Goal: Task Accomplishment & Management: Complete application form

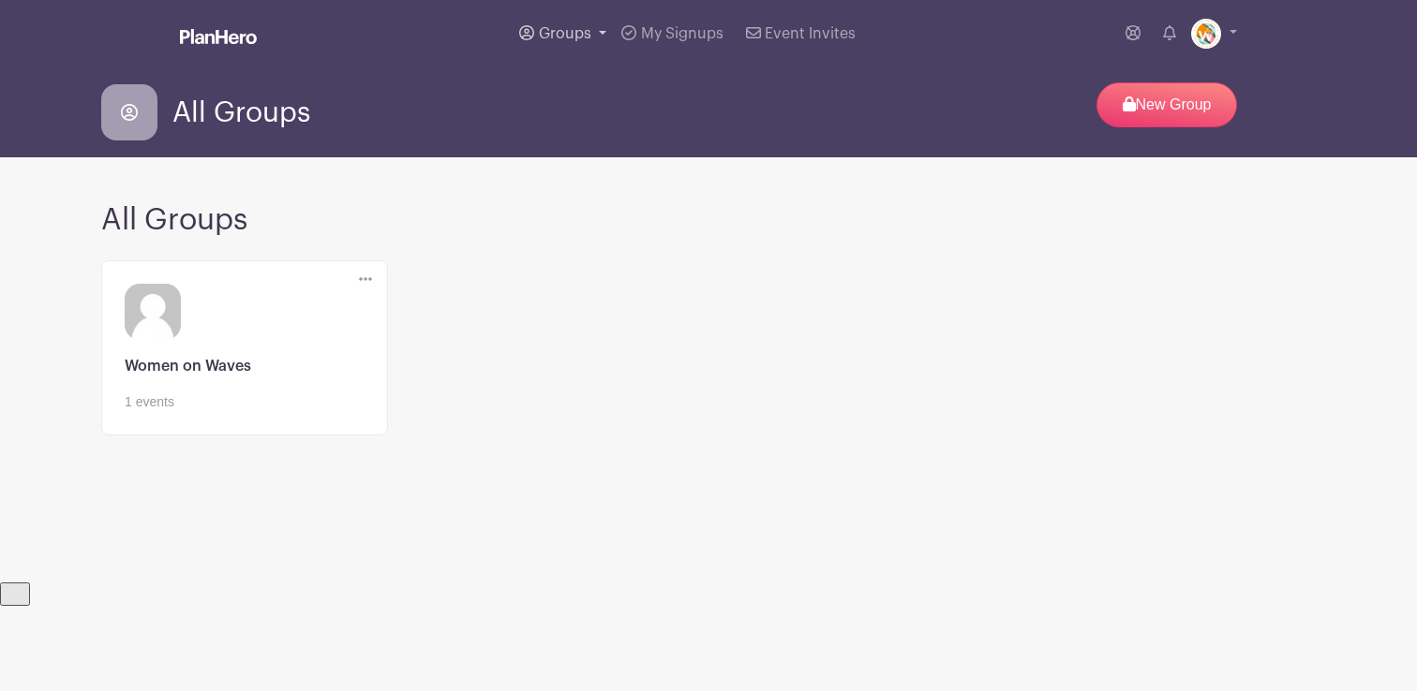
click at [578, 33] on span "Groups" at bounding box center [565, 33] width 52 height 15
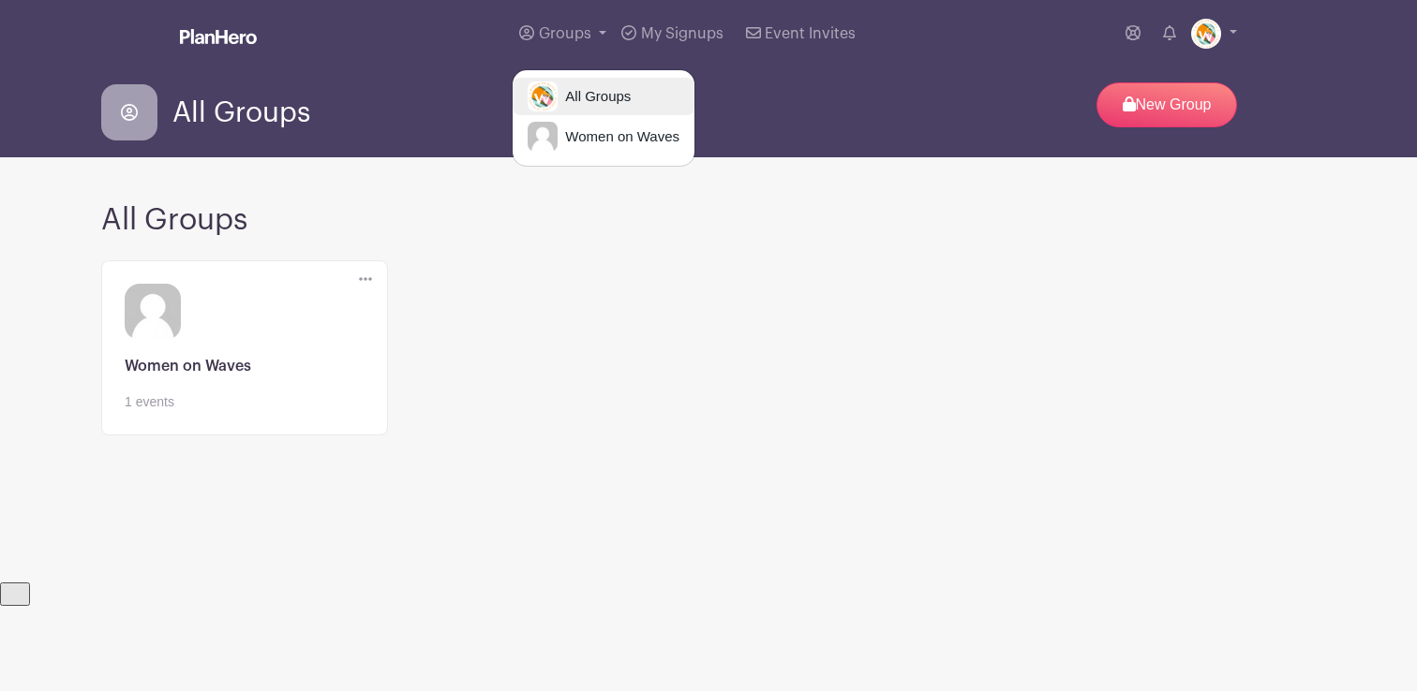
click at [587, 95] on span "All Groups" at bounding box center [593, 97] width 73 height 22
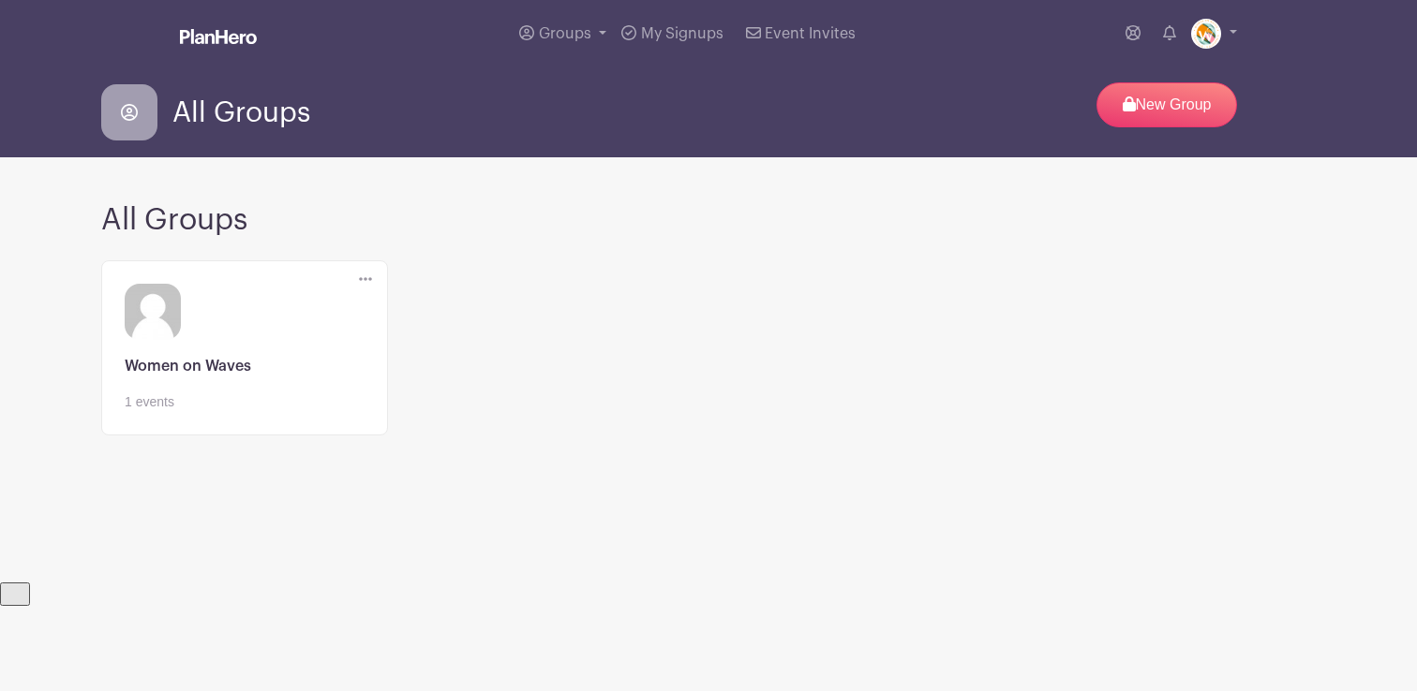
click at [256, 412] on link at bounding box center [245, 412] width 240 height 0
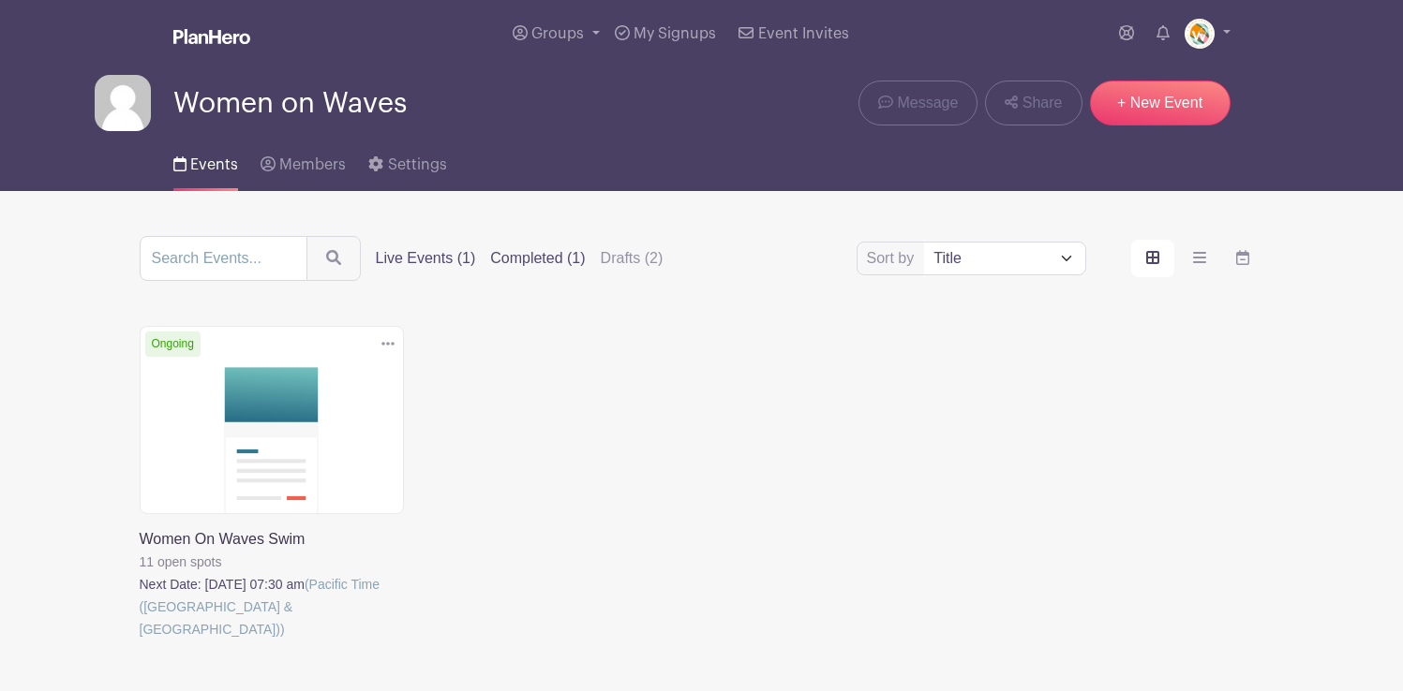
click at [528, 259] on label "Completed (1)" at bounding box center [537, 258] width 95 height 22
click at [0, 0] on input "Completed (1)" at bounding box center [0, 0] width 0 height 0
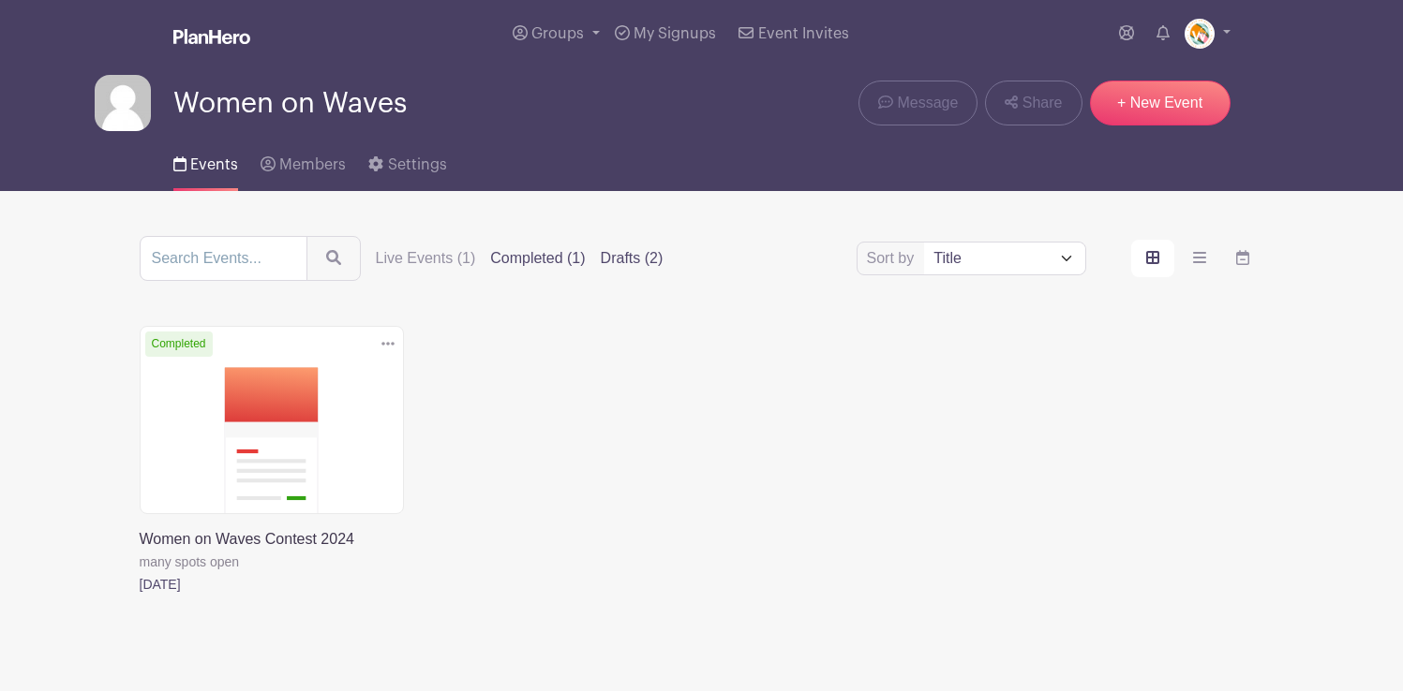
click at [608, 261] on label "Drafts (2)" at bounding box center [632, 258] width 63 height 22
click at [0, 0] on input "Drafts (2)" at bounding box center [0, 0] width 0 height 0
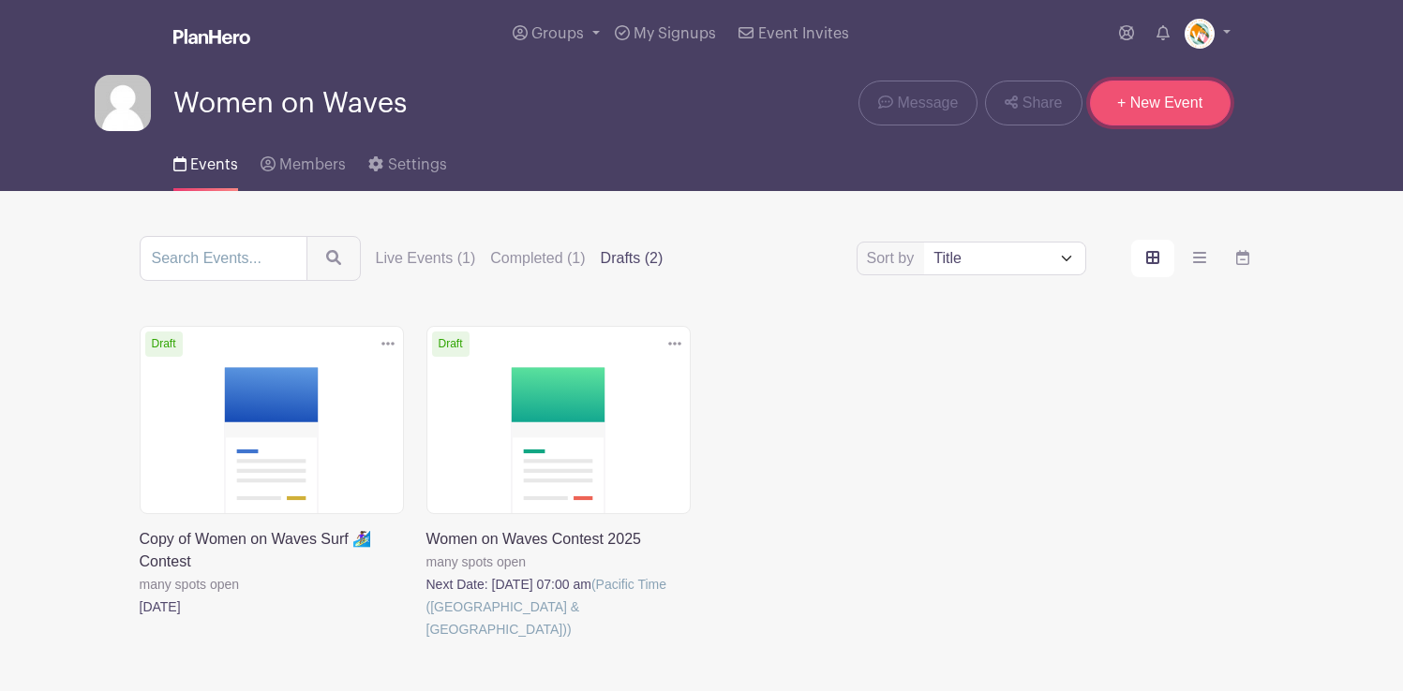
click at [1154, 111] on link "+ New Event" at bounding box center [1160, 103] width 141 height 45
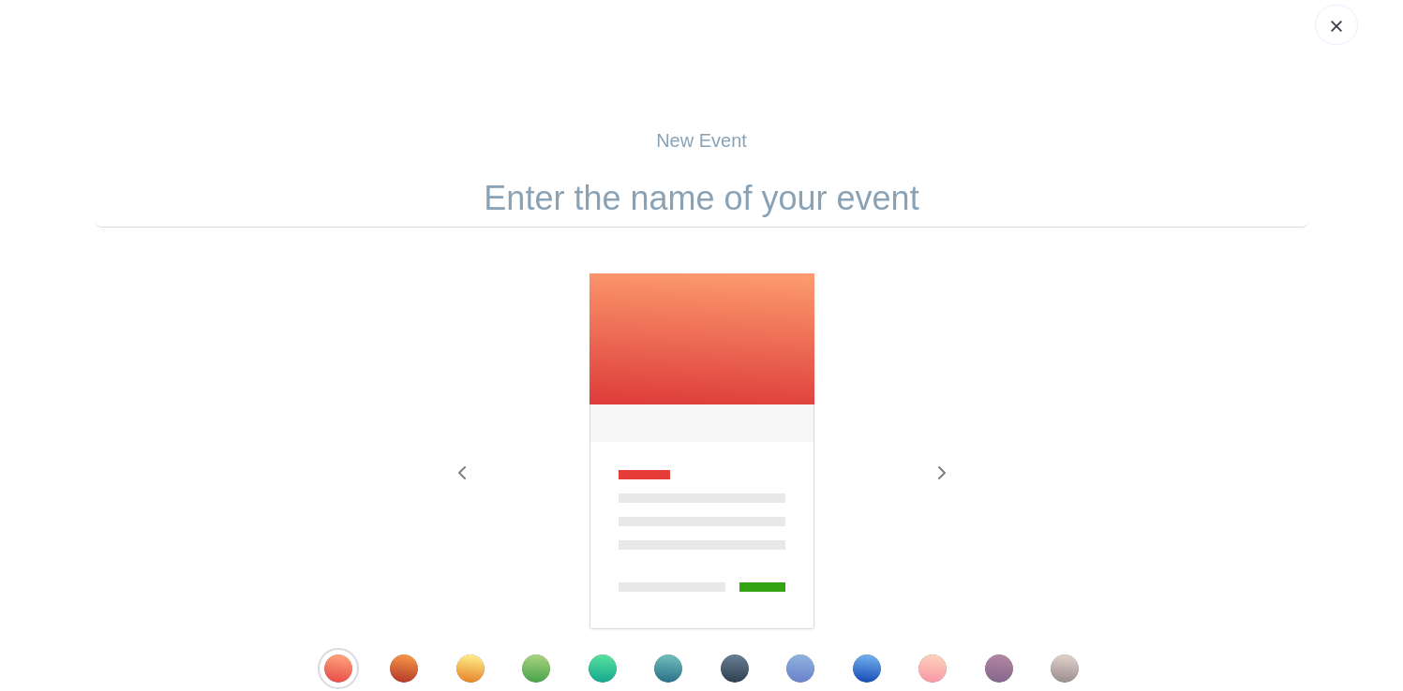
scroll to position [32, 0]
click at [794, 213] on input "text" at bounding box center [702, 198] width 1214 height 58
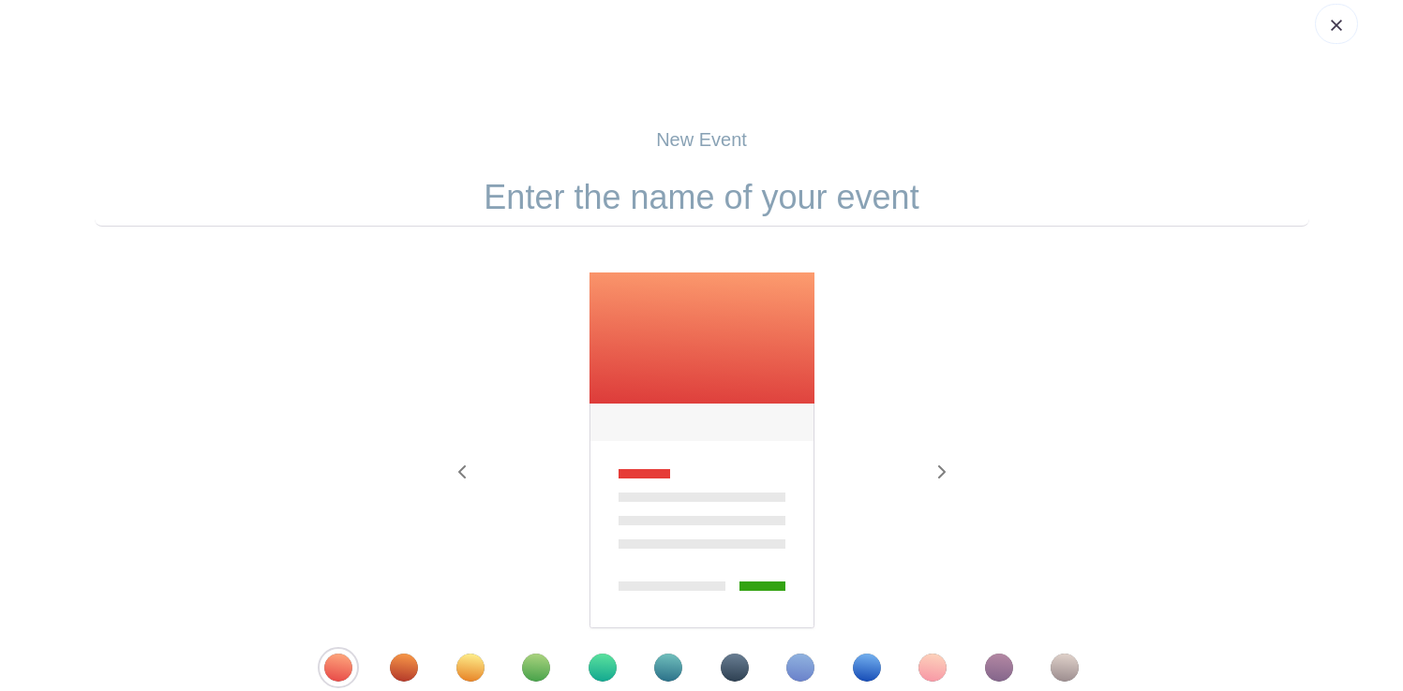
click at [794, 213] on input "text" at bounding box center [702, 198] width 1214 height 58
click at [696, 200] on input "text" at bounding box center [702, 198] width 1214 height 58
click at [706, 137] on p "New Event" at bounding box center [702, 140] width 1214 height 28
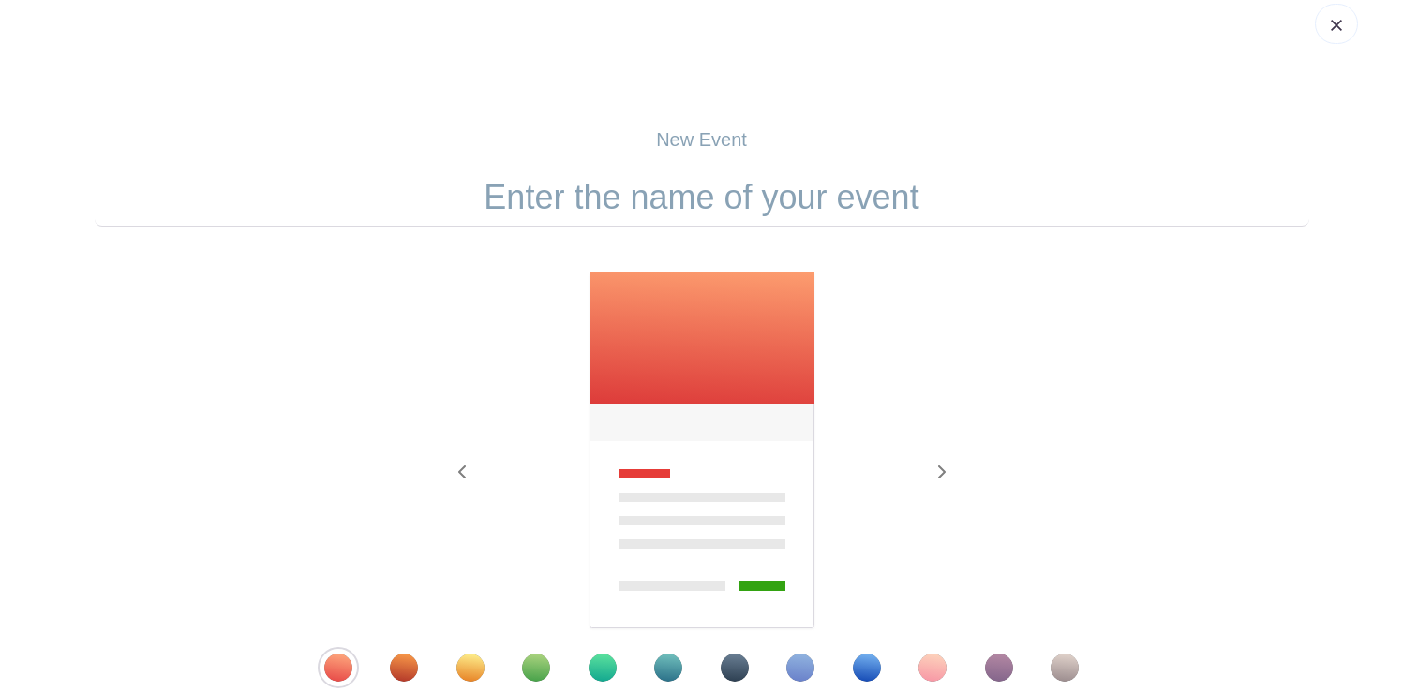
click at [708, 215] on input "text" at bounding box center [702, 198] width 1214 height 58
type input "WOW Water Photographers"
click at [870, 668] on div "Template 9" at bounding box center [867, 668] width 28 height 28
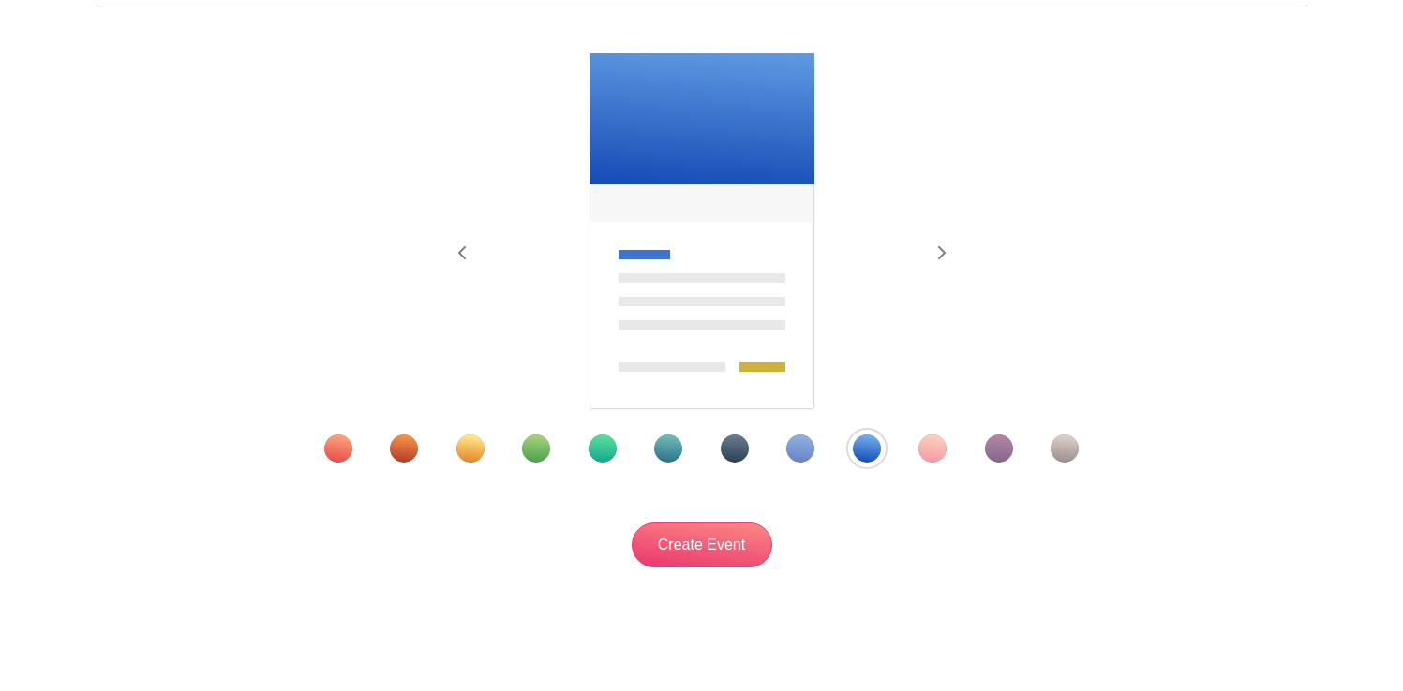
scroll to position [290, 0]
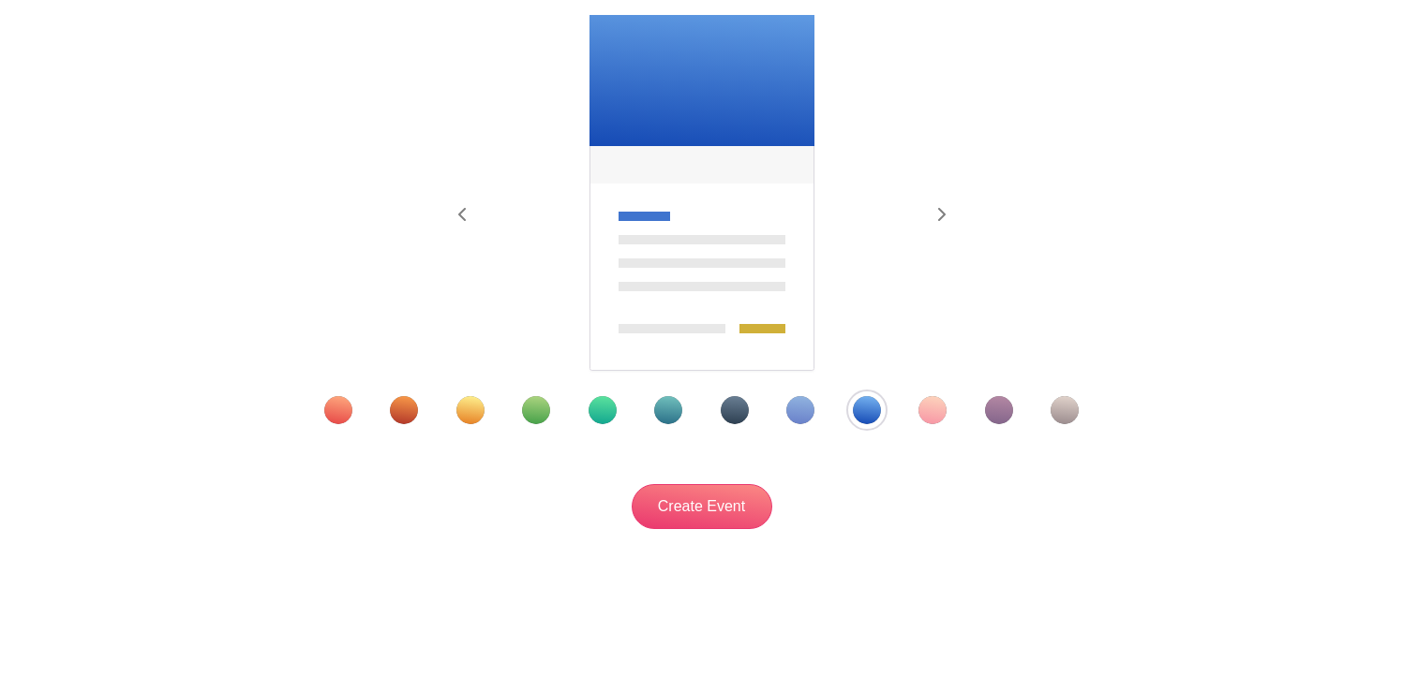
click at [999, 414] on div "Template 11" at bounding box center [999, 410] width 28 height 28
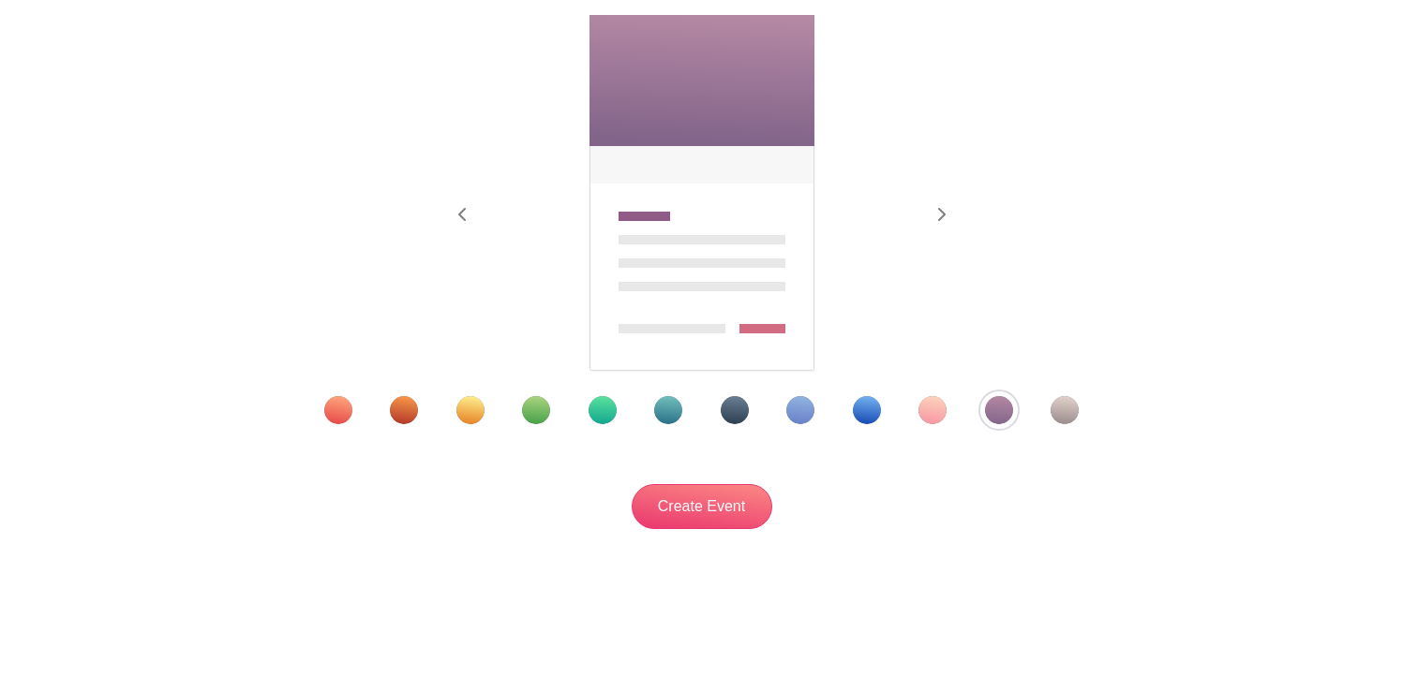
click at [804, 417] on div "Template 8" at bounding box center [800, 410] width 28 height 28
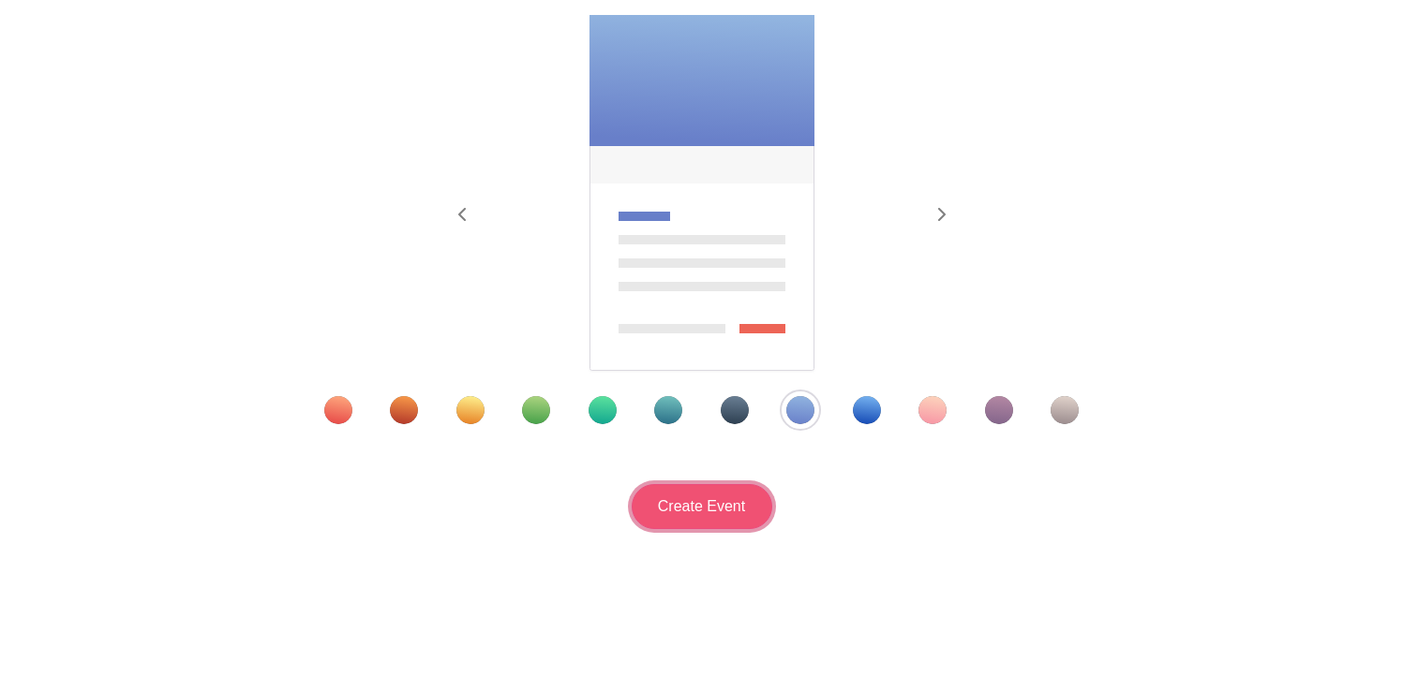
click at [699, 512] on input "Create Event" at bounding box center [701, 506] width 141 height 45
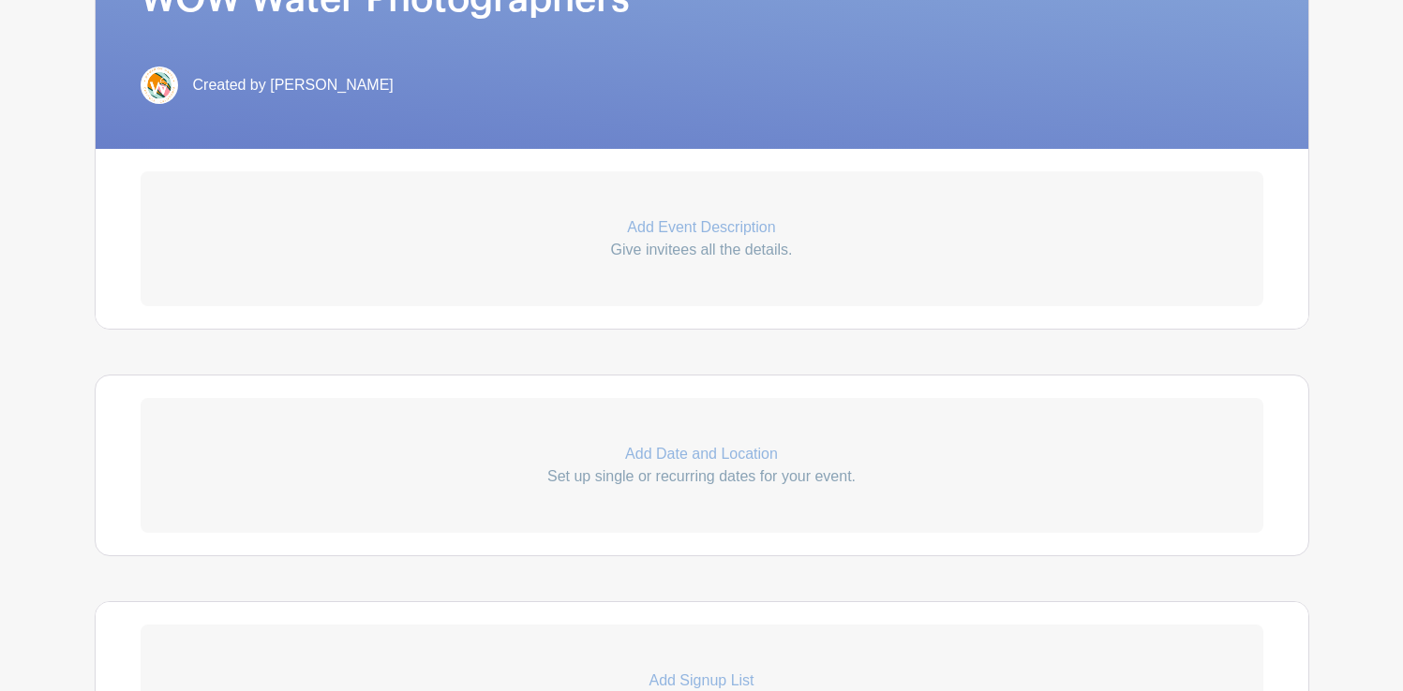
scroll to position [472, 0]
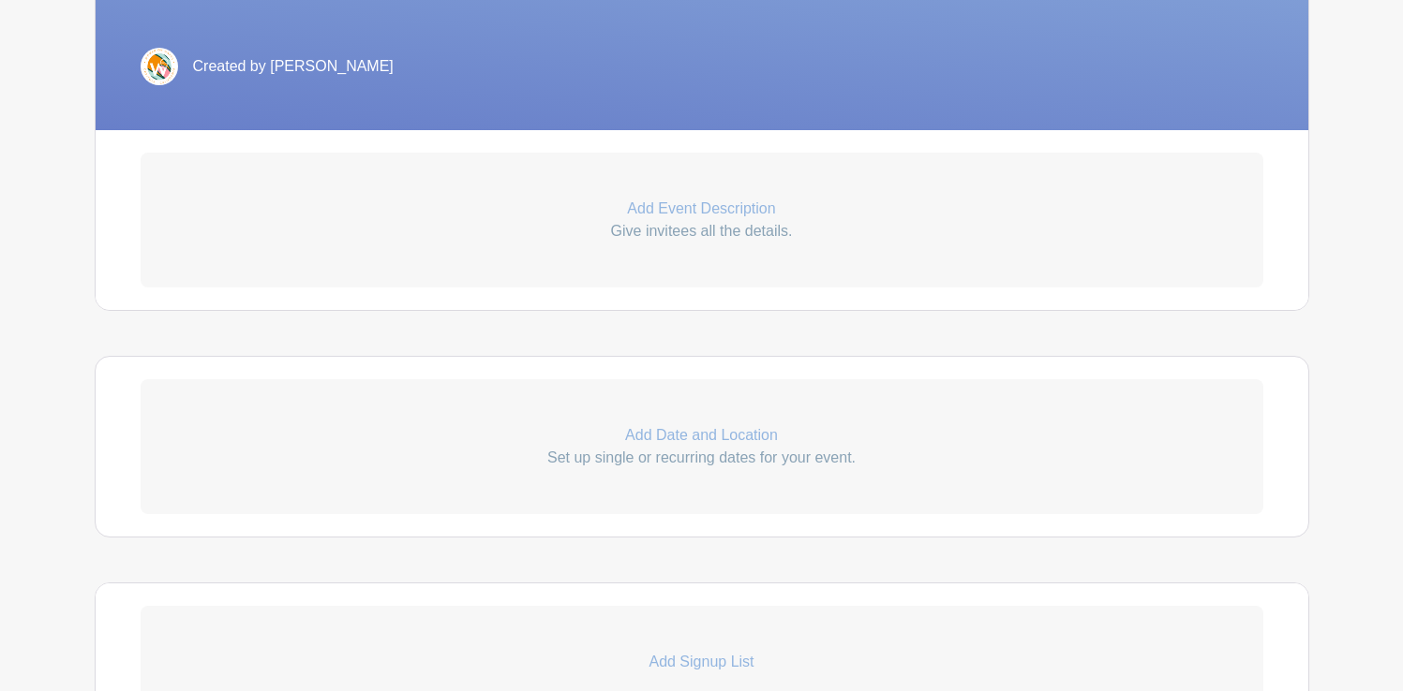
click at [710, 211] on p "Add Event Description" at bounding box center [702, 209] width 1122 height 22
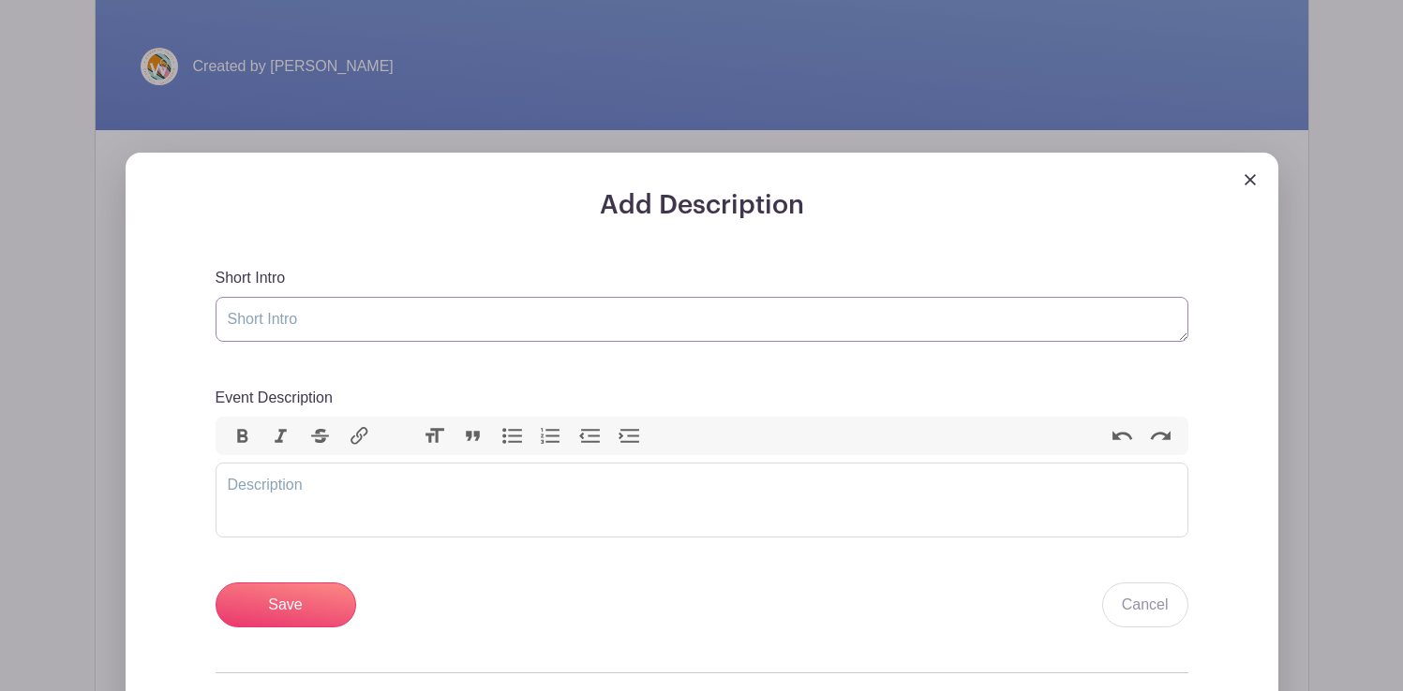
click at [344, 322] on textarea "Short Intro" at bounding box center [701, 319] width 973 height 45
drag, startPoint x: 424, startPoint y: 316, endPoint x: 189, endPoint y: 311, distance: 235.2
click at [189, 311] on div "Add Description Short Intro Take photos in the water for Event Description Bold…" at bounding box center [702, 516] width 1062 height 652
drag, startPoint x: 535, startPoint y: 318, endPoint x: 378, endPoint y: 319, distance: 157.4
click at [378, 319] on textarea "Volunteer opportunity to take water photos of" at bounding box center [701, 319] width 973 height 45
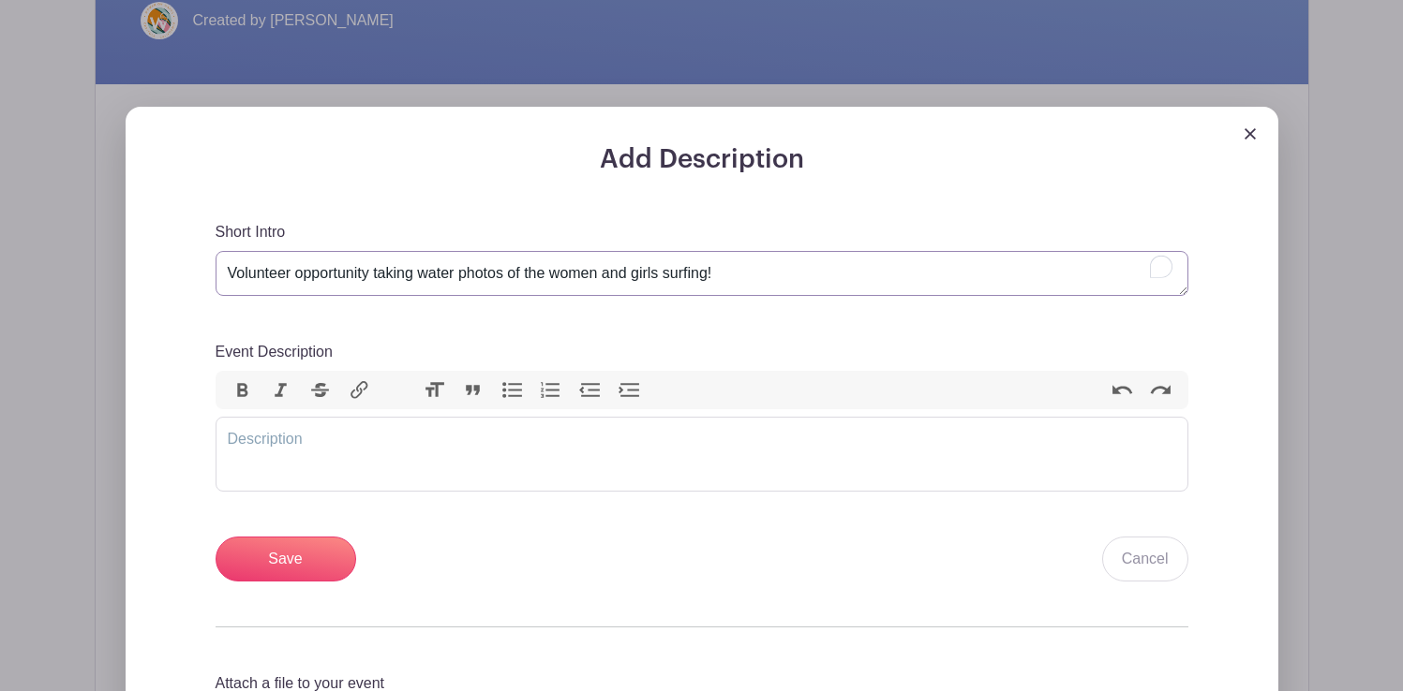
scroll to position [522, 0]
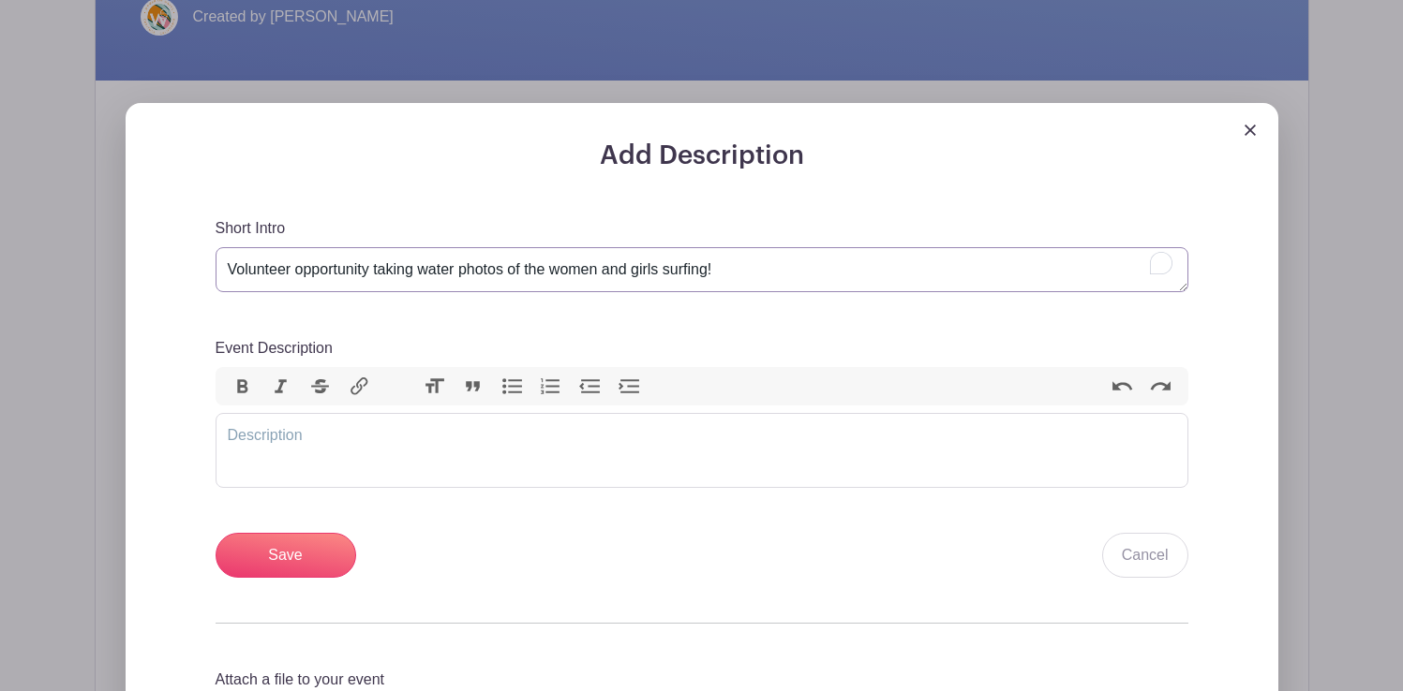
type textarea "Volunteer opportunity taking water photos of the women and girls surfing!"
click at [313, 435] on trix-editor "Event Description" at bounding box center [701, 450] width 973 height 75
type trix-editor "<div>S</div>"
type trix-editor "<div>Women On Waves - Saturday and Sunday, Oct 18th &amp; 19th from 9am - 6pm</…"
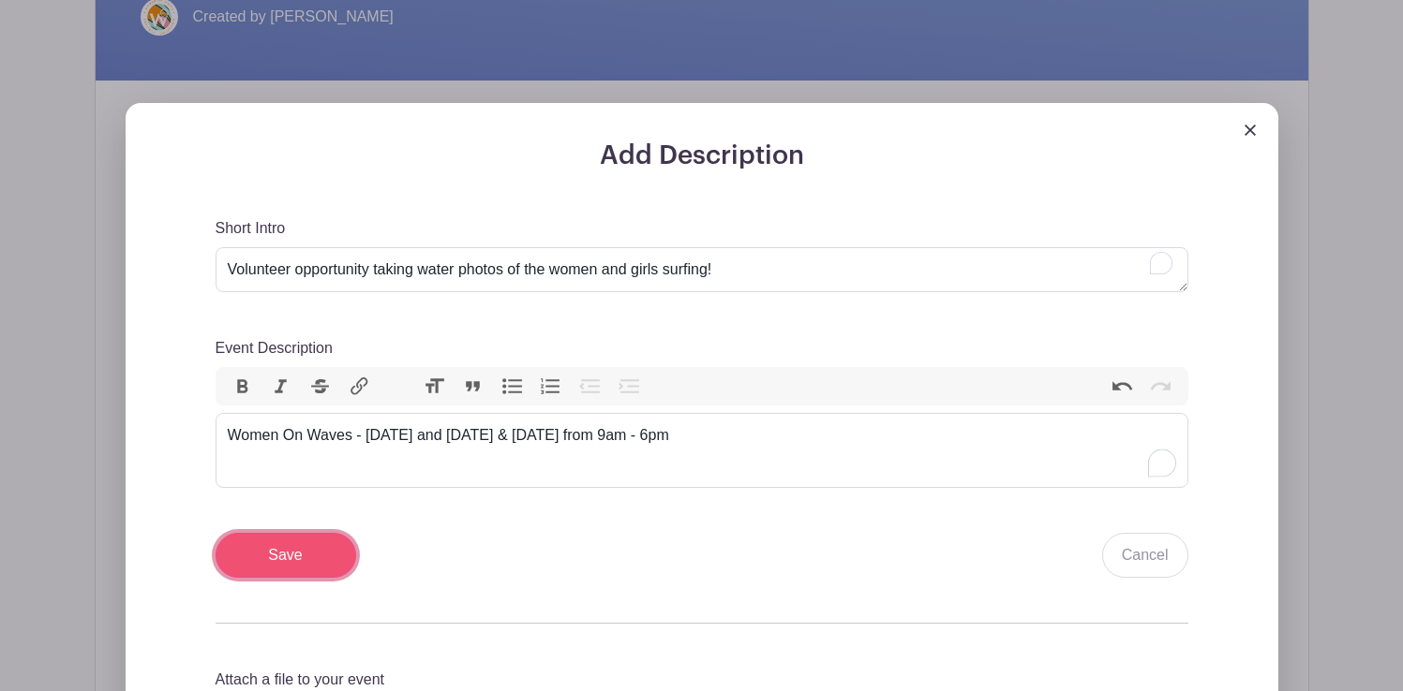
click at [298, 559] on input "Save" at bounding box center [285, 555] width 141 height 45
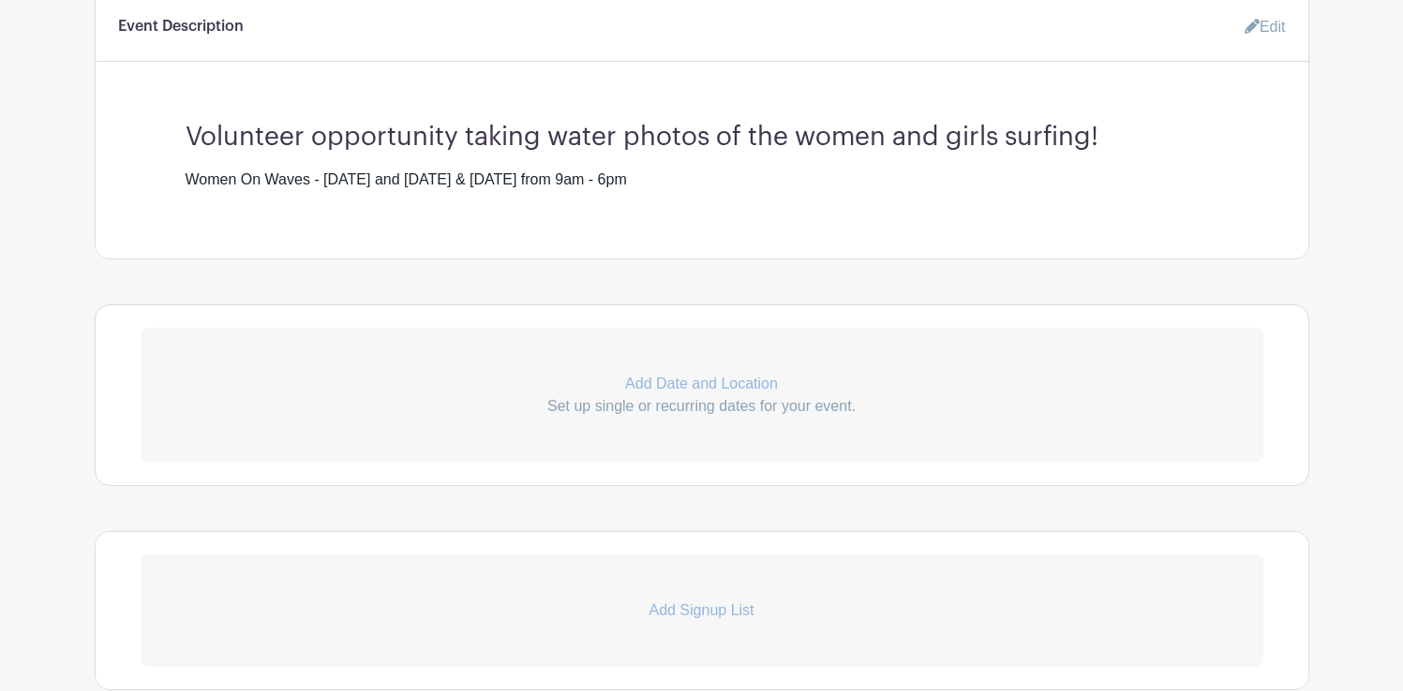
scroll to position [771, 0]
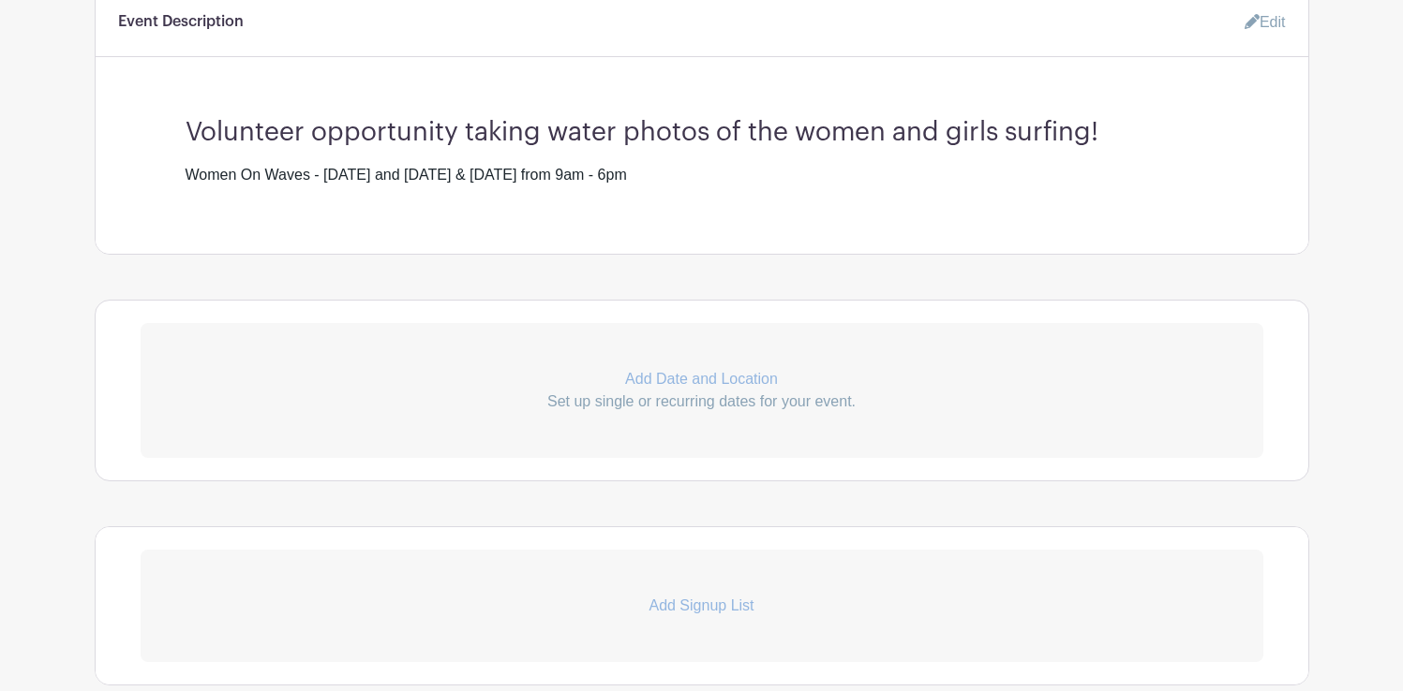
click at [706, 372] on p "Add Date and Location" at bounding box center [702, 379] width 1122 height 22
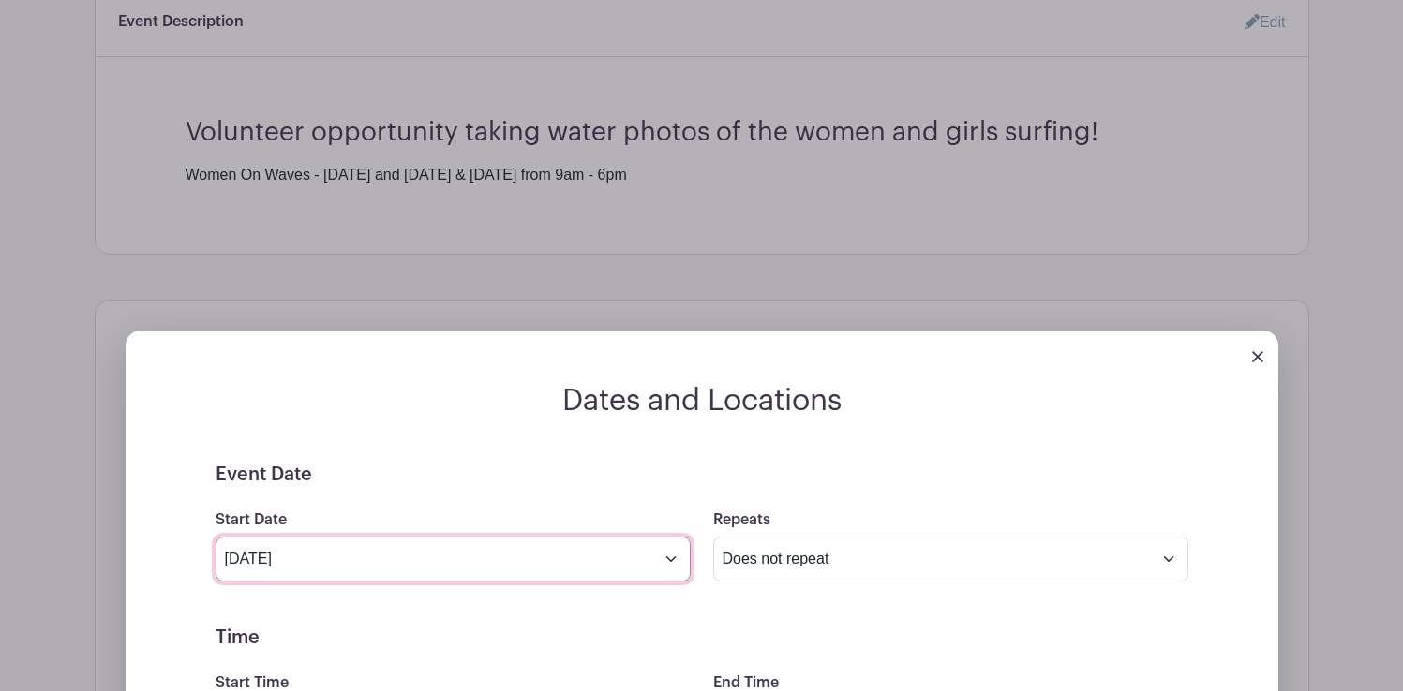
click at [423, 544] on input "Sep 2 2025" at bounding box center [452, 559] width 475 height 45
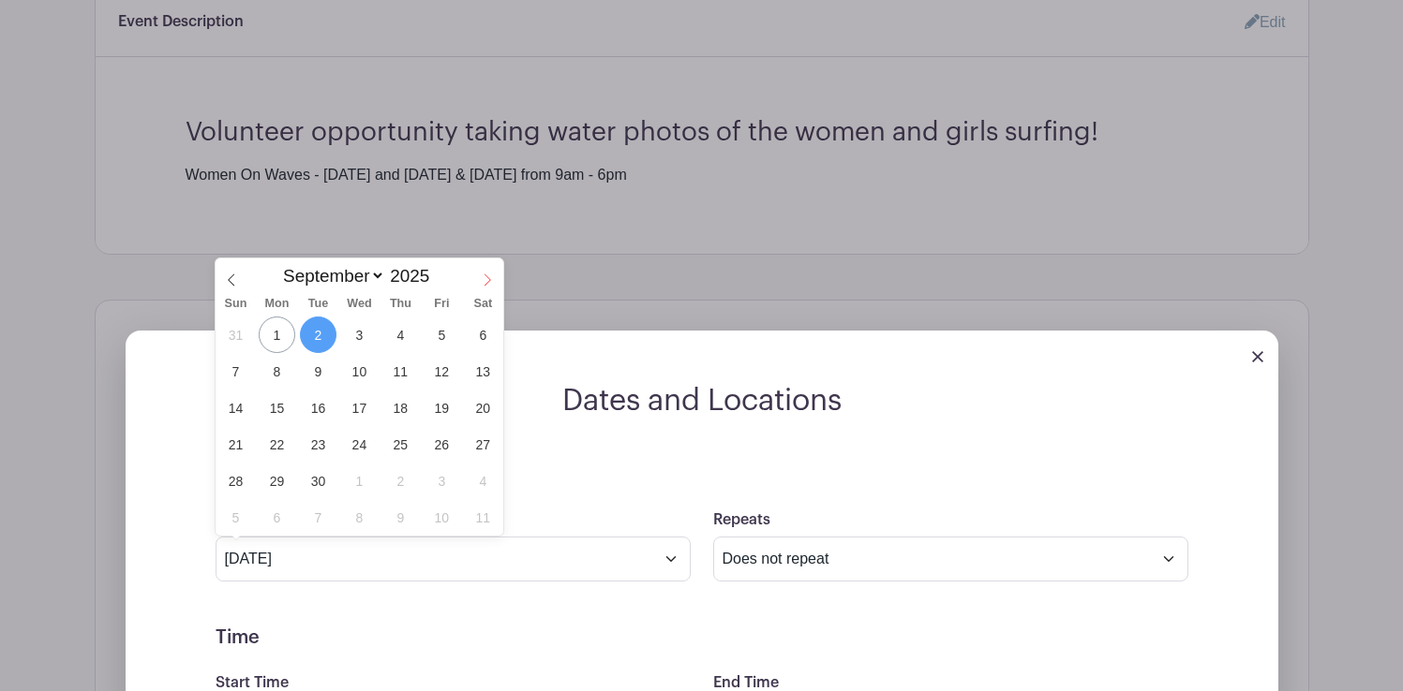
click at [487, 278] on icon at bounding box center [487, 280] width 13 height 13
select select "9"
click at [477, 417] on span "18" at bounding box center [483, 408] width 37 height 37
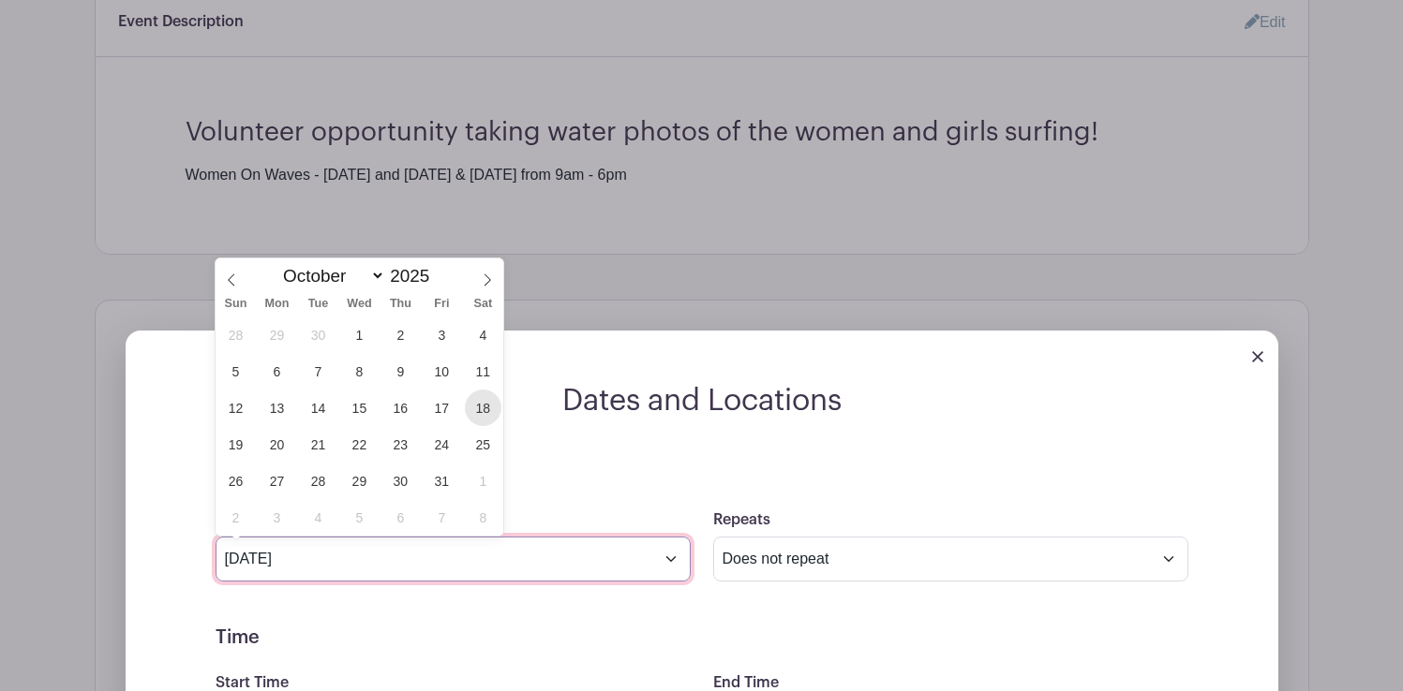
type input "Oct 18 2025"
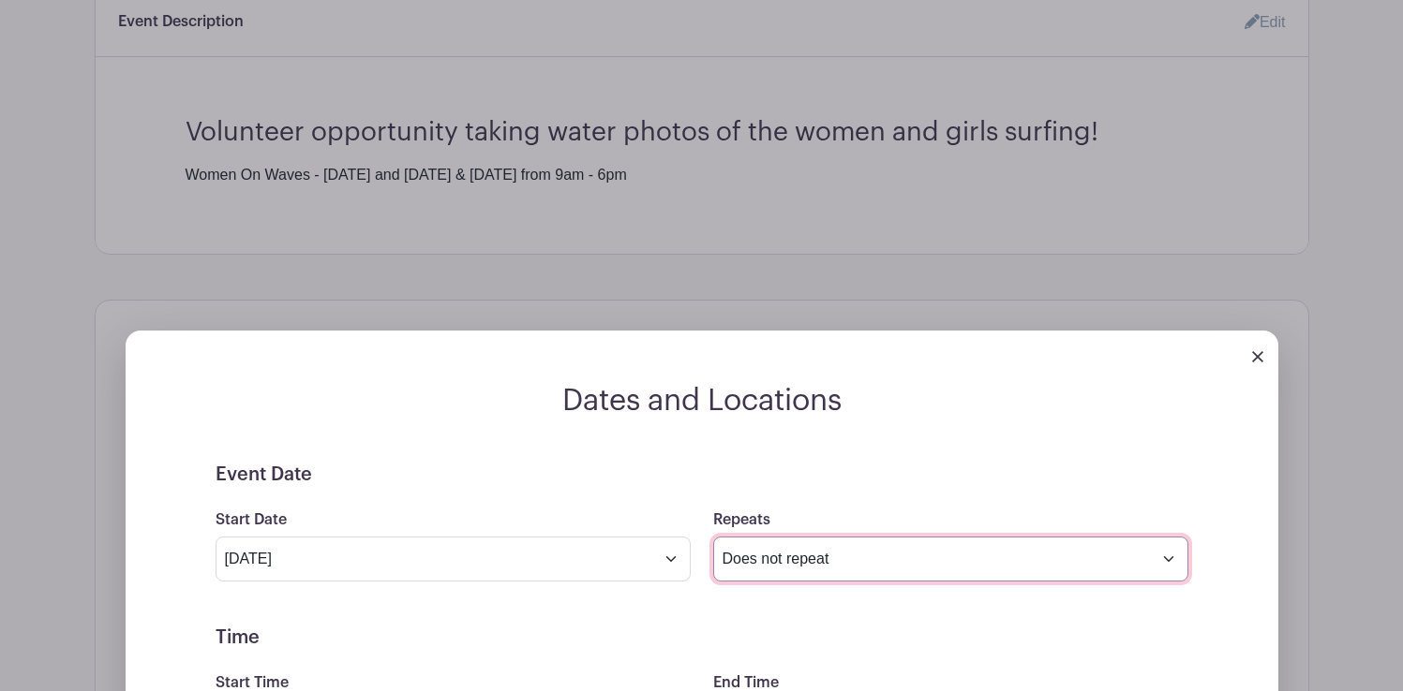
click at [768, 558] on select "Does not repeat Daily Weekly Monthly on day 18 Monthly on the third Saturday Ot…" at bounding box center [950, 559] width 475 height 45
select select "daily"
click at [713, 538] on select "Does not repeat Daily Weekly Monthly on day 18 Monthly on the third Saturday Ot…" at bounding box center [950, 559] width 475 height 45
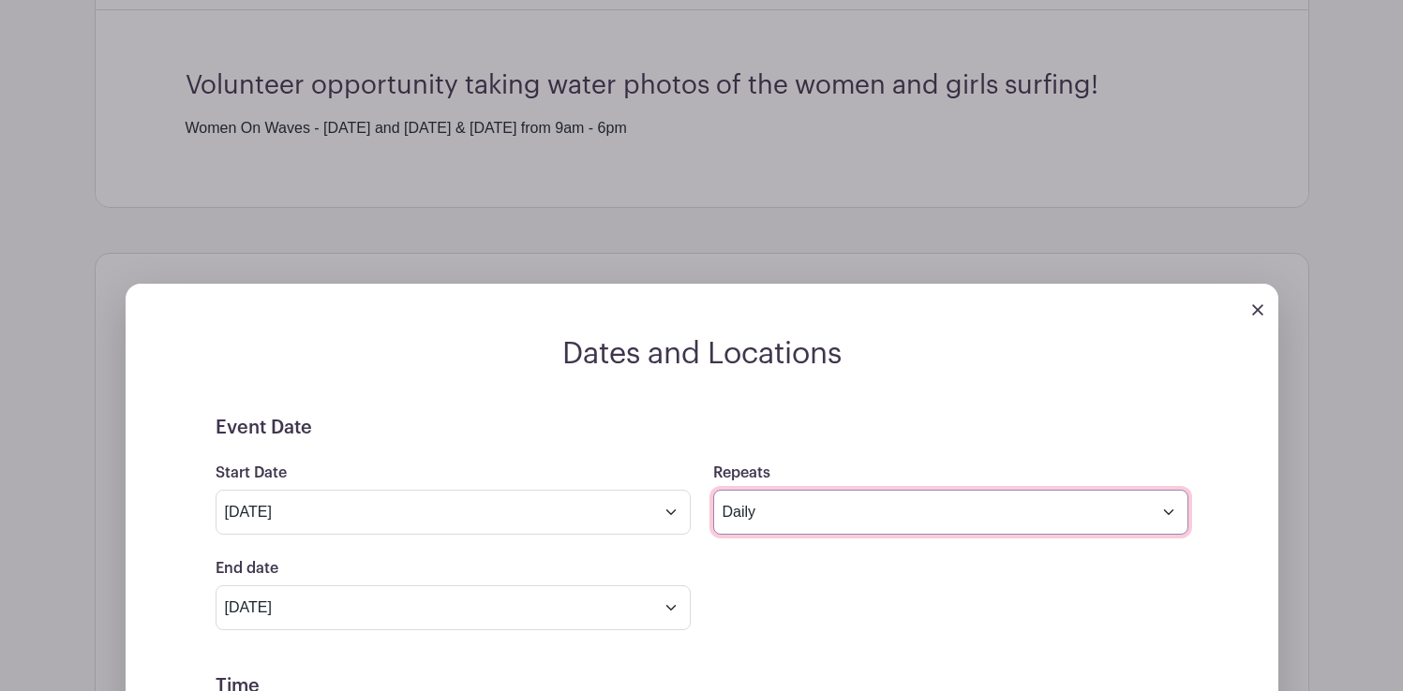
scroll to position [826, 0]
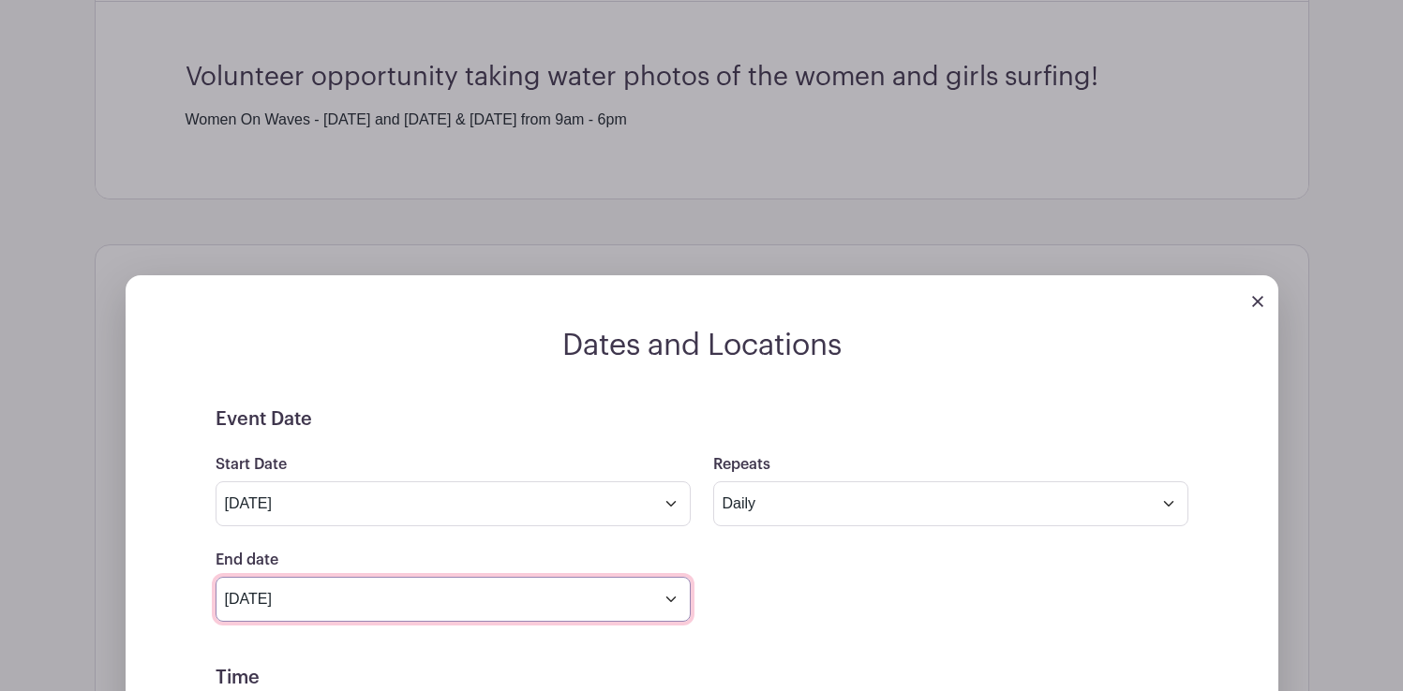
click at [530, 599] on input "Nov 18 2025" at bounding box center [452, 599] width 475 height 45
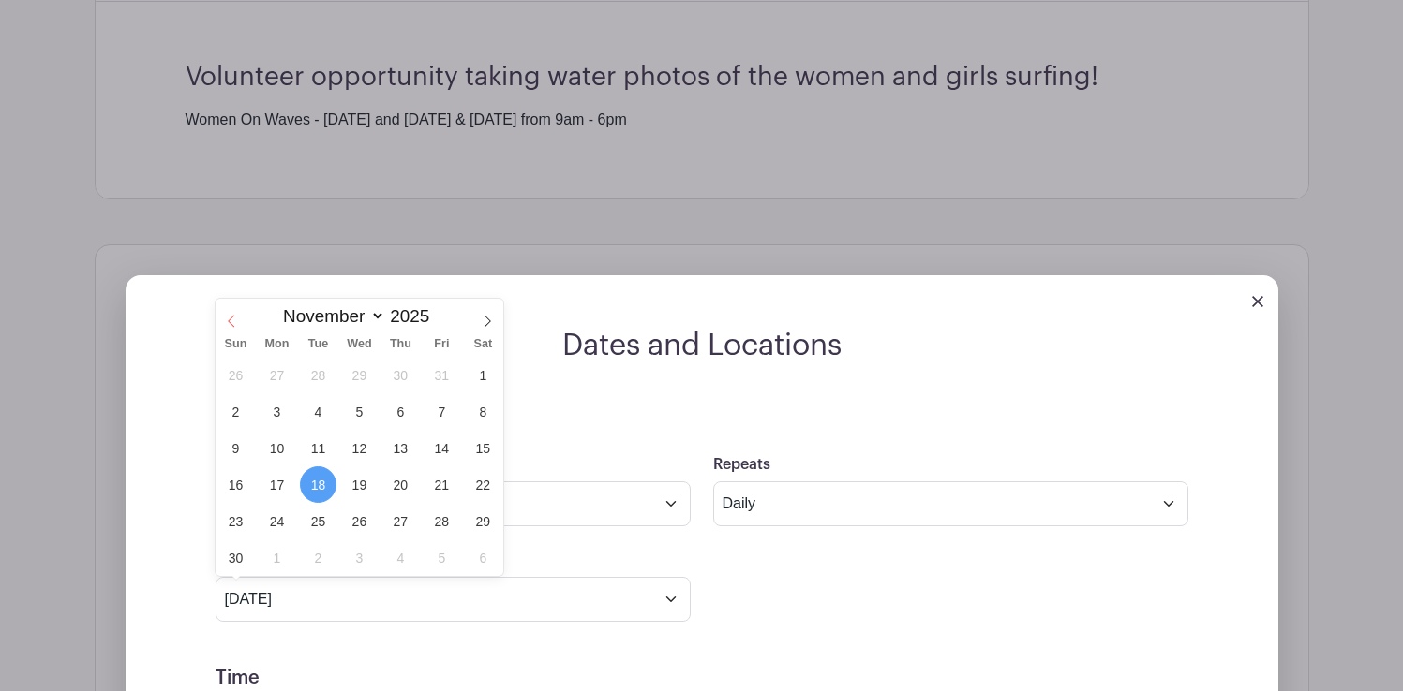
click at [230, 320] on icon at bounding box center [231, 321] width 13 height 13
select select "9"
click at [242, 482] on span "19" at bounding box center [235, 485] width 37 height 37
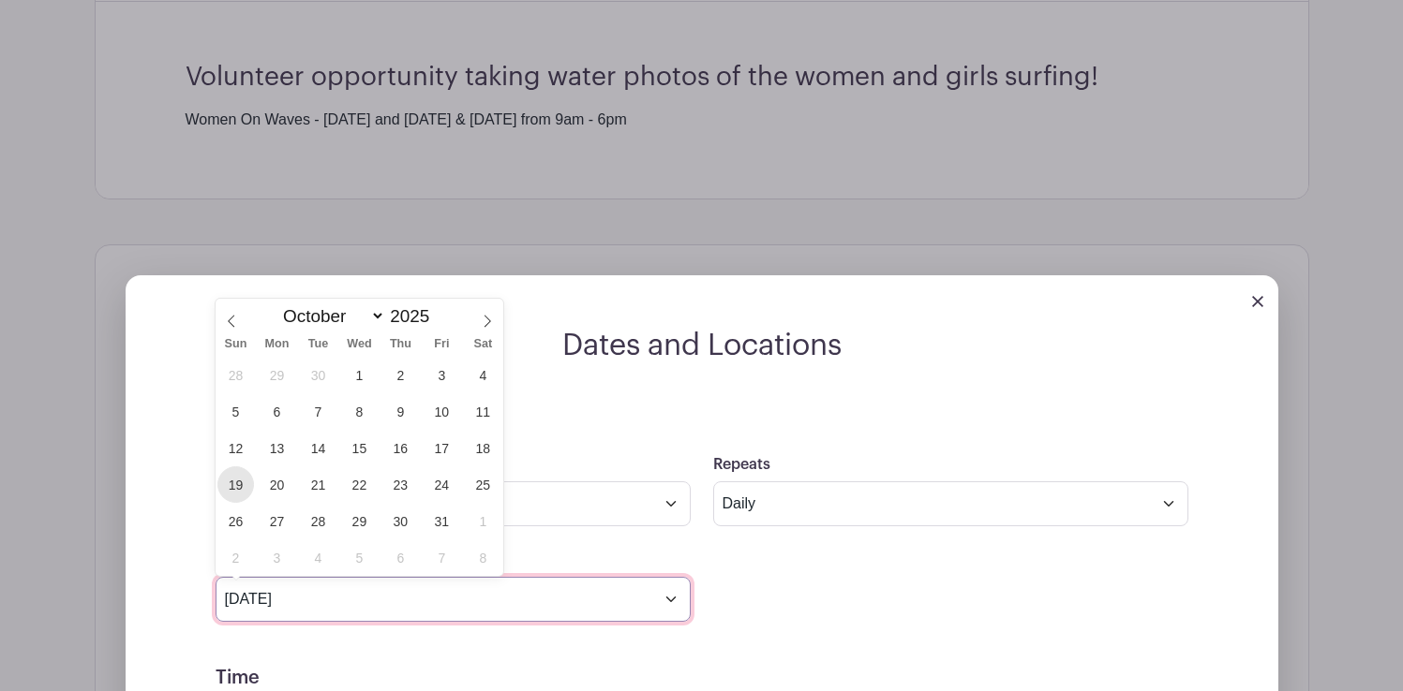
type input "Oct 19 2025"
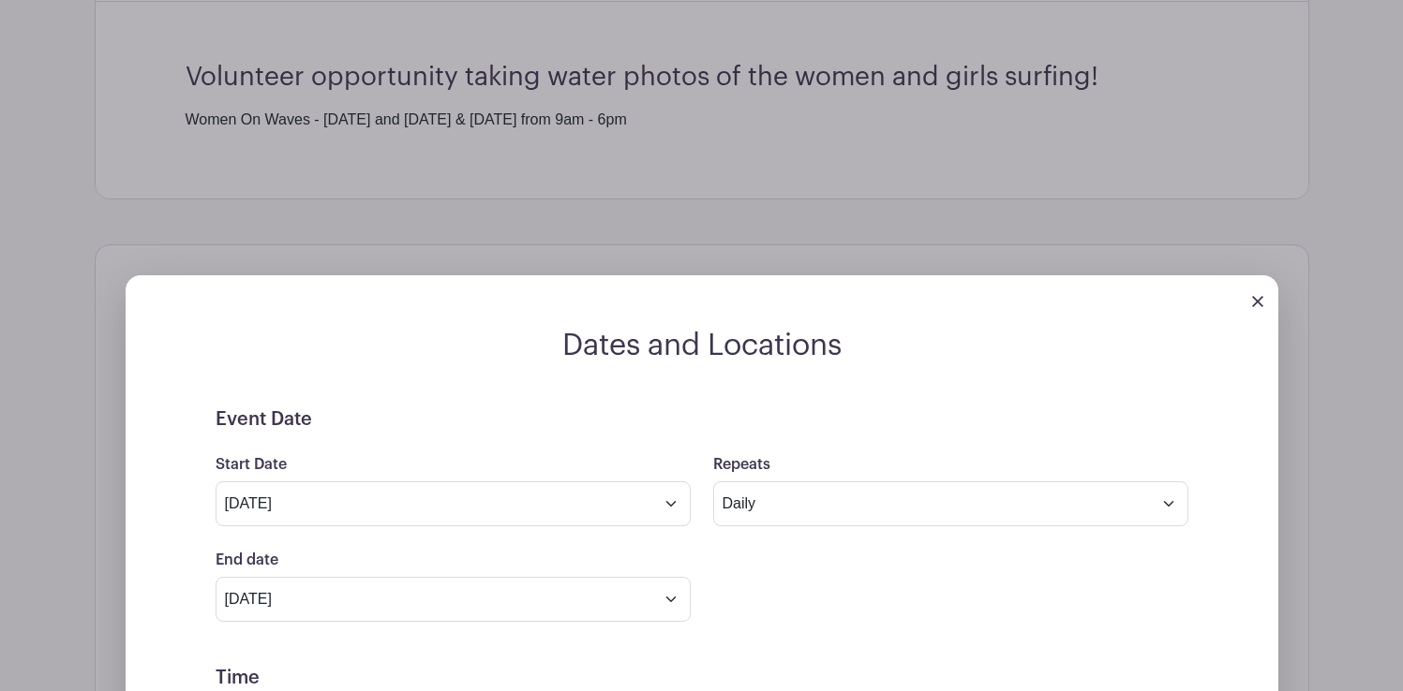
click at [786, 582] on div "End date Oct 19 2025 Repeats every 1 Day Week Monthly on day 18" at bounding box center [701, 585] width 995 height 73
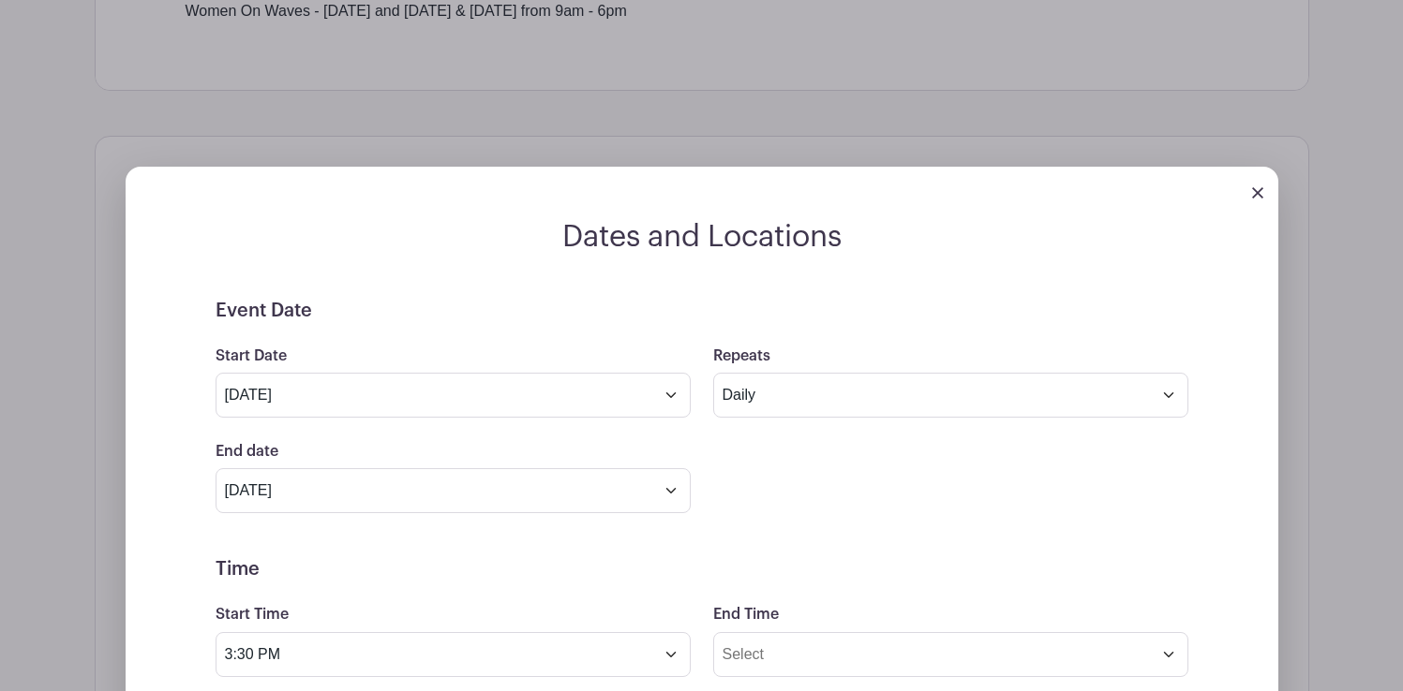
scroll to position [953, 0]
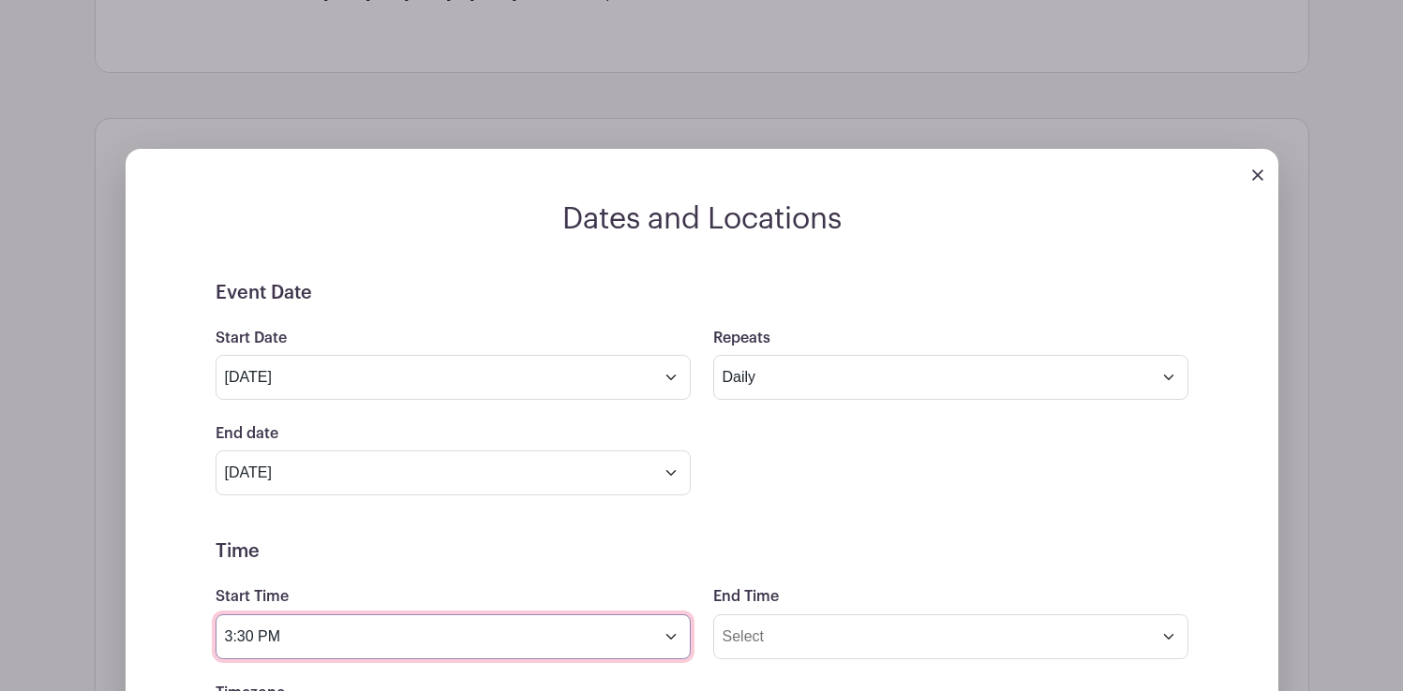
click at [398, 654] on input "3:30 PM" at bounding box center [452, 637] width 475 height 45
type input "i"
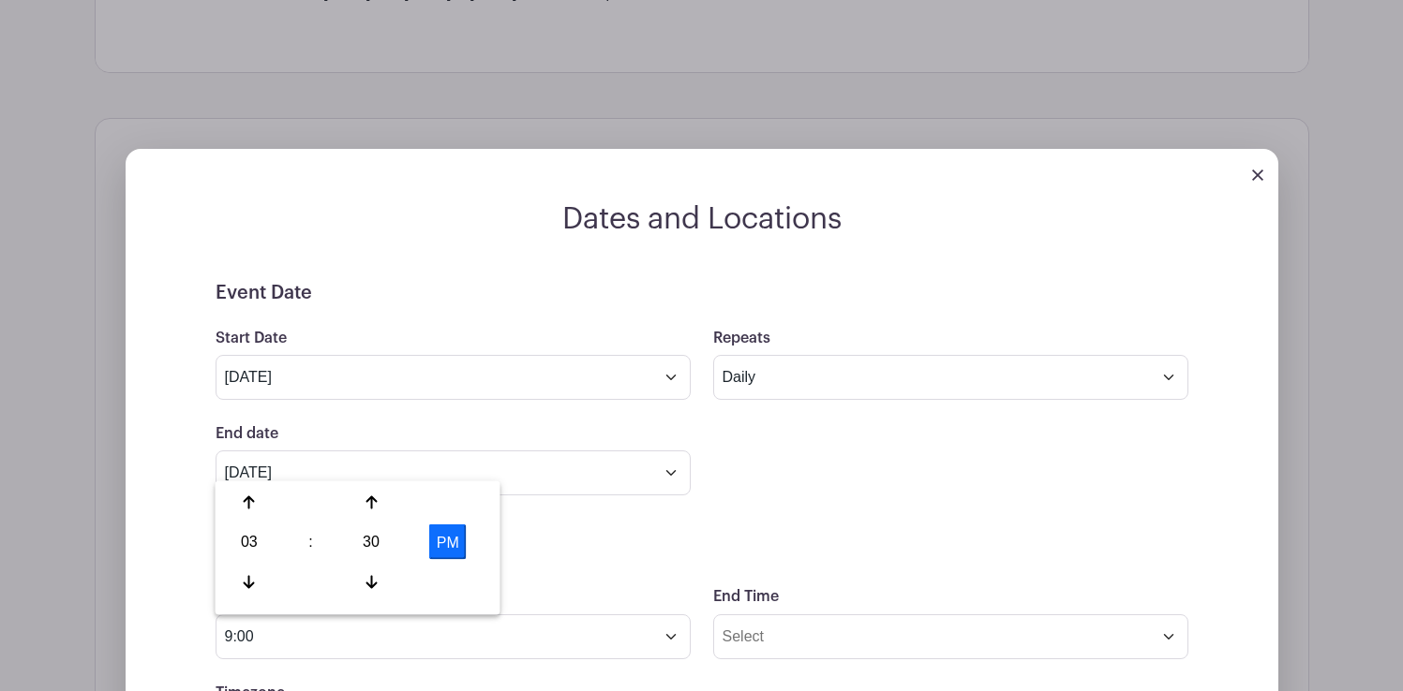
click at [460, 542] on button "PM" at bounding box center [447, 543] width 37 height 36
click at [251, 505] on icon at bounding box center [249, 503] width 11 height 15
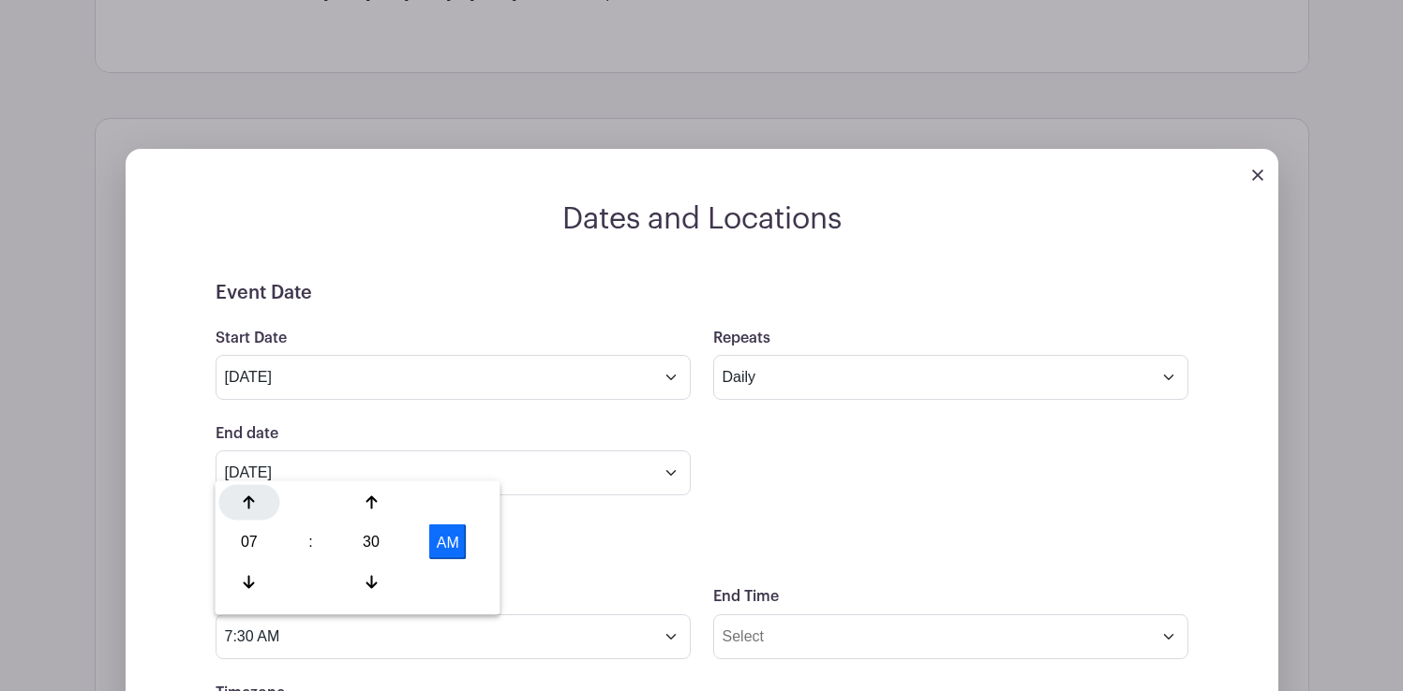
click at [251, 505] on icon at bounding box center [249, 503] width 11 height 15
click at [373, 578] on icon at bounding box center [370, 581] width 11 height 15
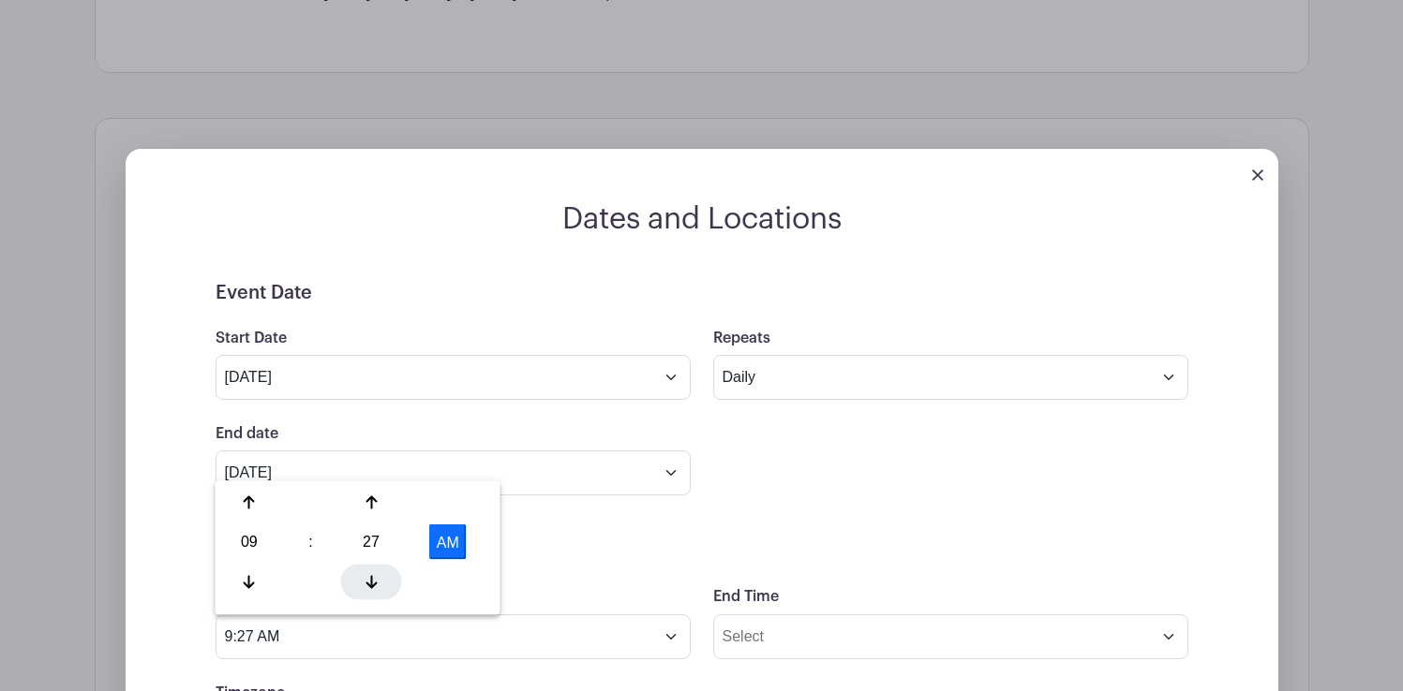
click at [373, 578] on icon at bounding box center [370, 581] width 11 height 15
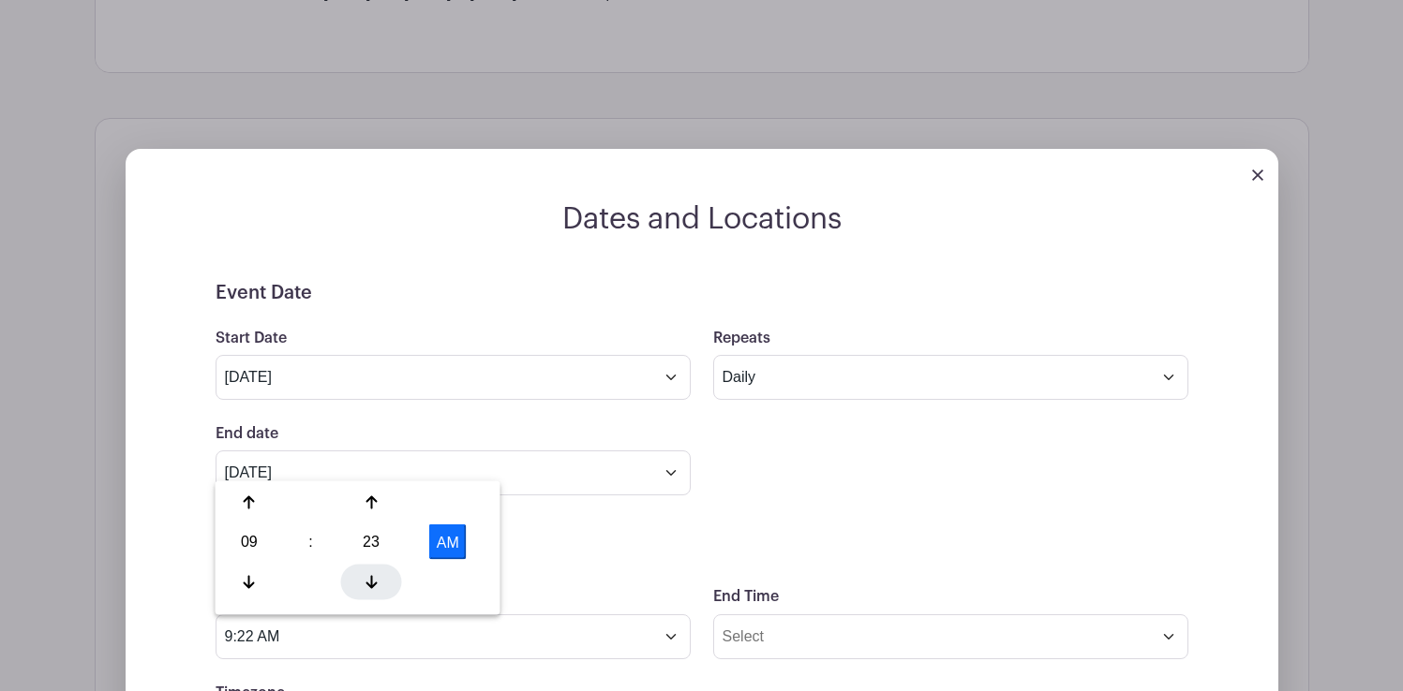
click at [373, 578] on icon at bounding box center [370, 581] width 11 height 15
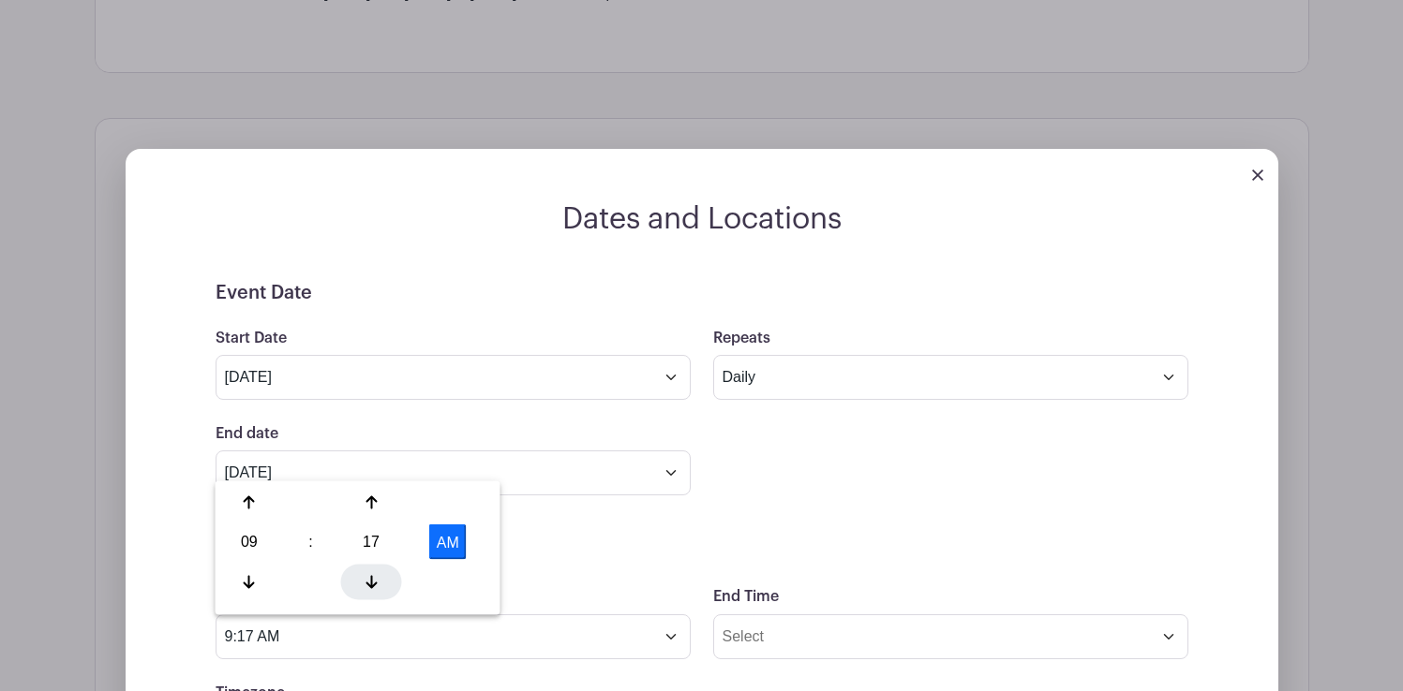
click at [373, 578] on icon at bounding box center [370, 581] width 11 height 15
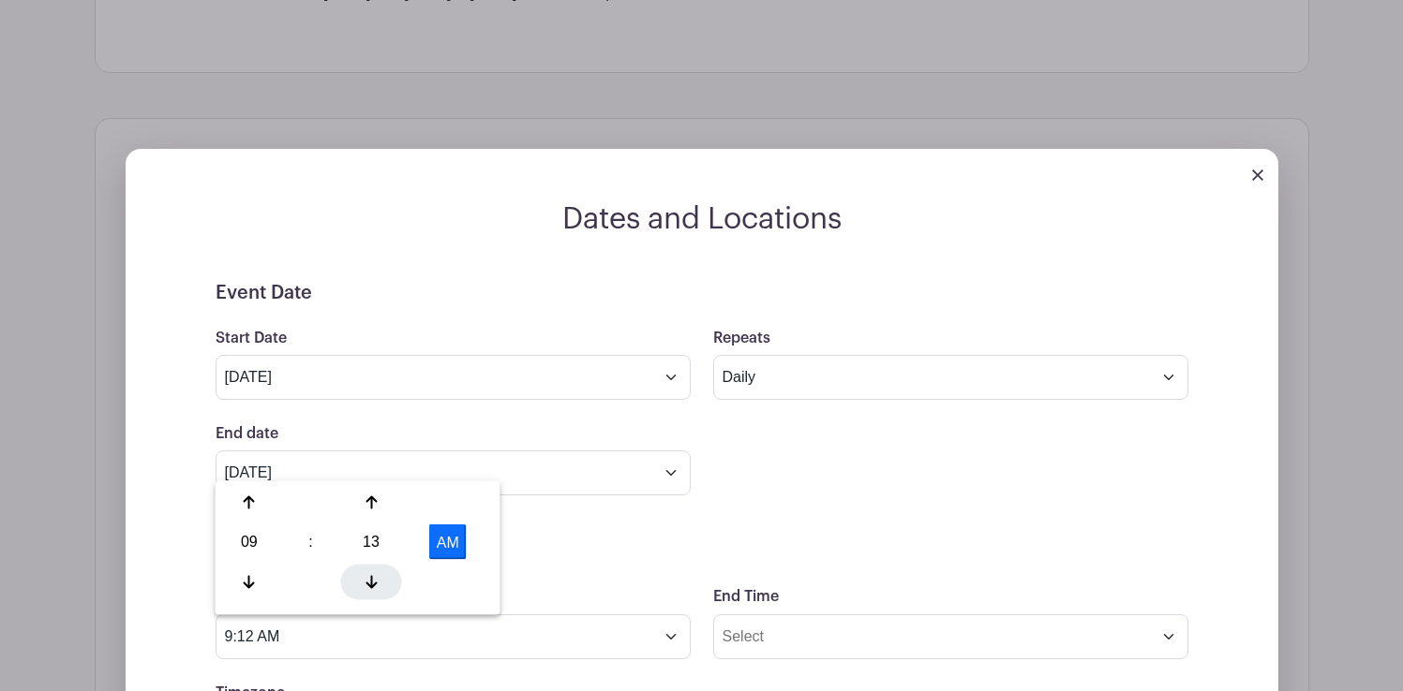
click at [373, 578] on icon at bounding box center [370, 581] width 11 height 15
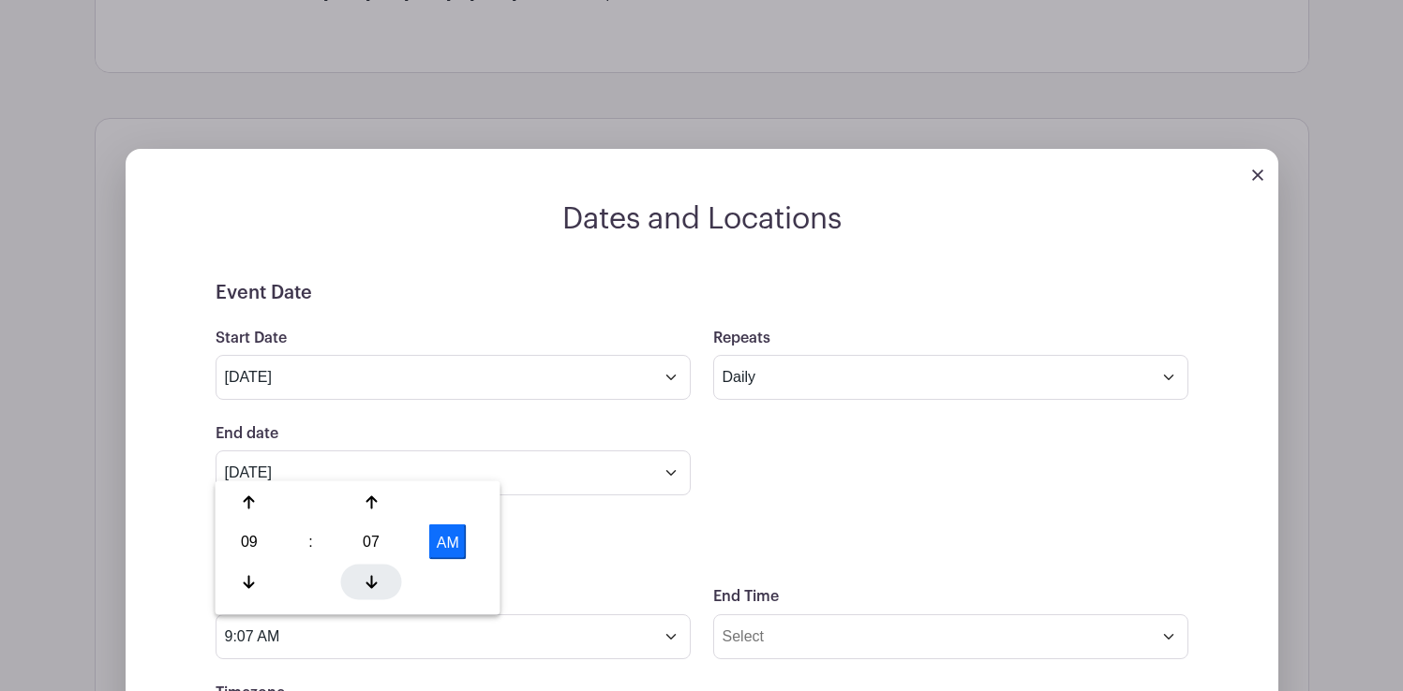
click at [373, 578] on icon at bounding box center [370, 581] width 11 height 15
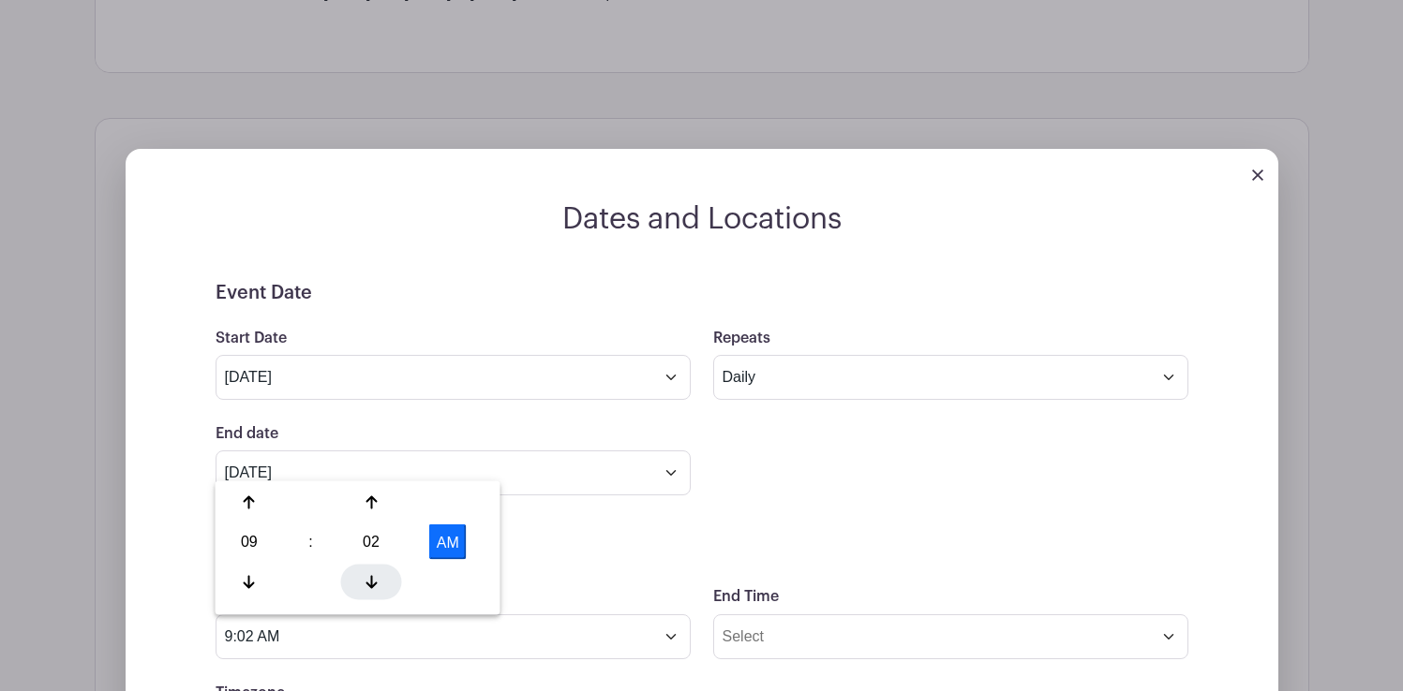
click at [373, 578] on icon at bounding box center [370, 581] width 11 height 15
type input "9:00 AM"
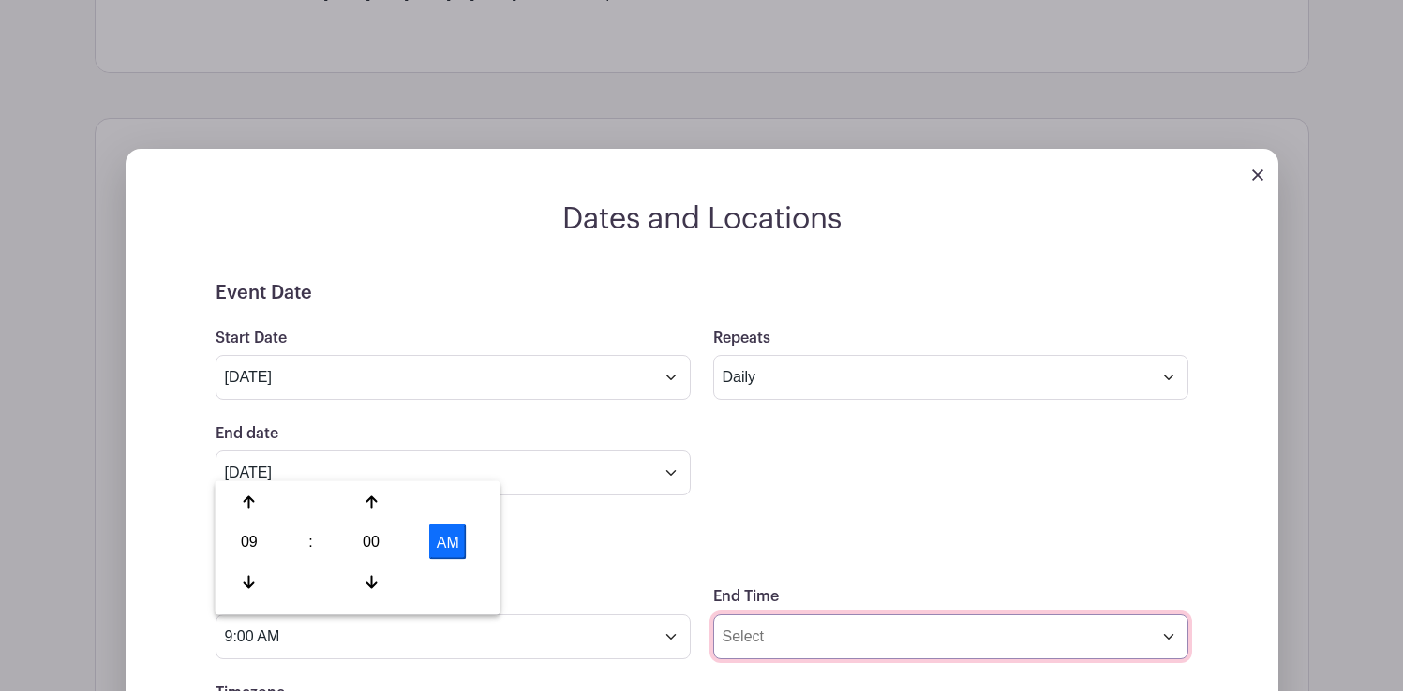
click at [765, 641] on input "End Time" at bounding box center [950, 637] width 475 height 45
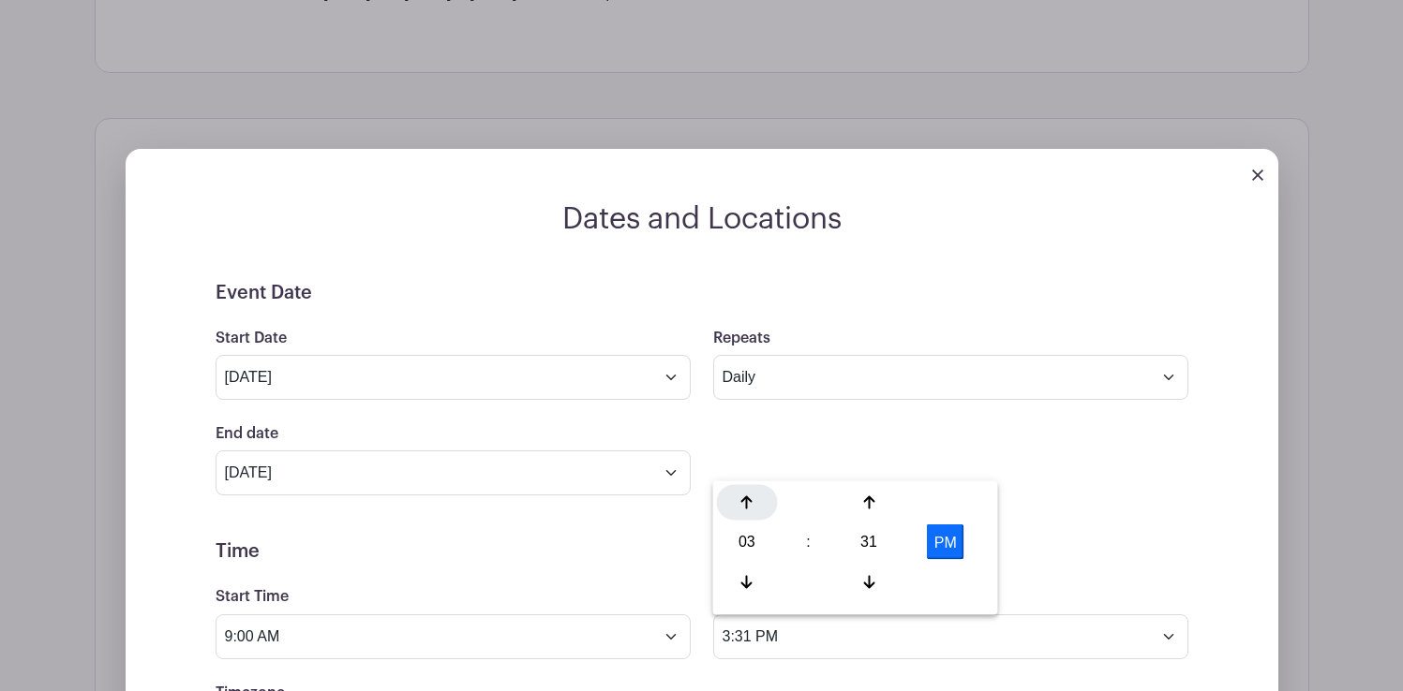
click at [746, 513] on div at bounding box center [747, 503] width 61 height 36
click at [744, 577] on icon at bounding box center [746, 581] width 11 height 15
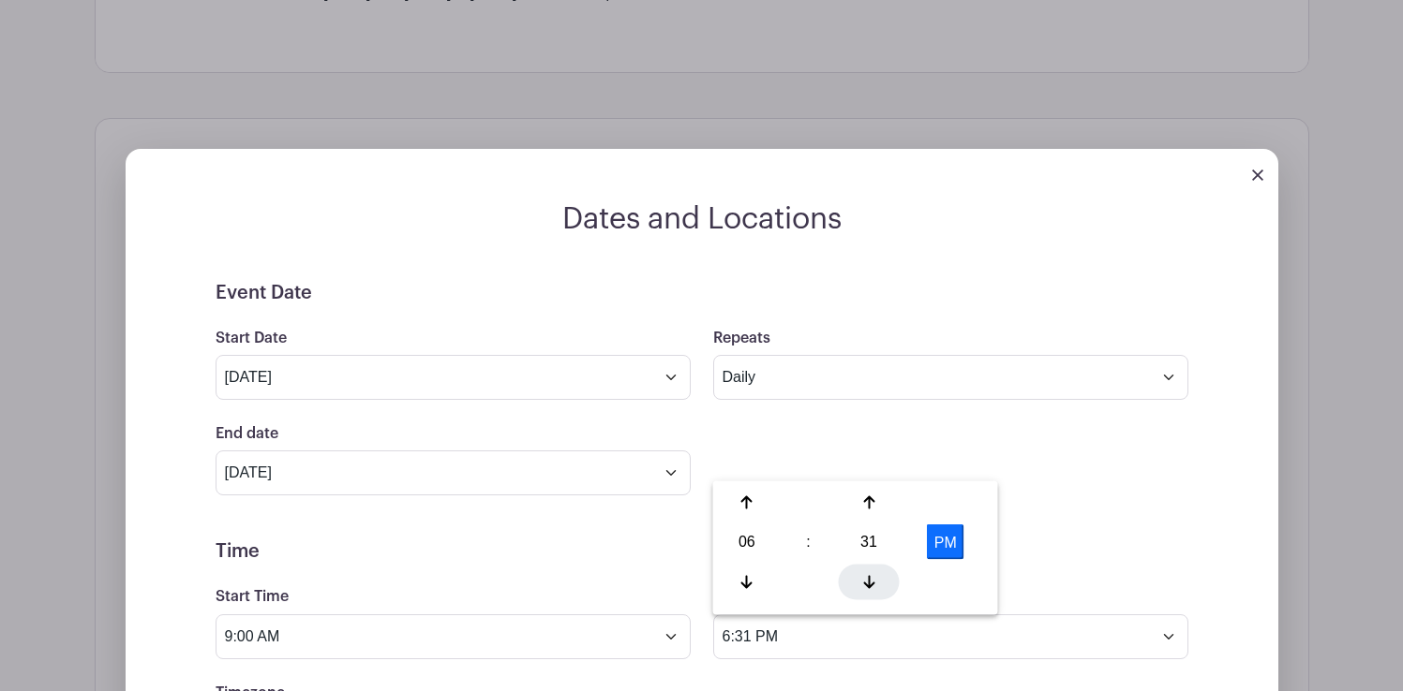
click at [869, 572] on div at bounding box center [869, 582] width 61 height 36
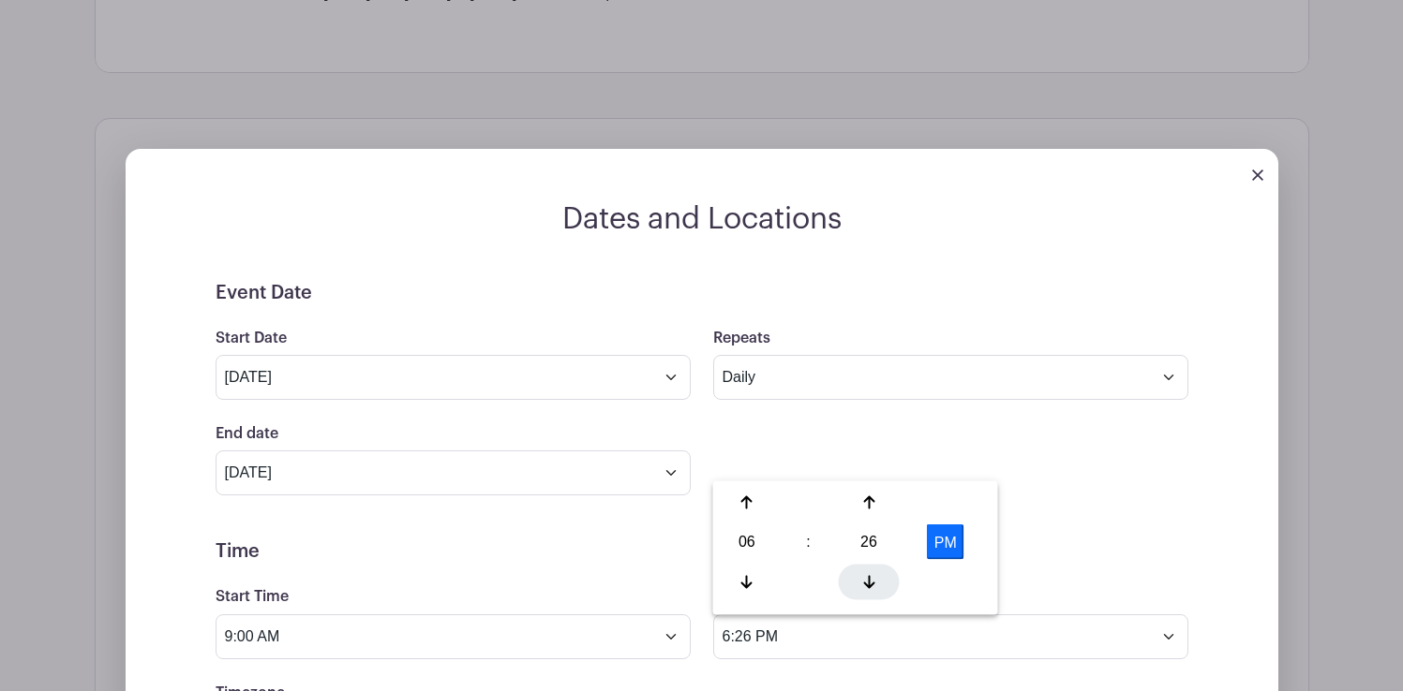
click at [869, 572] on div at bounding box center [869, 582] width 61 height 36
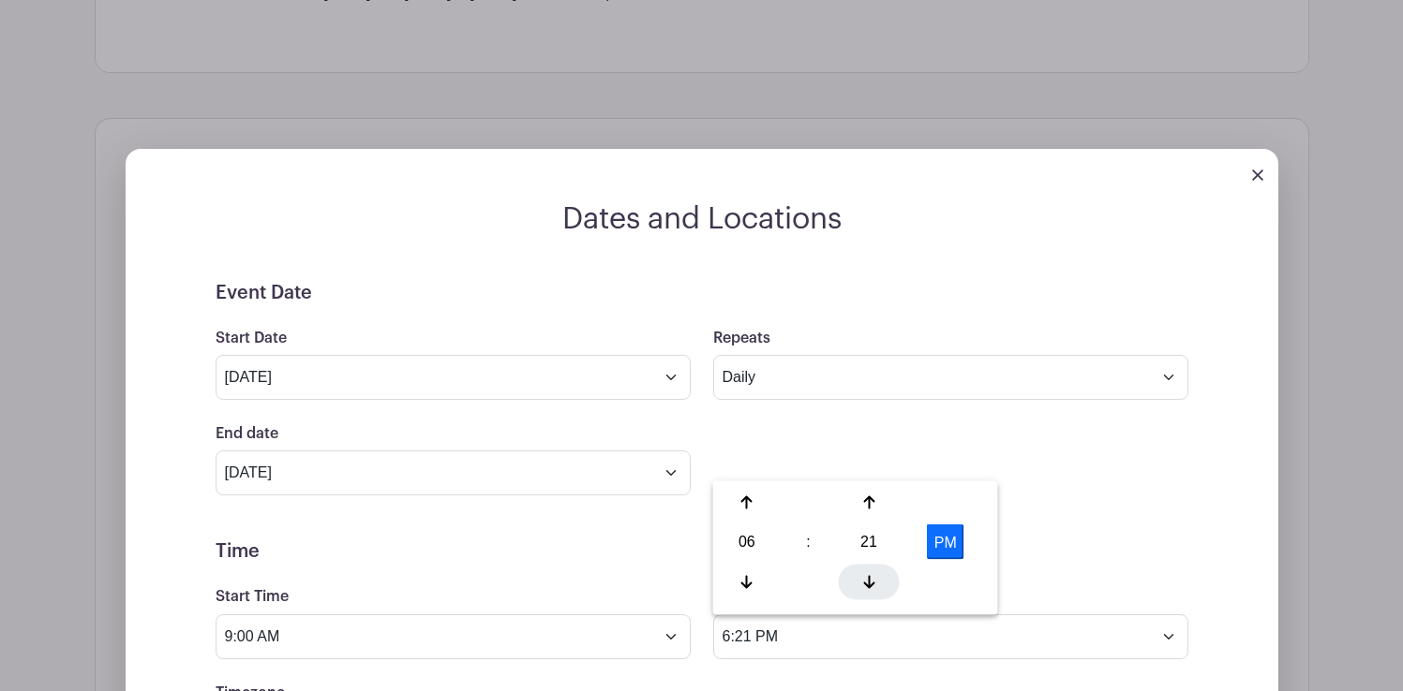
click at [869, 572] on div at bounding box center [869, 582] width 61 height 36
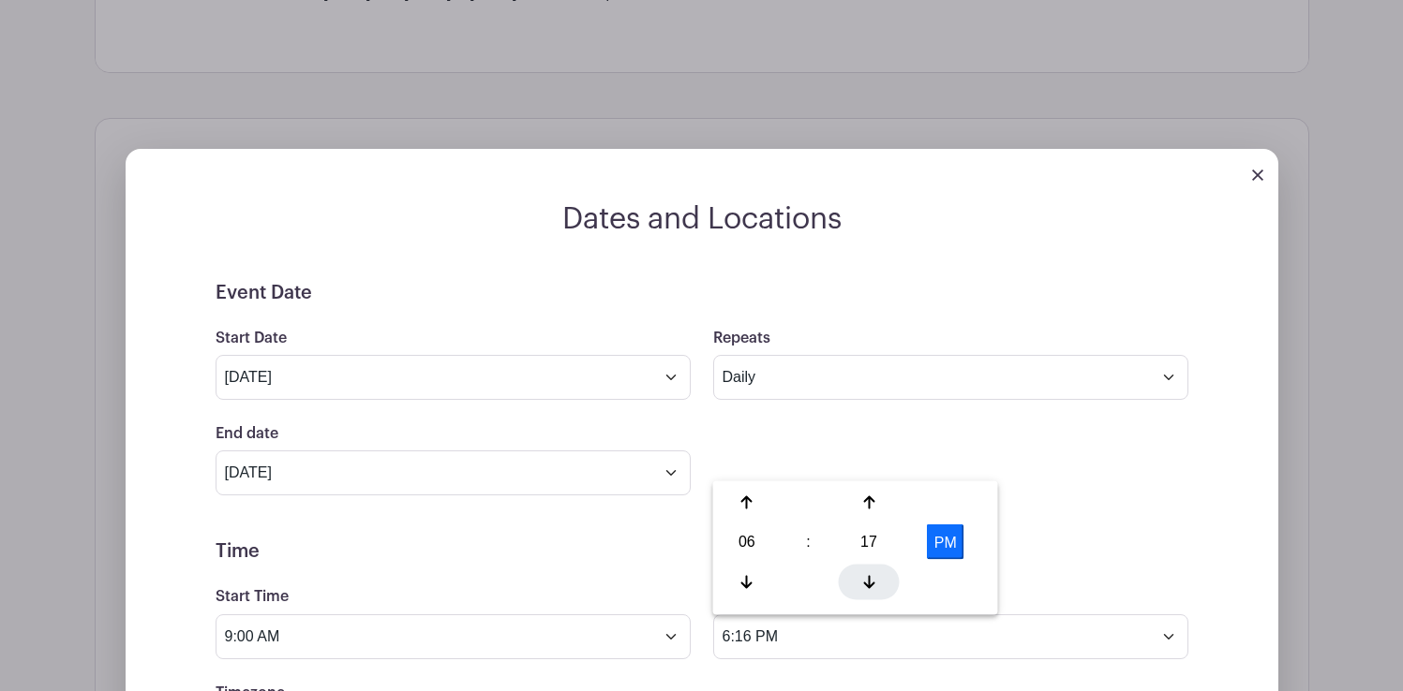
click at [869, 572] on div at bounding box center [869, 582] width 61 height 36
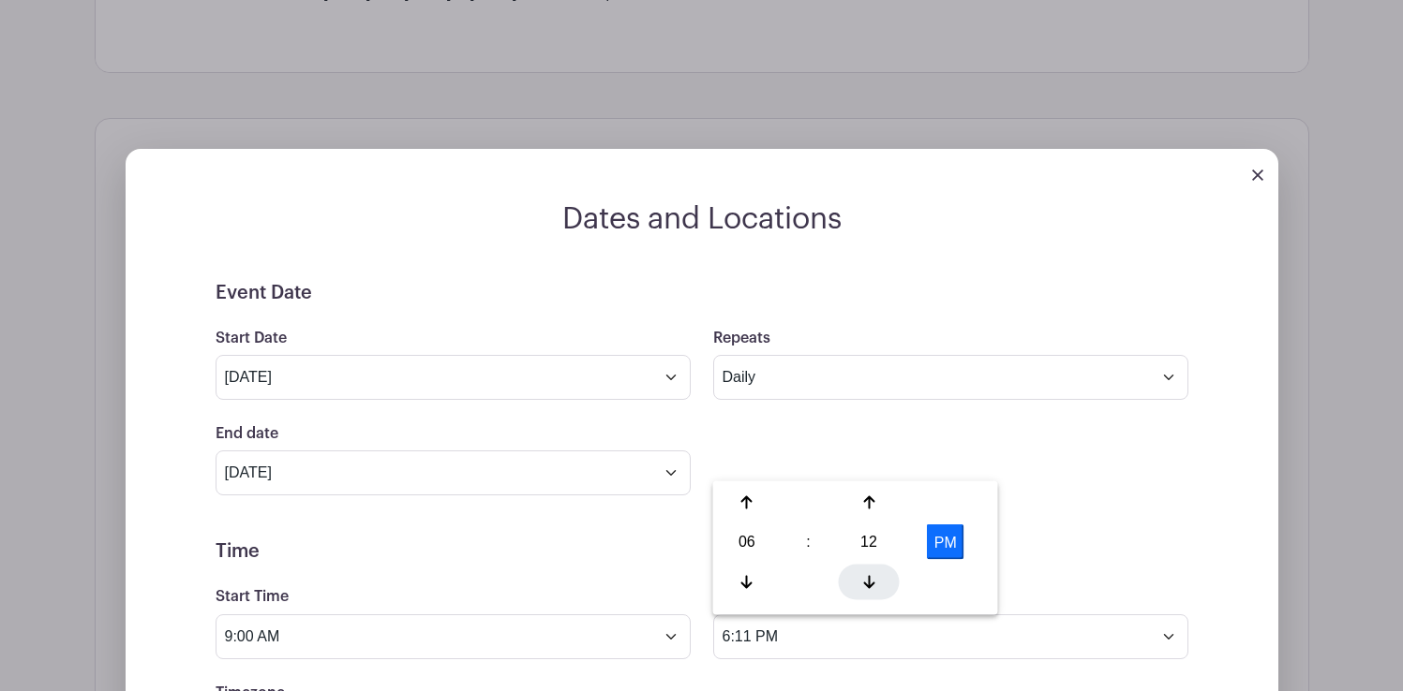
click at [869, 572] on div at bounding box center [869, 582] width 61 height 36
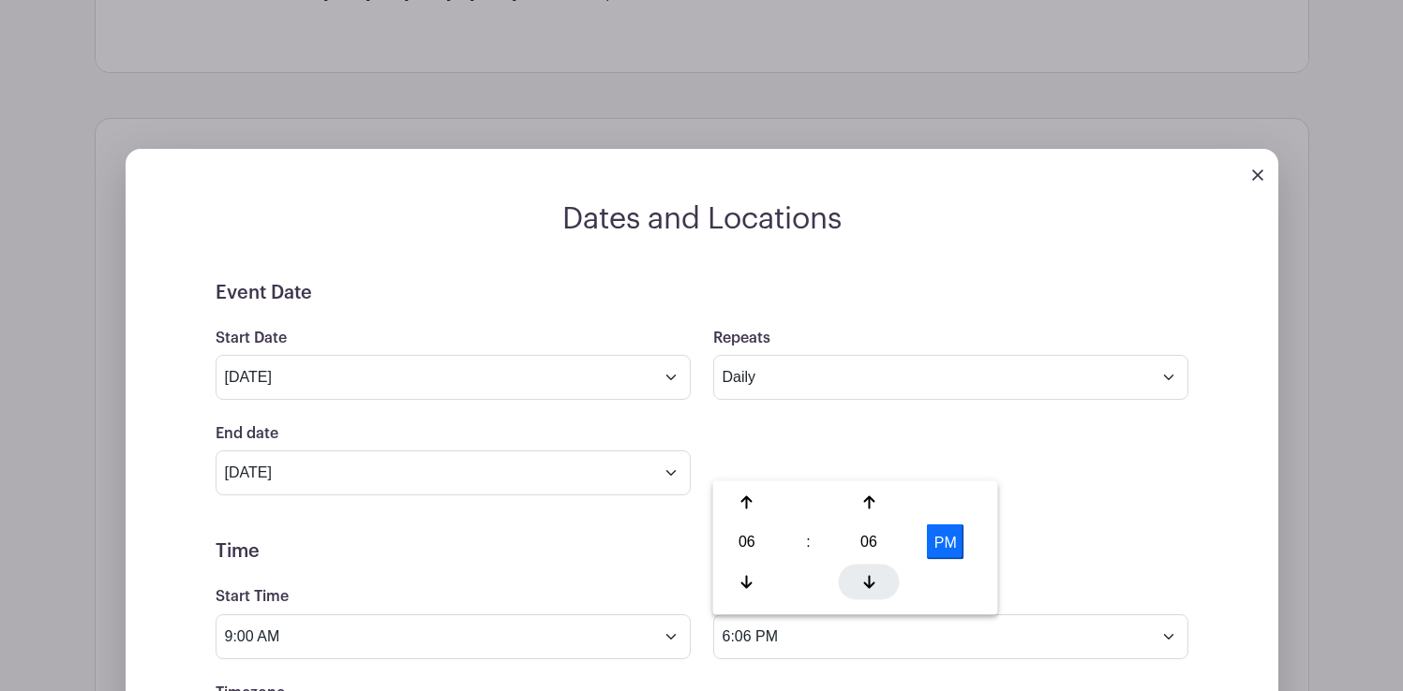
click at [869, 572] on div at bounding box center [869, 582] width 61 height 36
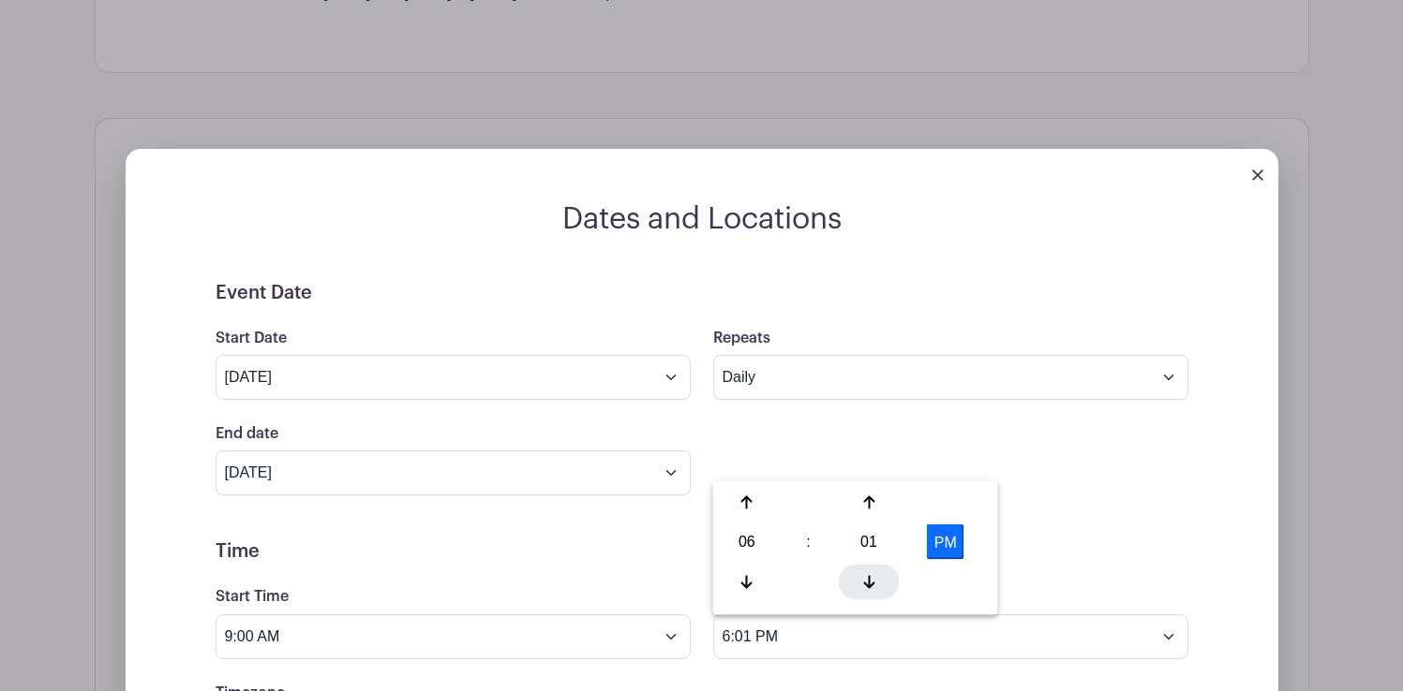
click at [869, 572] on div at bounding box center [869, 582] width 61 height 36
type input "6:00 PM"
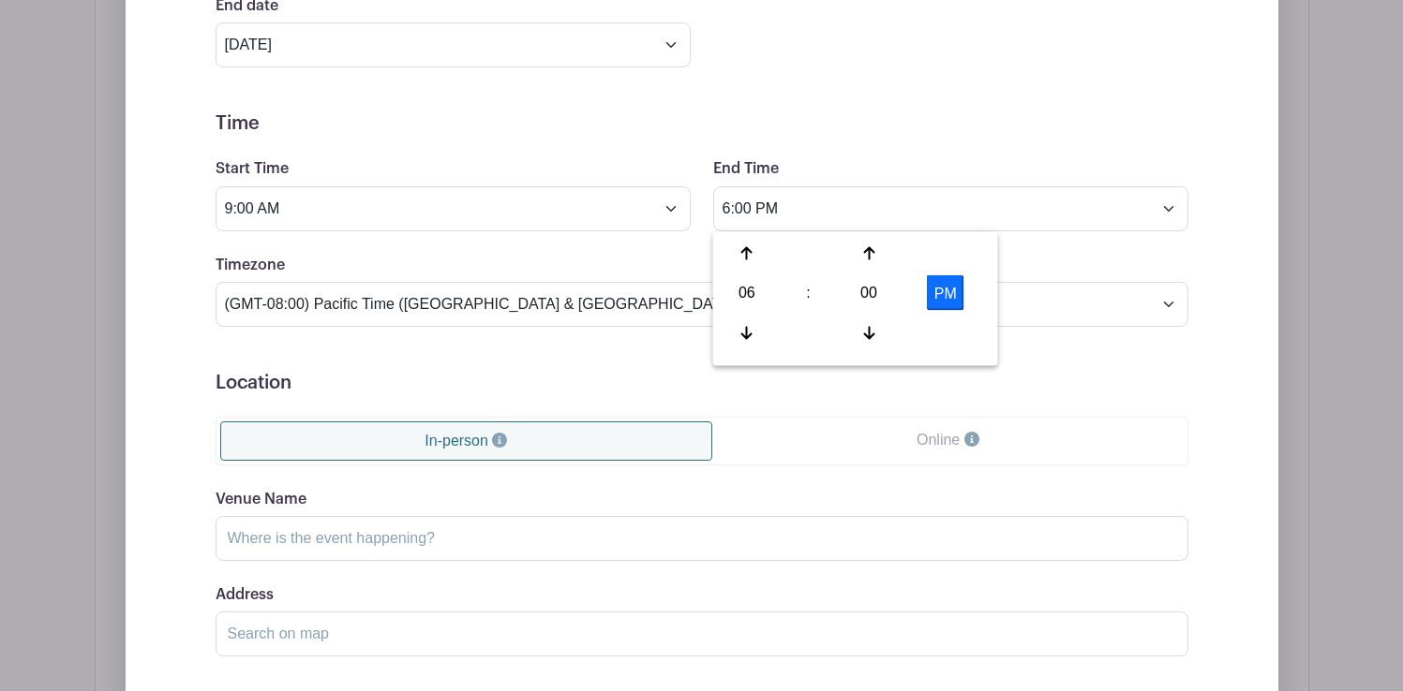
scroll to position [1394, 0]
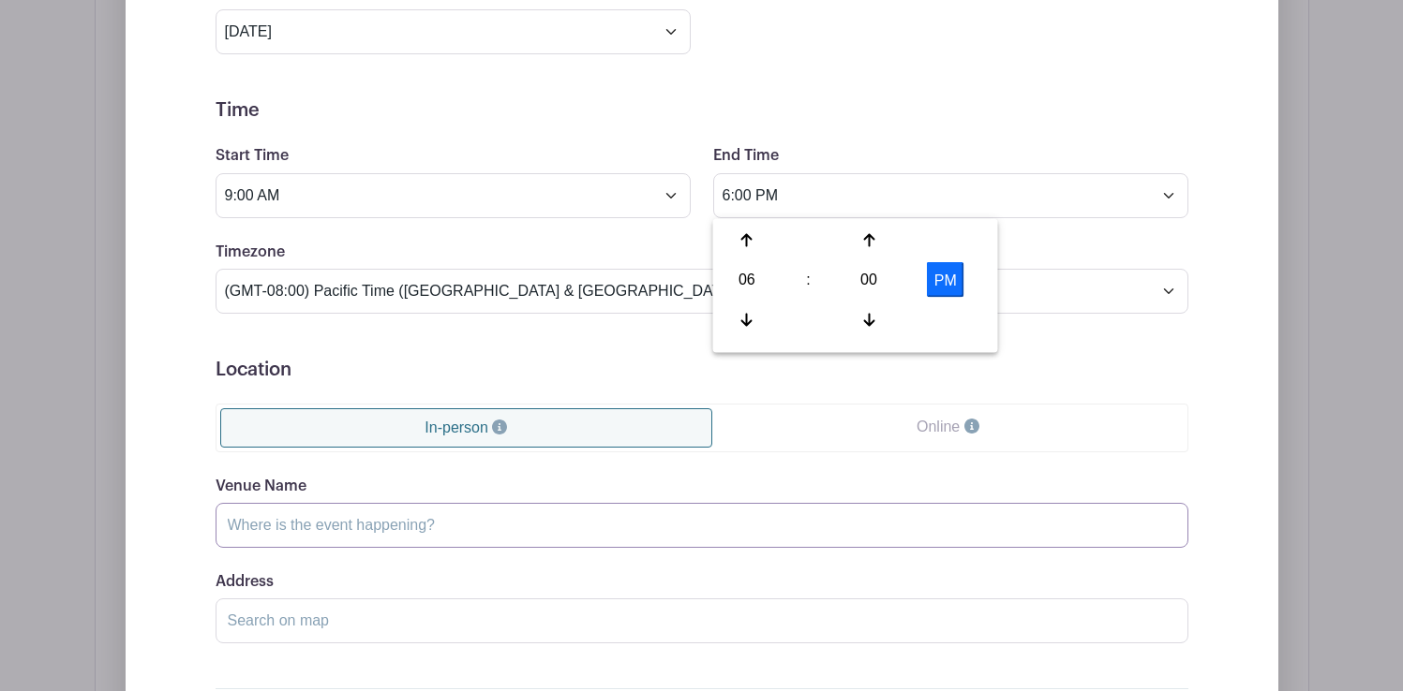
click at [468, 521] on input "Venue Name" at bounding box center [701, 525] width 973 height 45
drag, startPoint x: 408, startPoint y: 525, endPoint x: 288, endPoint y: 524, distance: 119.9
click at [288, 524] on input "Capitola Esplanade Park" at bounding box center [701, 525] width 973 height 45
type input "Capitola Beach"
click at [599, 497] on div "Venue Name Capitola Beach" at bounding box center [701, 511] width 973 height 73
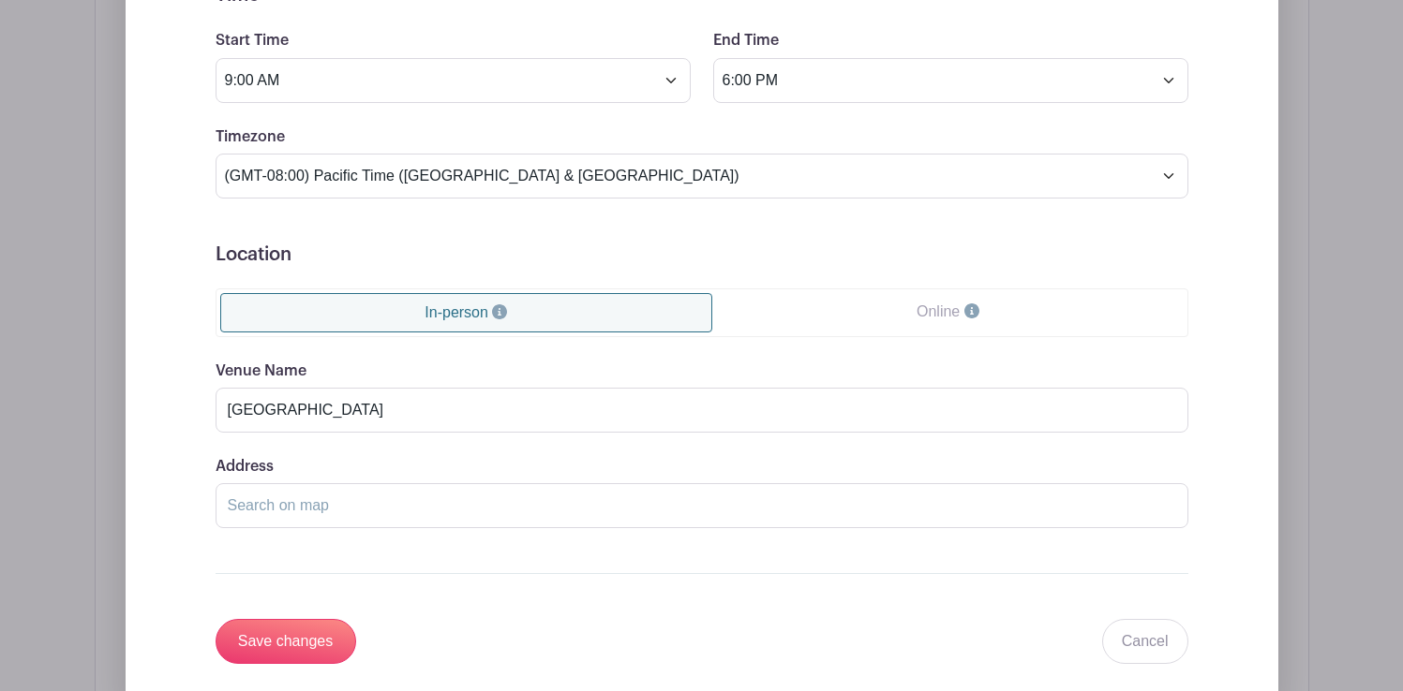
scroll to position [1512, 0]
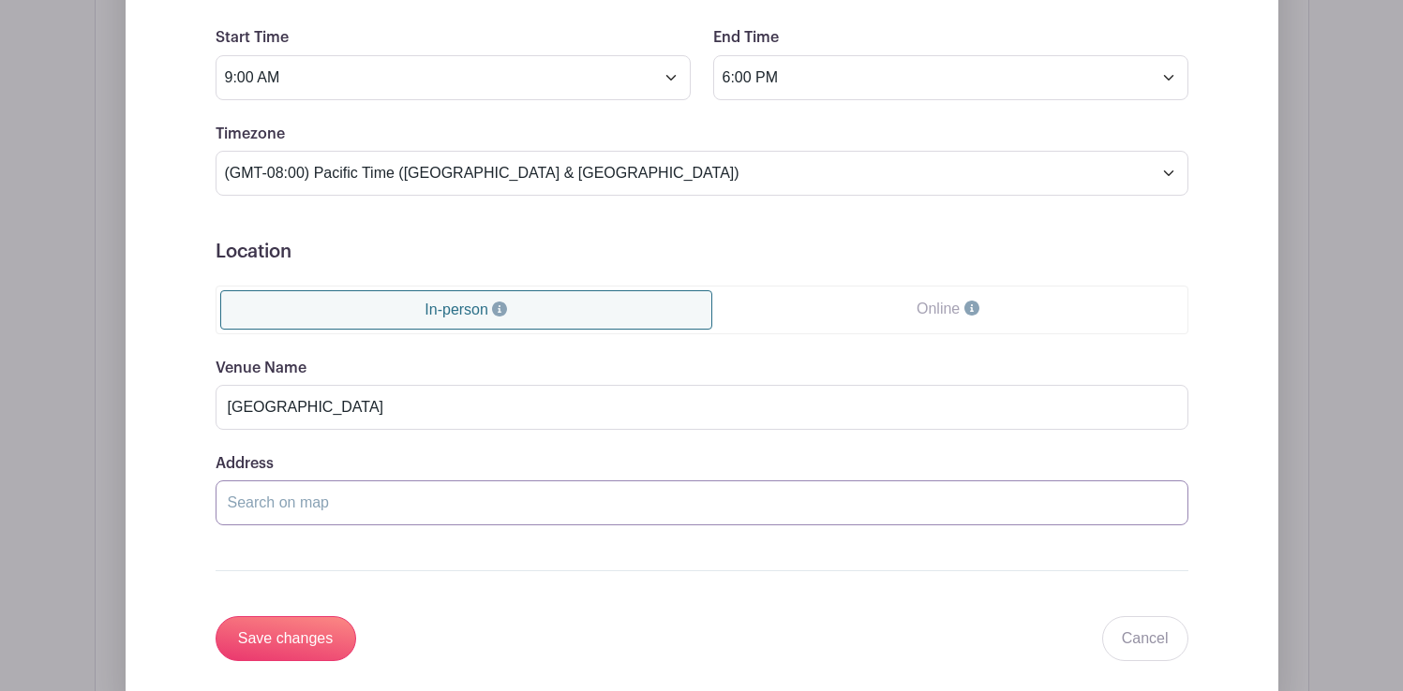
click at [356, 498] on input "Address" at bounding box center [701, 503] width 973 height 45
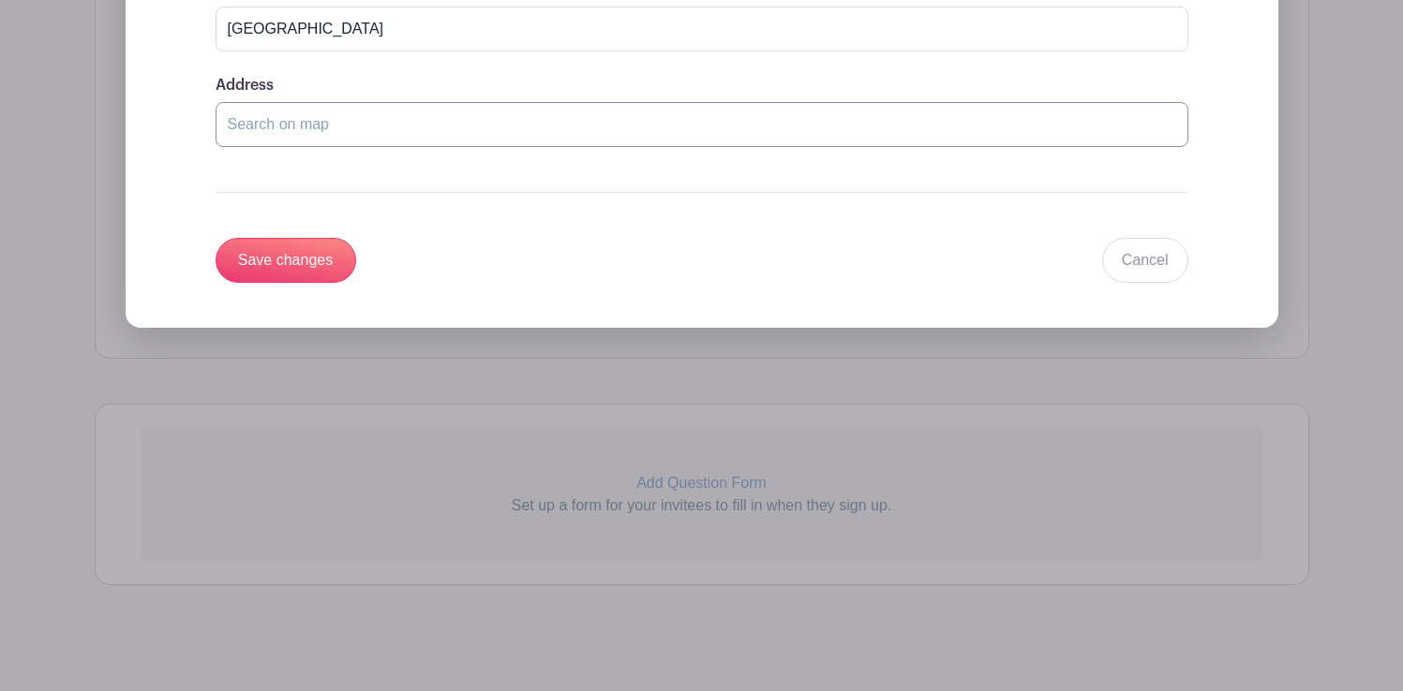
scroll to position [1903, 0]
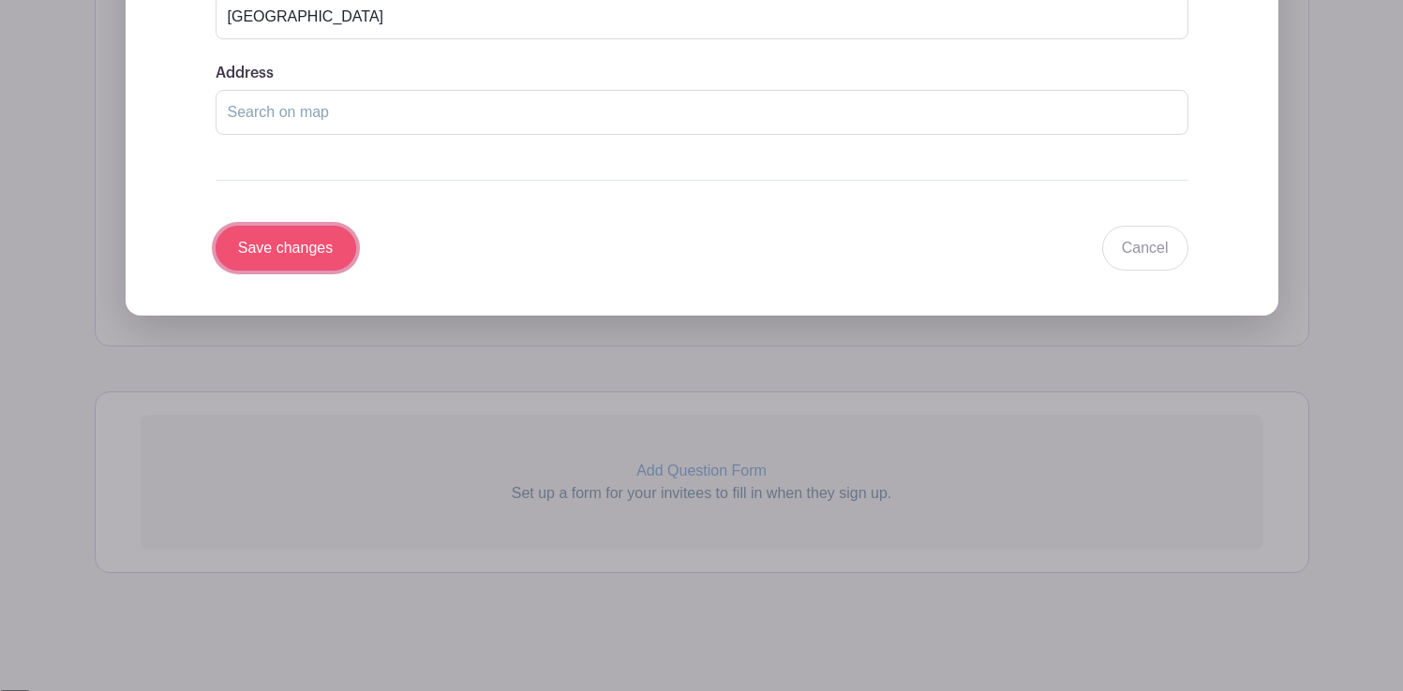
click at [319, 247] on input "Save changes" at bounding box center [285, 248] width 141 height 45
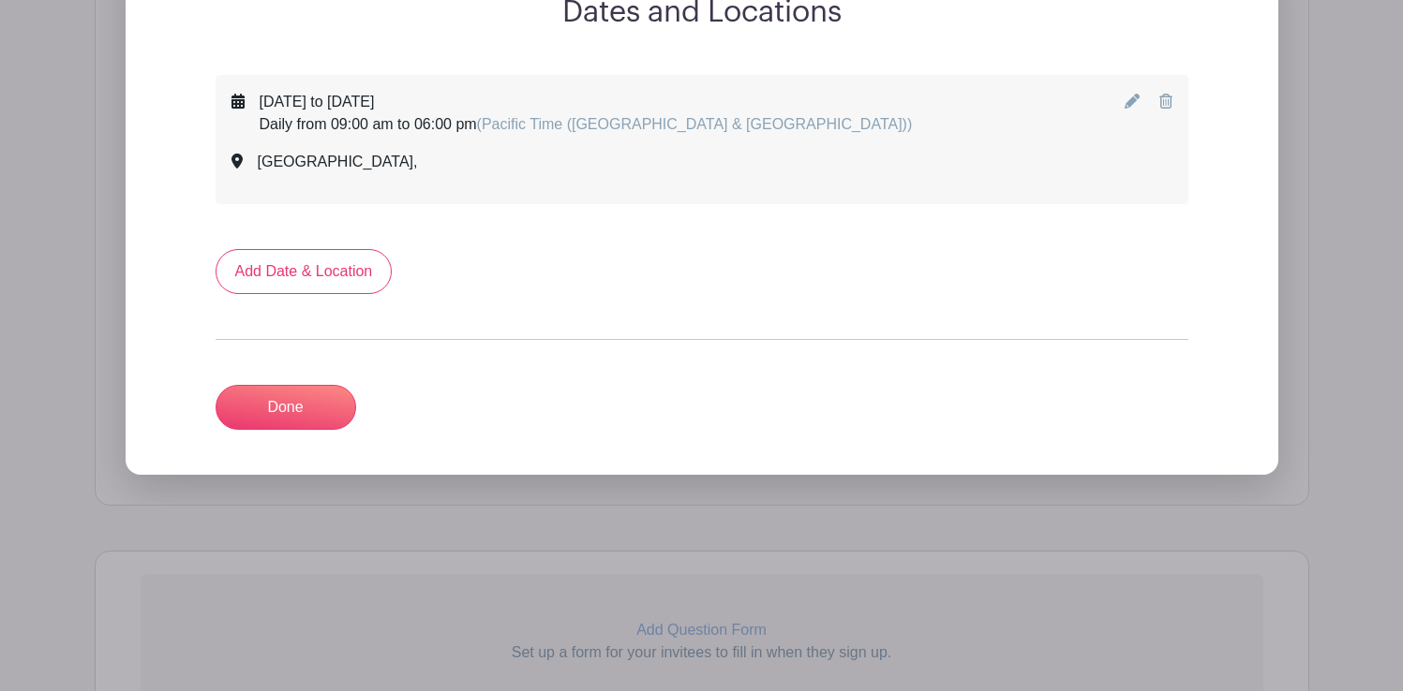
scroll to position [1001, 0]
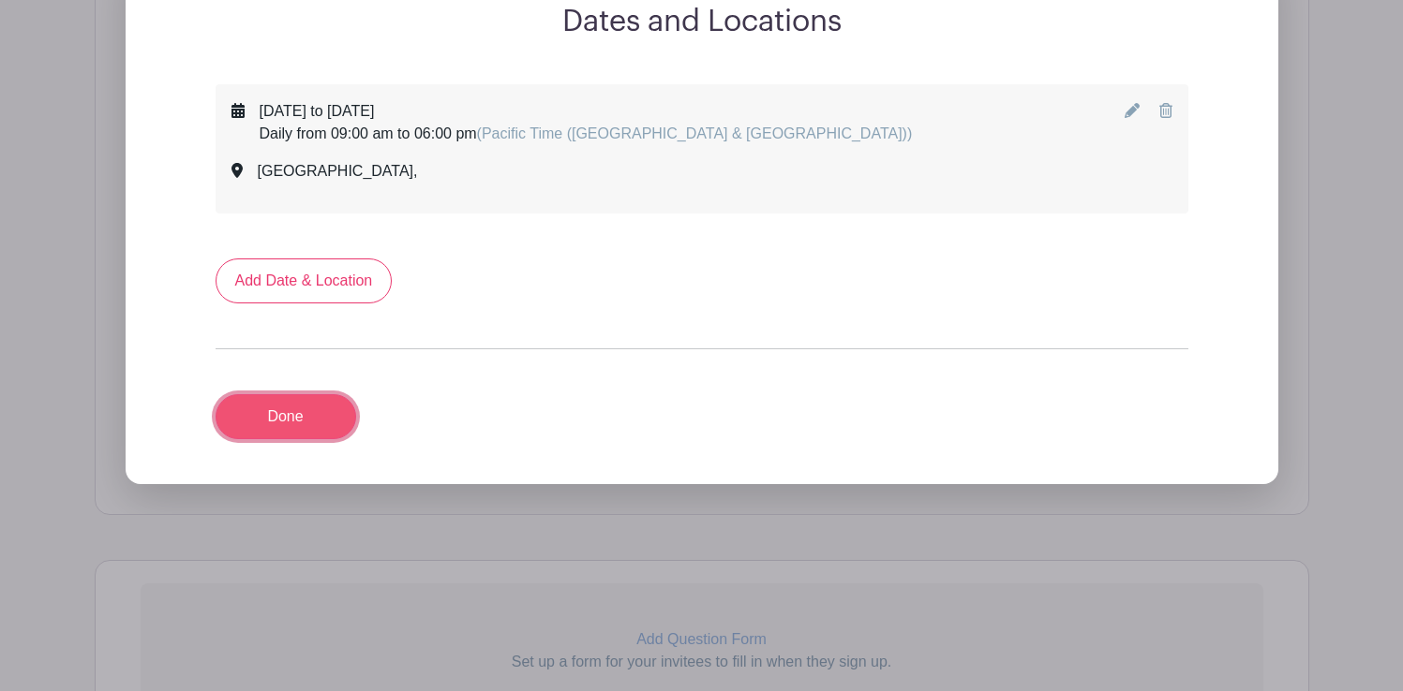
click at [290, 419] on link "Done" at bounding box center [285, 416] width 141 height 45
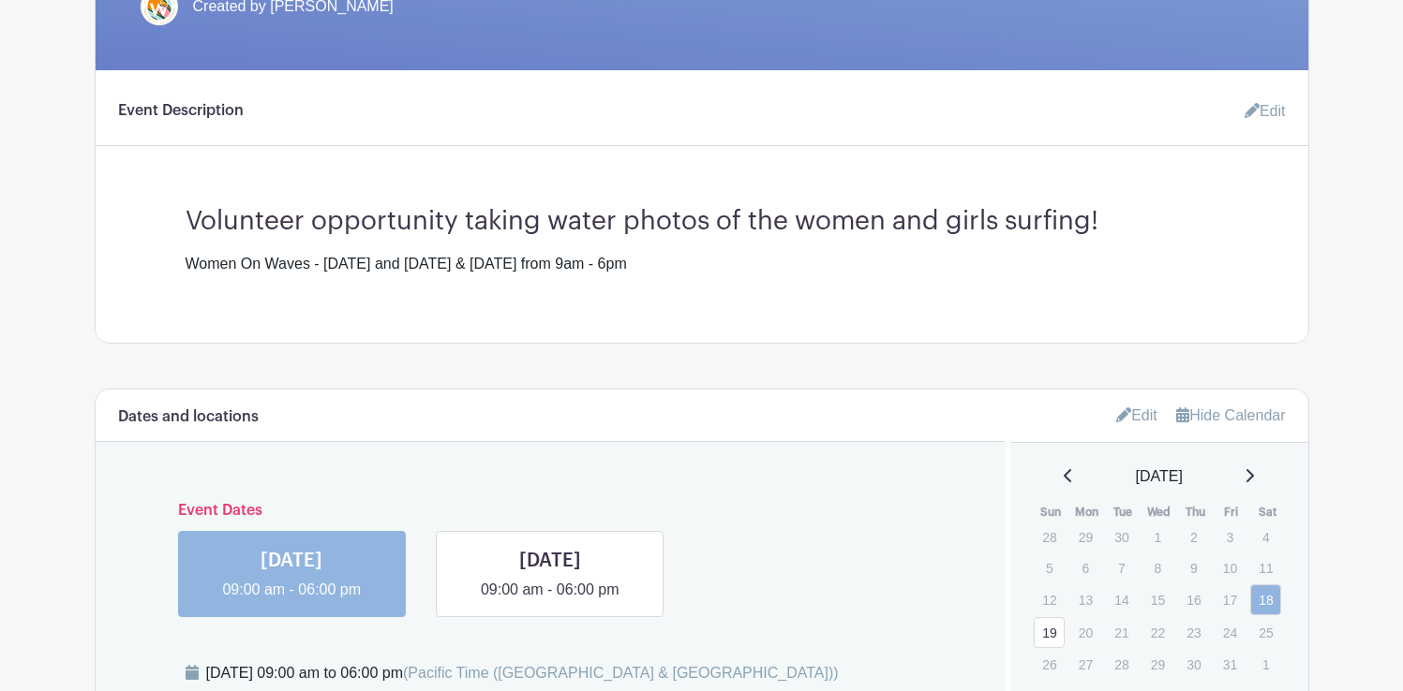
scroll to position [530, 0]
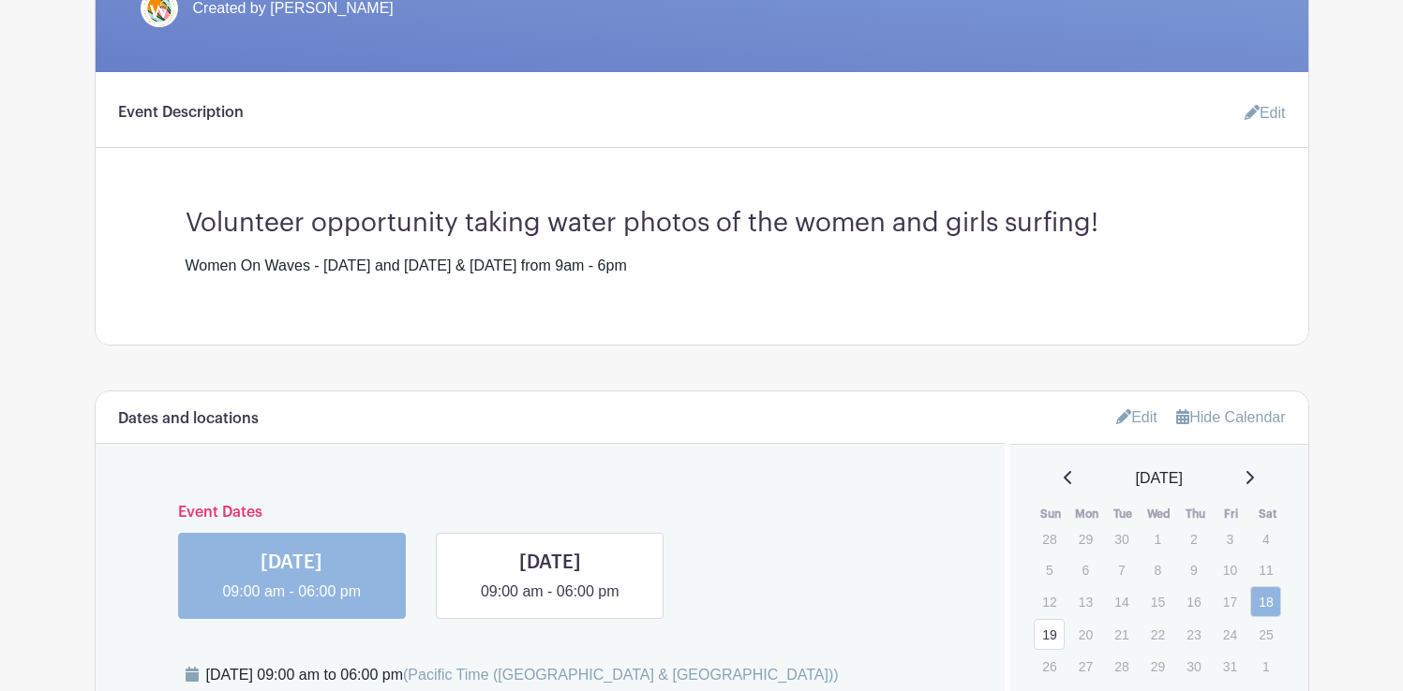
click at [1277, 112] on link "Edit" at bounding box center [1257, 113] width 56 height 37
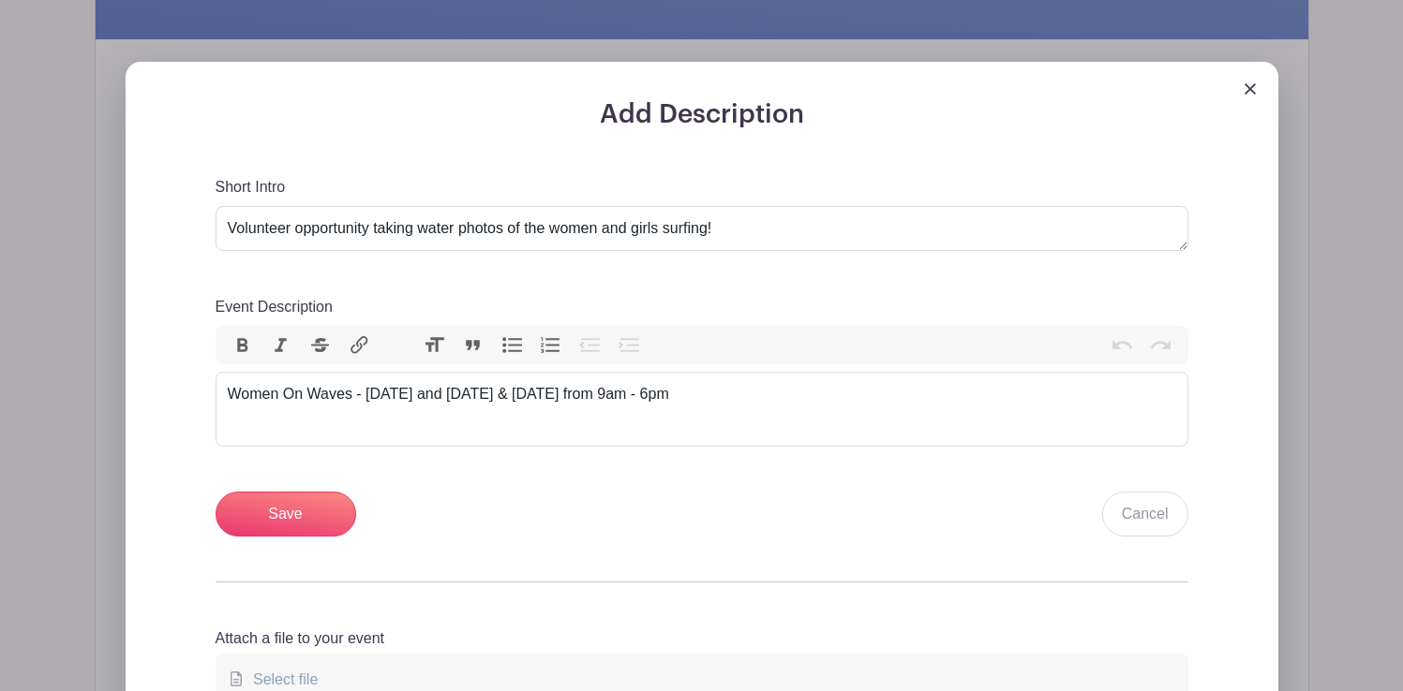
scroll to position [568, 0]
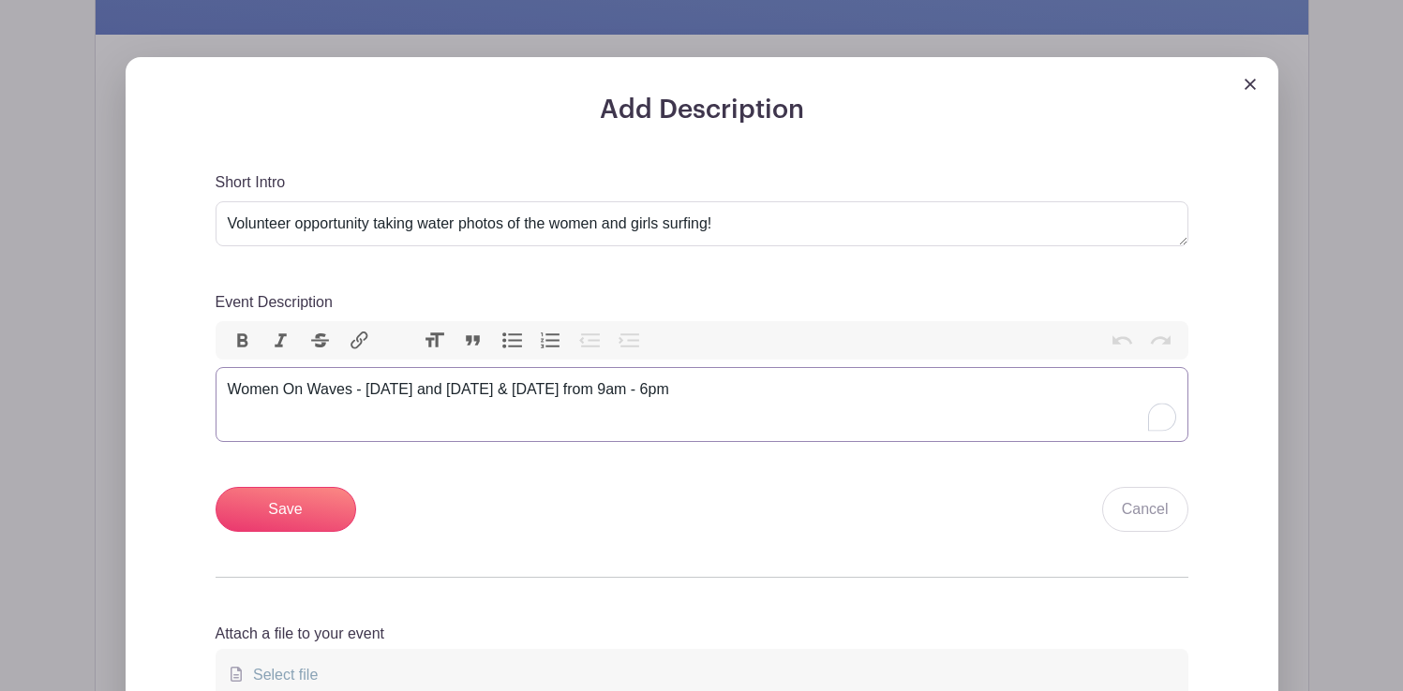
drag, startPoint x: 741, startPoint y: 390, endPoint x: 355, endPoint y: 387, distance: 386.0
click at [355, 387] on div "Women On Waves - Saturday and Sunday, Oct 18th & 19th from 9am - 6pm" at bounding box center [702, 390] width 948 height 22
type trix-editor "<div>Women On Waves Surf Event</div>"
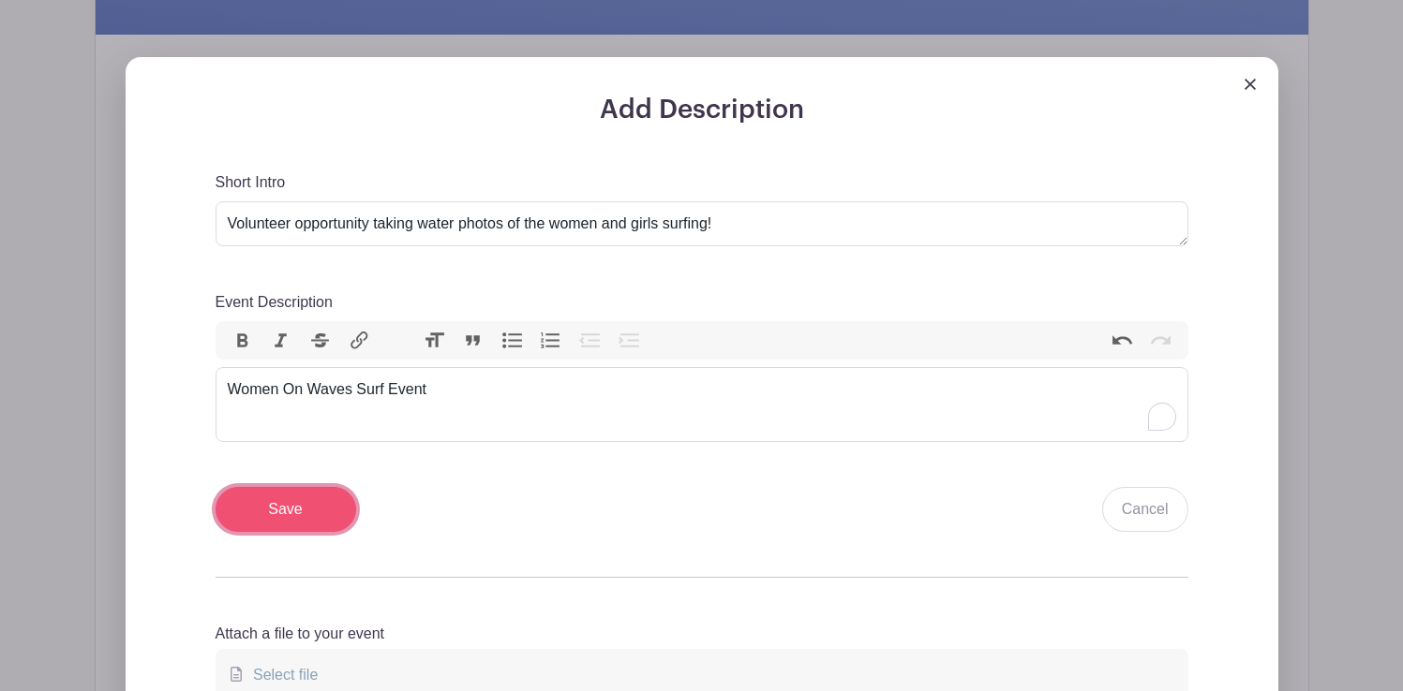
click at [293, 518] on input "Save" at bounding box center [285, 509] width 141 height 45
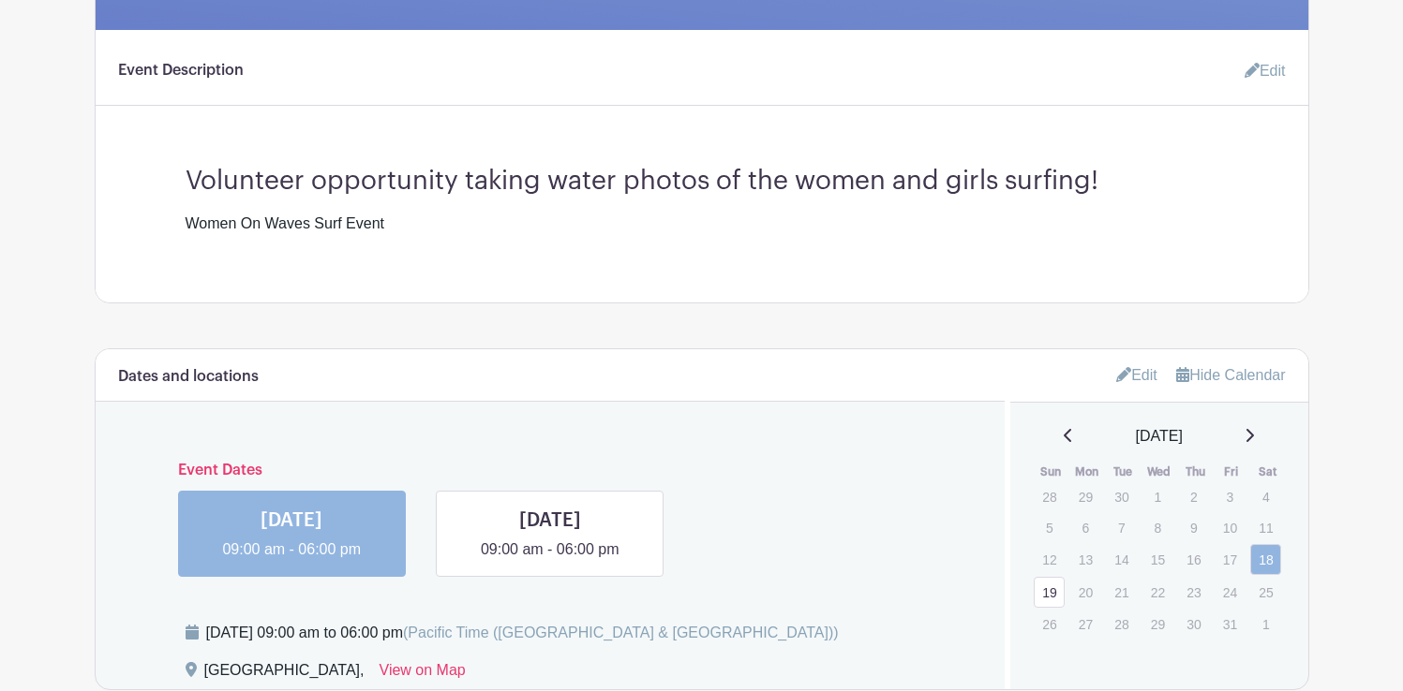
scroll to position [724, 0]
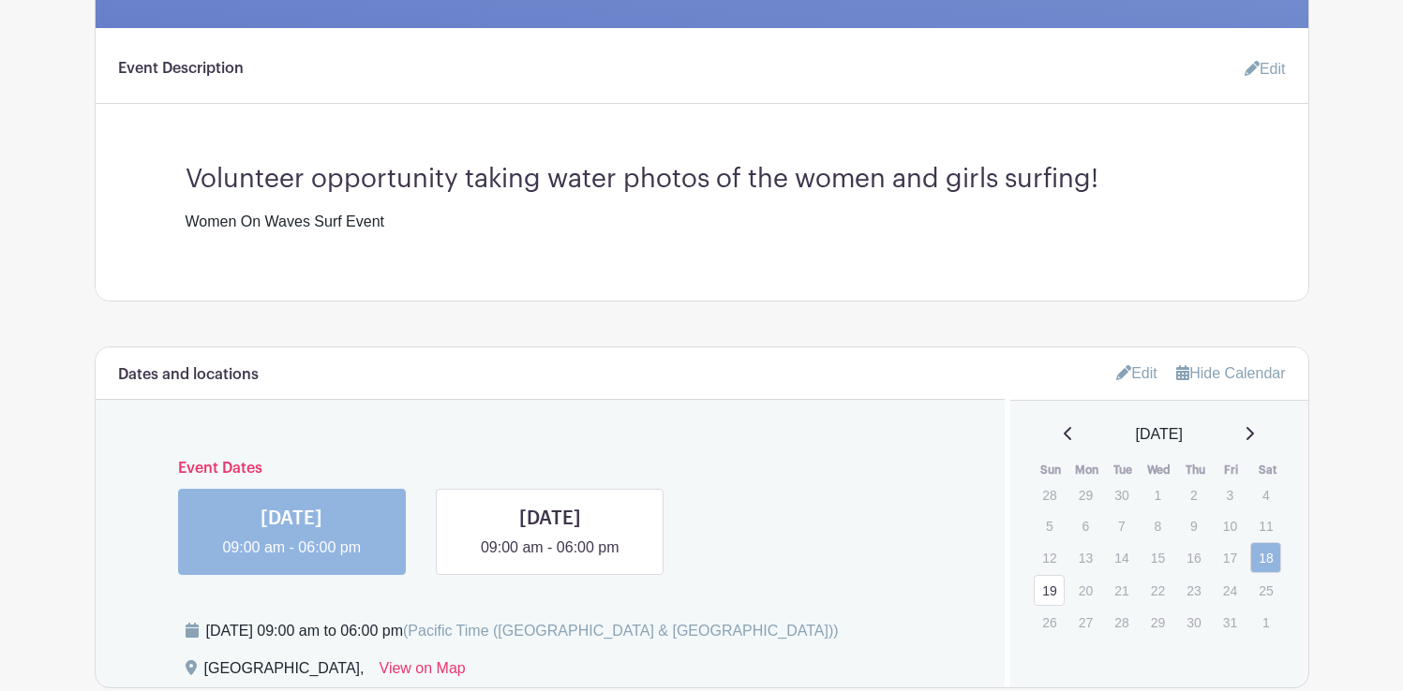
click at [1273, 67] on link "Edit" at bounding box center [1257, 69] width 56 height 37
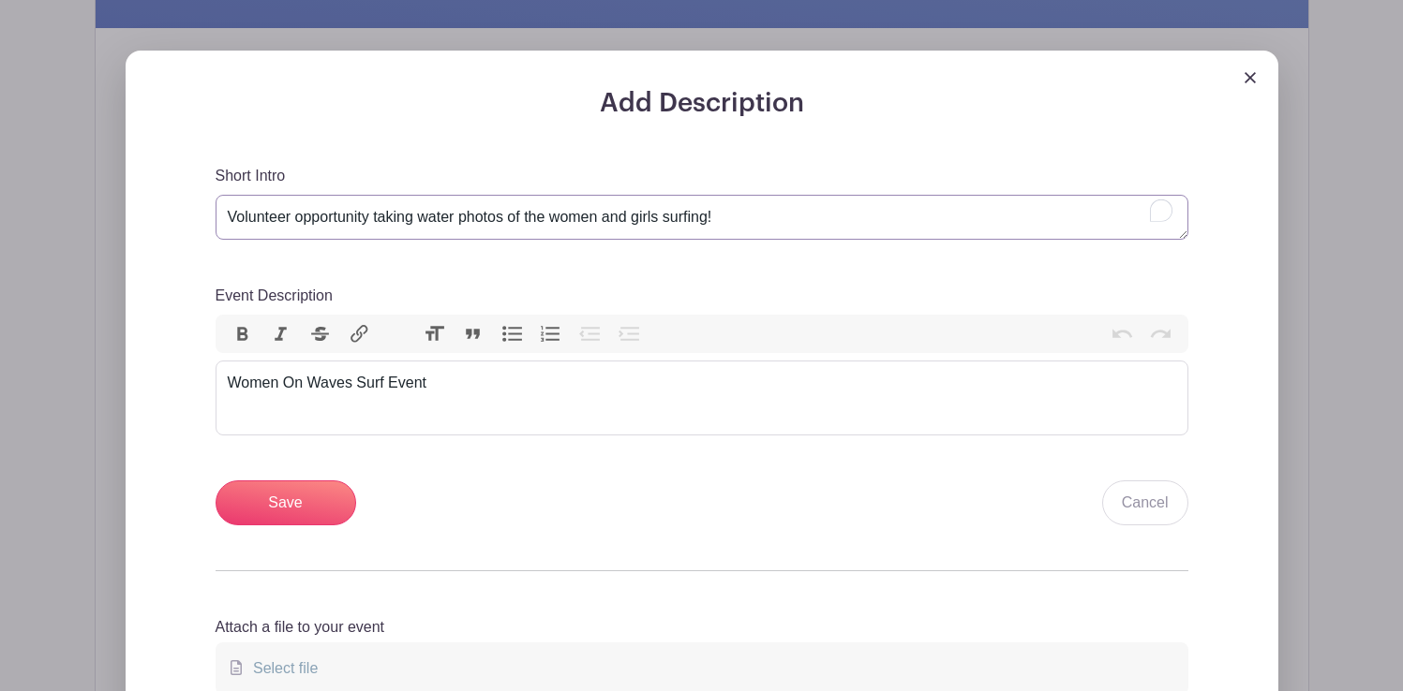
drag, startPoint x: 375, startPoint y: 216, endPoint x: 737, endPoint y: 220, distance: 362.6
click at [737, 220] on textarea "Volunteer opportunity taking water photos of the women and girls surfing!" at bounding box center [701, 217] width 973 height 45
type textarea "Volunteer opportunity!"
click at [436, 384] on div "Women On Waves Surf Event" at bounding box center [702, 383] width 948 height 22
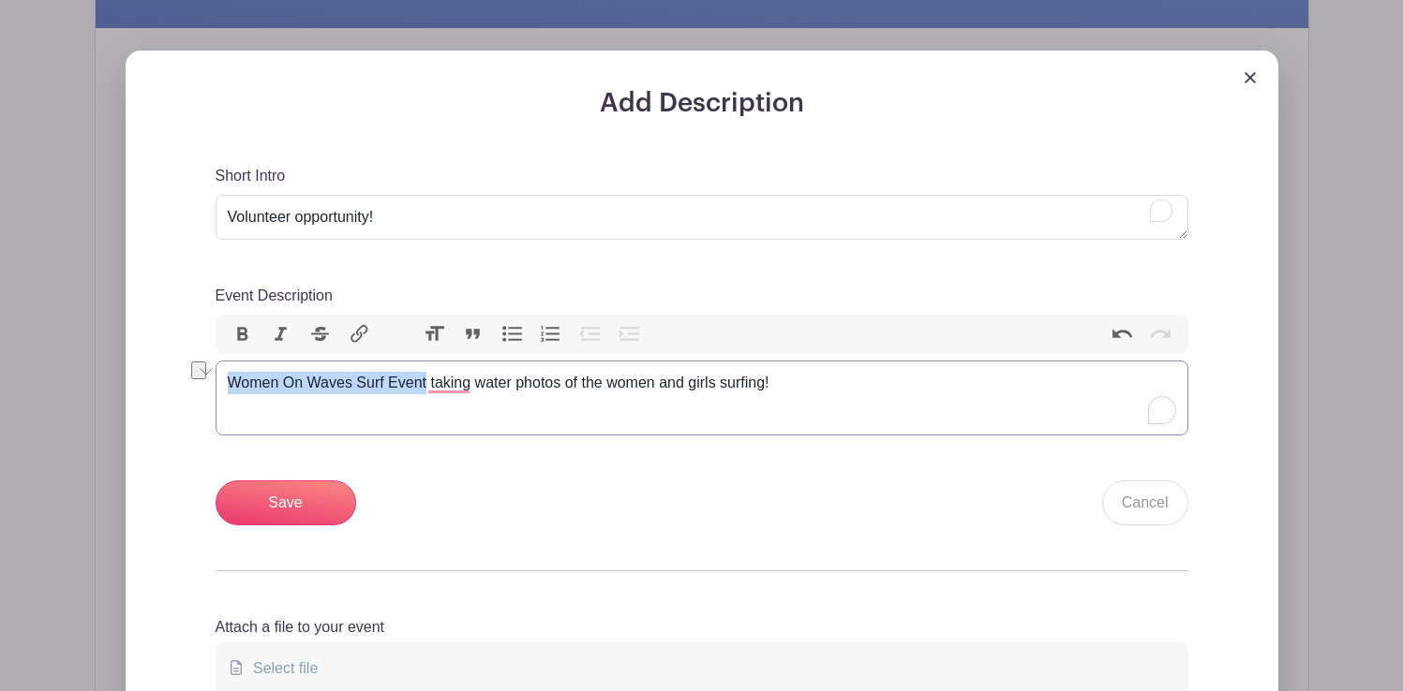
click at [215, 376] on div "Add Description Short Intro Volunteer opportunity taking water photos of the wo…" at bounding box center [702, 396] width 1182 height 690
click at [584, 382] on div "Taking water photos of the women and girls surfing!" at bounding box center [702, 383] width 948 height 22
click at [829, 384] on div "Taking water photos of the women and girls surfing at the Women On Waves Surf E…" at bounding box center [702, 383] width 948 height 22
type trix-editor "<div>&nbsp;Taking water photos of the women and girls surfing at the Women On W…"
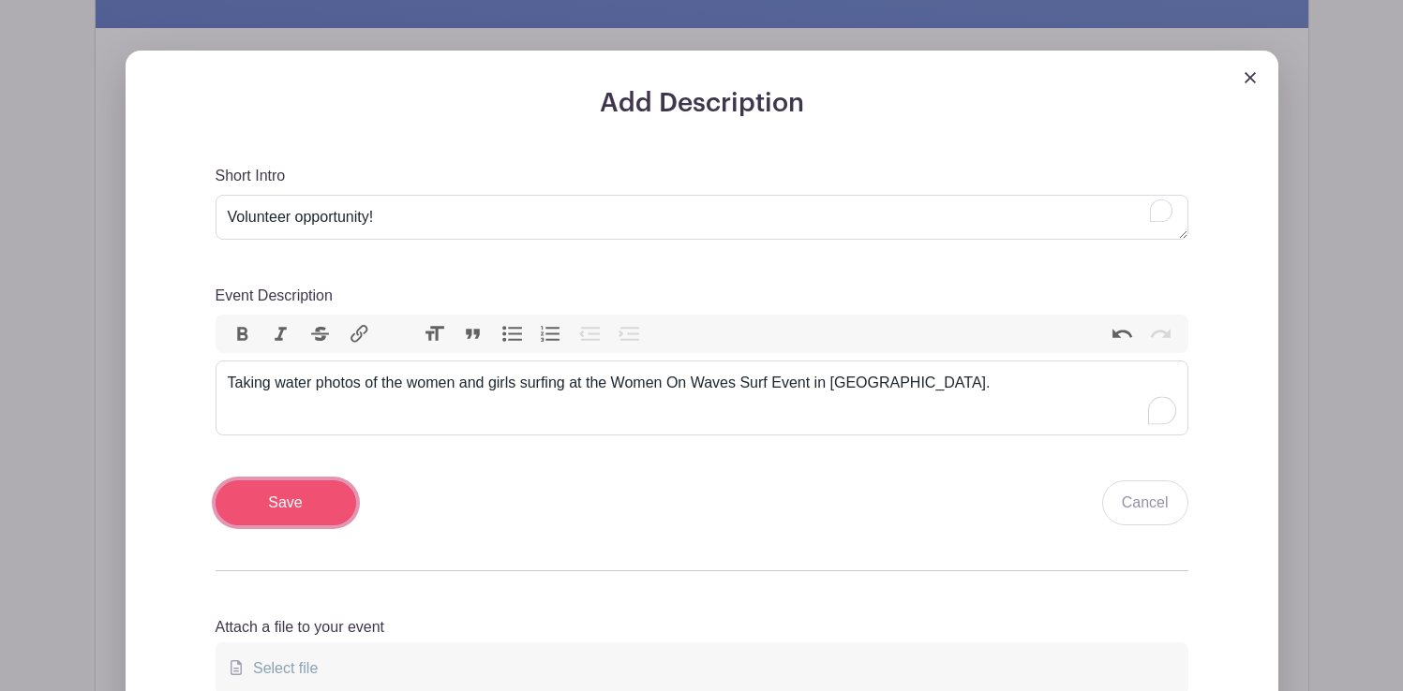
click at [287, 504] on input "Save" at bounding box center [285, 503] width 141 height 45
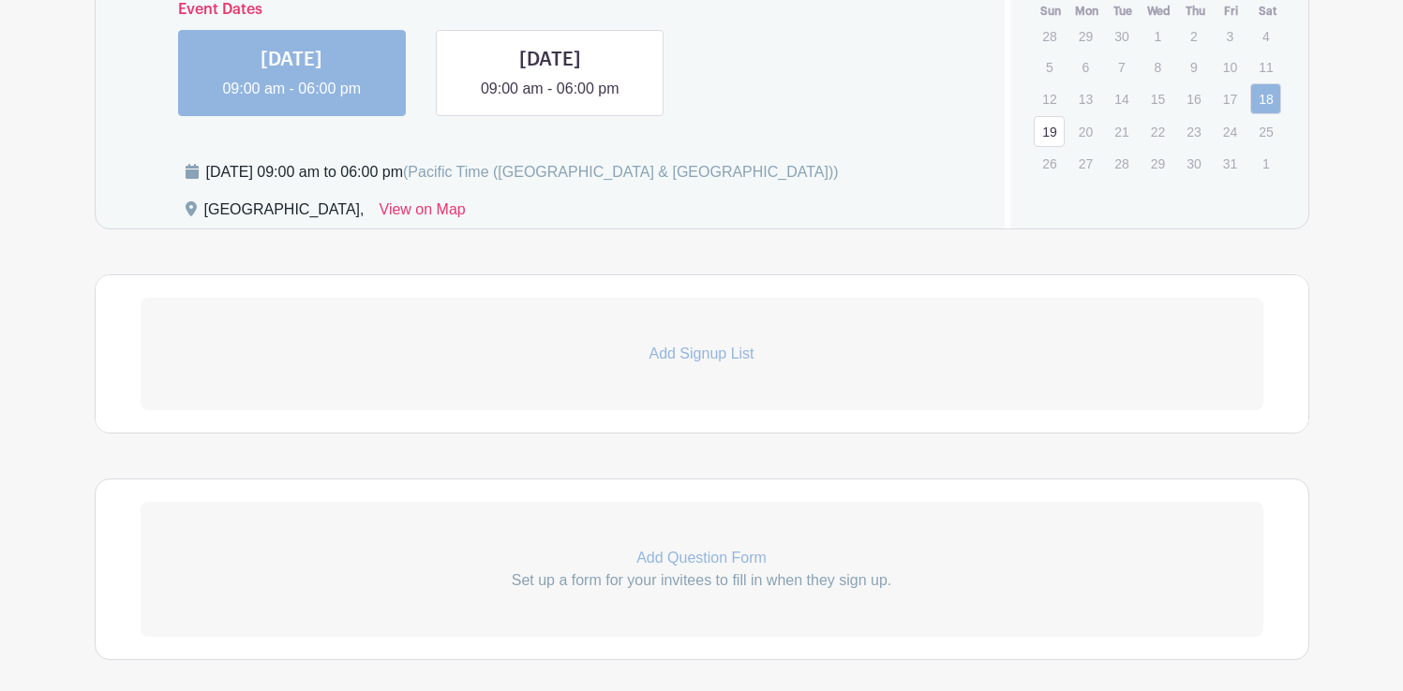
scroll to position [1179, 0]
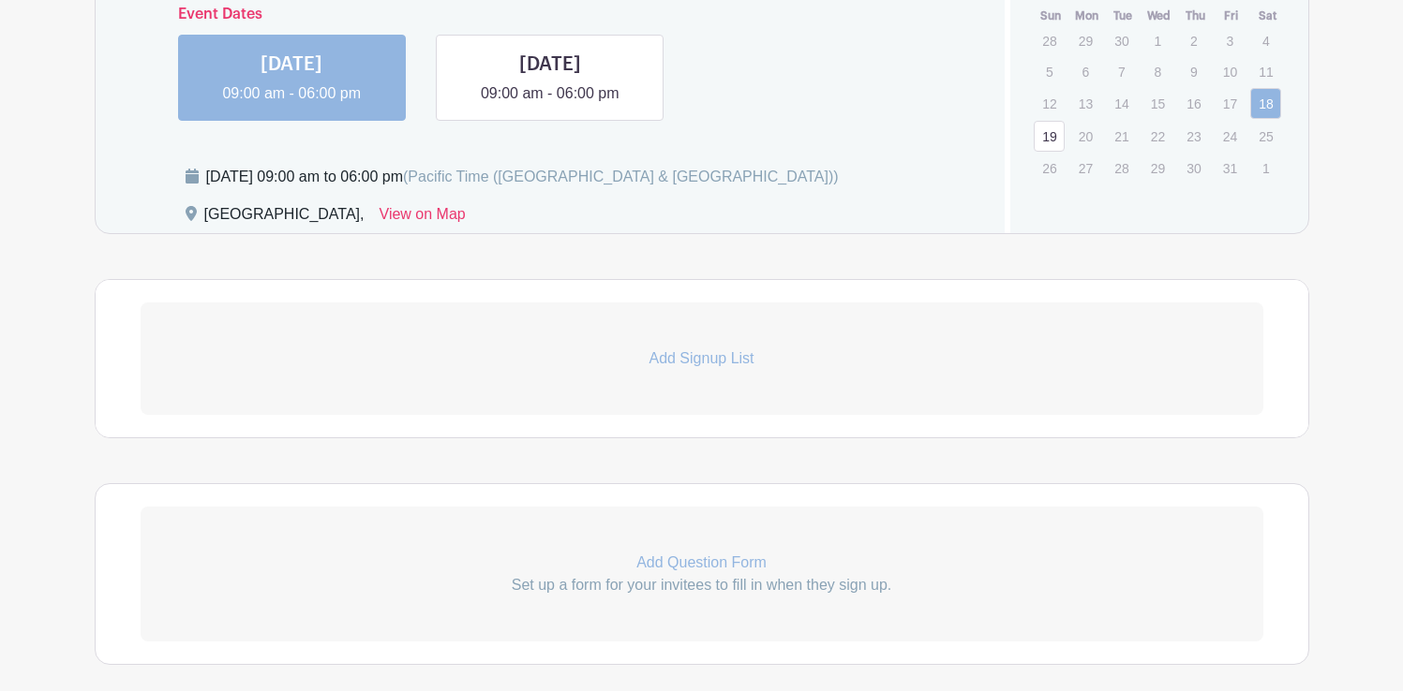
click at [703, 361] on p "Add Signup List" at bounding box center [702, 359] width 1122 height 22
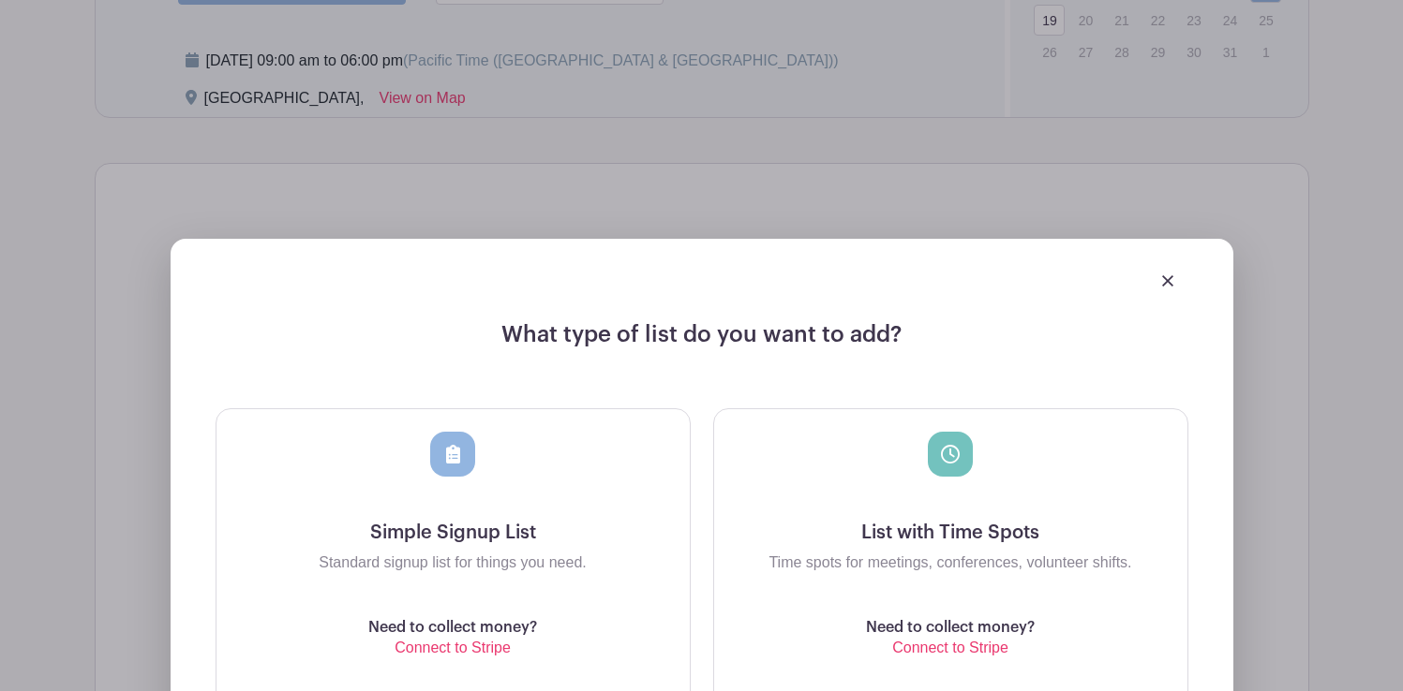
scroll to position [1305, 0]
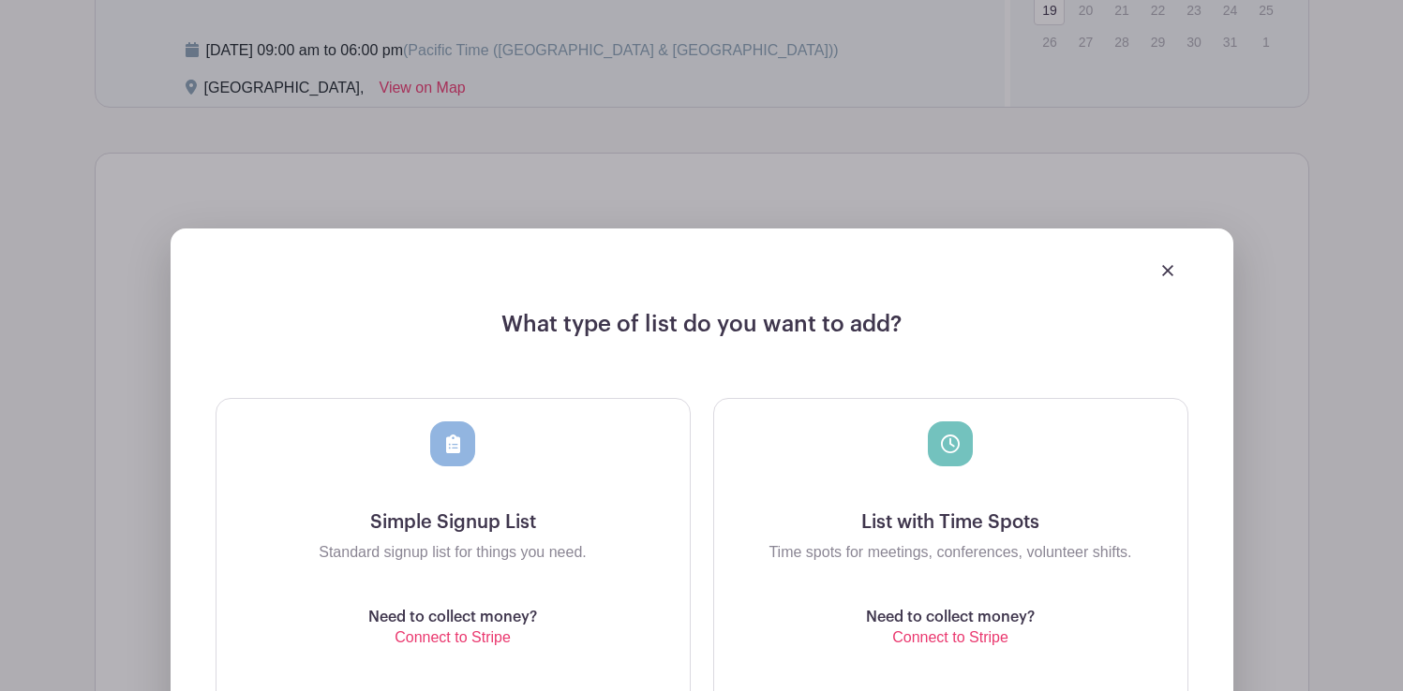
click at [955, 444] on icon at bounding box center [950, 444] width 19 height 19
click at [958, 527] on h5 "List with Time Spots" at bounding box center [950, 523] width 443 height 22
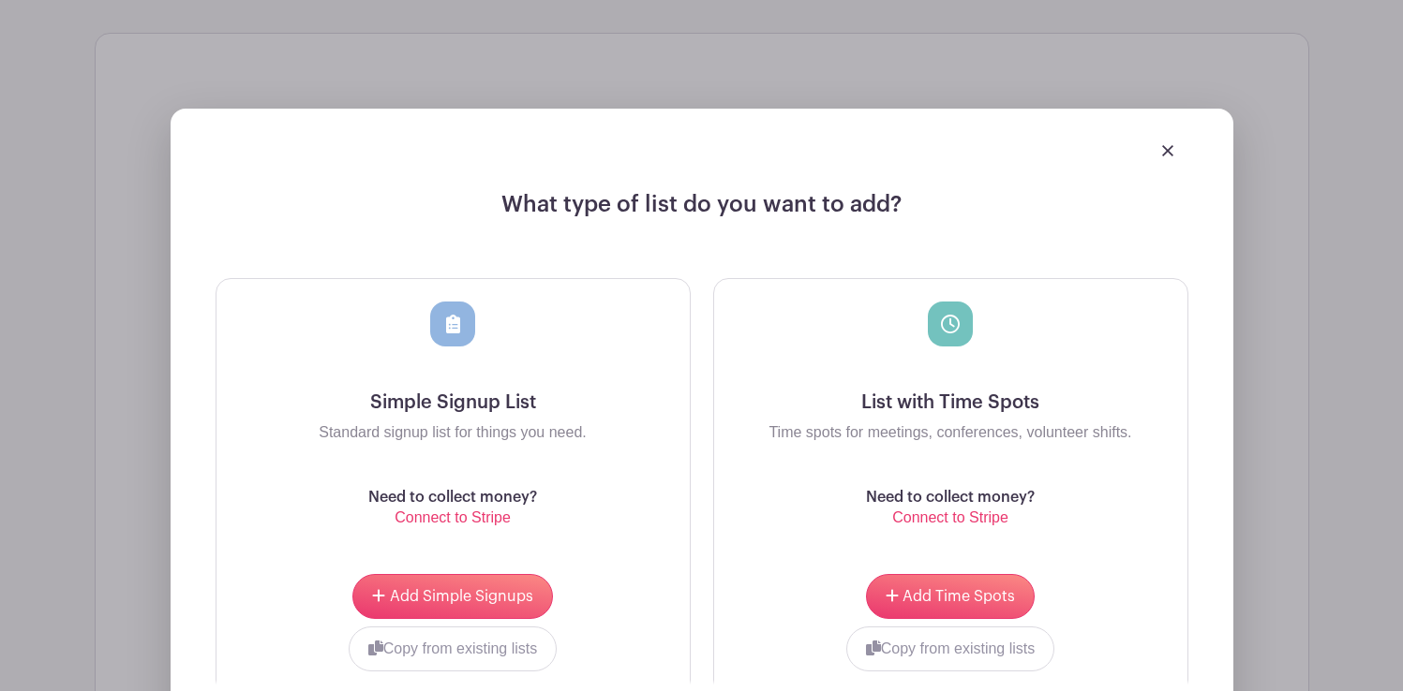
scroll to position [1426, 0]
click at [951, 601] on span "Add Time Spots" at bounding box center [958, 595] width 112 height 15
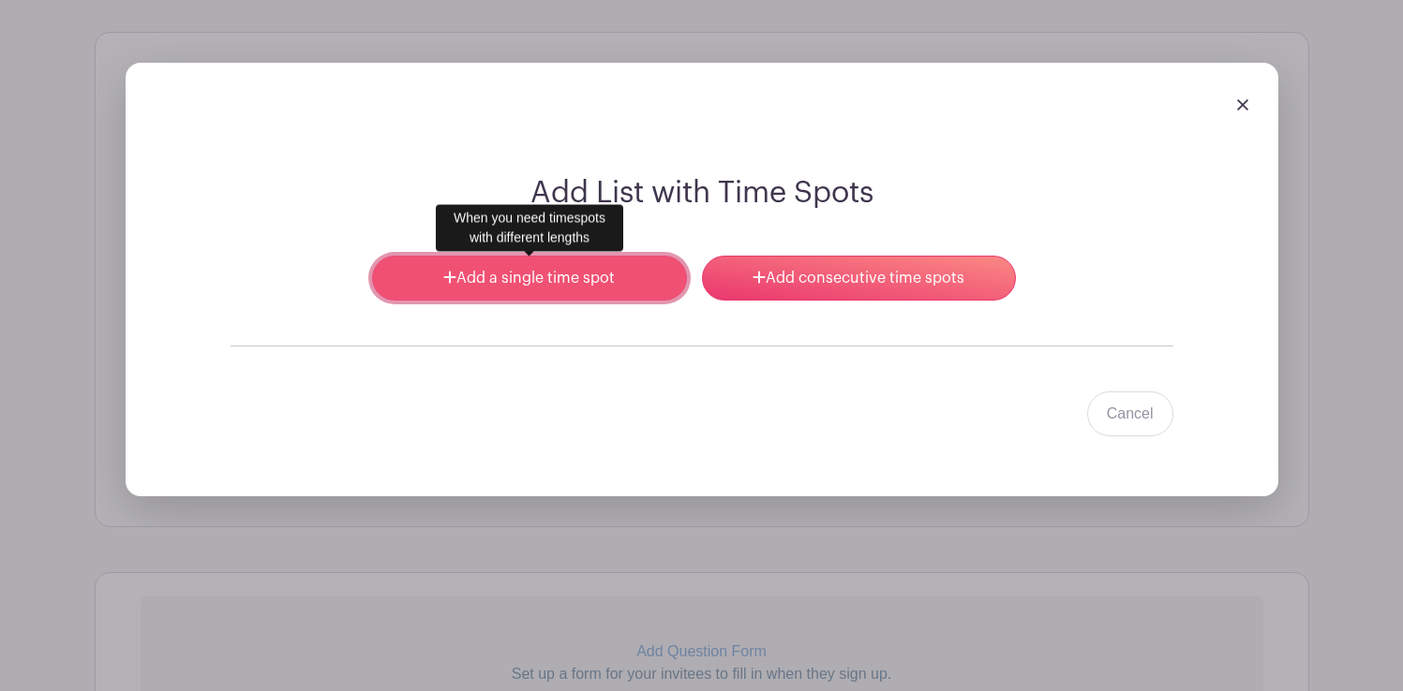
click at [614, 278] on link "Add a single time spot" at bounding box center [529, 278] width 314 height 45
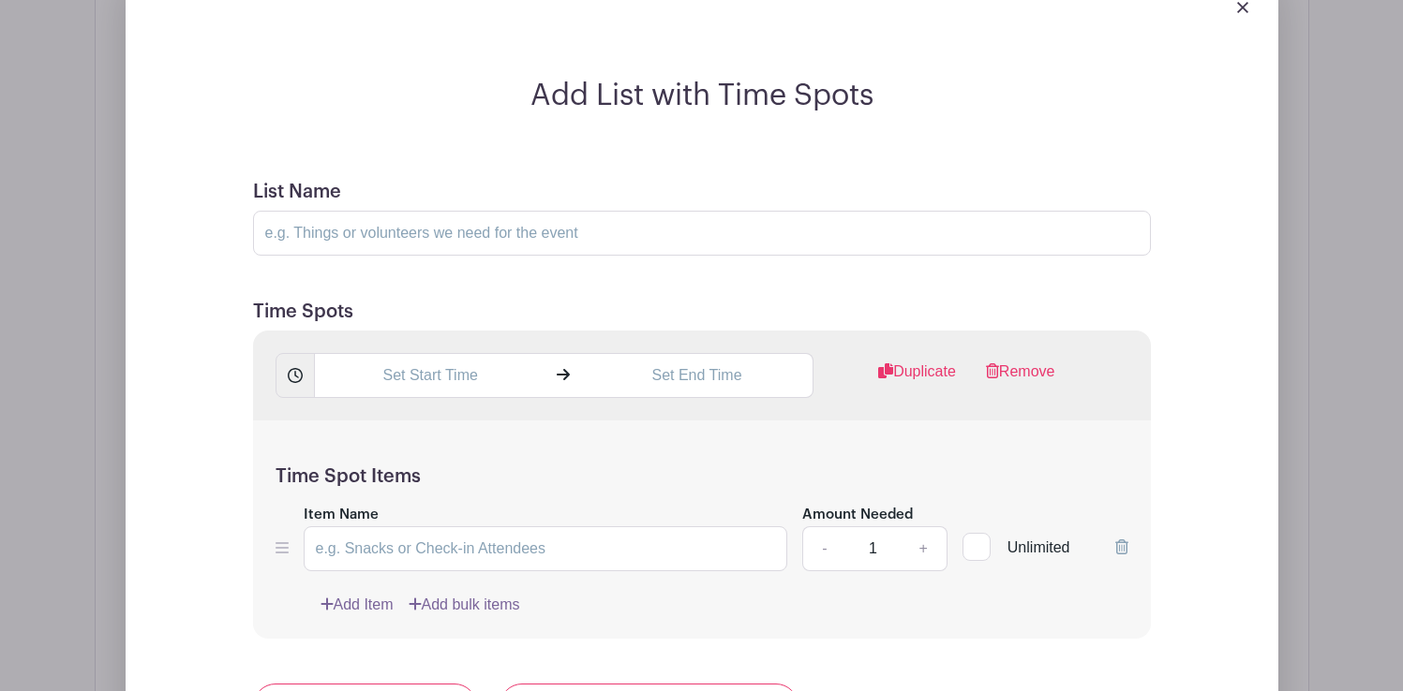
scroll to position [1522, 0]
click at [444, 368] on input "text" at bounding box center [430, 377] width 232 height 45
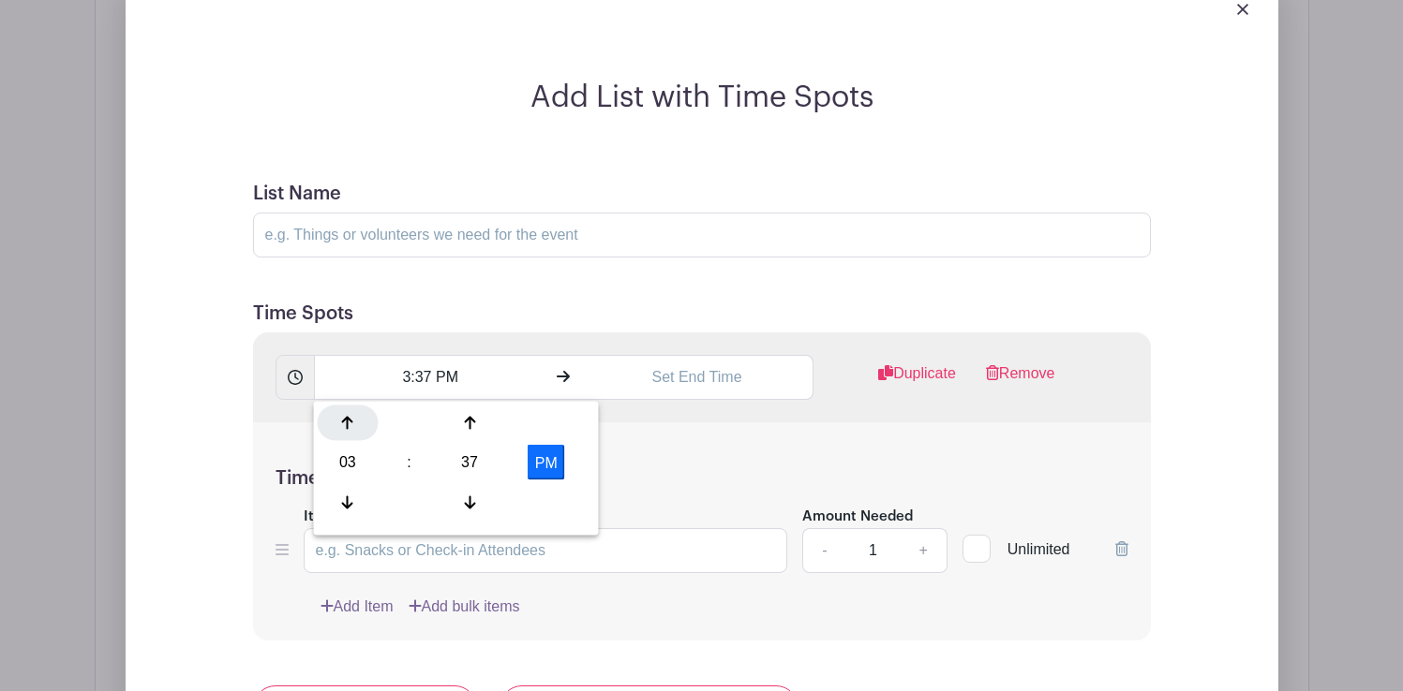
click at [350, 416] on icon at bounding box center [347, 423] width 11 height 15
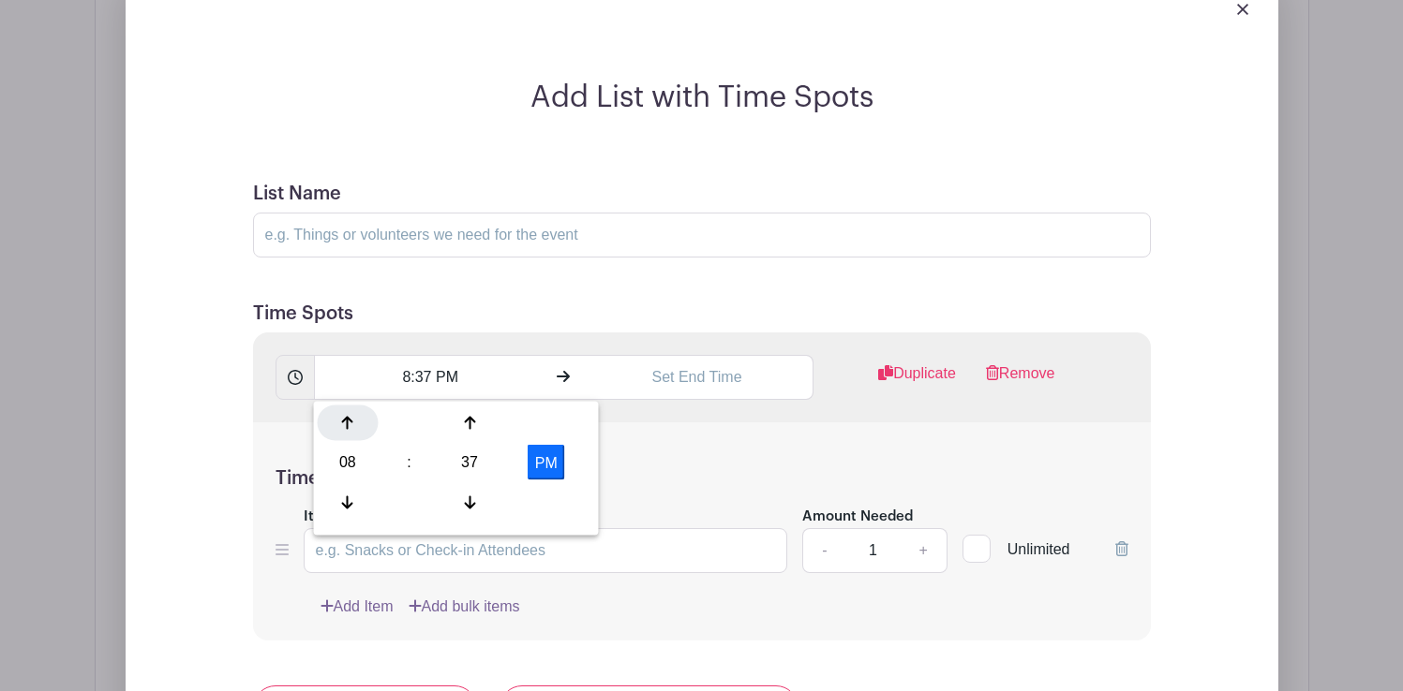
click at [350, 416] on icon at bounding box center [347, 423] width 11 height 15
click at [469, 504] on icon at bounding box center [469, 502] width 11 height 13
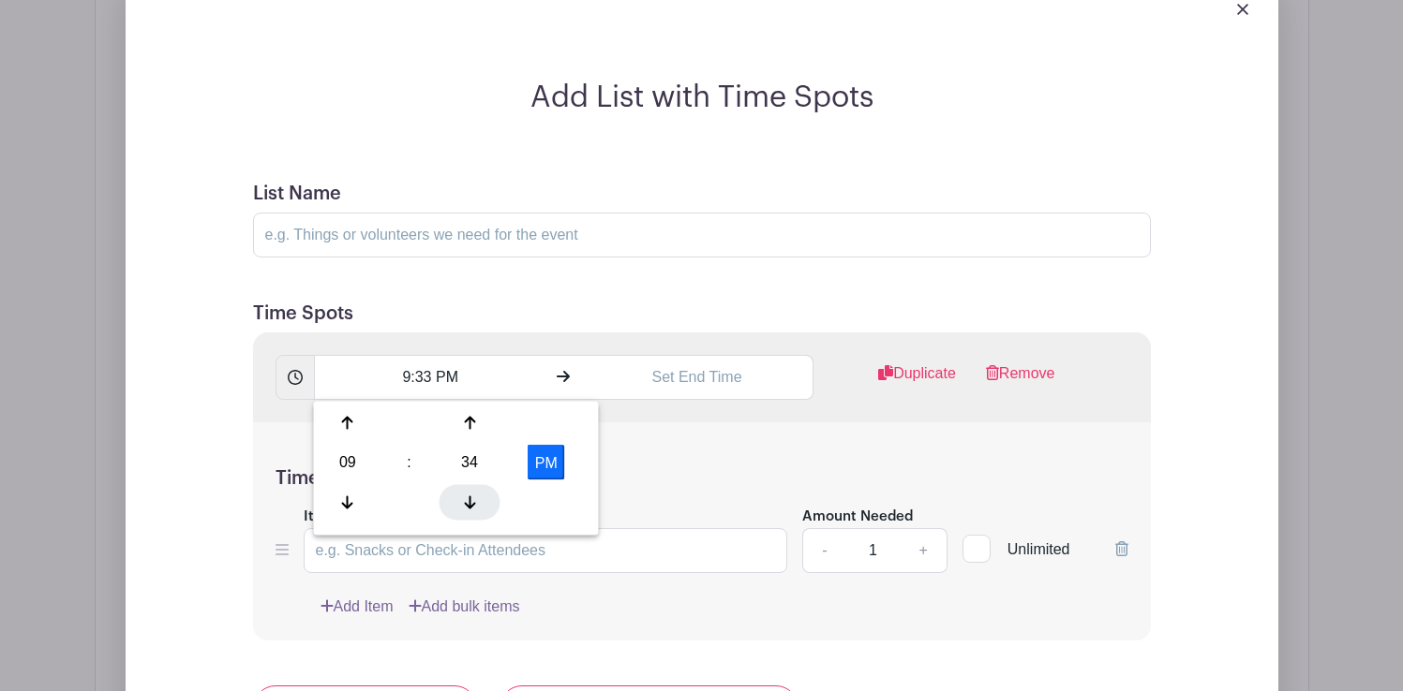
click at [469, 504] on icon at bounding box center [469, 502] width 11 height 13
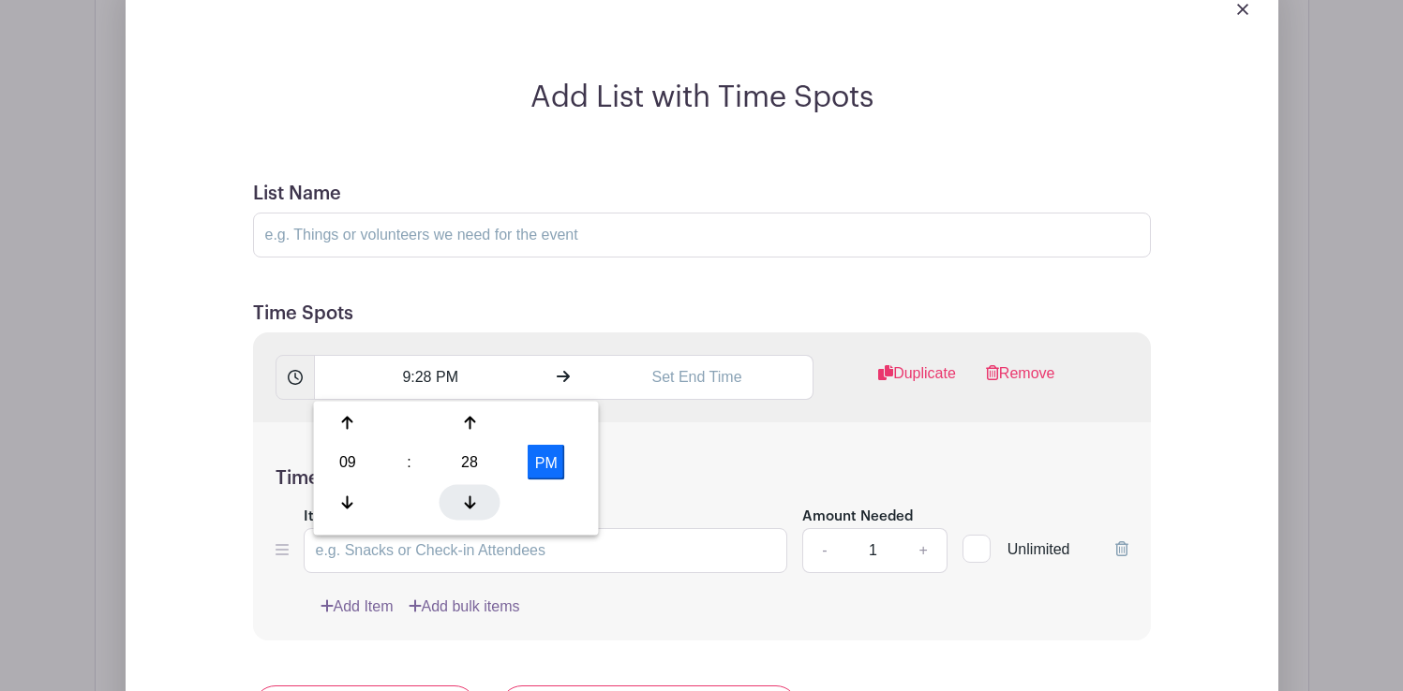
click at [469, 504] on icon at bounding box center [469, 502] width 11 height 13
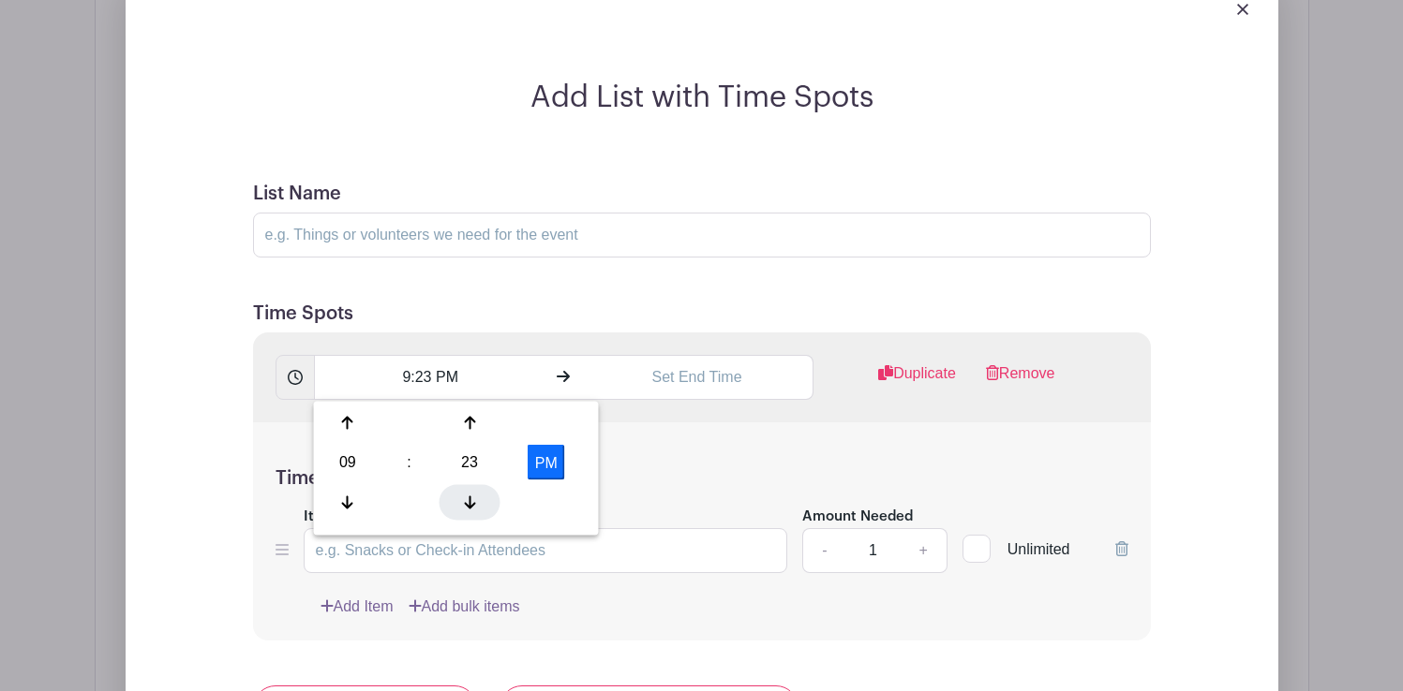
click at [469, 504] on icon at bounding box center [469, 502] width 11 height 13
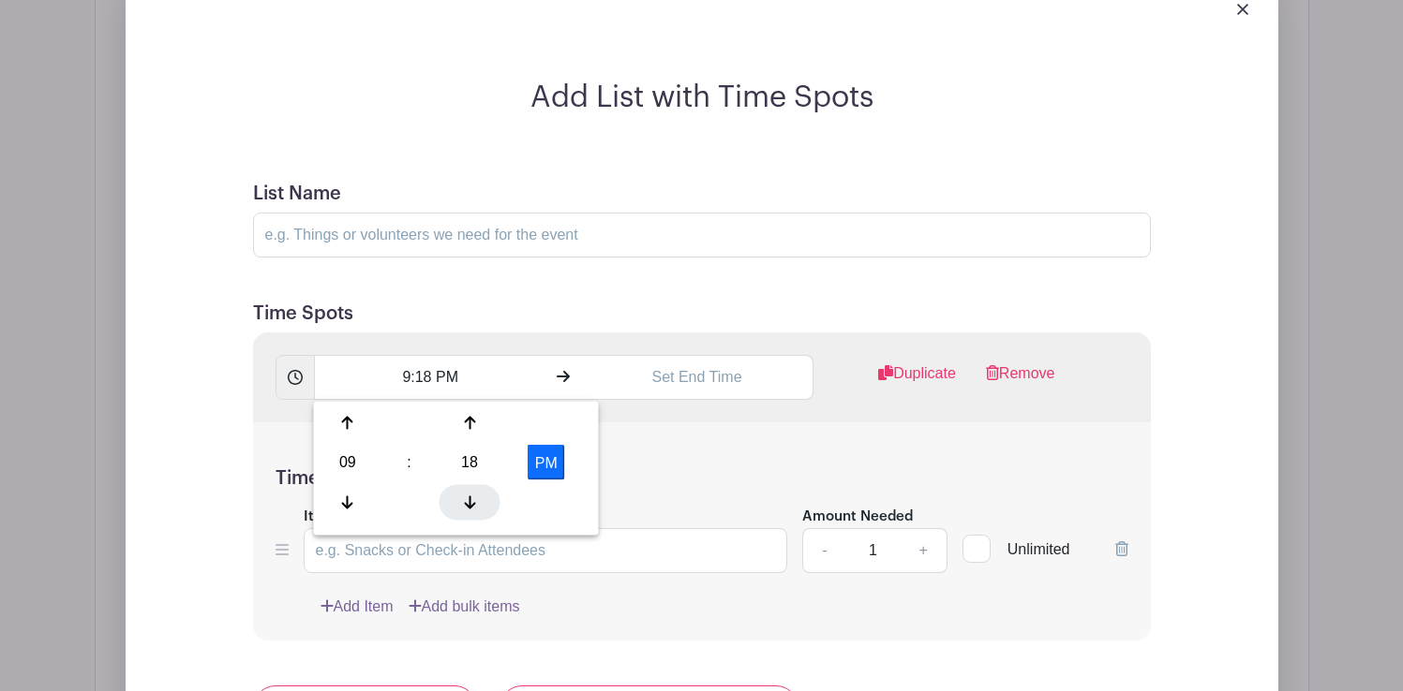
click at [469, 504] on icon at bounding box center [469, 502] width 11 height 13
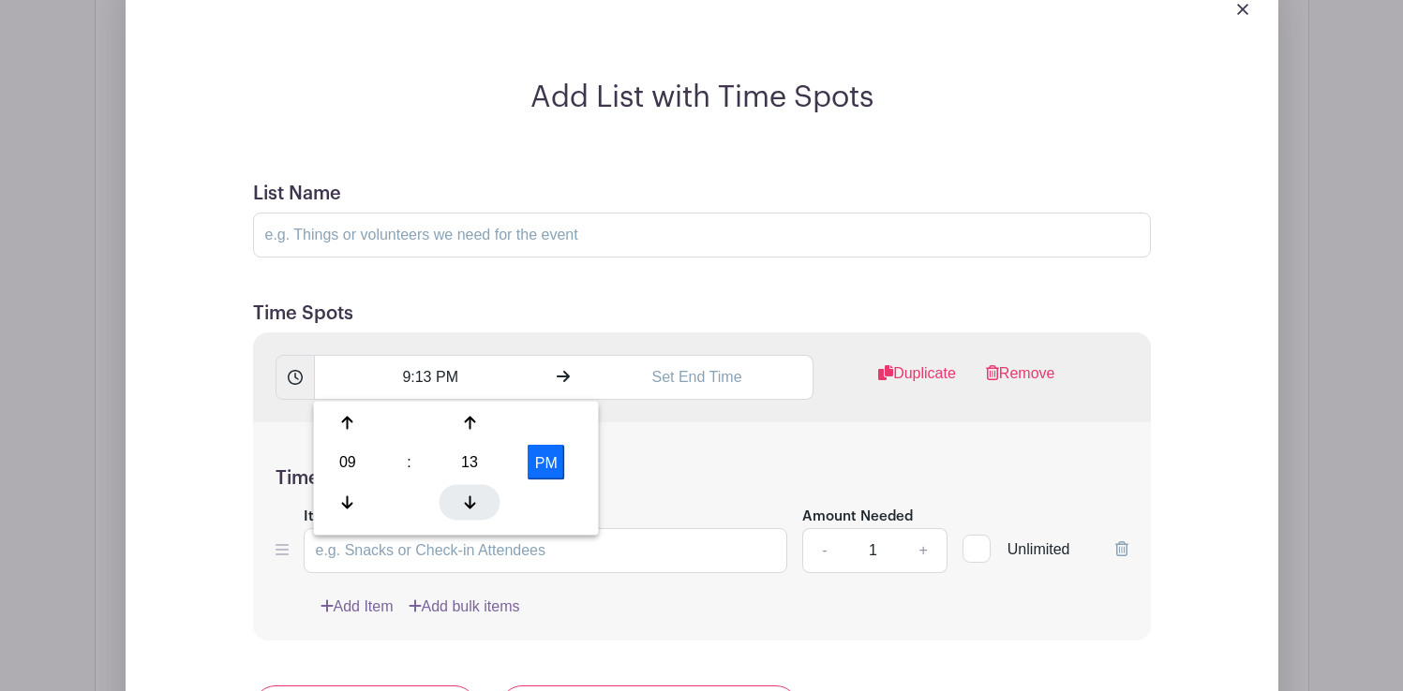
click at [469, 504] on icon at bounding box center [469, 502] width 11 height 13
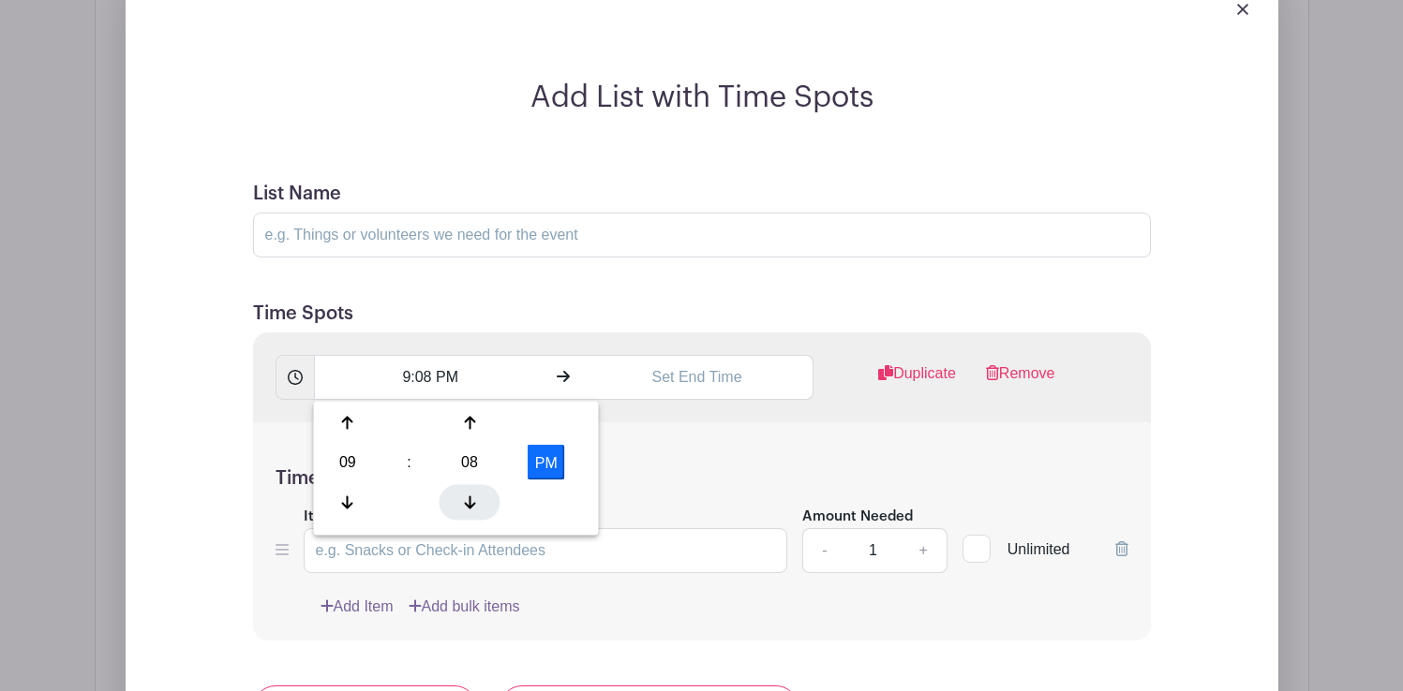
click at [469, 504] on icon at bounding box center [469, 502] width 11 height 13
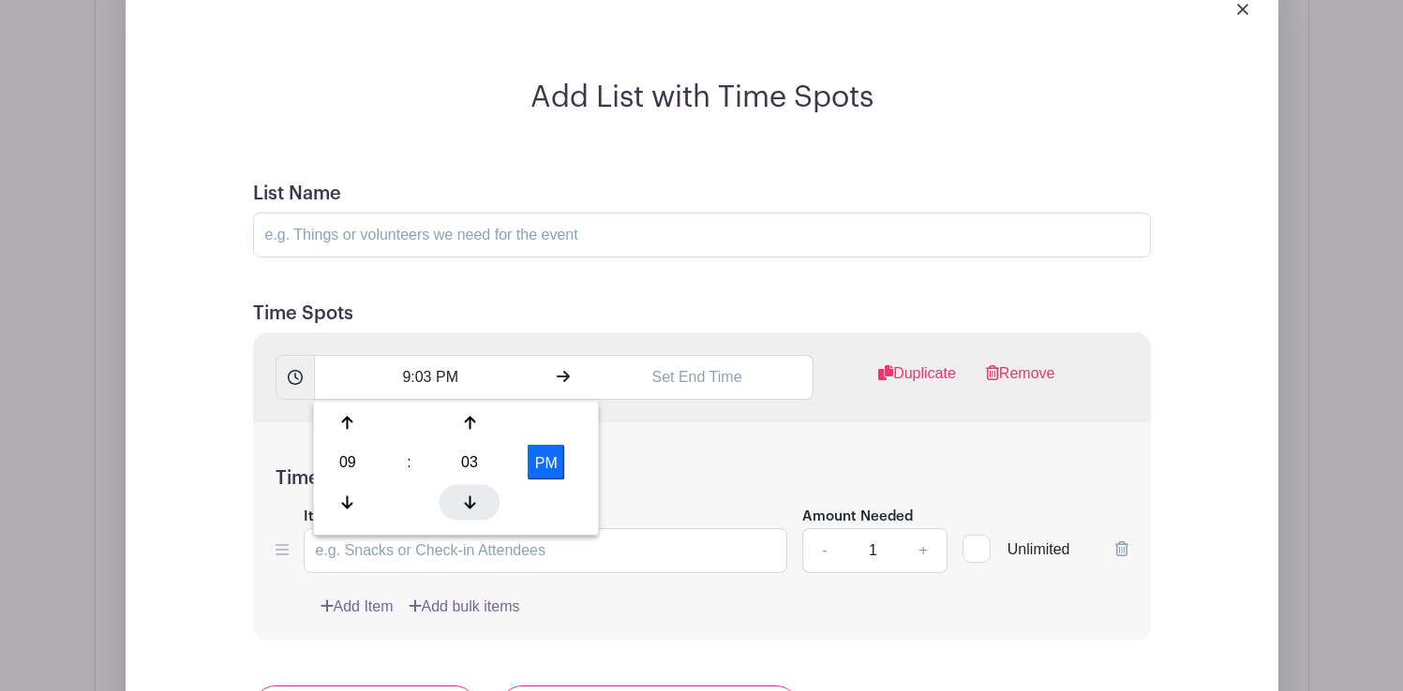
click at [469, 504] on icon at bounding box center [469, 502] width 11 height 13
click at [553, 456] on button "PM" at bounding box center [545, 463] width 37 height 36
type input "9:00 AM"
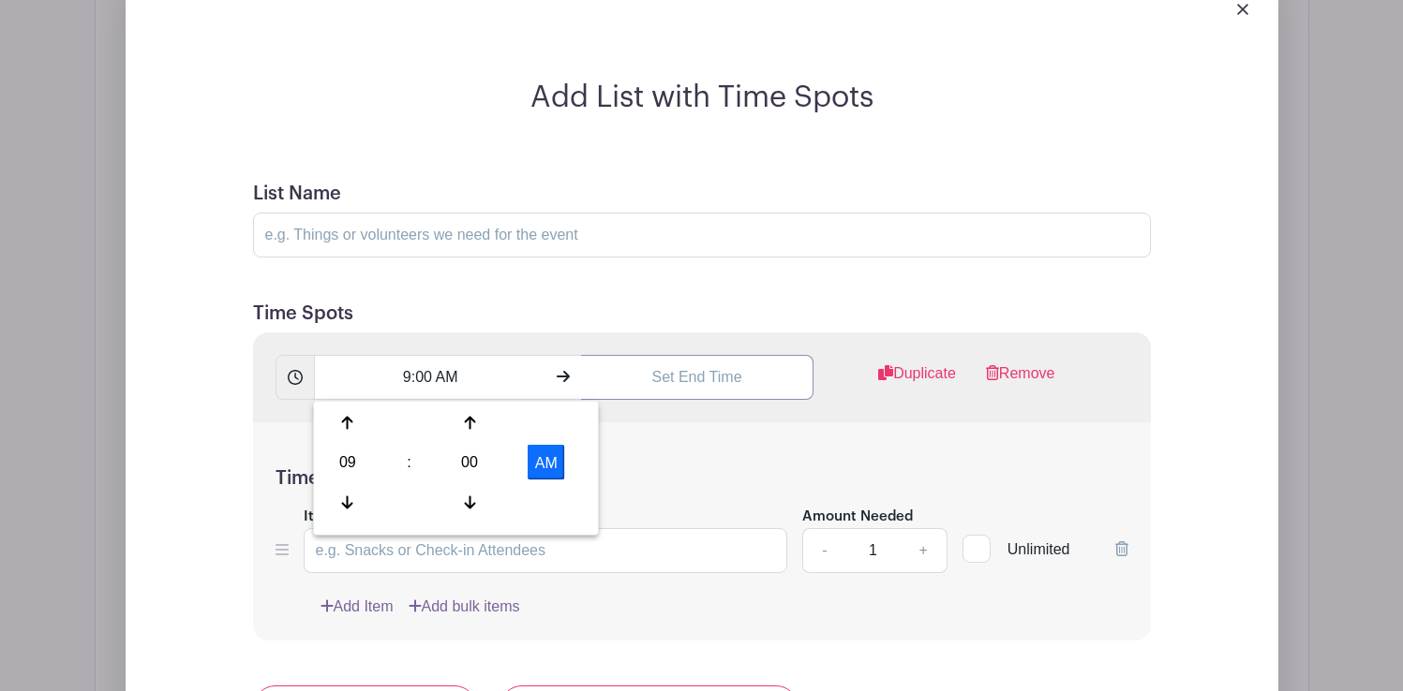
click at [676, 383] on input "text" at bounding box center [697, 377] width 232 height 45
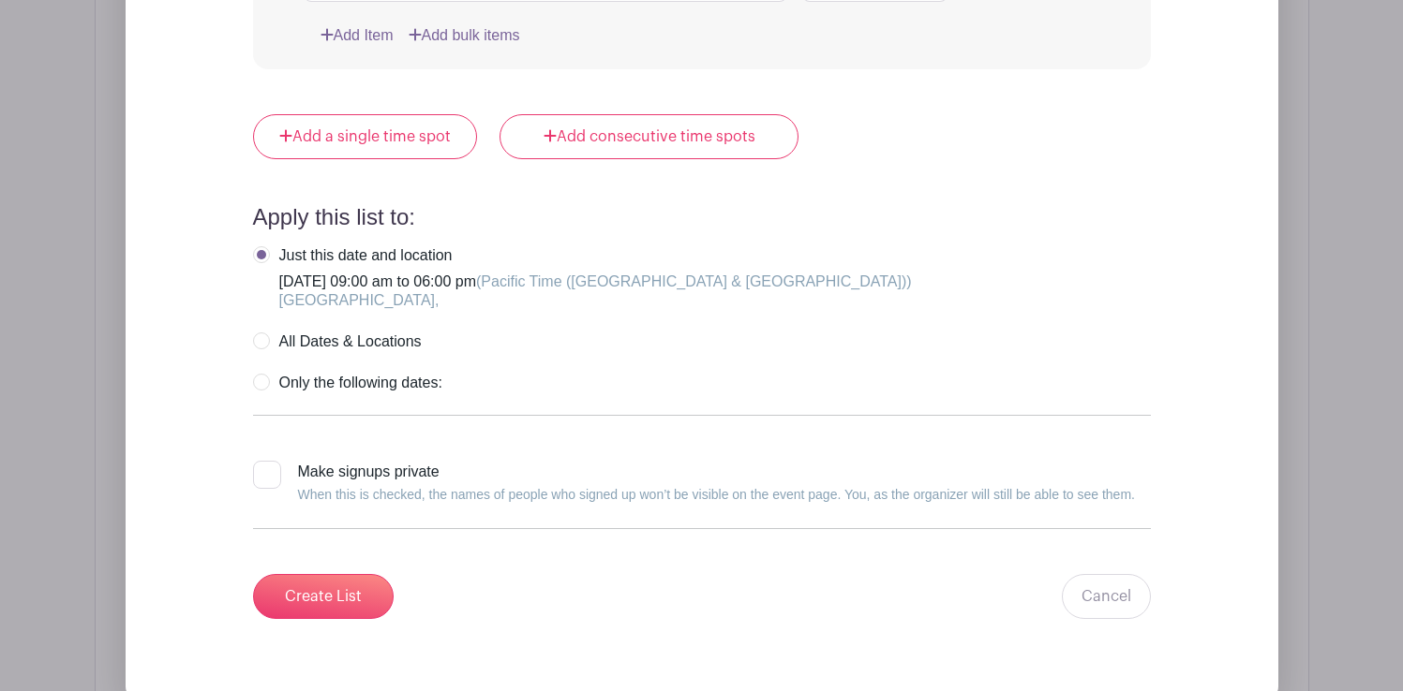
scroll to position [2104, 0]
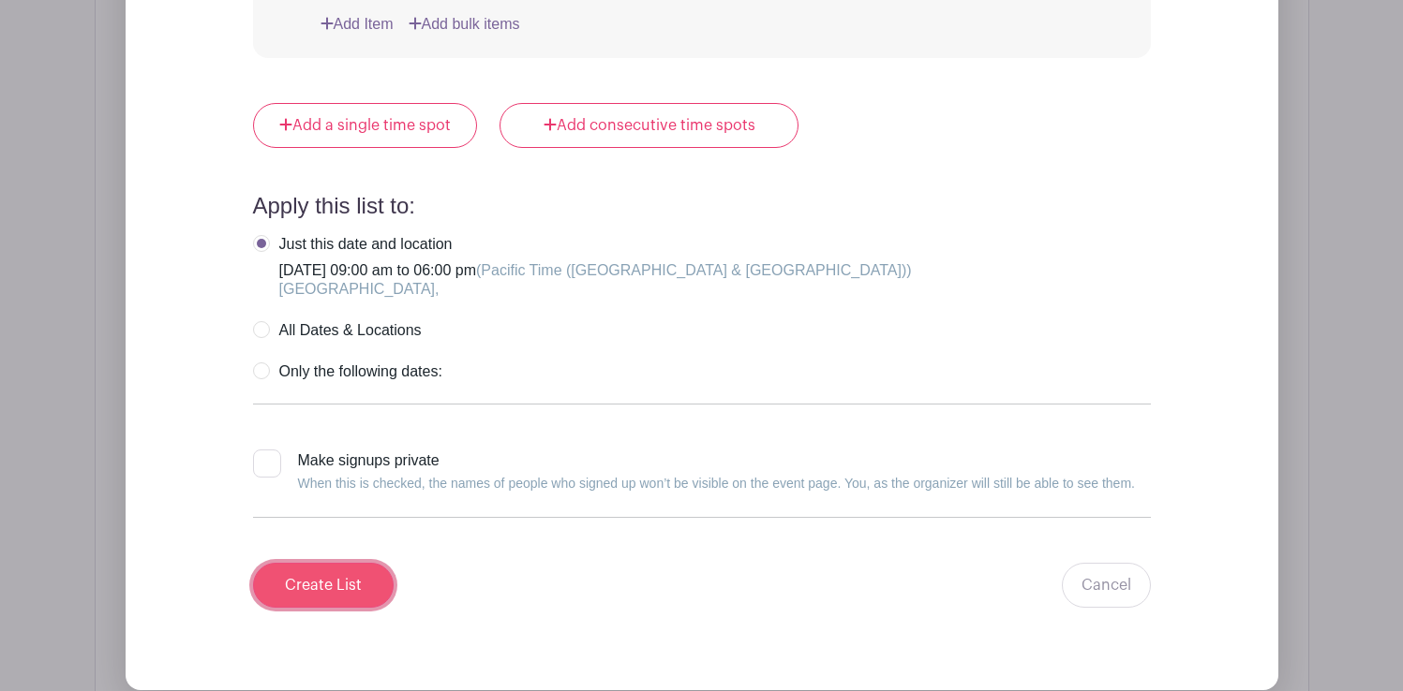
click at [339, 583] on input "Create List" at bounding box center [323, 585] width 141 height 45
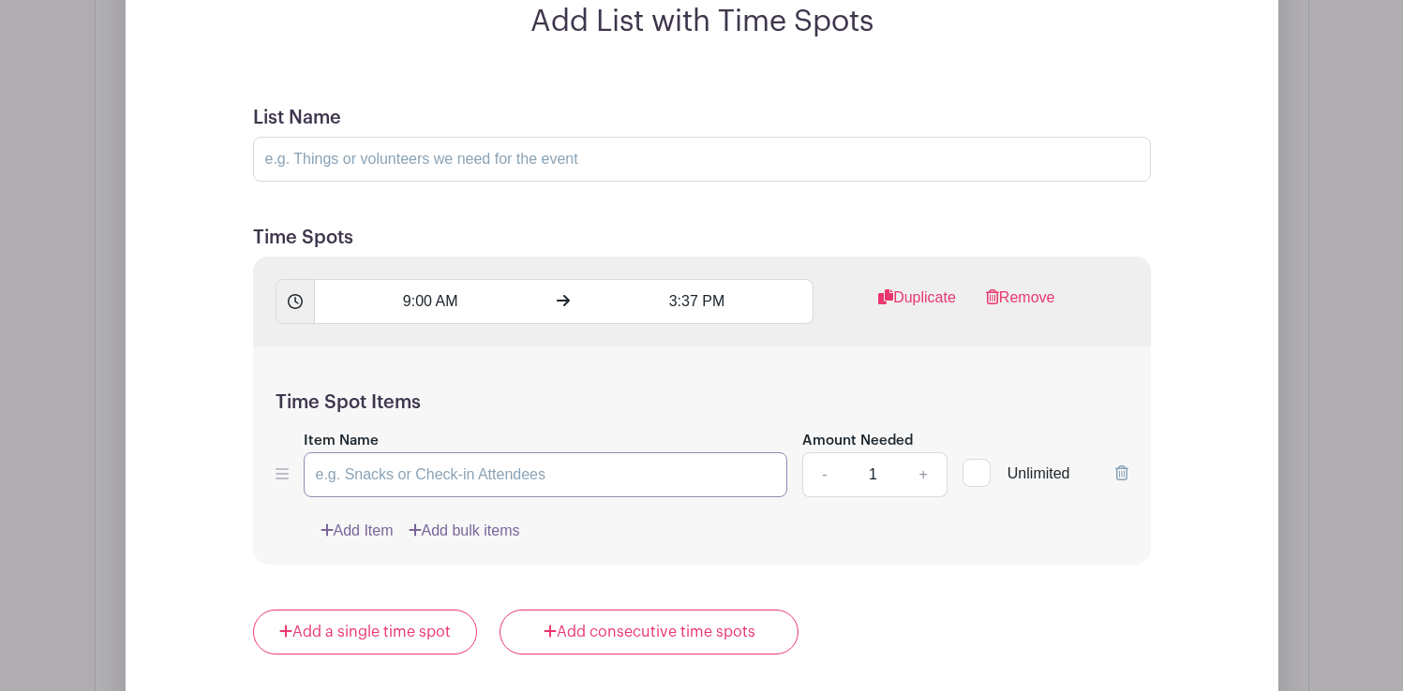
scroll to position [1657, 0]
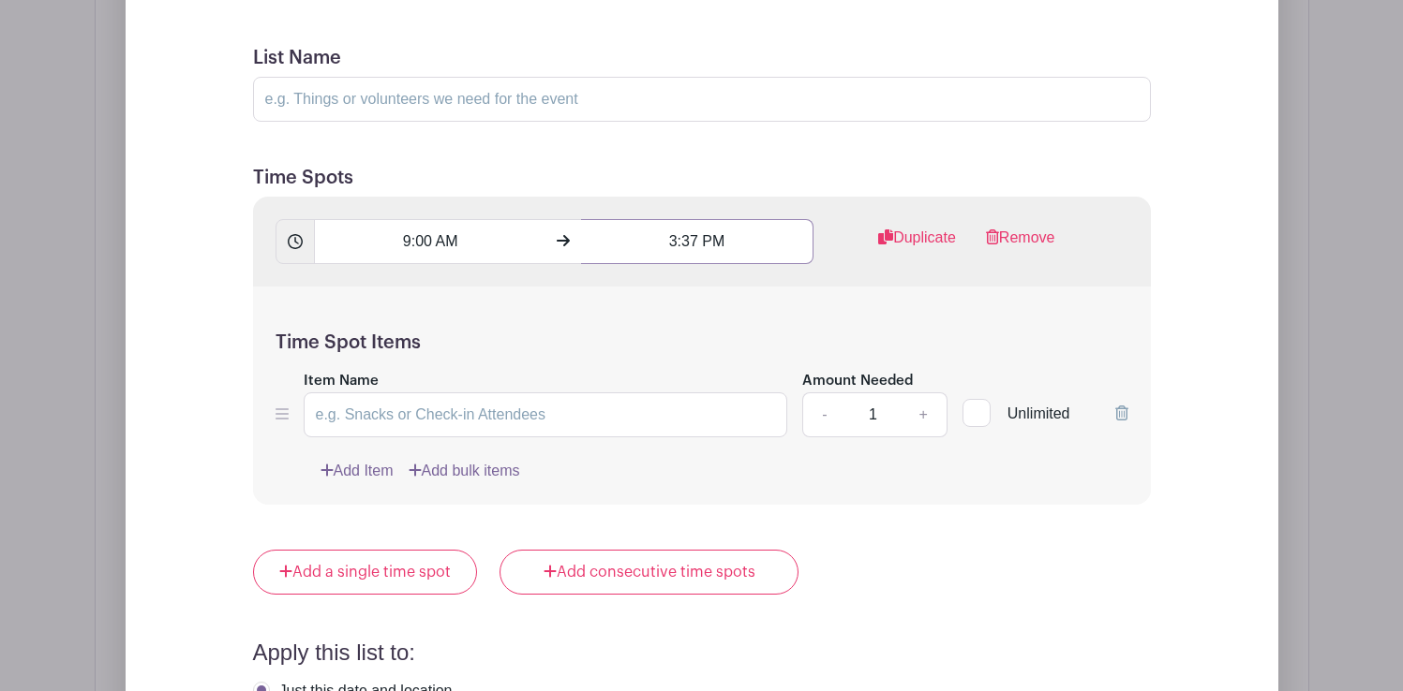
click at [670, 244] on input "3:37 PM" at bounding box center [697, 241] width 232 height 45
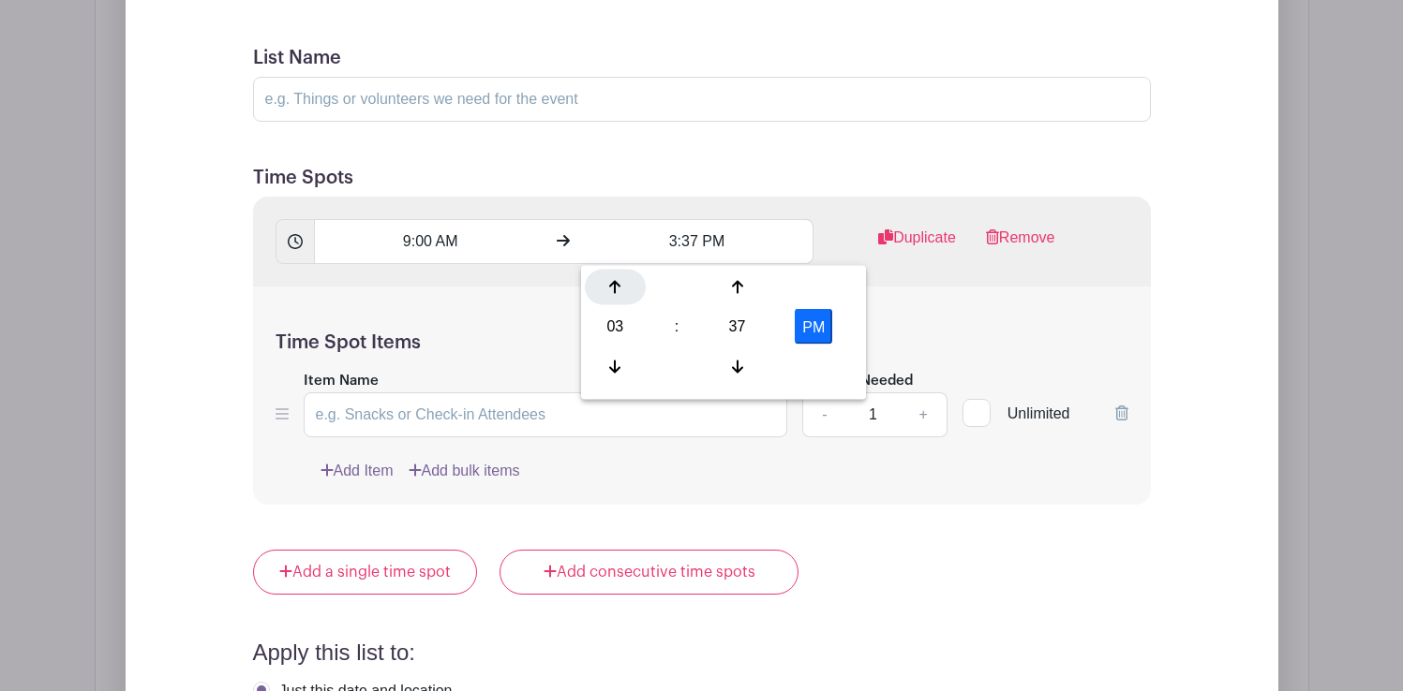
click at [616, 281] on icon at bounding box center [614, 287] width 11 height 15
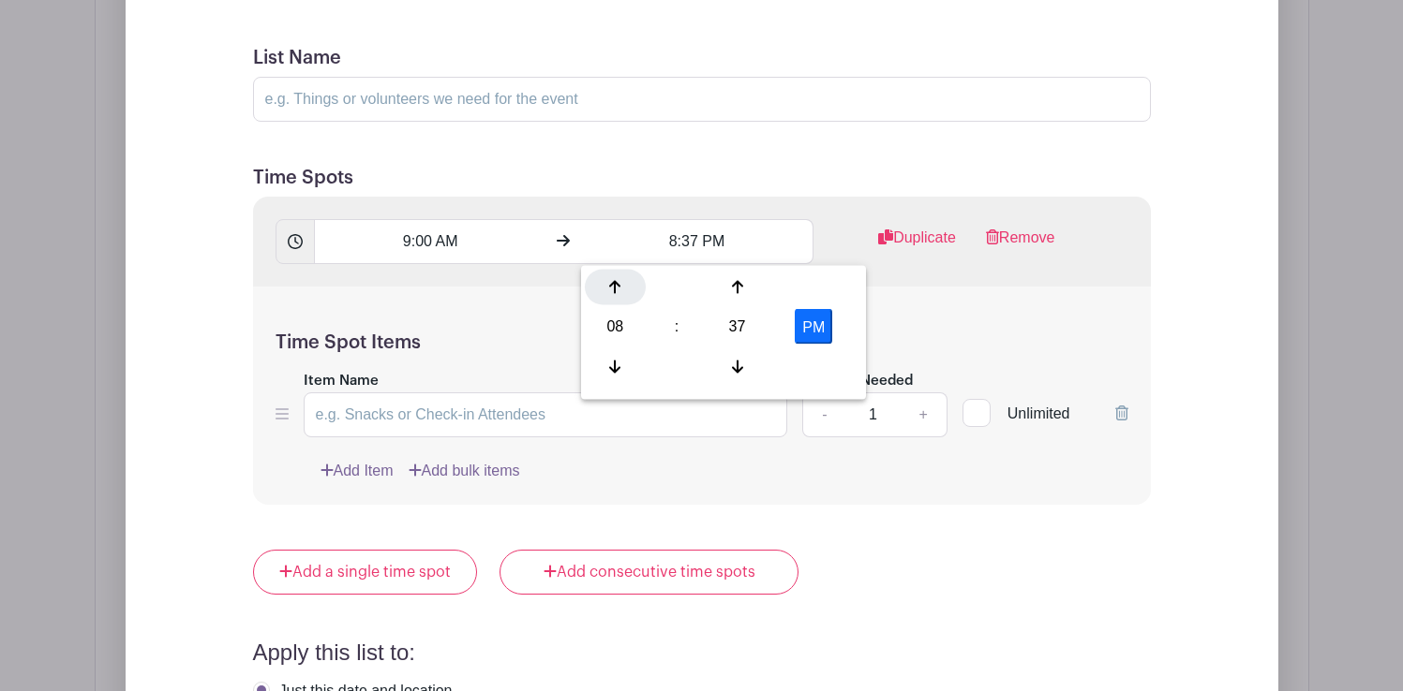
click at [616, 281] on icon at bounding box center [614, 287] width 11 height 15
click at [749, 366] on div at bounding box center [736, 367] width 61 height 36
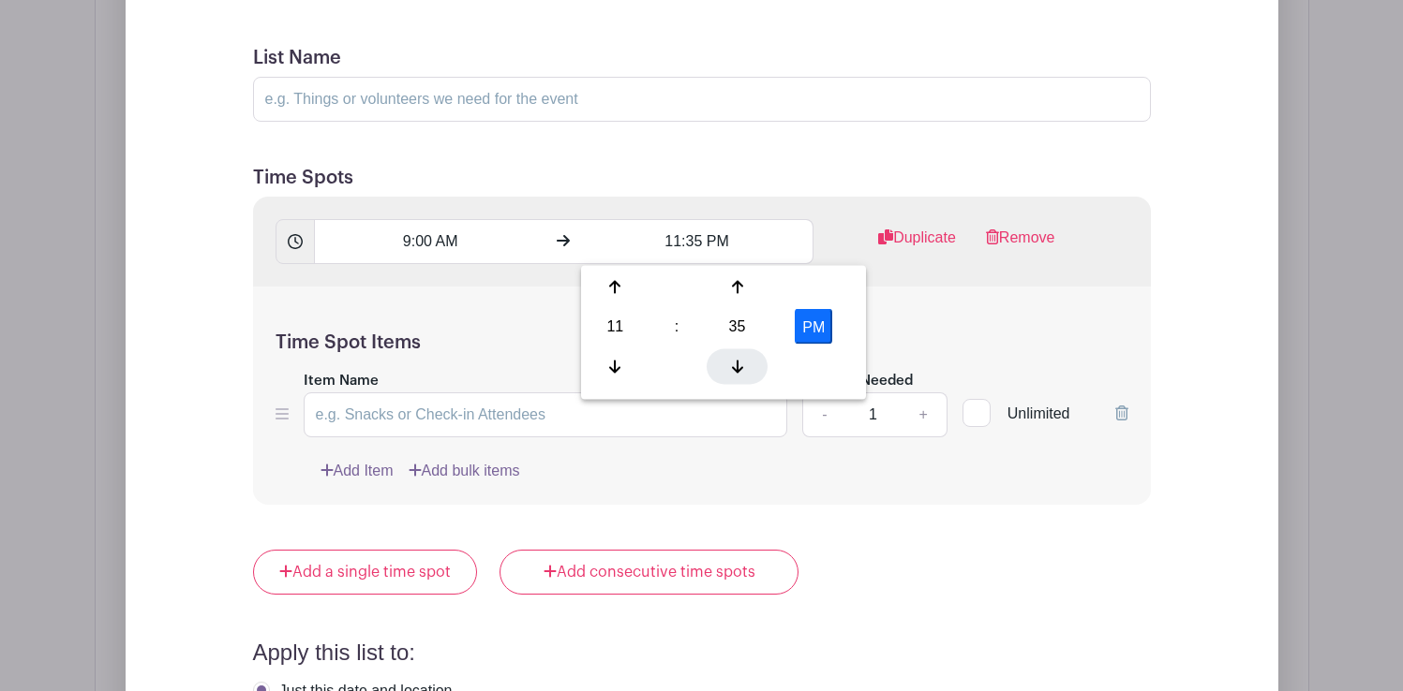
click at [749, 366] on div at bounding box center [736, 367] width 61 height 36
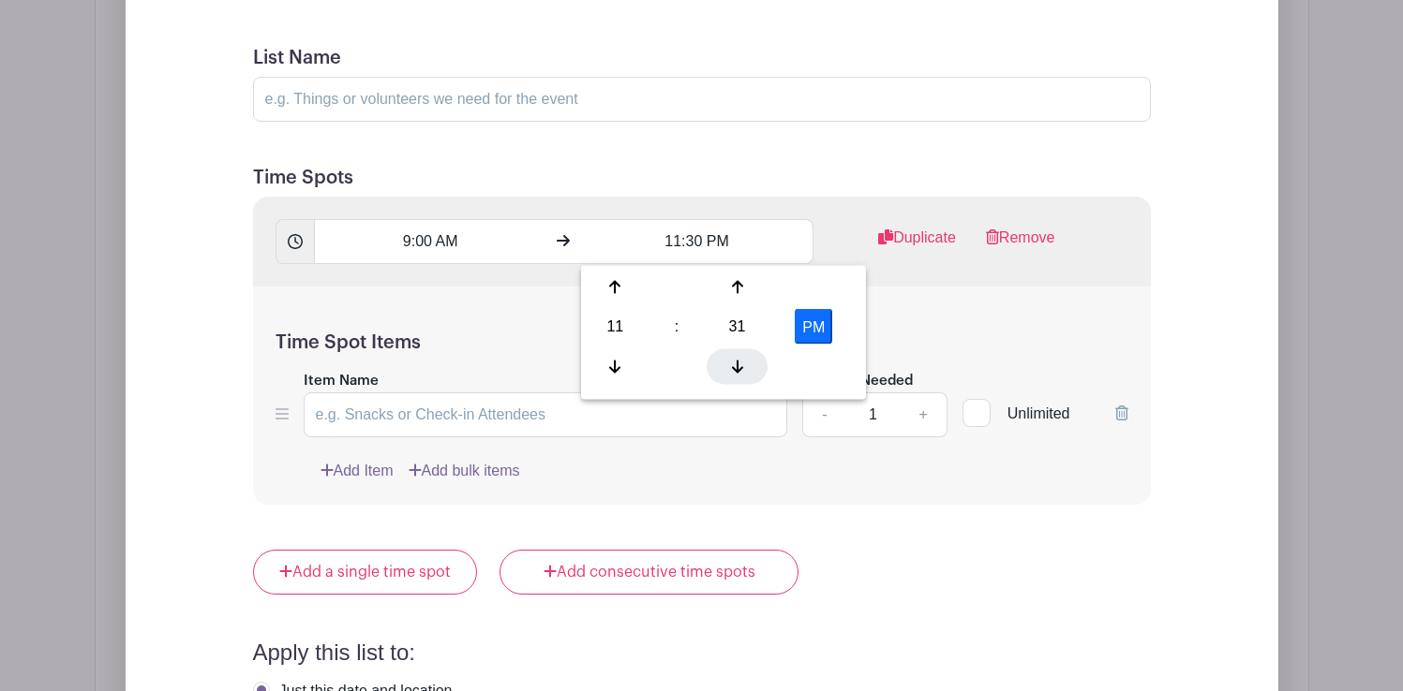
click at [749, 366] on div at bounding box center [736, 367] width 61 height 36
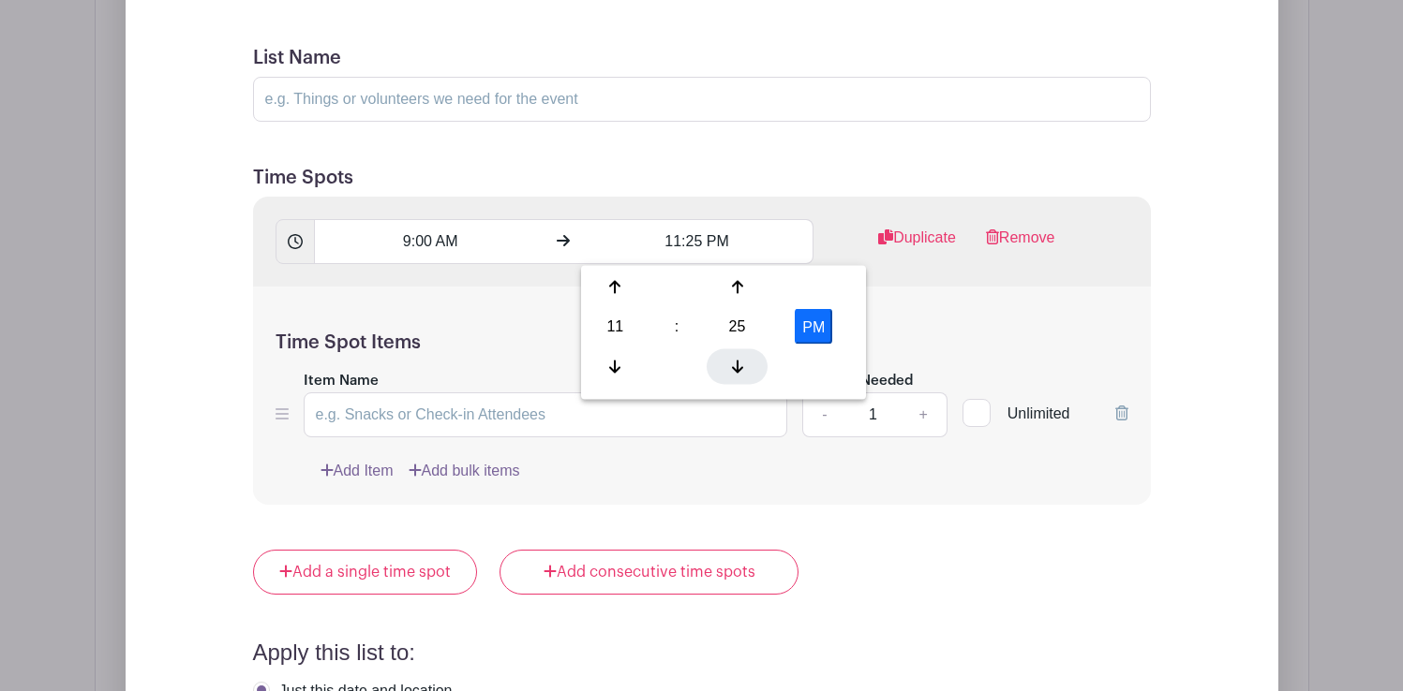
click at [749, 366] on div at bounding box center [736, 367] width 61 height 36
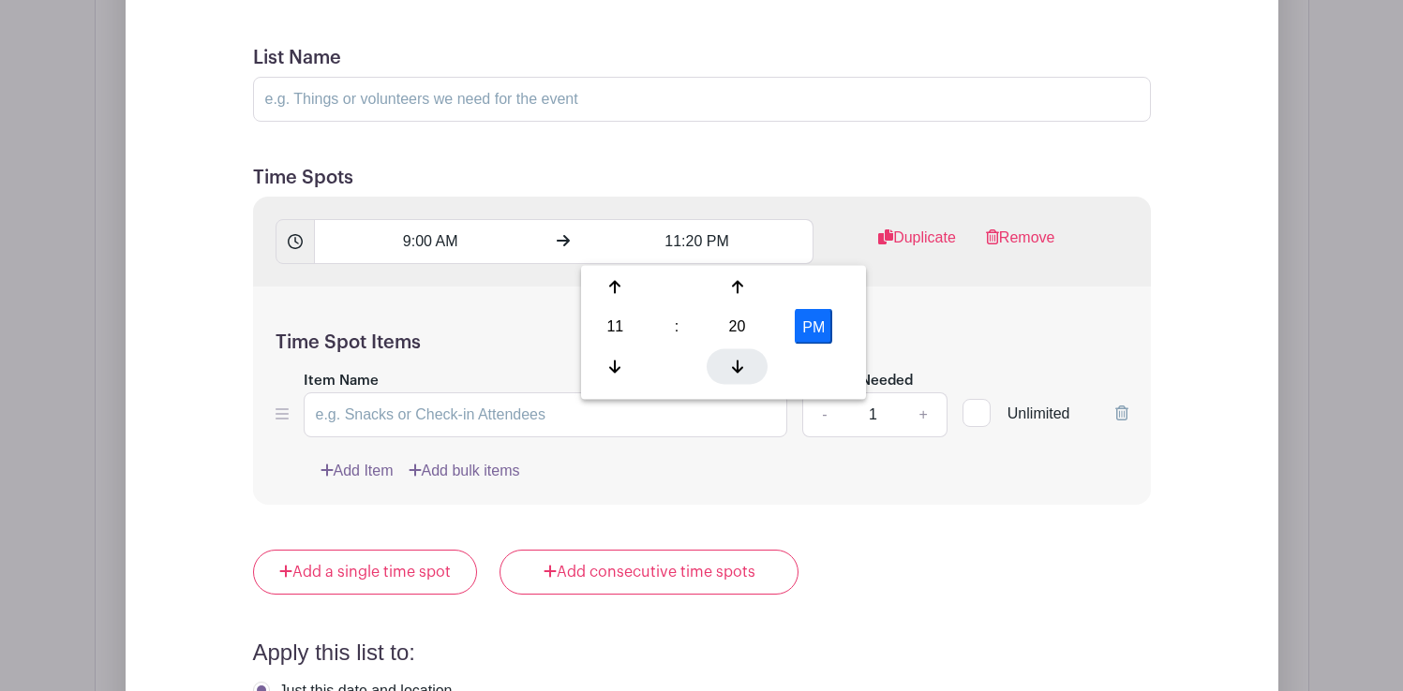
click at [749, 366] on div at bounding box center [736, 367] width 61 height 36
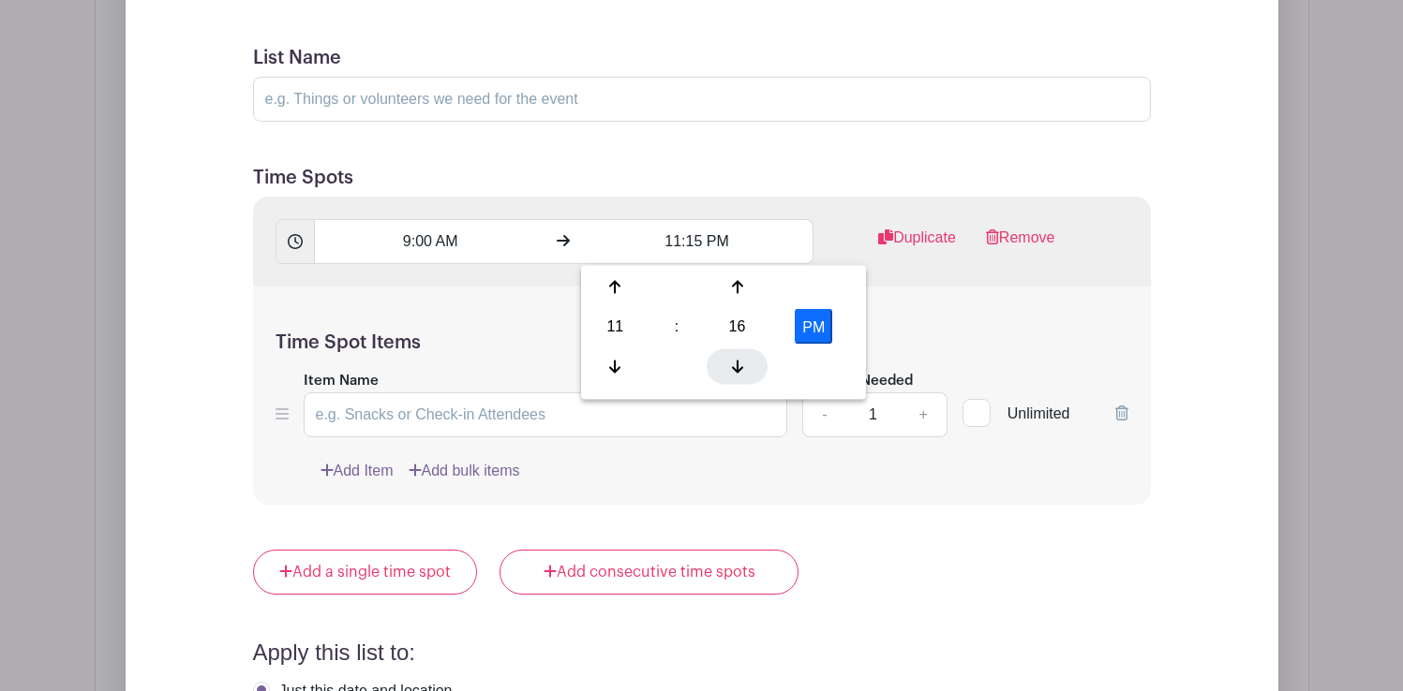
click at [749, 366] on div at bounding box center [736, 367] width 61 height 36
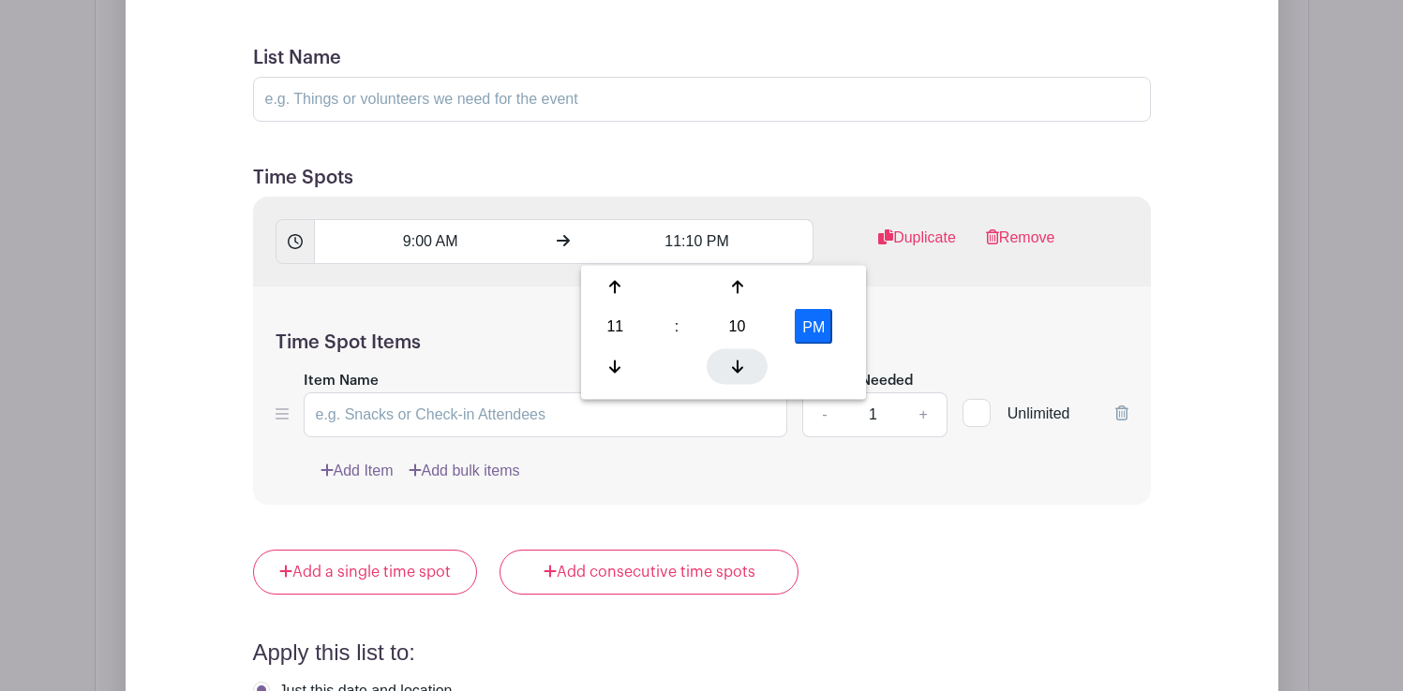
click at [749, 366] on div at bounding box center [736, 367] width 61 height 36
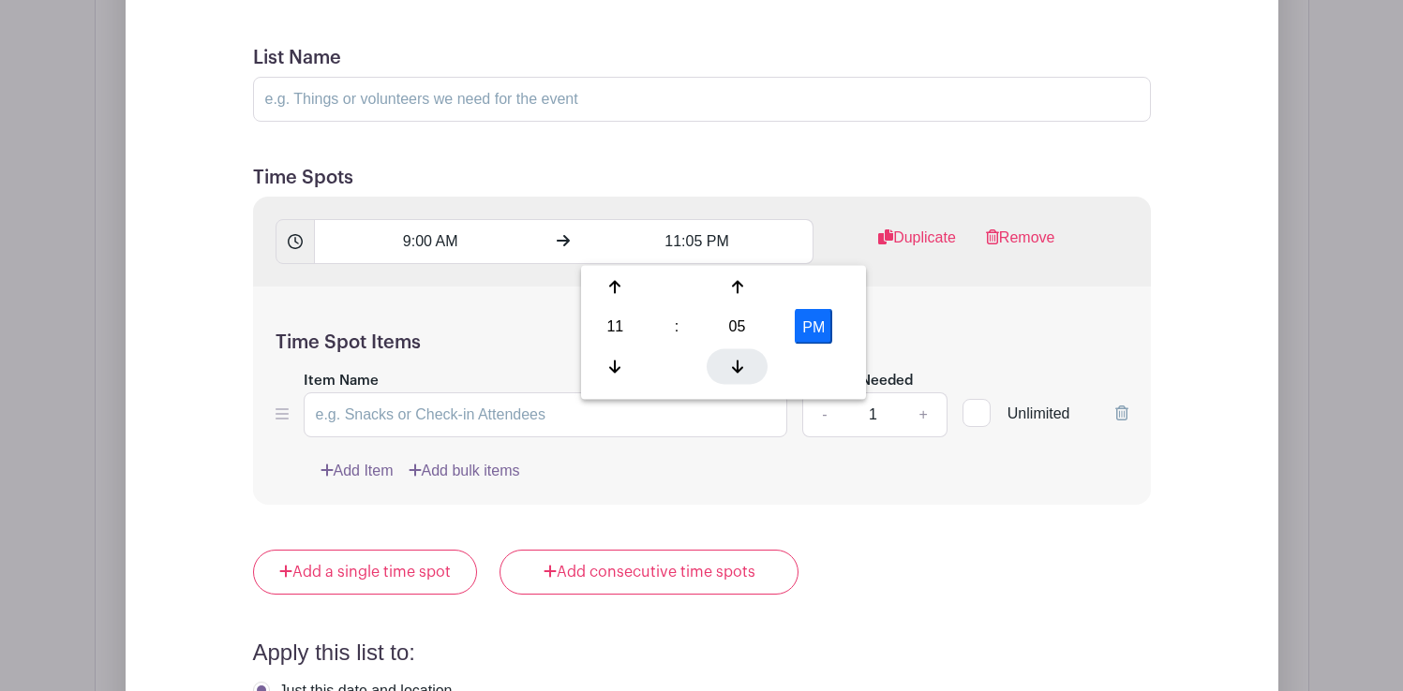
click at [749, 366] on div at bounding box center [736, 367] width 61 height 36
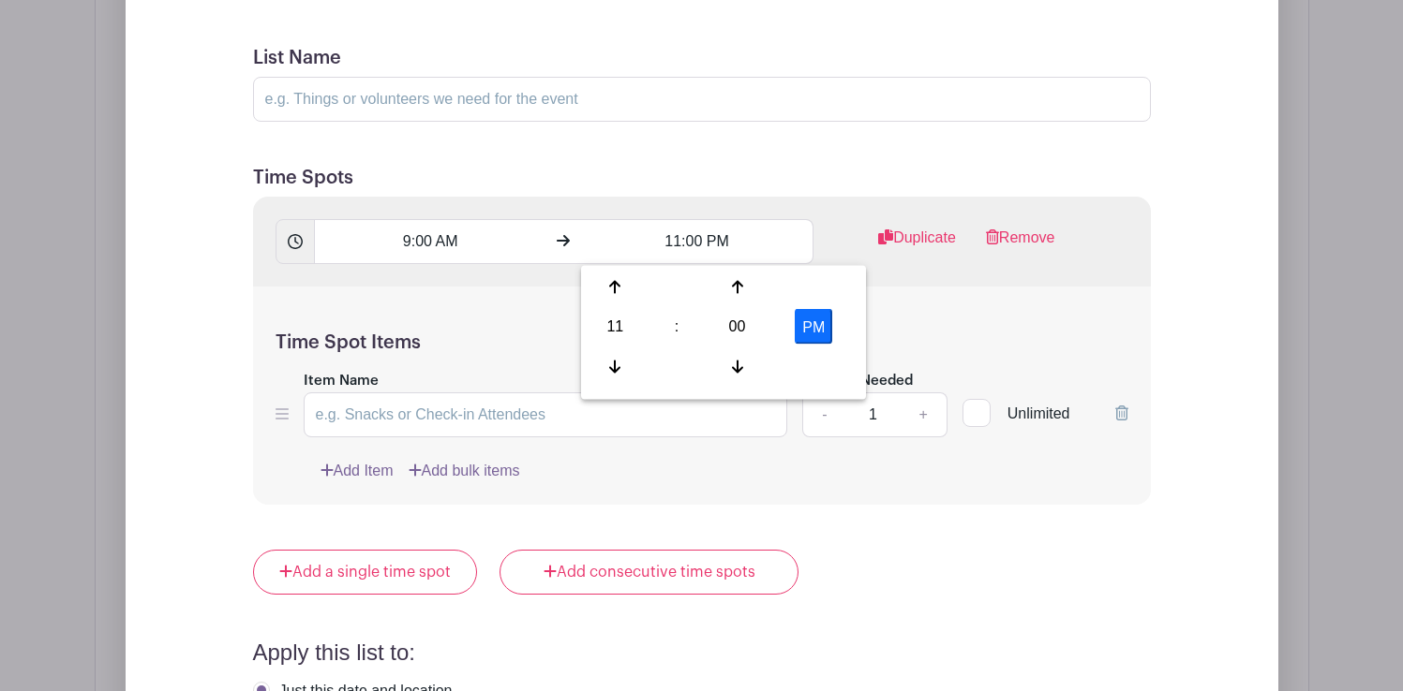
click at [825, 316] on button "PM" at bounding box center [813, 327] width 37 height 36
type input "11:00 AM"
click at [906, 325] on div "Time Spot Items Item Name Amount Needed - 1 + Unlimited Add Item Add bulk items" at bounding box center [702, 396] width 898 height 218
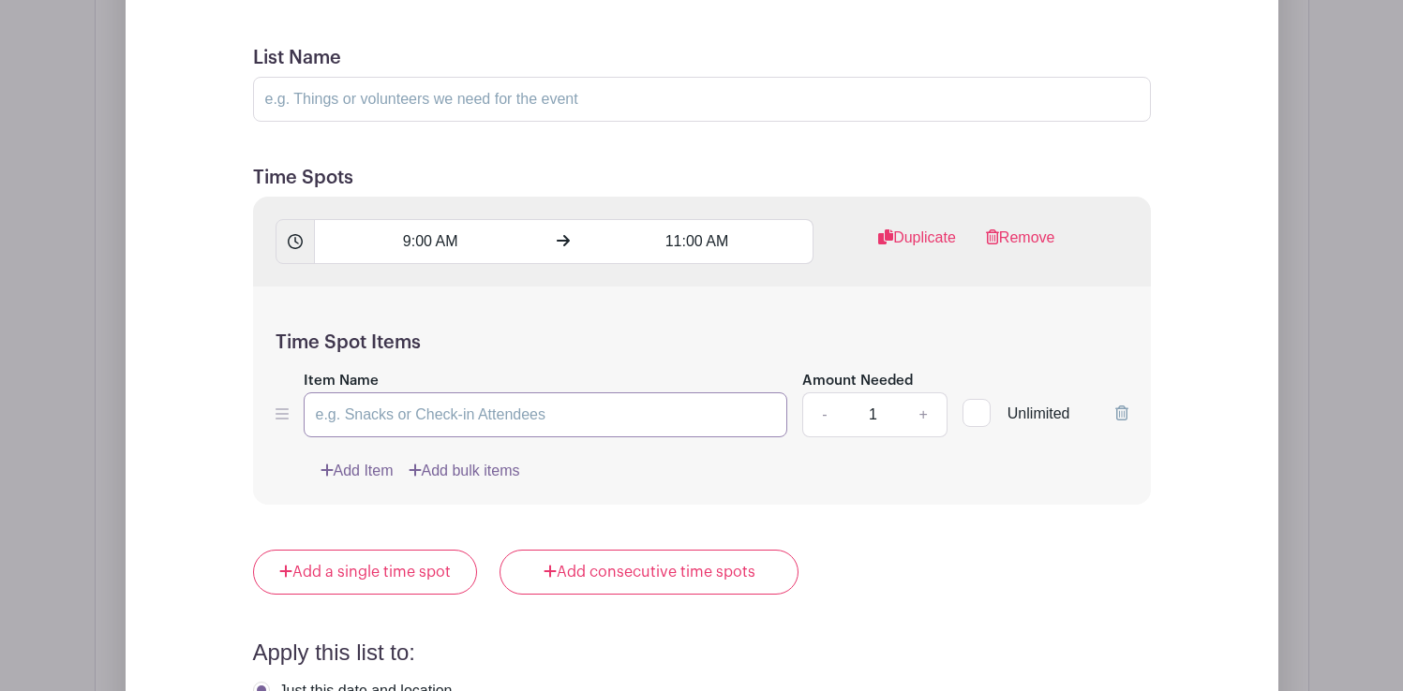
click at [477, 406] on input "Item Name" at bounding box center [546, 415] width 484 height 45
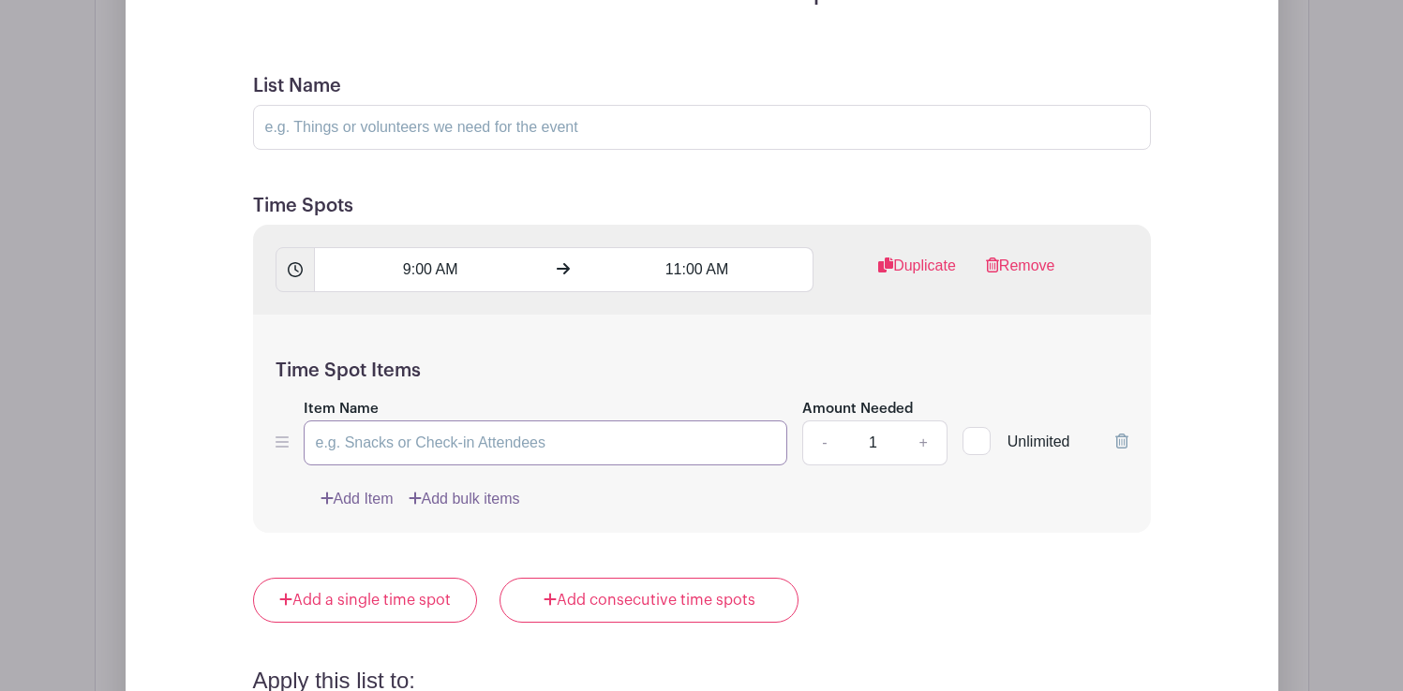
scroll to position [1626, 0]
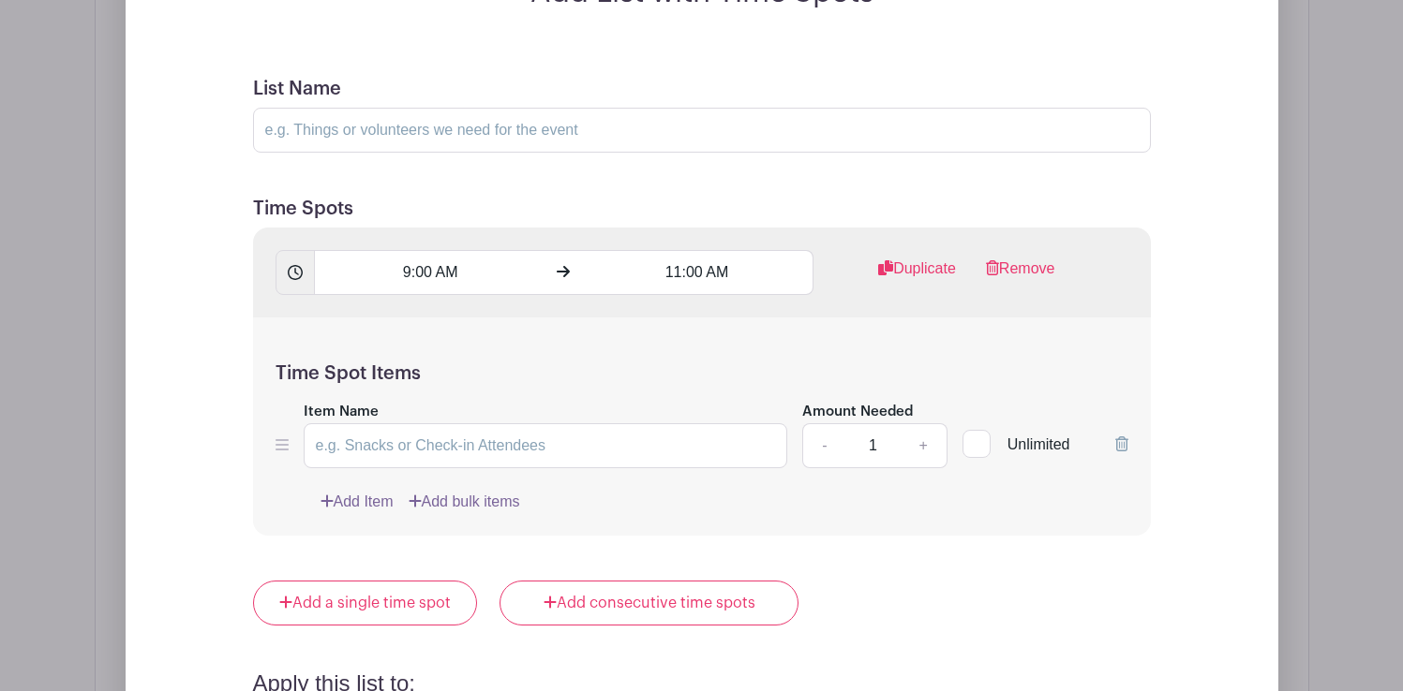
click at [1119, 441] on icon at bounding box center [1121, 444] width 13 height 15
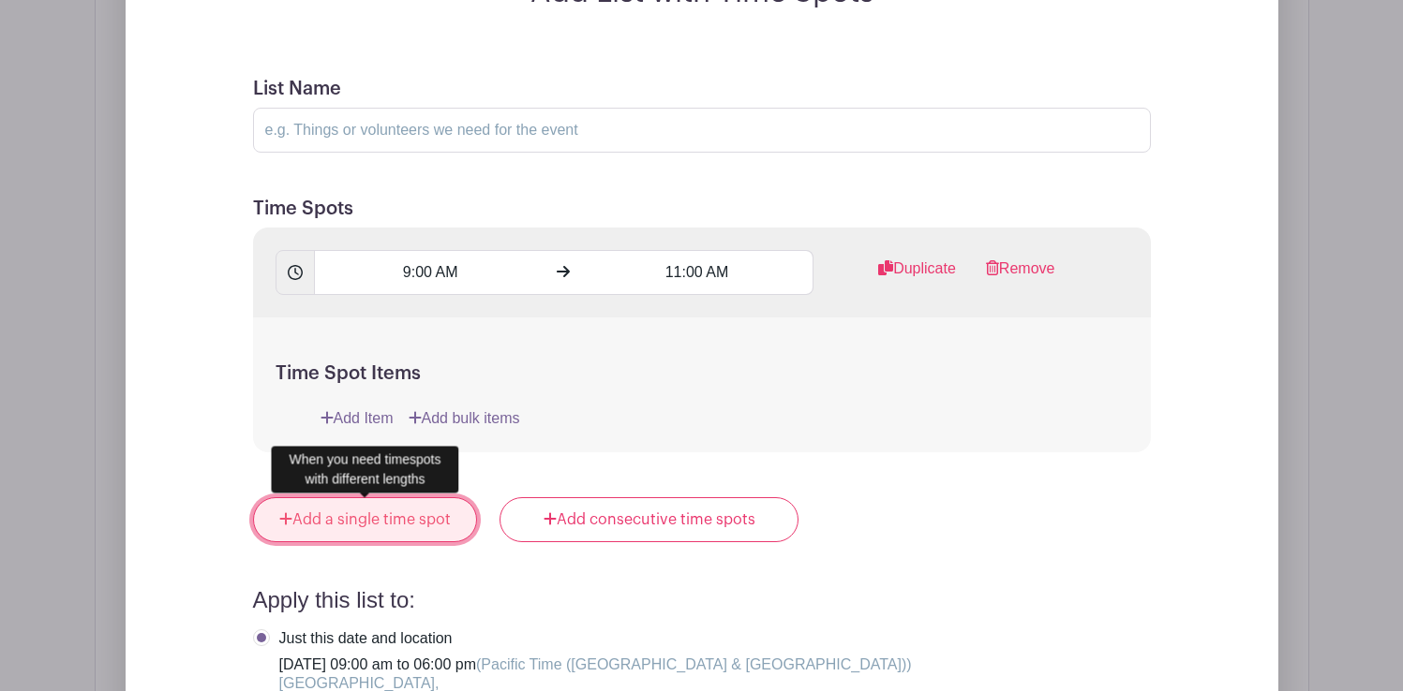
click at [382, 515] on link "Add a single time spot" at bounding box center [365, 520] width 225 height 45
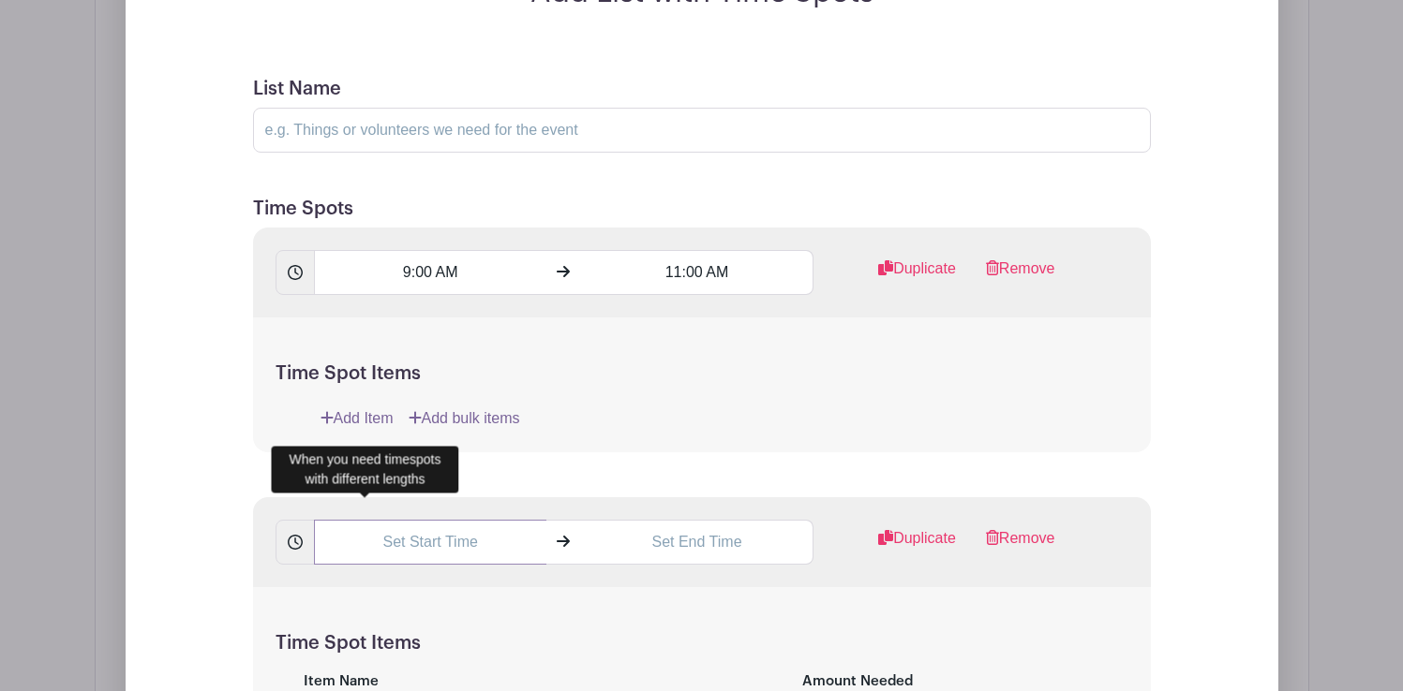
click at [459, 538] on input "text" at bounding box center [430, 542] width 232 height 45
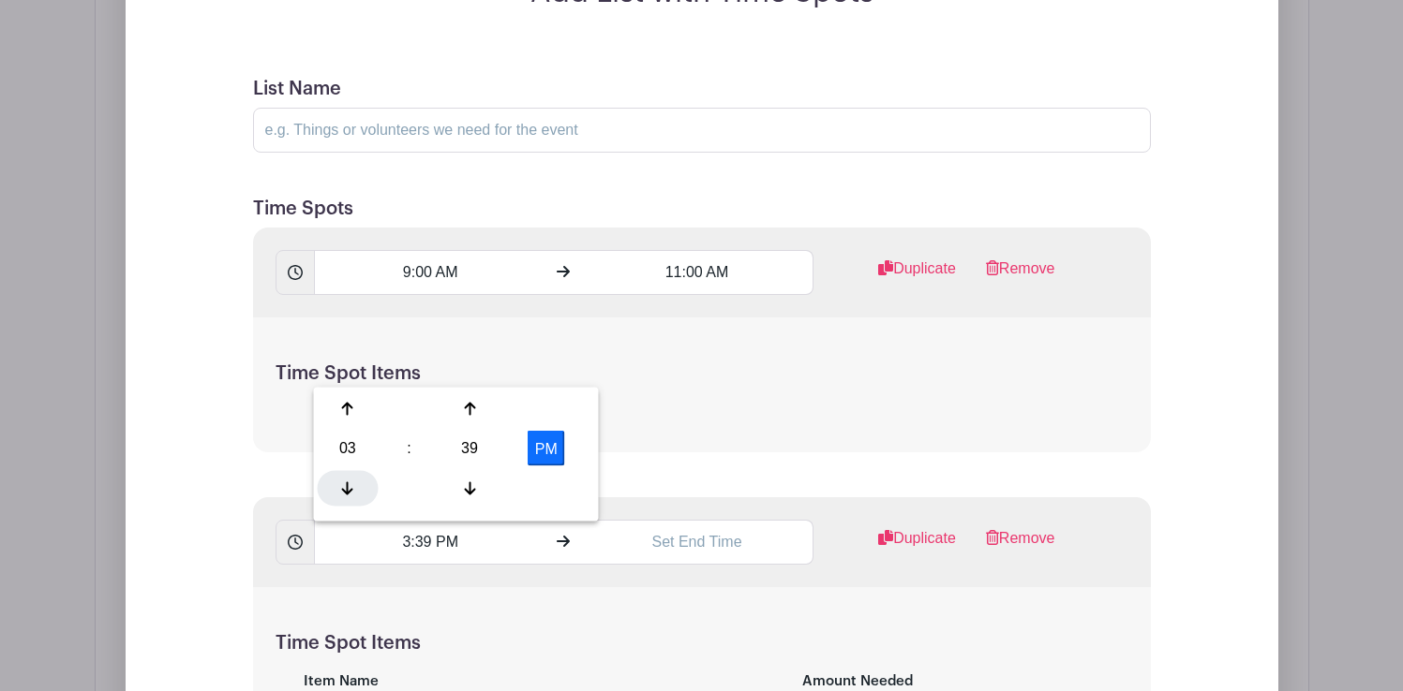
click at [342, 483] on icon at bounding box center [347, 488] width 11 height 15
click at [469, 476] on div at bounding box center [469, 488] width 61 height 36
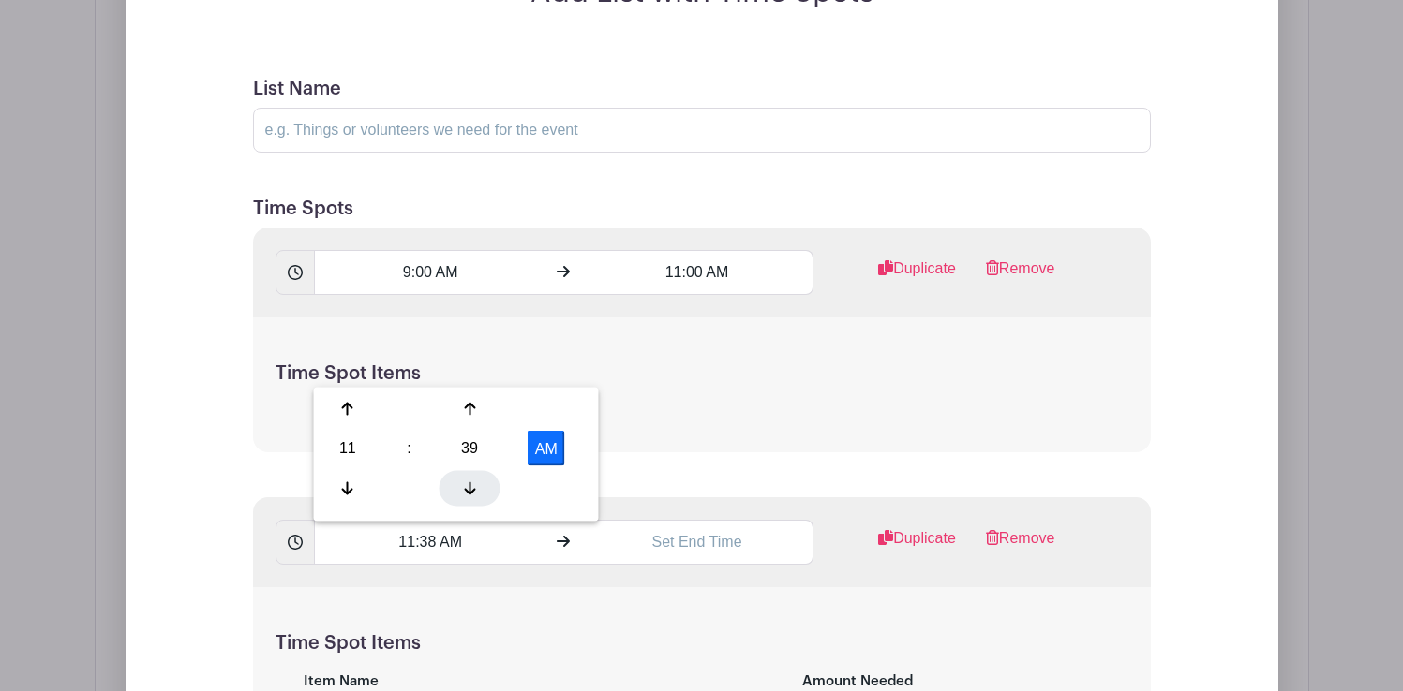
click at [469, 476] on div at bounding box center [469, 488] width 61 height 36
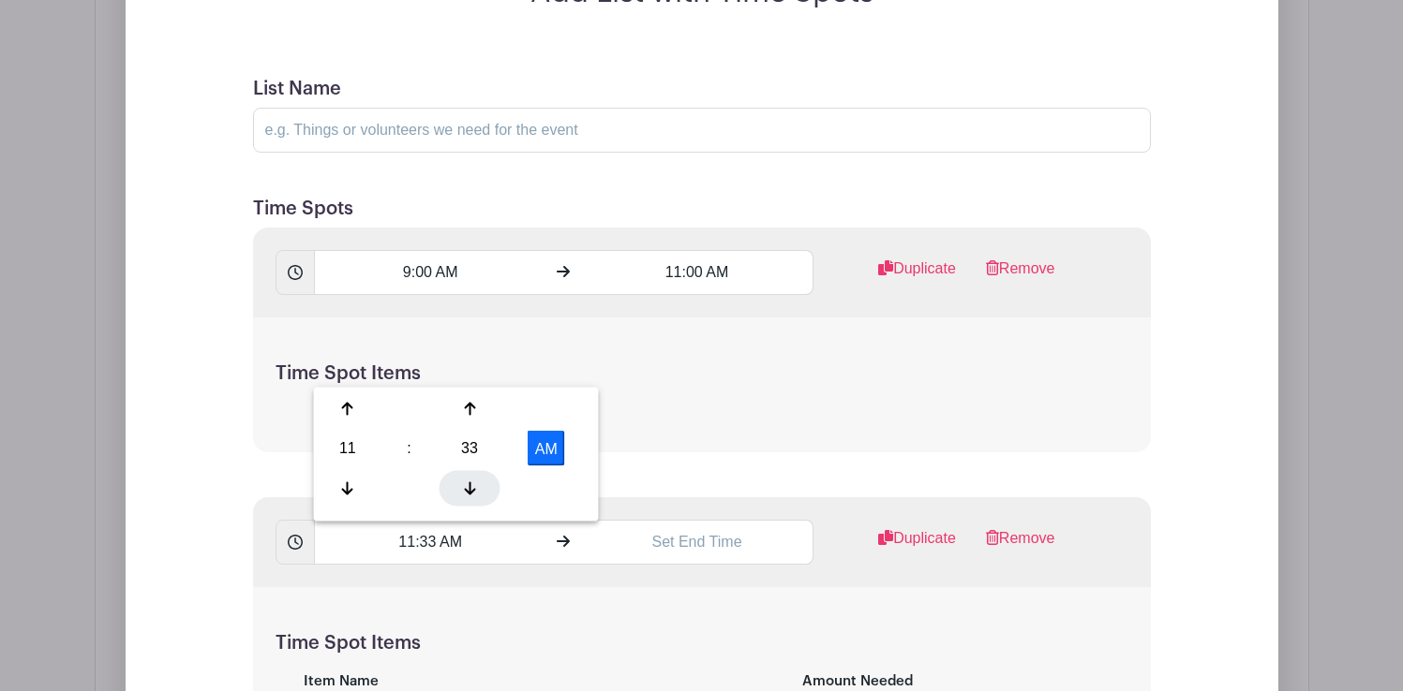
click at [469, 476] on div at bounding box center [469, 488] width 61 height 36
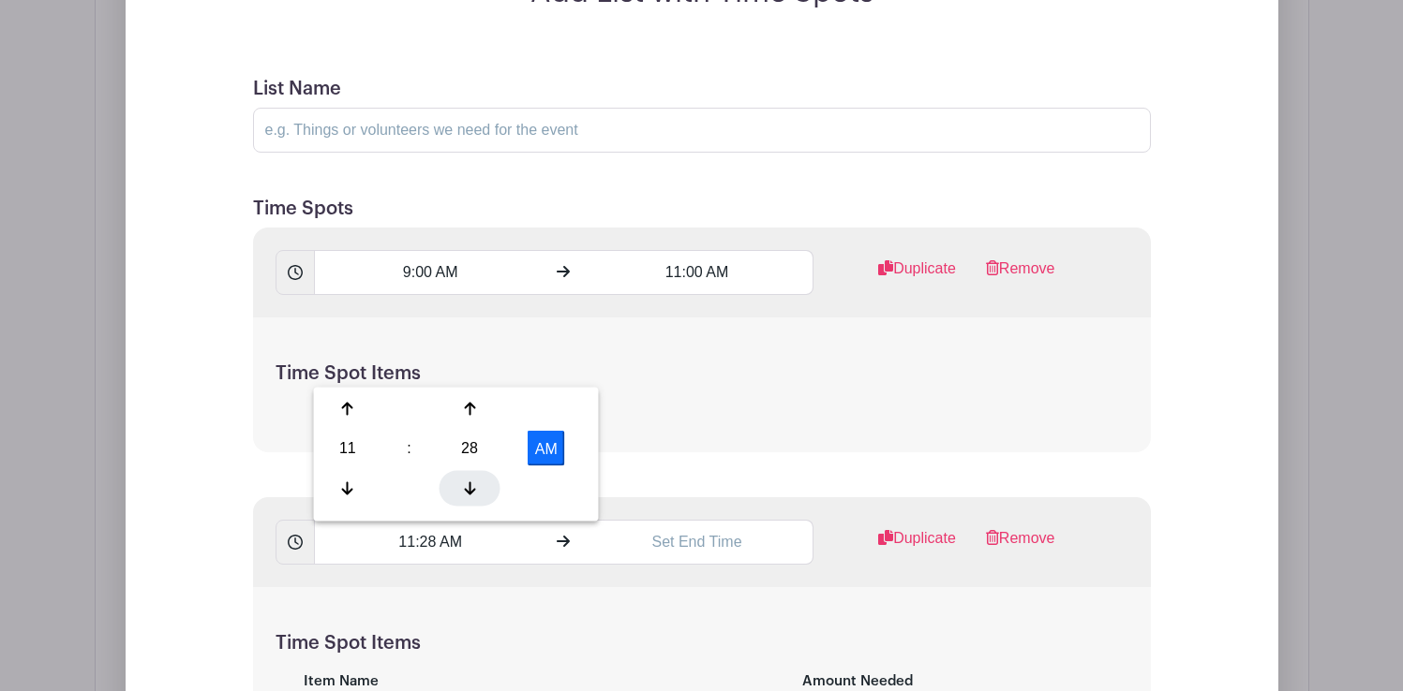
click at [469, 476] on div at bounding box center [469, 488] width 61 height 36
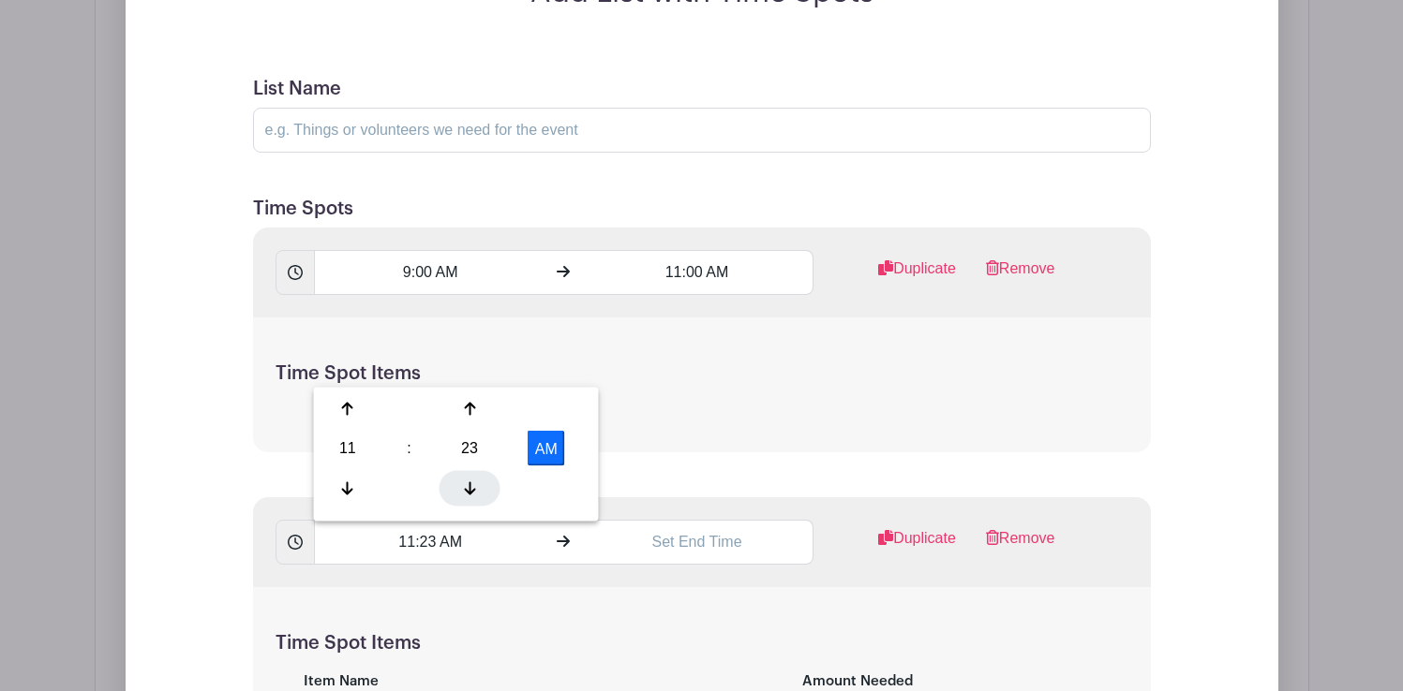
click at [469, 476] on div at bounding box center [469, 488] width 61 height 36
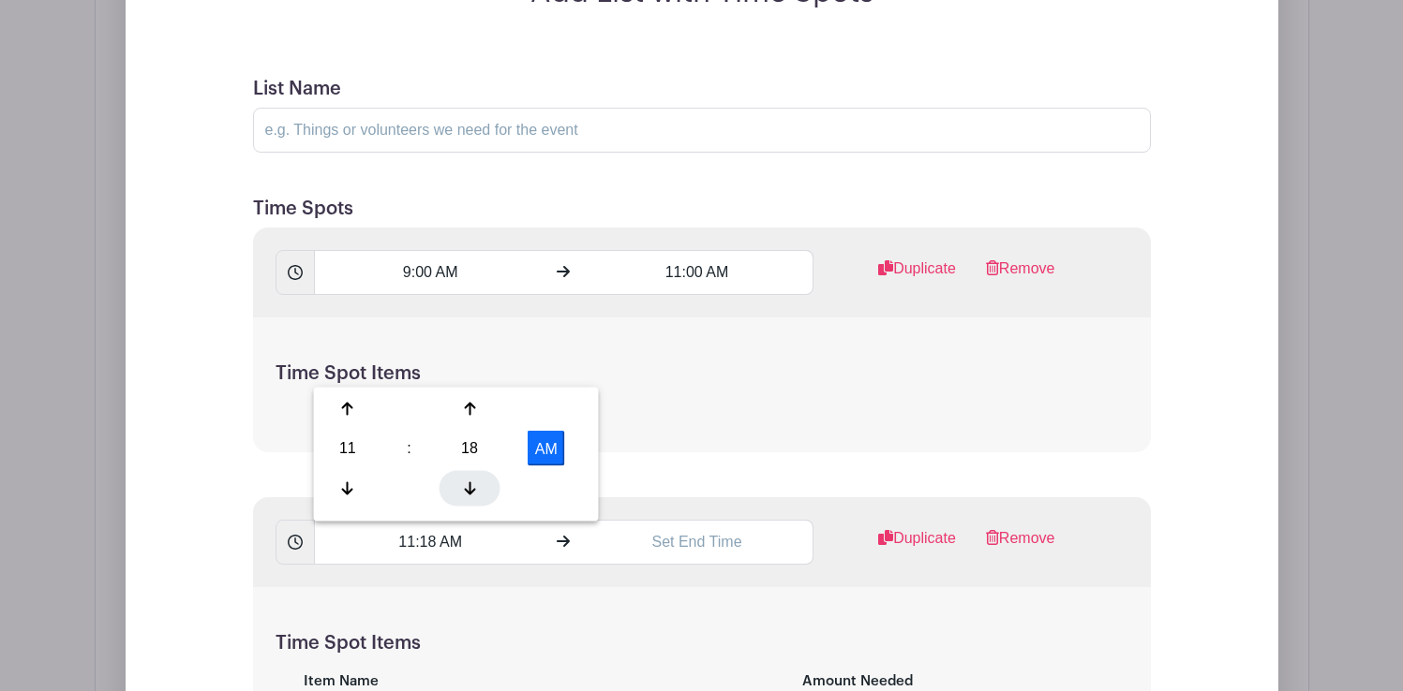
click at [469, 476] on div at bounding box center [469, 488] width 61 height 36
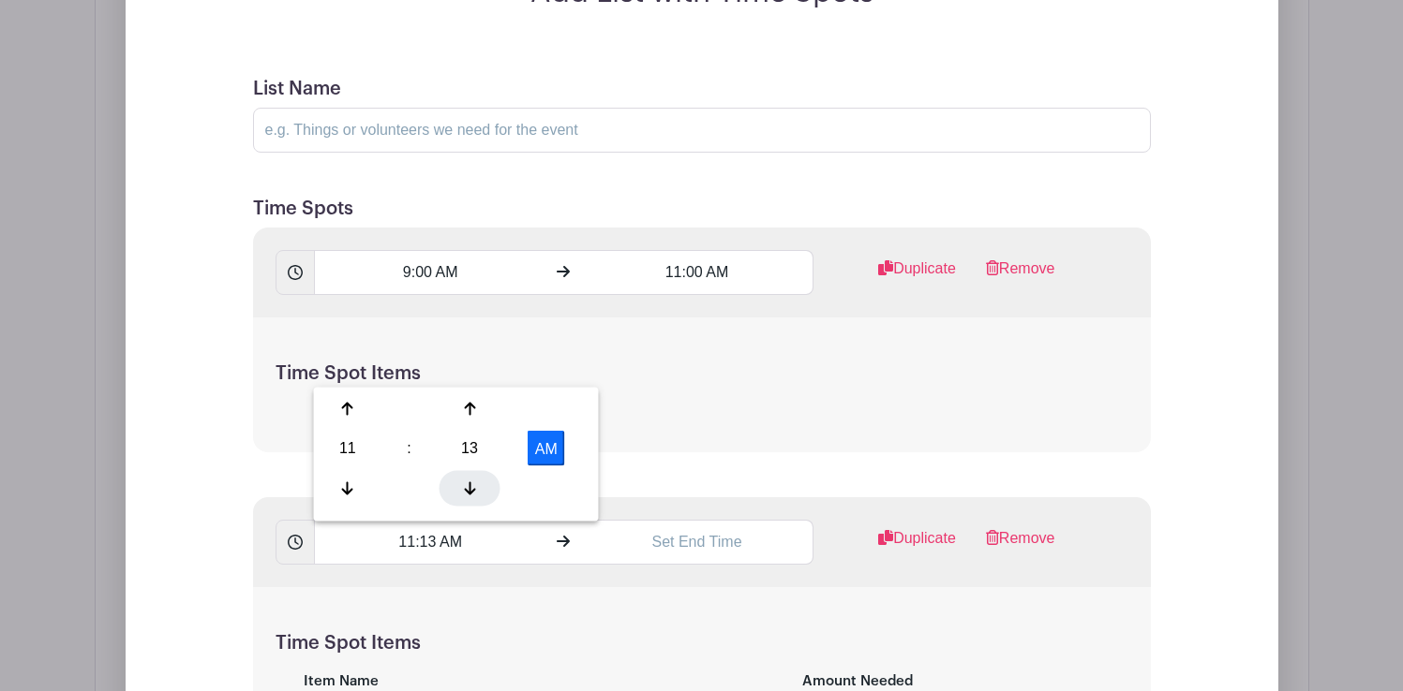
click at [469, 476] on div at bounding box center [469, 488] width 61 height 36
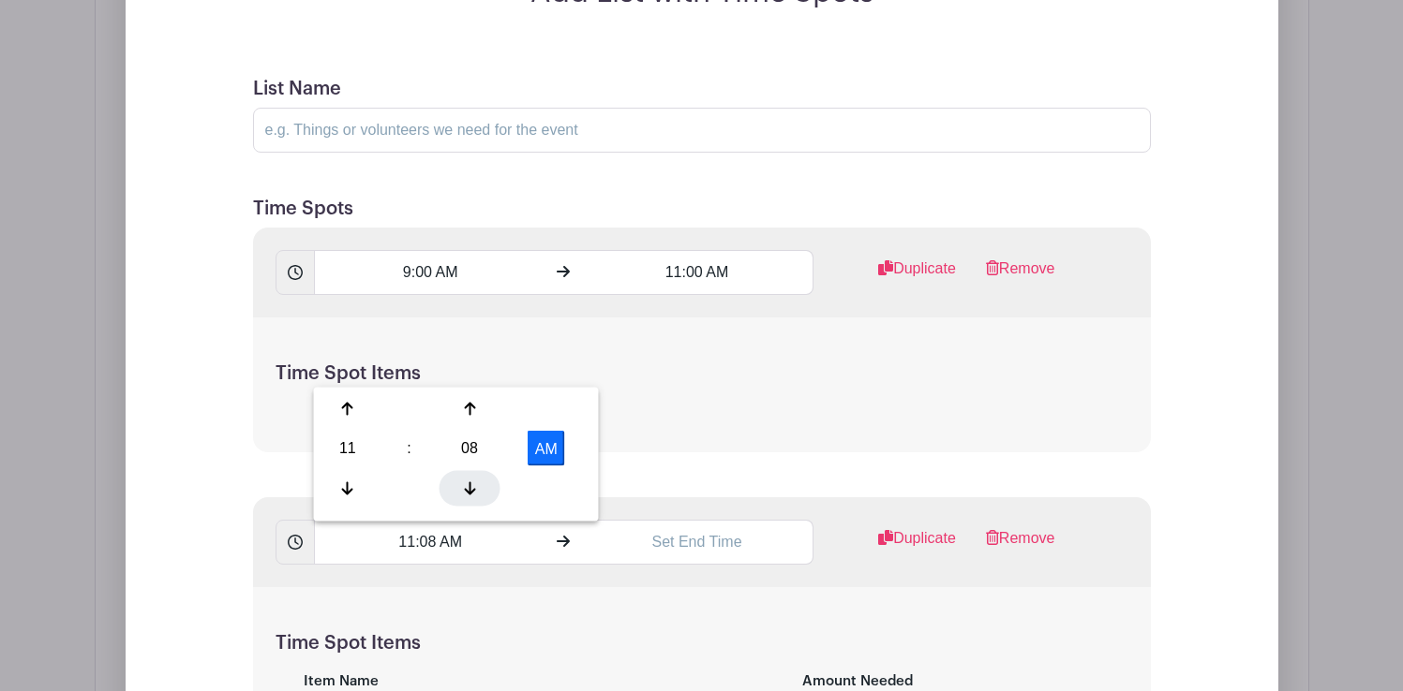
click at [469, 476] on div at bounding box center [469, 488] width 61 height 36
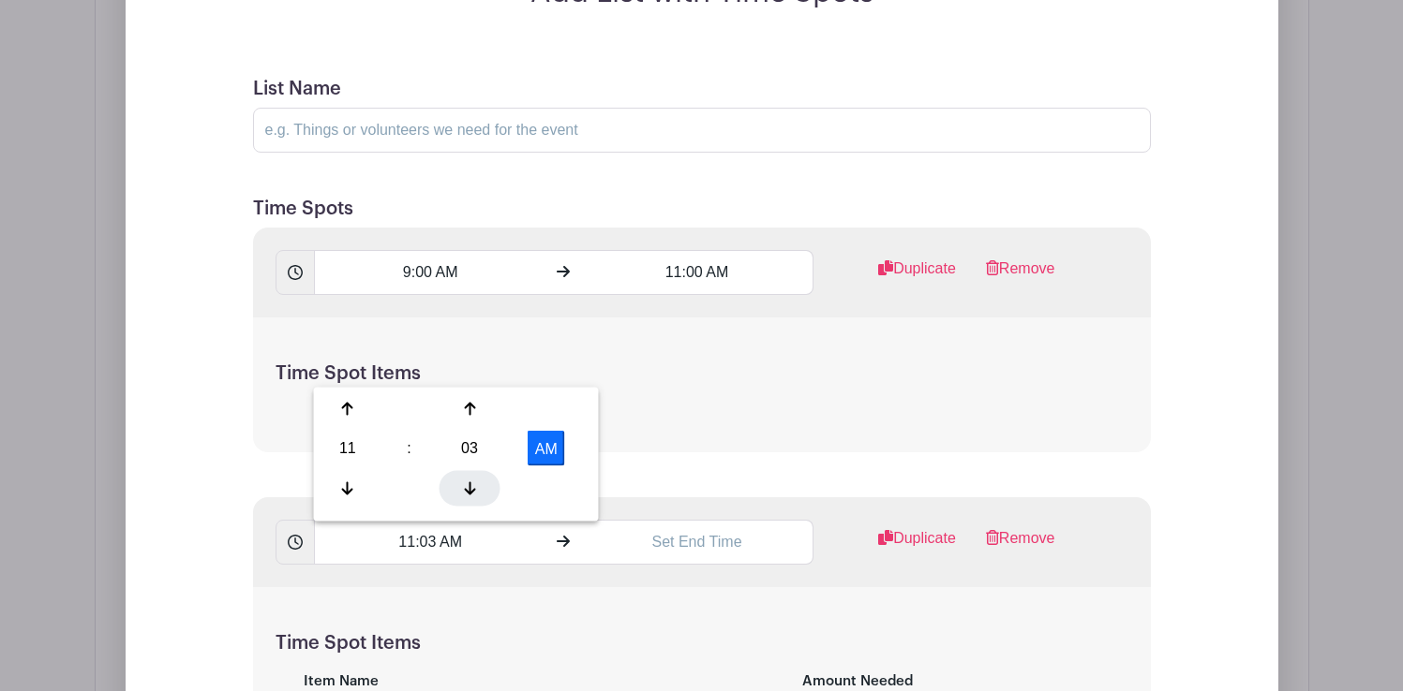
click at [469, 476] on div at bounding box center [469, 488] width 61 height 36
type input "11:00 AM"
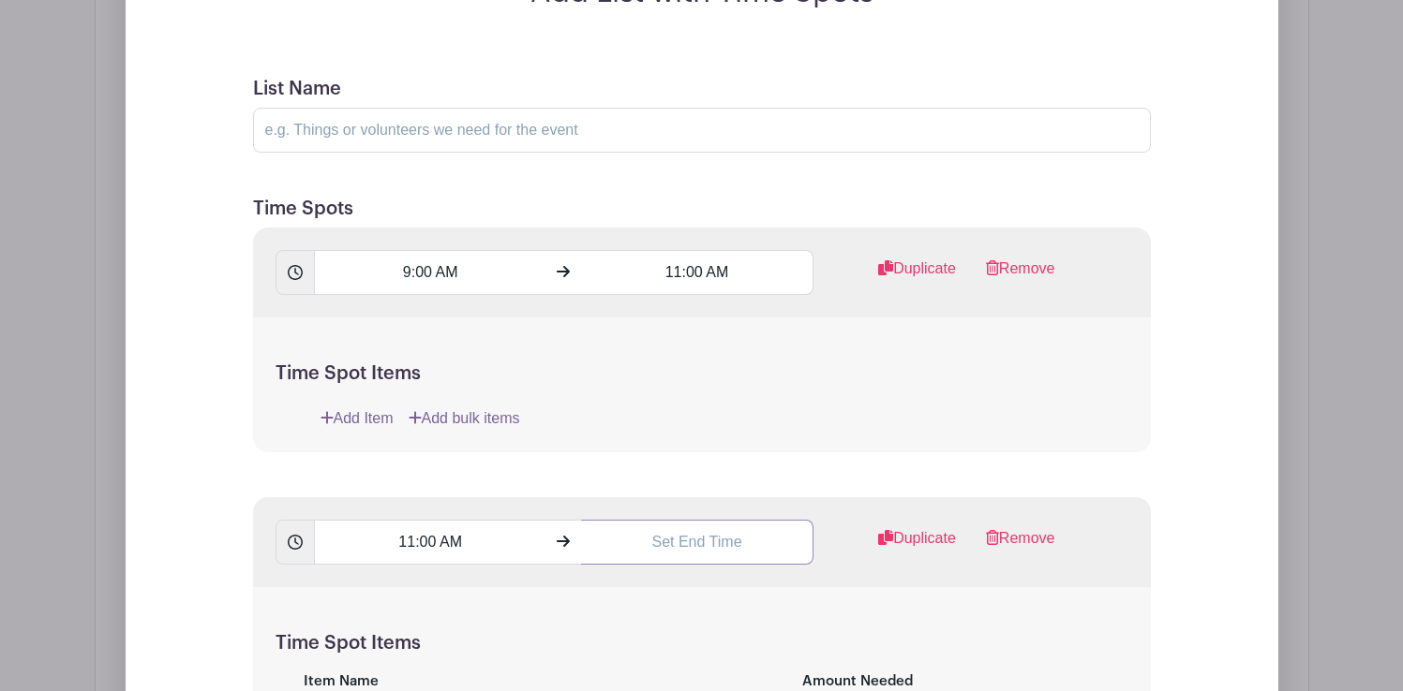
click at [665, 540] on input "text" at bounding box center [697, 542] width 232 height 45
click at [618, 483] on icon at bounding box center [614, 488] width 11 height 15
click at [746, 491] on div at bounding box center [736, 488] width 61 height 36
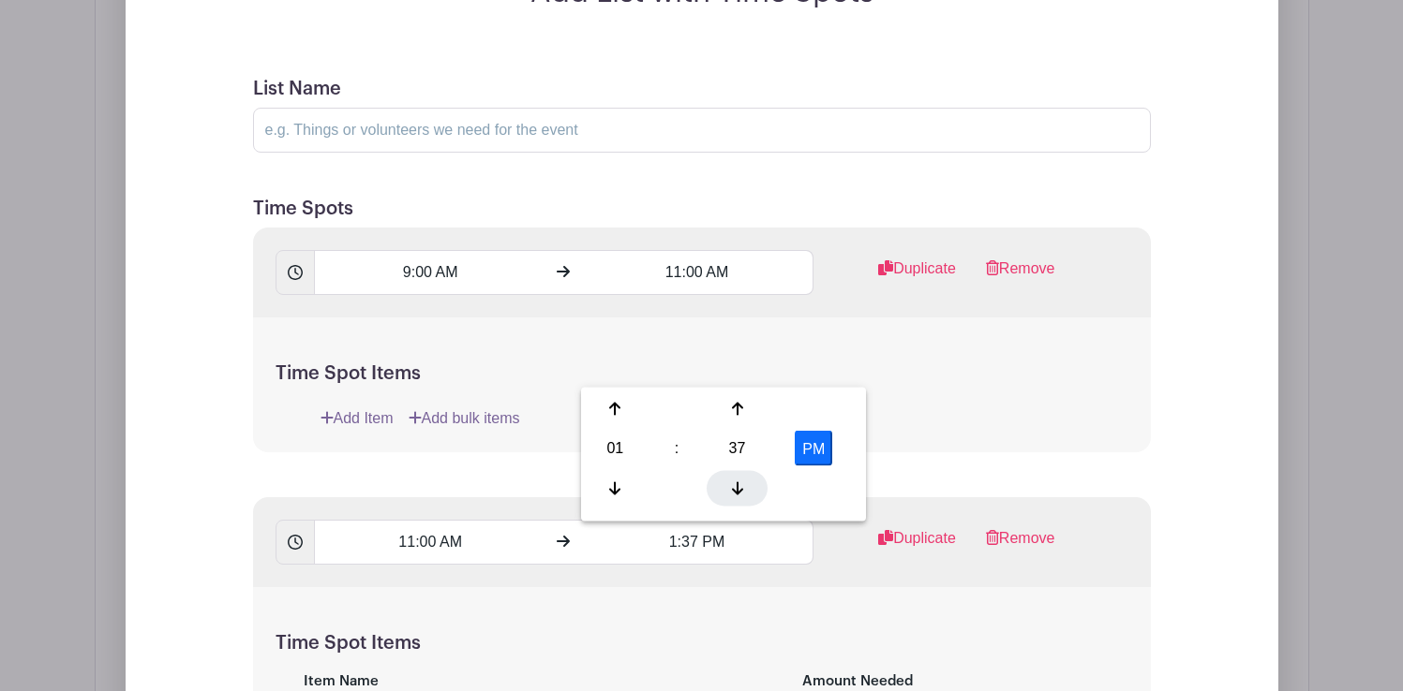
click at [746, 491] on div at bounding box center [736, 488] width 61 height 36
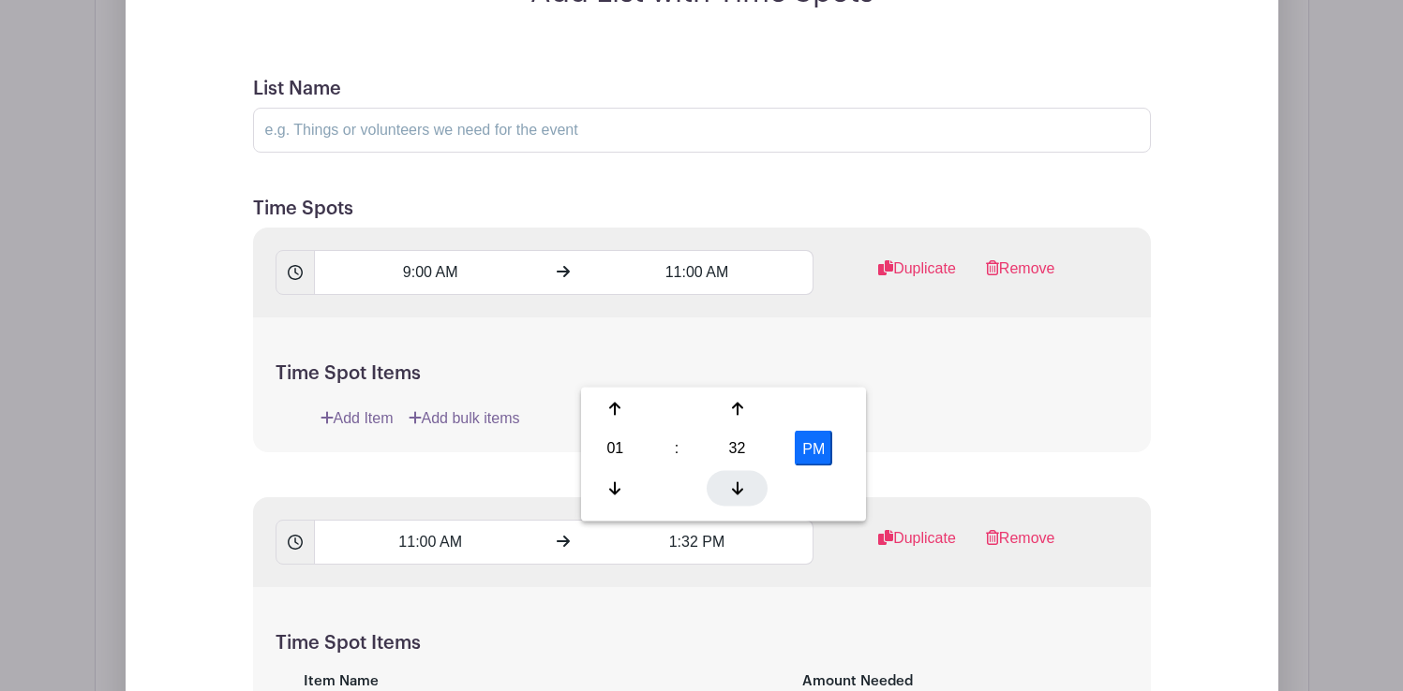
click at [746, 491] on div at bounding box center [736, 488] width 61 height 36
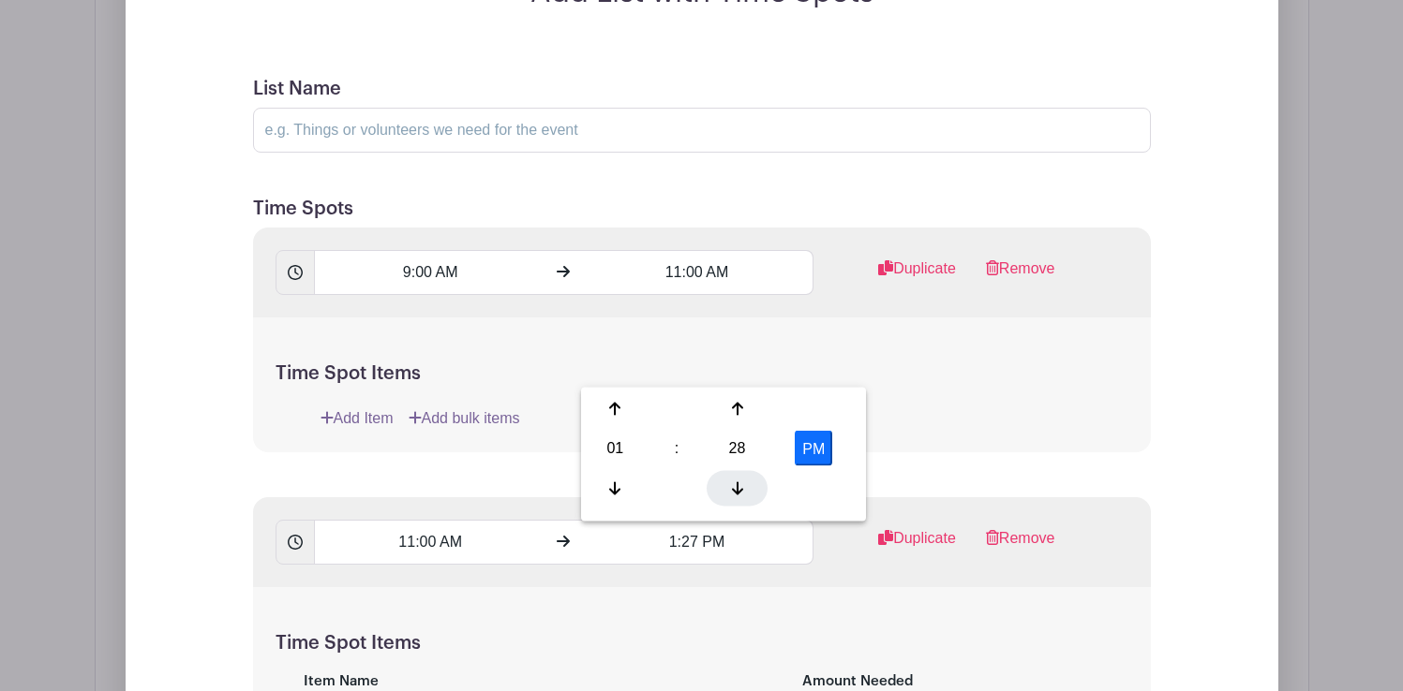
click at [746, 491] on div at bounding box center [736, 488] width 61 height 36
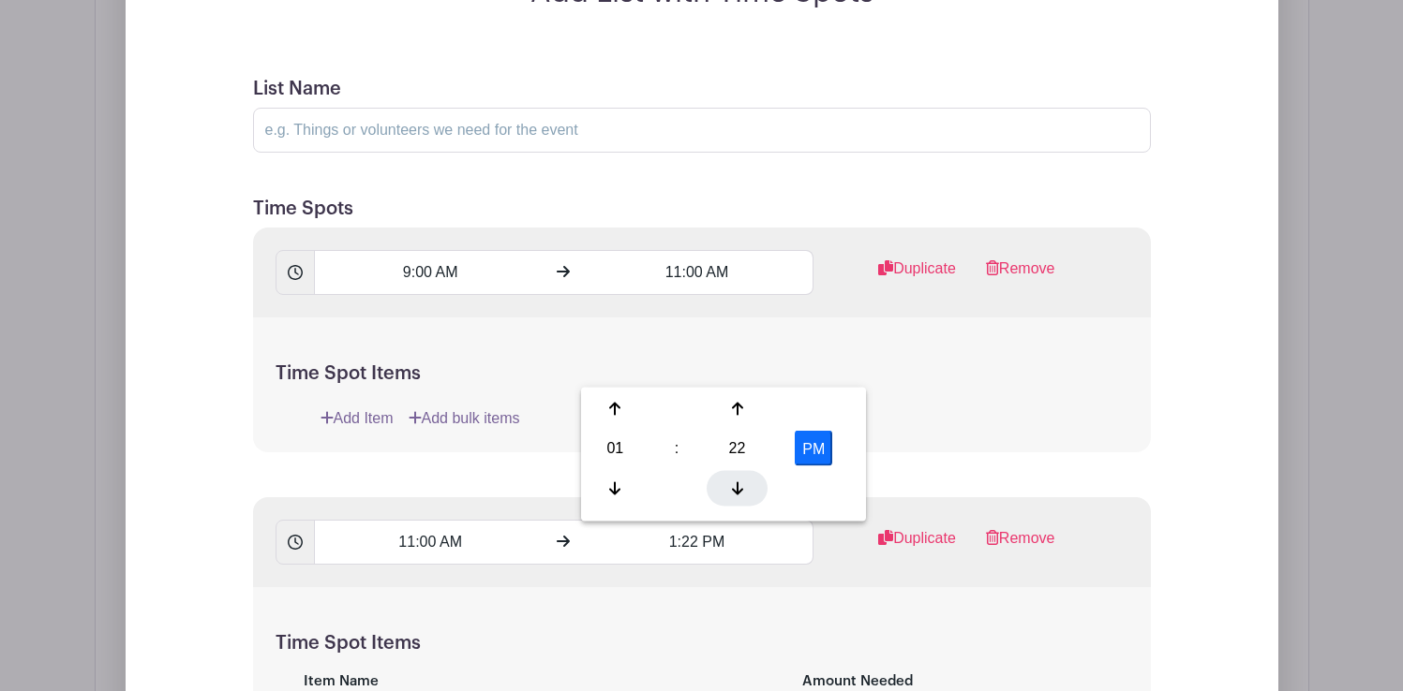
click at [746, 491] on div at bounding box center [736, 488] width 61 height 36
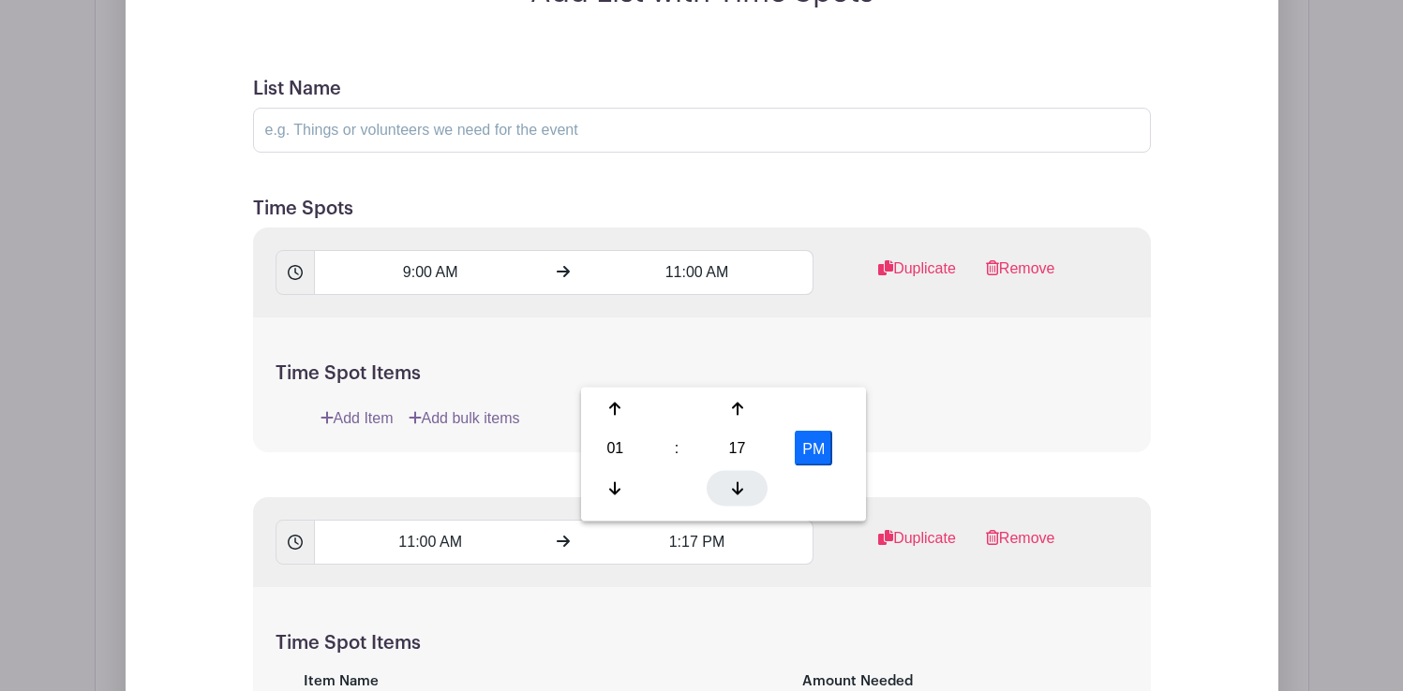
click at [746, 491] on div at bounding box center [736, 488] width 61 height 36
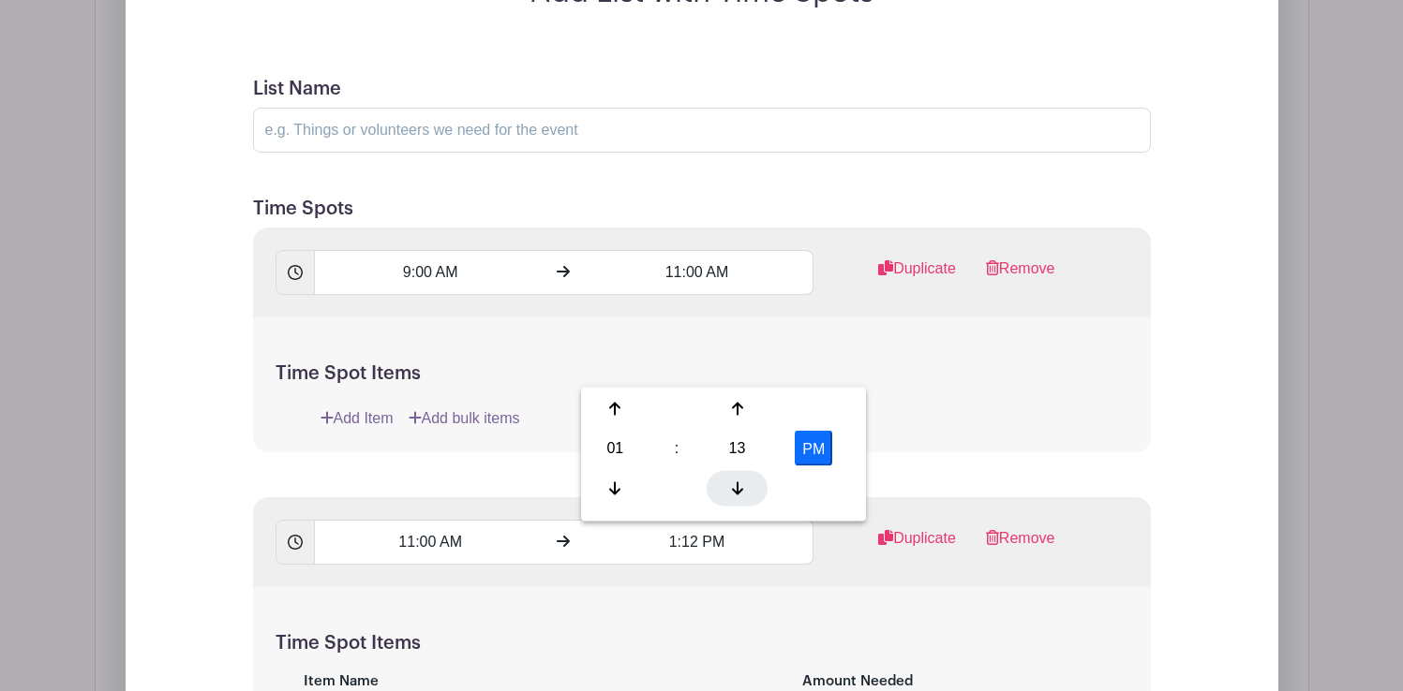
click at [746, 491] on div at bounding box center [736, 488] width 61 height 36
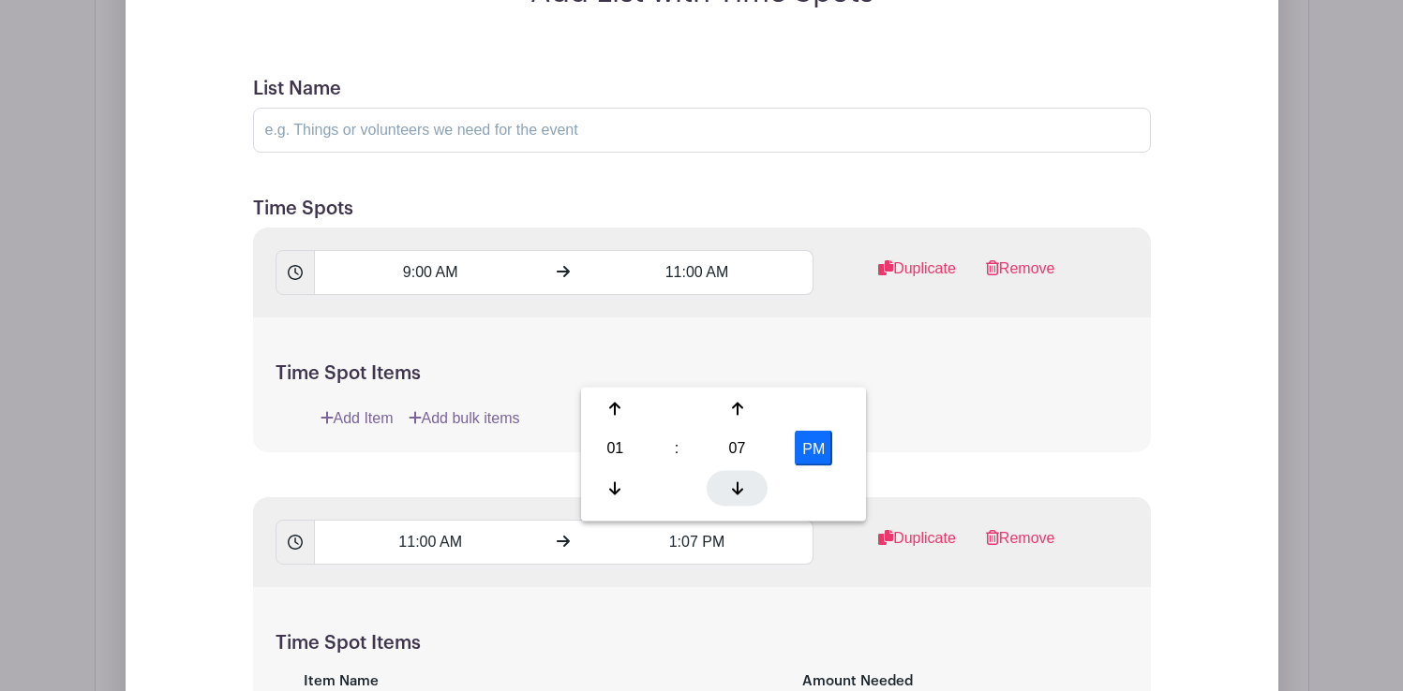
click at [746, 491] on div at bounding box center [736, 488] width 61 height 36
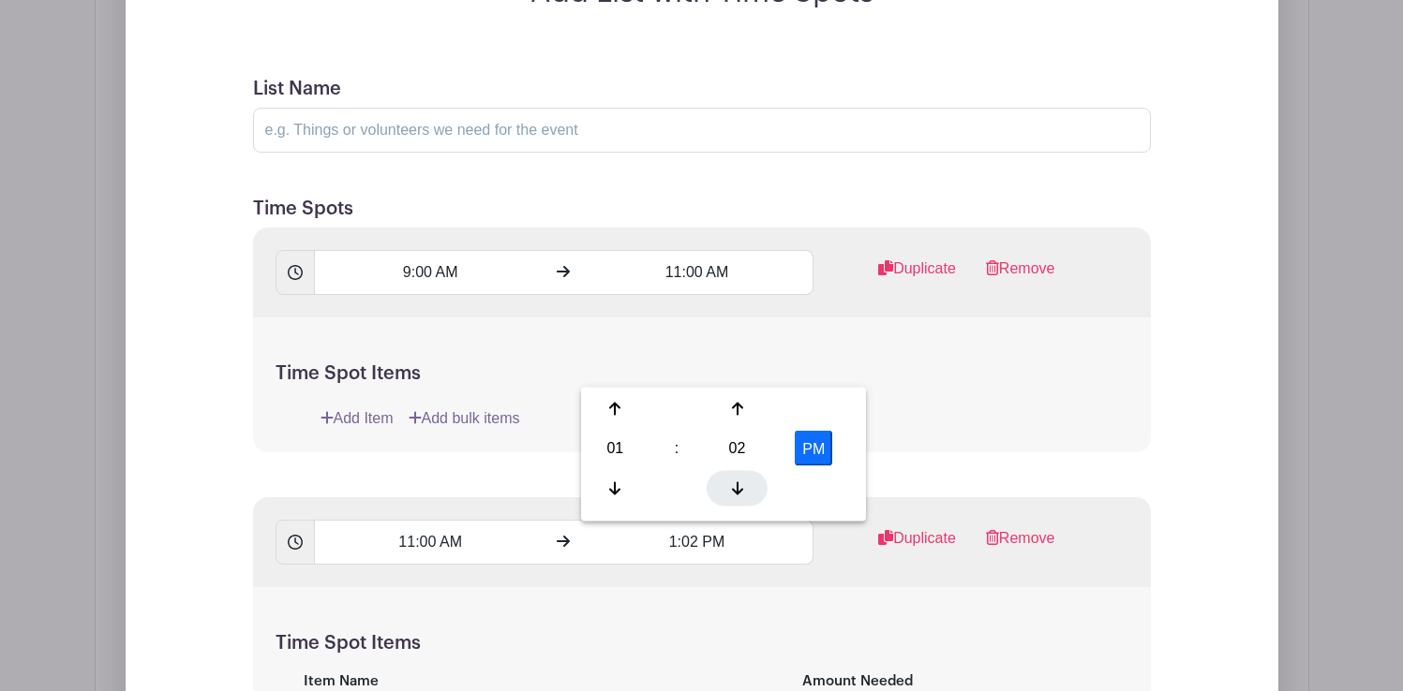
click at [746, 491] on div at bounding box center [736, 488] width 61 height 36
type input "1:00 PM"
click at [785, 579] on div "11:00 AM 1:00 PM Duplicate Remove" at bounding box center [702, 543] width 898 height 90
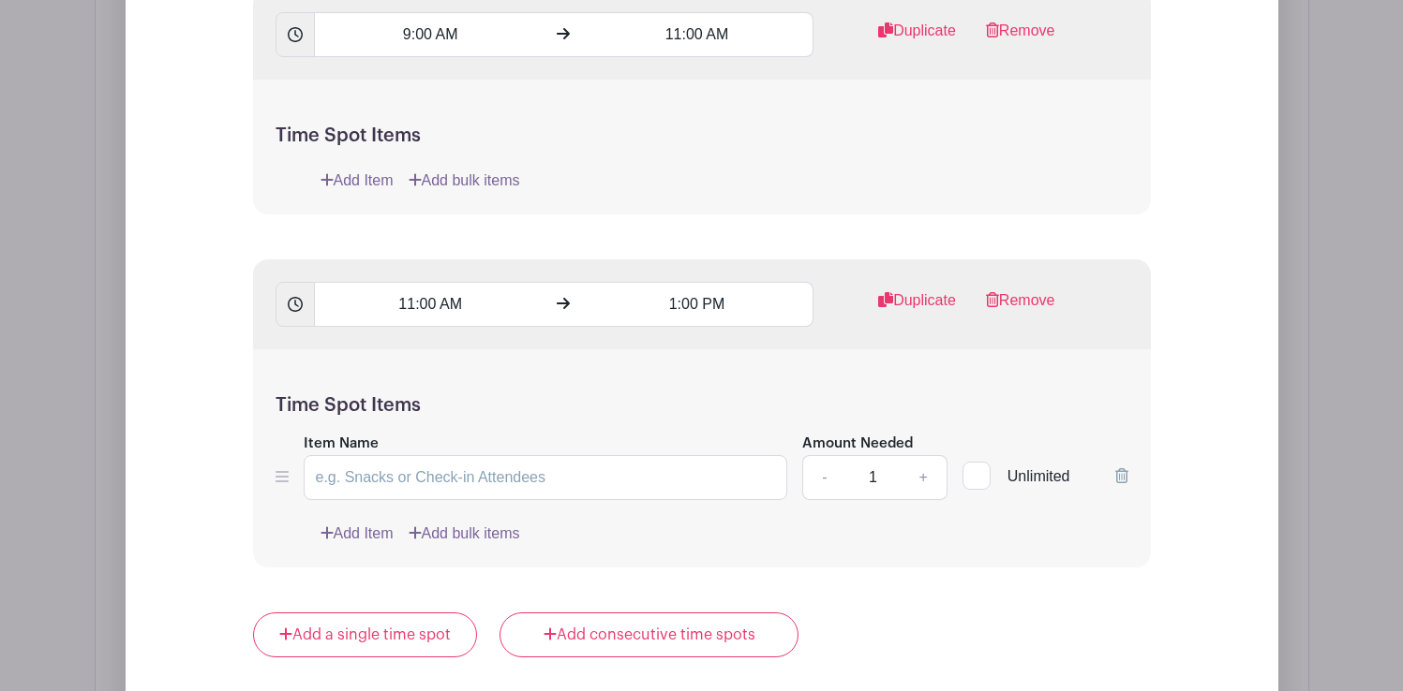
scroll to position [1729, 0]
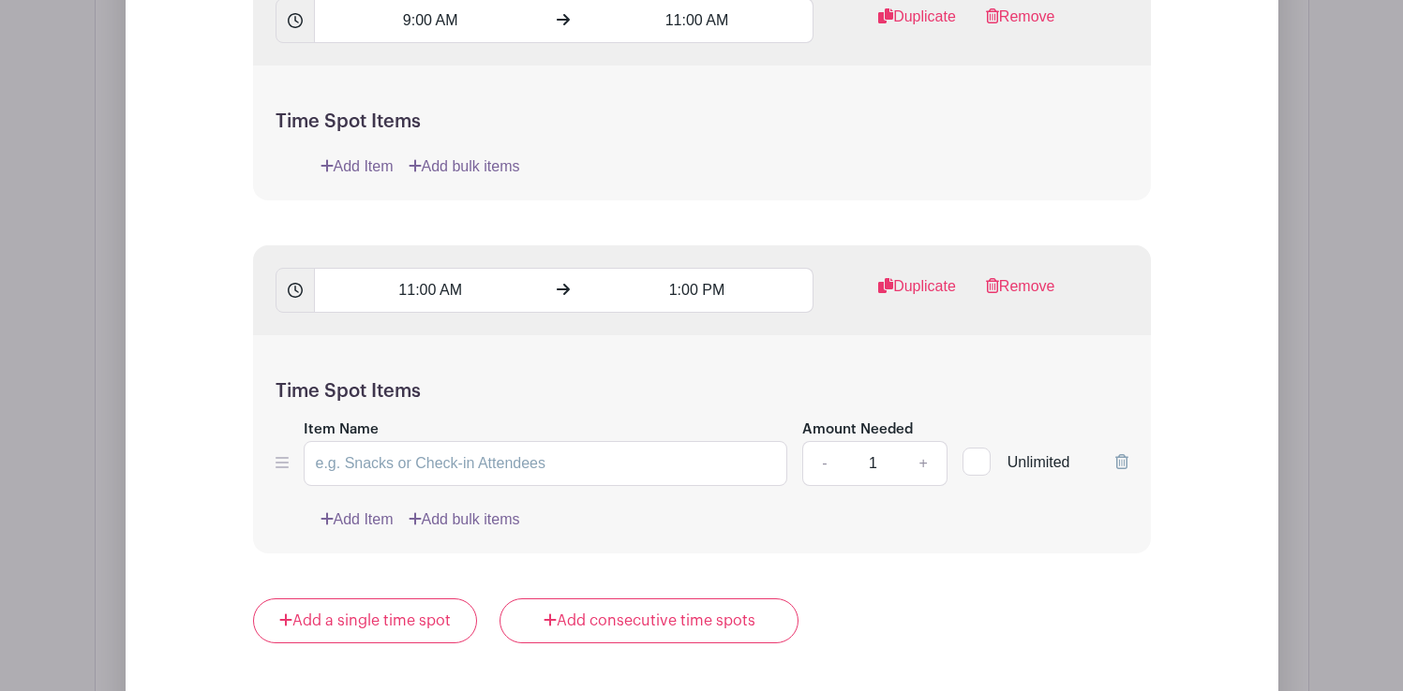
click at [1121, 463] on icon at bounding box center [1121, 461] width 13 height 15
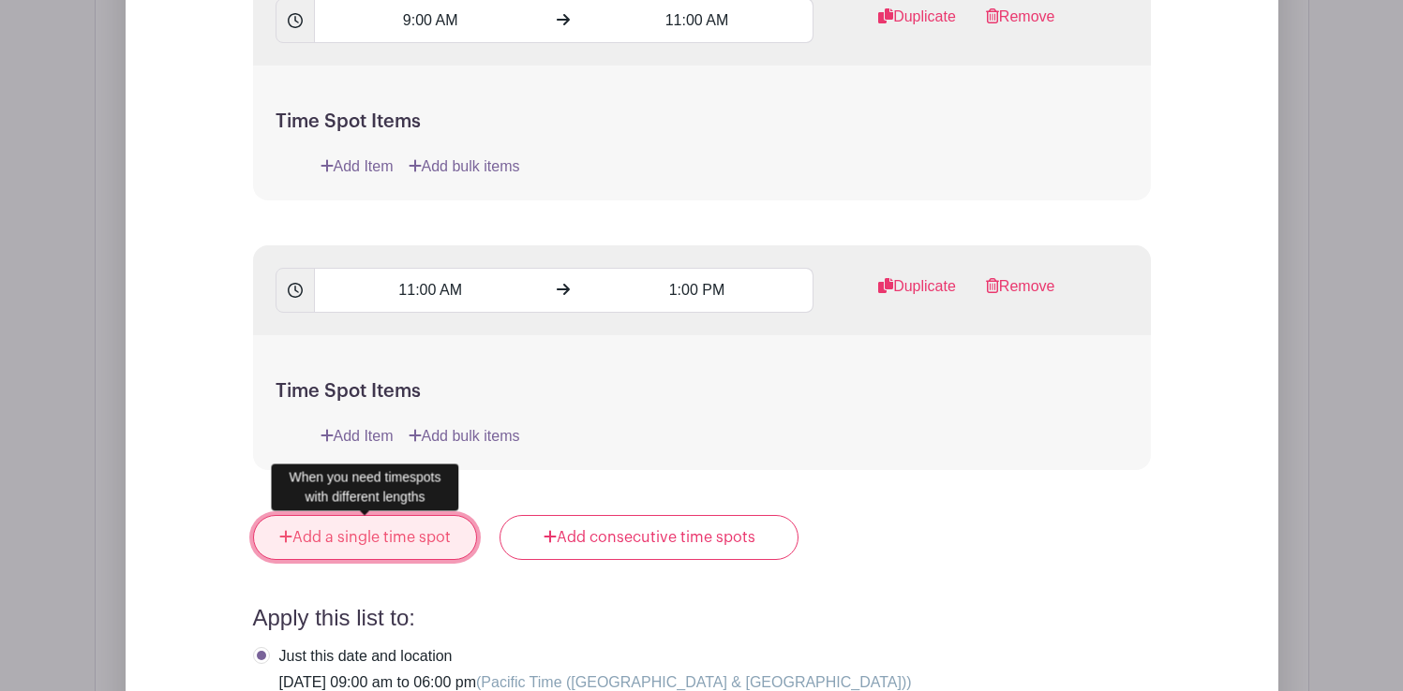
click at [410, 537] on link "Add a single time spot" at bounding box center [365, 537] width 225 height 45
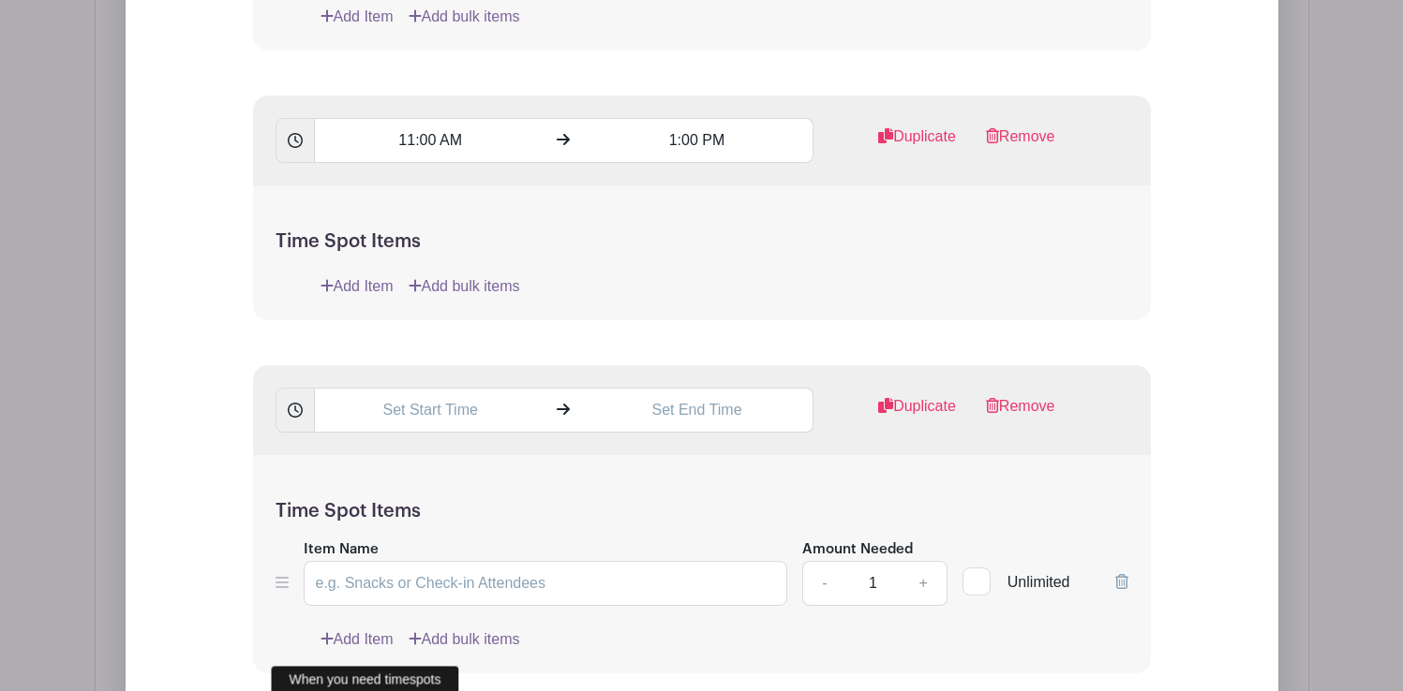
scroll to position [1886, 0]
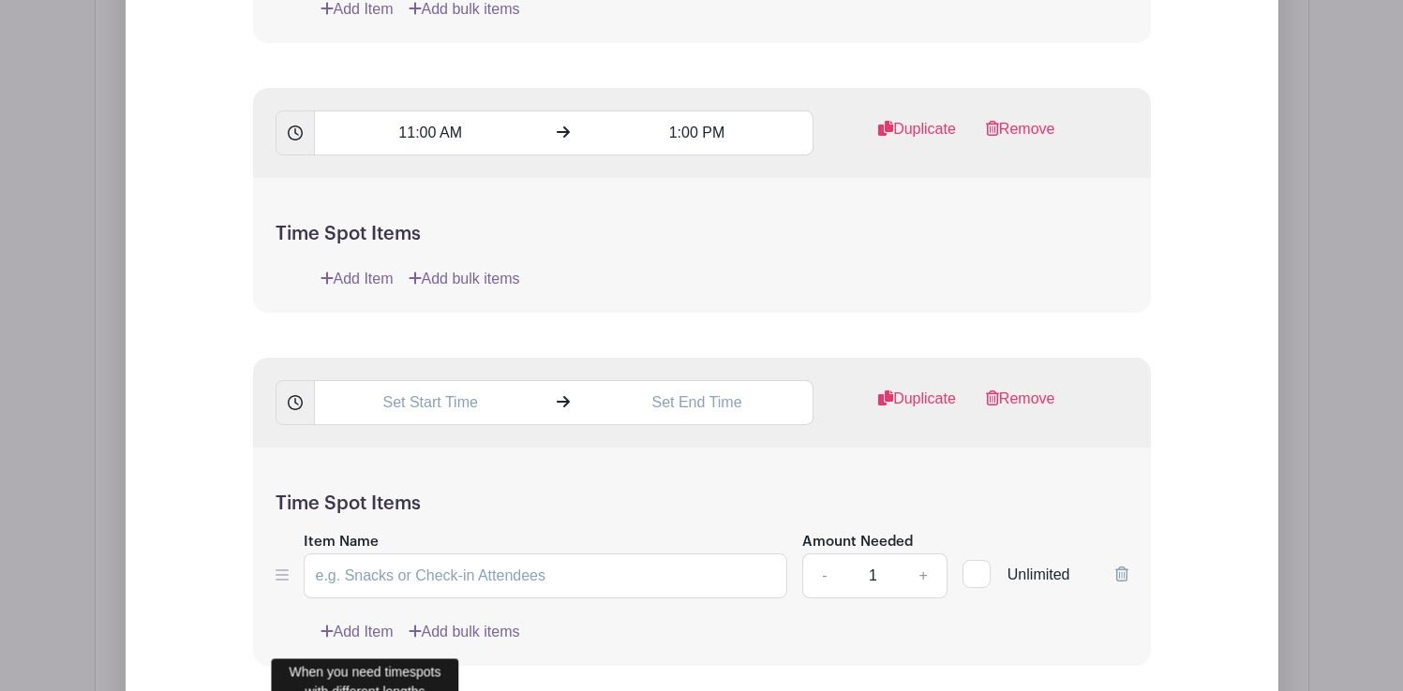
click at [1120, 572] on icon at bounding box center [1121, 574] width 13 height 15
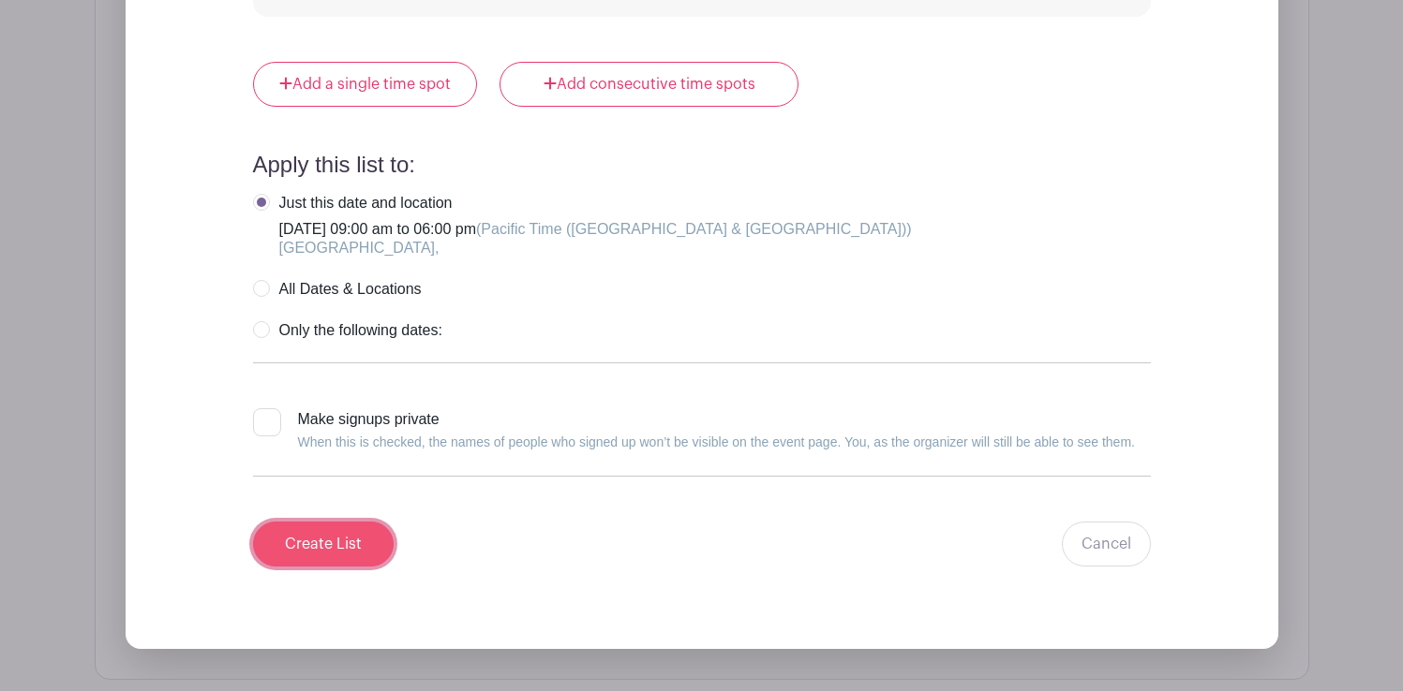
click at [317, 550] on input "Create List" at bounding box center [323, 544] width 141 height 45
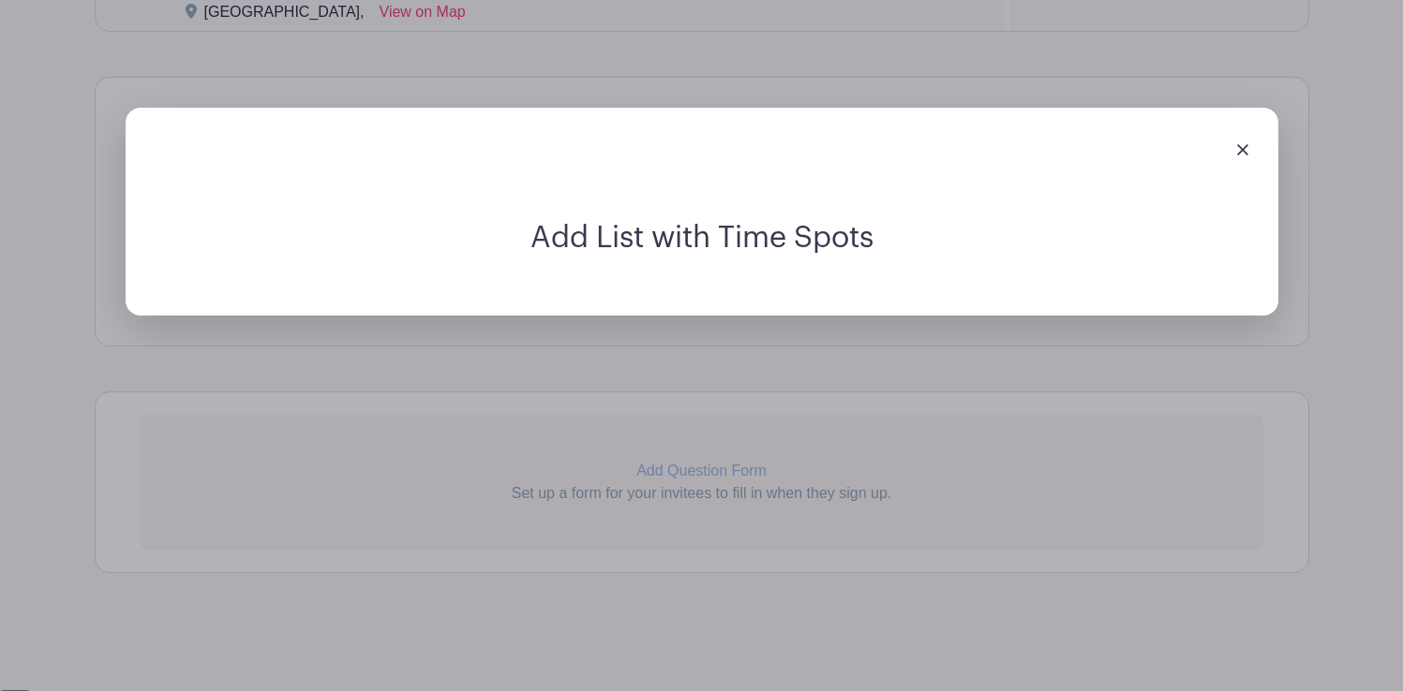
click at [1243, 149] on img at bounding box center [1242, 149] width 11 height 11
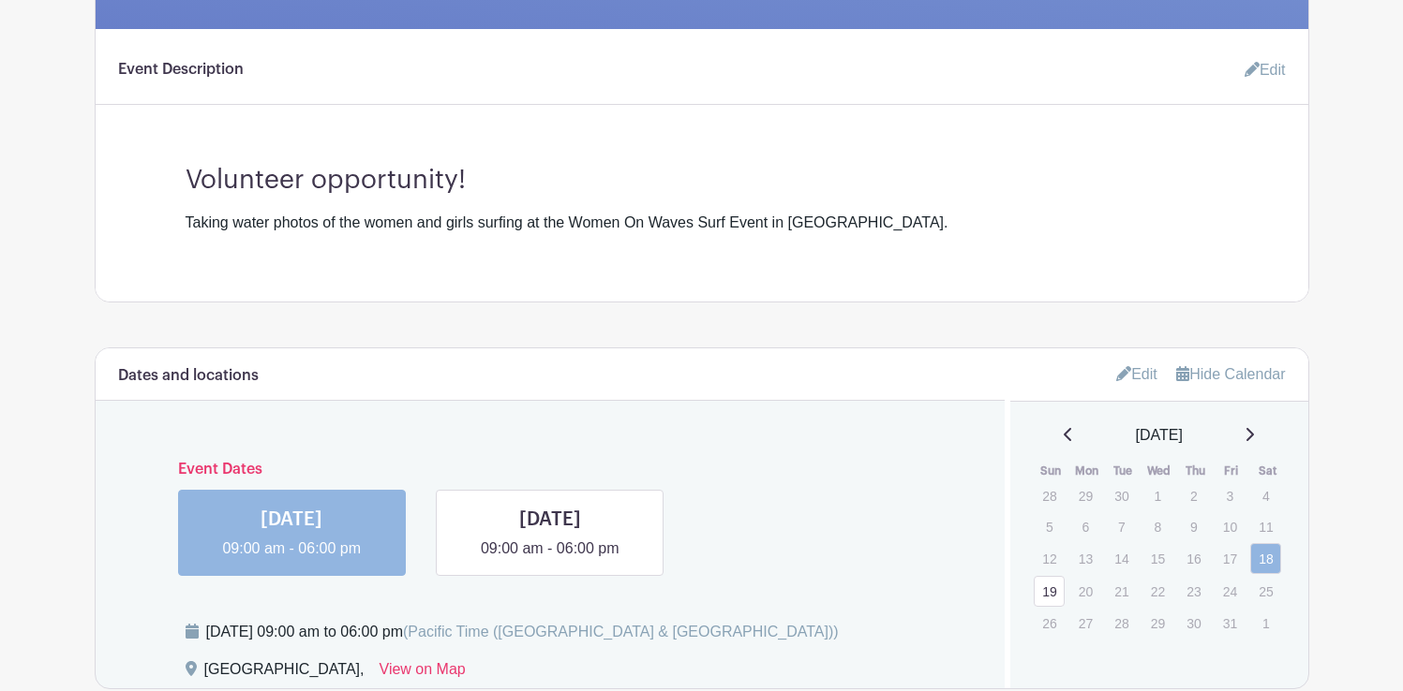
scroll to position [683, 0]
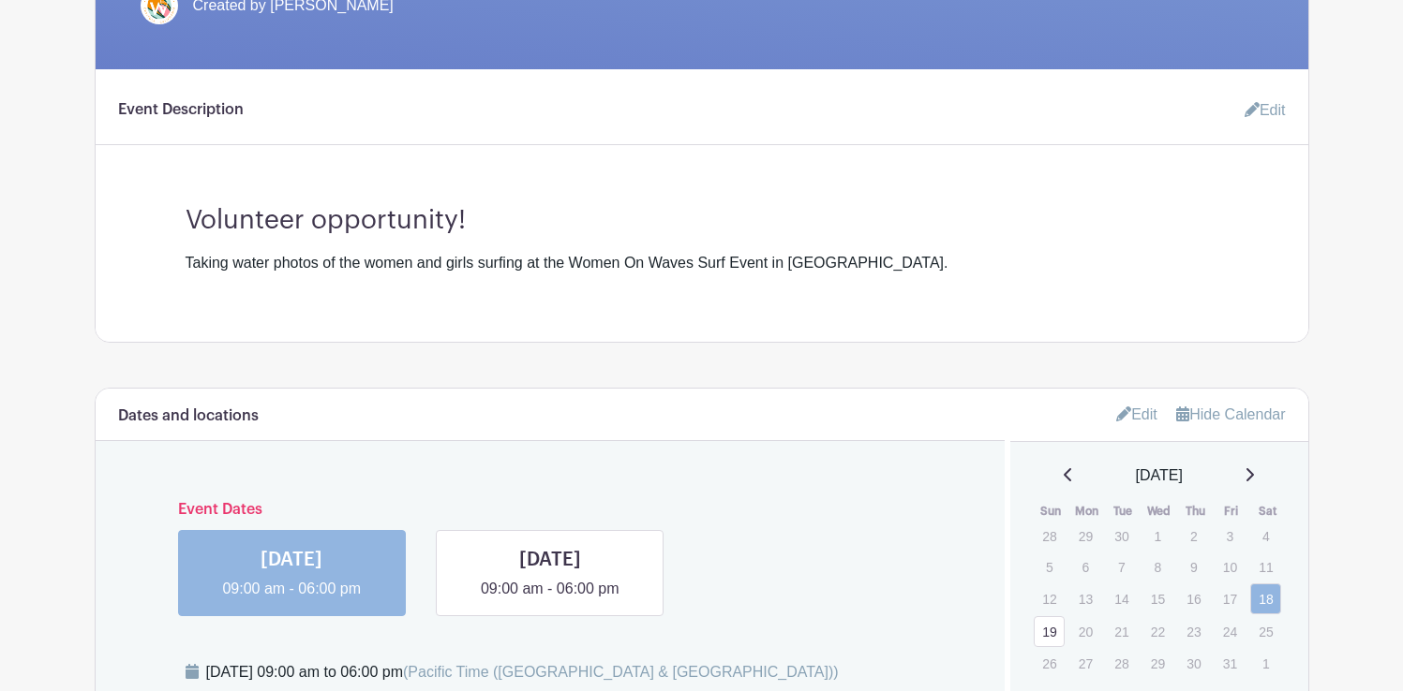
click at [1270, 111] on link "Edit" at bounding box center [1257, 110] width 56 height 37
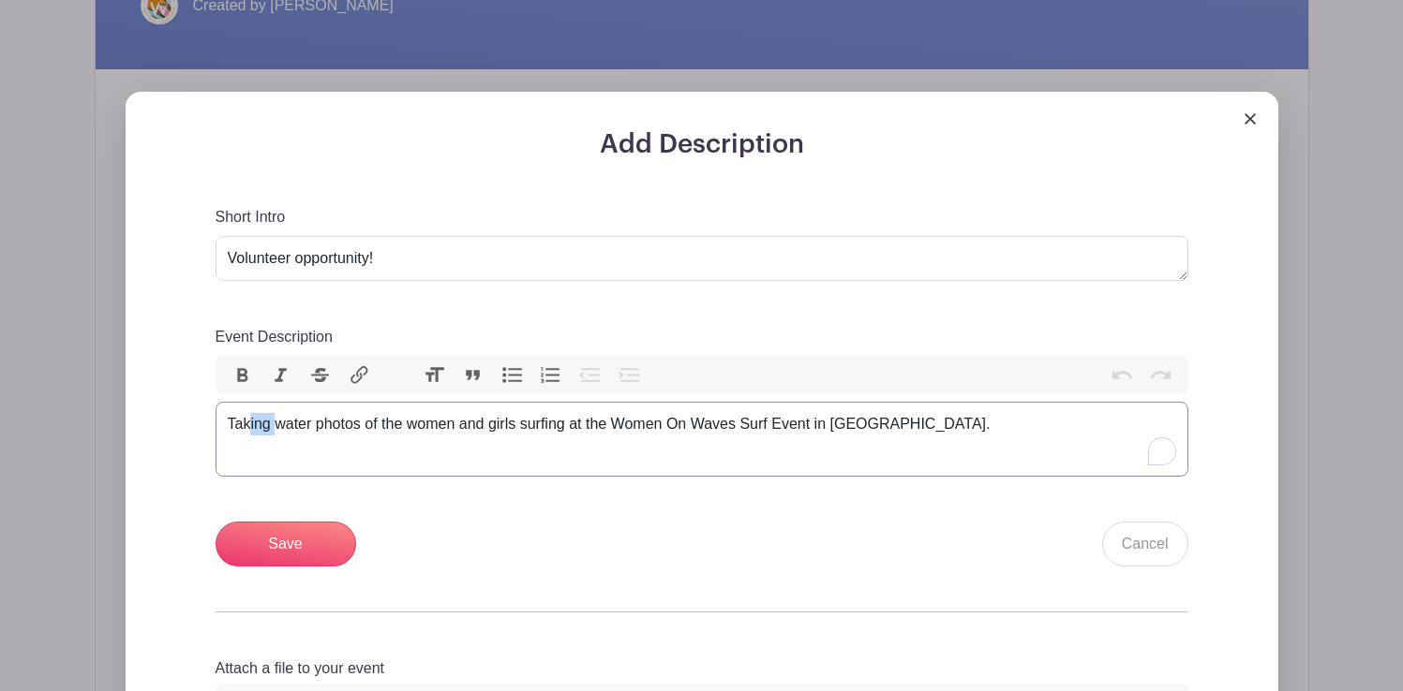
drag, startPoint x: 275, startPoint y: 427, endPoint x: 247, endPoint y: 423, distance: 28.4
click at [247, 423] on div "Taking water photos of the women and girls surfing at the Women On Waves Surf E…" at bounding box center [702, 424] width 948 height 22
type trix-editor "<div>&nbsp;Take water photos of the women and girls surfing at the Women On Wav…"
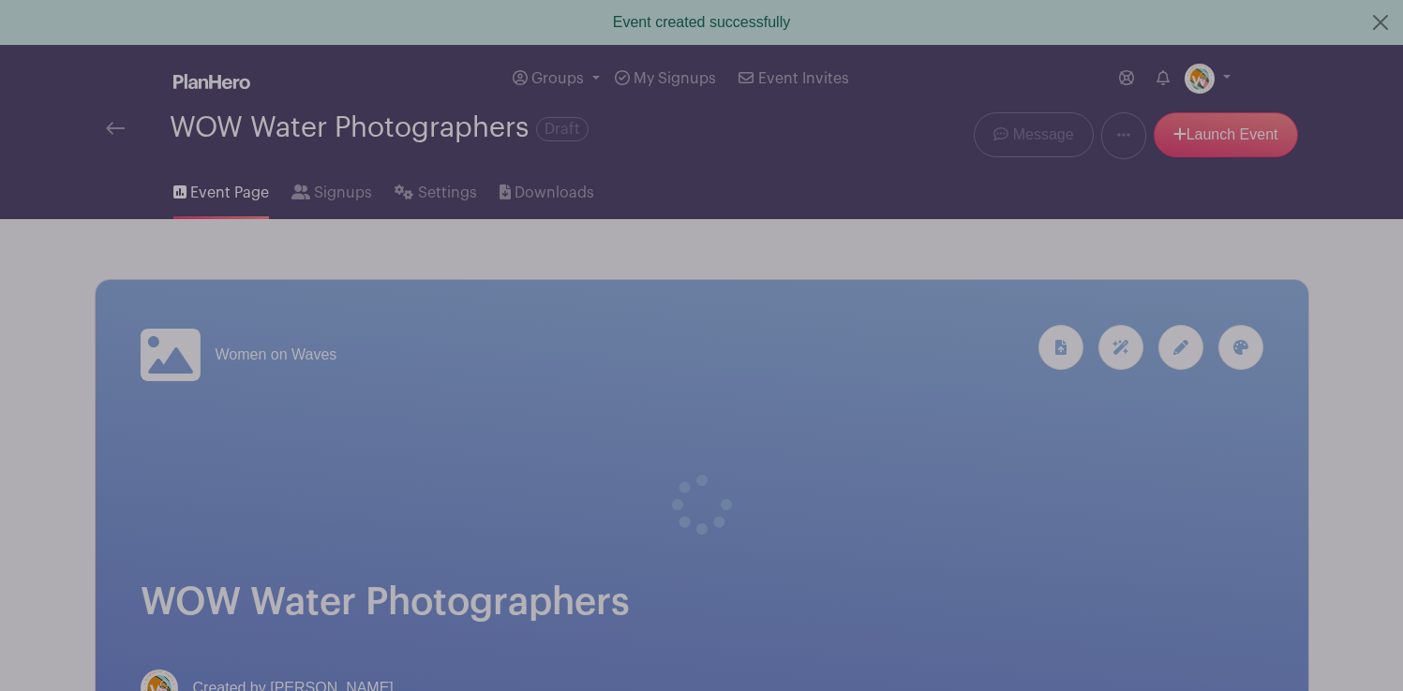
scroll to position [683, 0]
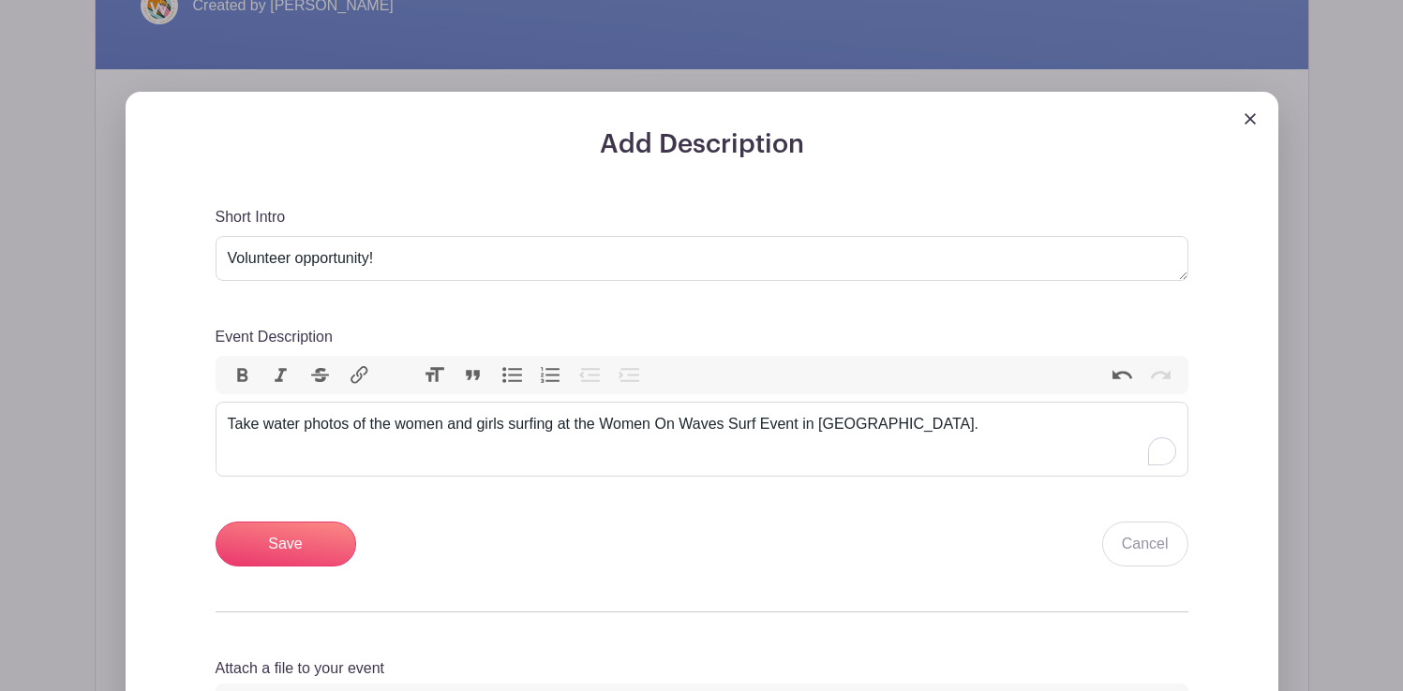
click at [889, 423] on div "Take water photos of the women and girls surfing at the Women On Waves Surf Eve…" at bounding box center [702, 424] width 948 height 22
type trix-editor "<div>&nbsp;Take water photos of the women and girls surfing at the Women On Wav…"
click at [384, 256] on textarea "Volunteer opportunity!" at bounding box center [701, 258] width 973 height 45
type textarea "Volunteer Event!"
click at [231, 424] on div "Take water photos of the women and girls surfing at the Women On Waves Surf Eve…" at bounding box center [702, 435] width 948 height 45
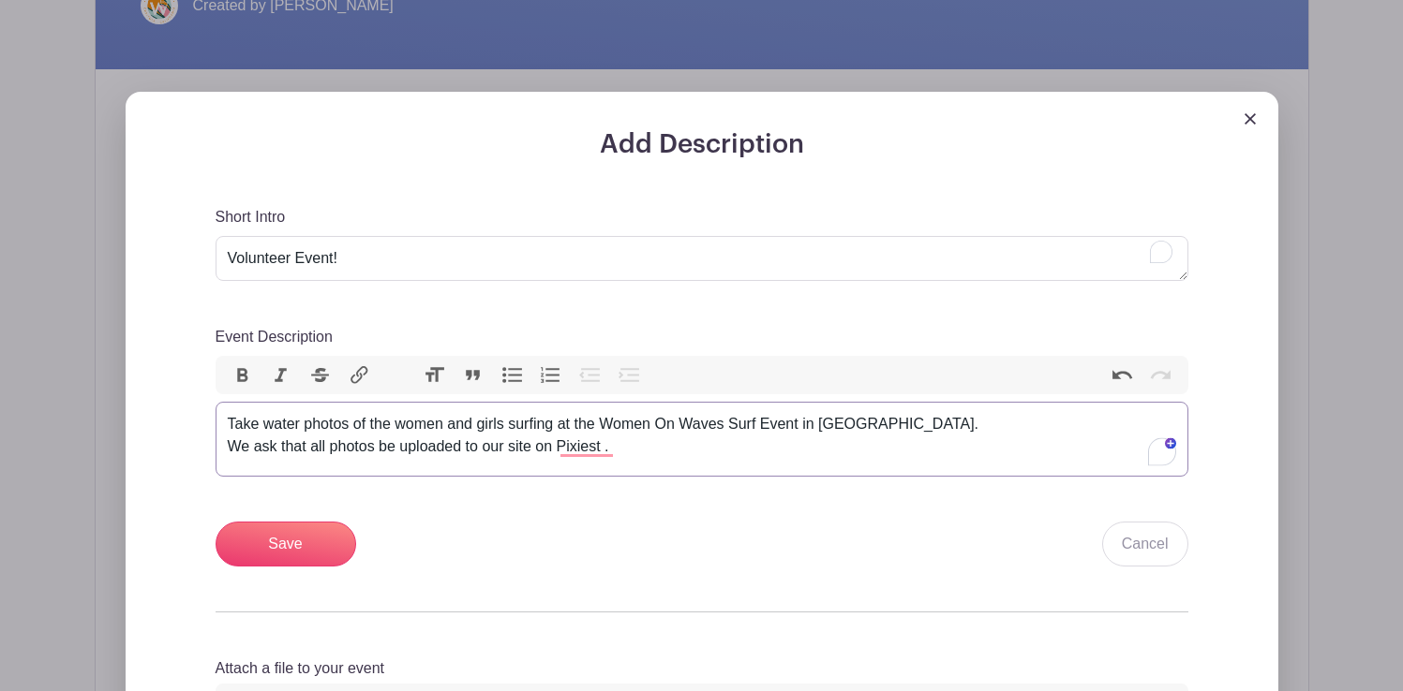
click at [626, 449] on div "Take water photos of the women and girls surfing at the Women On Waves Surf Eve…" at bounding box center [702, 435] width 948 height 45
click at [541, 449] on div "Take water photos of the women and girls surfing at the Women On Waves Surf Eve…" at bounding box center [702, 435] width 948 height 45
click at [600, 445] on div "Take water photos of the women and girls surfing at the Women On Waves Surf Eve…" at bounding box center [702, 435] width 948 height 45
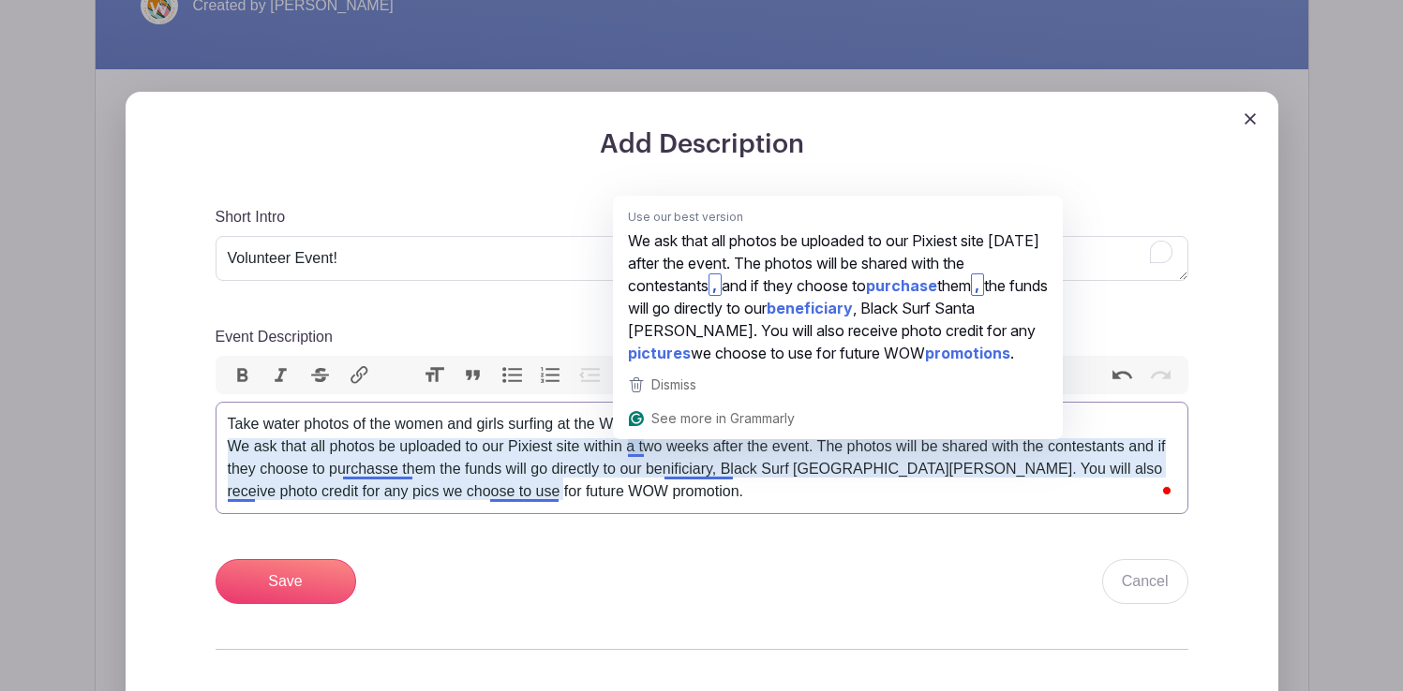
click at [640, 452] on div "Take water photos of the women and girls surfing at the Women On Waves Surf Eve…" at bounding box center [702, 458] width 948 height 90
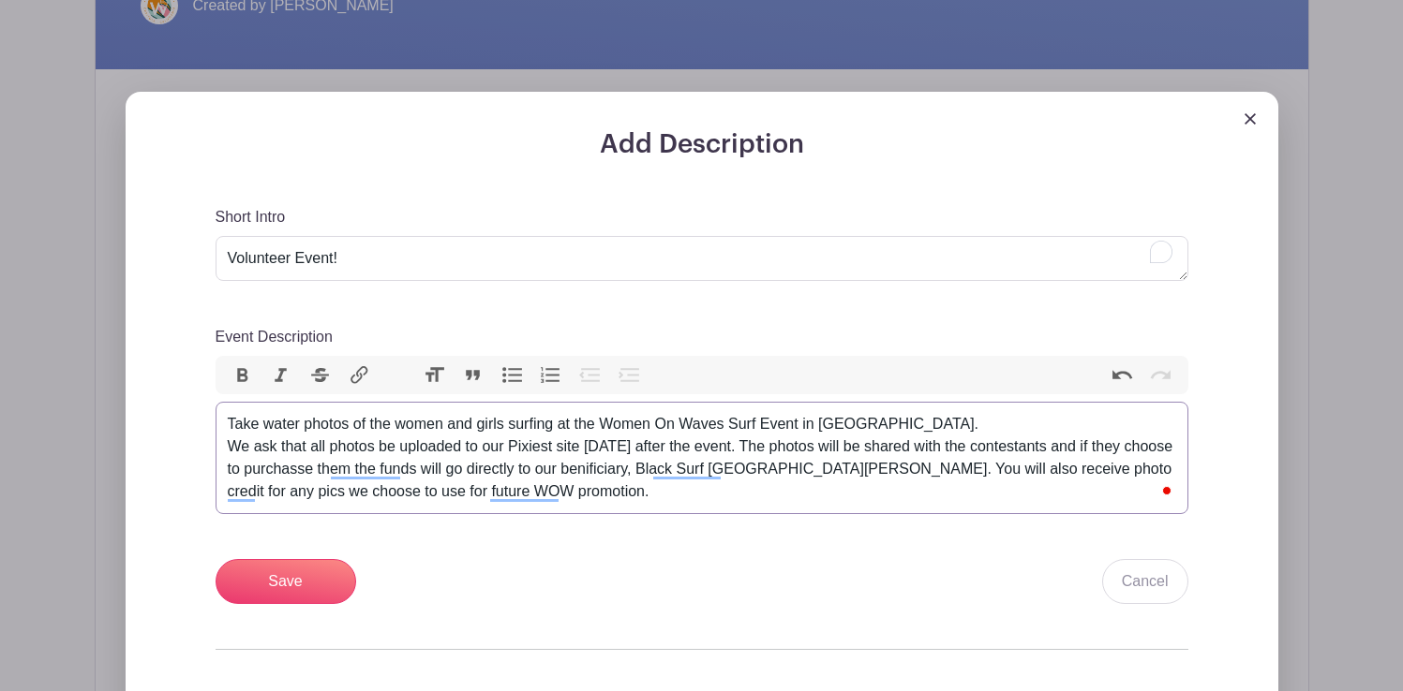
type trix-editor "<div>Take water photos of the women and girls surfing at the Women On Waves Sur…"
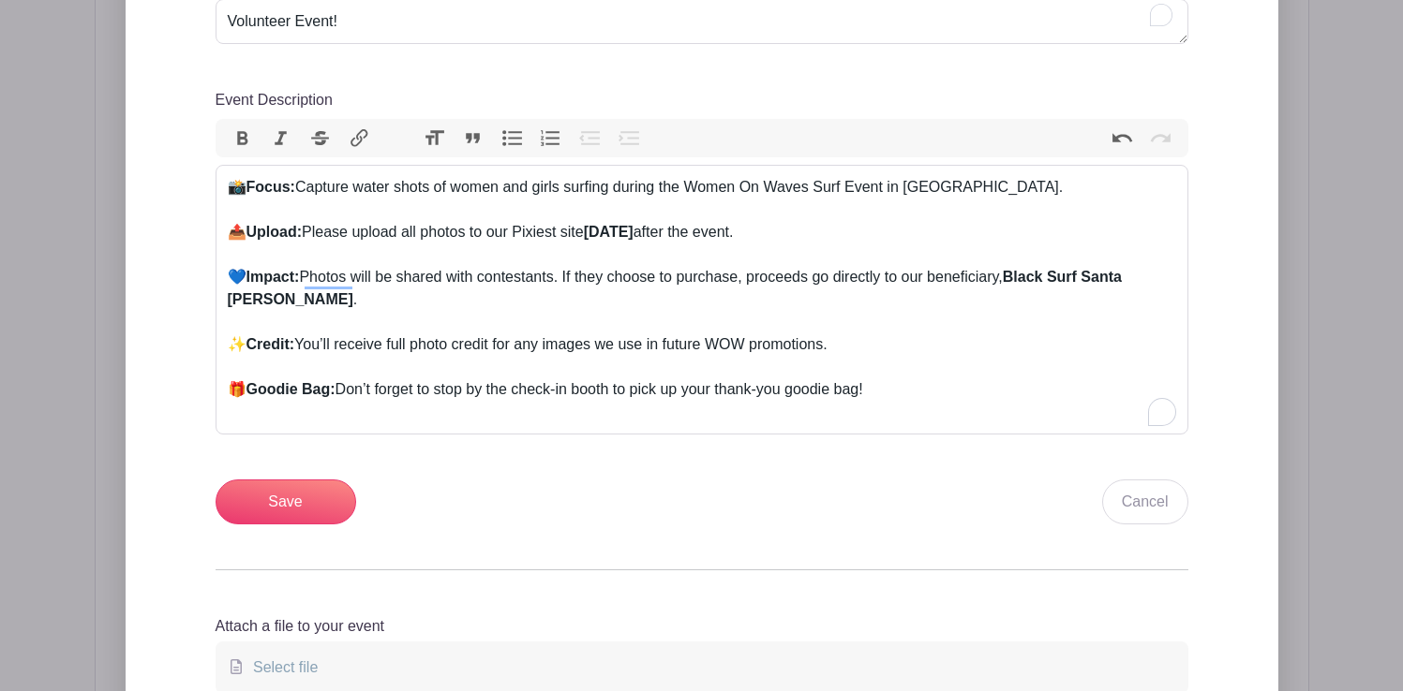
scroll to position [931, 0]
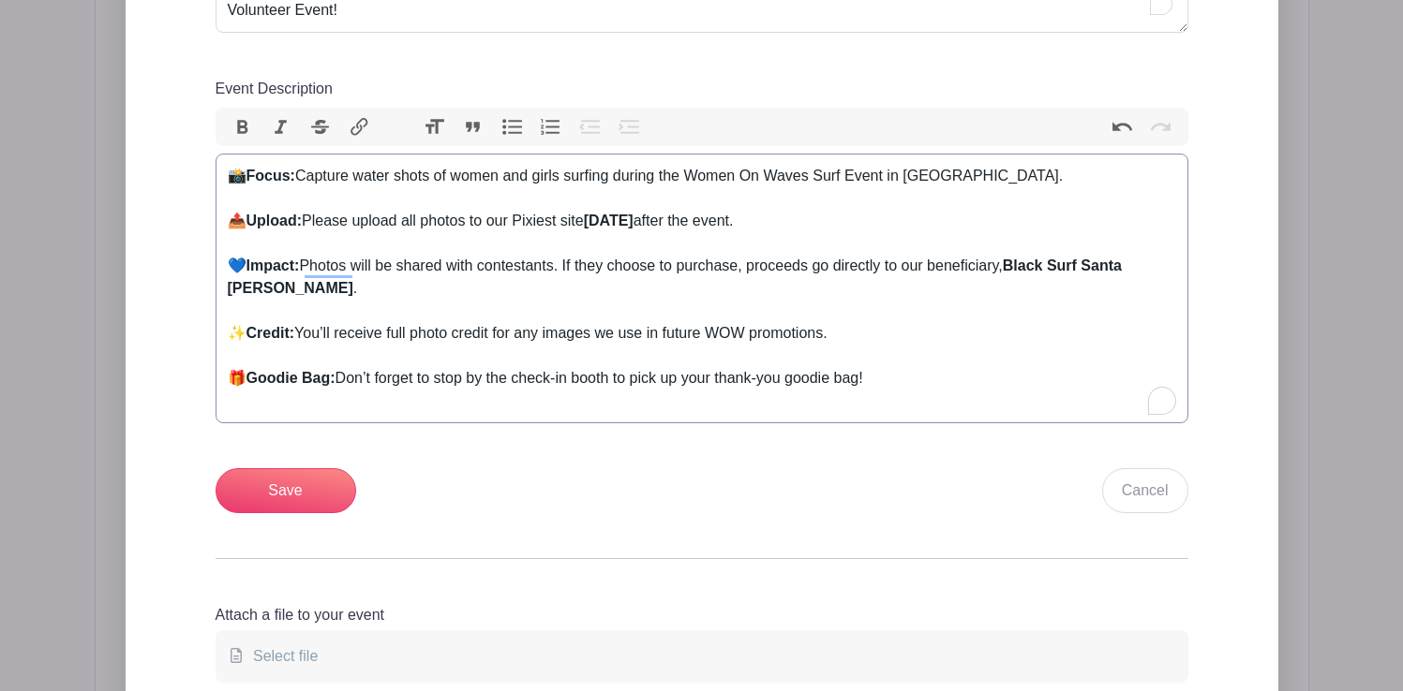
click at [899, 379] on div "🎁 Goodie Bag: Don’t forget to stop by the check-in booth to pick up your thank-…" at bounding box center [702, 389] width 948 height 45
click at [771, 390] on div "🎁 Goodie Bag: Don’t forget to stop by the check-in booth to pick up your thank-…" at bounding box center [702, 389] width 948 height 45
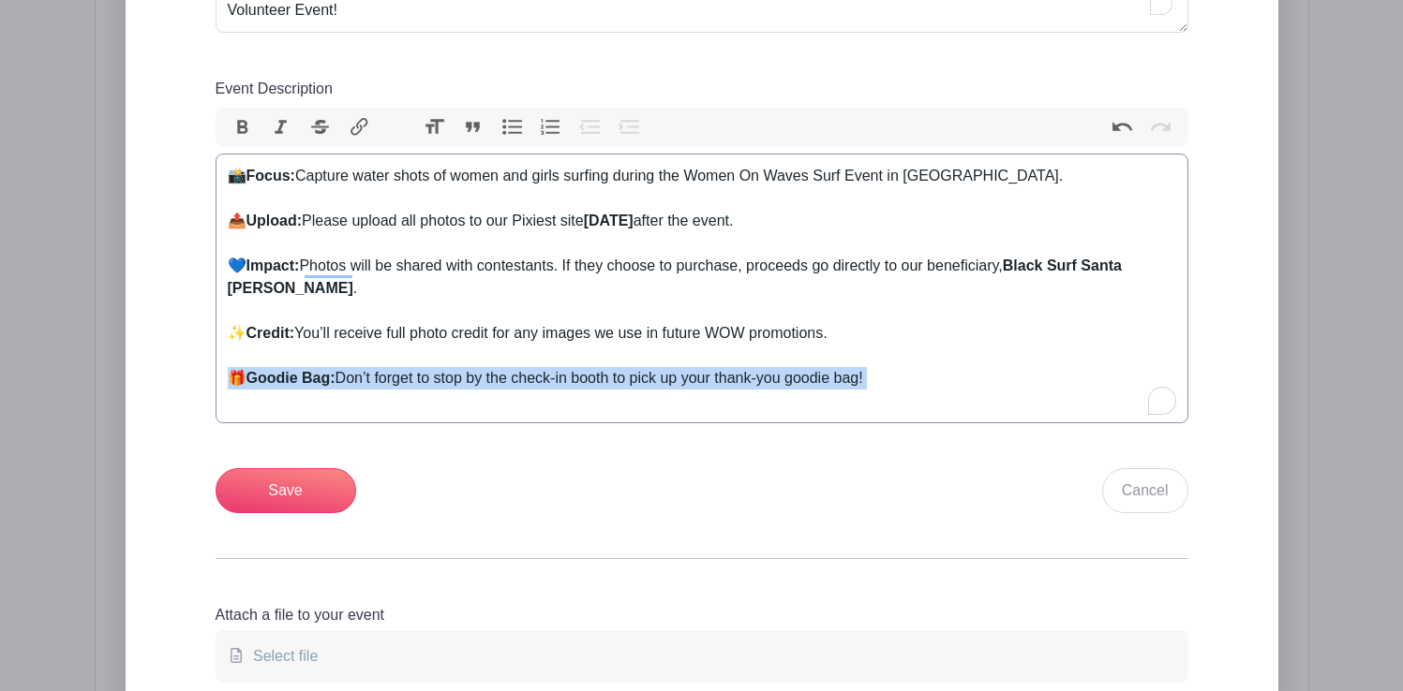
click at [771, 390] on div "🎁 Goodie Bag: Don’t forget to stop by the check-in booth to pick up your thank-…" at bounding box center [702, 389] width 948 height 45
type trix-editor "<div>📸 <strong>Focus:</strong> Capture water shots of women and girls surfing d…"
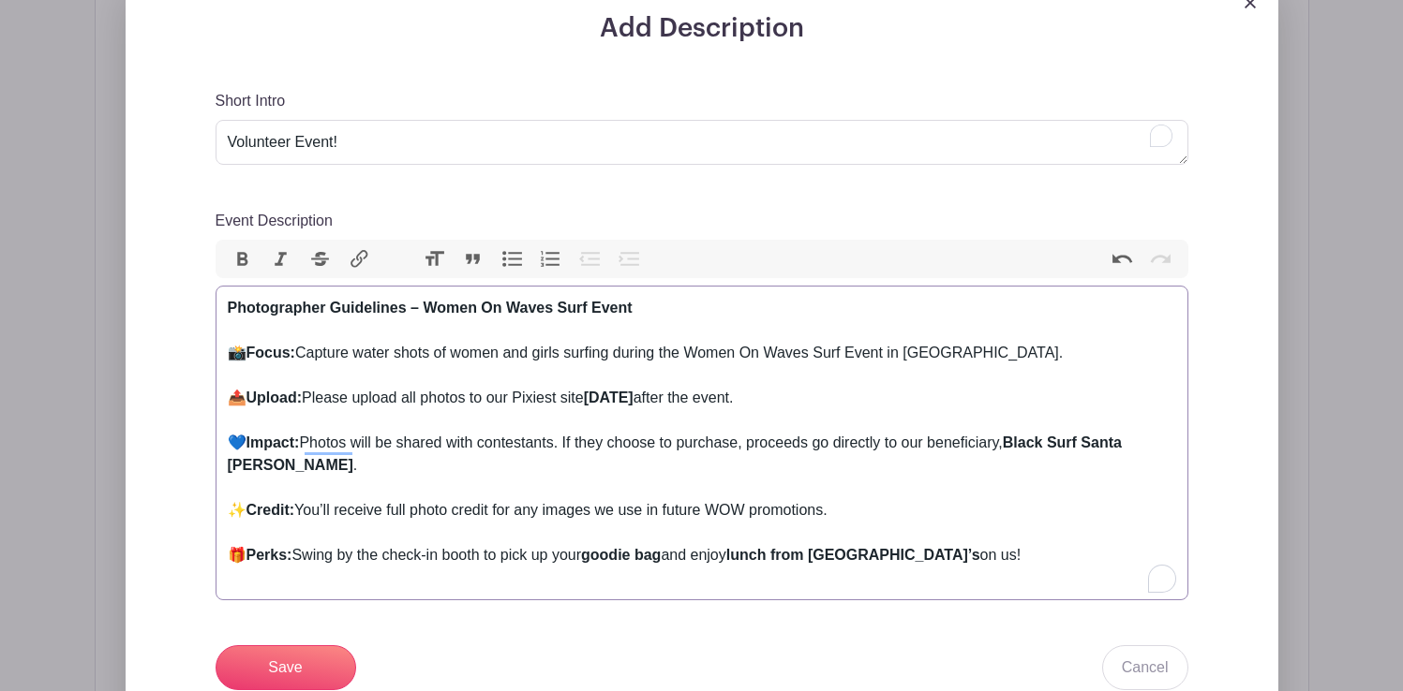
scroll to position [802, 0]
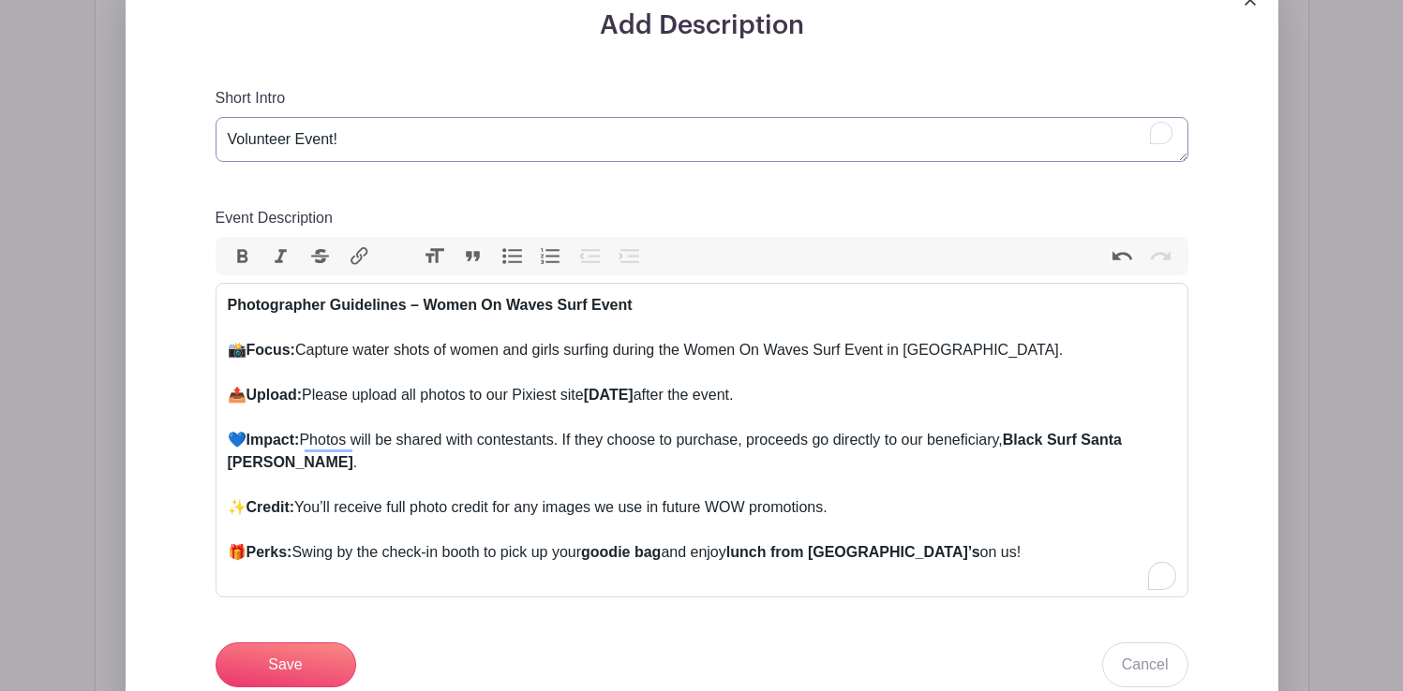
click at [229, 139] on textarea "Volunteer opportunity!" at bounding box center [701, 139] width 973 height 45
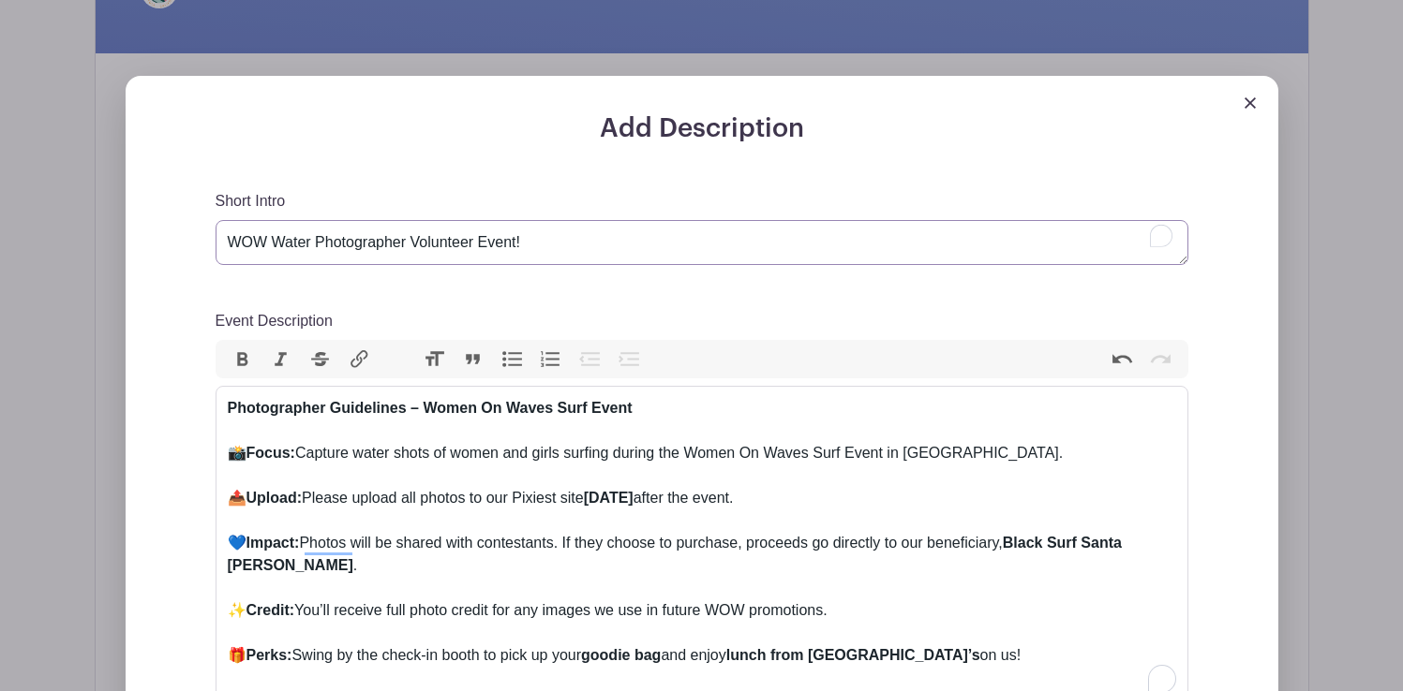
scroll to position [697, 0]
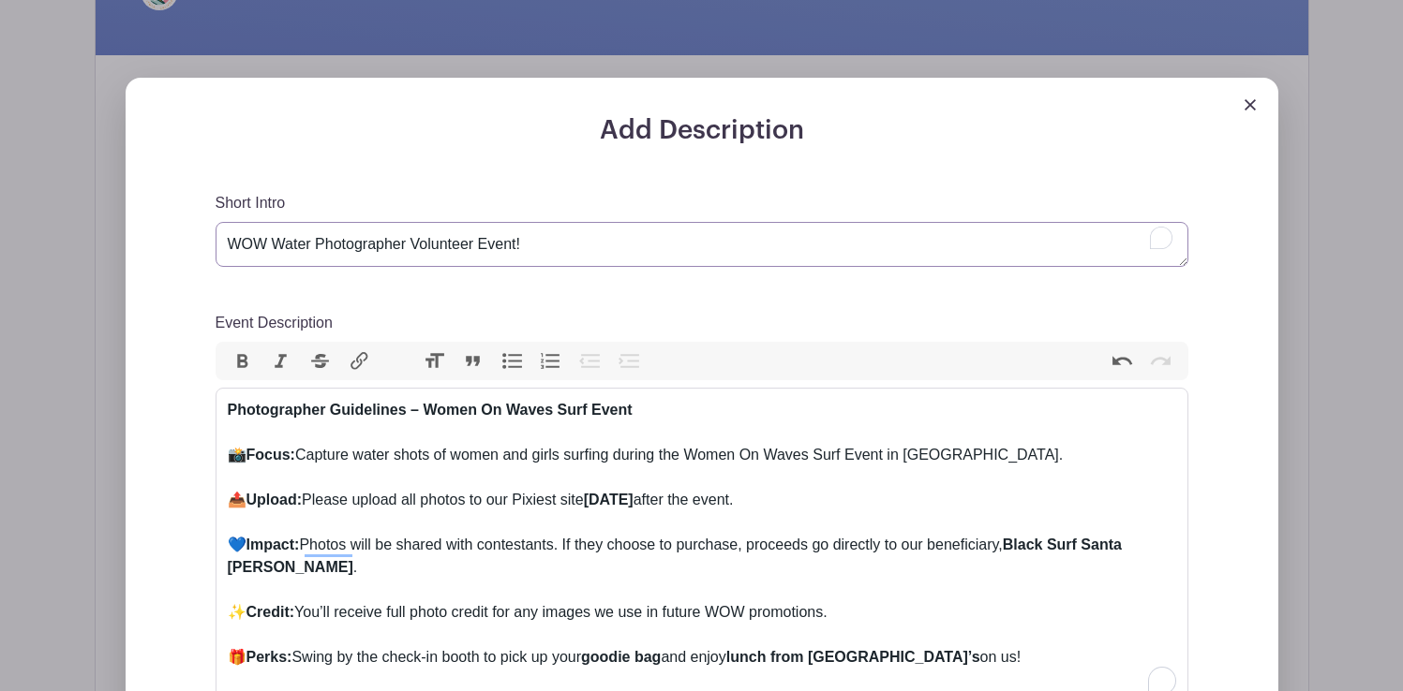
drag, startPoint x: 513, startPoint y: 245, endPoint x: 479, endPoint y: 244, distance: 34.7
click at [479, 244] on textarea "Volunteer opportunity!" at bounding box center [701, 244] width 973 height 45
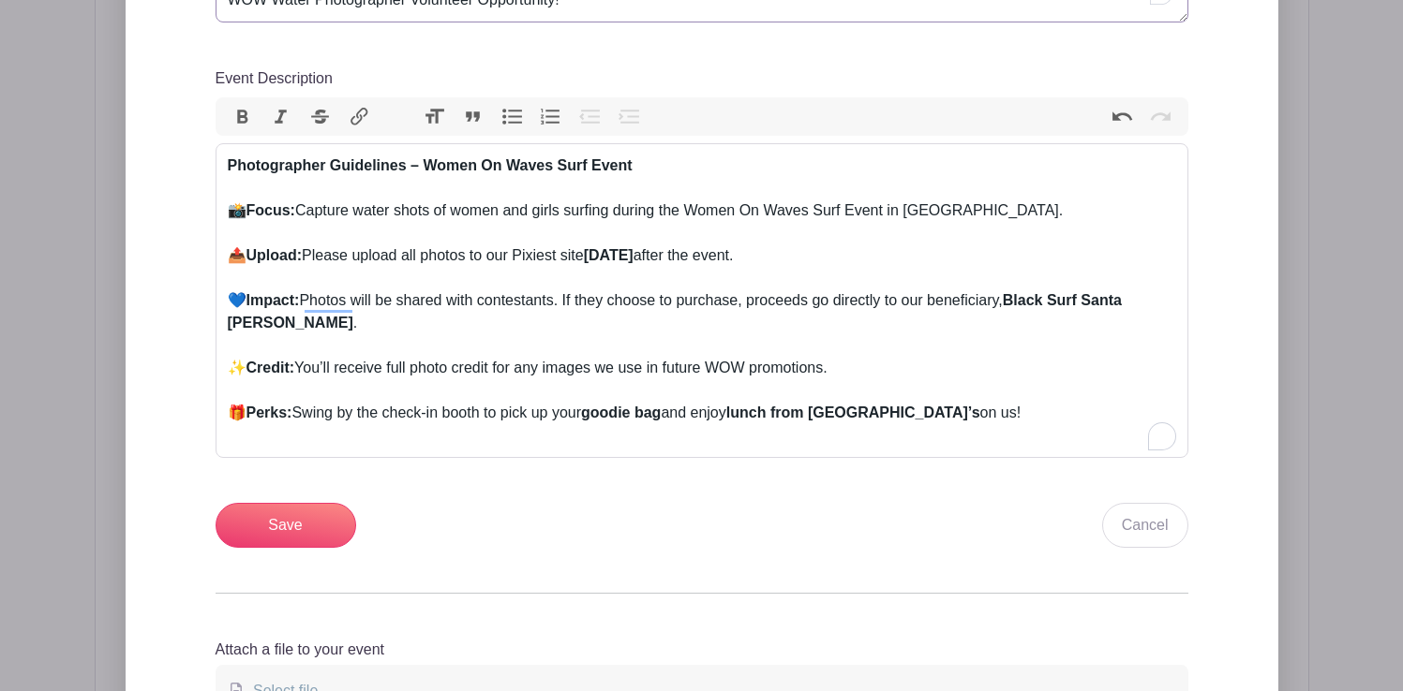
scroll to position [943, 0]
type textarea "WOW Water Photographer Volunteer Opportunity!"
click at [305, 522] on input "Save" at bounding box center [285, 524] width 141 height 45
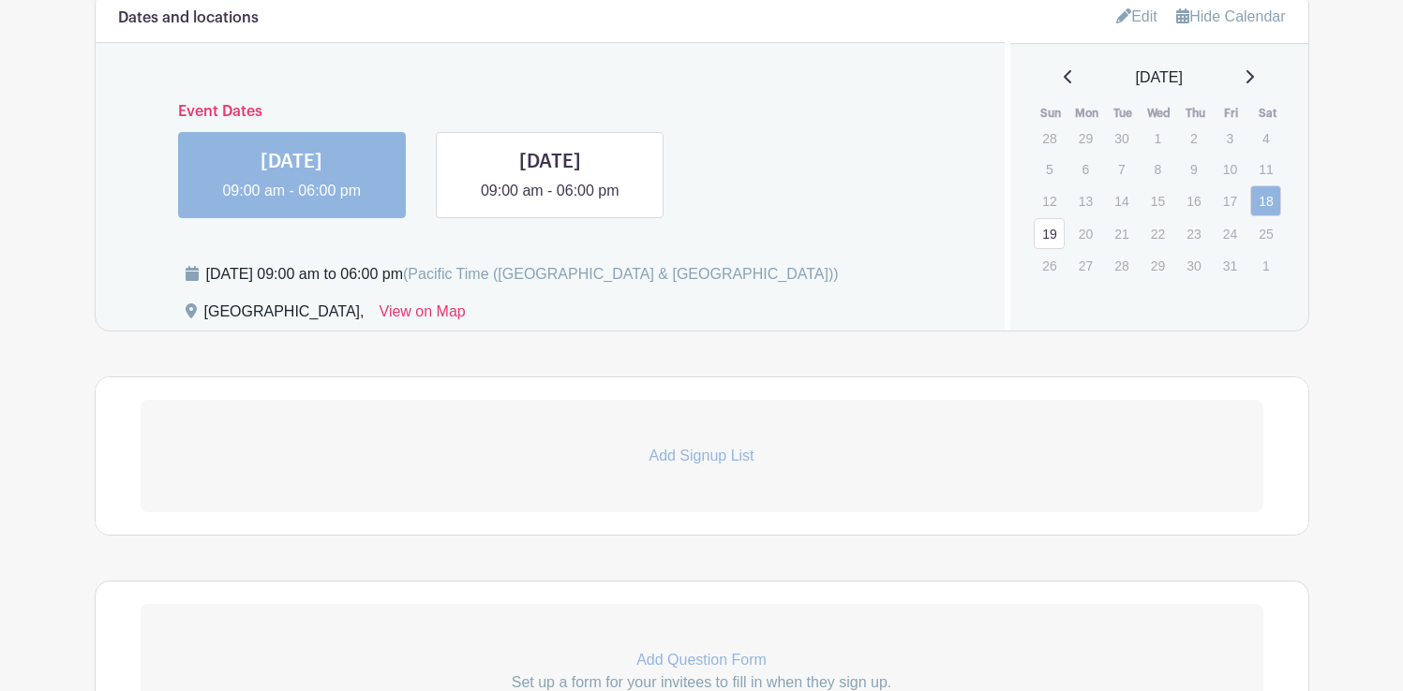
scroll to position [1335, 0]
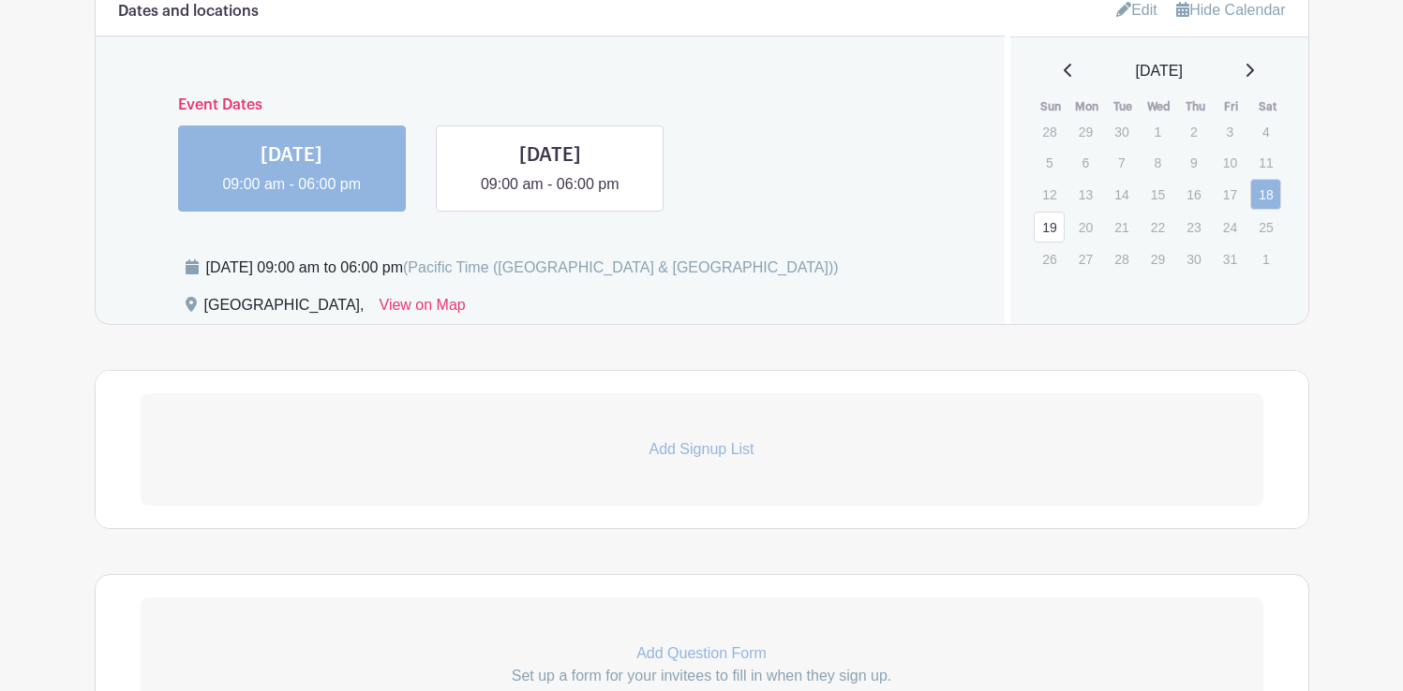
click at [704, 455] on p "Add Signup List" at bounding box center [702, 449] width 1122 height 22
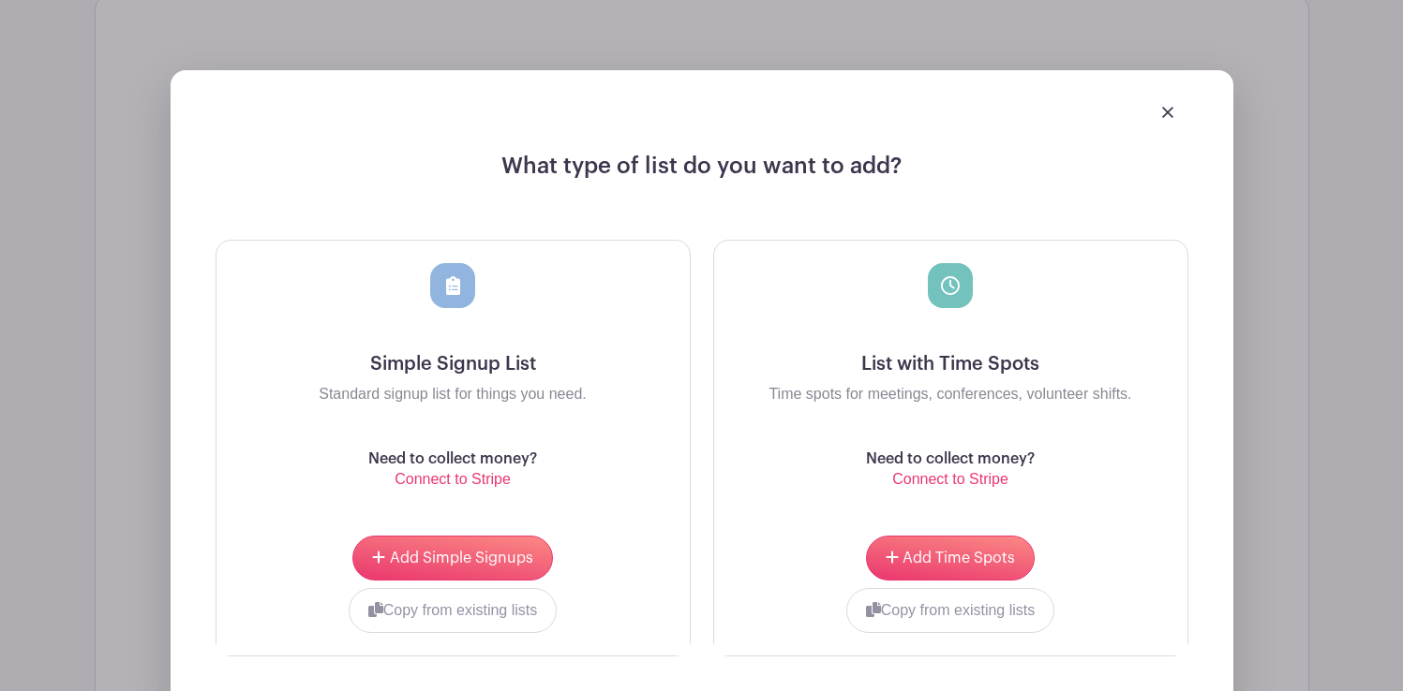
scroll to position [1712, 0]
click at [957, 558] on span "Add Time Spots" at bounding box center [958, 557] width 112 height 15
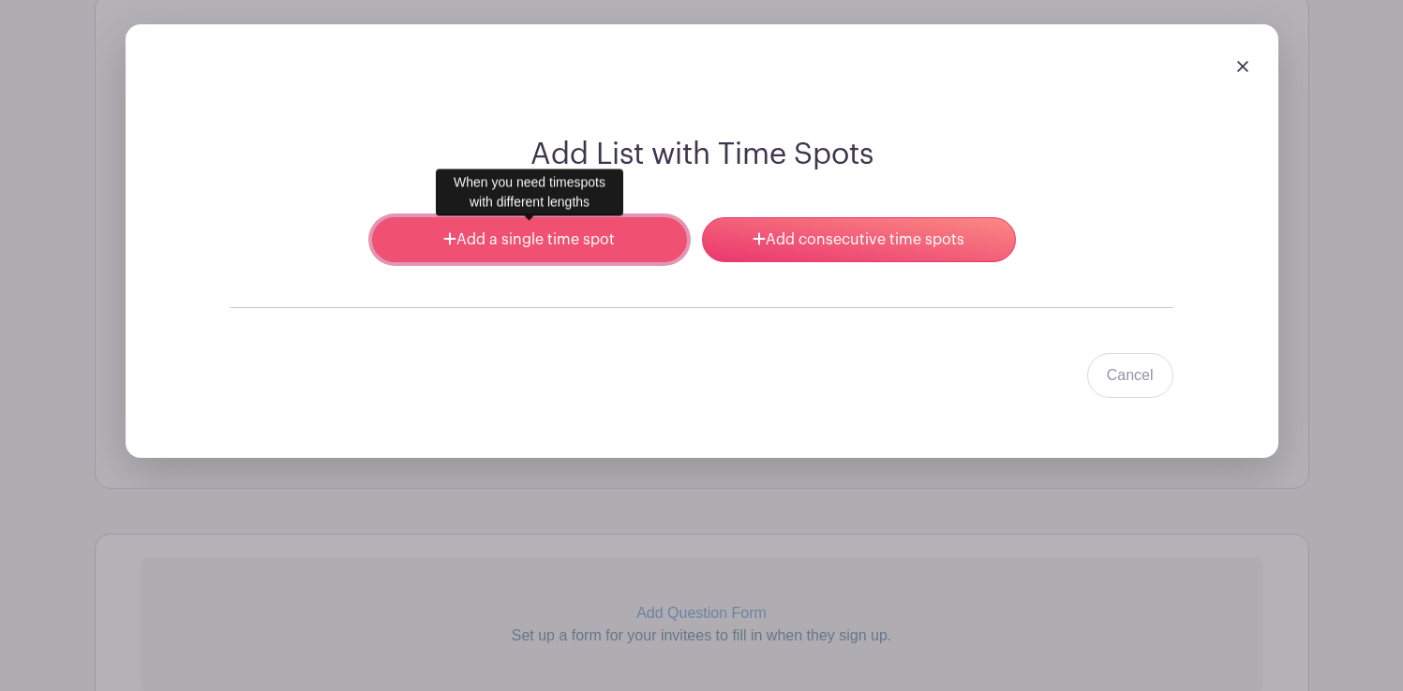
click at [563, 242] on link "Add a single time spot" at bounding box center [529, 239] width 314 height 45
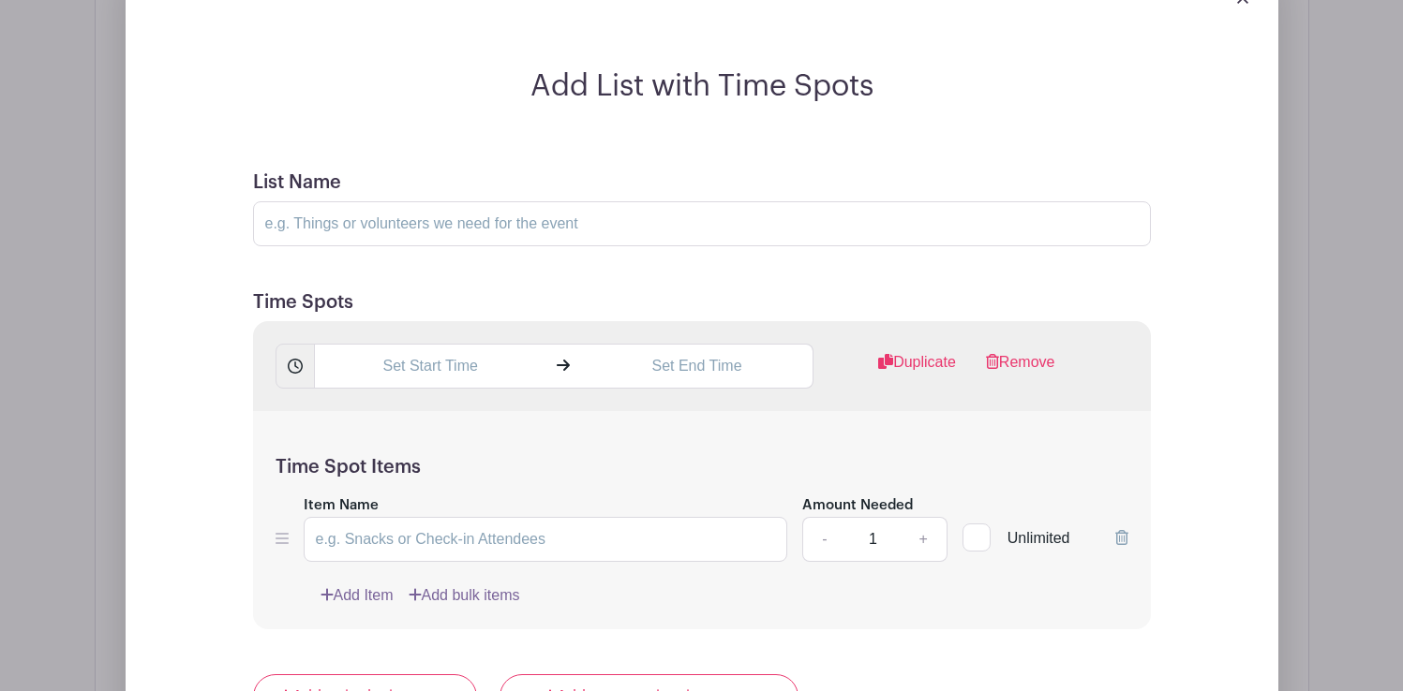
scroll to position [1778, 0]
click at [480, 369] on input "text" at bounding box center [430, 368] width 232 height 45
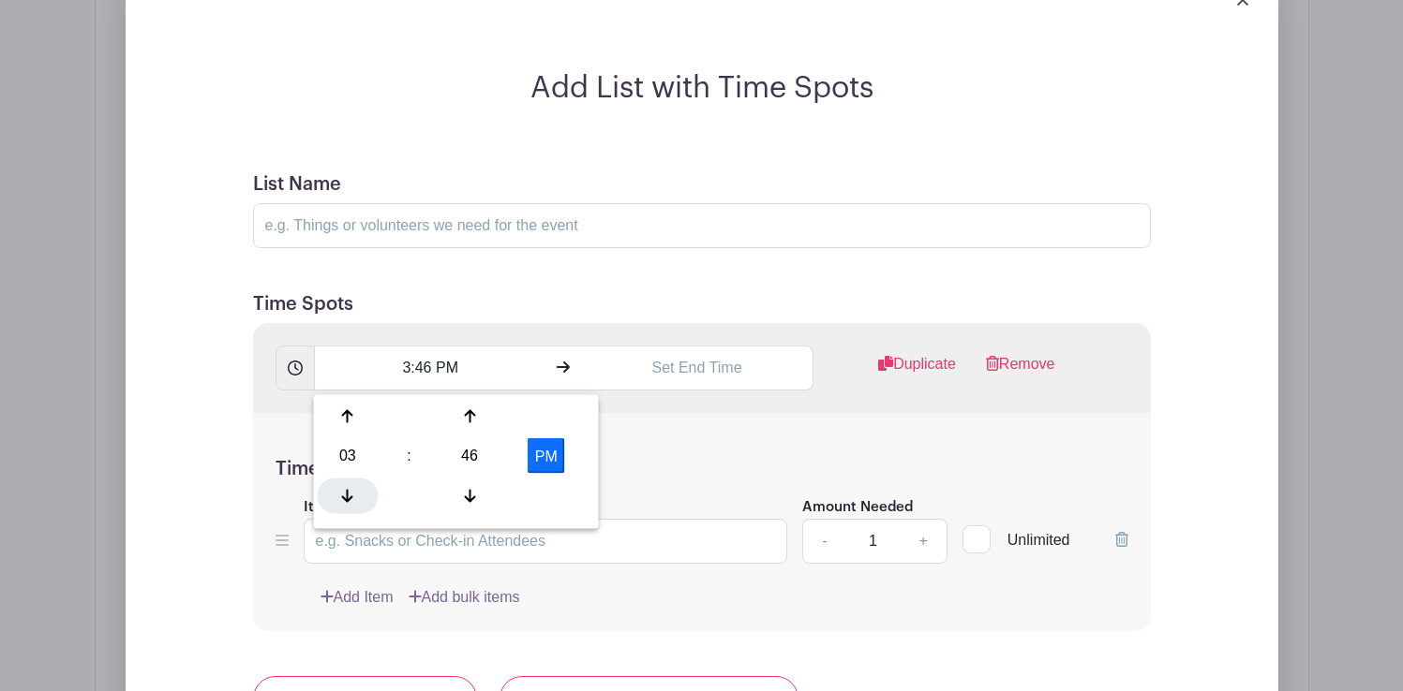
click at [345, 495] on icon at bounding box center [347, 495] width 11 height 15
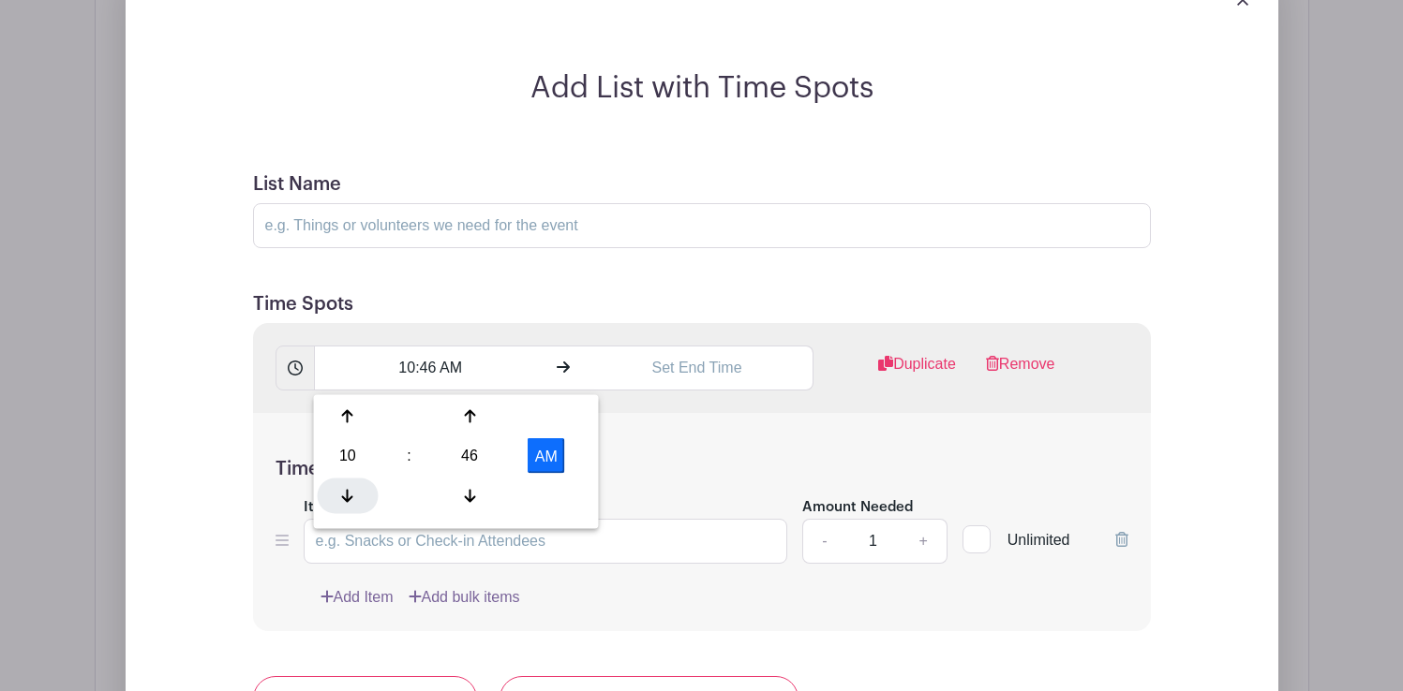
click at [345, 495] on icon at bounding box center [347, 495] width 11 height 15
click at [473, 493] on icon at bounding box center [469, 495] width 11 height 15
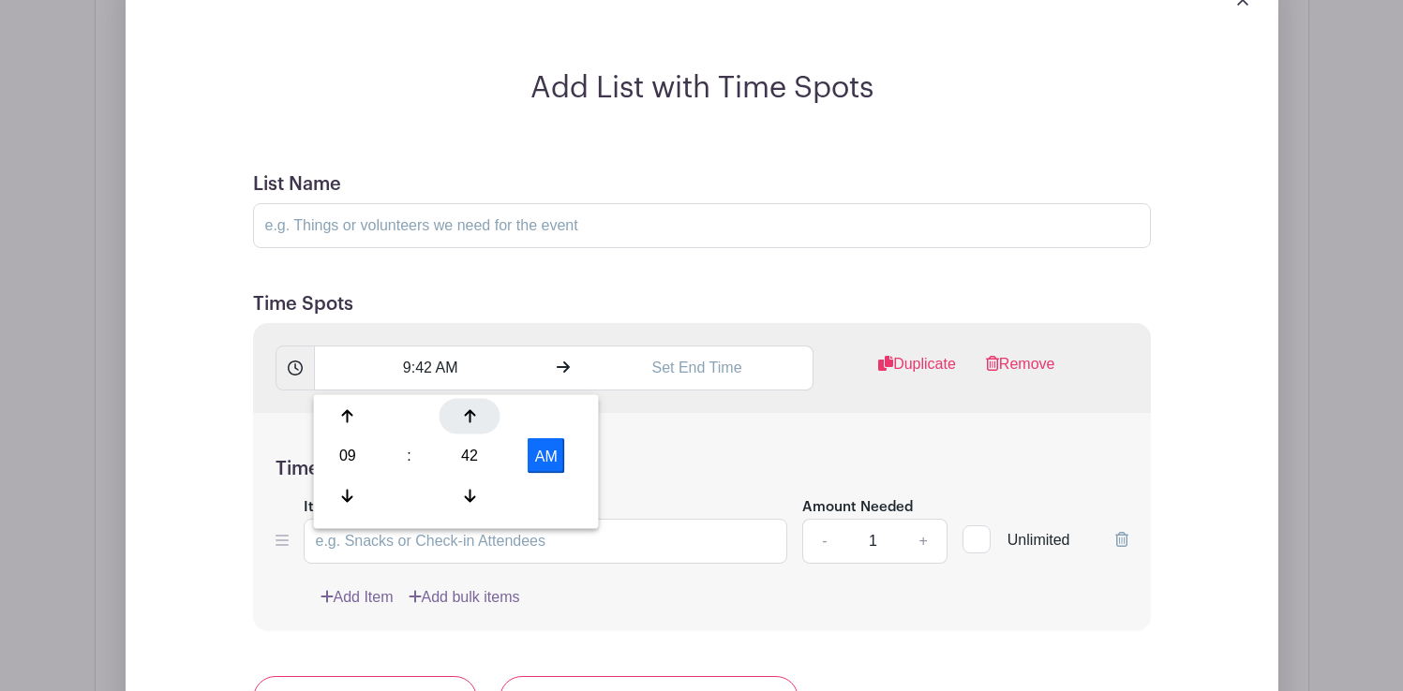
click at [469, 417] on icon at bounding box center [469, 416] width 11 height 15
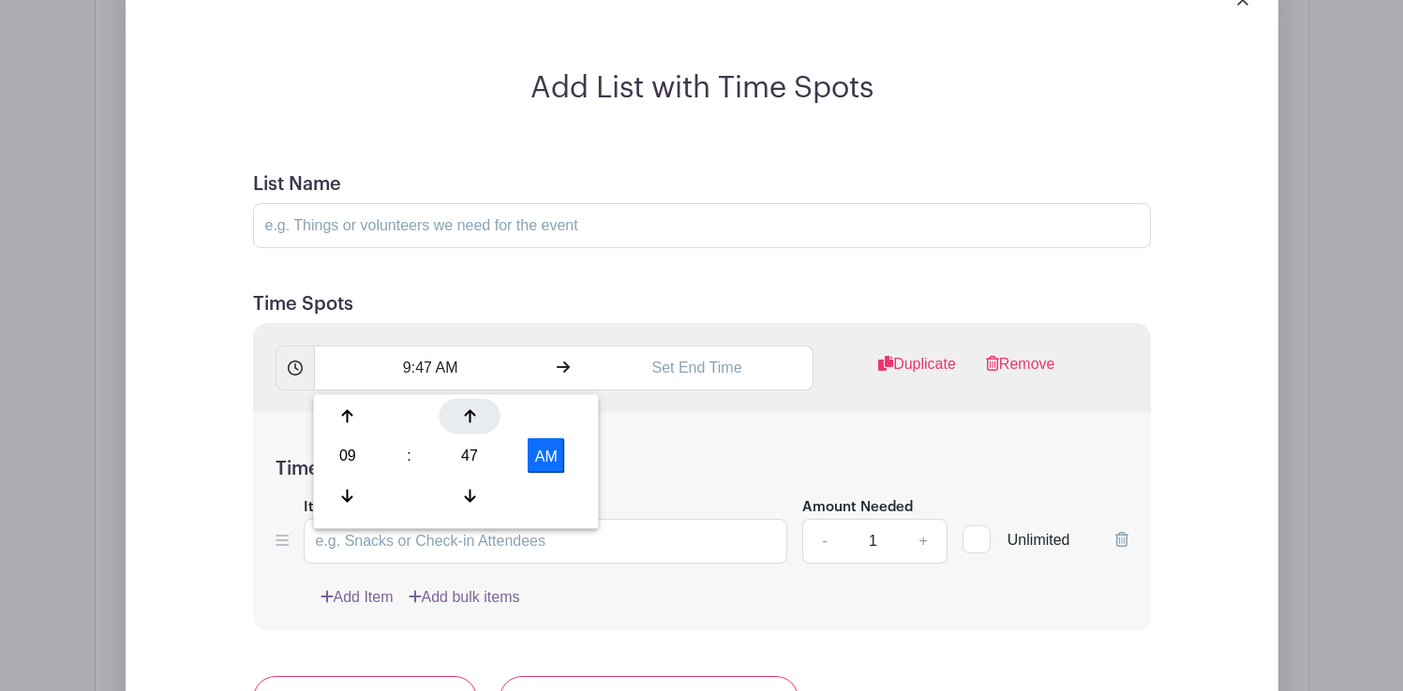
click at [469, 417] on icon at bounding box center [469, 416] width 11 height 15
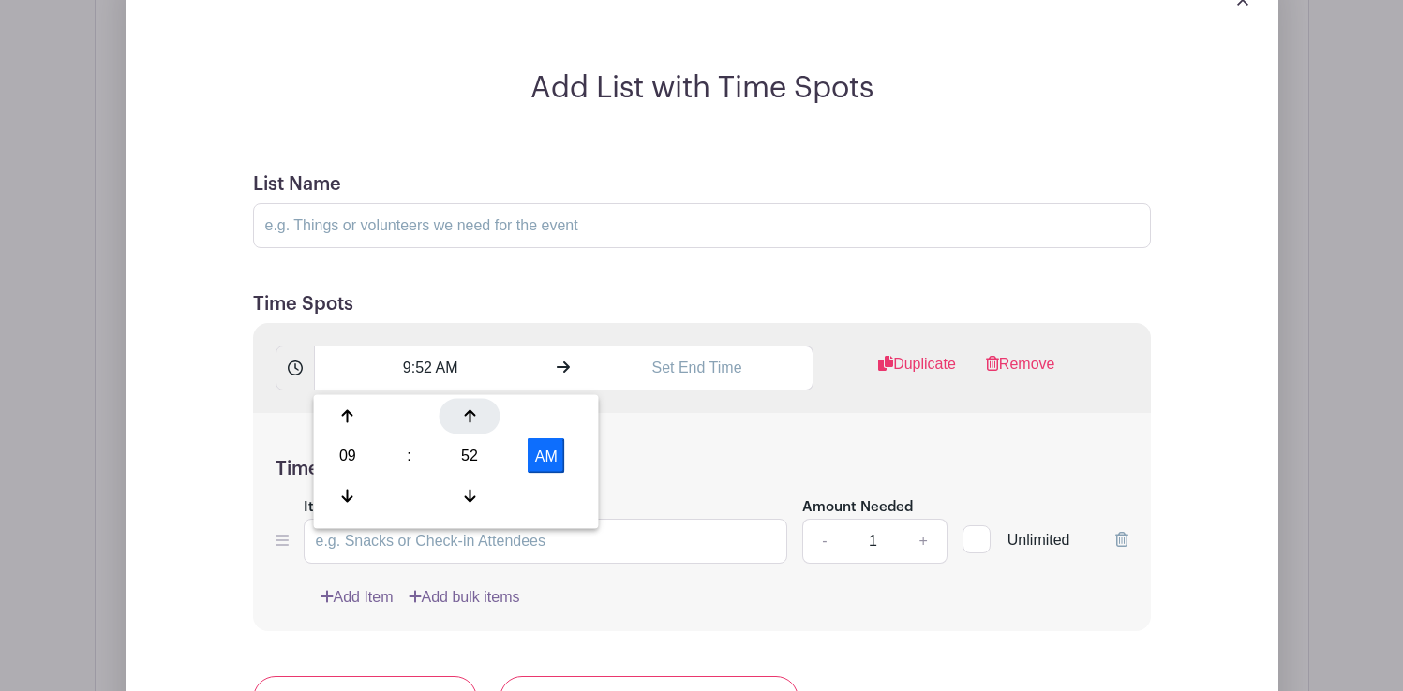
click at [469, 417] on icon at bounding box center [469, 416] width 11 height 15
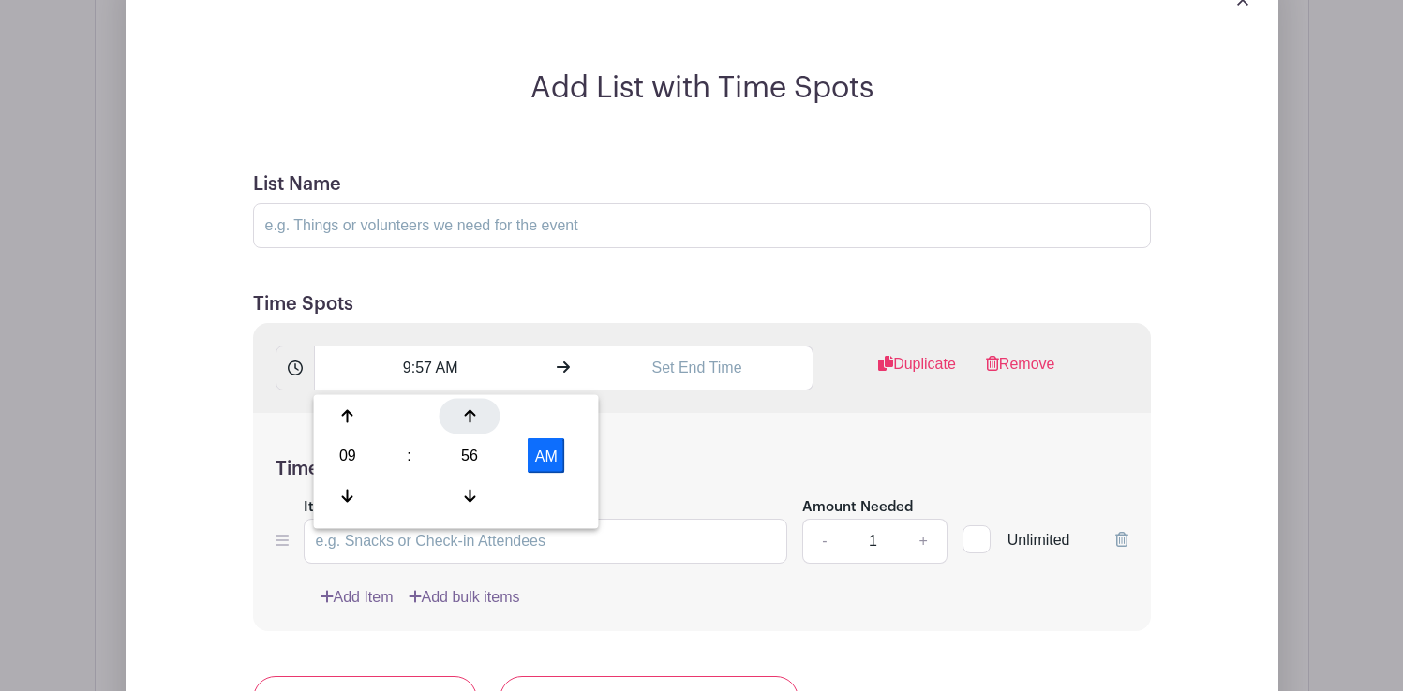
click at [469, 417] on icon at bounding box center [469, 416] width 11 height 15
click at [471, 490] on icon at bounding box center [469, 495] width 11 height 15
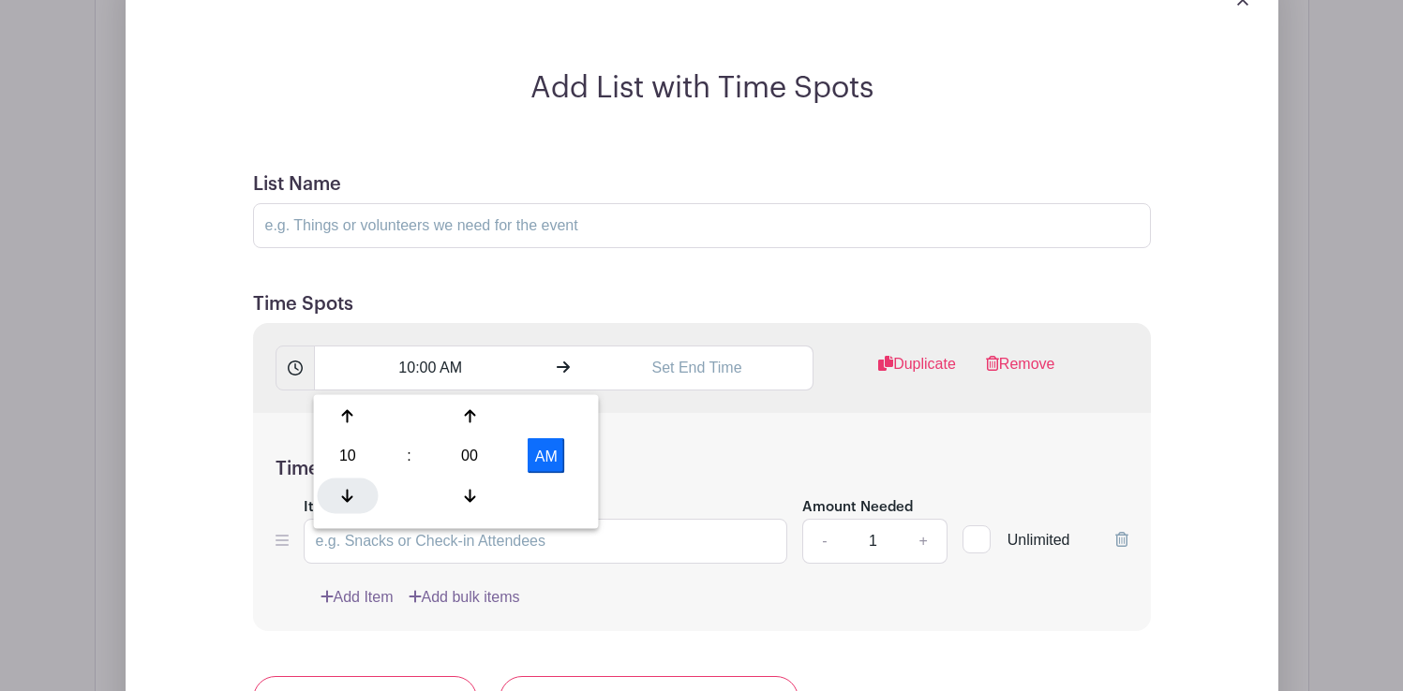
click at [357, 491] on div at bounding box center [348, 496] width 61 height 36
type input "9:00 AM"
click at [690, 371] on input "text" at bounding box center [697, 368] width 232 height 45
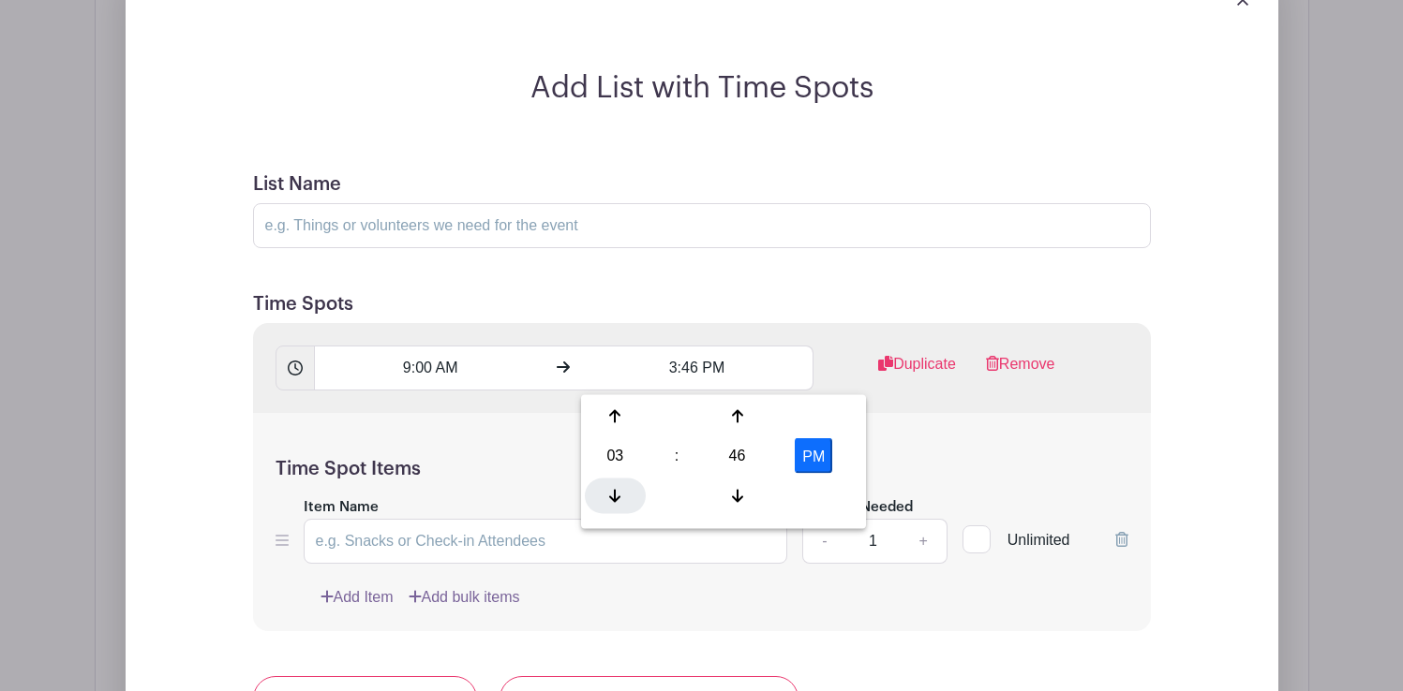
click at [614, 498] on icon at bounding box center [614, 495] width 11 height 13
click at [735, 423] on icon at bounding box center [737, 416] width 11 height 15
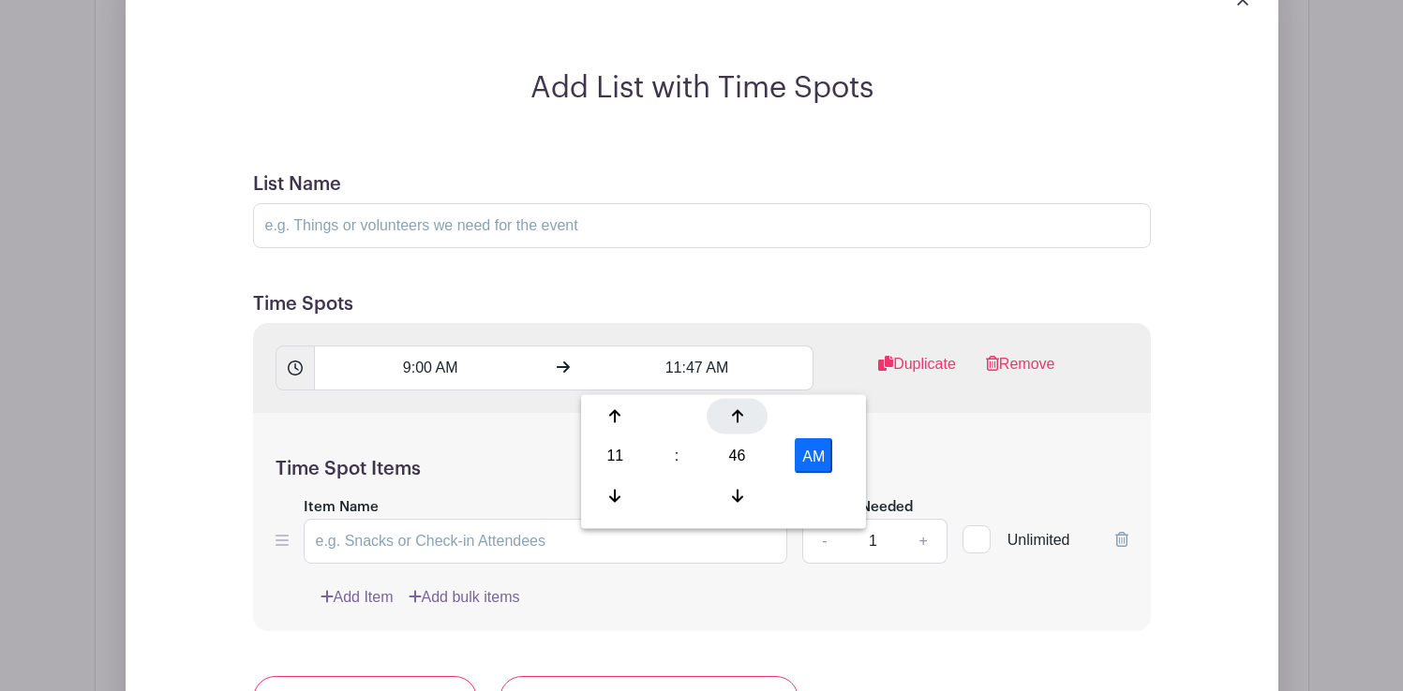
click at [735, 423] on icon at bounding box center [737, 416] width 11 height 15
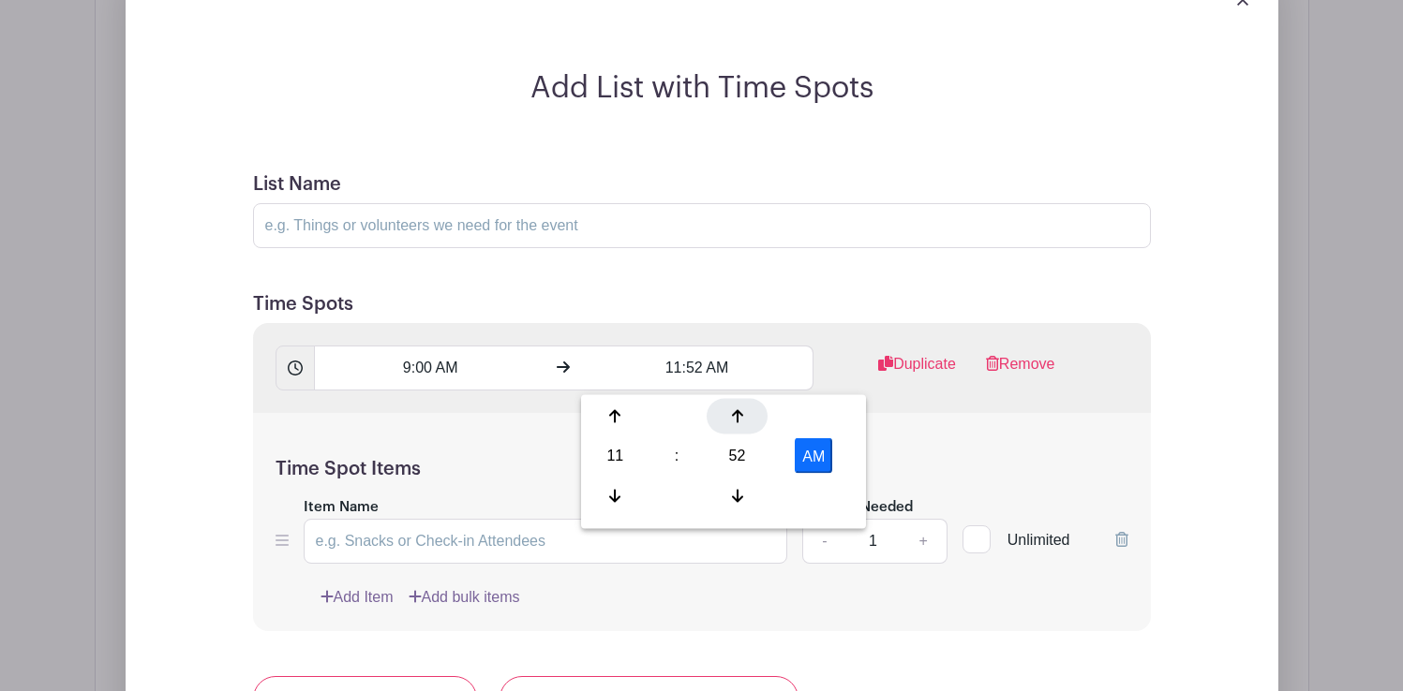
click at [735, 423] on icon at bounding box center [737, 416] width 11 height 15
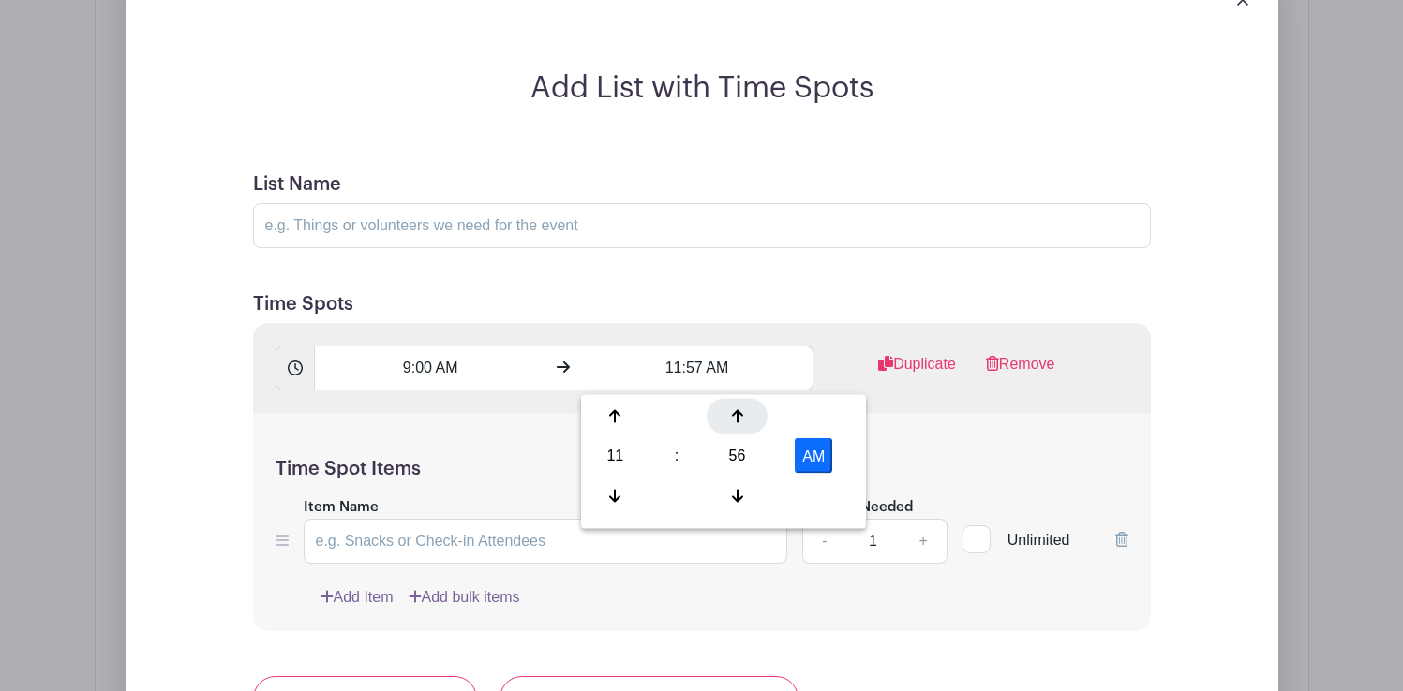
click at [735, 423] on icon at bounding box center [737, 416] width 11 height 15
click at [733, 487] on div at bounding box center [736, 496] width 61 height 36
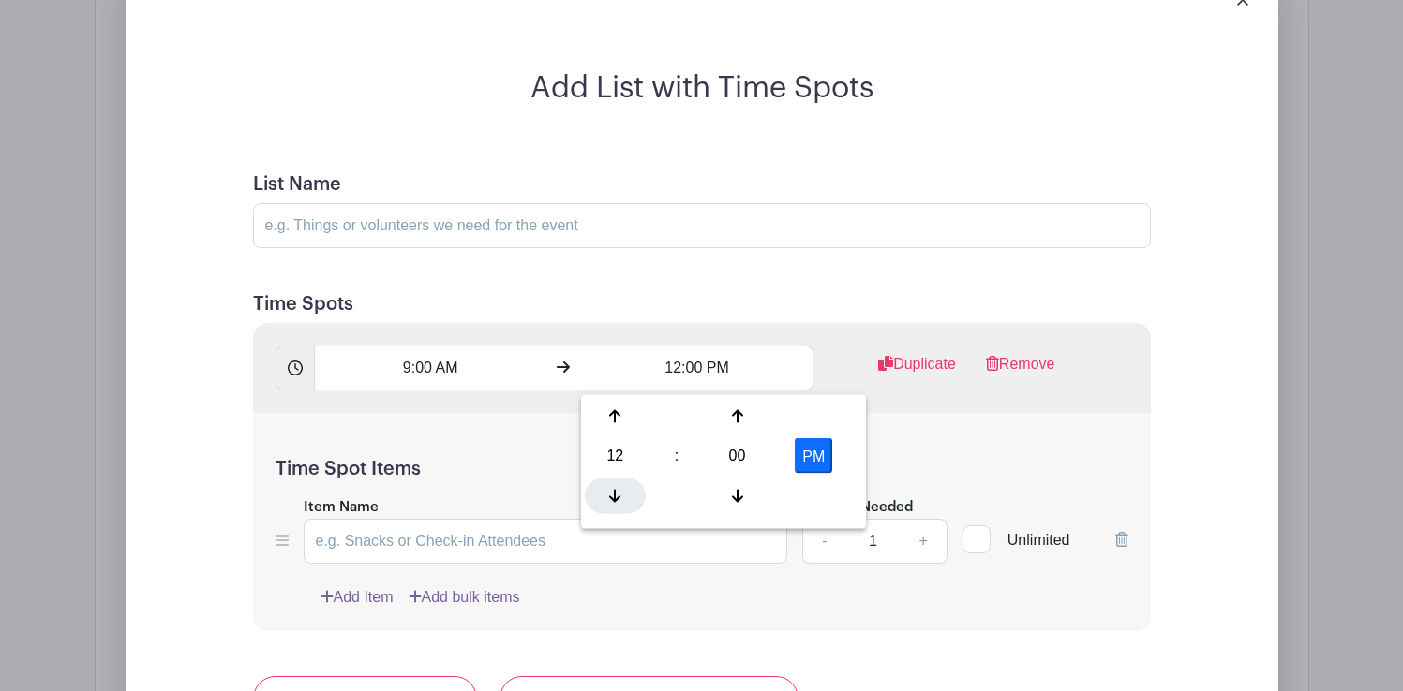
click at [610, 488] on icon at bounding box center [614, 495] width 11 height 15
type input "11:00 AM"
click at [477, 462] on h5 "Time Spot Items" at bounding box center [701, 469] width 853 height 22
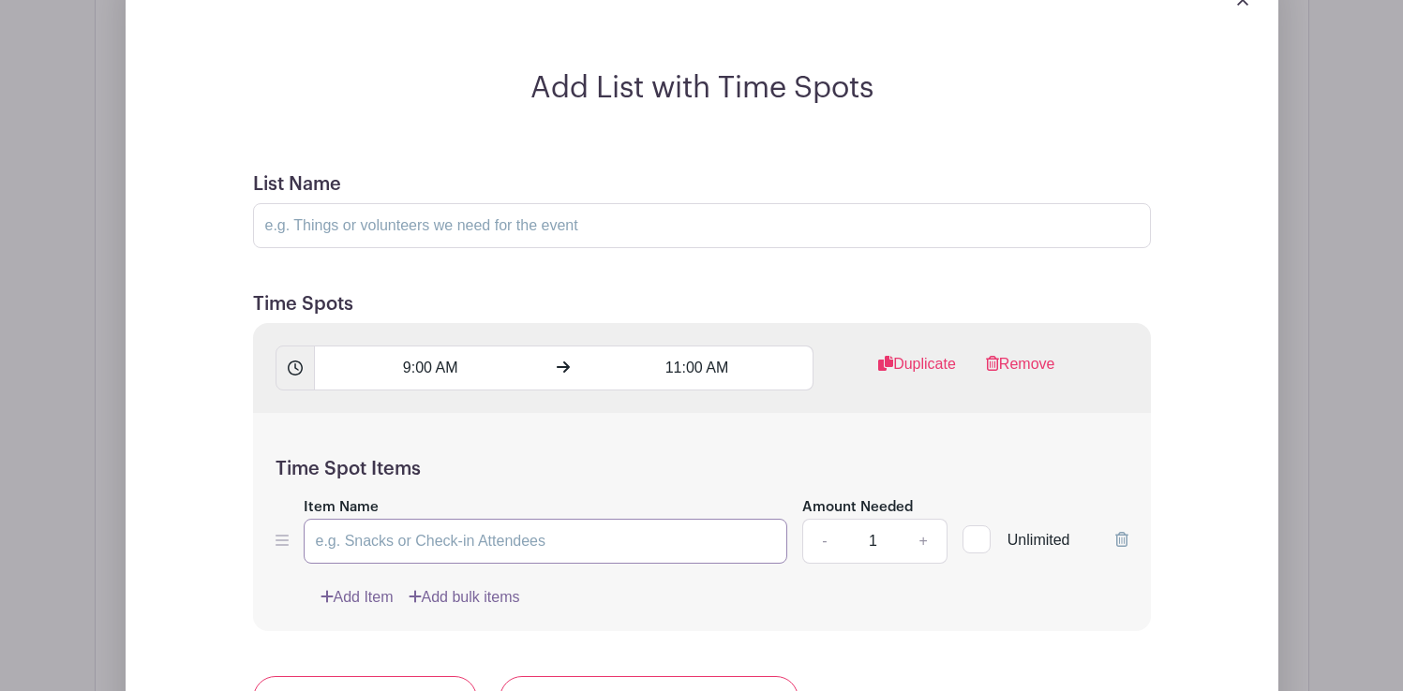
click at [474, 540] on input "Item Name" at bounding box center [546, 541] width 484 height 45
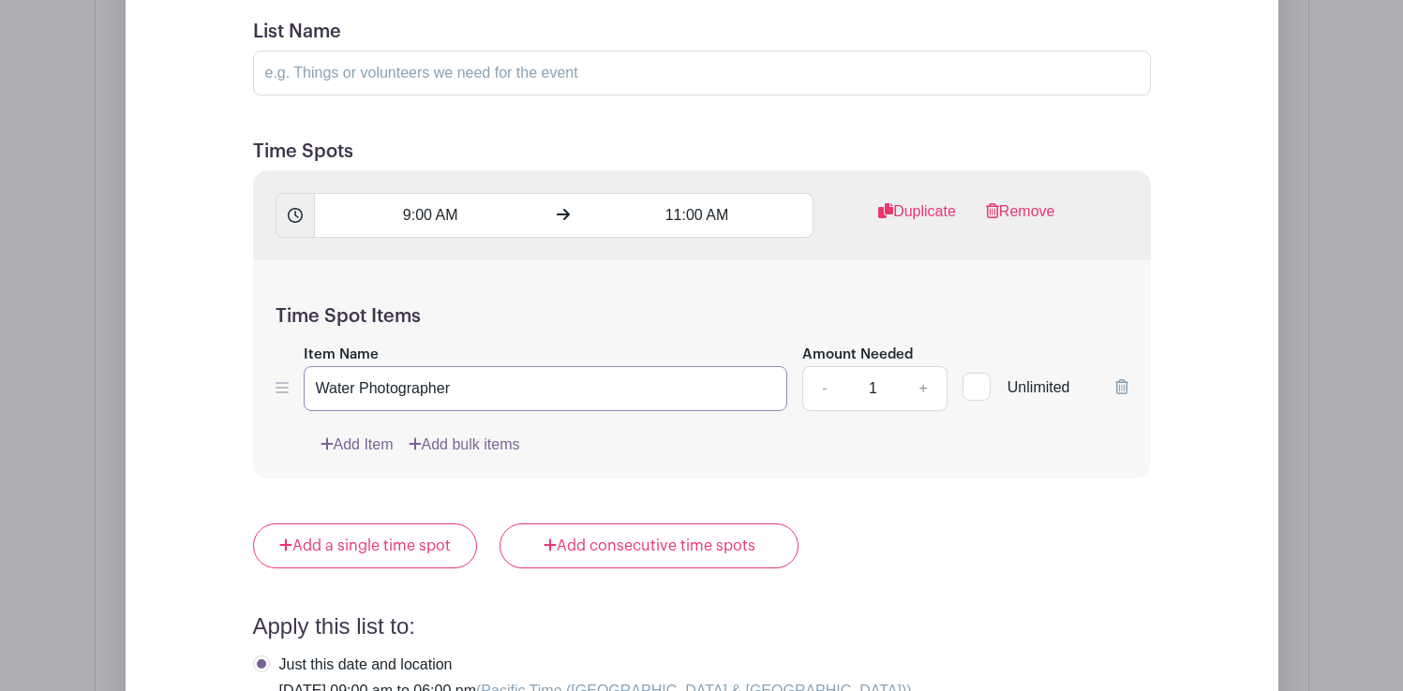
scroll to position [1936, 0]
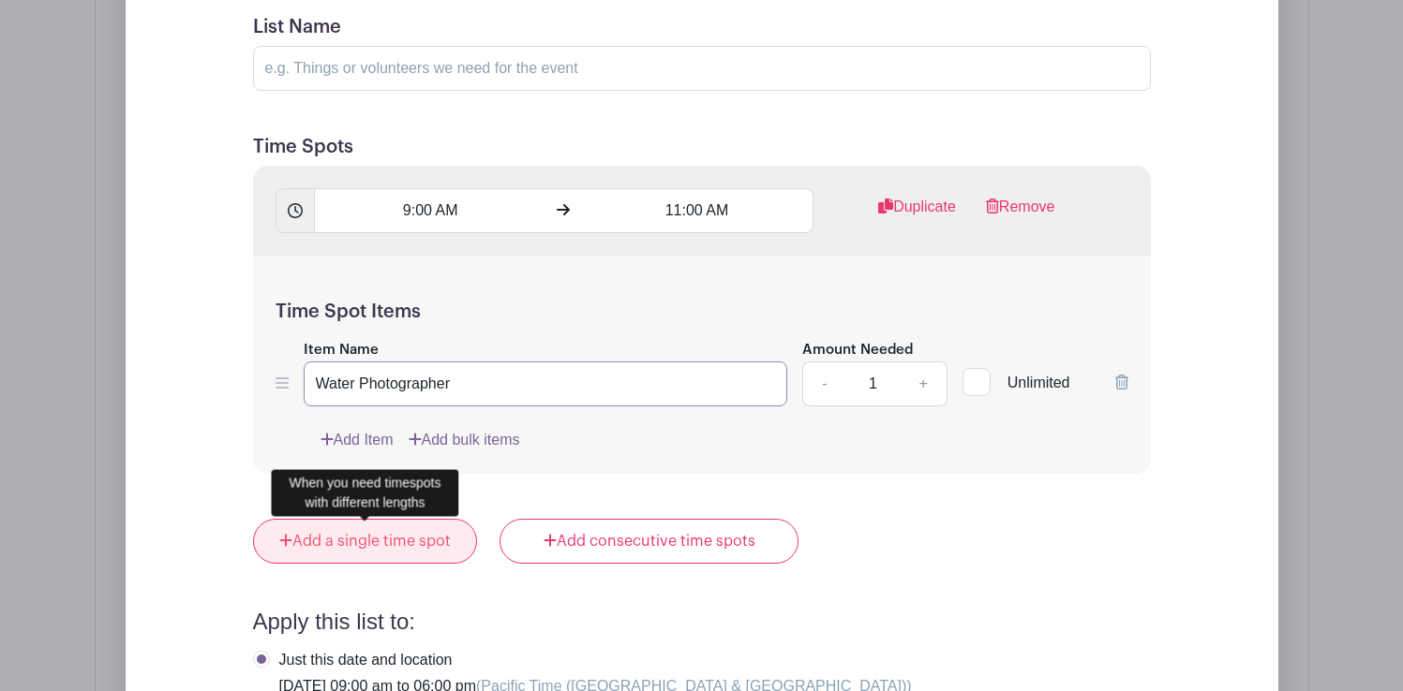
type input "Water Photographer"
click at [409, 542] on link "Add a single time spot" at bounding box center [365, 541] width 225 height 45
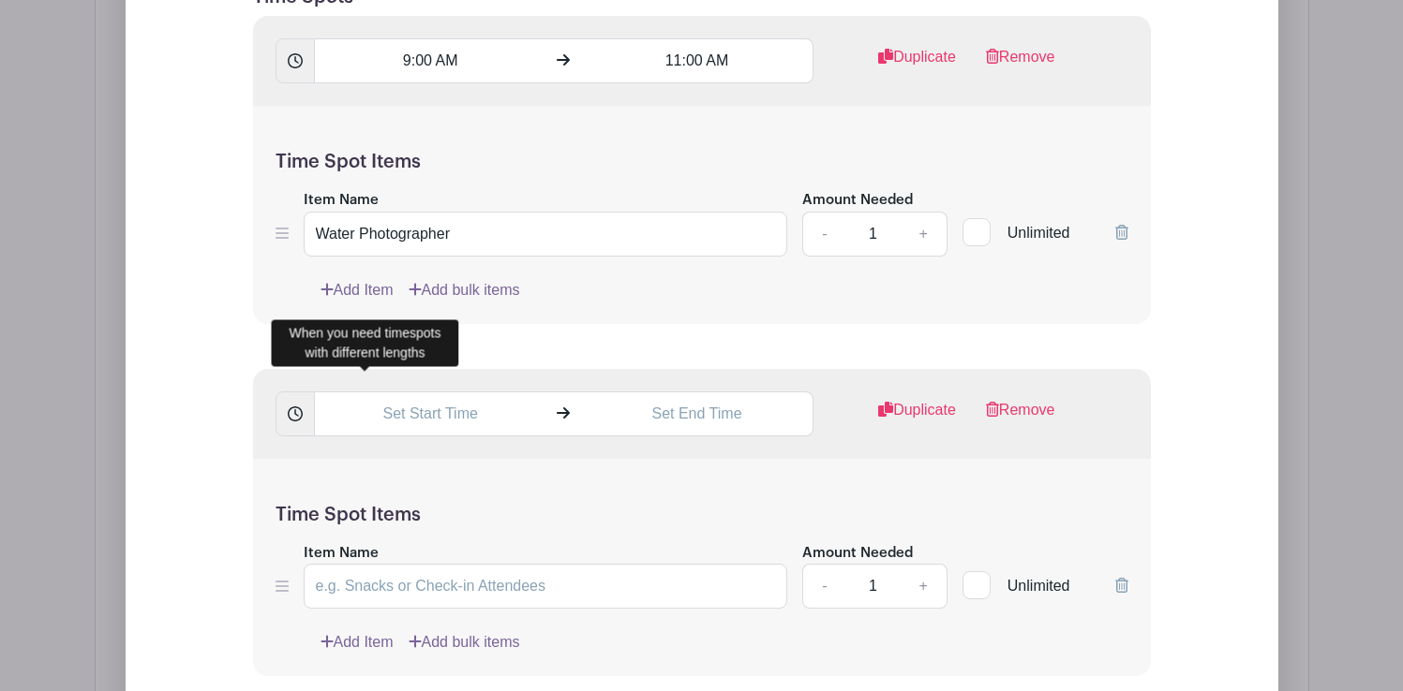
scroll to position [1786, 0]
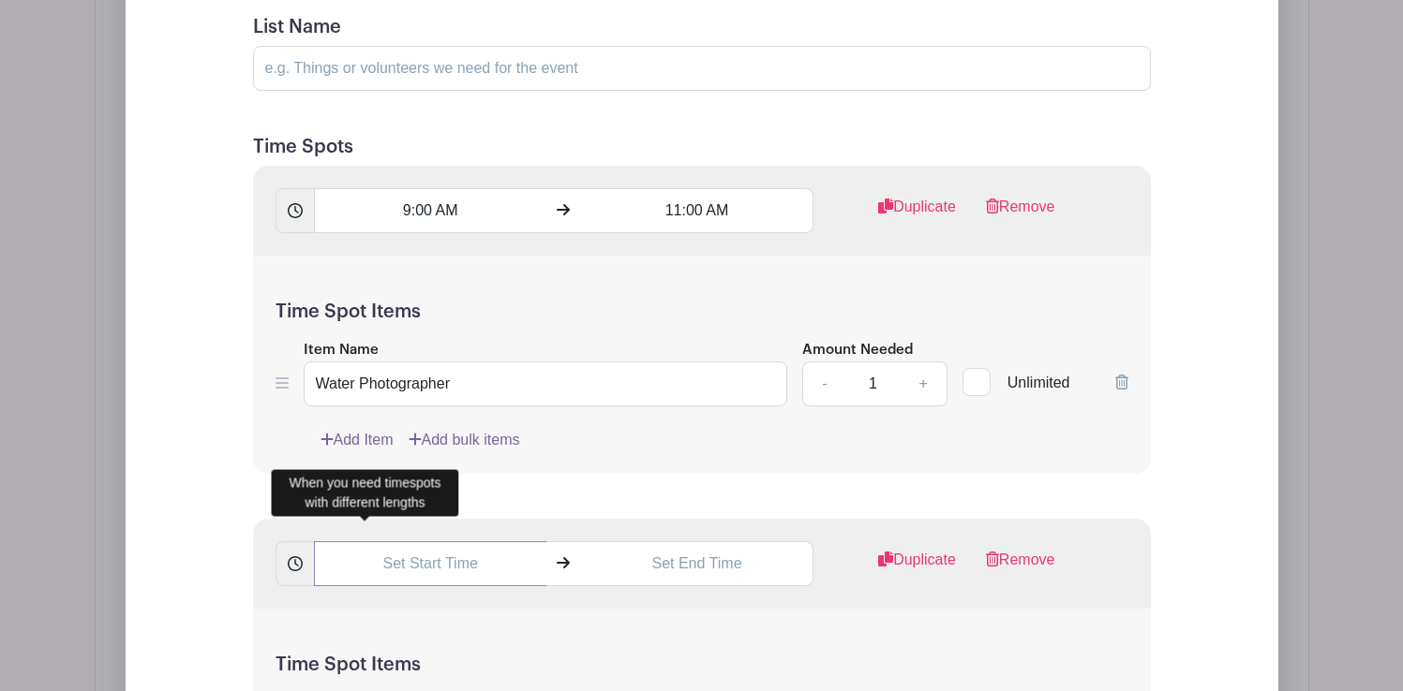
click at [467, 570] on input "text" at bounding box center [430, 564] width 232 height 45
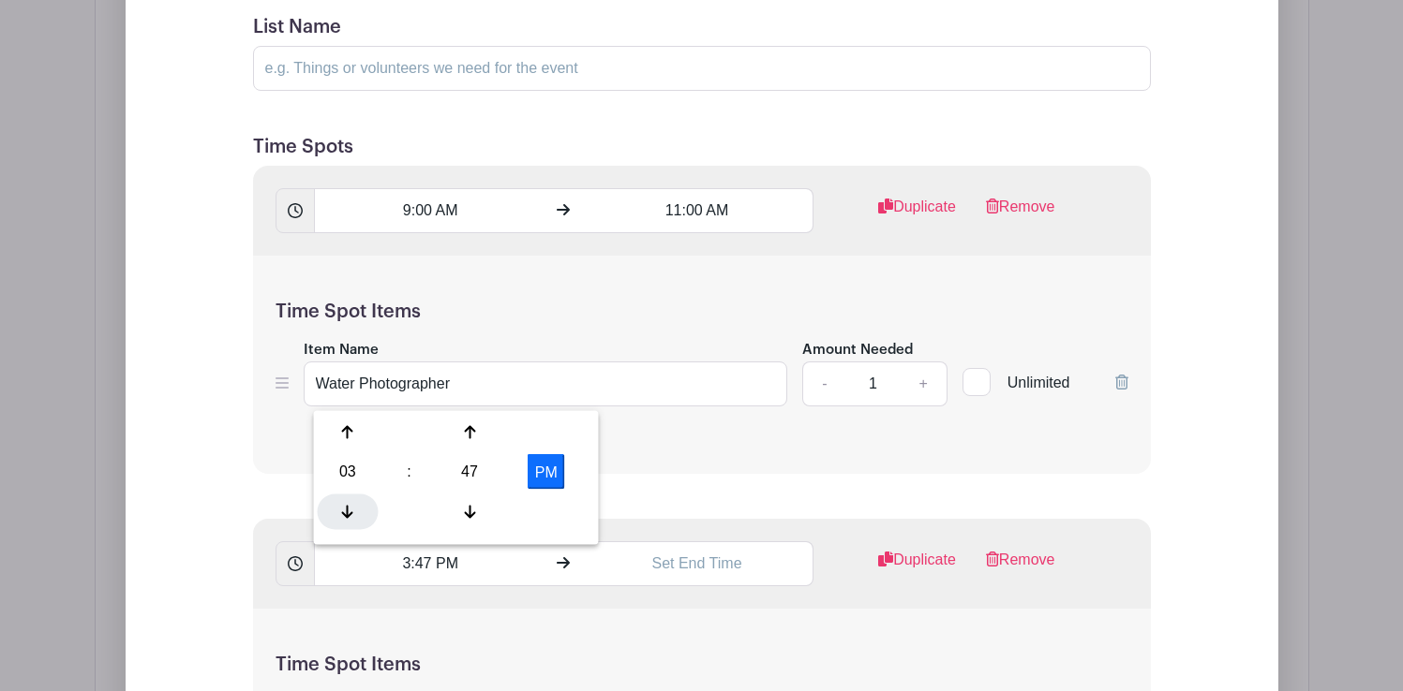
click at [351, 516] on icon at bounding box center [347, 511] width 11 height 15
click at [466, 444] on div at bounding box center [469, 433] width 61 height 36
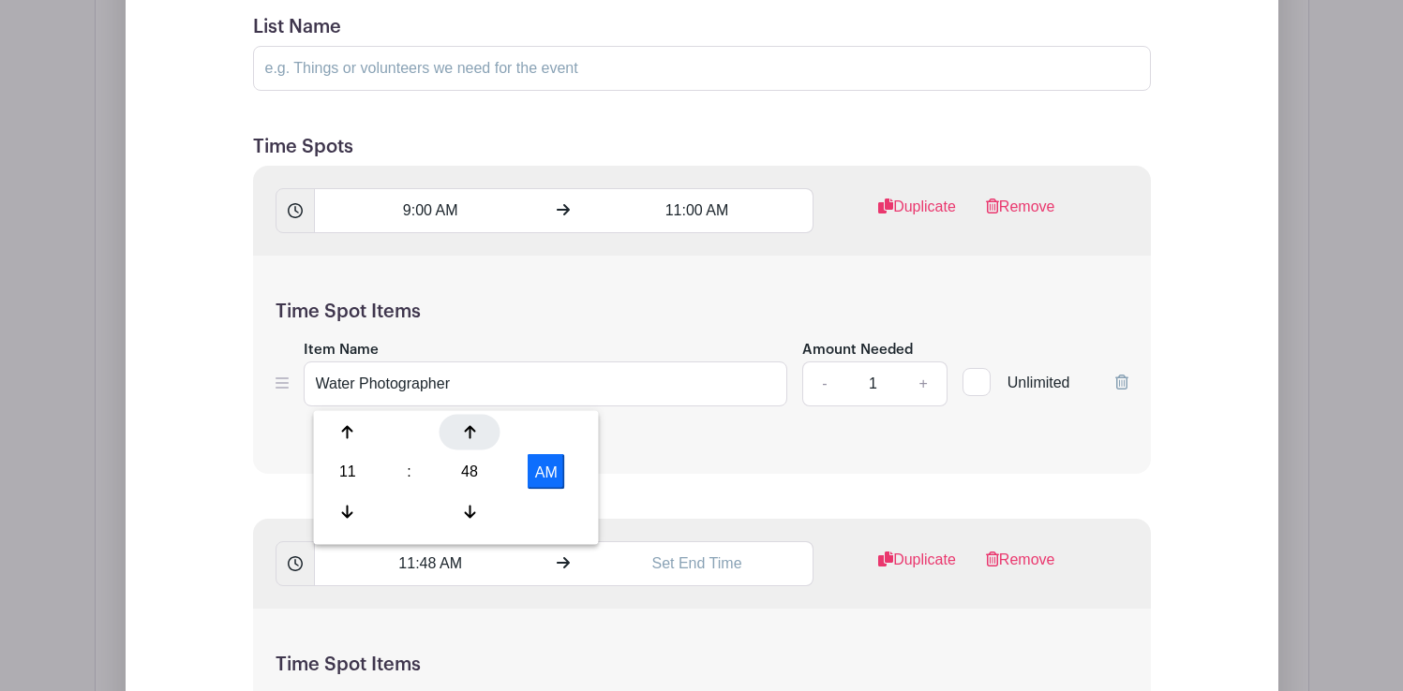
click at [466, 444] on div at bounding box center [469, 433] width 61 height 36
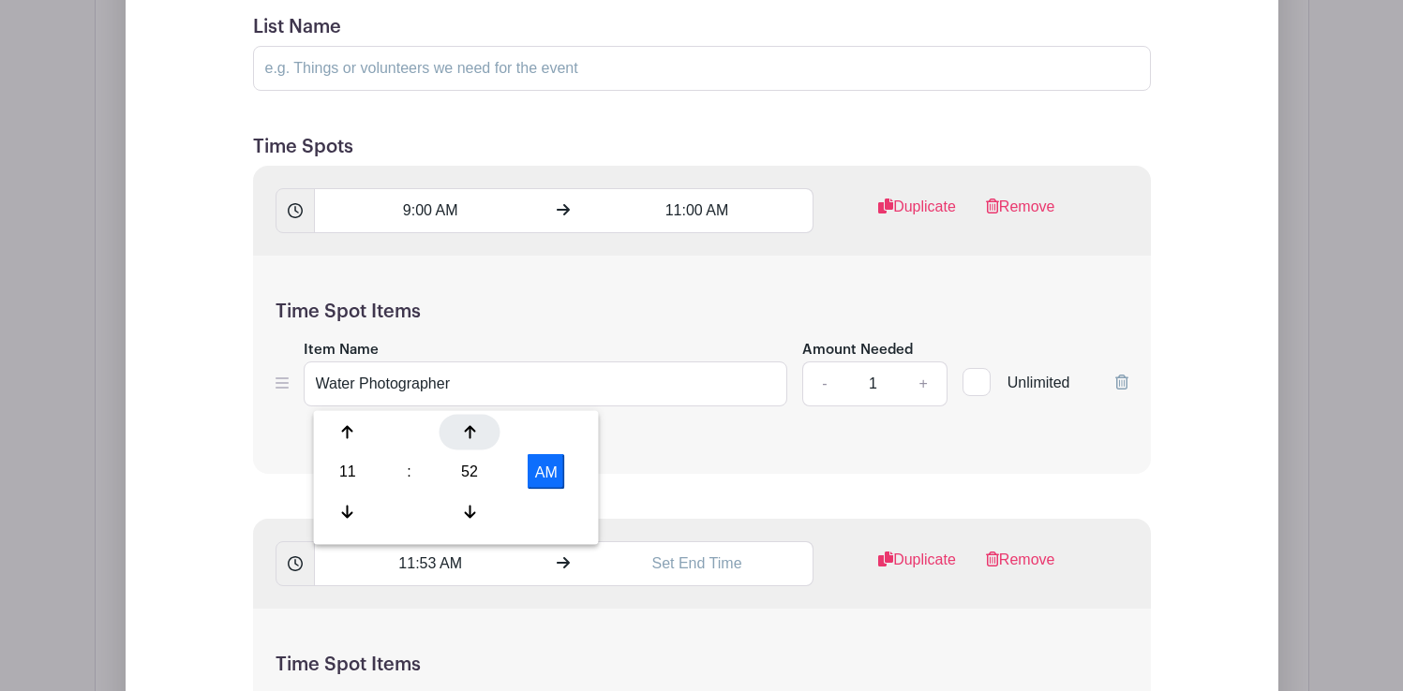
click at [466, 444] on div at bounding box center [469, 433] width 61 height 36
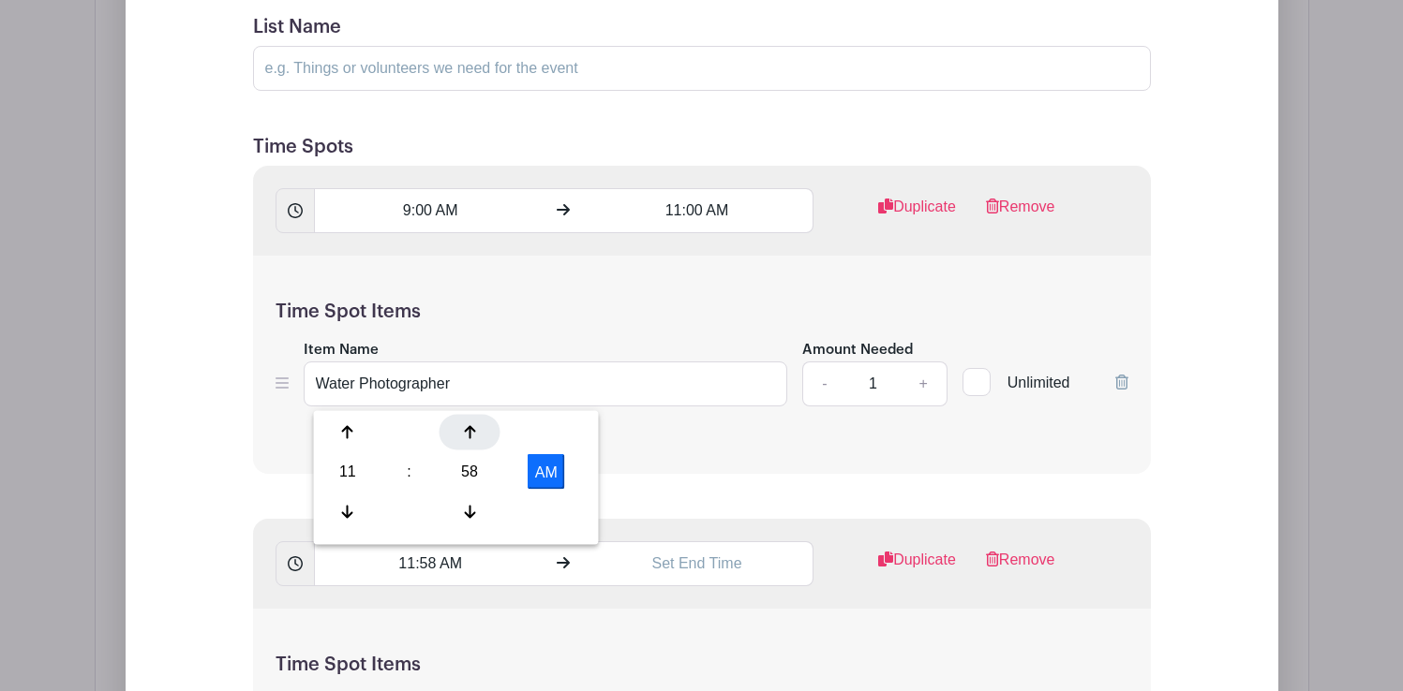
click at [466, 444] on div at bounding box center [469, 433] width 61 height 36
click at [465, 500] on div at bounding box center [469, 512] width 61 height 36
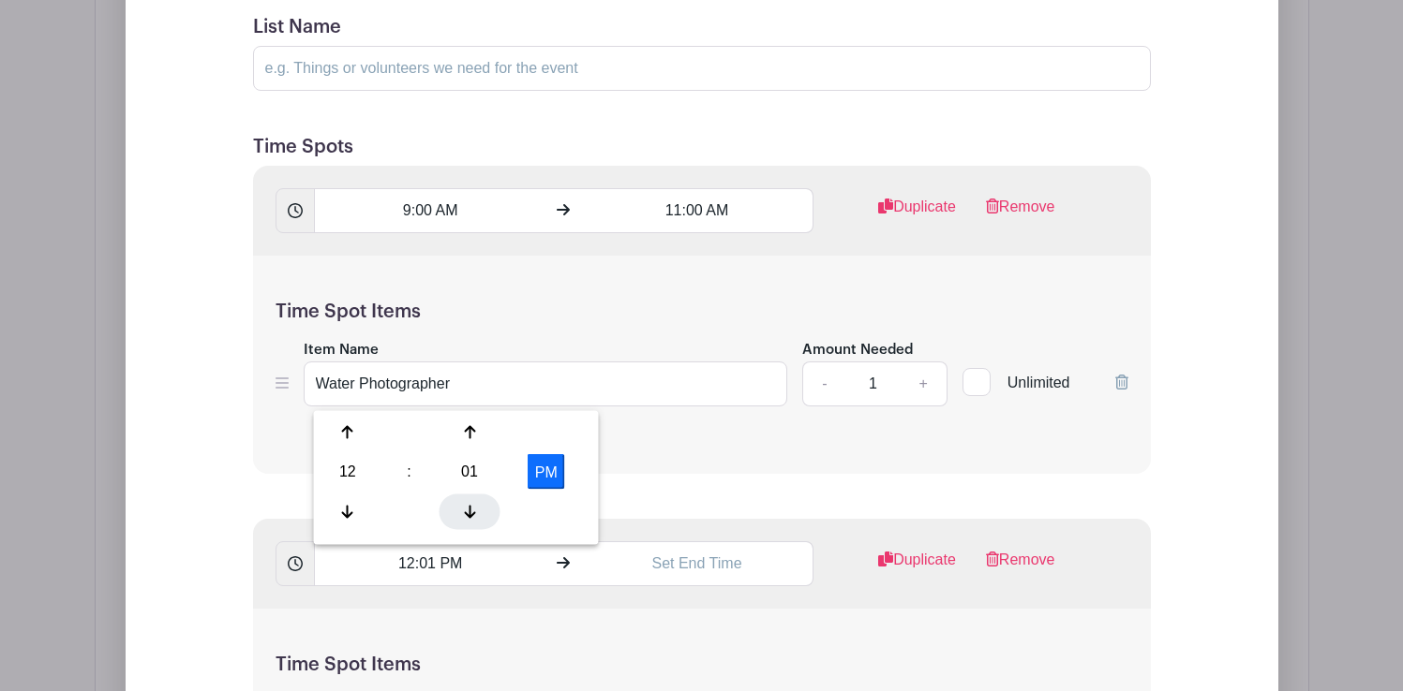
click at [465, 500] on div at bounding box center [469, 512] width 61 height 36
click at [480, 435] on div at bounding box center [469, 433] width 61 height 36
click at [349, 504] on icon at bounding box center [347, 511] width 11 height 15
type input "11:00 AM"
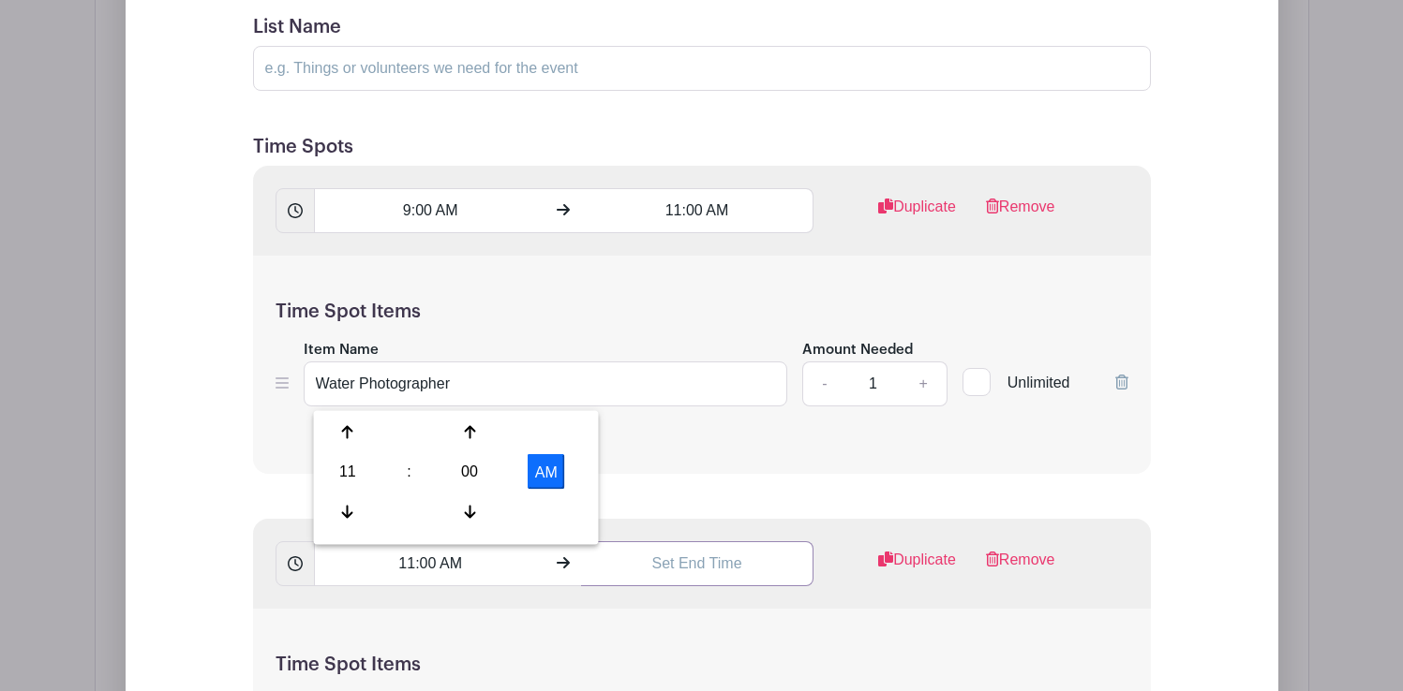
click at [635, 573] on input "text" at bounding box center [697, 564] width 232 height 45
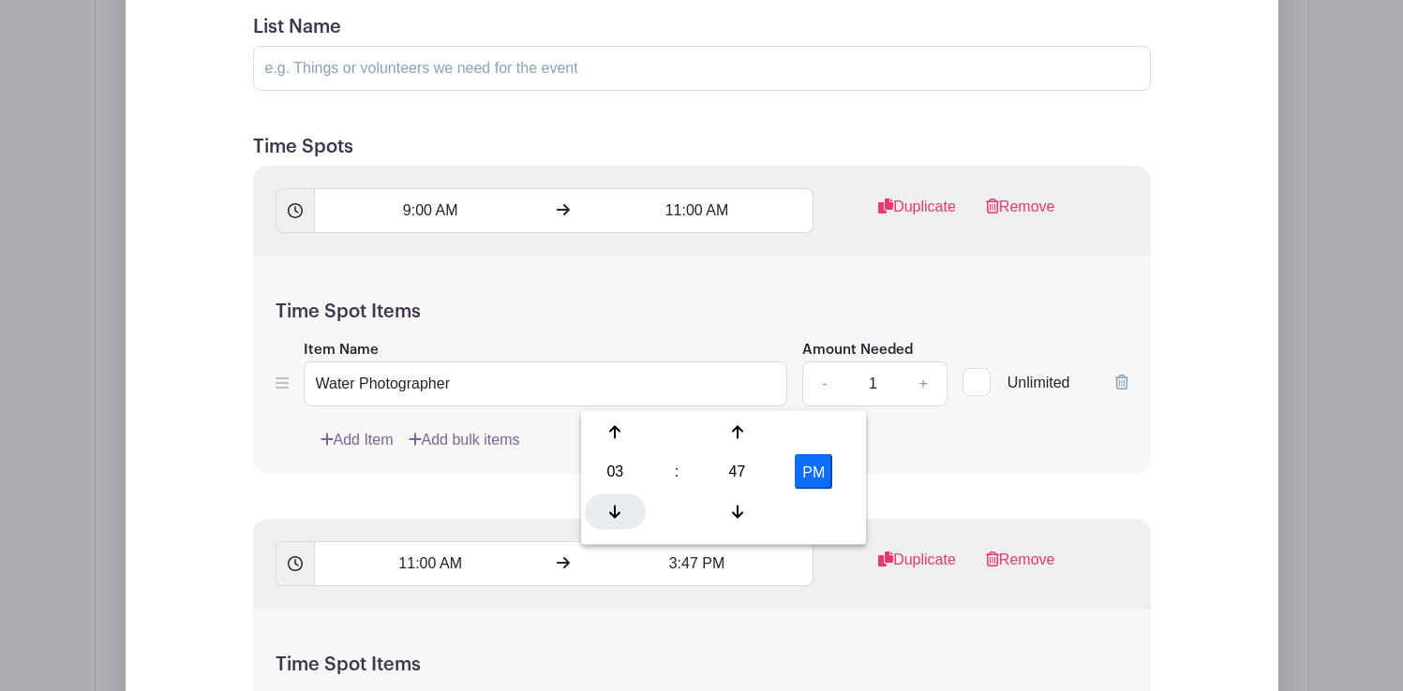
click at [609, 519] on icon at bounding box center [614, 511] width 11 height 15
click at [730, 428] on div at bounding box center [736, 433] width 61 height 36
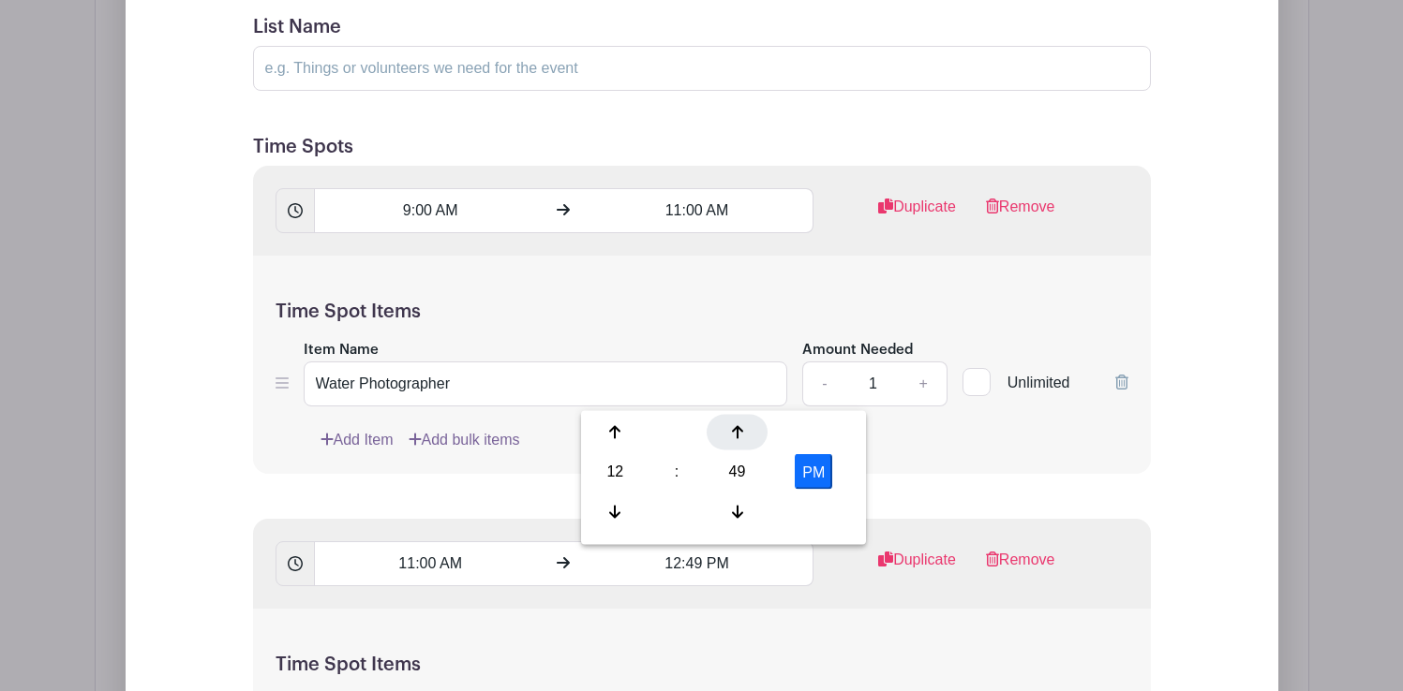
click at [730, 428] on div at bounding box center [736, 433] width 61 height 36
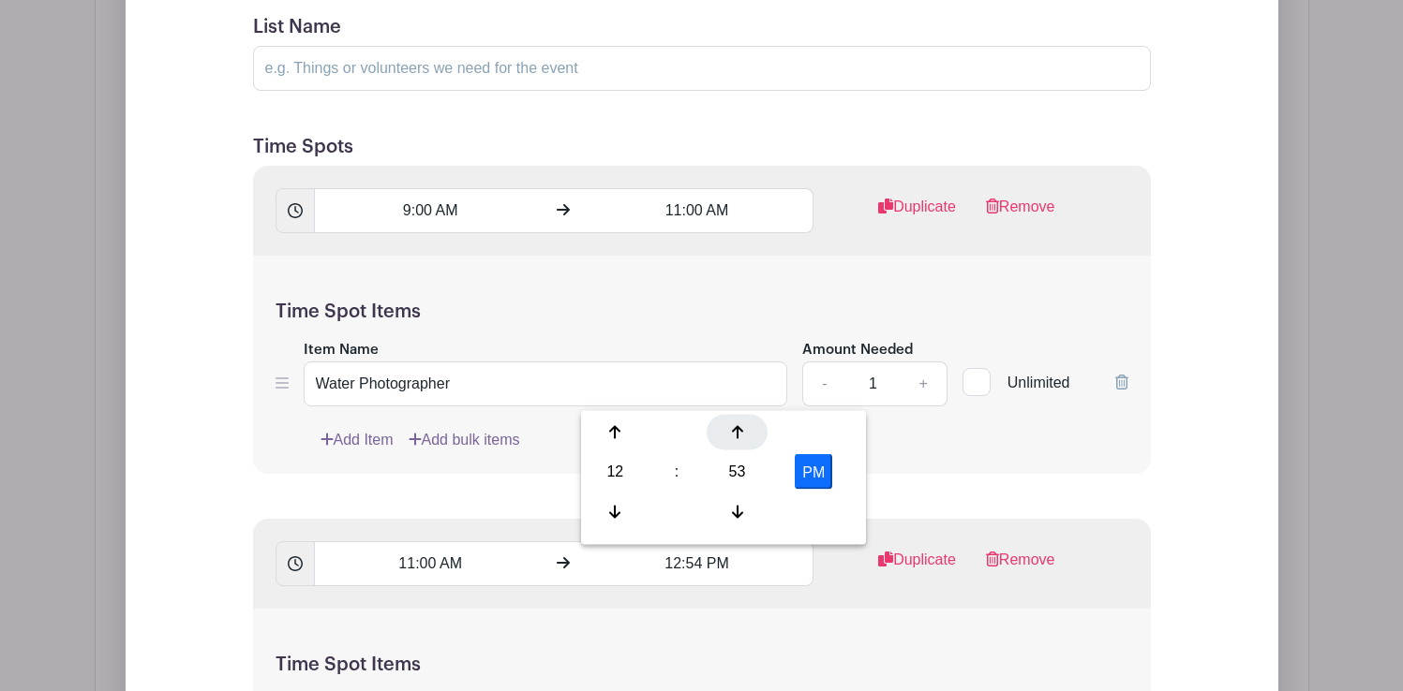
click at [730, 428] on div at bounding box center [736, 433] width 61 height 36
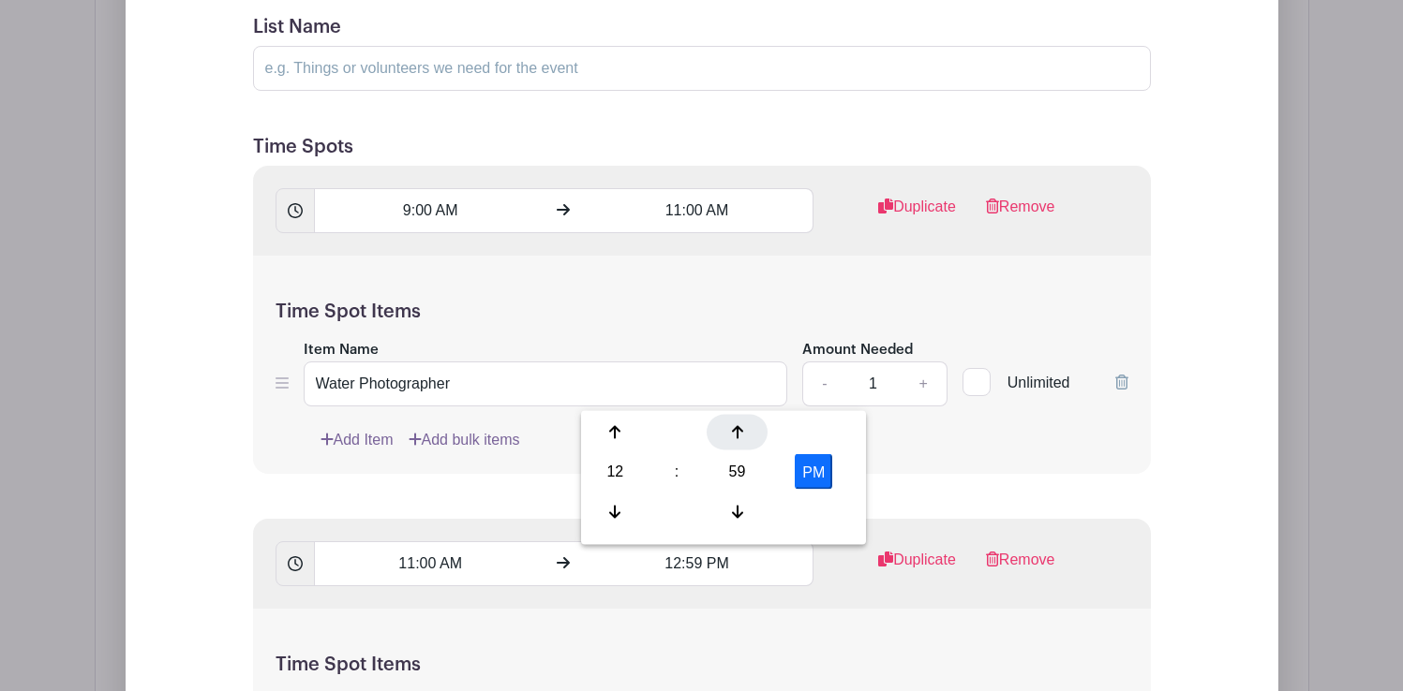
click at [730, 428] on div at bounding box center [736, 433] width 61 height 36
click at [611, 502] on div at bounding box center [615, 512] width 61 height 36
click at [615, 430] on icon at bounding box center [614, 432] width 11 height 13
type input "1:00 PM"
click at [849, 571] on div "Duplicate" at bounding box center [899, 567] width 142 height 37
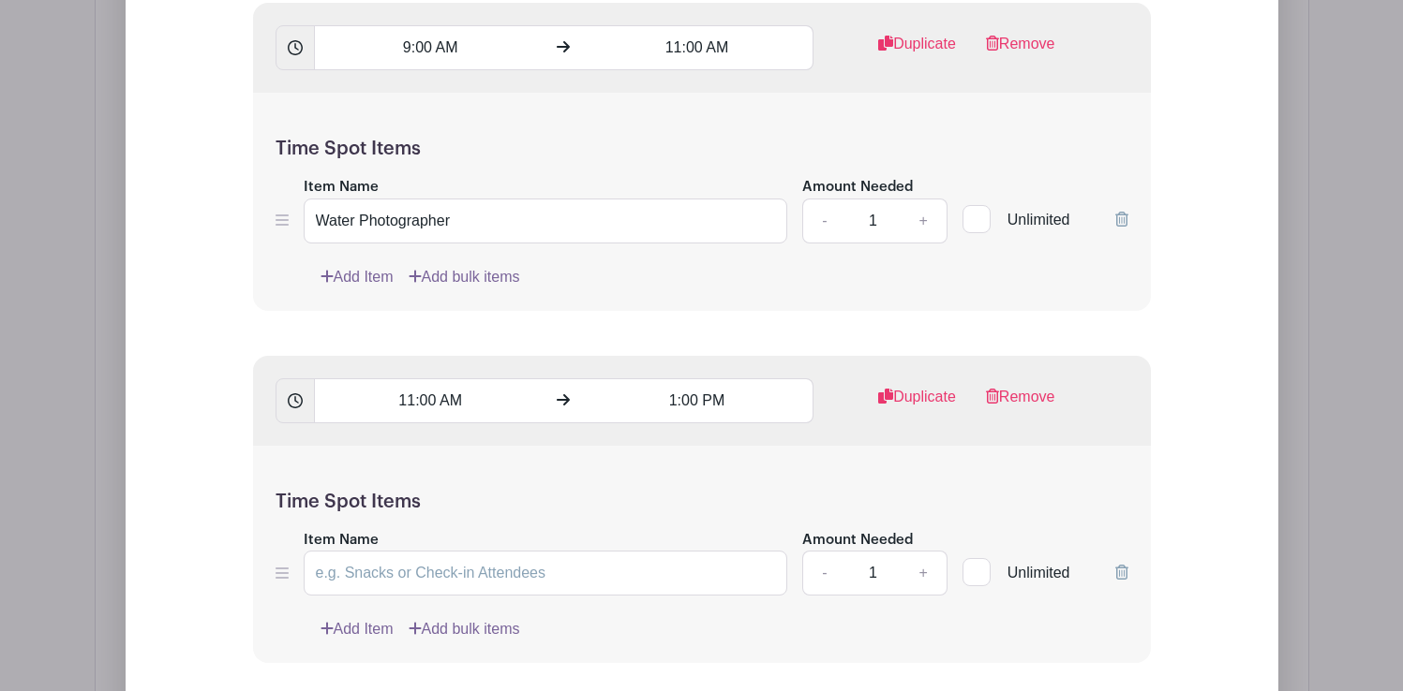
scroll to position [1969, 0]
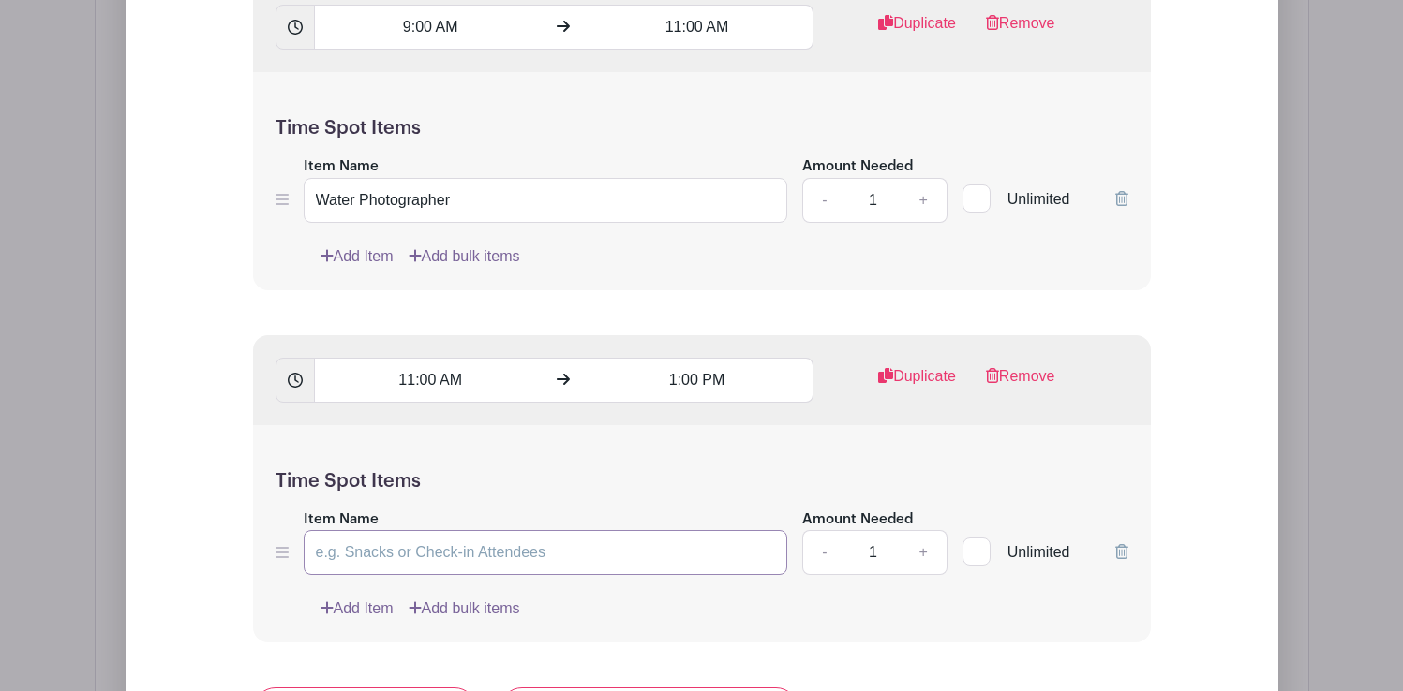
click at [520, 541] on input "Item Name" at bounding box center [546, 552] width 484 height 45
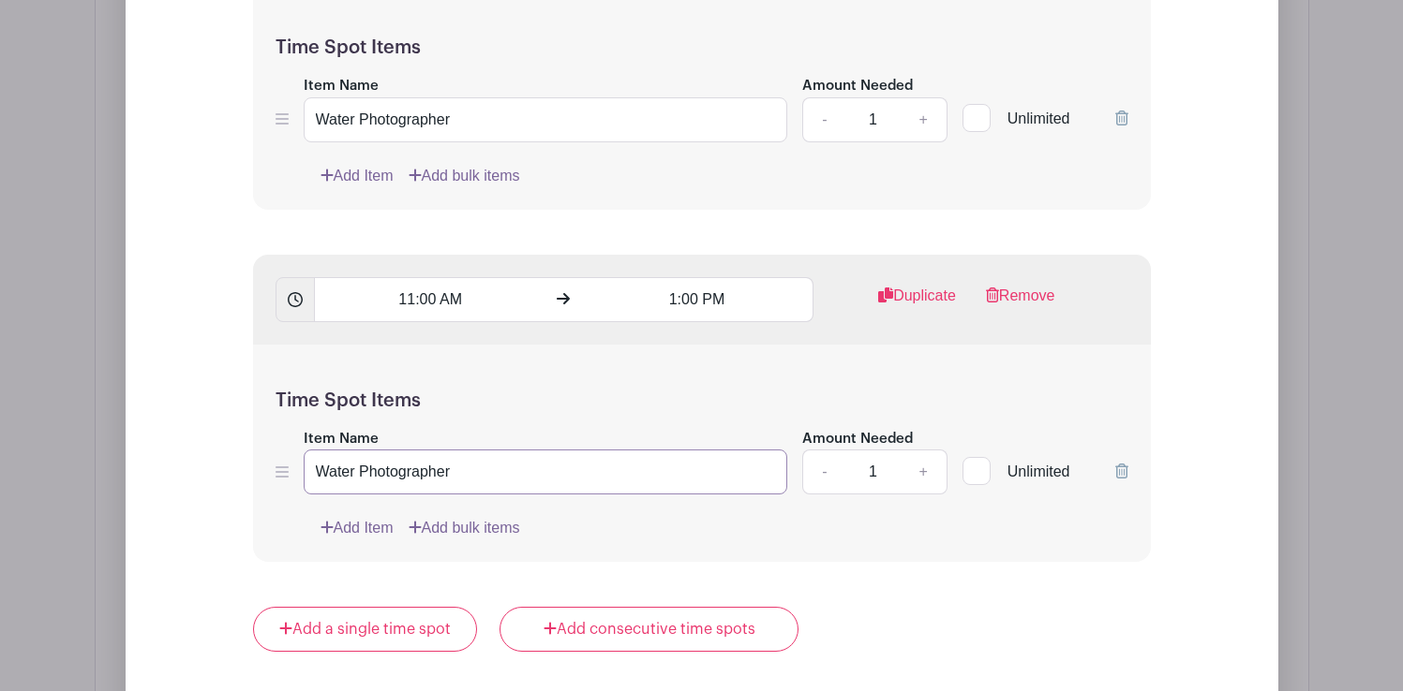
scroll to position [2081, 0]
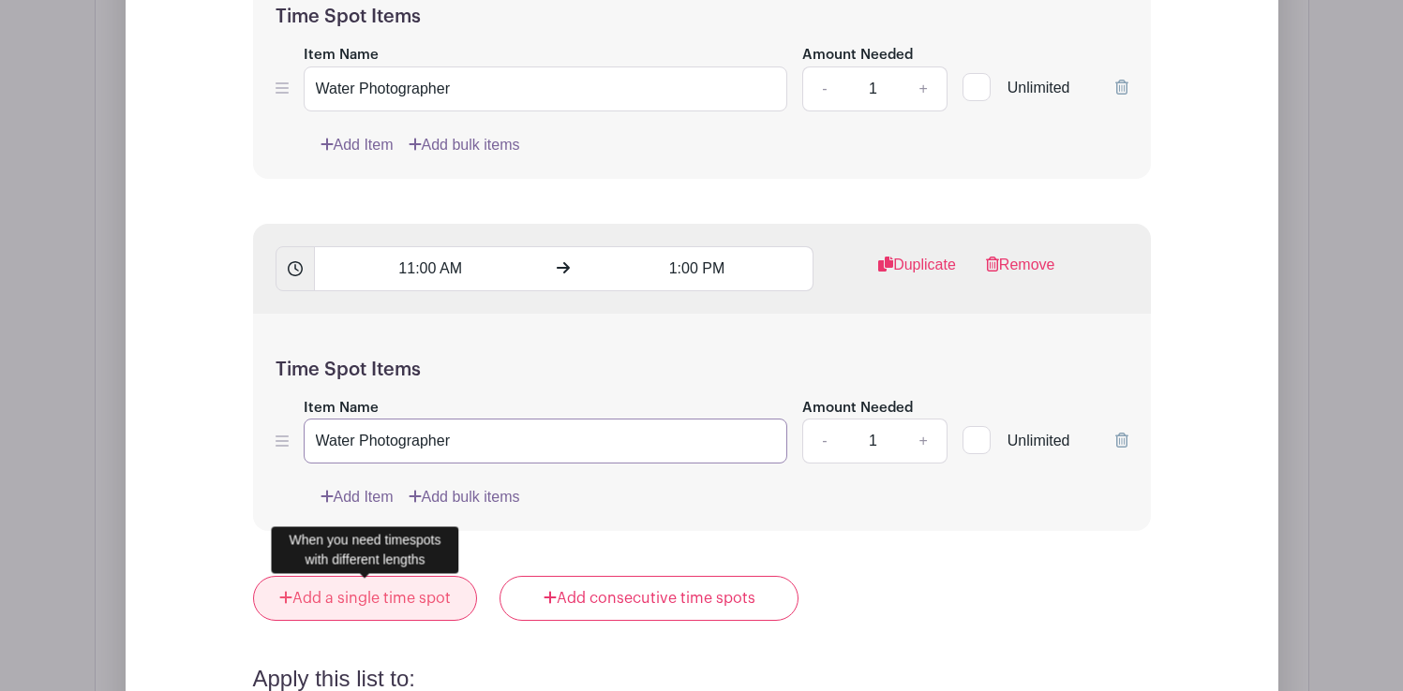
type input "Water Photographer"
click at [401, 597] on link "Add a single time spot" at bounding box center [365, 598] width 225 height 45
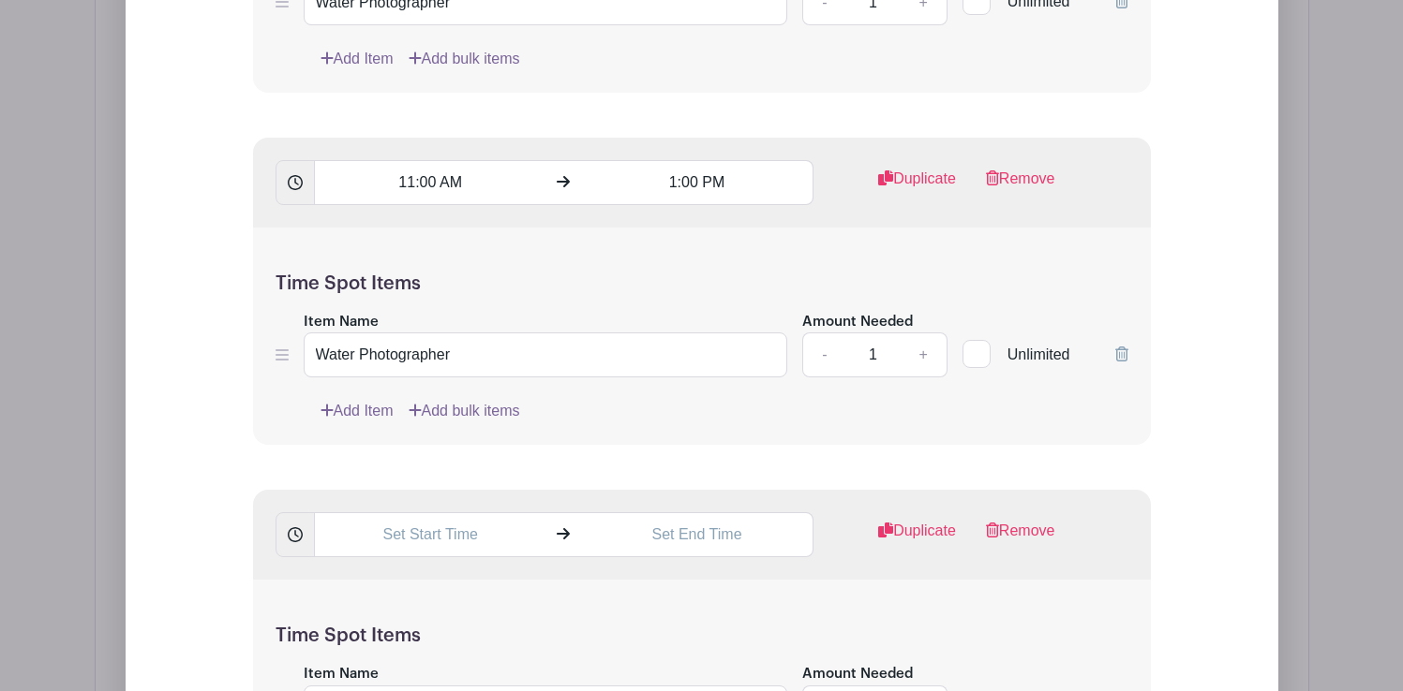
scroll to position [2168, 0]
click at [442, 528] on input "text" at bounding box center [430, 534] width 232 height 45
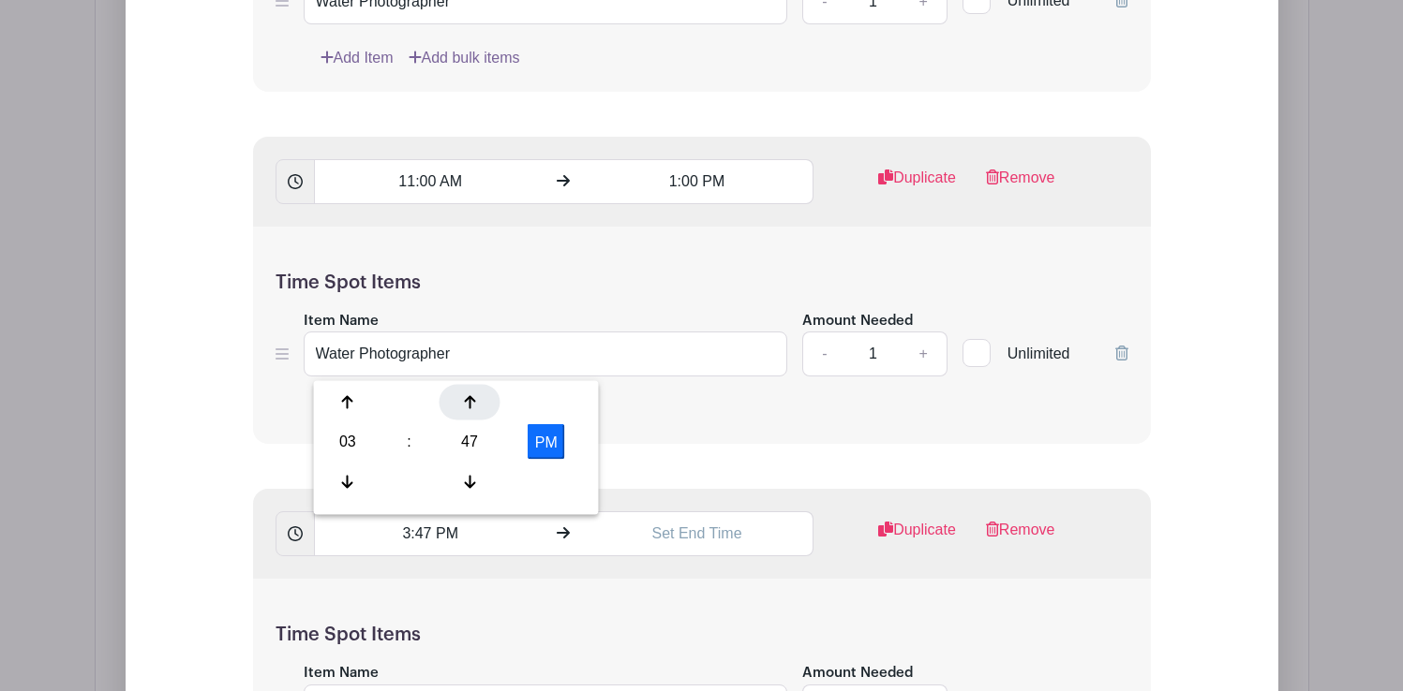
click at [470, 409] on icon at bounding box center [469, 402] width 11 height 15
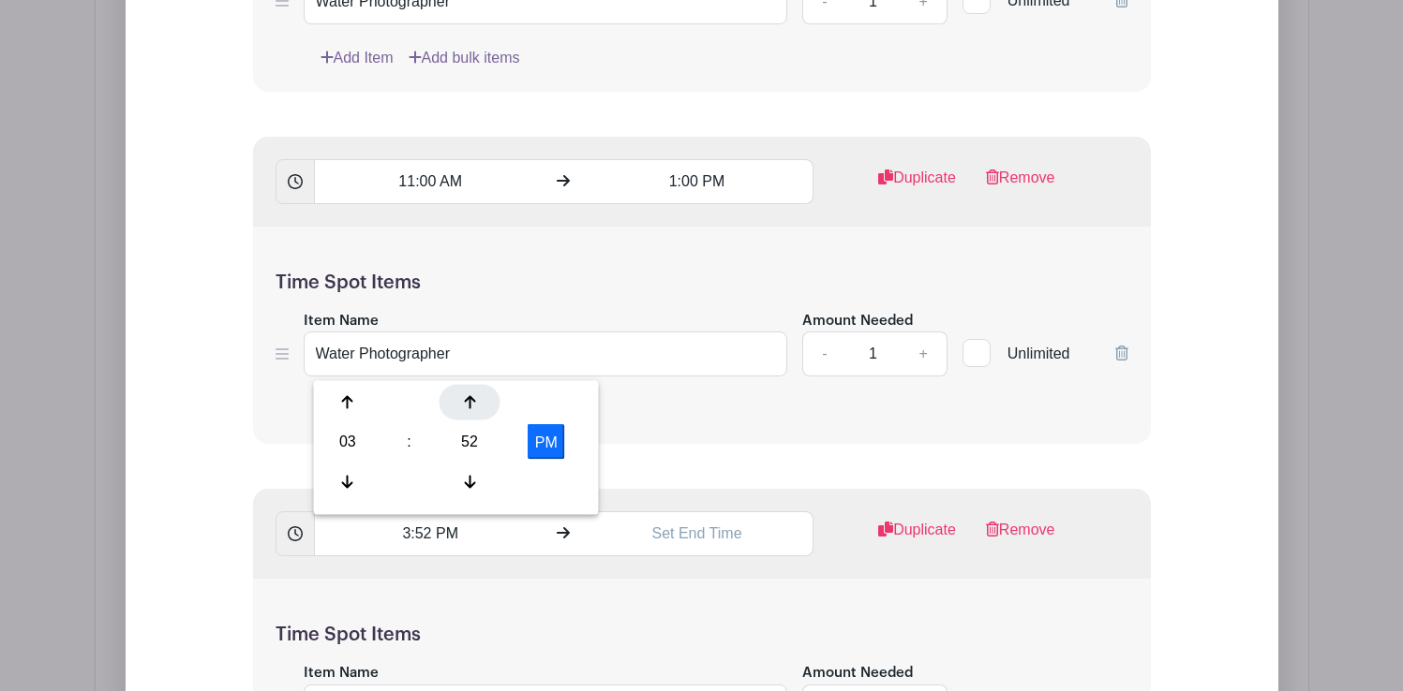
click at [470, 409] on icon at bounding box center [469, 402] width 11 height 15
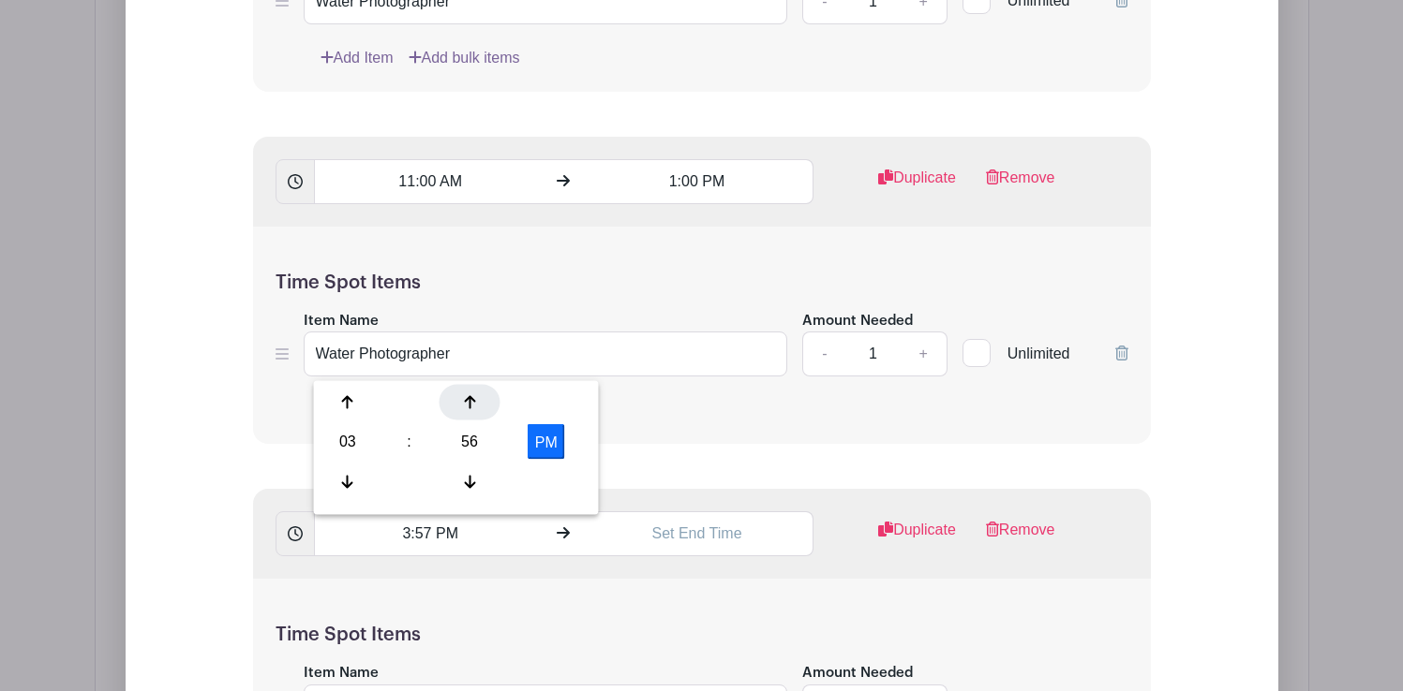
click at [470, 409] on icon at bounding box center [469, 402] width 11 height 15
click at [339, 472] on div at bounding box center [348, 482] width 61 height 36
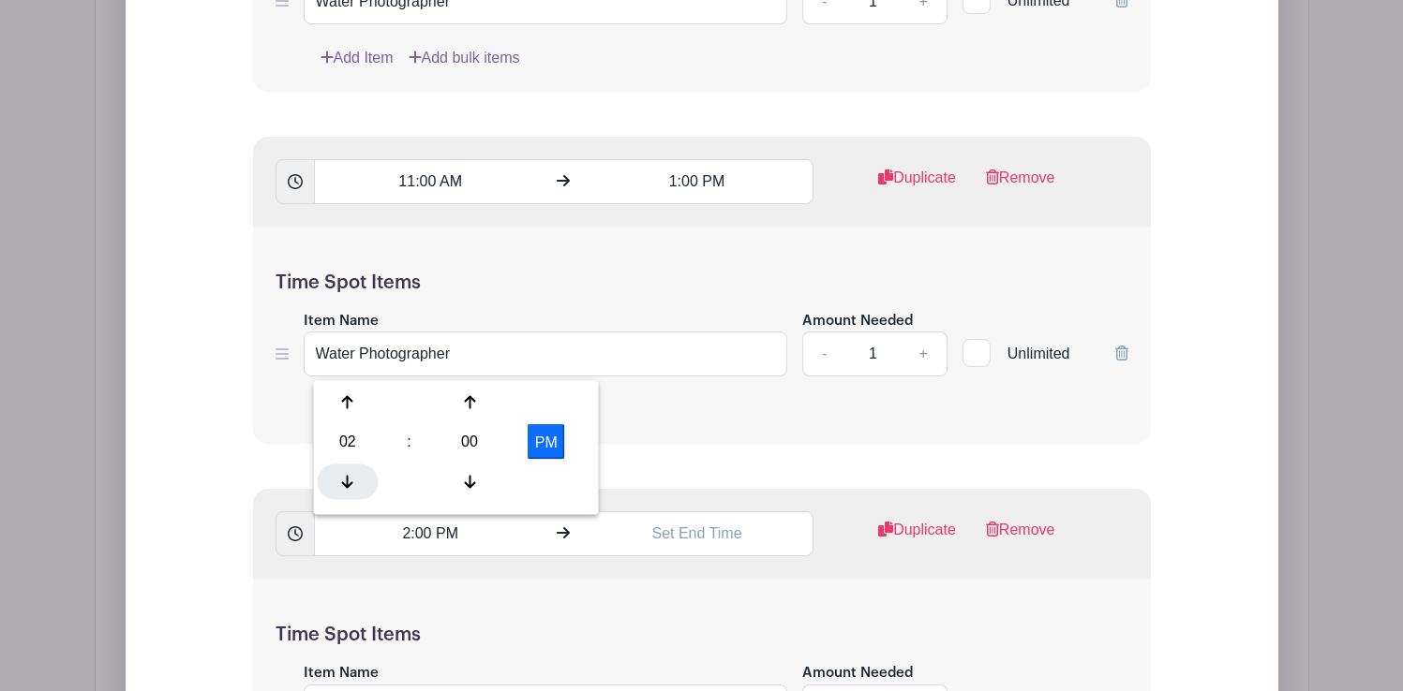
click at [339, 472] on div at bounding box center [348, 482] width 61 height 36
type input "1:00 PM"
click at [662, 542] on input "text" at bounding box center [697, 534] width 232 height 45
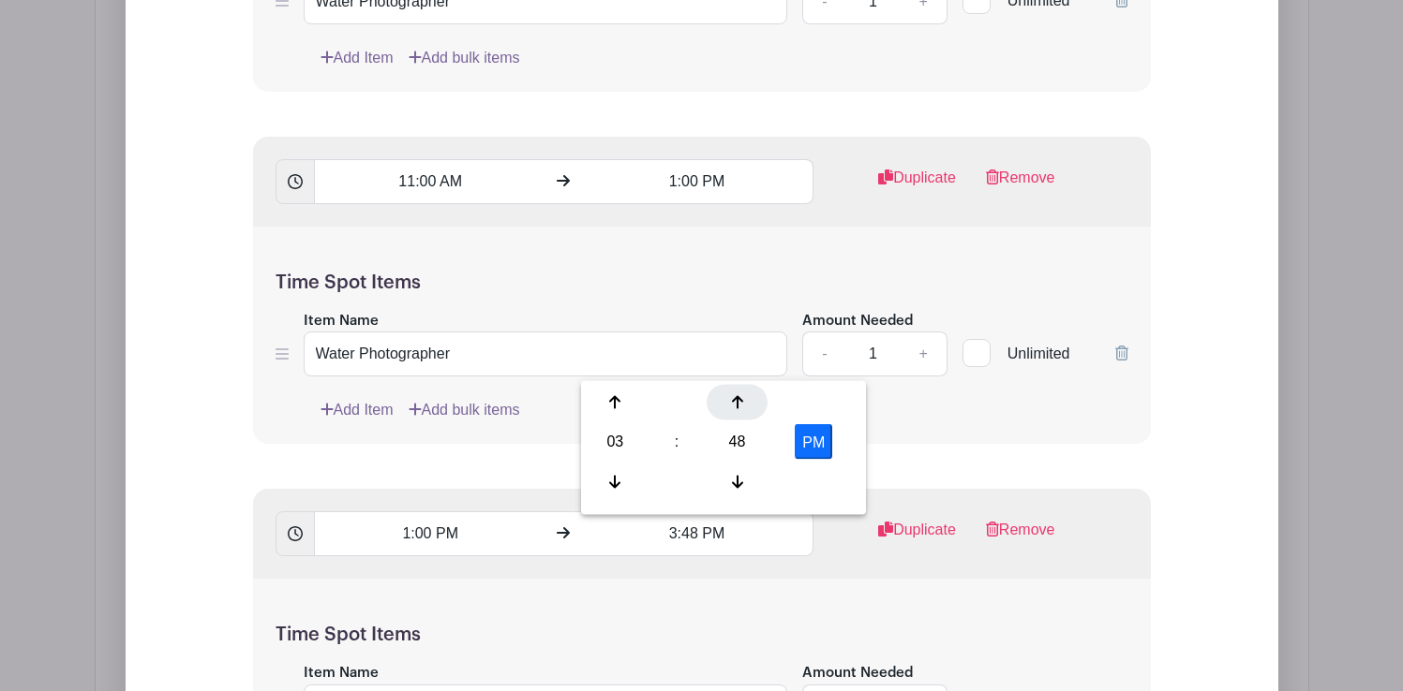
click at [737, 401] on icon at bounding box center [737, 402] width 11 height 13
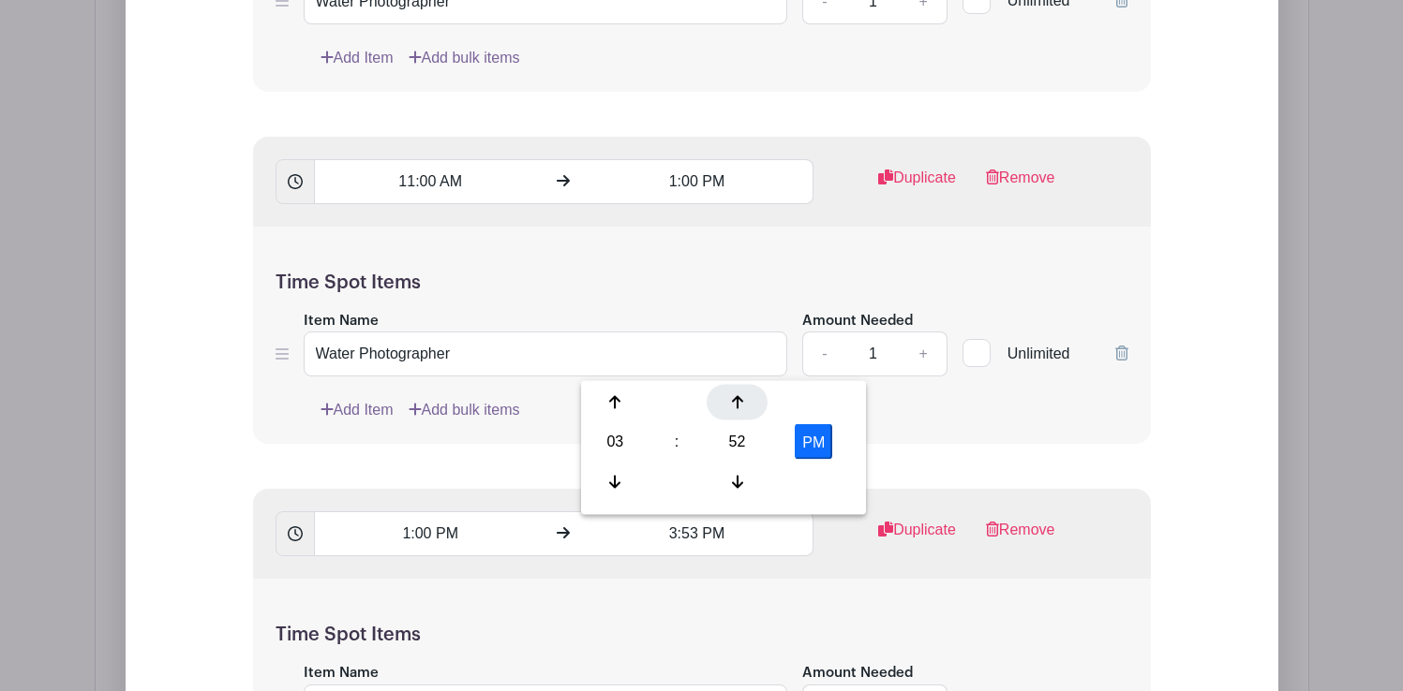
click at [737, 401] on icon at bounding box center [737, 402] width 11 height 13
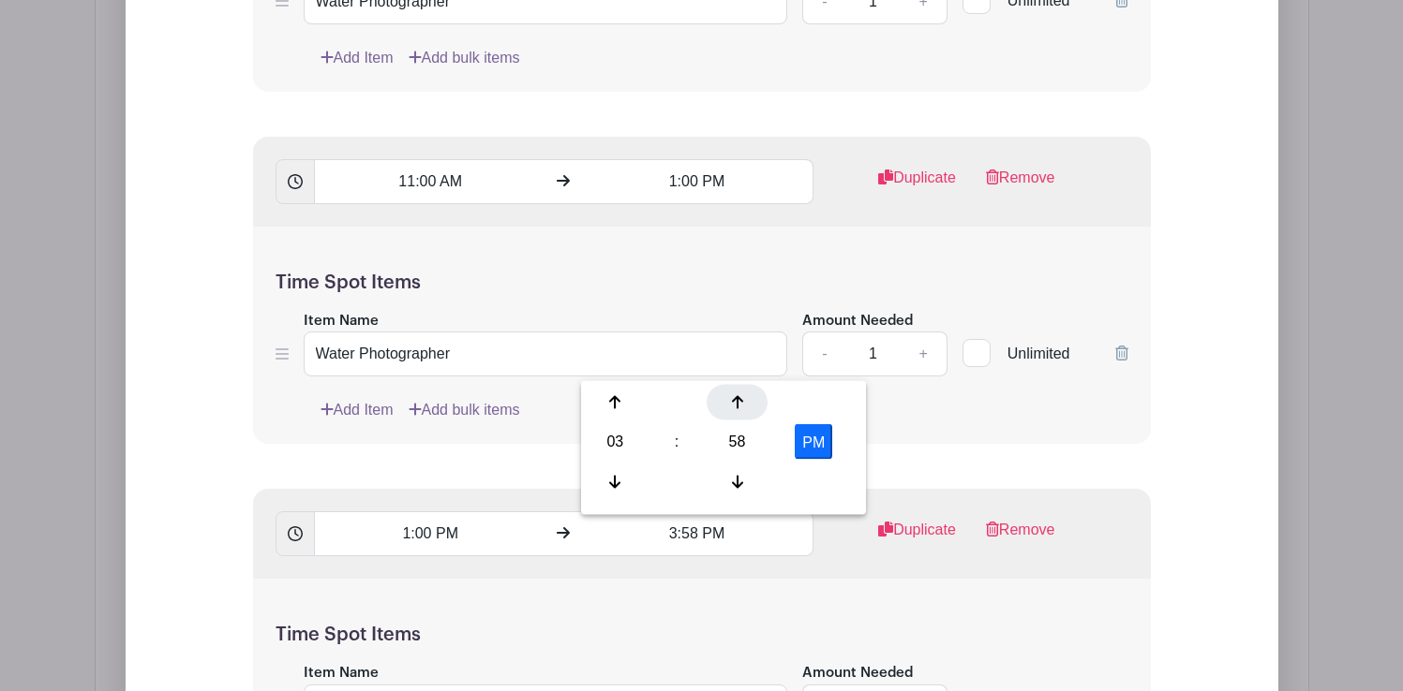
click at [737, 401] on icon at bounding box center [737, 402] width 11 height 13
click at [743, 473] on div at bounding box center [736, 482] width 61 height 36
click at [617, 474] on icon at bounding box center [614, 481] width 11 height 15
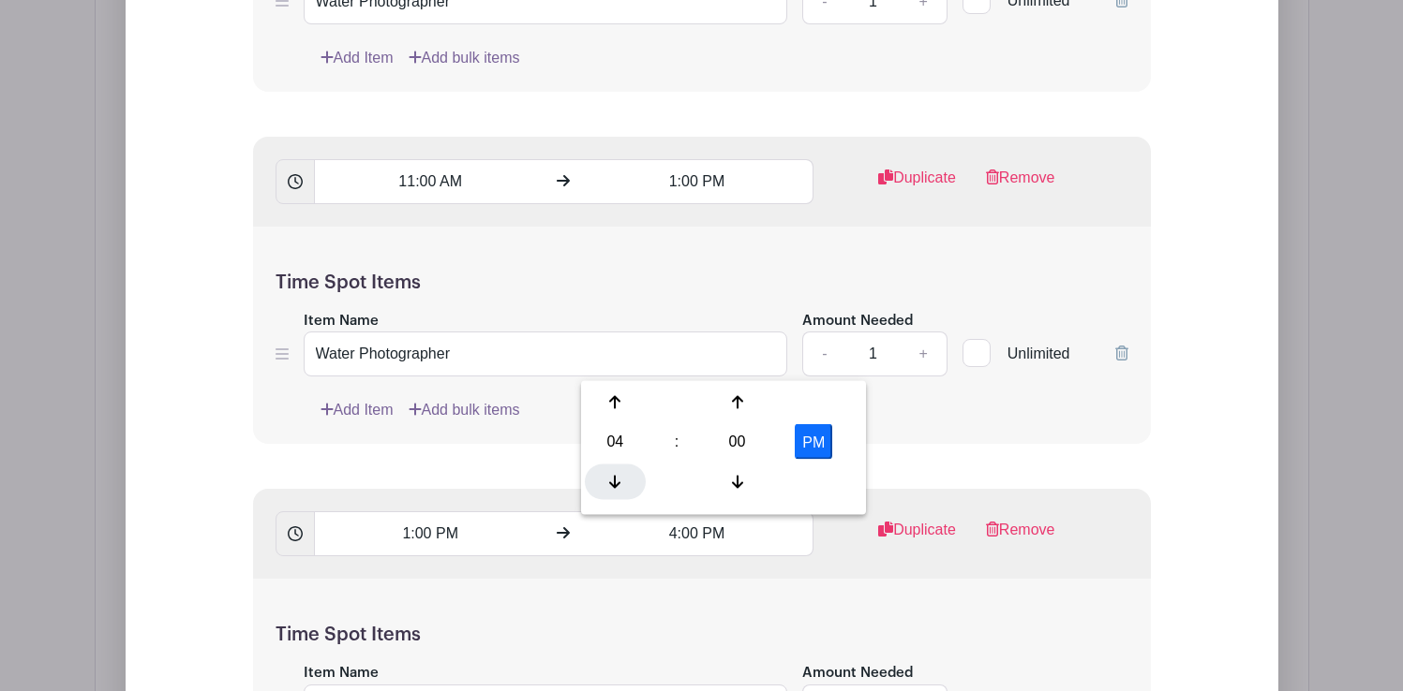
type input "3:00 PM"
click at [945, 443] on div "Time Spot Items Item Name Water Photographer Amount Needed - 1 + Unlimited Add …" at bounding box center [702, 336] width 898 height 218
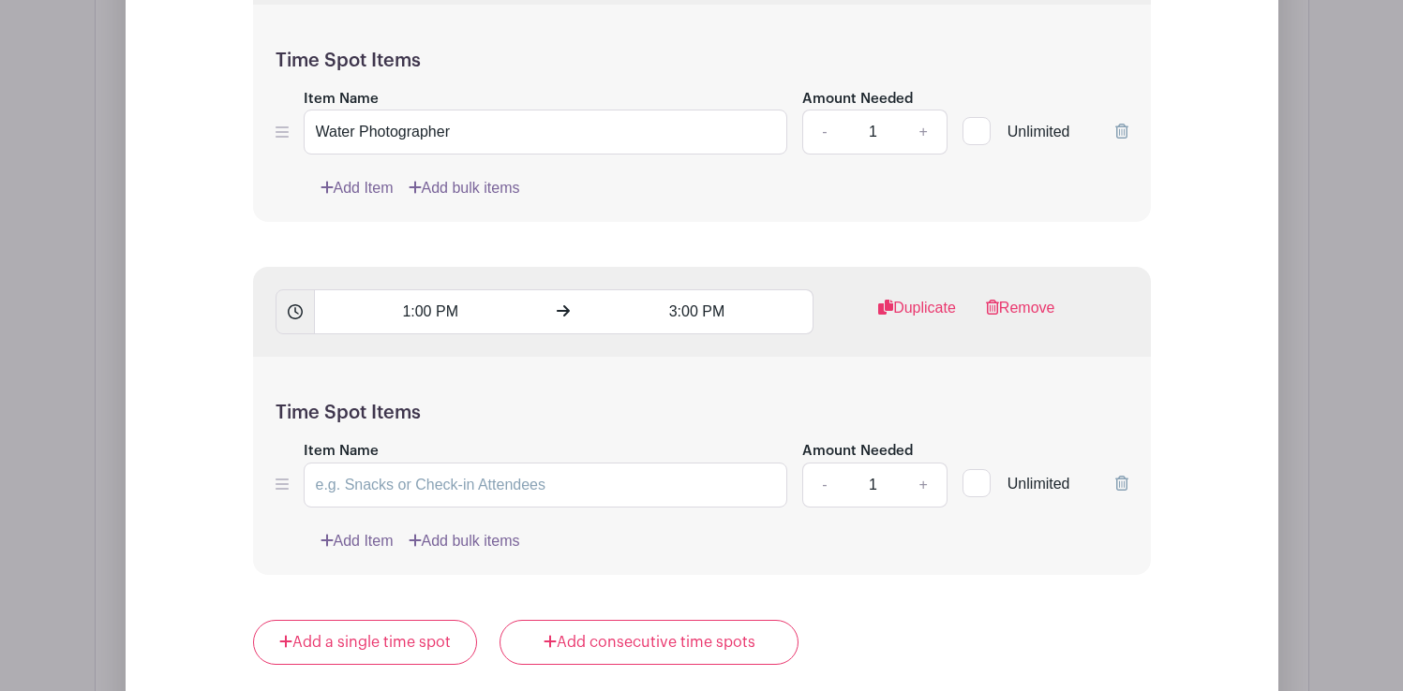
scroll to position [2434, 0]
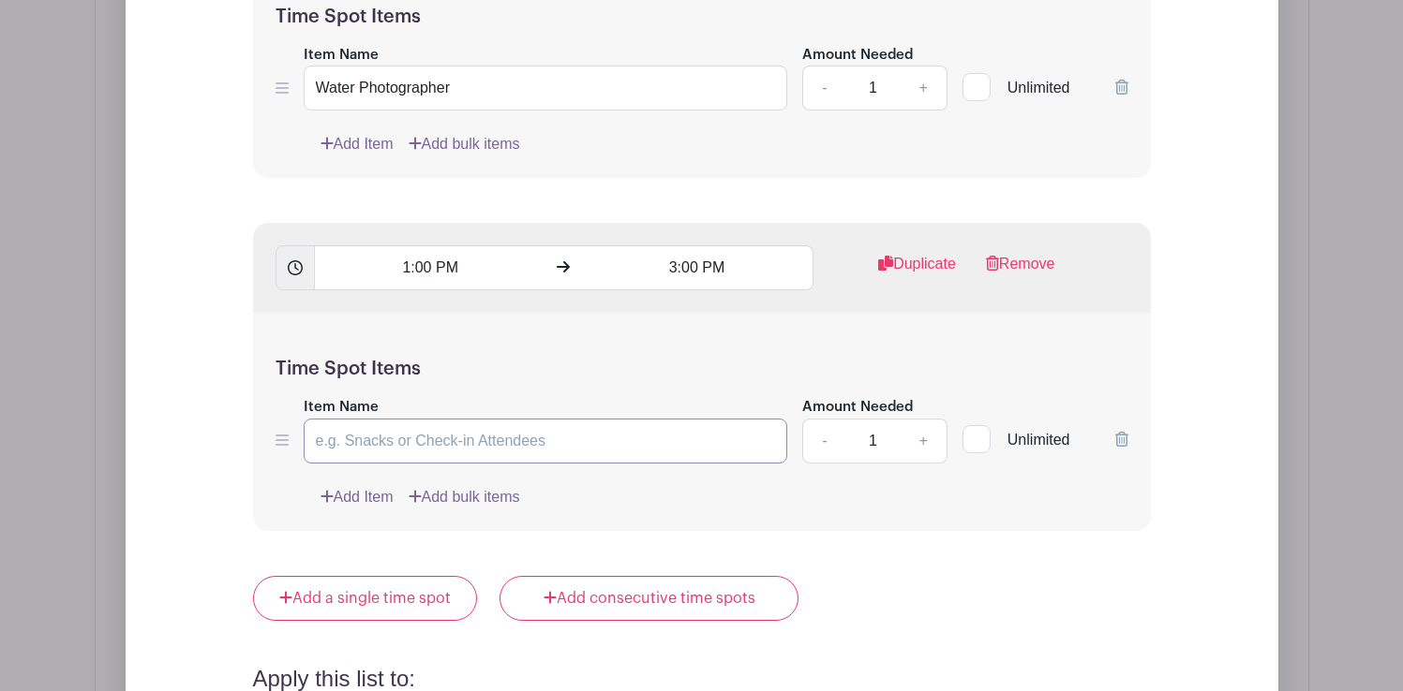
click at [475, 441] on input "Item Name" at bounding box center [546, 441] width 484 height 45
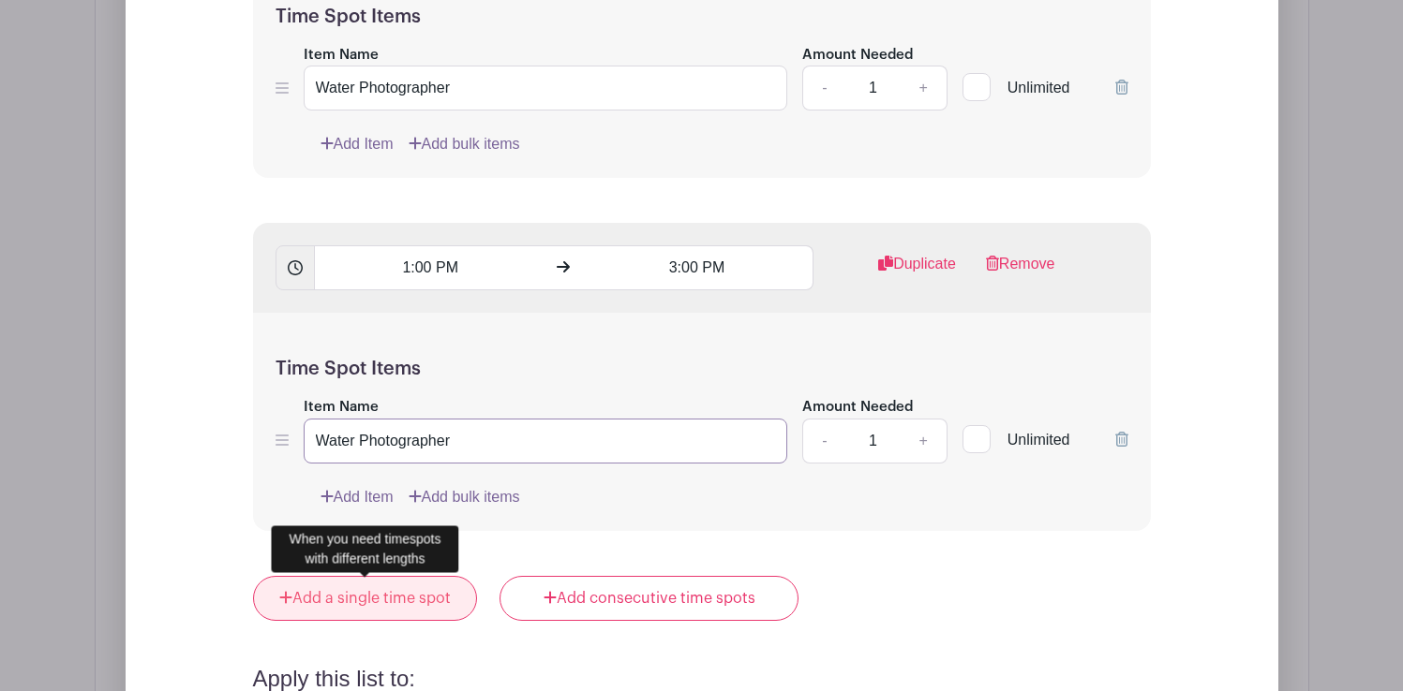
type input "Water Photographer"
click at [429, 597] on link "Add a single time spot" at bounding box center [365, 598] width 225 height 45
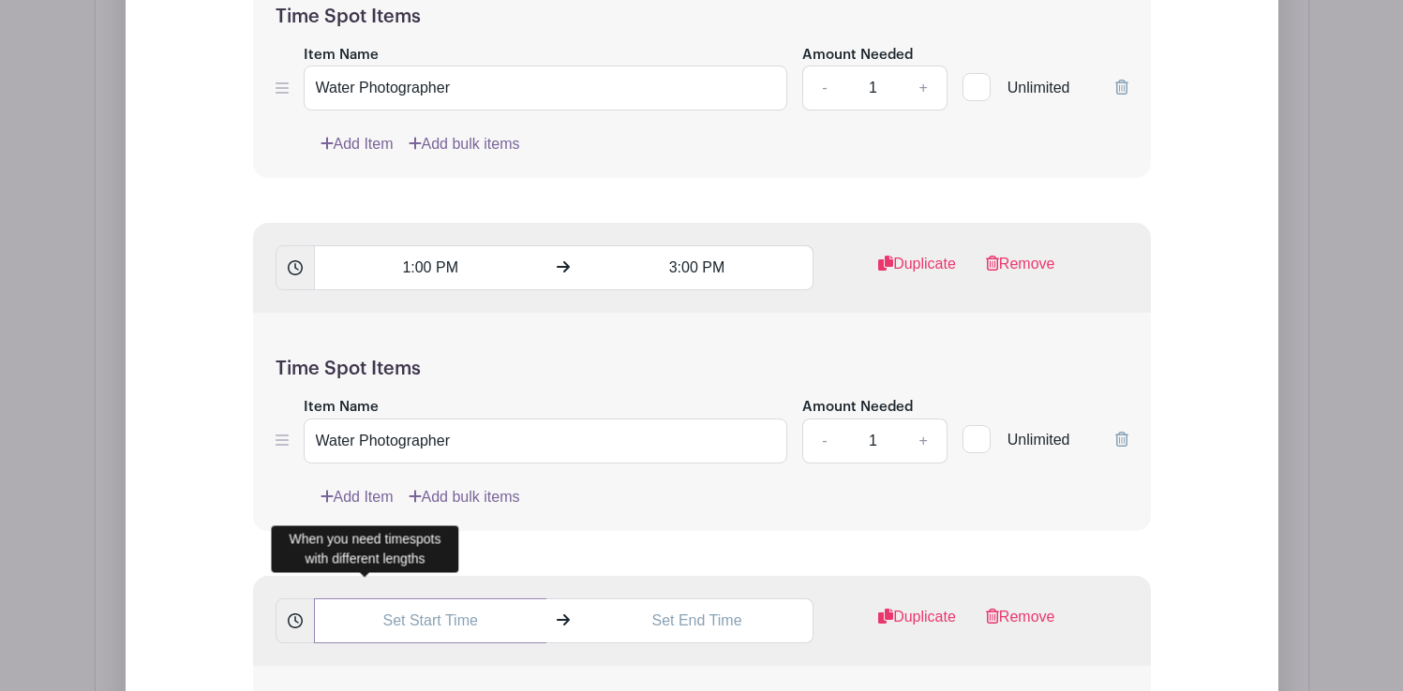
click at [463, 623] on input "text" at bounding box center [430, 621] width 232 height 45
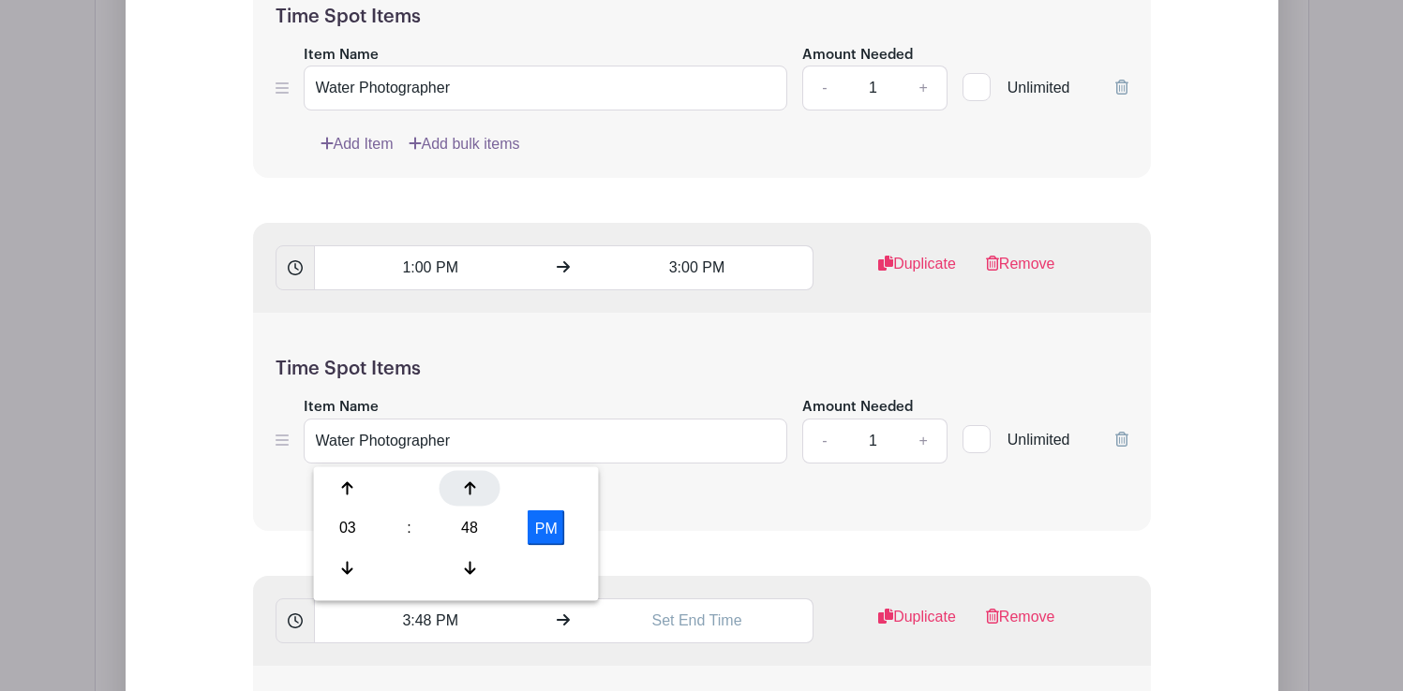
click at [478, 492] on div at bounding box center [469, 489] width 61 height 36
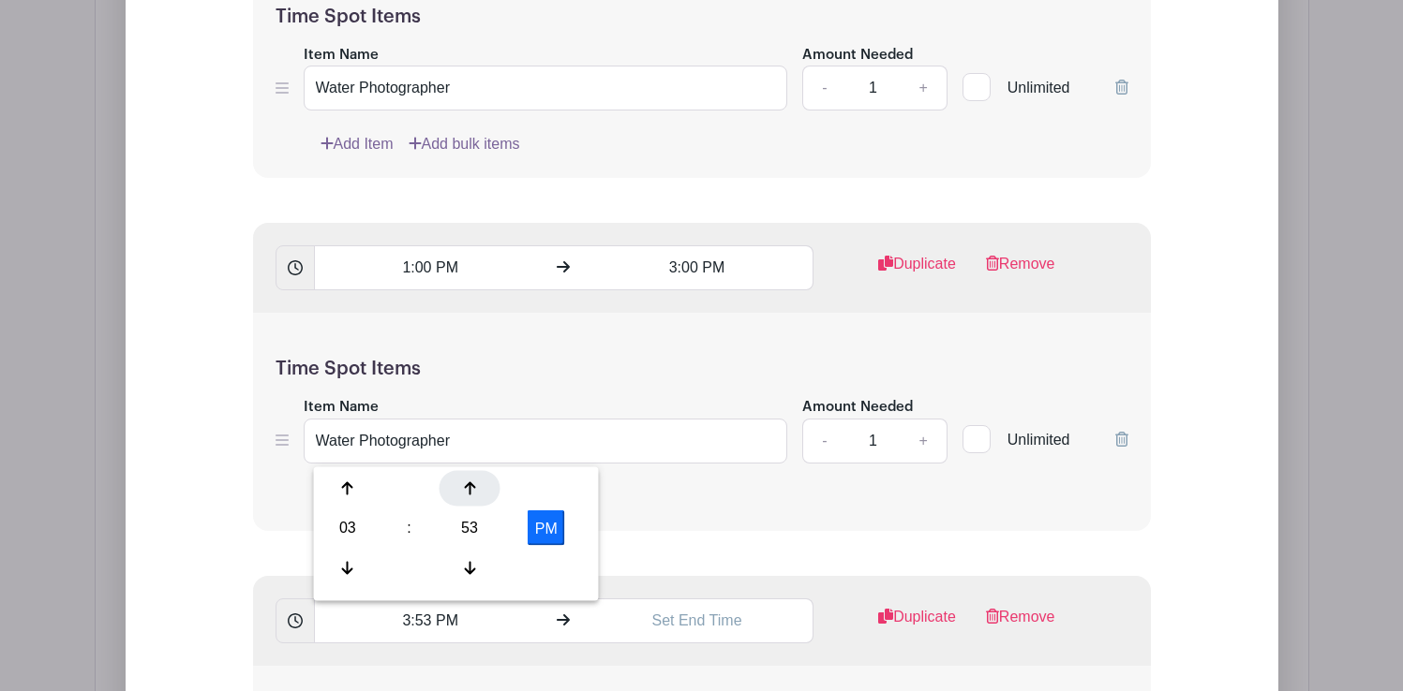
click at [478, 492] on div at bounding box center [469, 489] width 61 height 36
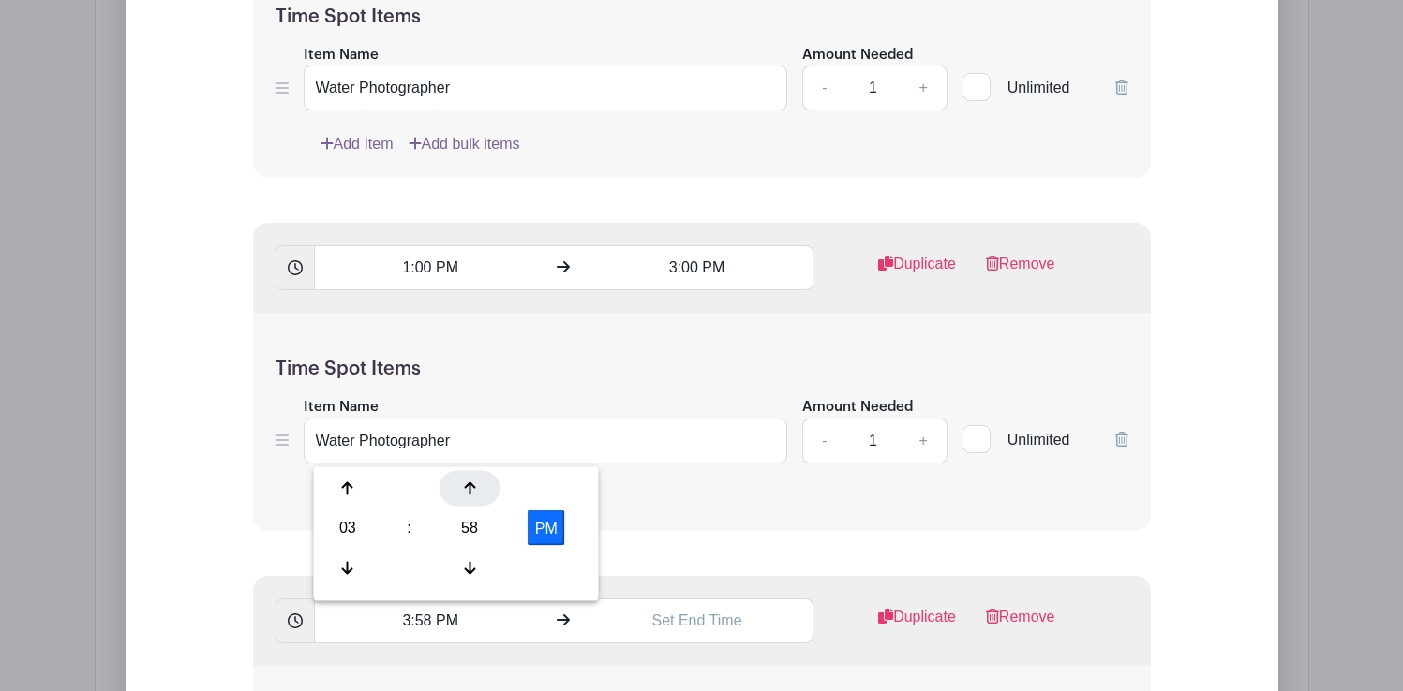
click at [478, 492] on div at bounding box center [469, 489] width 61 height 36
click at [347, 575] on icon at bounding box center [347, 567] width 11 height 15
type input "3:00 PM"
click at [670, 622] on input "text" at bounding box center [697, 621] width 232 height 45
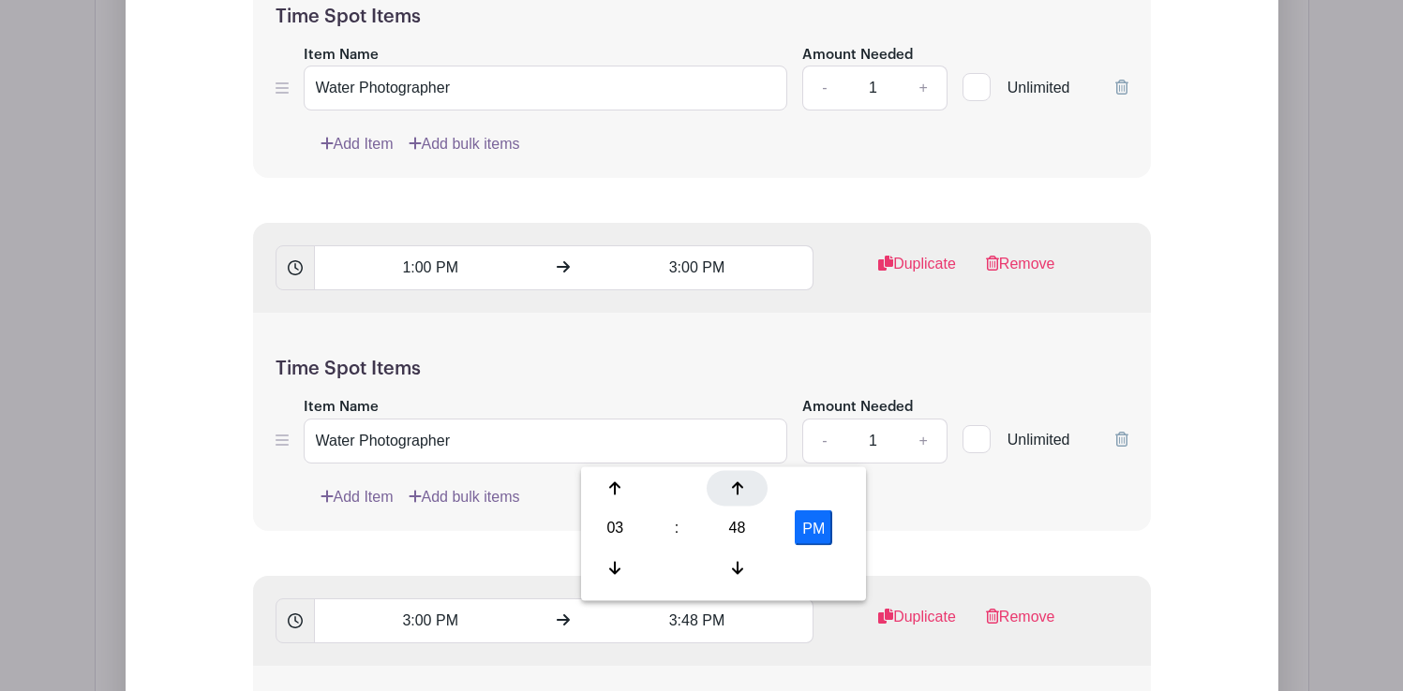
click at [733, 485] on icon at bounding box center [737, 489] width 11 height 13
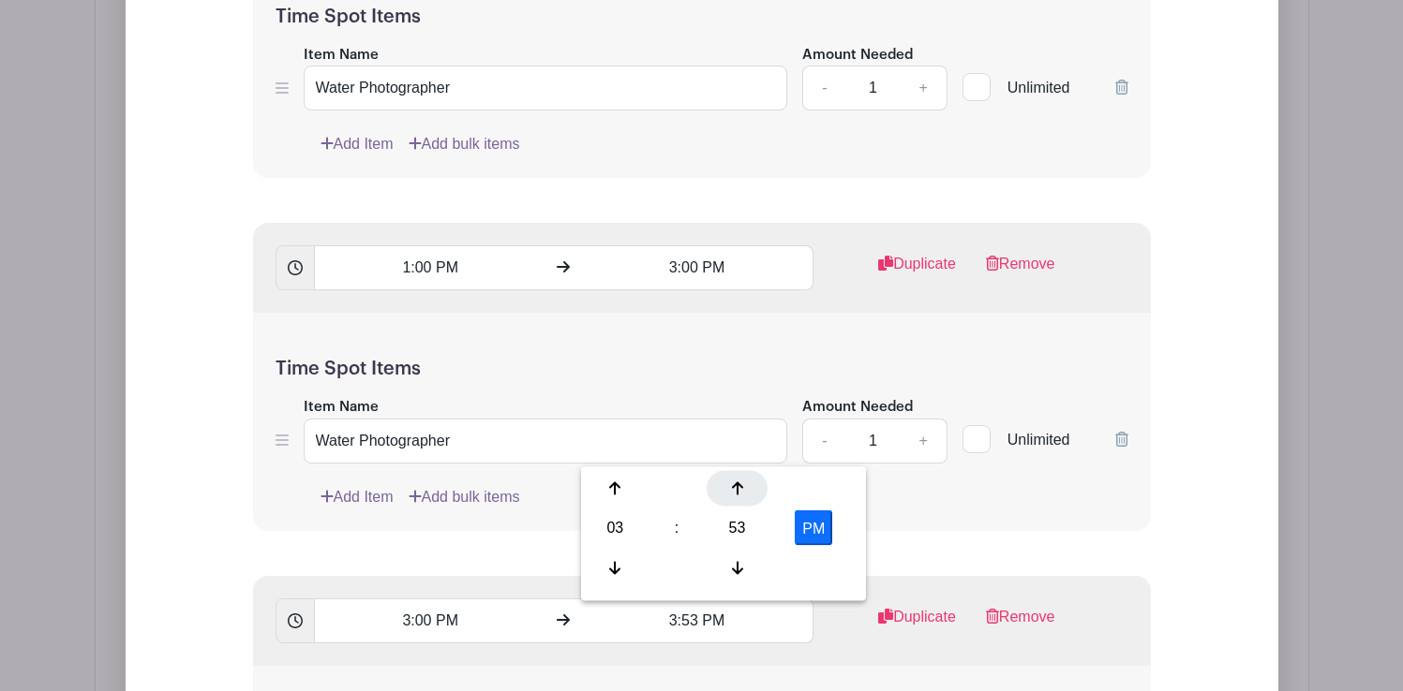
click at [733, 485] on icon at bounding box center [737, 489] width 11 height 13
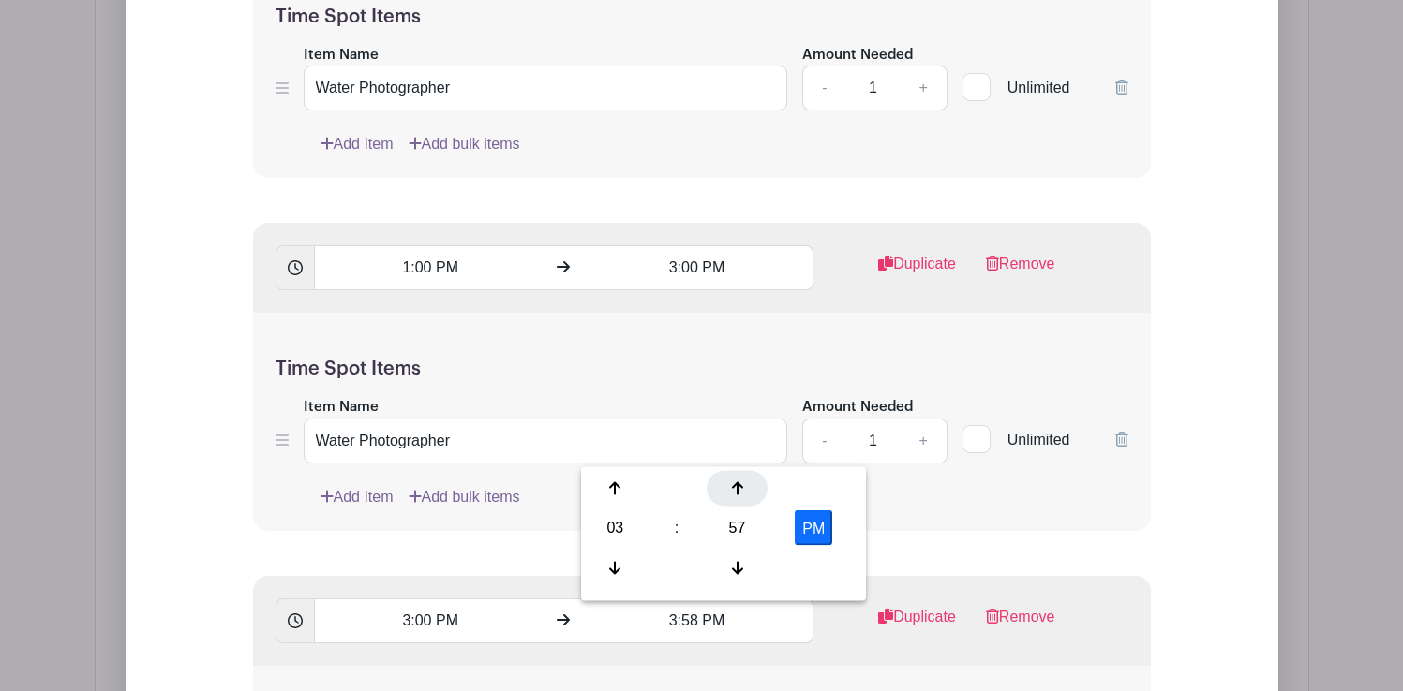
click at [733, 485] on icon at bounding box center [737, 489] width 11 height 13
click at [615, 483] on icon at bounding box center [614, 489] width 11 height 13
type input "5:00 PM"
click at [926, 535] on form "List Name Time Spots 9:00 AM 11:00 AM Duplicate Remove Time Spot Items Item Nam…" at bounding box center [701, 400] width 943 height 2111
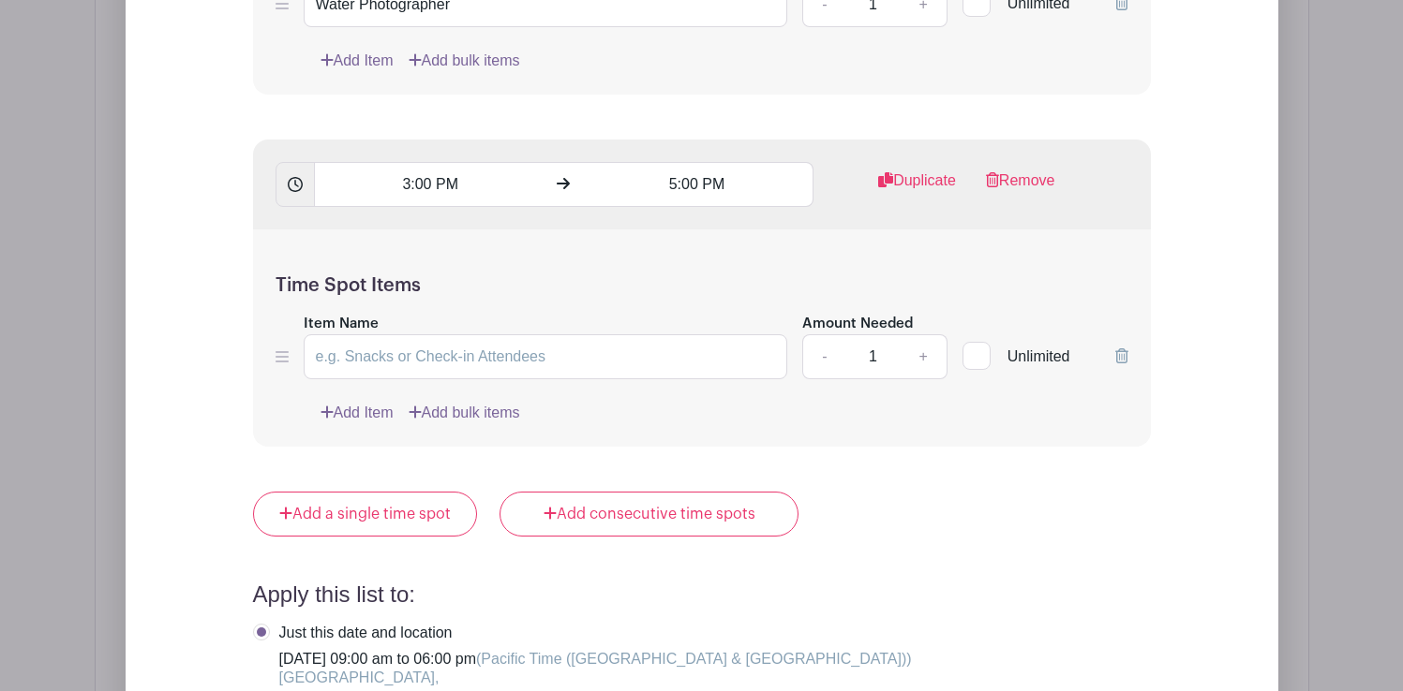
scroll to position [2875, 0]
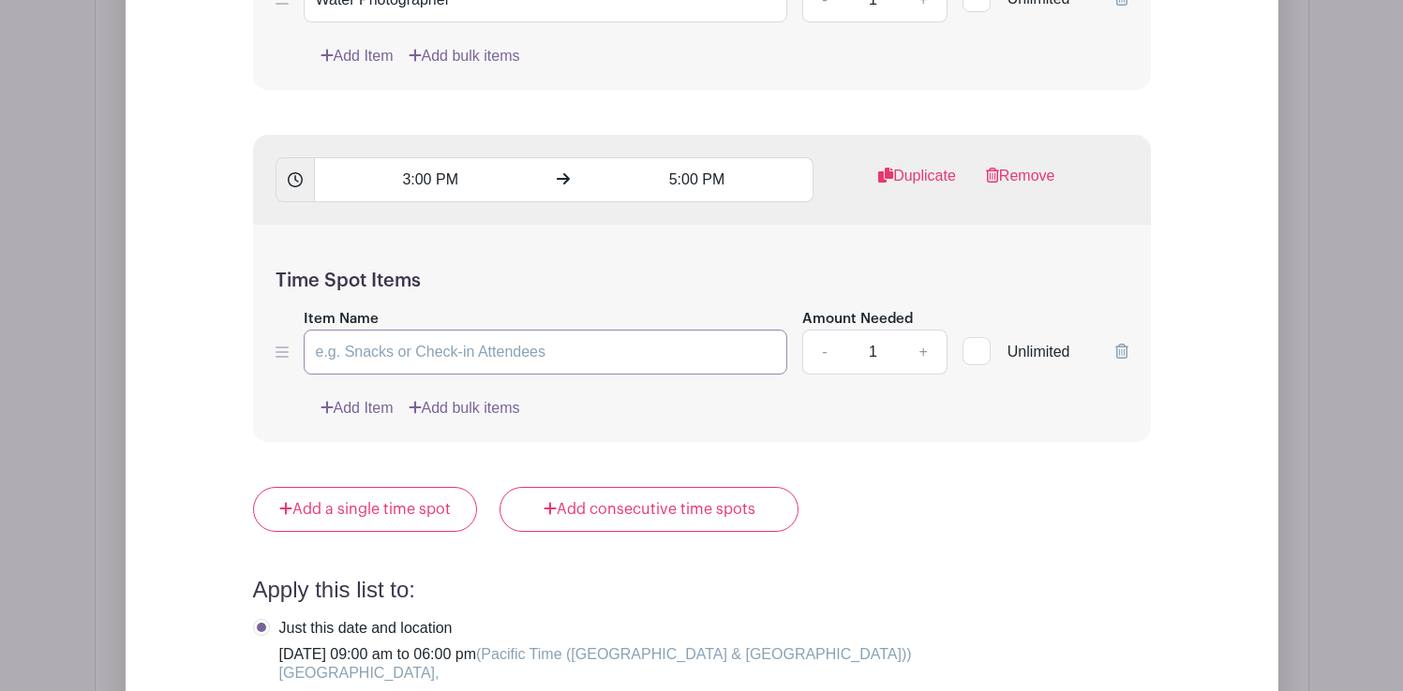
click at [520, 352] on input "Item Name" at bounding box center [546, 352] width 484 height 45
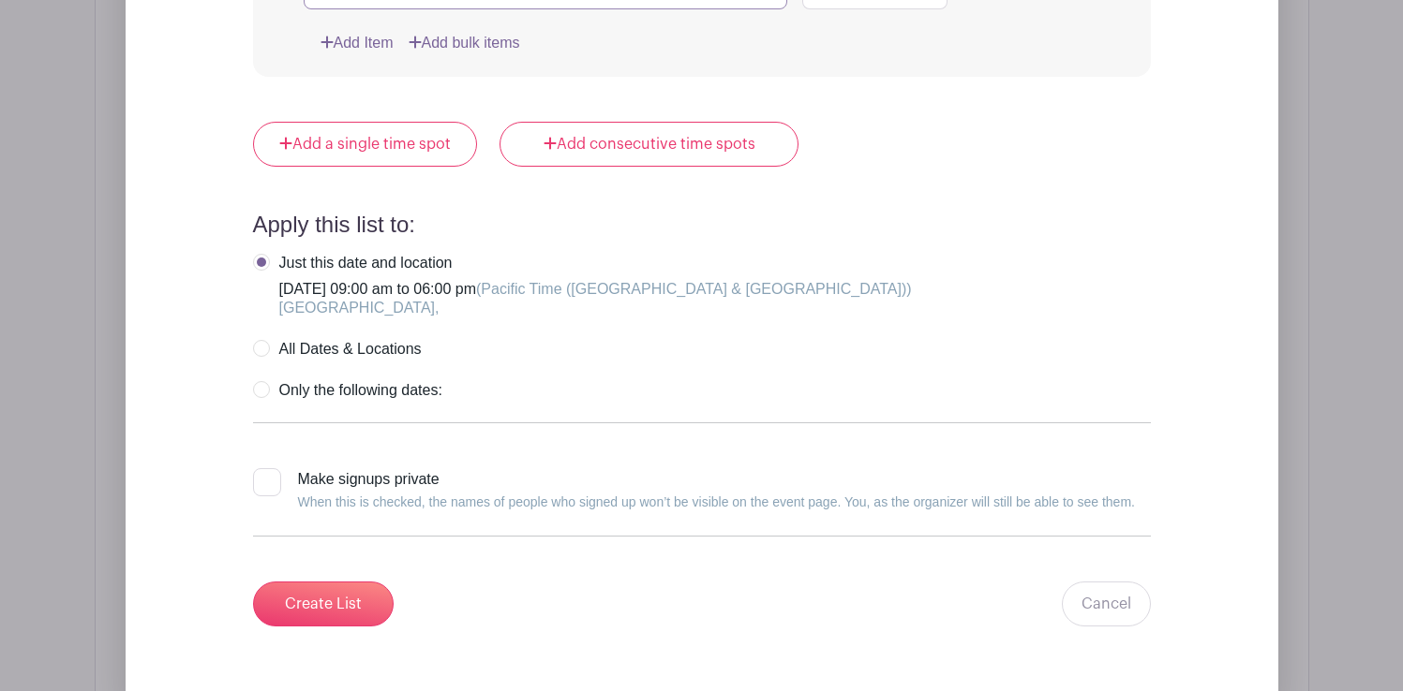
scroll to position [3262, 0]
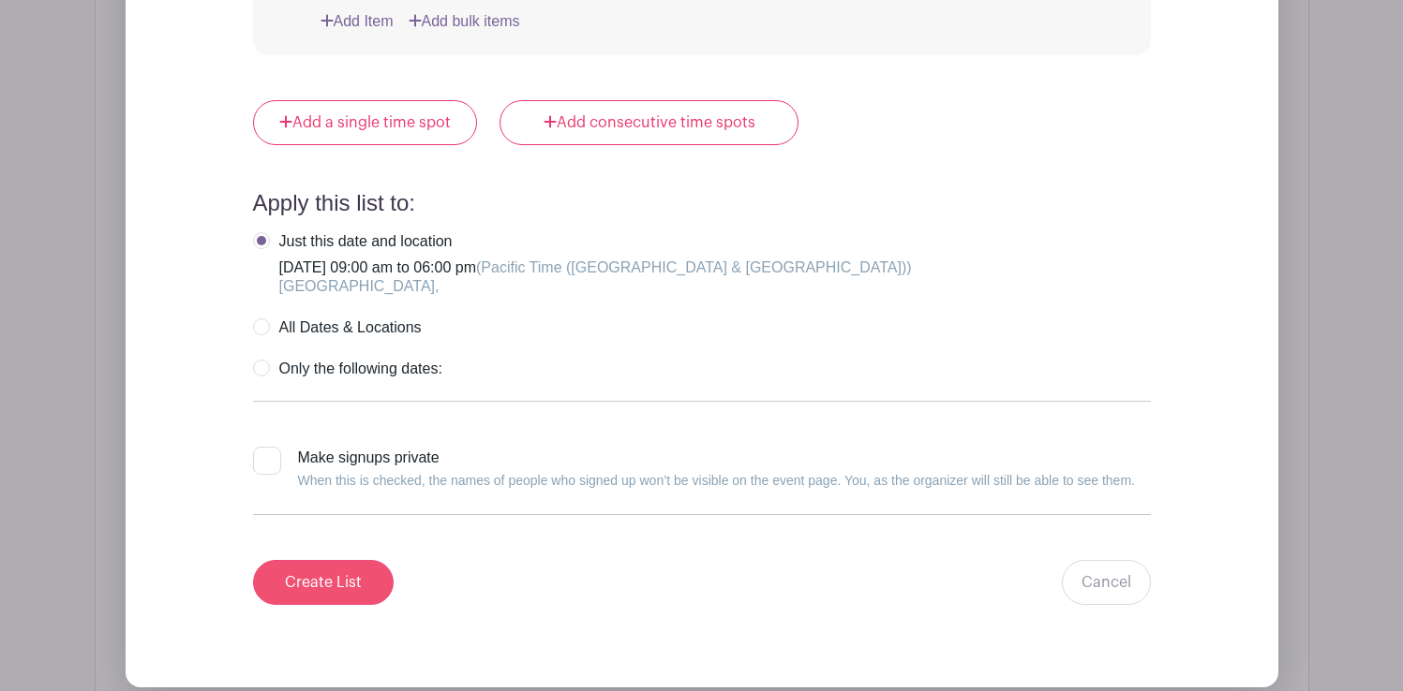
type input "Water Photographer"
click at [333, 577] on input "Create List" at bounding box center [323, 582] width 141 height 45
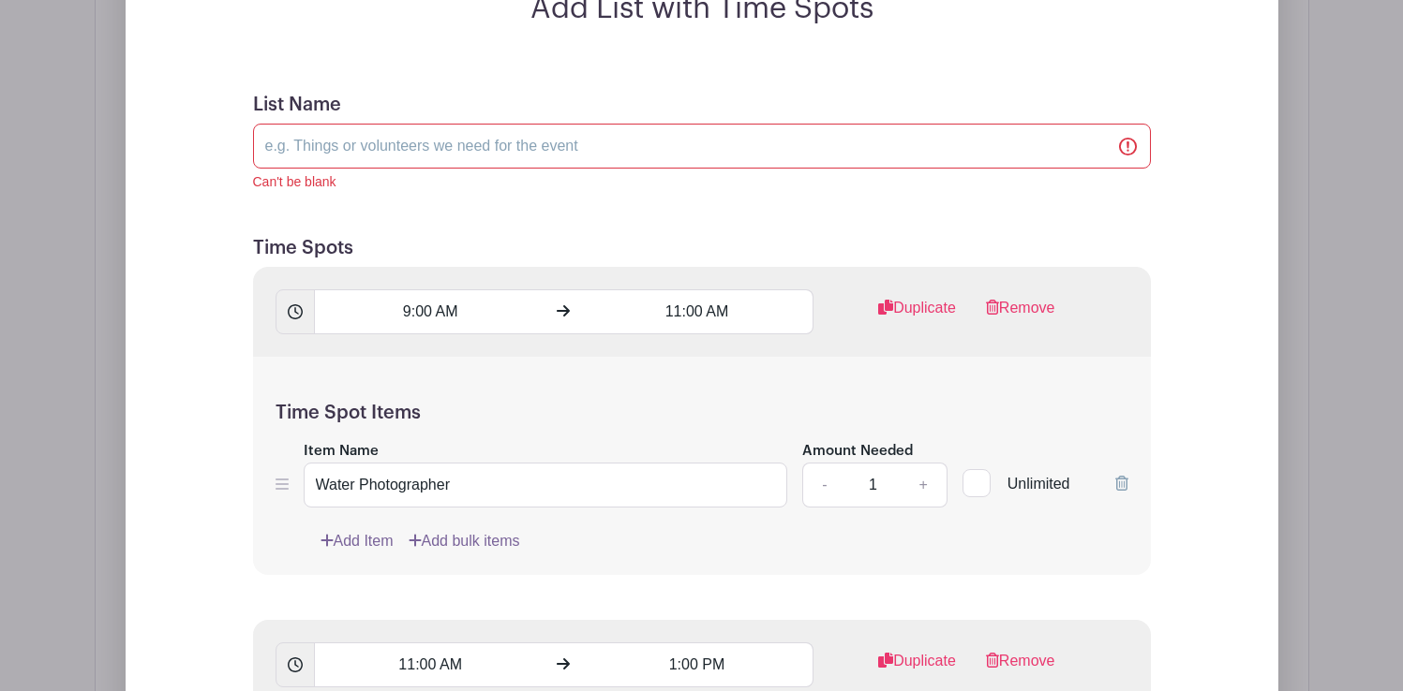
scroll to position [1848, 0]
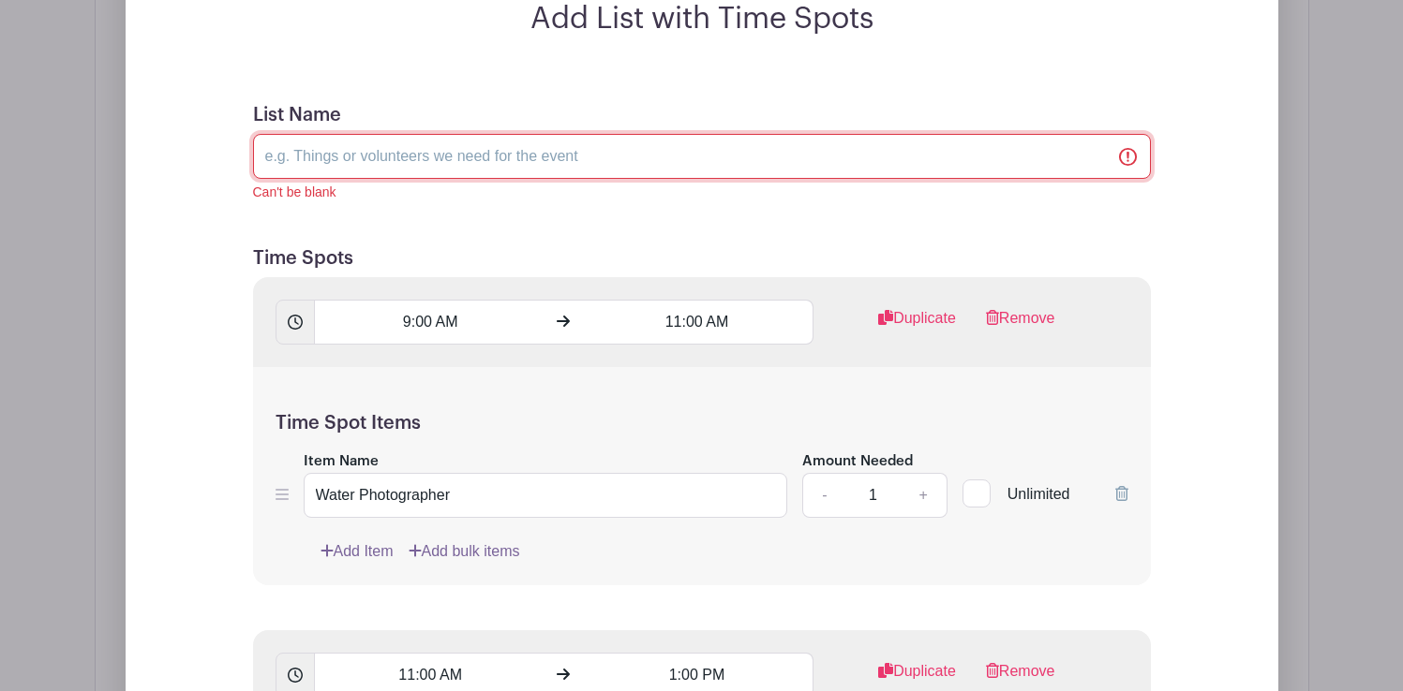
click at [527, 163] on input "List Name" at bounding box center [702, 156] width 898 height 45
drag, startPoint x: 973, startPoint y: 161, endPoint x: 409, endPoint y: 161, distance: 563.1
click at [409, 161] on input "Water Photographers (we are using Pixiest for you to upload your photos onto) T…" at bounding box center [702, 156] width 898 height 45
type input "Water Photographers"
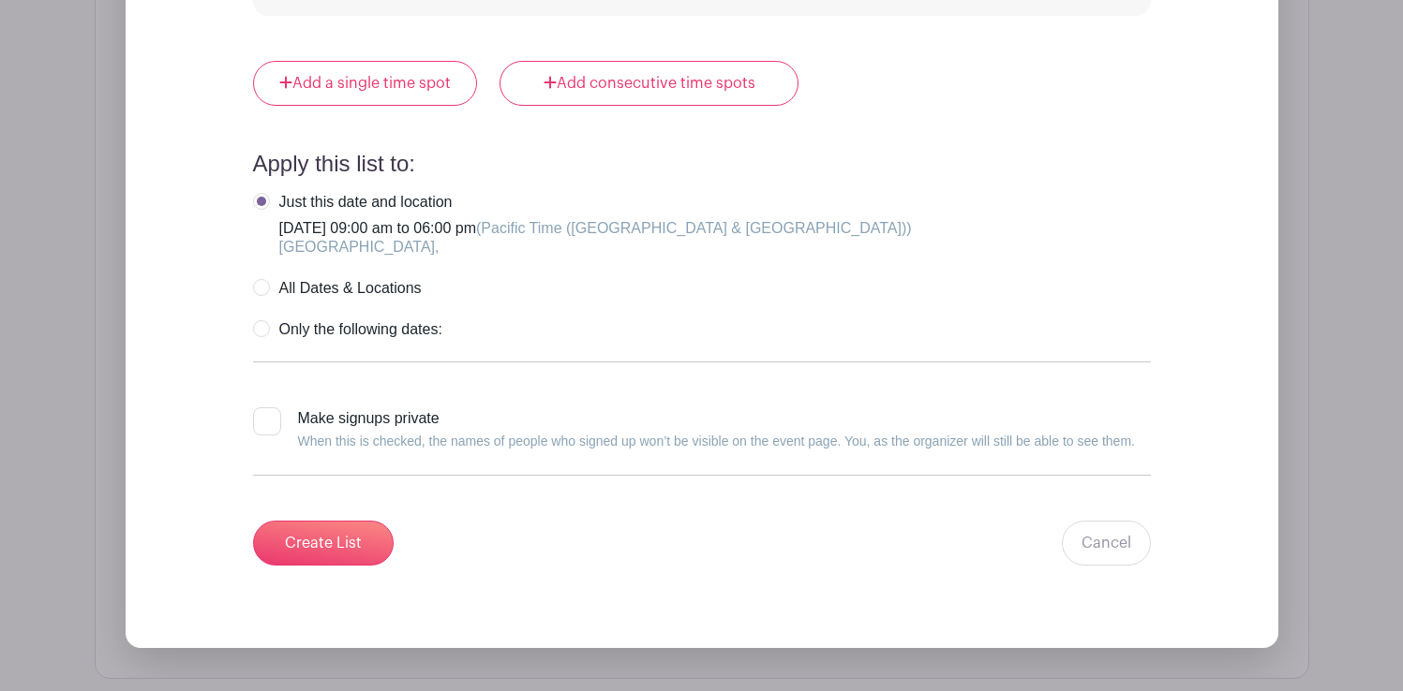
scroll to position [3541, 0]
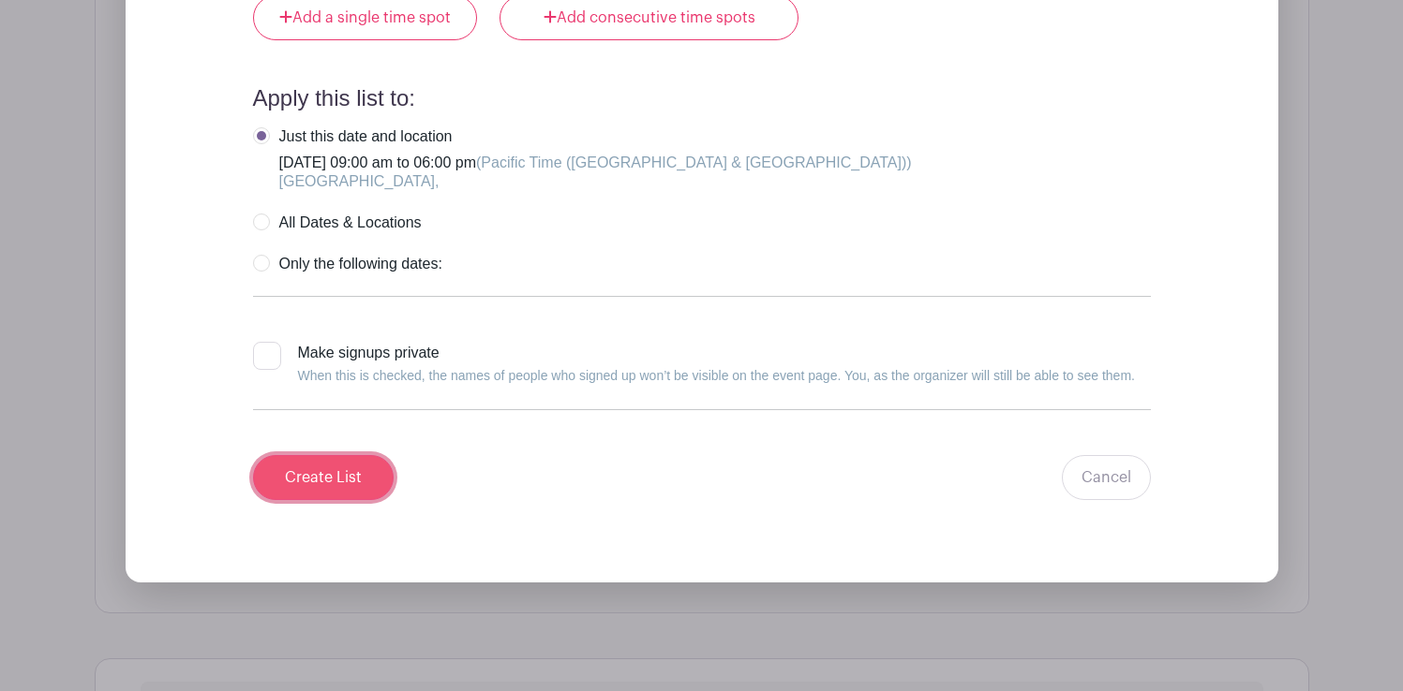
click at [347, 483] on input "Create List" at bounding box center [323, 477] width 141 height 45
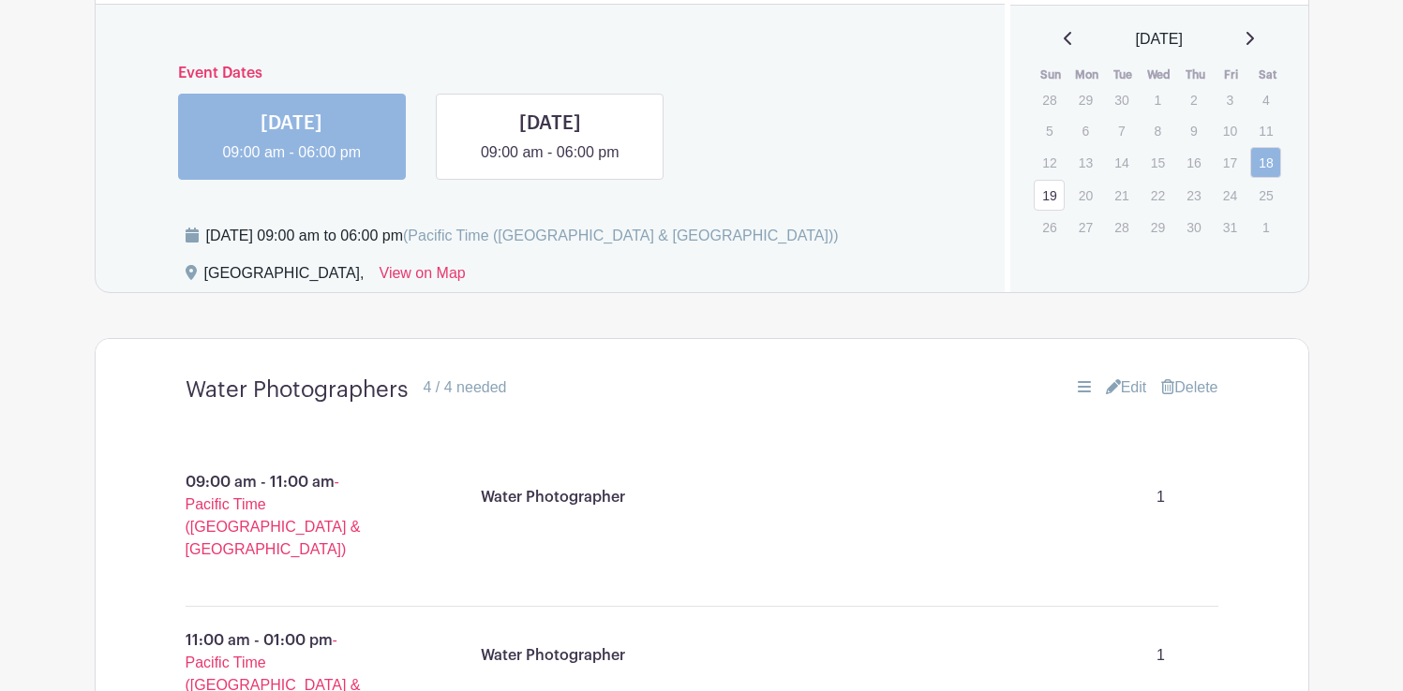
scroll to position [1215, 0]
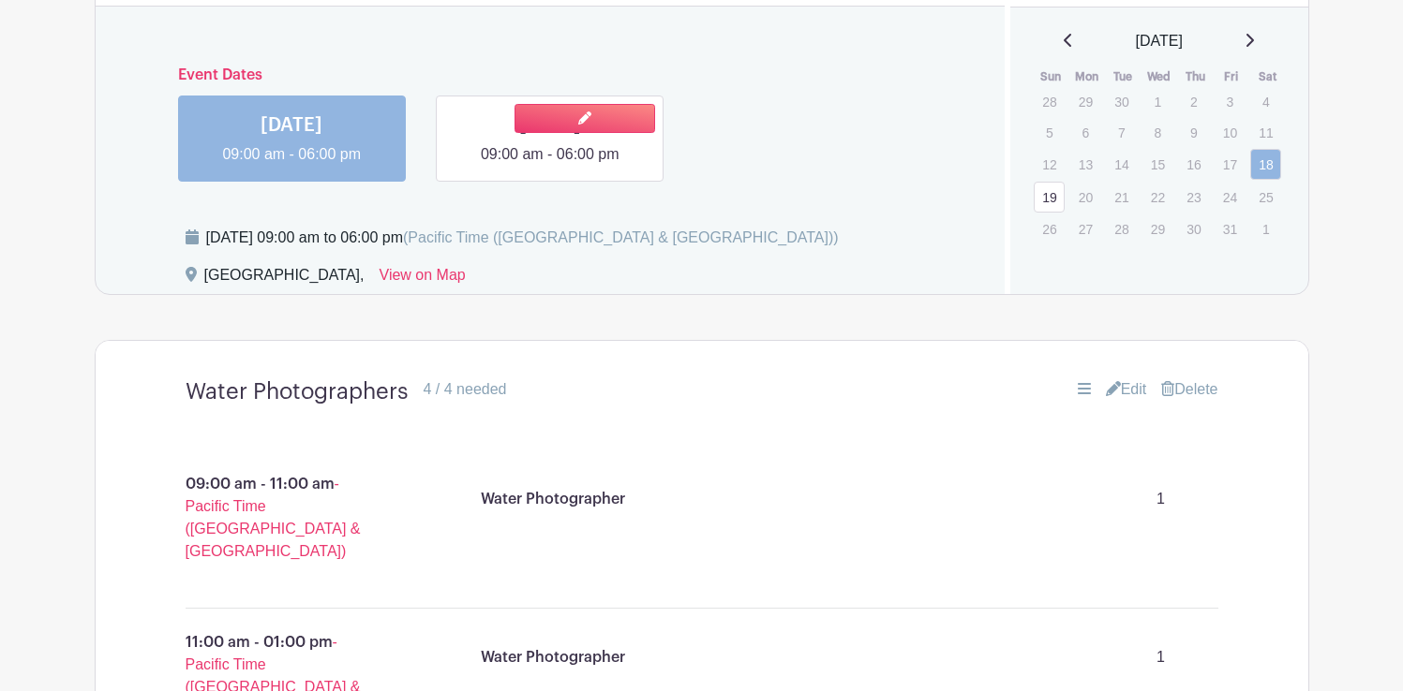
click at [550, 166] on link at bounding box center [550, 166] width 0 height 0
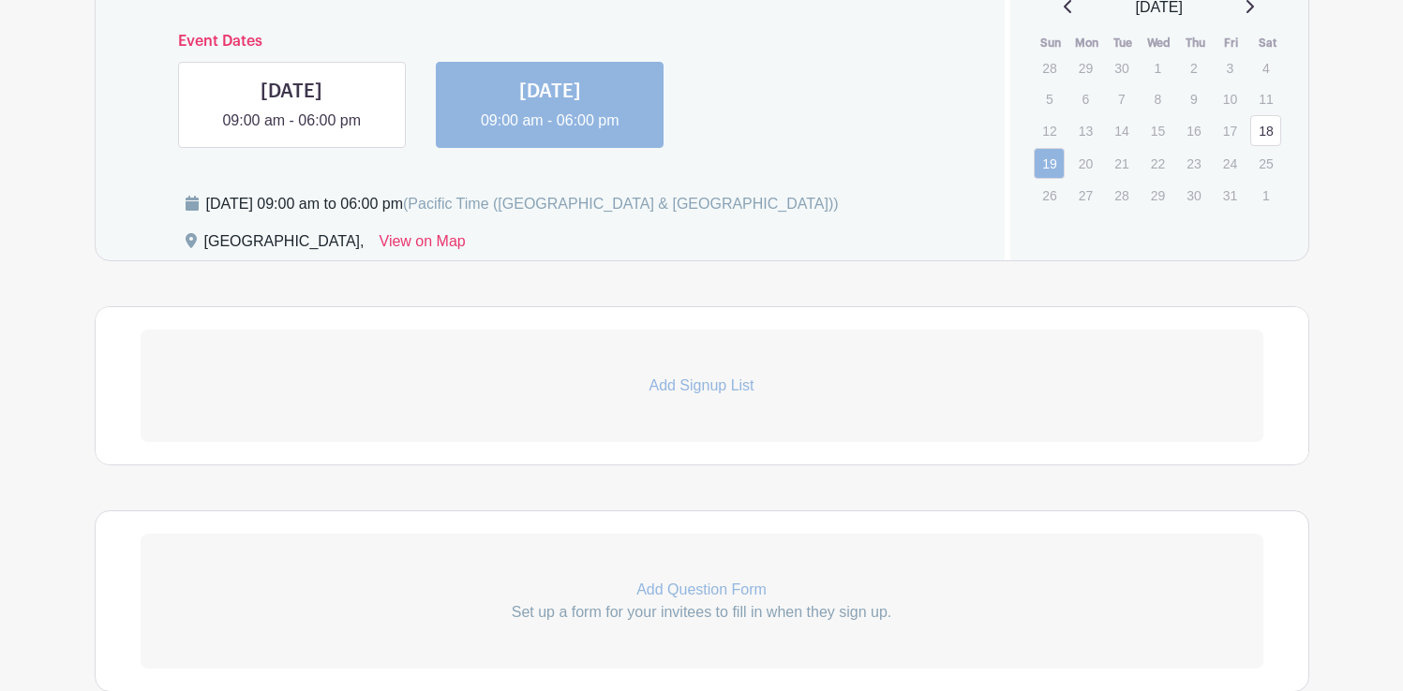
scroll to position [1253, 0]
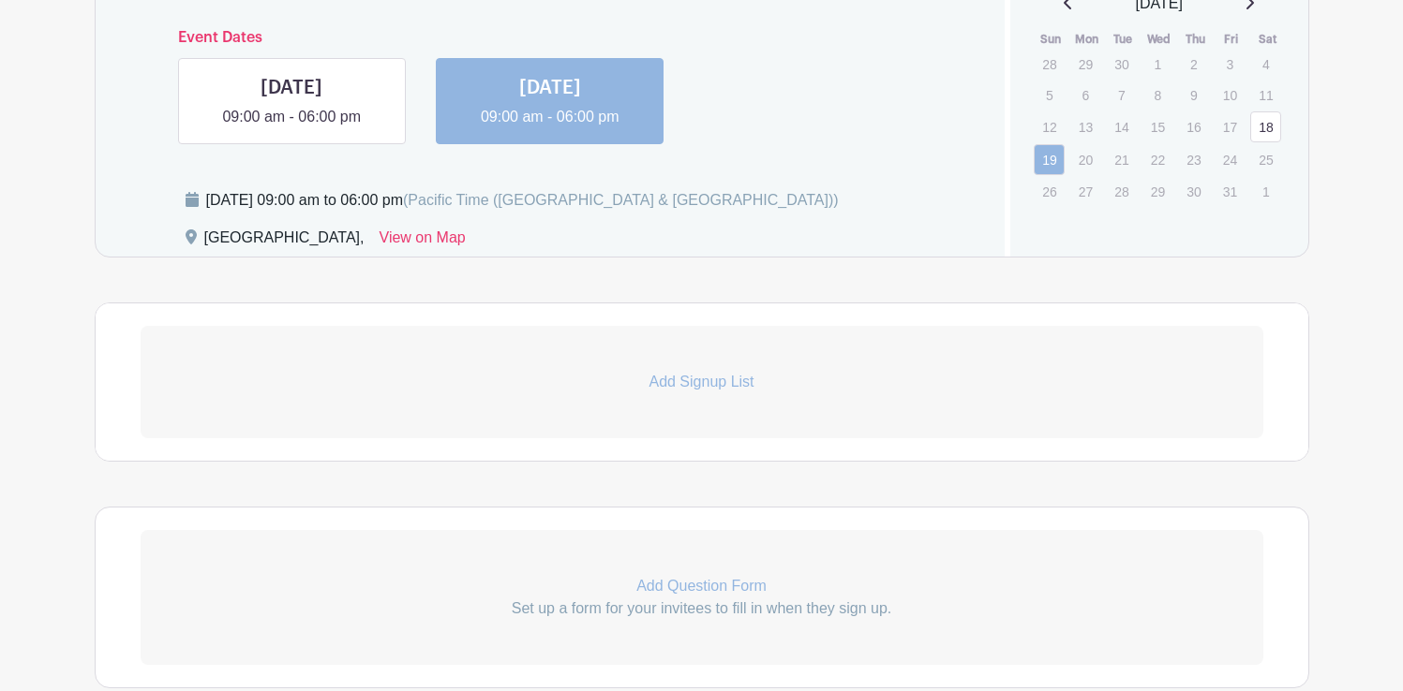
click at [695, 379] on p "Add Signup List" at bounding box center [702, 382] width 1122 height 22
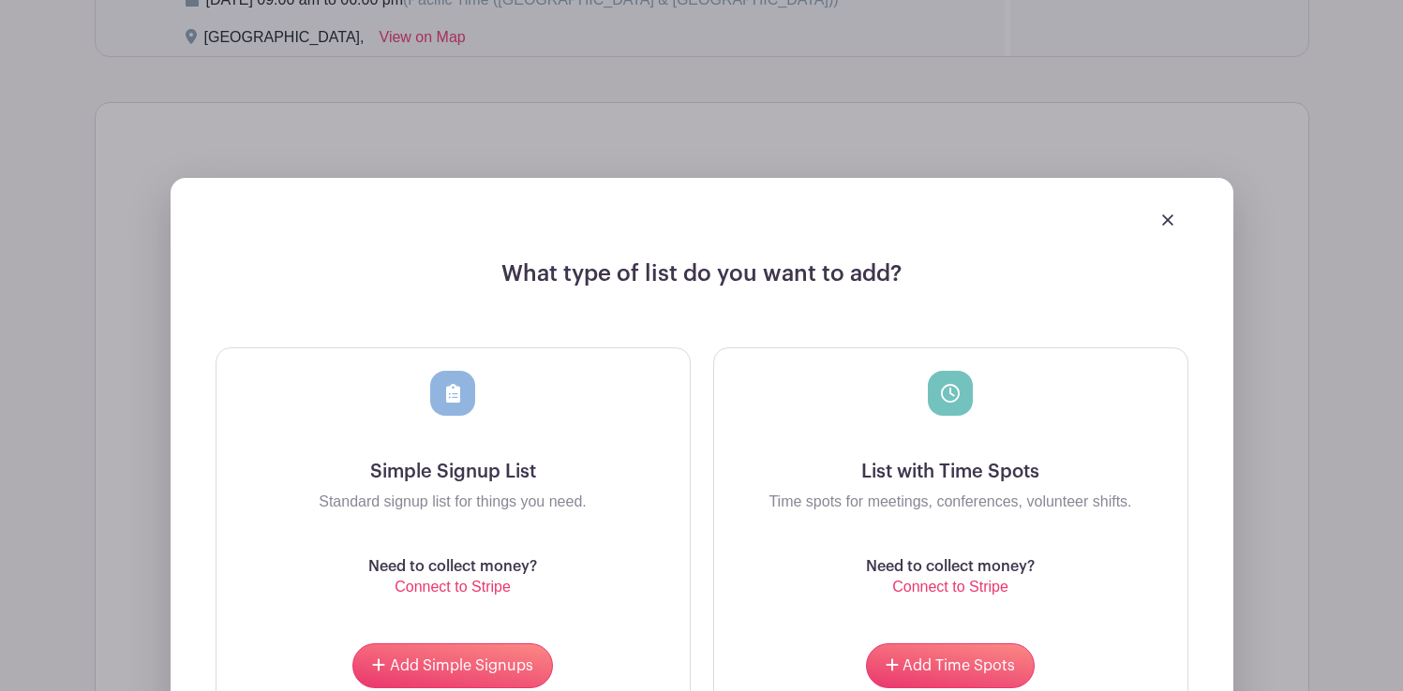
scroll to position [1466, 0]
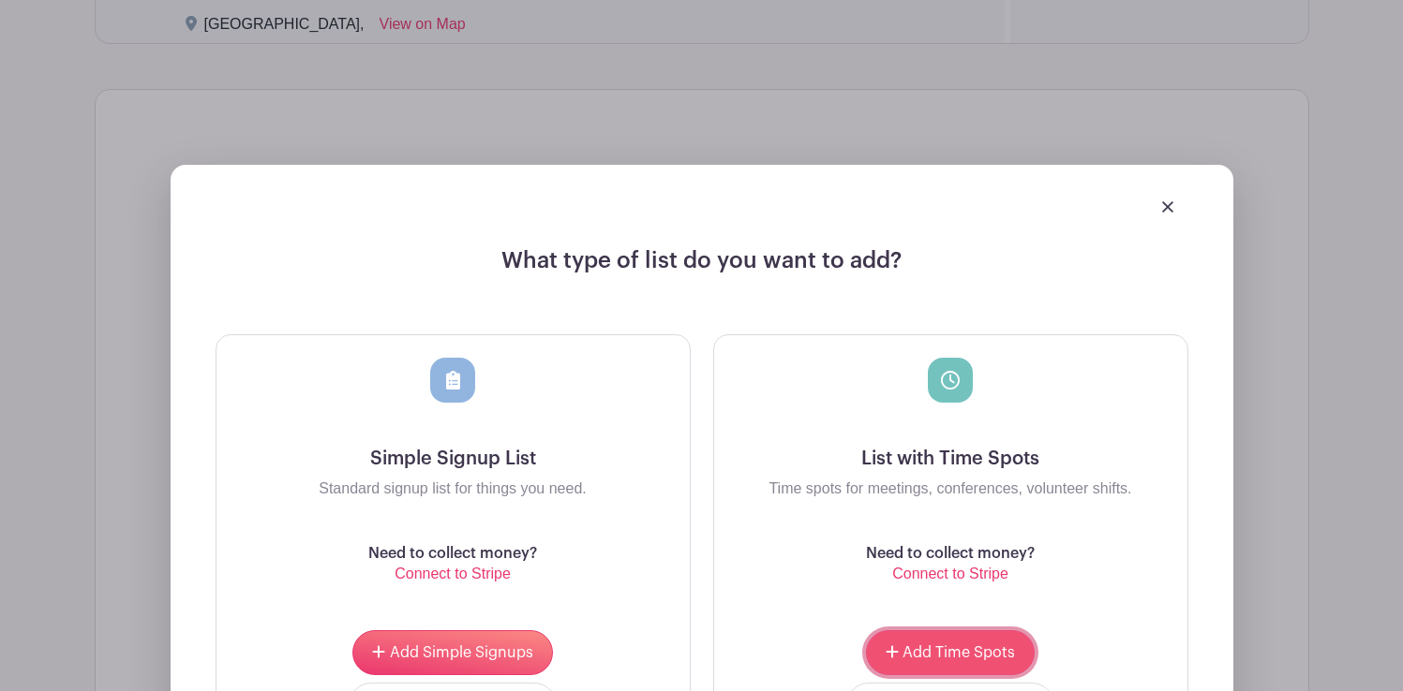
click at [925, 653] on span "Add Time Spots" at bounding box center [958, 653] width 112 height 15
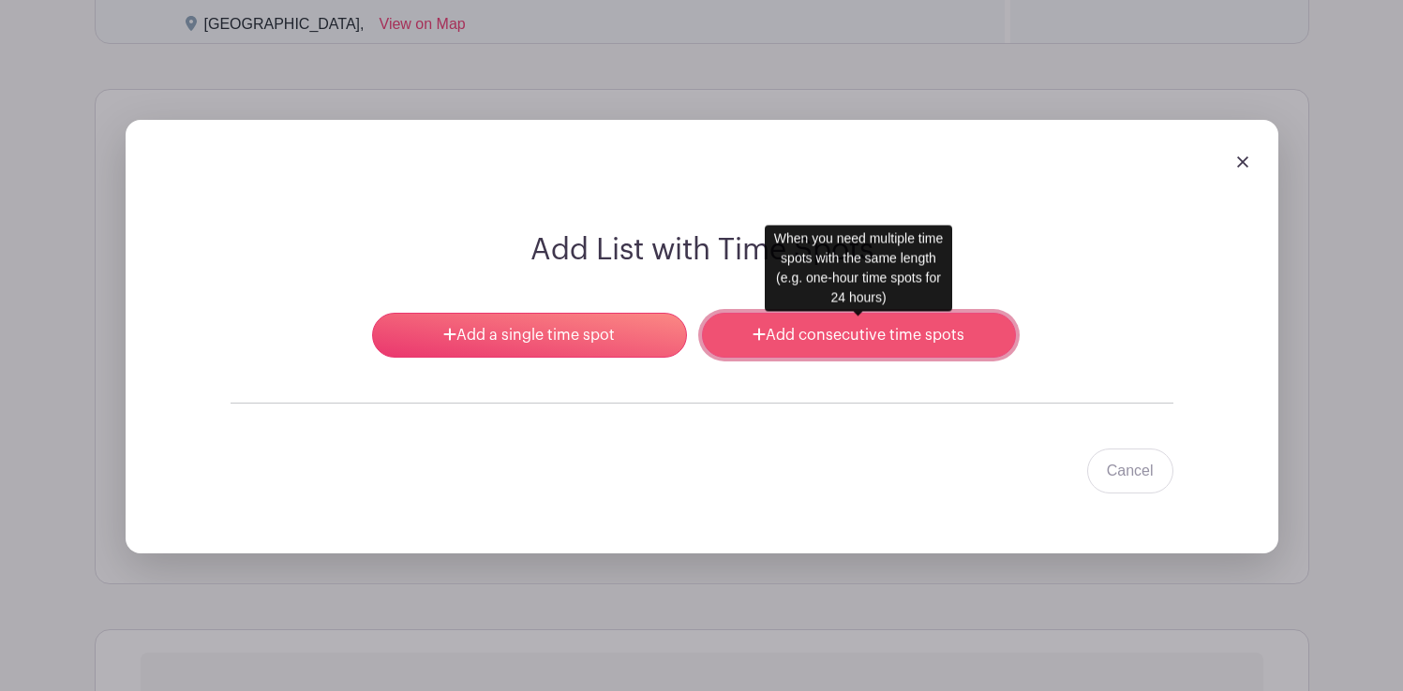
click at [770, 336] on link "Add consecutive time spots" at bounding box center [859, 335] width 314 height 45
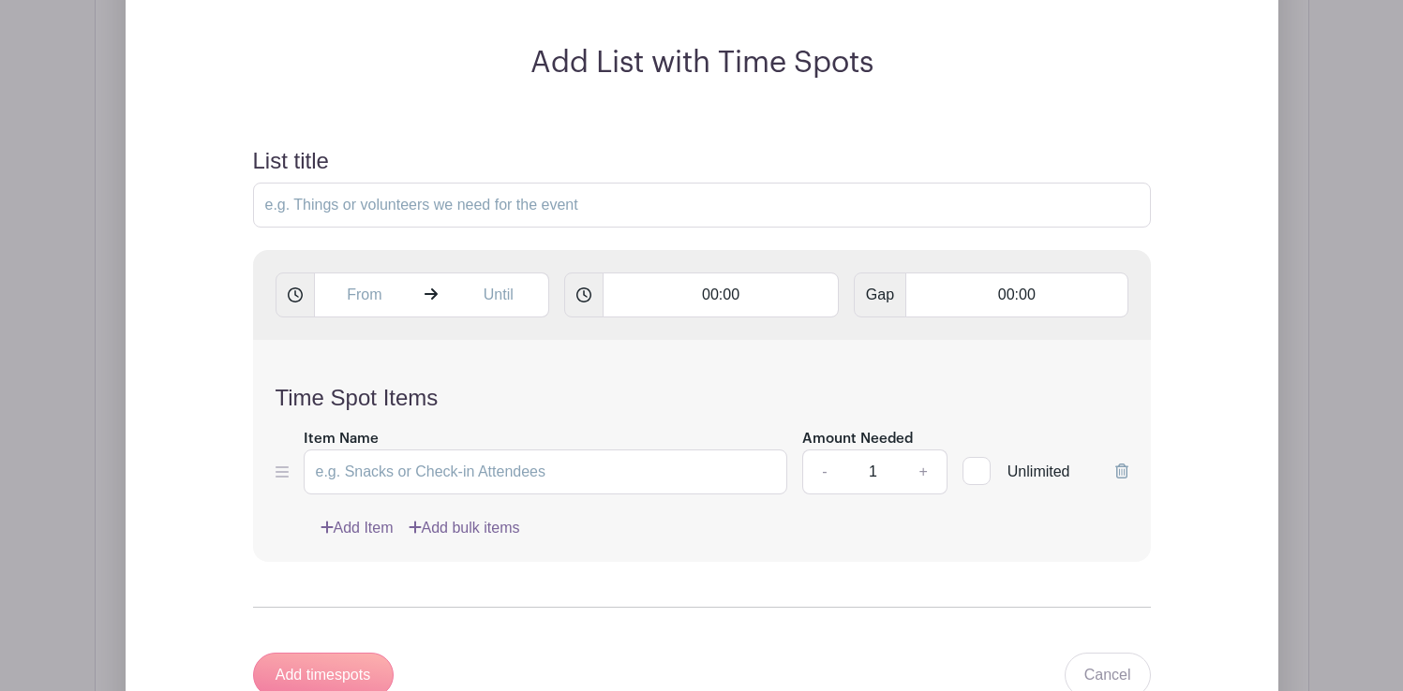
scroll to position [1800, 0]
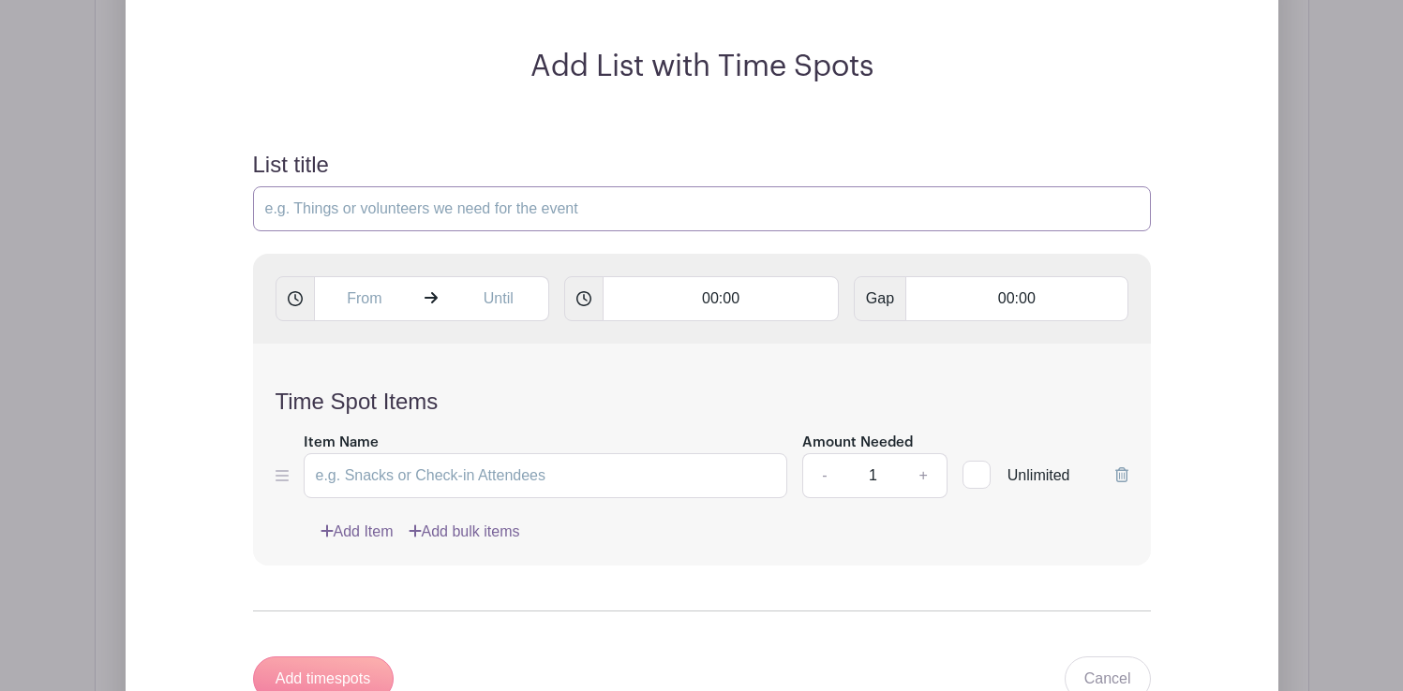
click at [391, 207] on input "List title" at bounding box center [702, 208] width 898 height 45
type input "Water Photographers"
click at [370, 302] on input "text" at bounding box center [364, 298] width 101 height 45
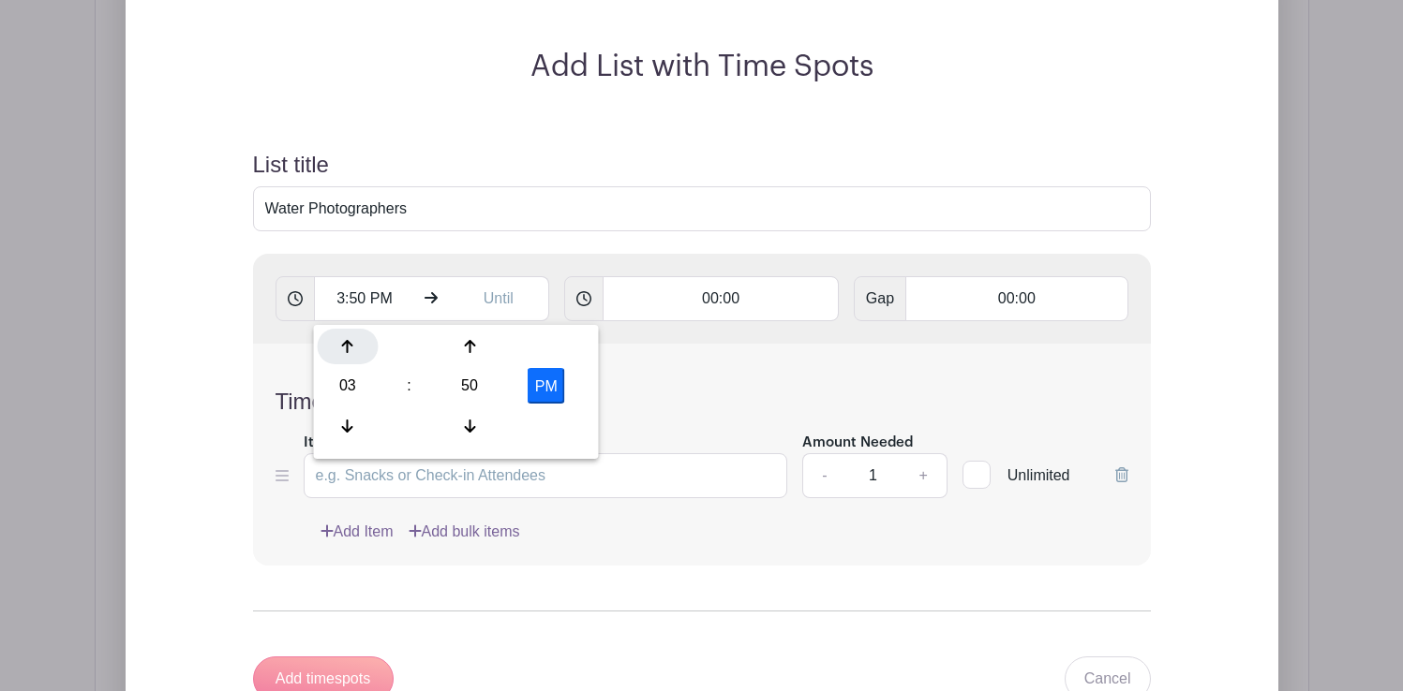
click at [346, 359] on div at bounding box center [348, 347] width 61 height 36
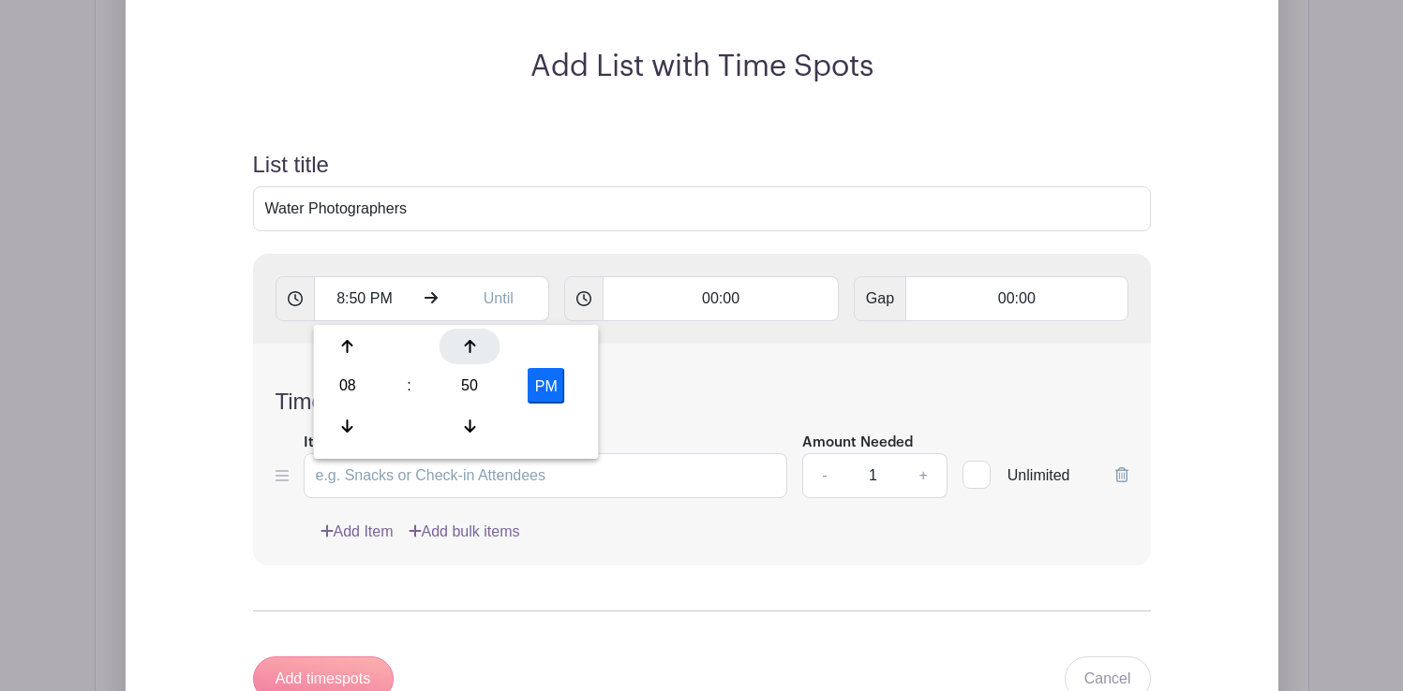
click at [478, 341] on div at bounding box center [469, 347] width 61 height 36
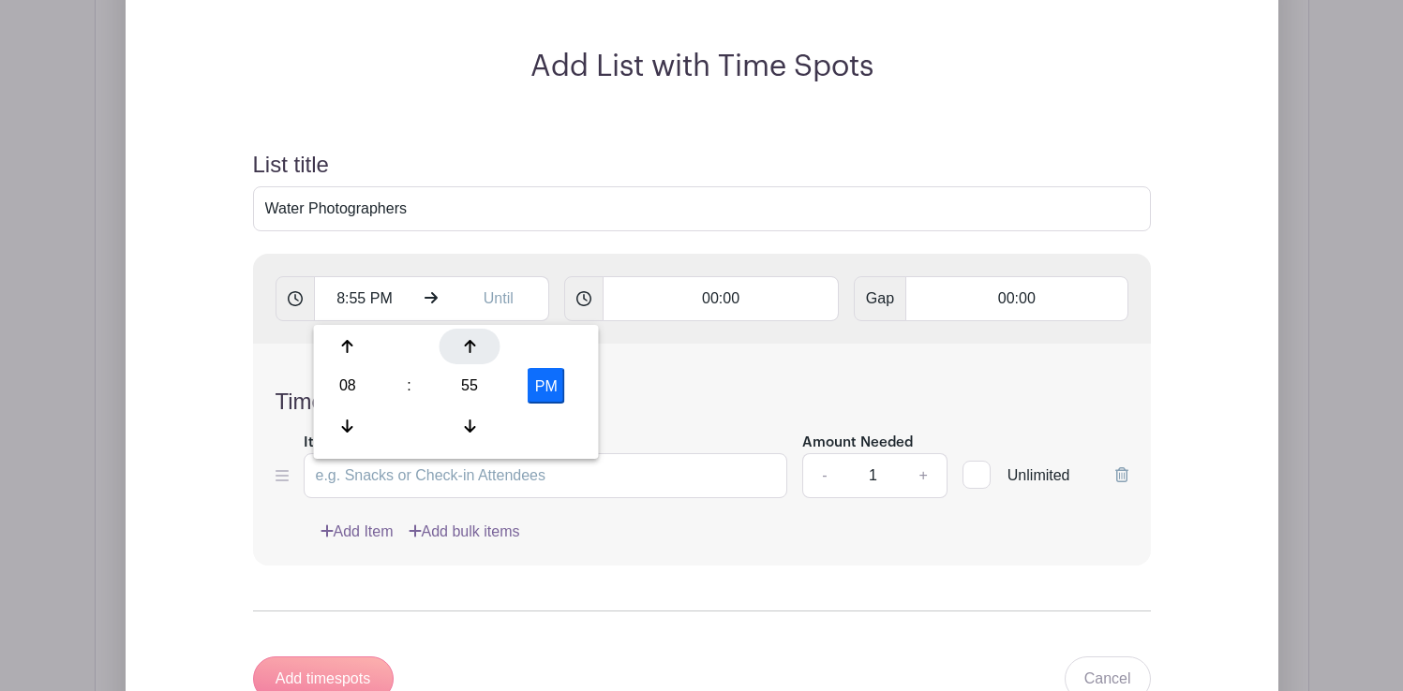
click at [478, 341] on div at bounding box center [469, 347] width 61 height 36
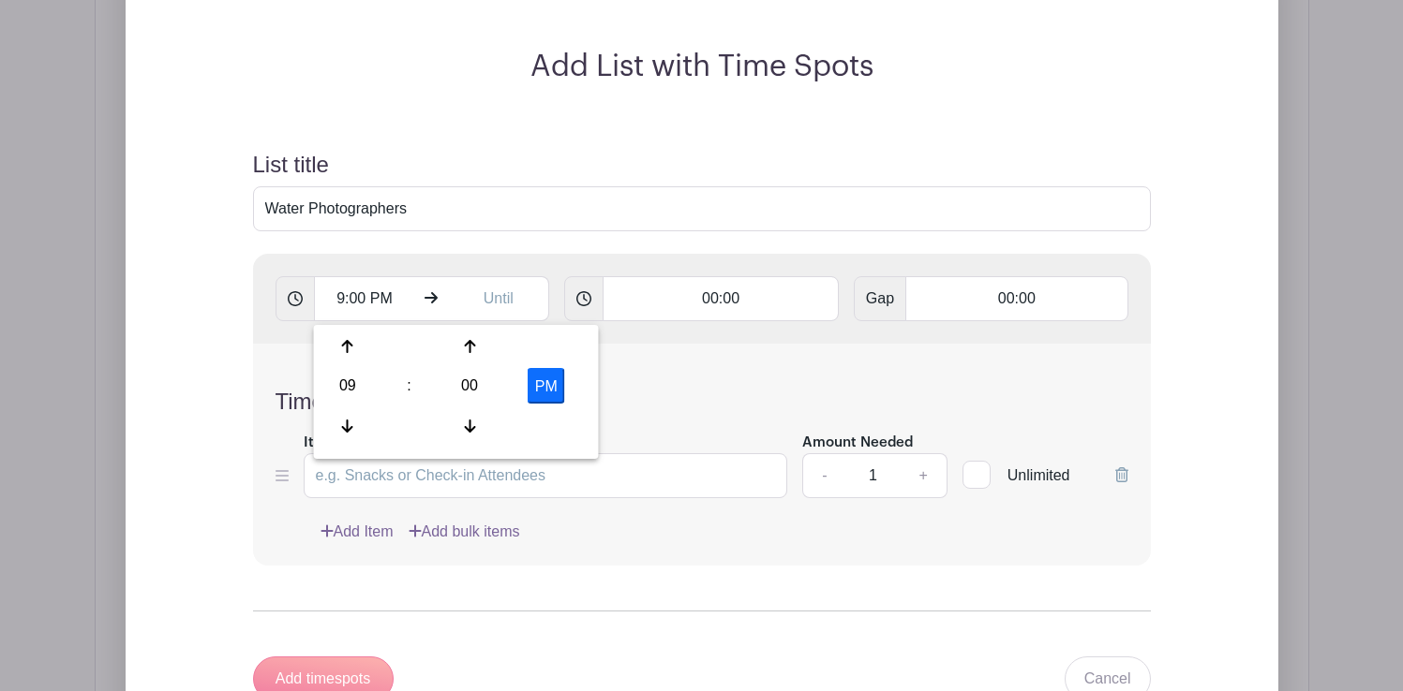
click at [551, 383] on button "PM" at bounding box center [545, 386] width 37 height 36
type input "9:00 AM"
click at [503, 305] on input "text" at bounding box center [498, 298] width 101 height 45
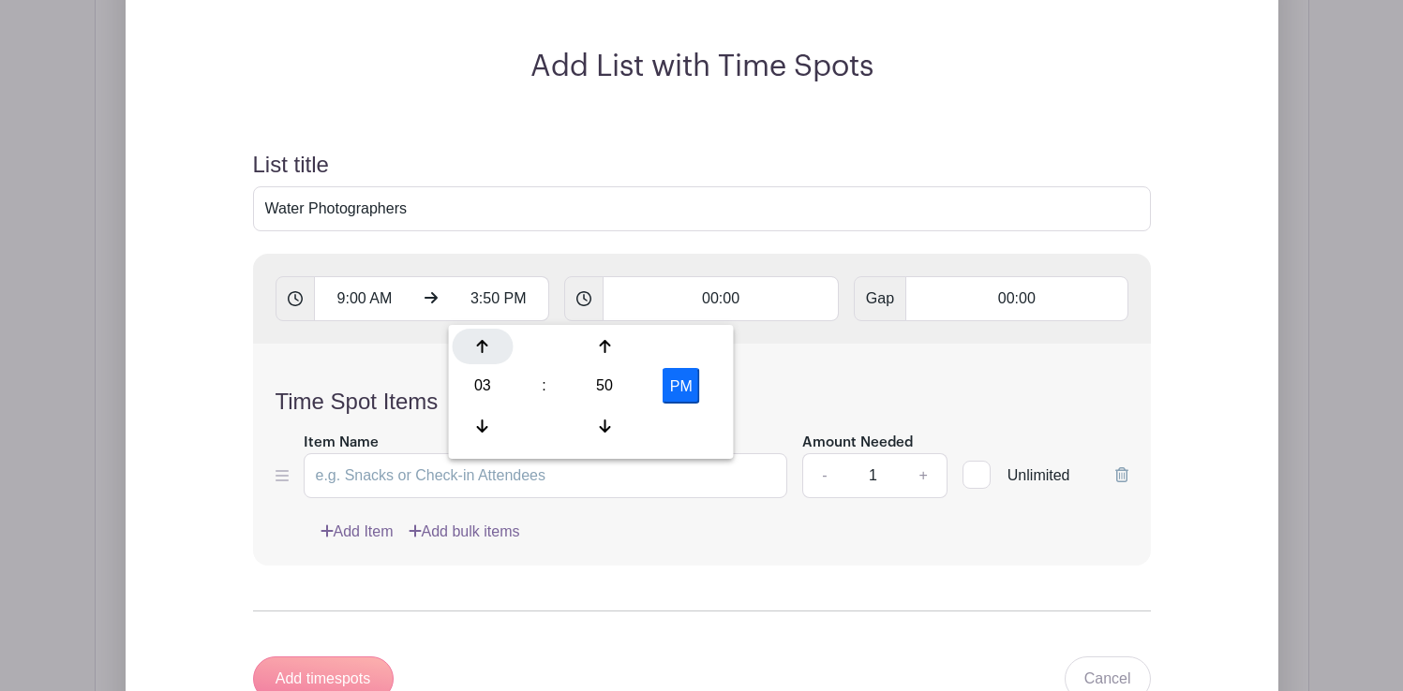
click at [477, 345] on icon at bounding box center [482, 346] width 11 height 13
click at [484, 344] on icon at bounding box center [482, 346] width 11 height 15
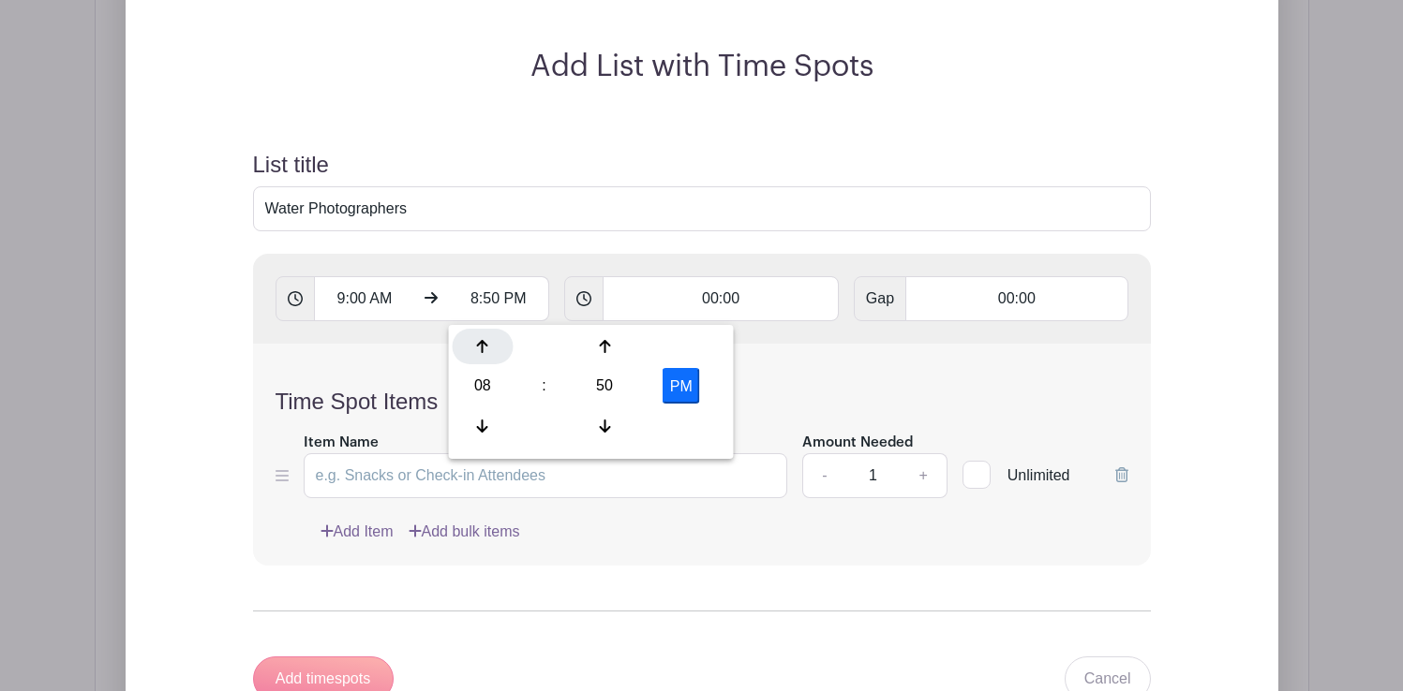
click at [484, 344] on icon at bounding box center [482, 346] width 11 height 15
click at [599, 354] on div at bounding box center [604, 347] width 61 height 36
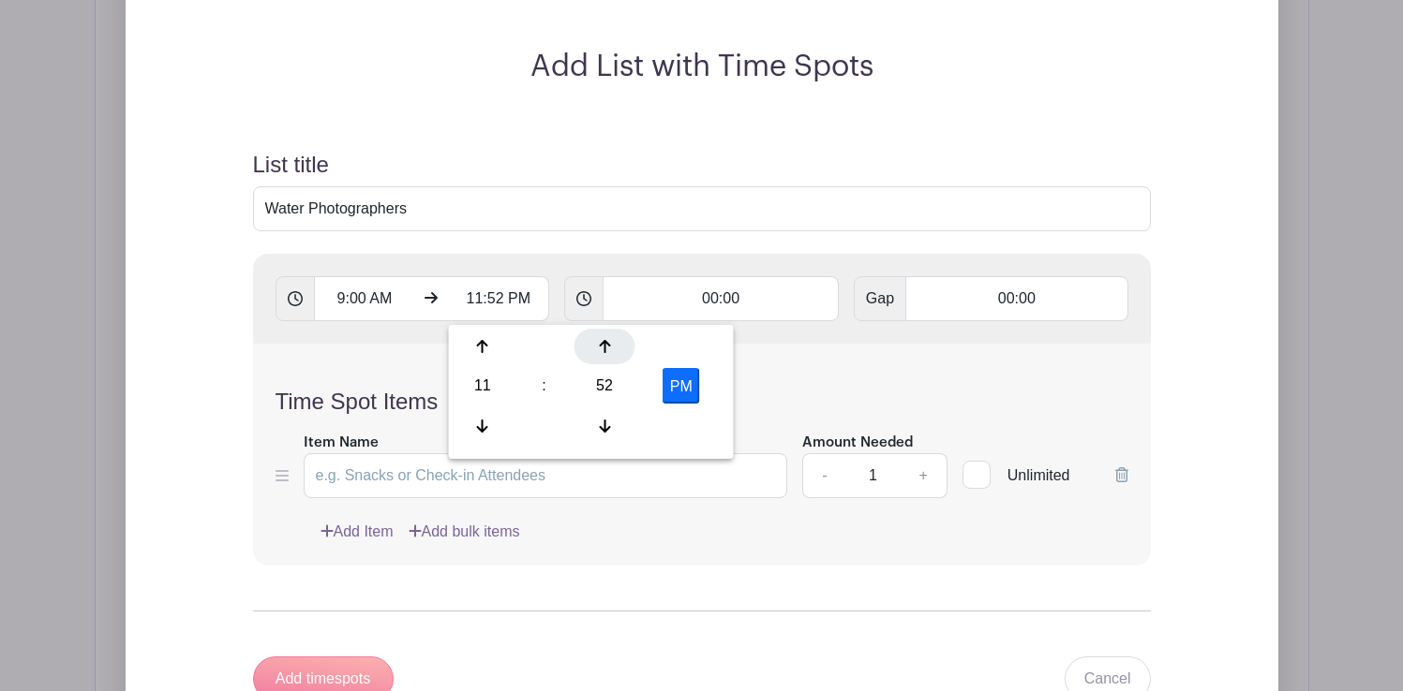
click at [599, 354] on div at bounding box center [604, 347] width 61 height 36
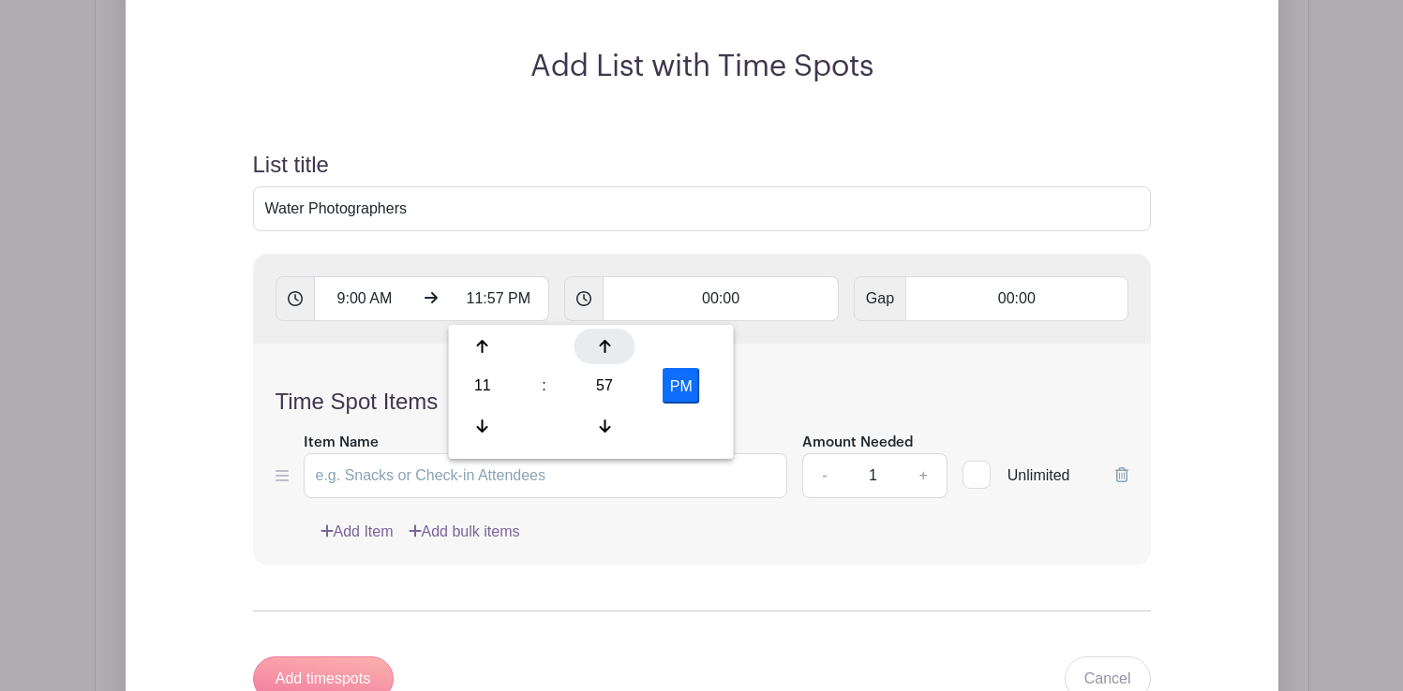
click at [599, 354] on div at bounding box center [604, 347] width 61 height 36
click at [602, 350] on icon at bounding box center [604, 346] width 11 height 15
click at [483, 419] on icon at bounding box center [482, 426] width 11 height 15
click at [682, 381] on button "PM" at bounding box center [680, 386] width 37 height 36
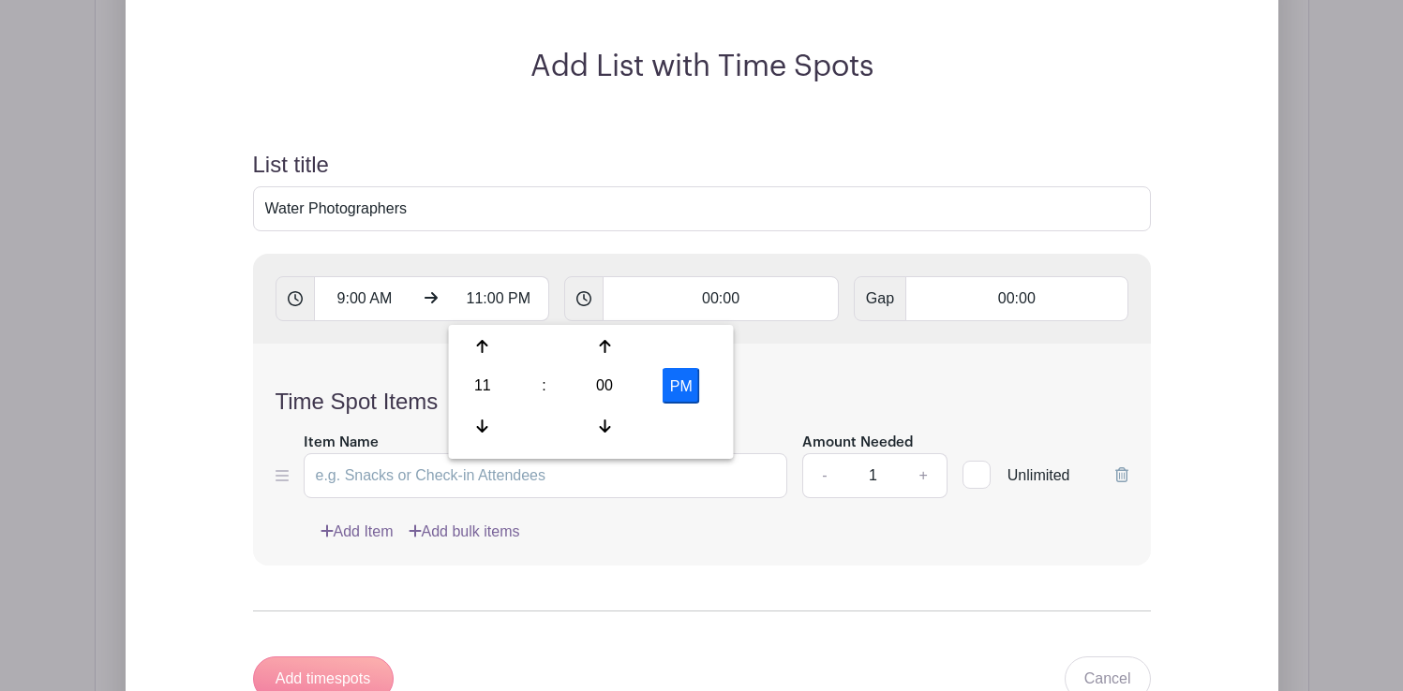
type input "11:00 AM"
click at [820, 385] on div "Time Spot Items Item Name Amount Needed - 1 + Unlimited Add Item Add bulk items" at bounding box center [702, 455] width 898 height 222
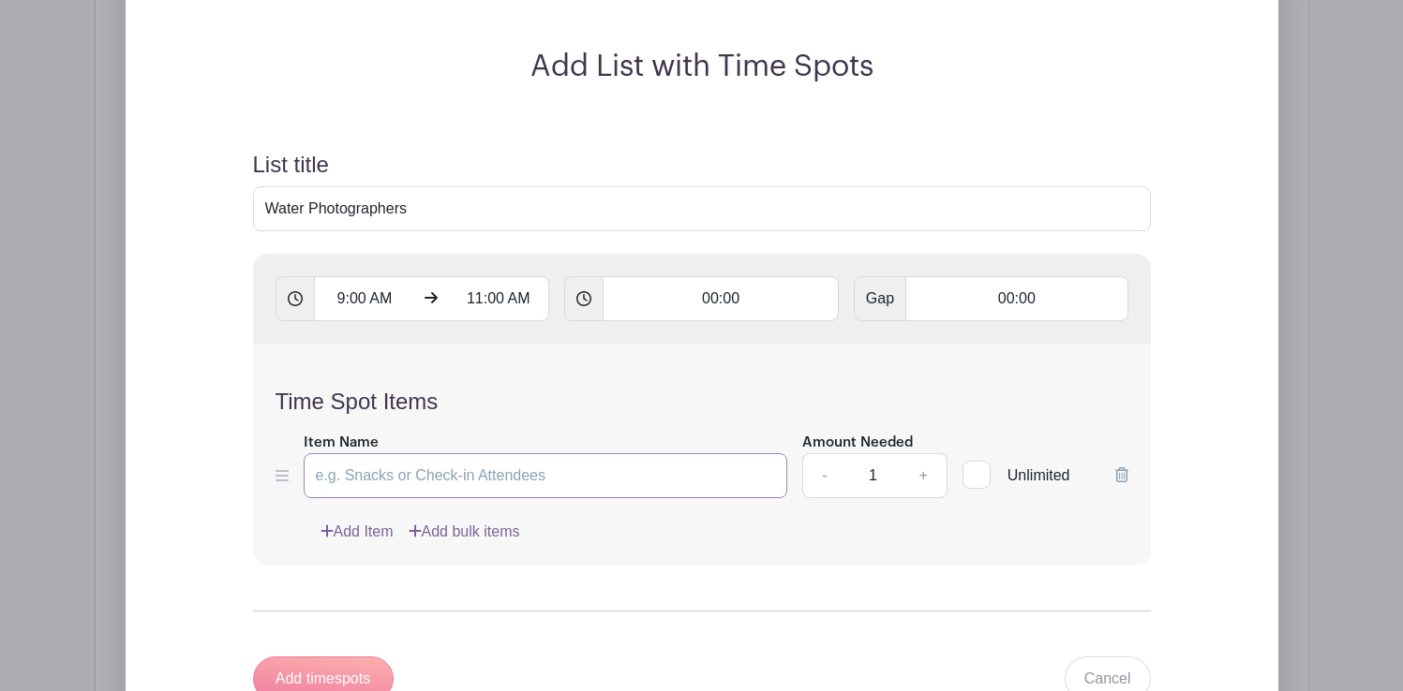
click at [568, 474] on input "Item Name" at bounding box center [546, 475] width 484 height 45
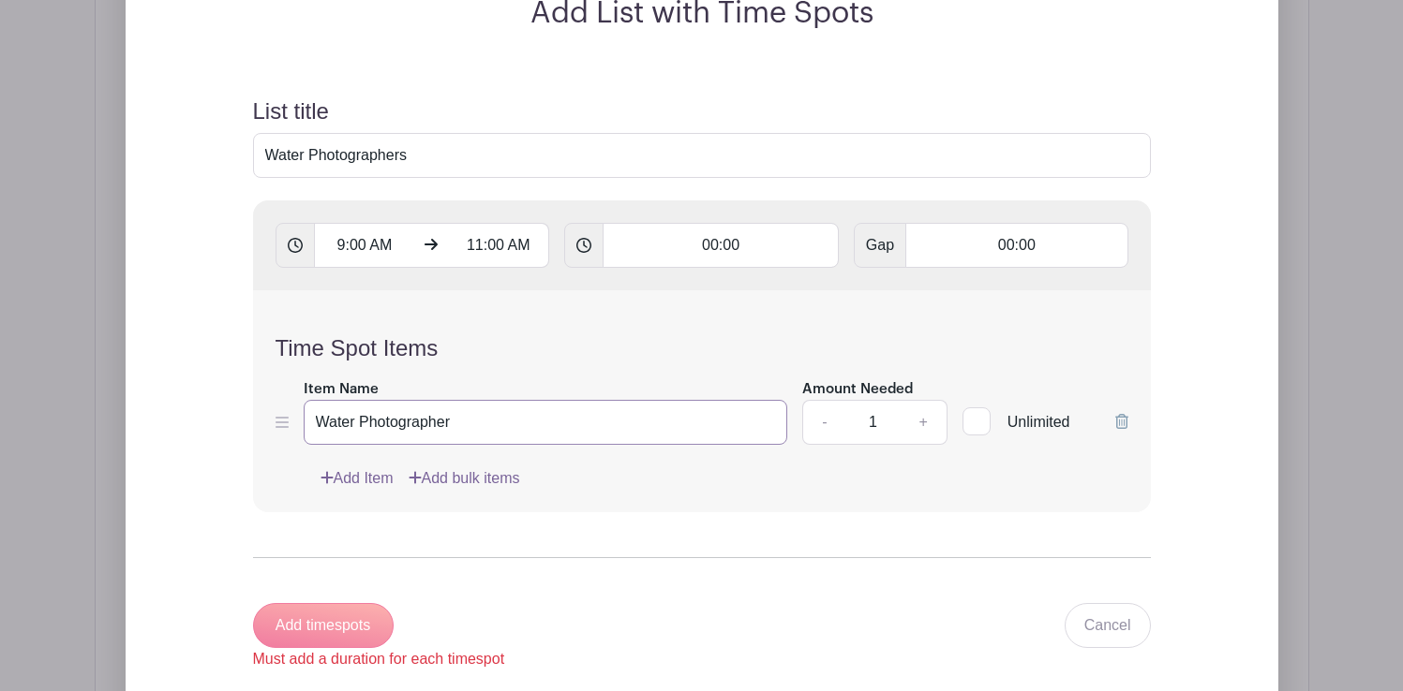
scroll to position [1854, 0]
type input "Water Photographer"
click at [355, 624] on div "Add timespots Must add a duration for each timespot" at bounding box center [379, 635] width 252 height 67
click at [749, 245] on input "00:00" at bounding box center [720, 244] width 236 height 45
click at [780, 498] on div "Time Spot Items Item Name Water Photographer Amount Needed - 1 + Unlimited Add …" at bounding box center [702, 401] width 898 height 222
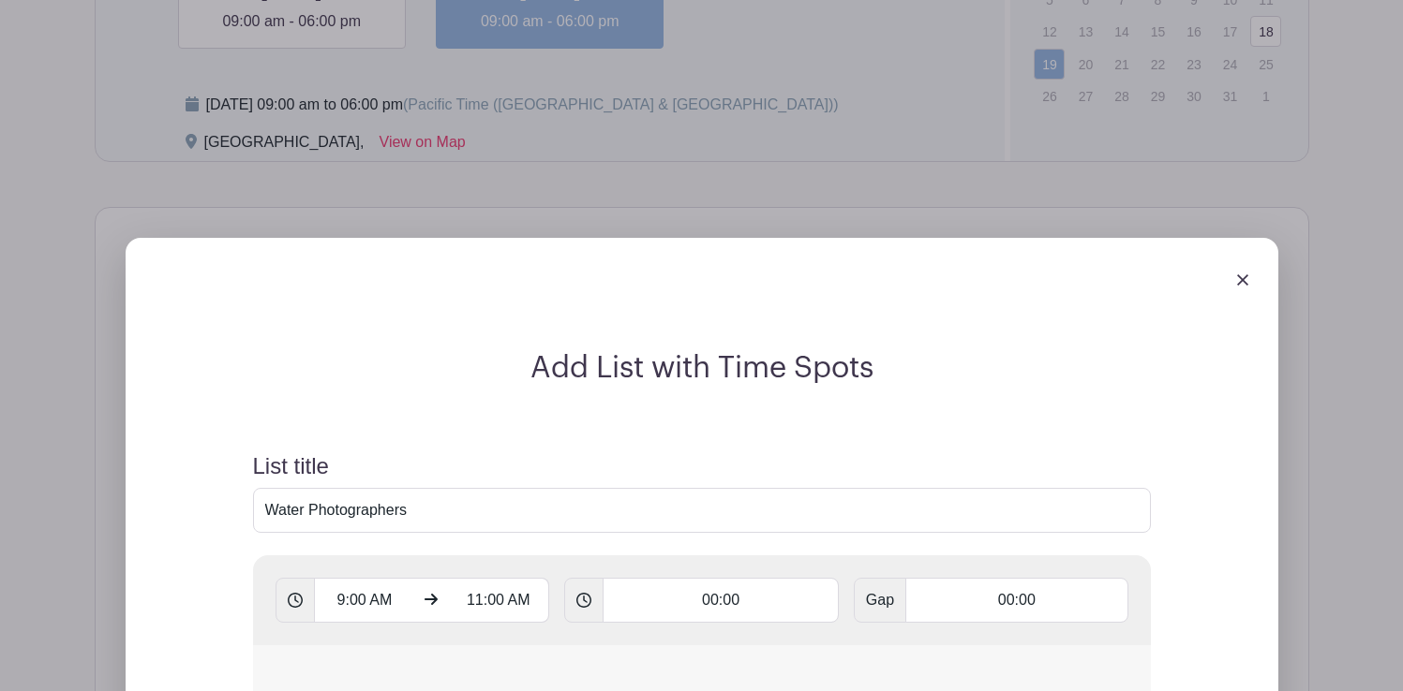
scroll to position [1304, 0]
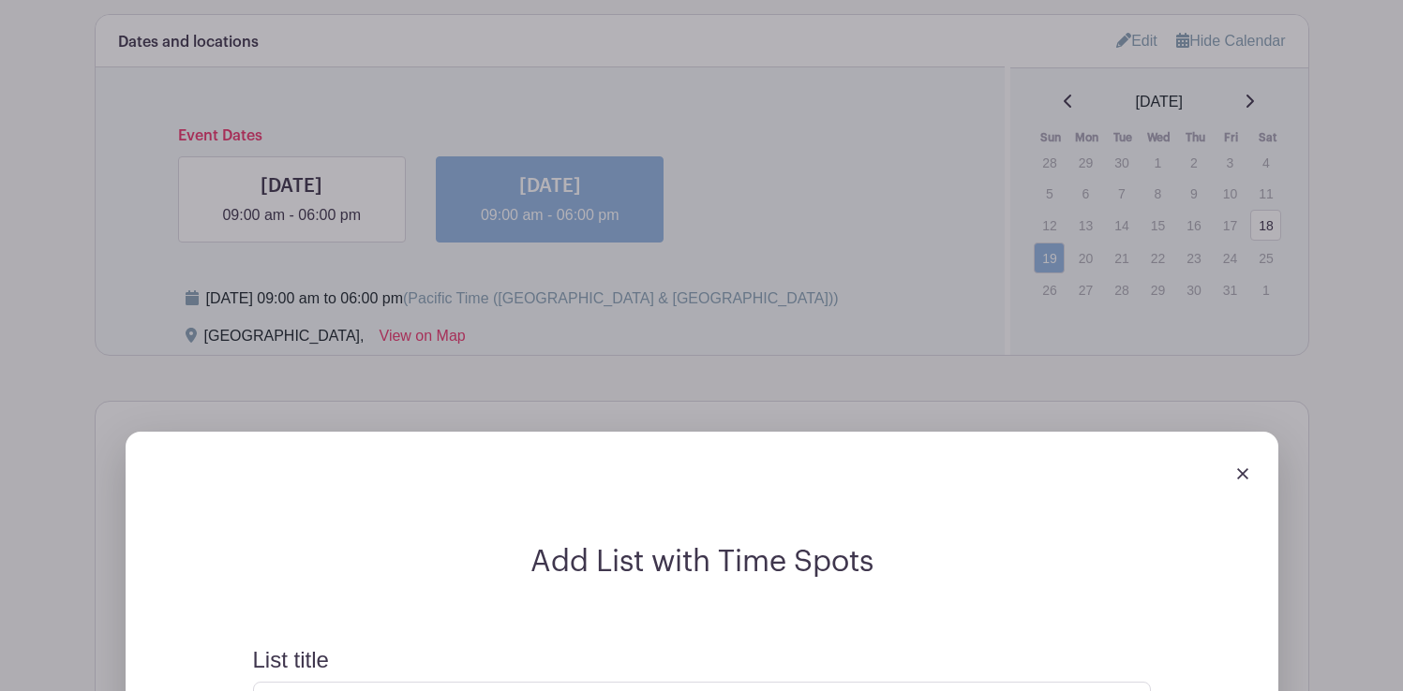
click at [1241, 475] on img at bounding box center [1242, 473] width 11 height 11
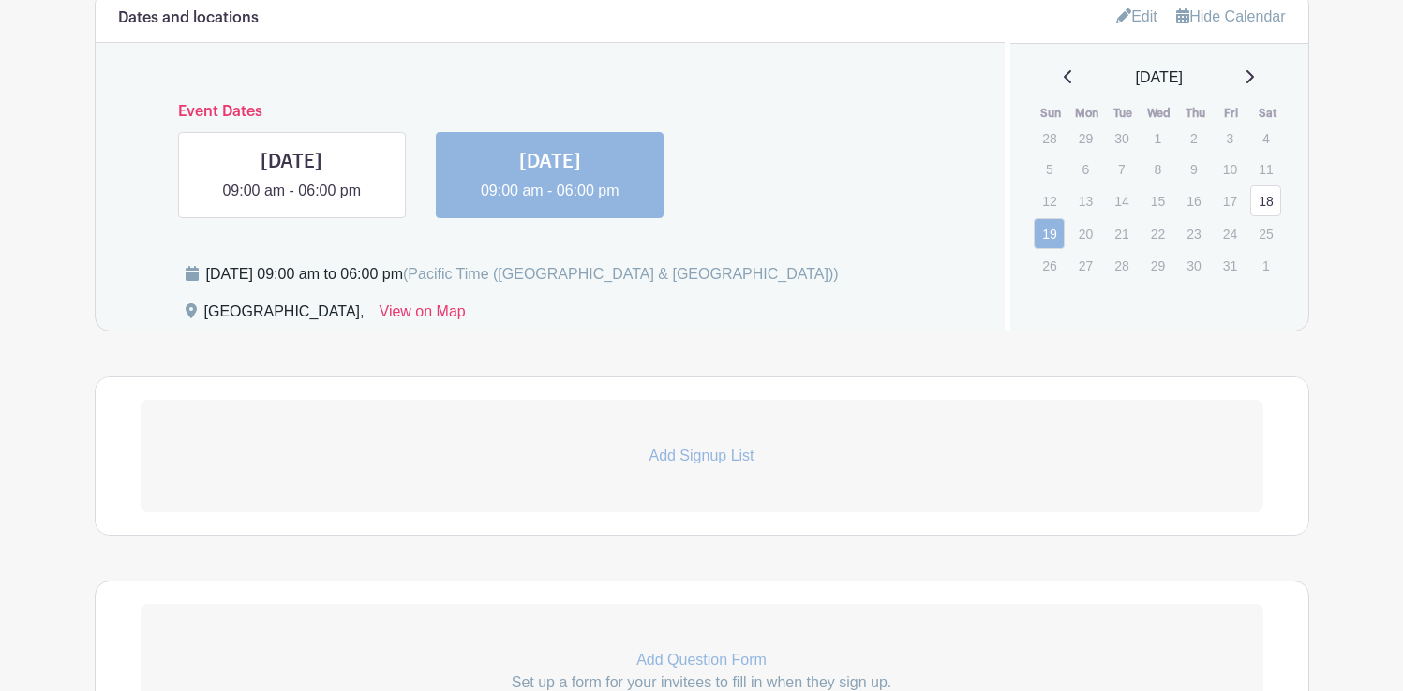
scroll to position [1327, 0]
click at [708, 468] on p "Add Signup List" at bounding box center [702, 458] width 1122 height 22
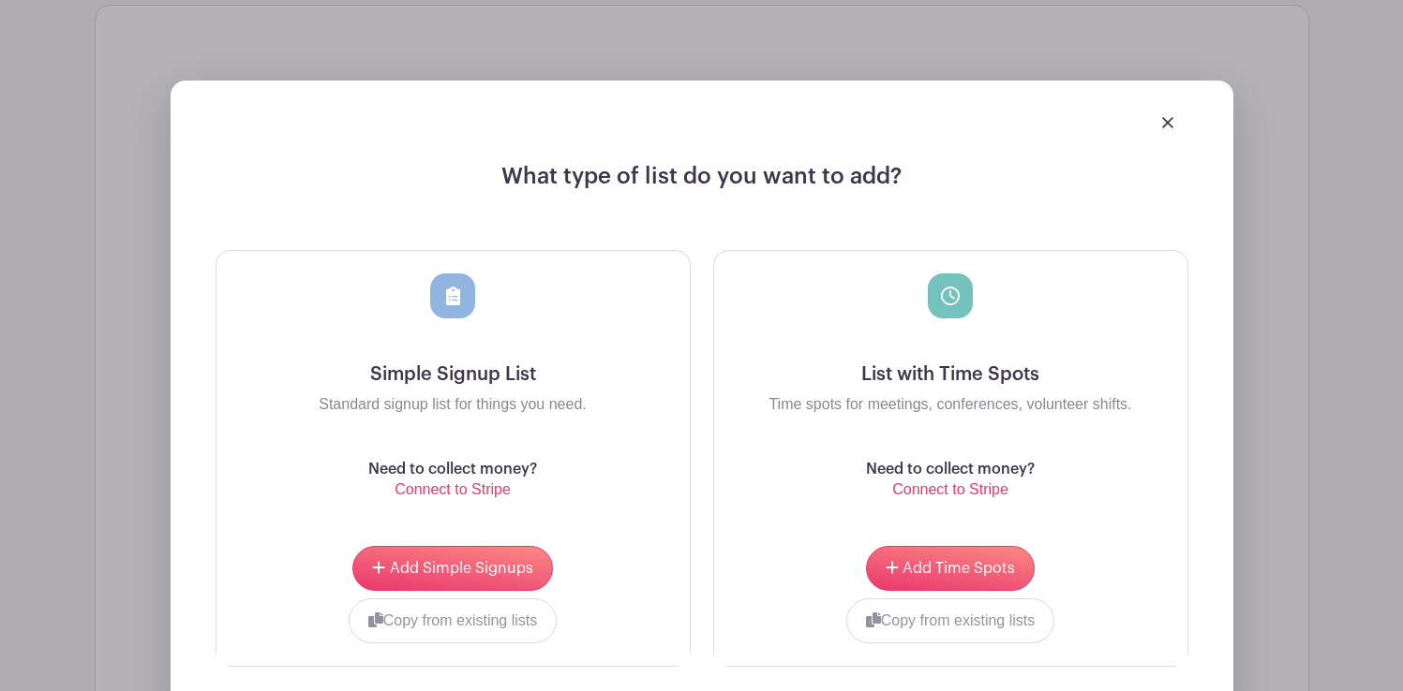
scroll to position [1738, 0]
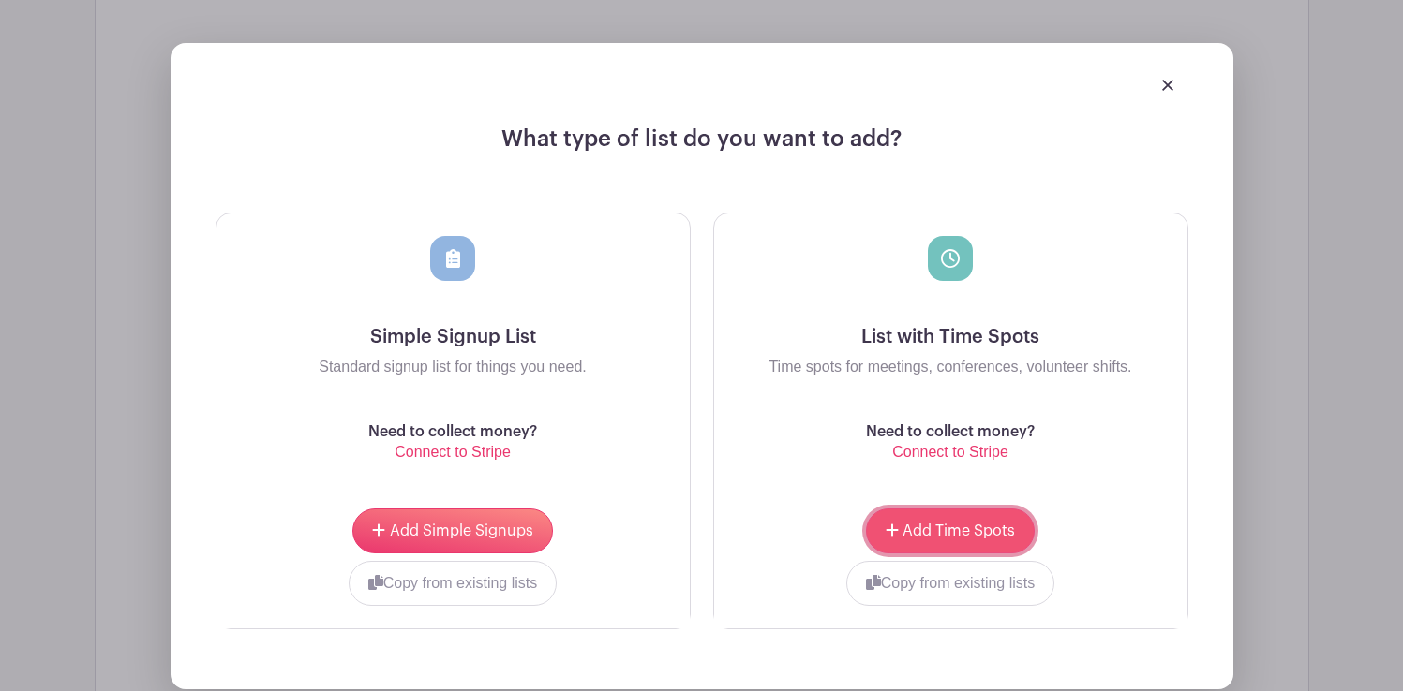
click at [947, 535] on span "Add Time Spots" at bounding box center [958, 531] width 112 height 15
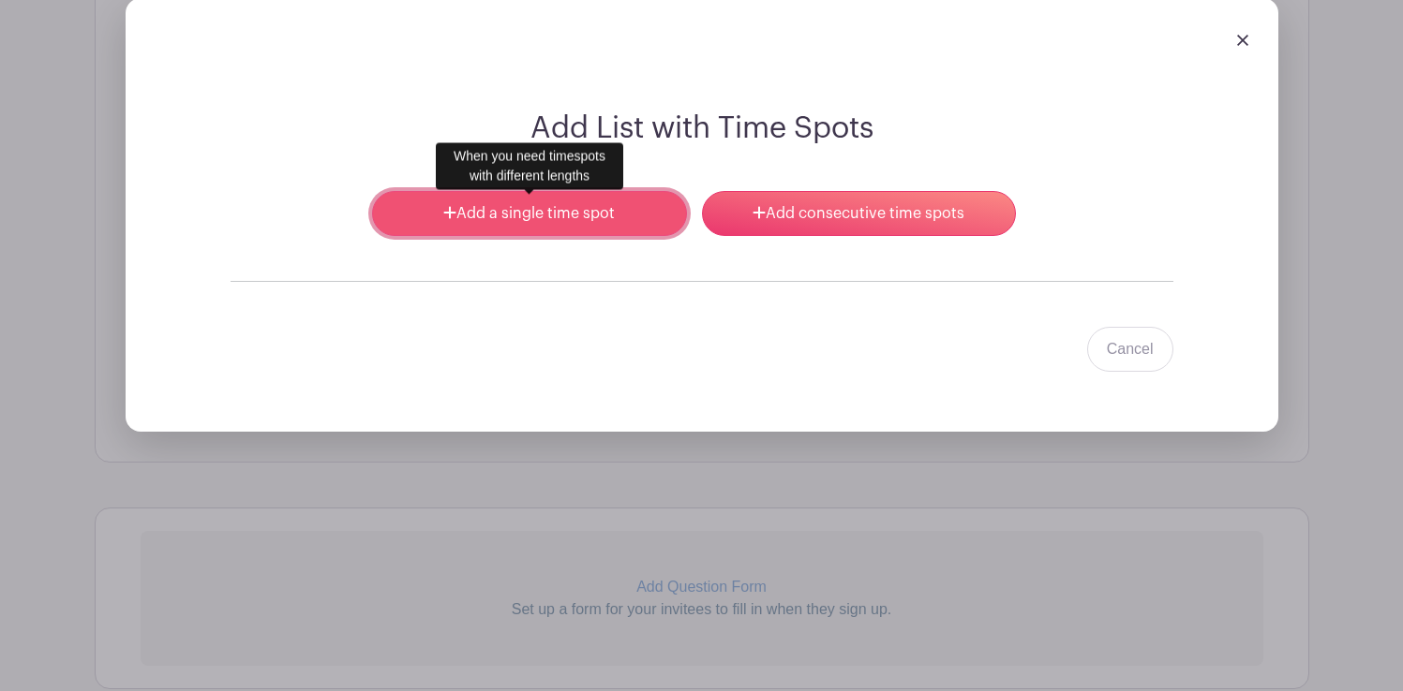
click at [578, 223] on link "Add a single time spot" at bounding box center [529, 213] width 314 height 45
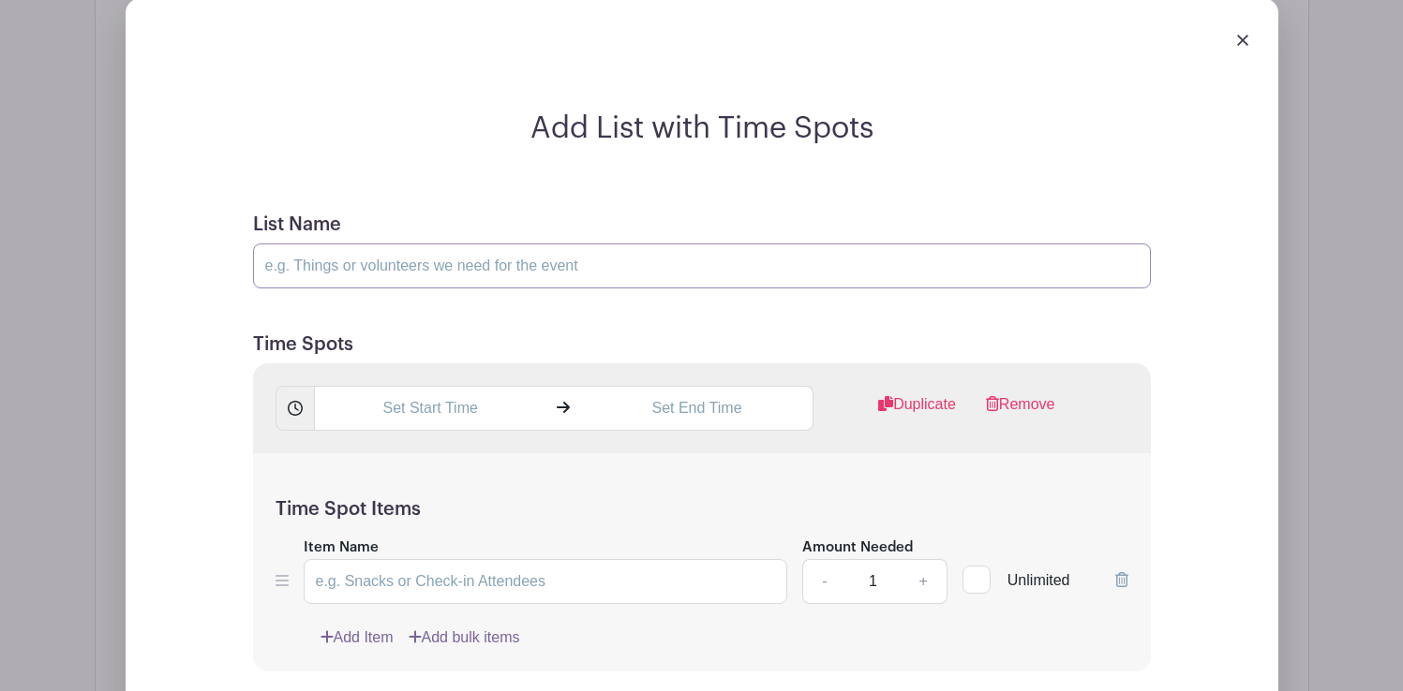
click at [426, 274] on input "List Name" at bounding box center [702, 266] width 898 height 45
type input "Water Photographers"
click at [453, 410] on input "text" at bounding box center [430, 408] width 232 height 45
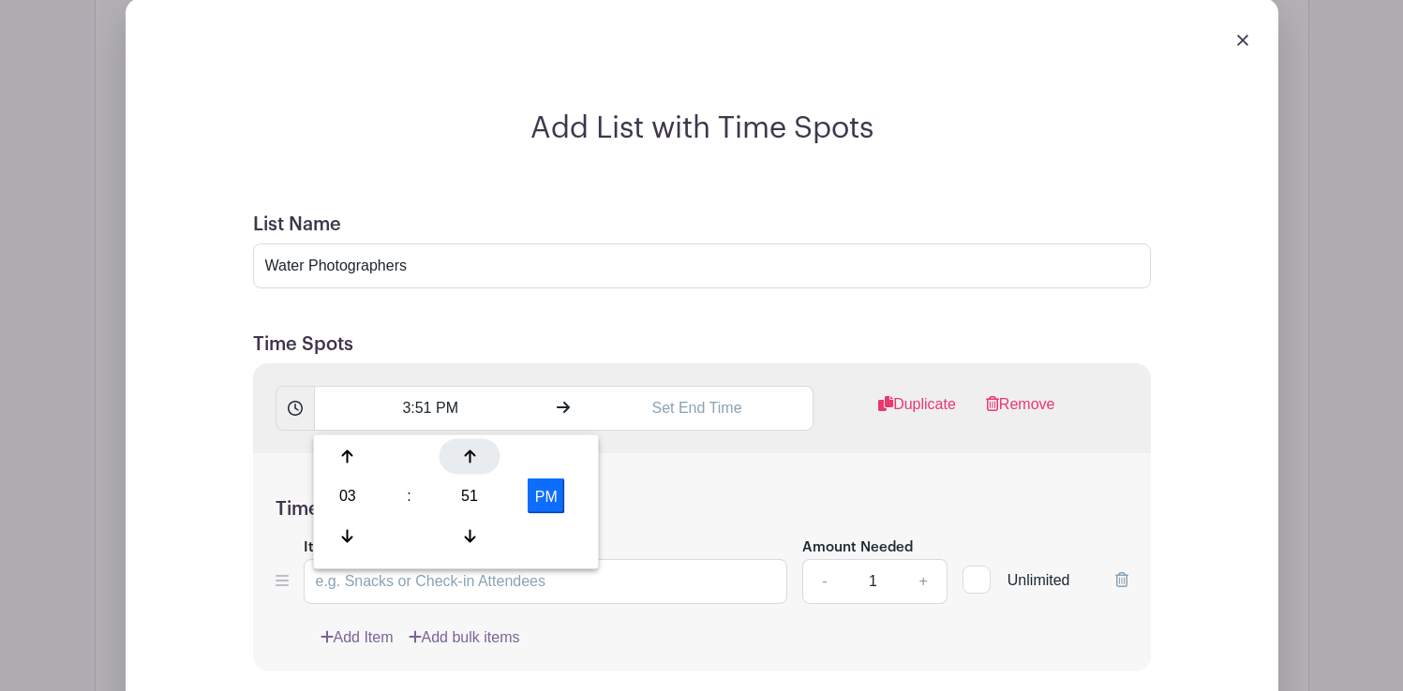
click at [462, 459] on div at bounding box center [469, 457] width 61 height 36
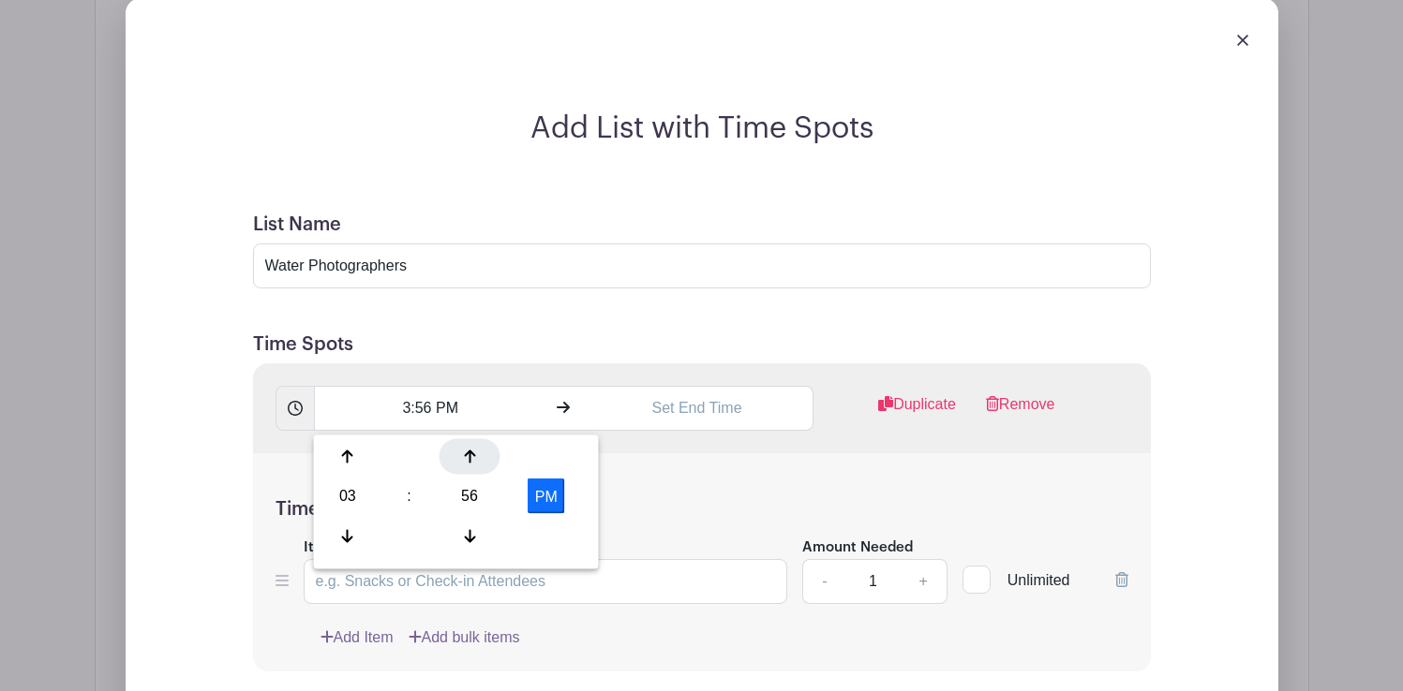
click at [462, 459] on div at bounding box center [469, 457] width 61 height 36
click at [349, 450] on icon at bounding box center [347, 457] width 11 height 15
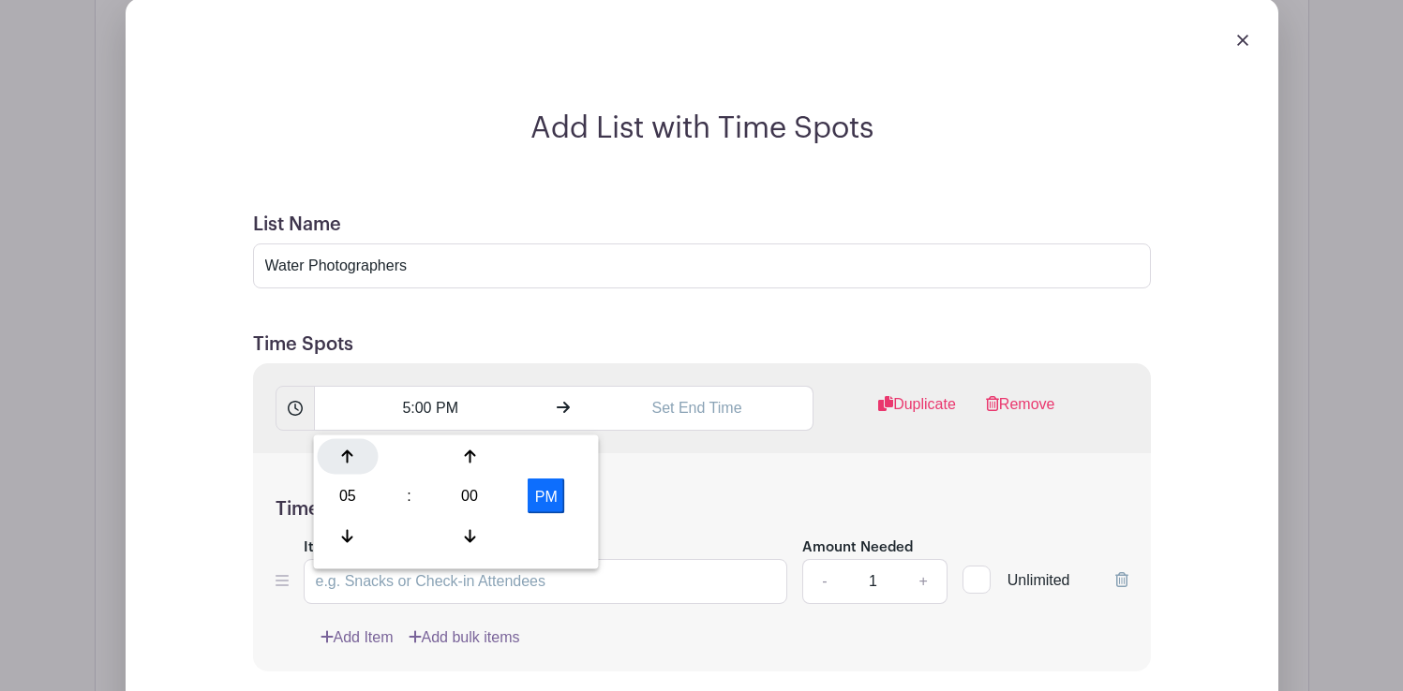
click at [349, 450] on icon at bounding box center [347, 457] width 11 height 15
click at [548, 493] on button "PM" at bounding box center [545, 497] width 37 height 36
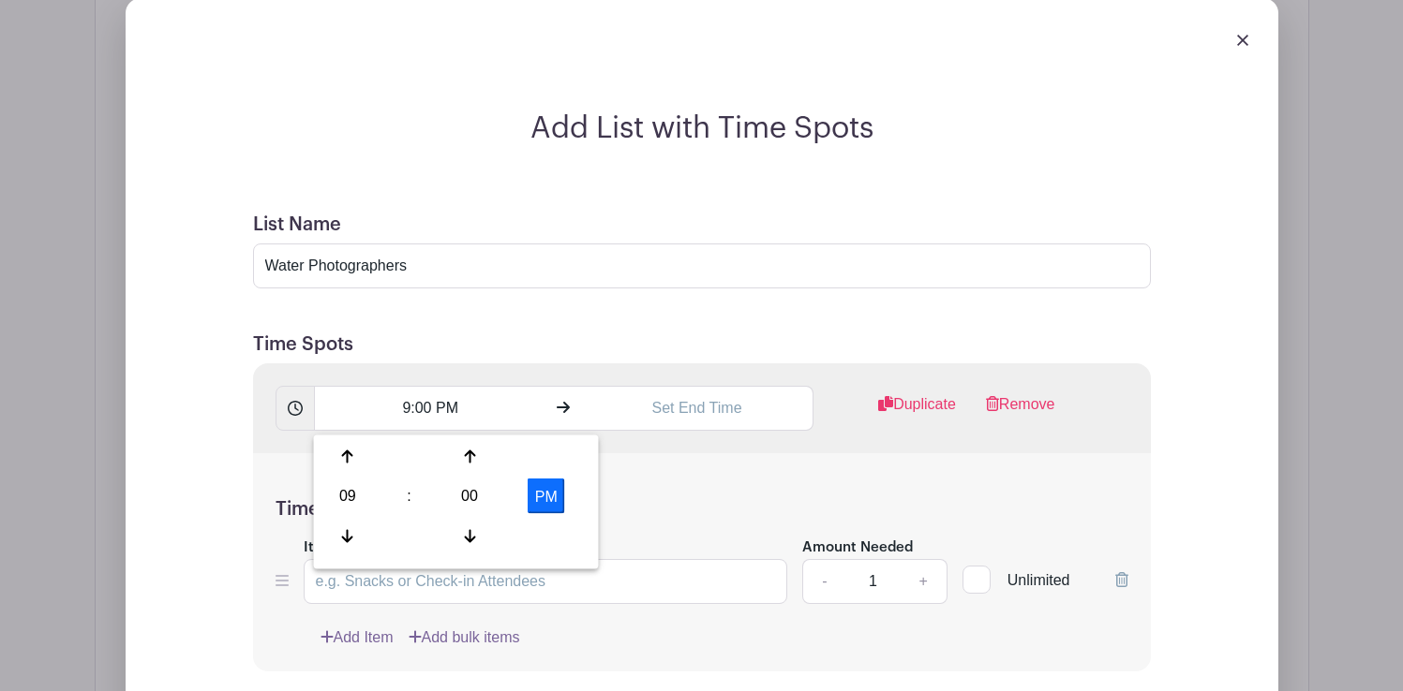
type input "9:00 AM"
click at [697, 409] on input "text" at bounding box center [697, 408] width 232 height 45
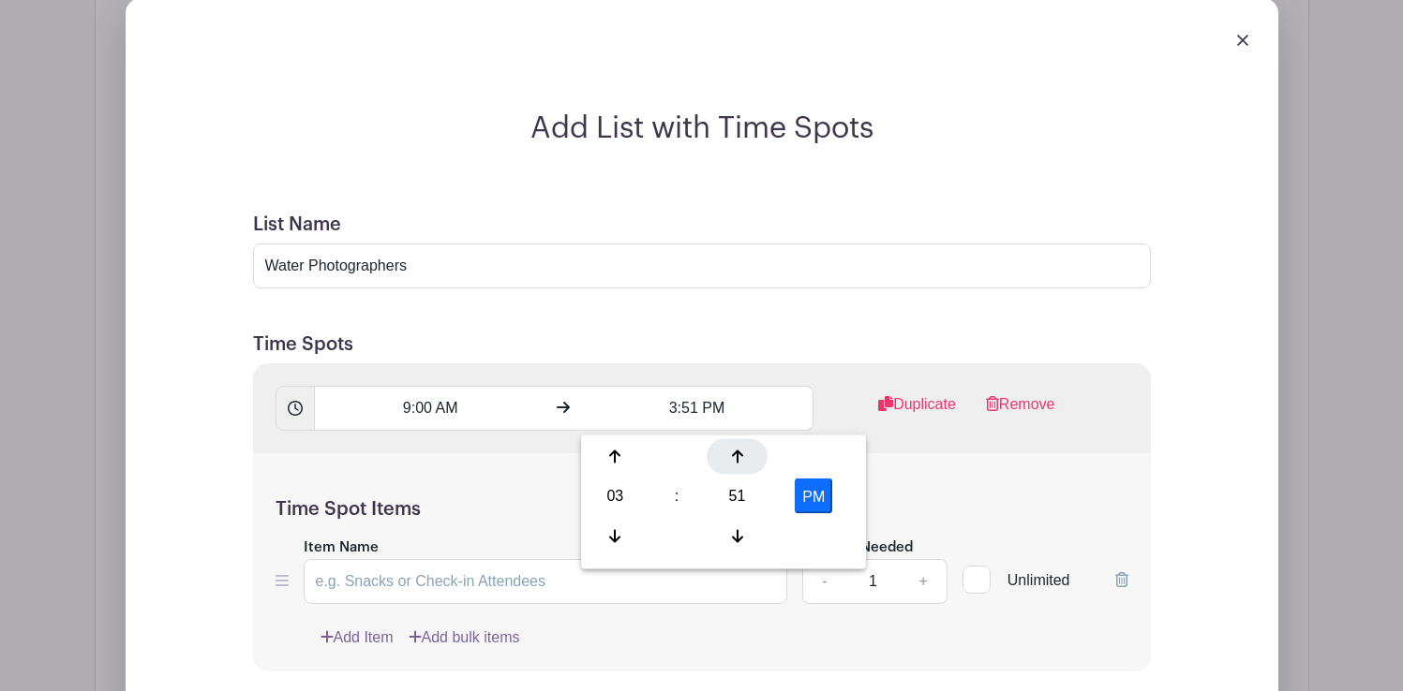
click at [726, 462] on div at bounding box center [736, 457] width 61 height 36
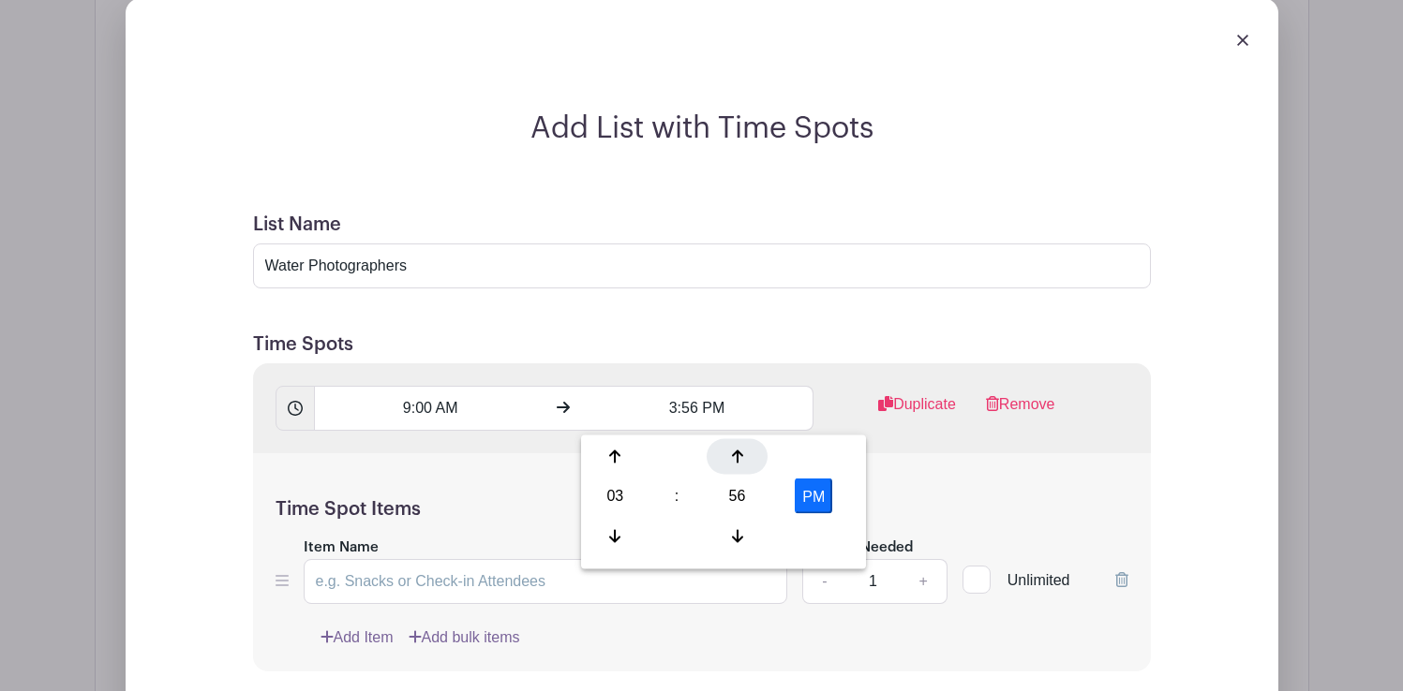
click at [726, 462] on div at bounding box center [736, 457] width 61 height 36
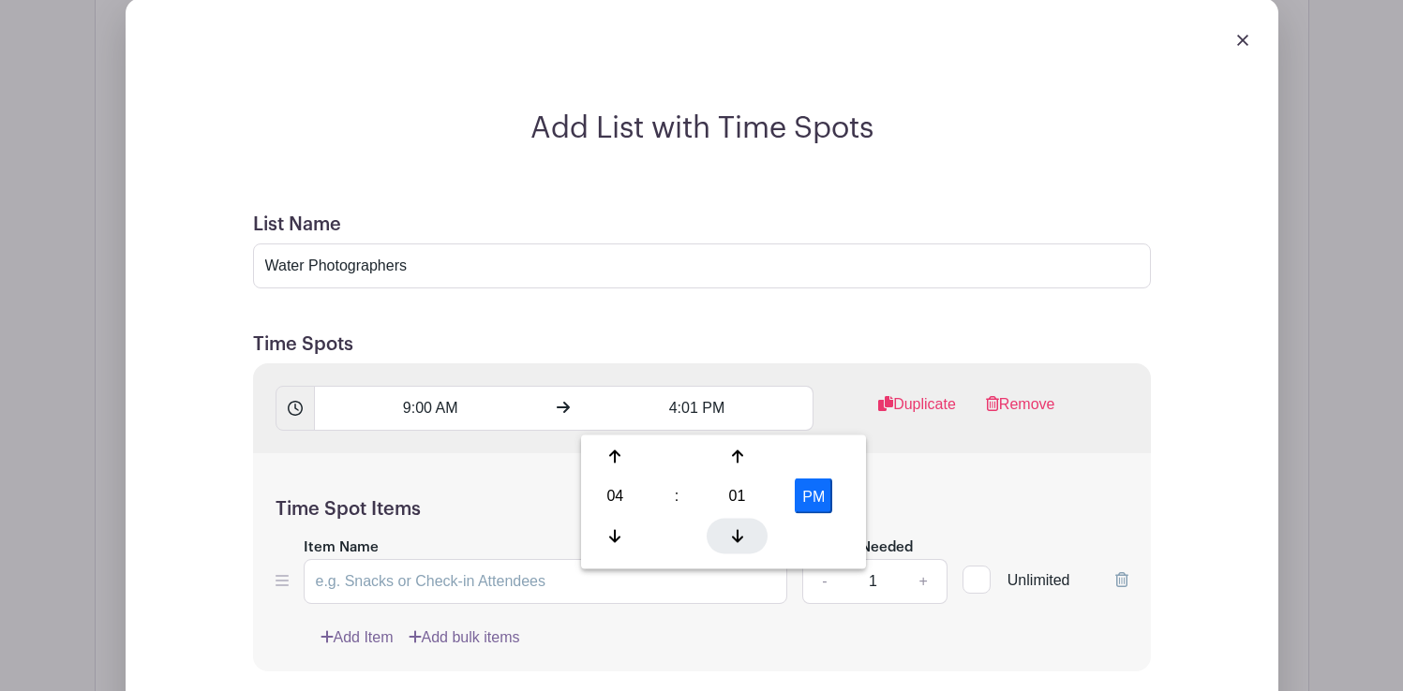
click at [735, 547] on div at bounding box center [736, 536] width 61 height 36
click at [605, 460] on div at bounding box center [615, 457] width 61 height 36
click at [614, 457] on icon at bounding box center [614, 457] width 11 height 13
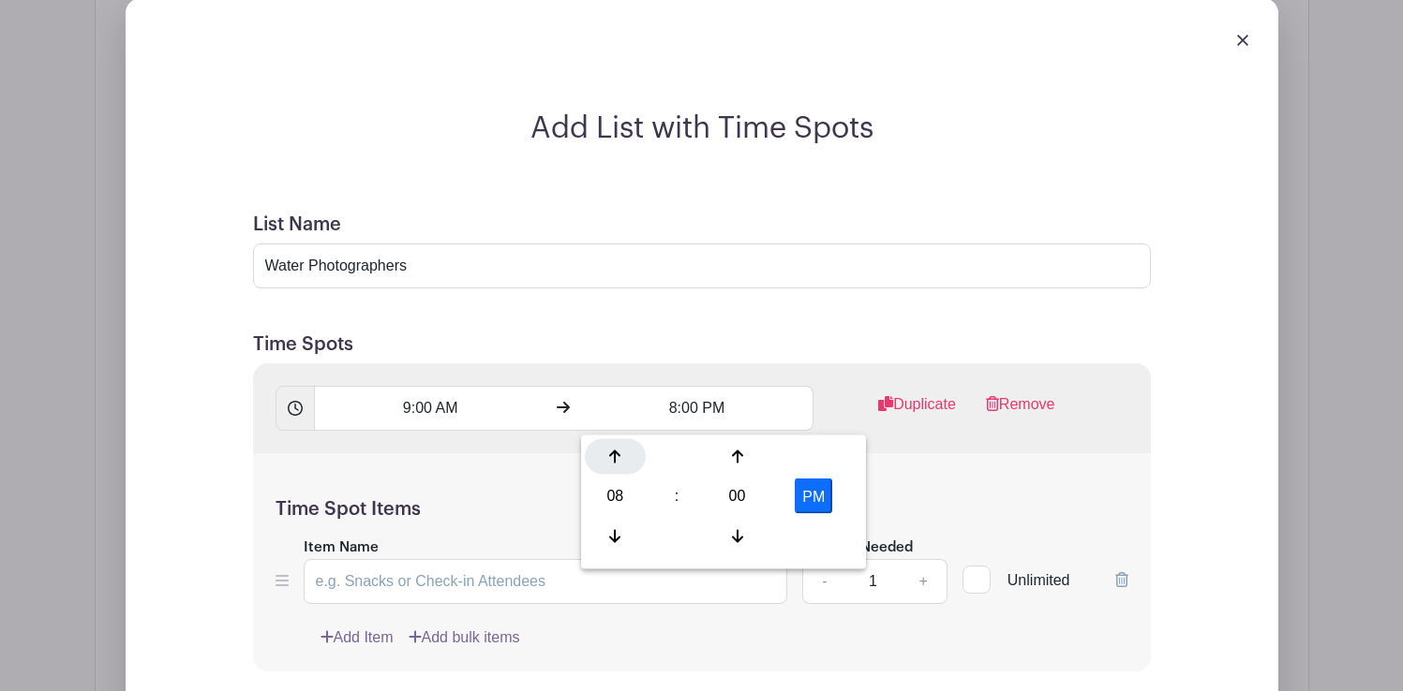
click at [614, 457] on icon at bounding box center [614, 457] width 11 height 13
click at [817, 489] on button "PM" at bounding box center [813, 497] width 37 height 36
type input "11:00 AM"
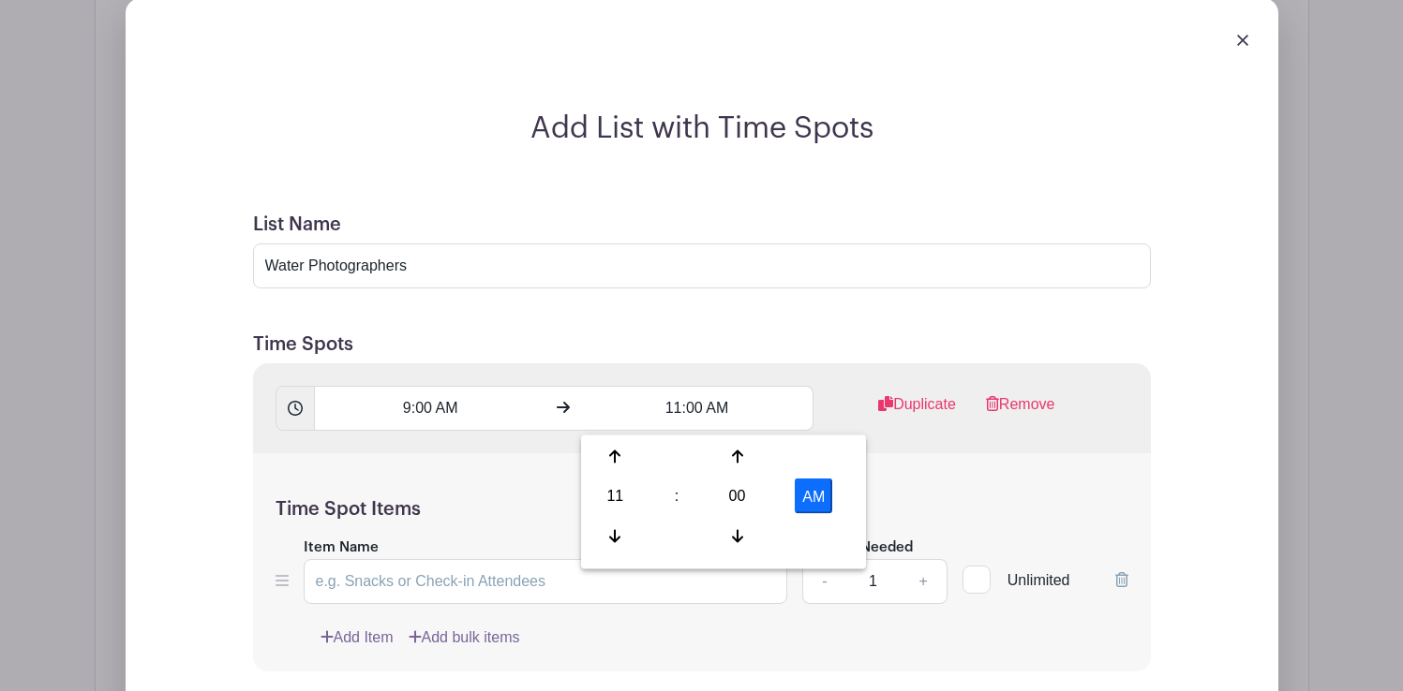
click at [494, 586] on input "Item Name" at bounding box center [546, 581] width 484 height 45
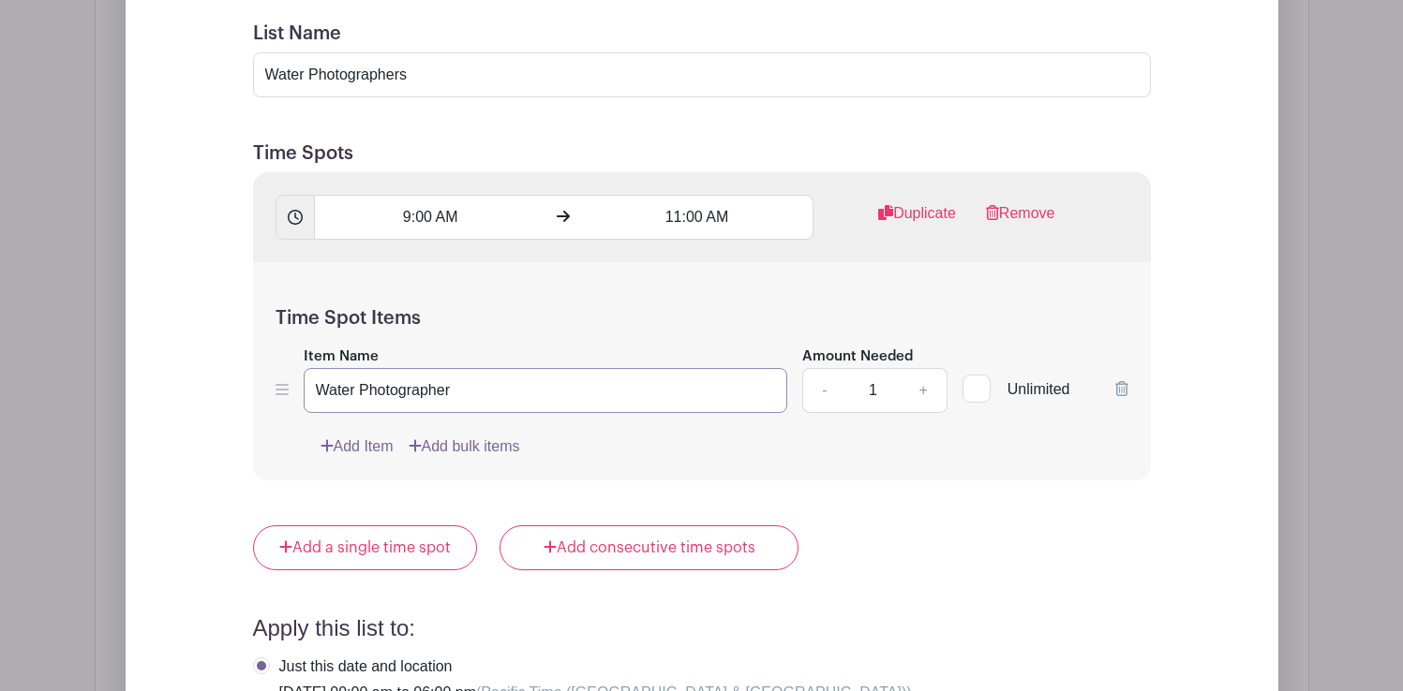
scroll to position [1931, 0]
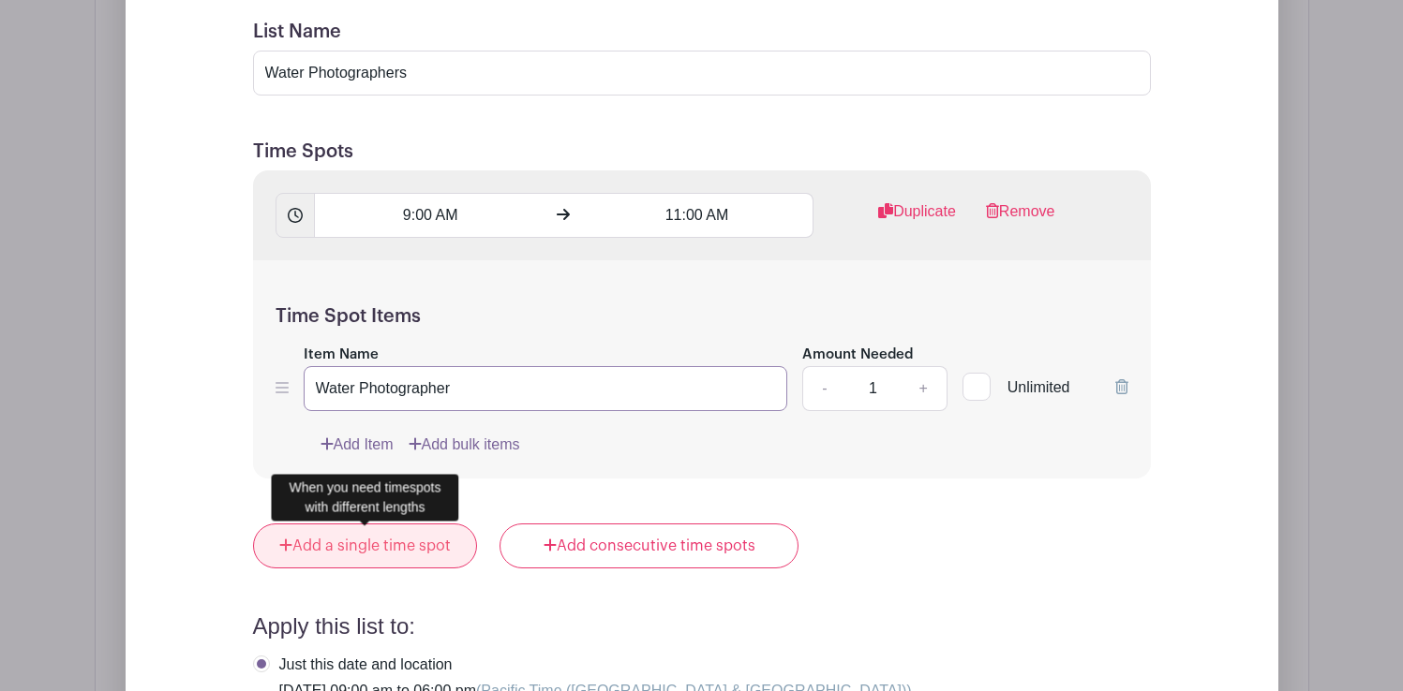
type input "Water Photographer"
click at [376, 545] on link "Add a single time spot" at bounding box center [365, 546] width 225 height 45
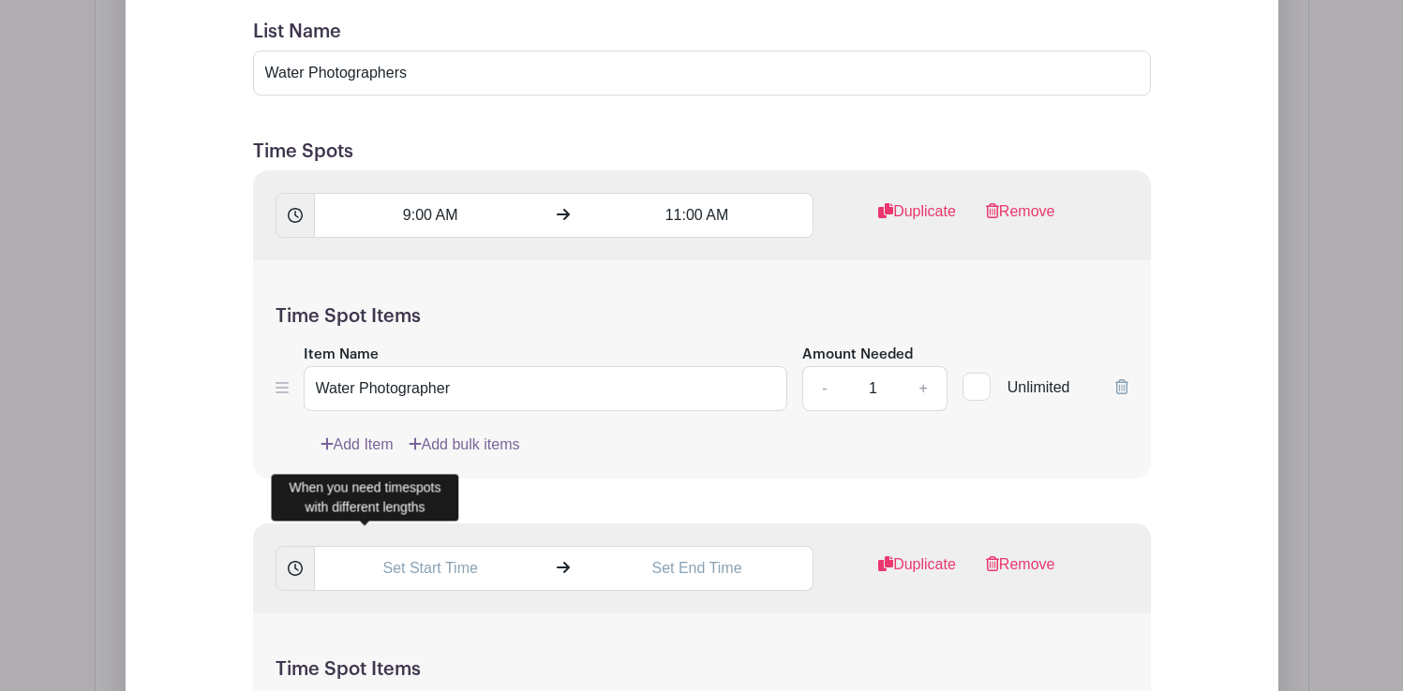
click at [512, 507] on form "List Name Water Photographers Time Spots 9:00 AM 11:00 AM Duplicate Remove Time…" at bounding box center [701, 700] width 943 height 1405
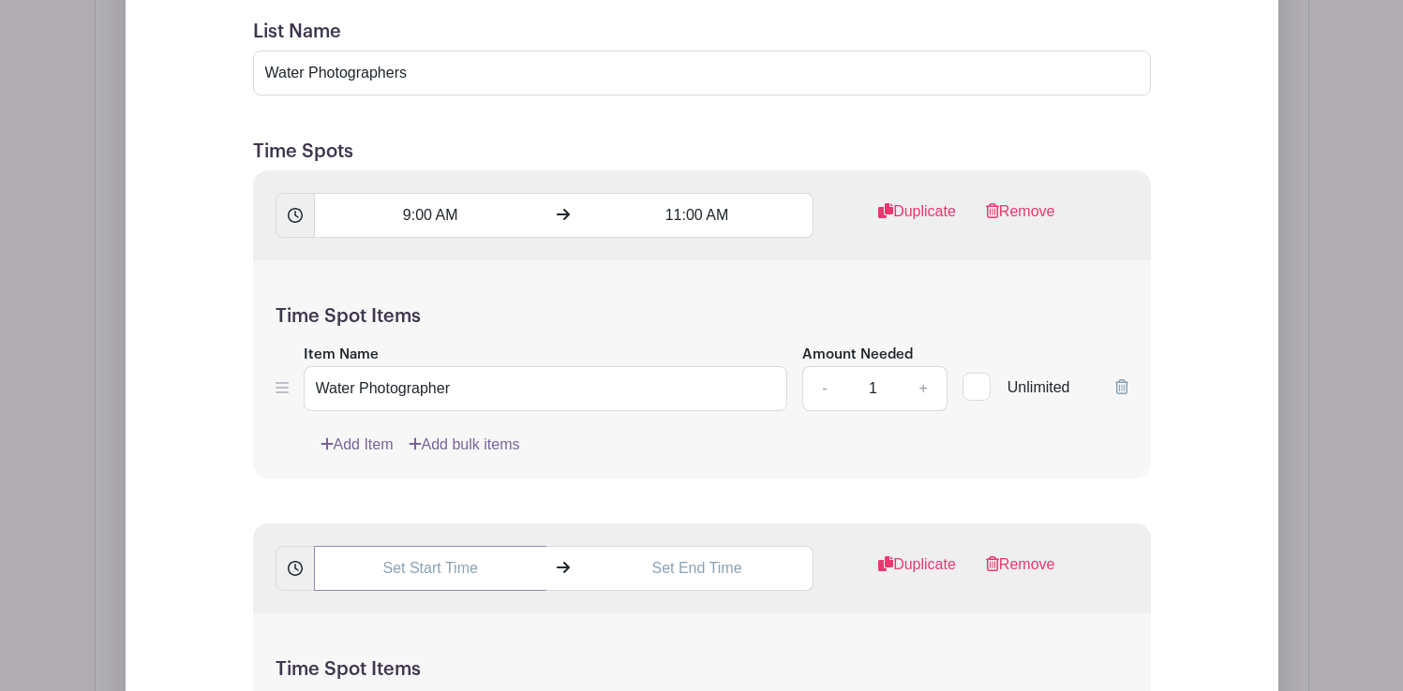
click at [424, 564] on input "text" at bounding box center [430, 568] width 232 height 45
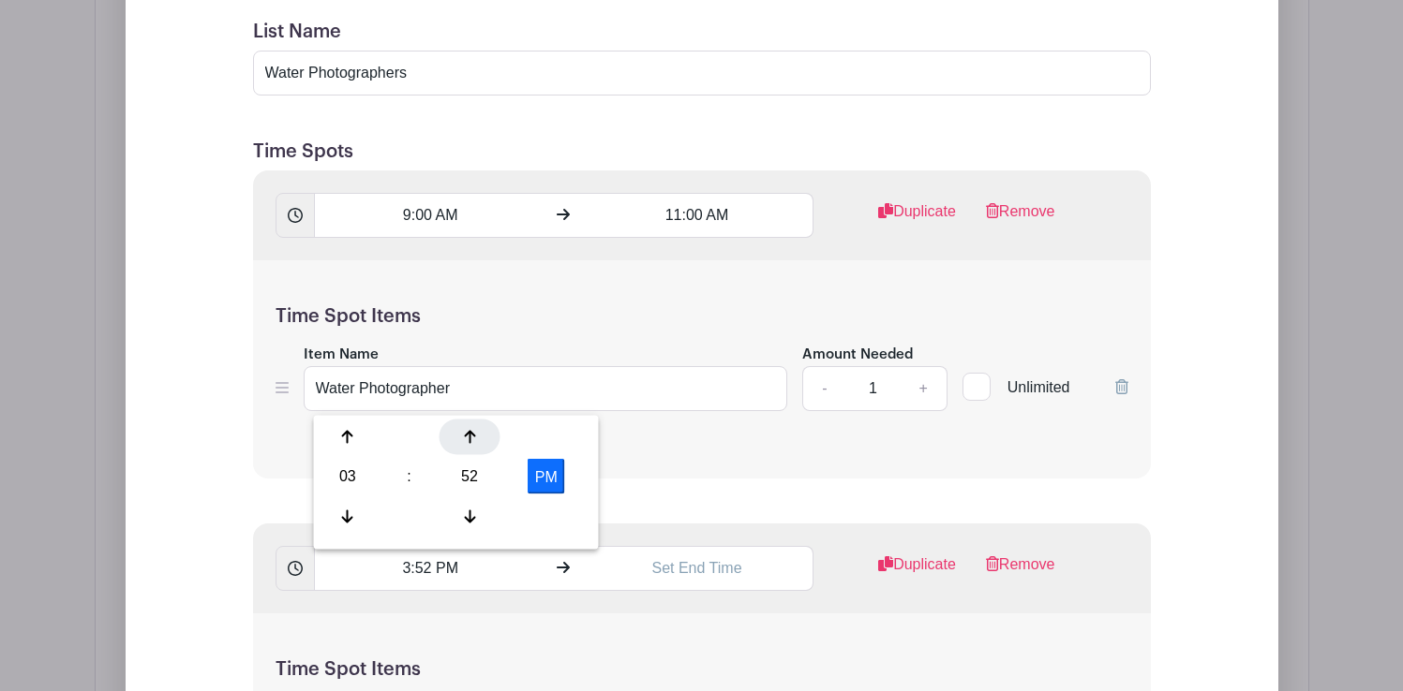
click at [467, 430] on icon at bounding box center [469, 437] width 11 height 15
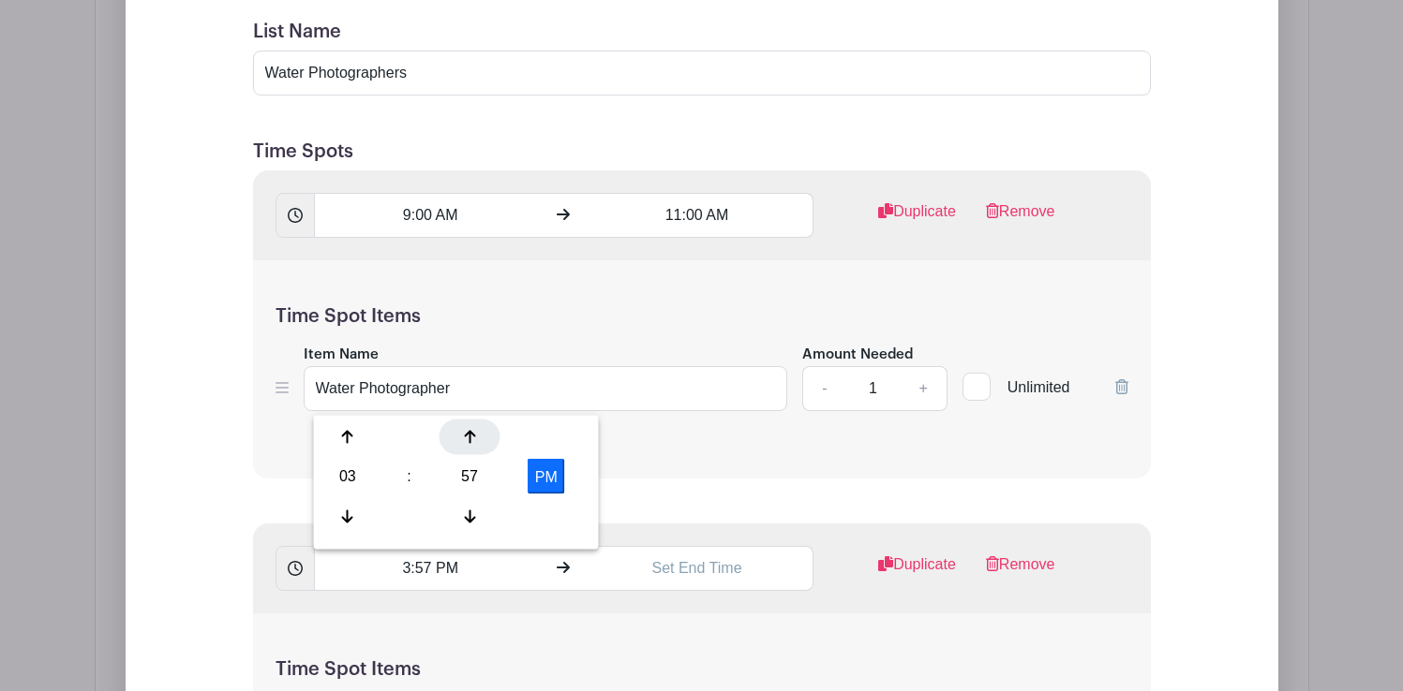
click at [467, 430] on icon at bounding box center [469, 437] width 11 height 15
click at [468, 500] on div at bounding box center [469, 516] width 61 height 36
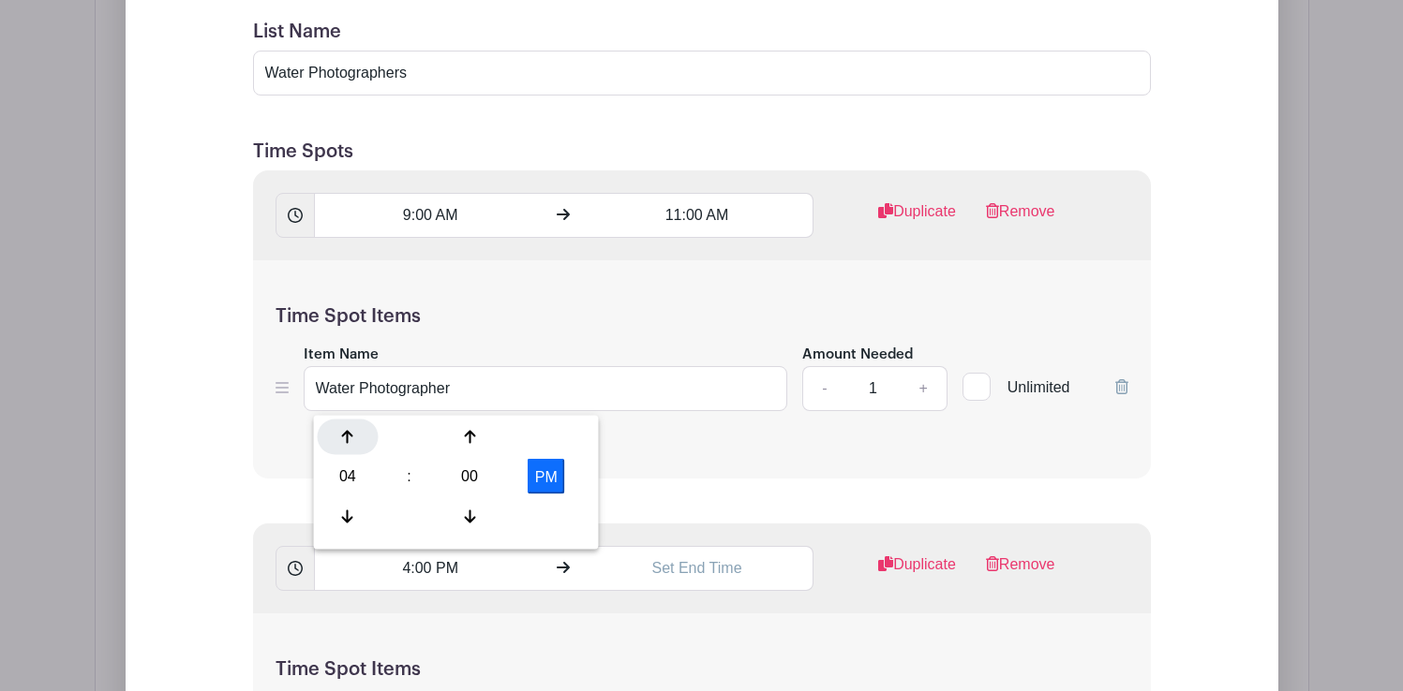
click at [348, 434] on icon at bounding box center [347, 437] width 11 height 13
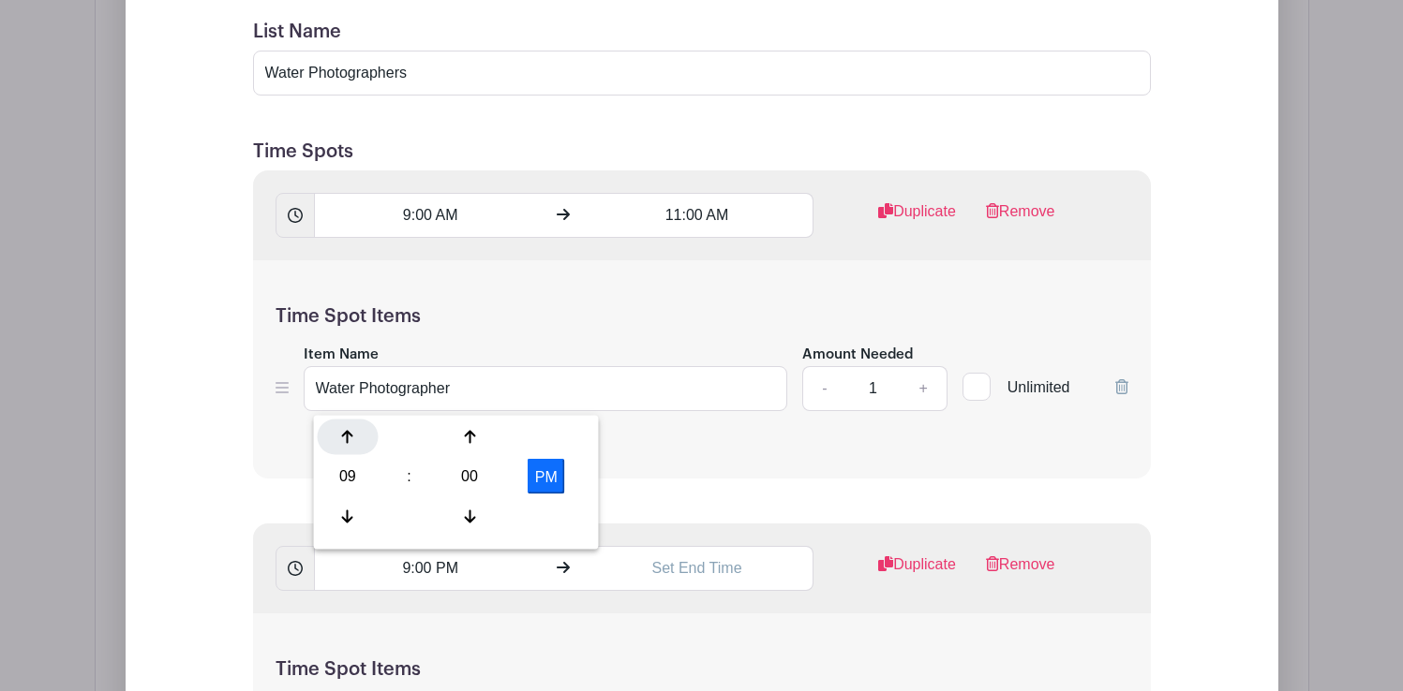
click at [348, 434] on icon at bounding box center [347, 437] width 11 height 13
click at [548, 468] on button "PM" at bounding box center [545, 477] width 37 height 36
type input "11:00 AM"
click at [663, 565] on input "text" at bounding box center [697, 568] width 232 height 45
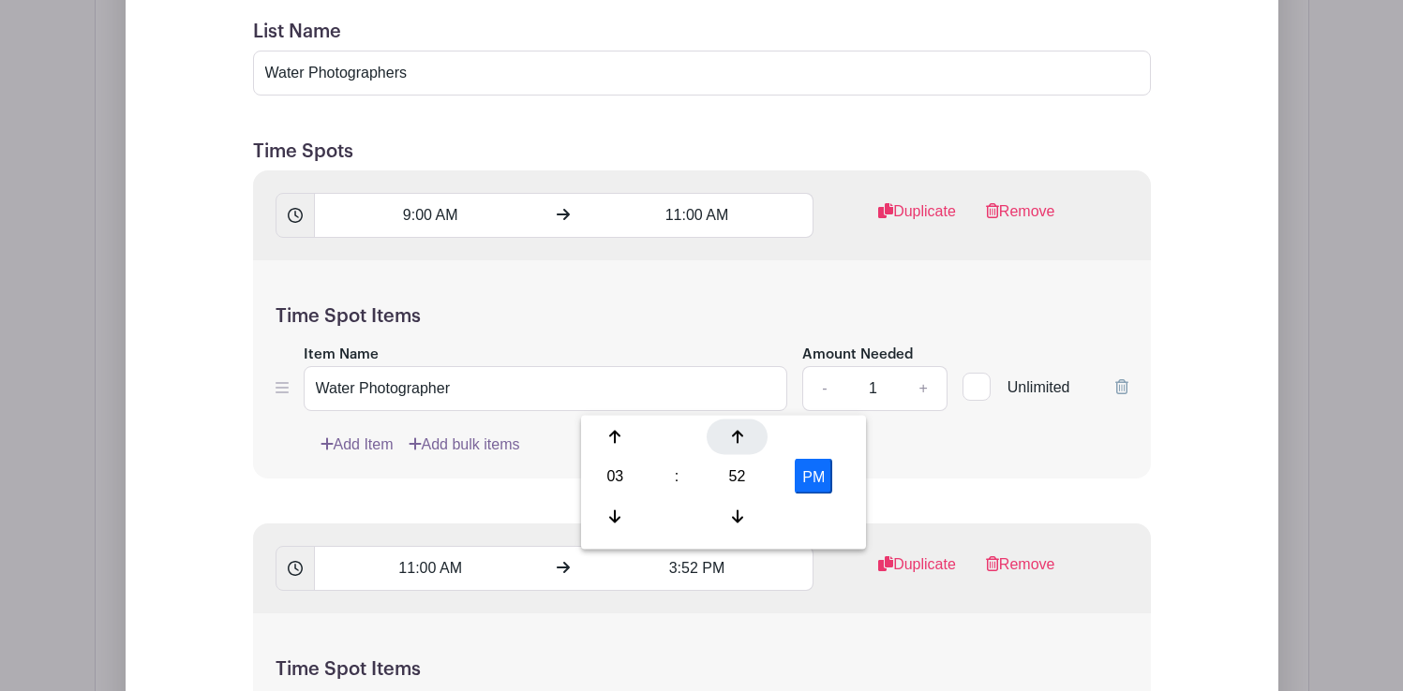
click at [729, 442] on div at bounding box center [736, 438] width 61 height 36
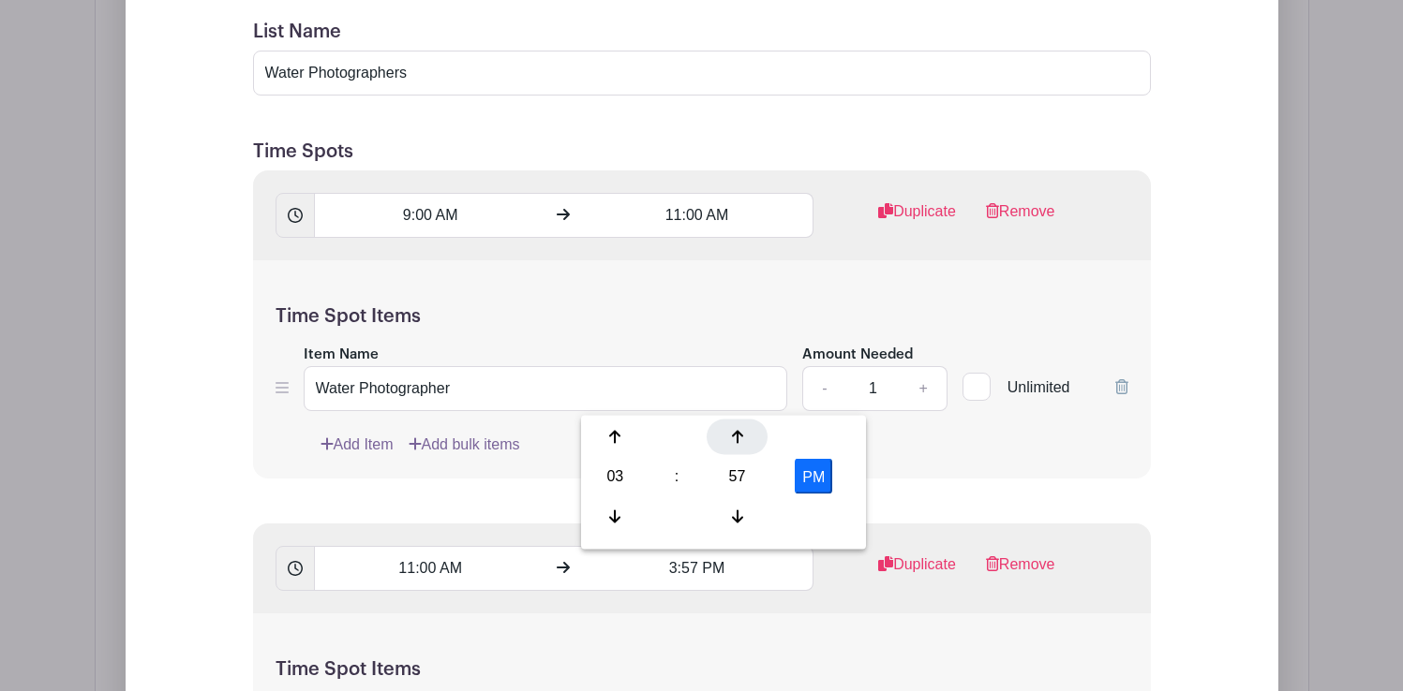
click at [729, 442] on div at bounding box center [736, 438] width 61 height 36
click at [615, 524] on div at bounding box center [615, 516] width 61 height 36
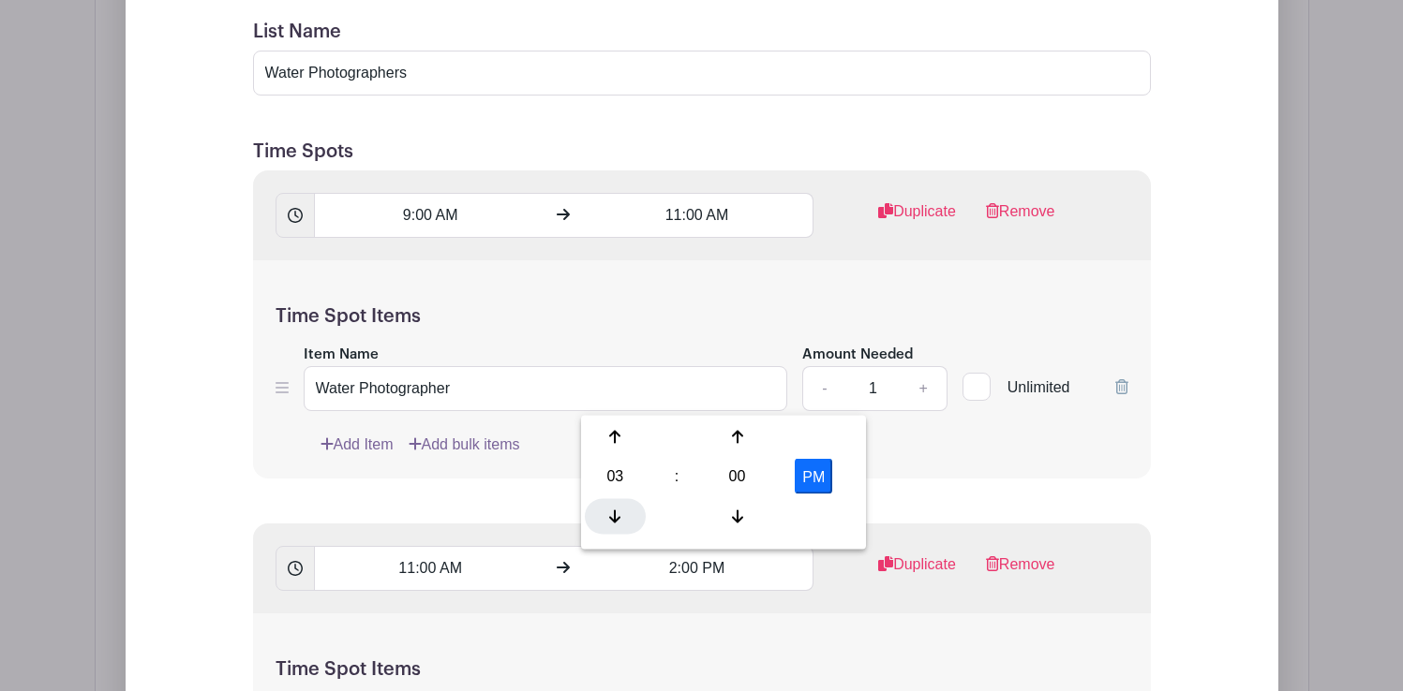
click at [615, 524] on div at bounding box center [615, 516] width 61 height 36
type input "12:00 PM"
click at [908, 488] on form "List Name Water Photographers Time Spots 9:00 AM 11:00 AM Duplicate Remove Time…" at bounding box center [701, 700] width 943 height 1405
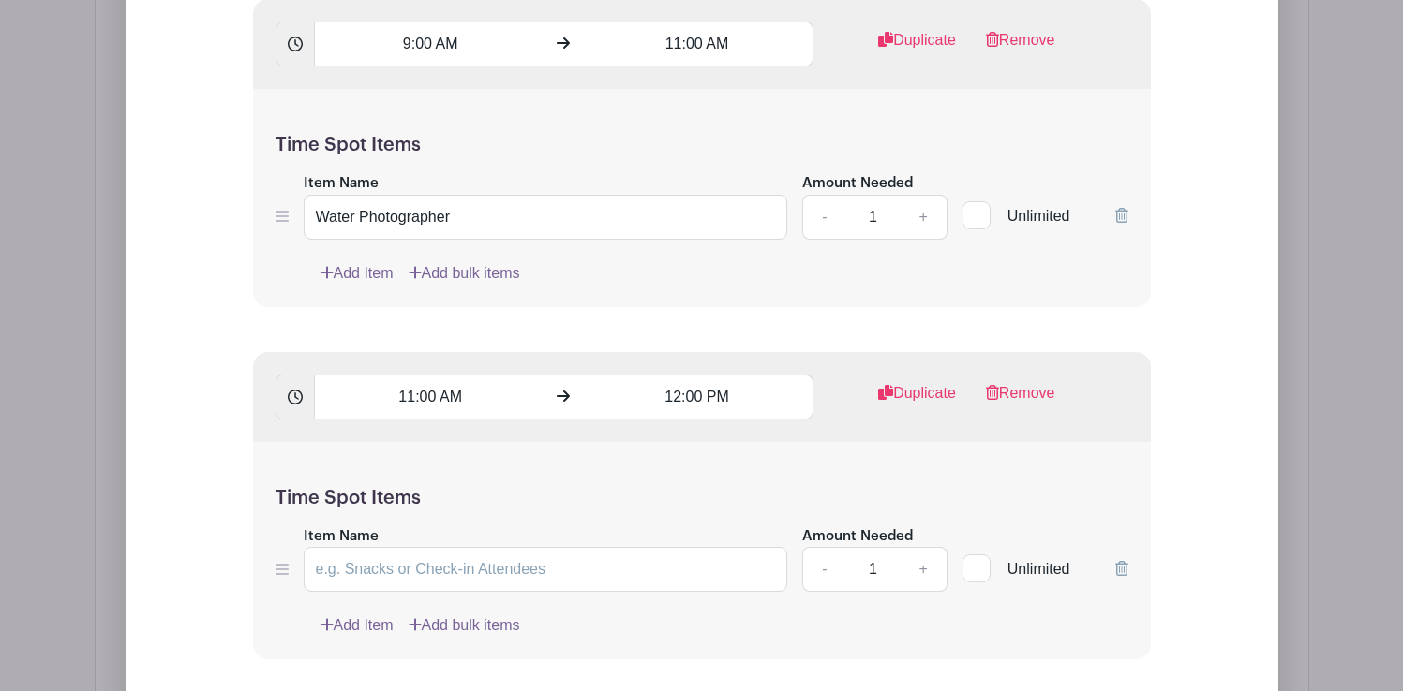
scroll to position [1963, 0]
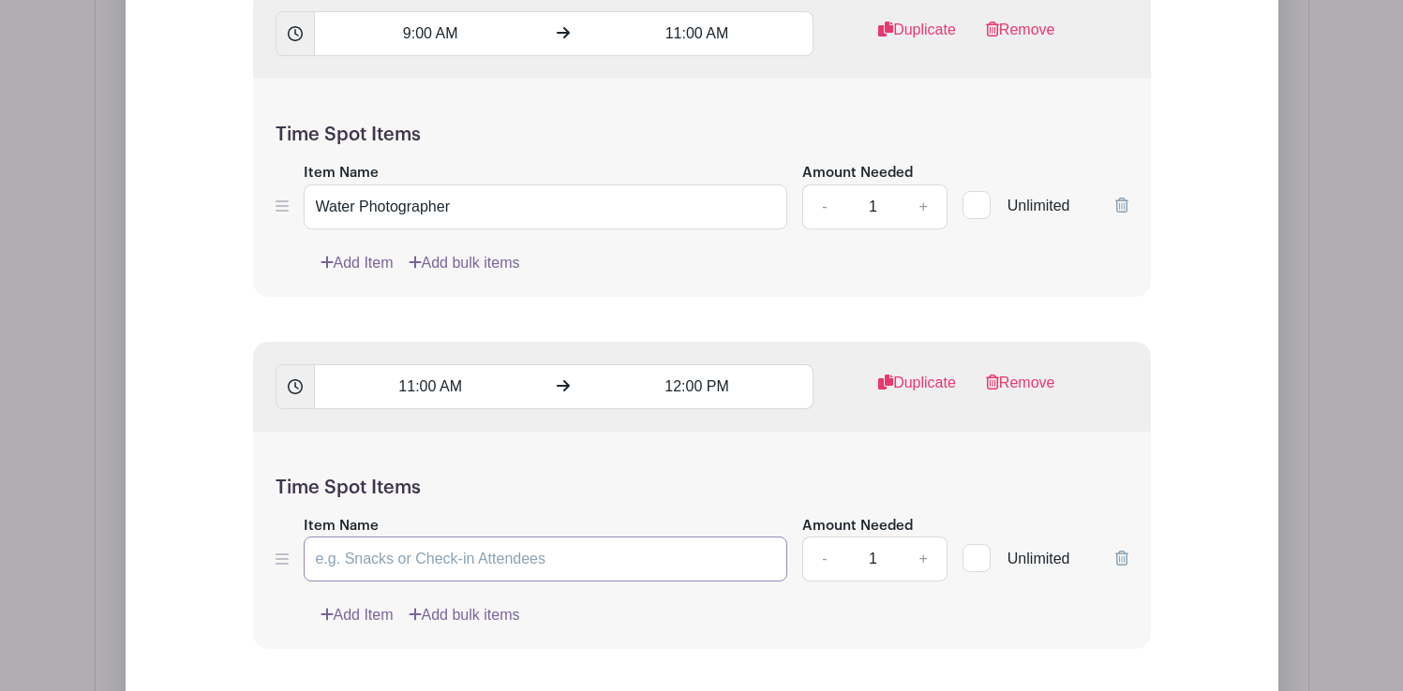
click at [453, 566] on input "Item Name" at bounding box center [546, 559] width 484 height 45
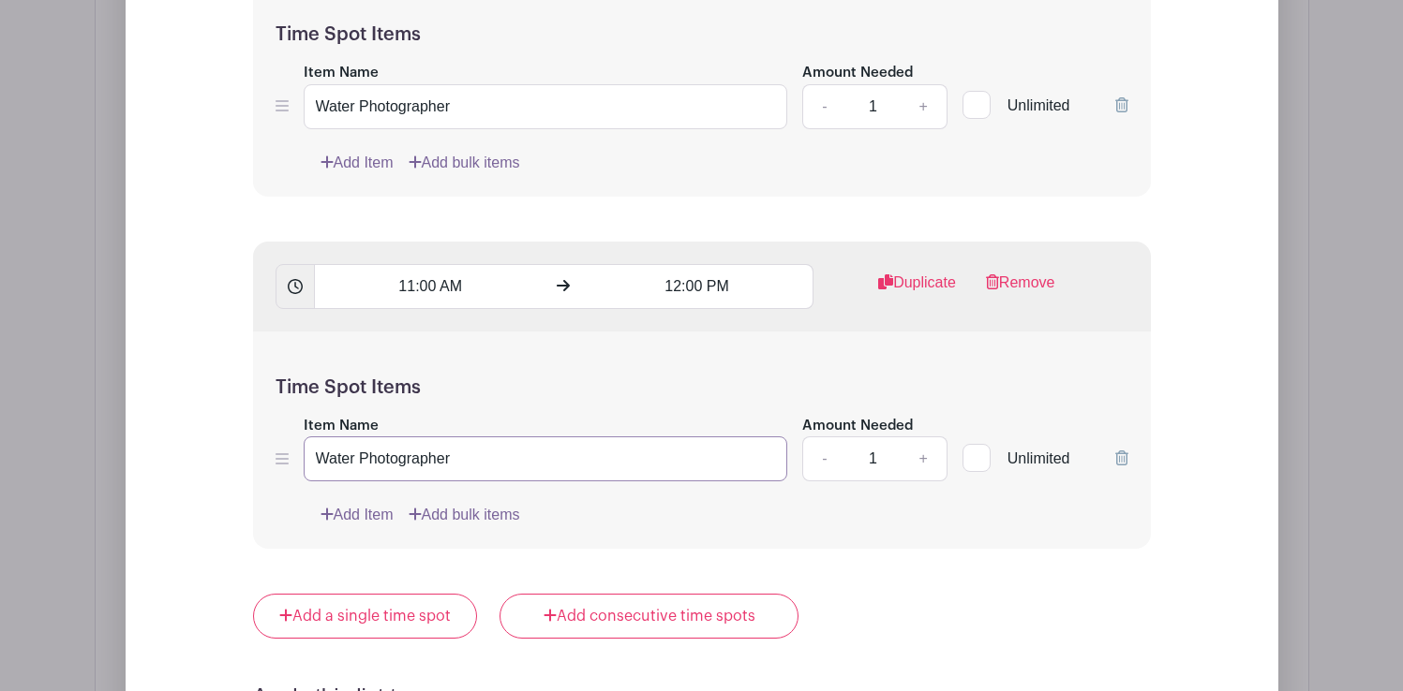
scroll to position [2070, 0]
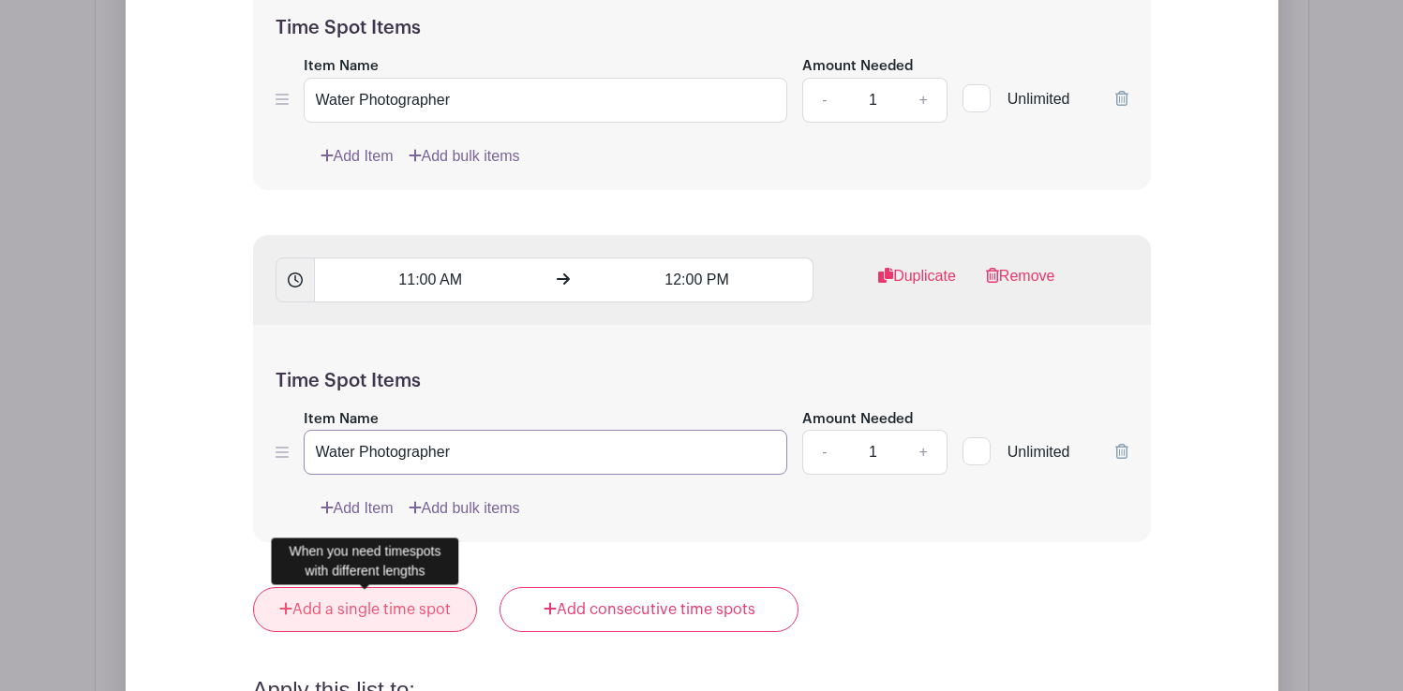
type input "Water Photographer"
click at [423, 606] on link "Add a single time spot" at bounding box center [365, 609] width 225 height 45
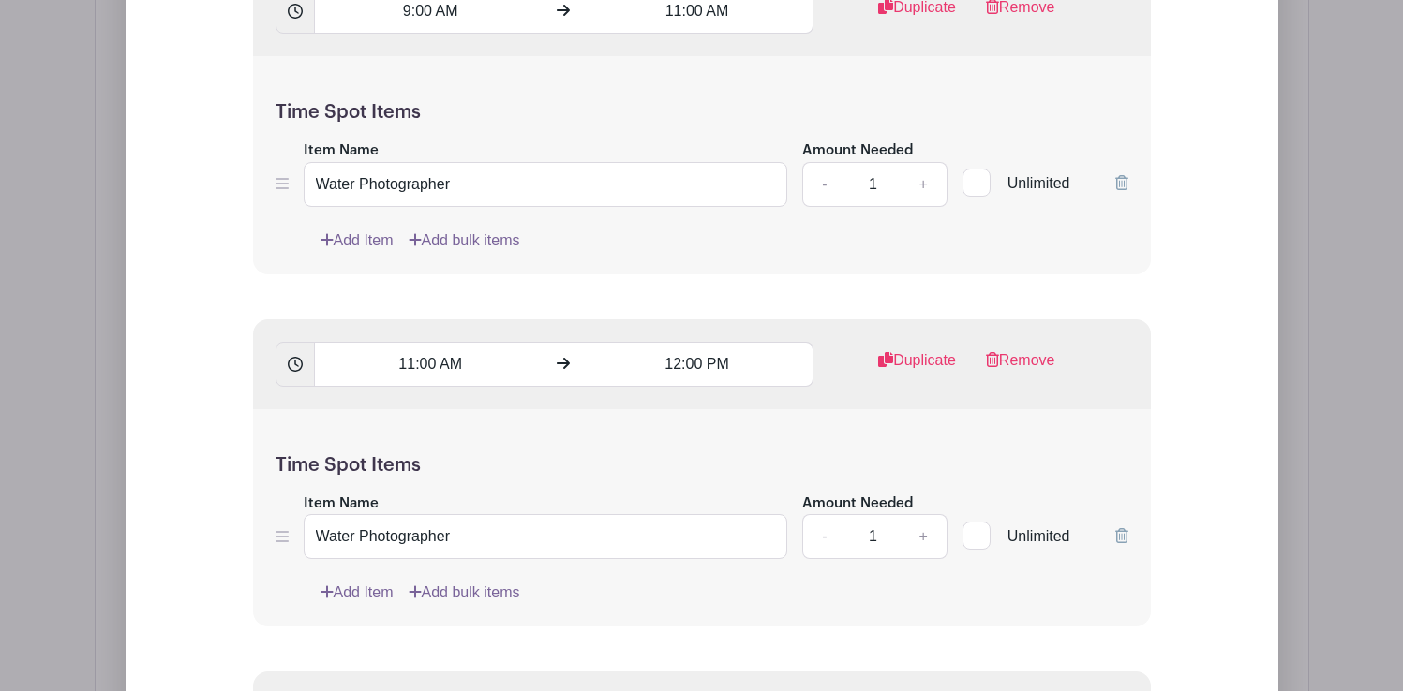
scroll to position [1976, 0]
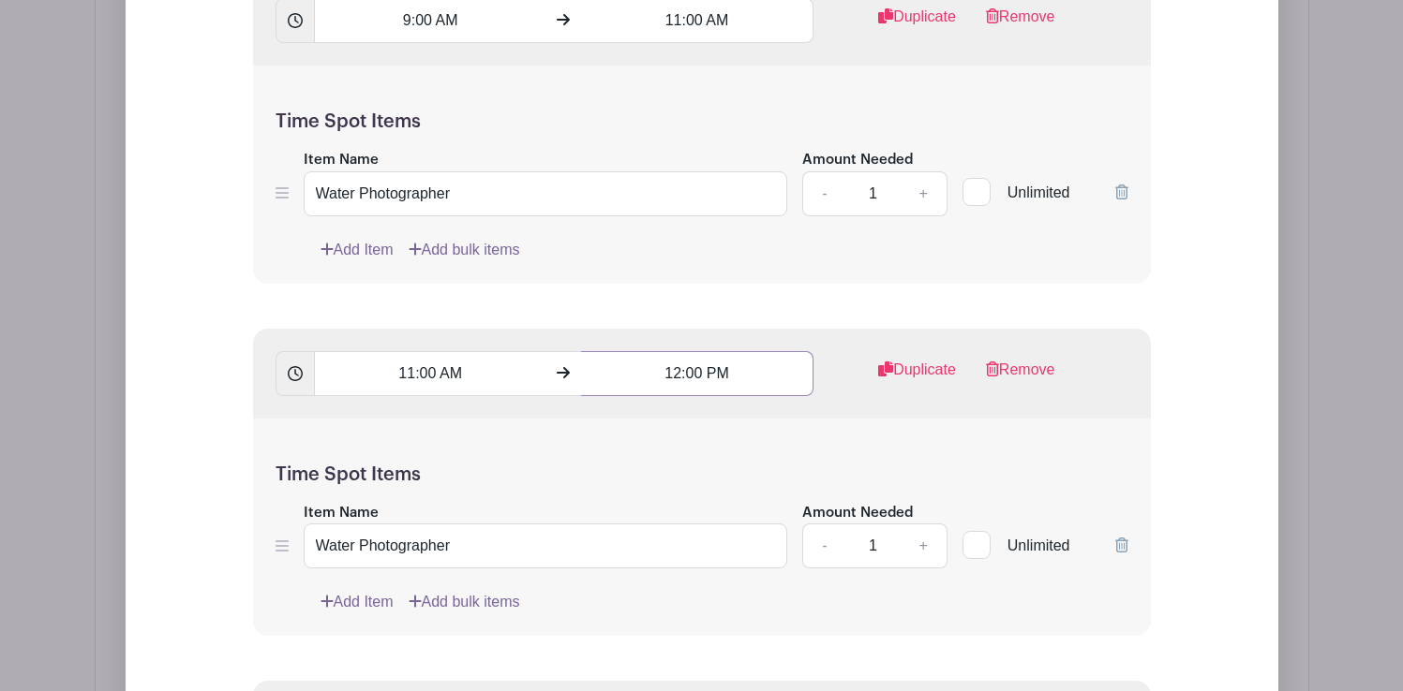
click at [680, 377] on input "12:00 PM" at bounding box center [697, 373] width 232 height 45
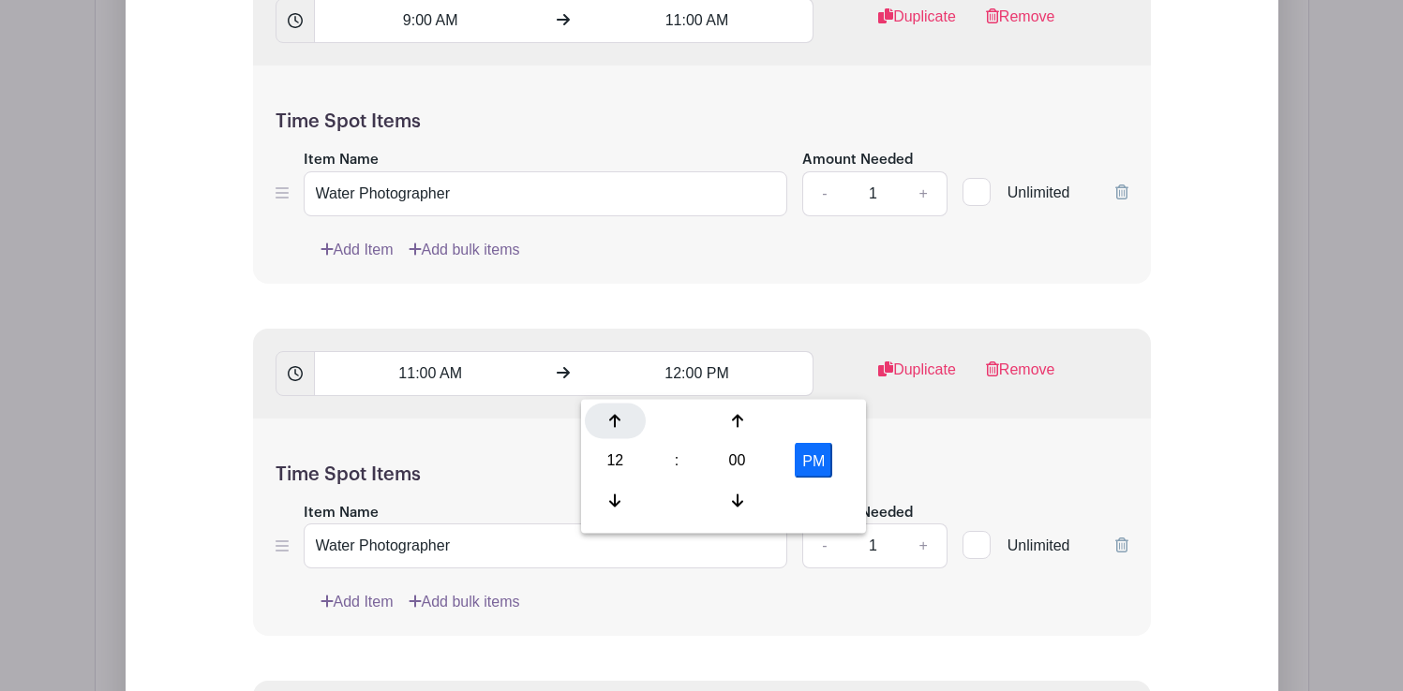
click at [617, 416] on icon at bounding box center [614, 421] width 11 height 13
type input "1:00 PM"
click at [904, 414] on div "11:00 AM 1:00 PM Duplicate Remove" at bounding box center [702, 374] width 898 height 90
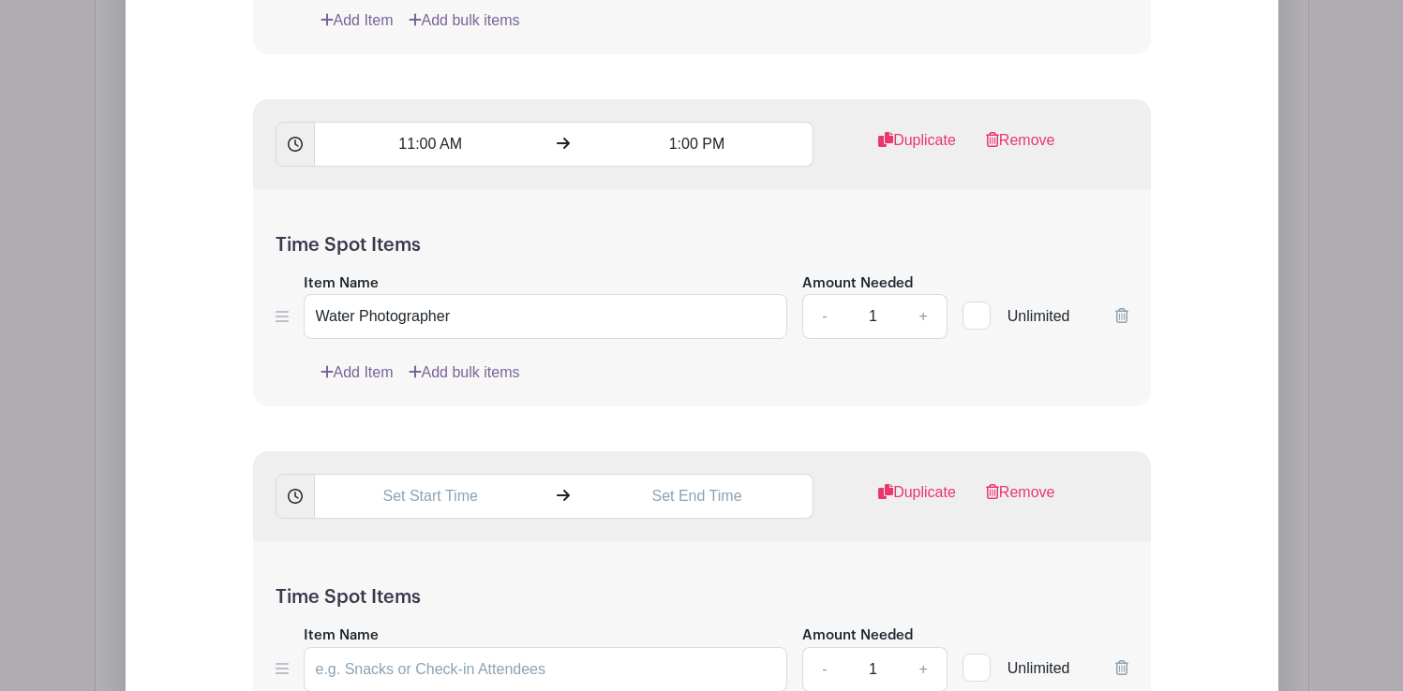
scroll to position [2209, 0]
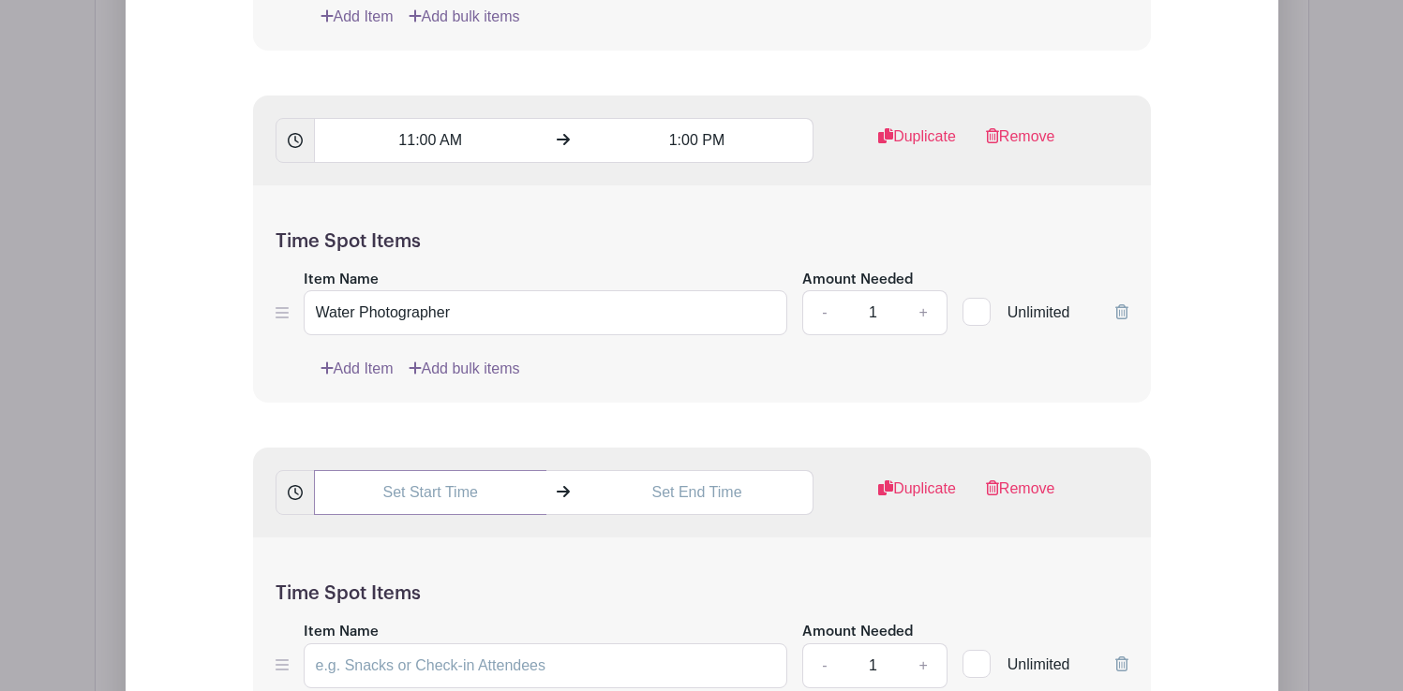
click at [431, 498] on input "text" at bounding box center [430, 492] width 232 height 45
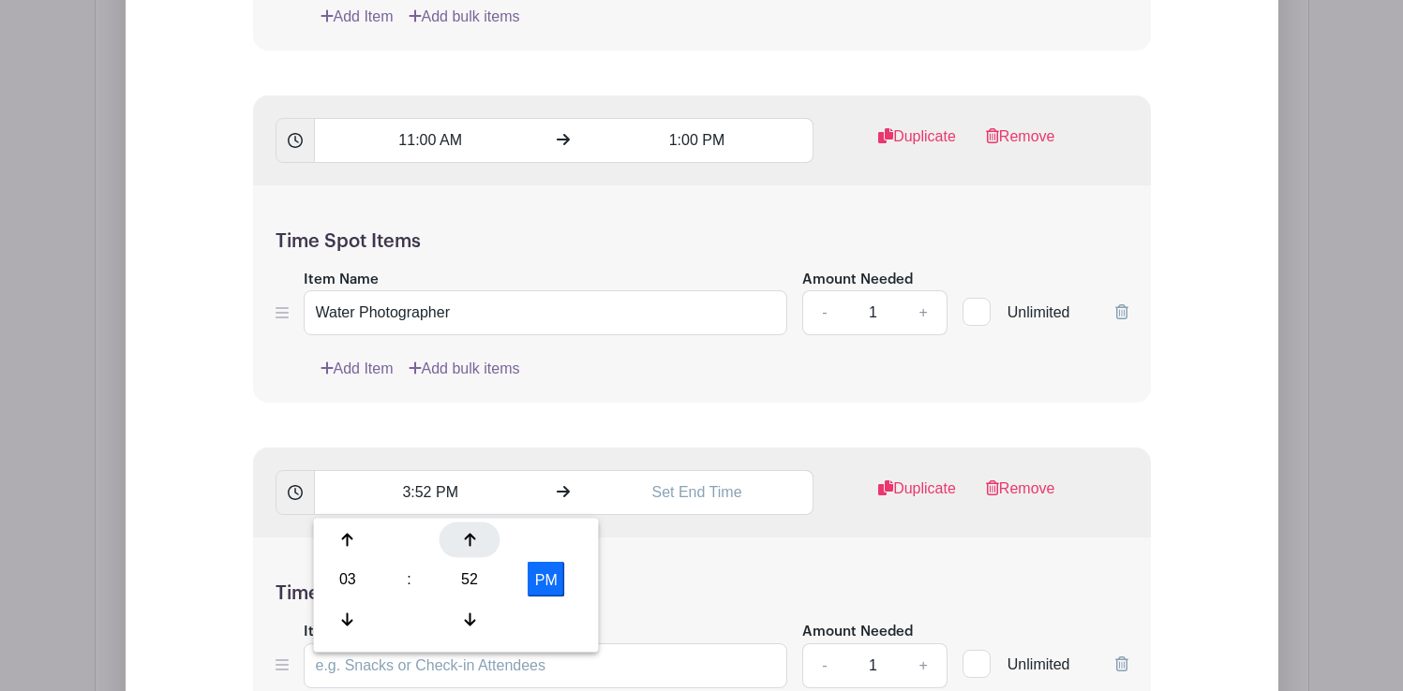
click at [482, 528] on div at bounding box center [469, 541] width 61 height 36
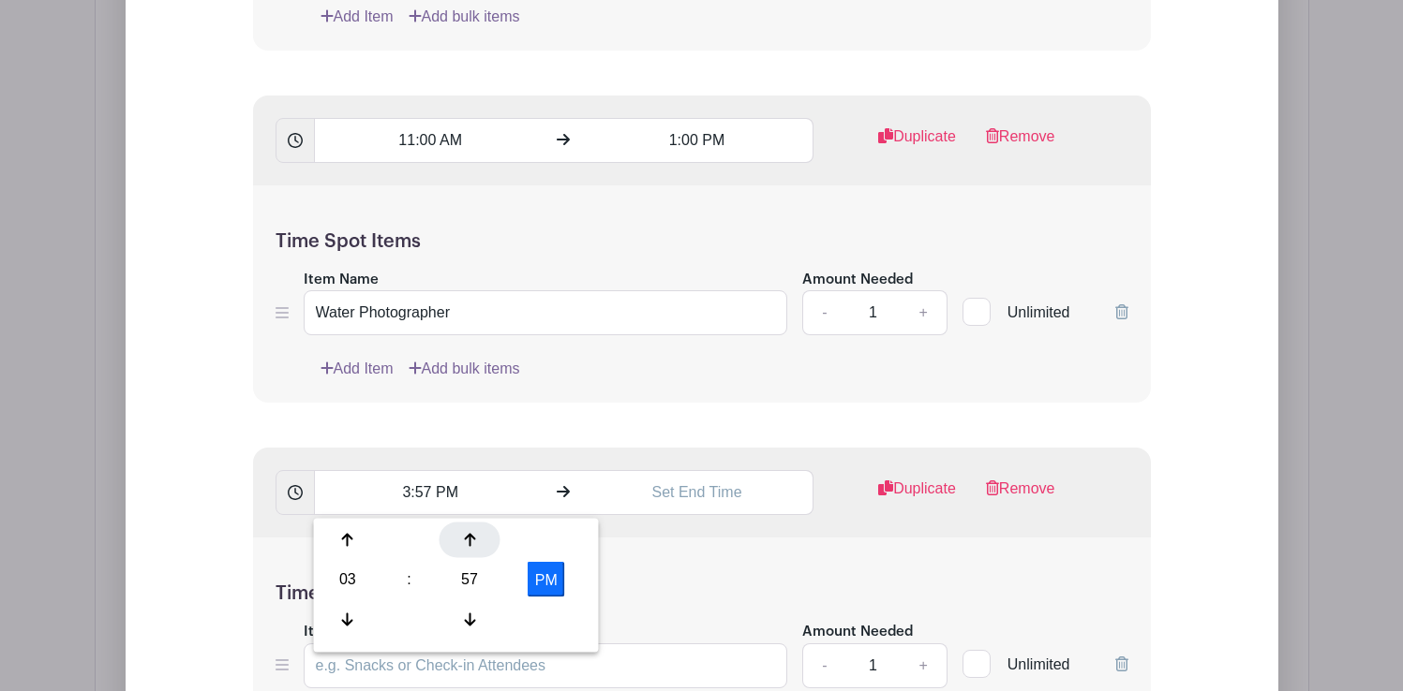
click at [482, 528] on div at bounding box center [469, 541] width 61 height 36
click at [353, 619] on div at bounding box center [348, 620] width 61 height 36
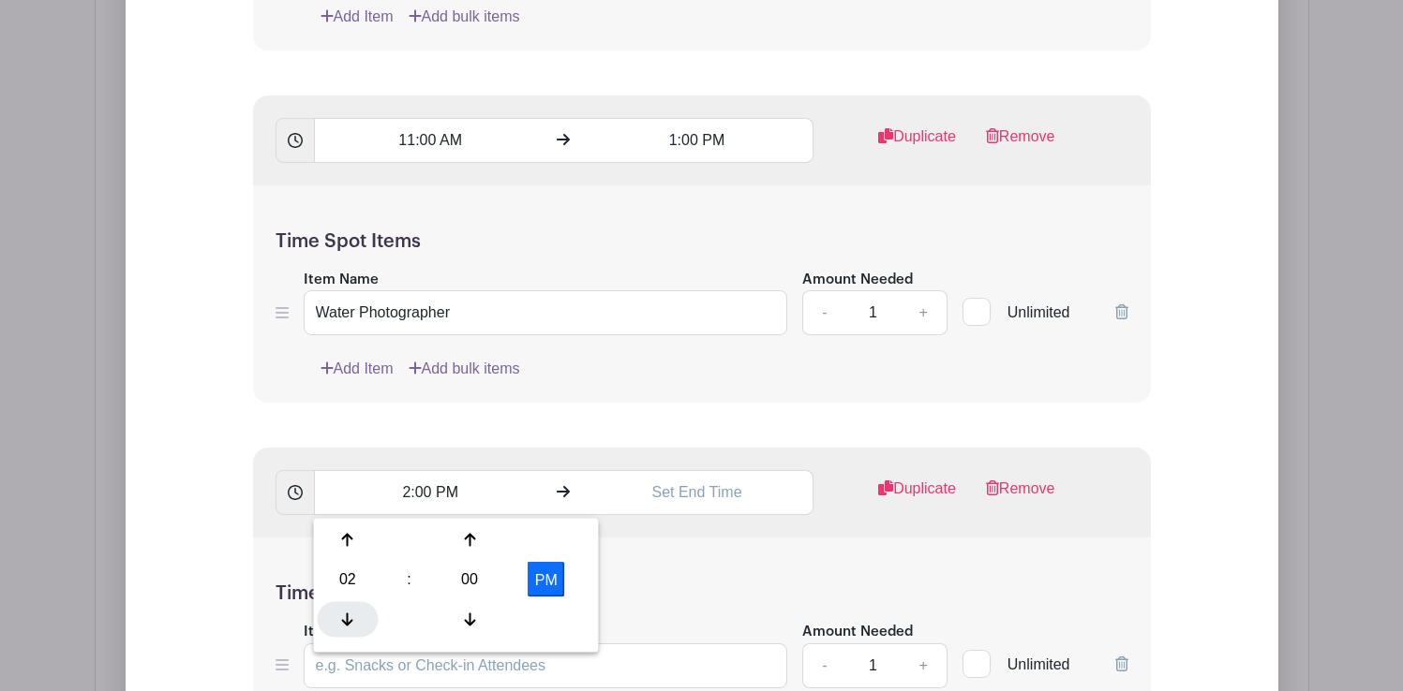
click at [353, 619] on div at bounding box center [348, 620] width 61 height 36
type input "1:00 PM"
click at [672, 494] on input "text" at bounding box center [697, 492] width 232 height 45
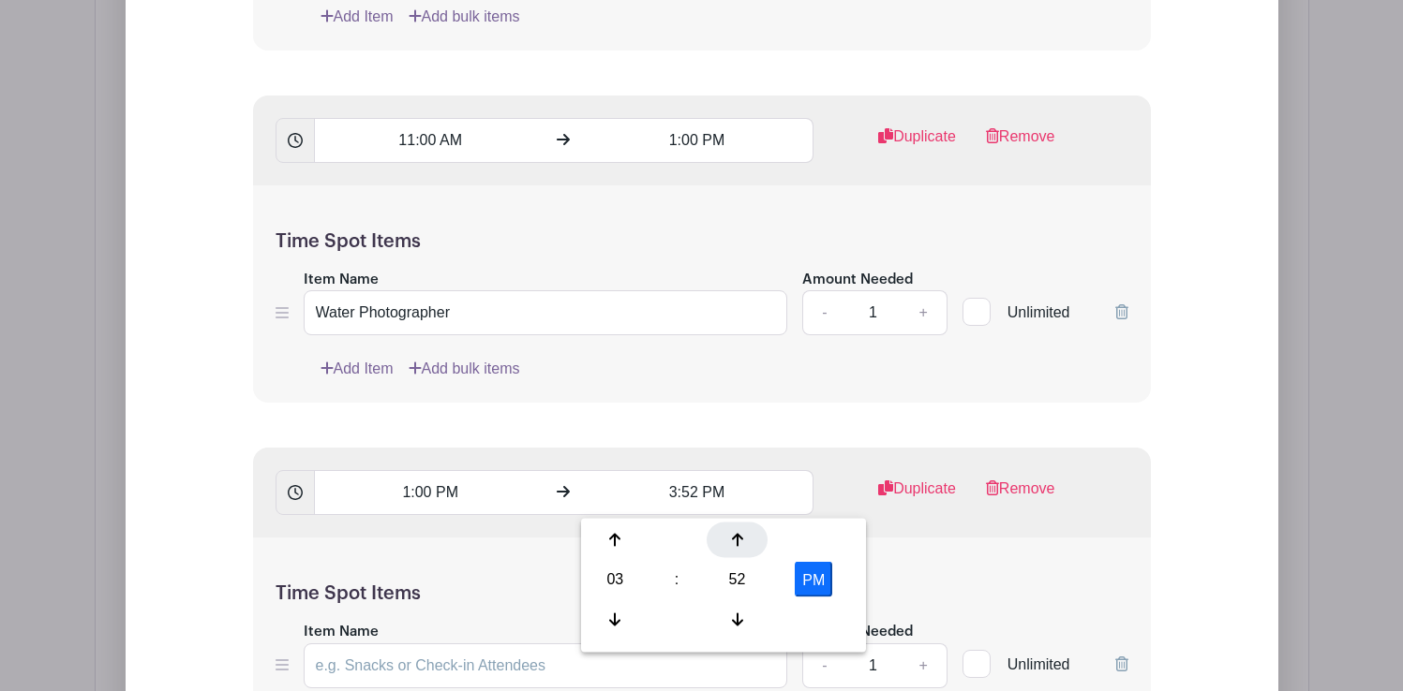
click at [732, 536] on icon at bounding box center [737, 540] width 11 height 15
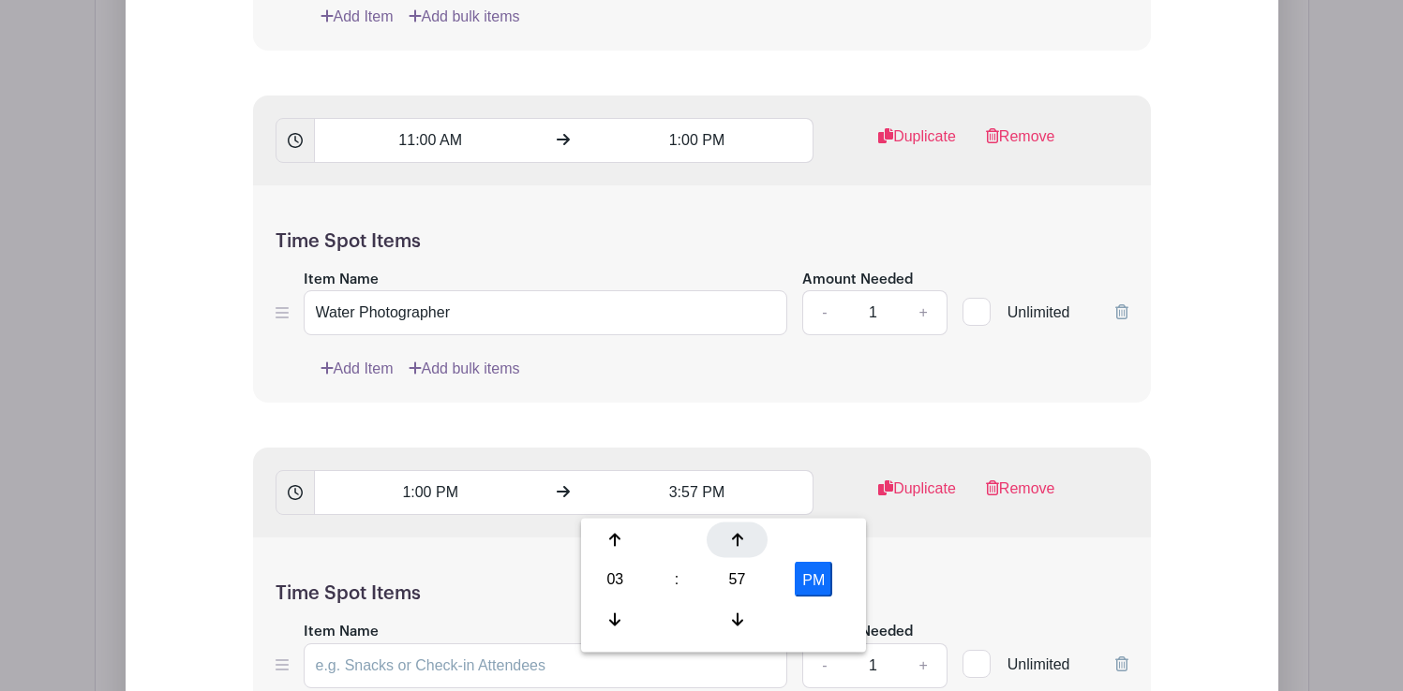
click at [732, 536] on icon at bounding box center [737, 540] width 11 height 15
click at [607, 612] on div at bounding box center [615, 620] width 61 height 36
type input "3:00 PM"
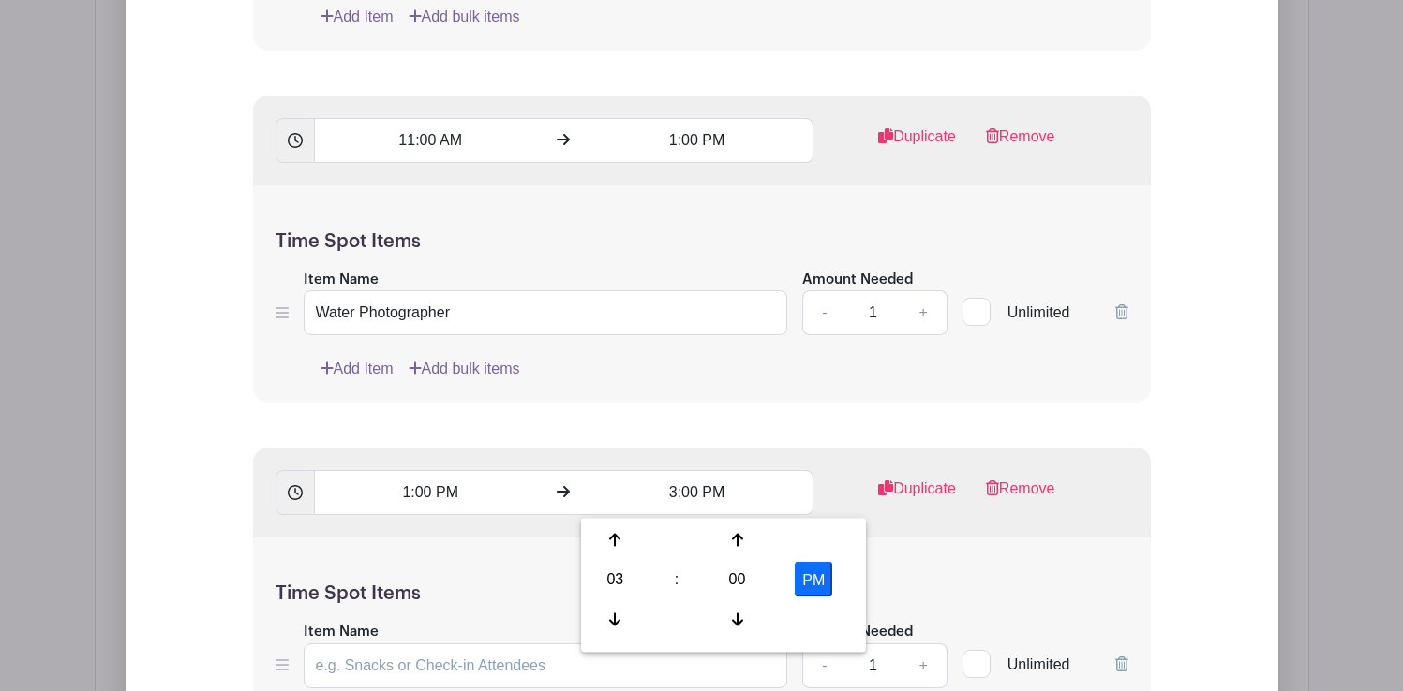
click at [899, 557] on div "Time Spot Items Item Name Amount Needed - 1 + Unlimited Add Item Add bulk items" at bounding box center [702, 647] width 898 height 218
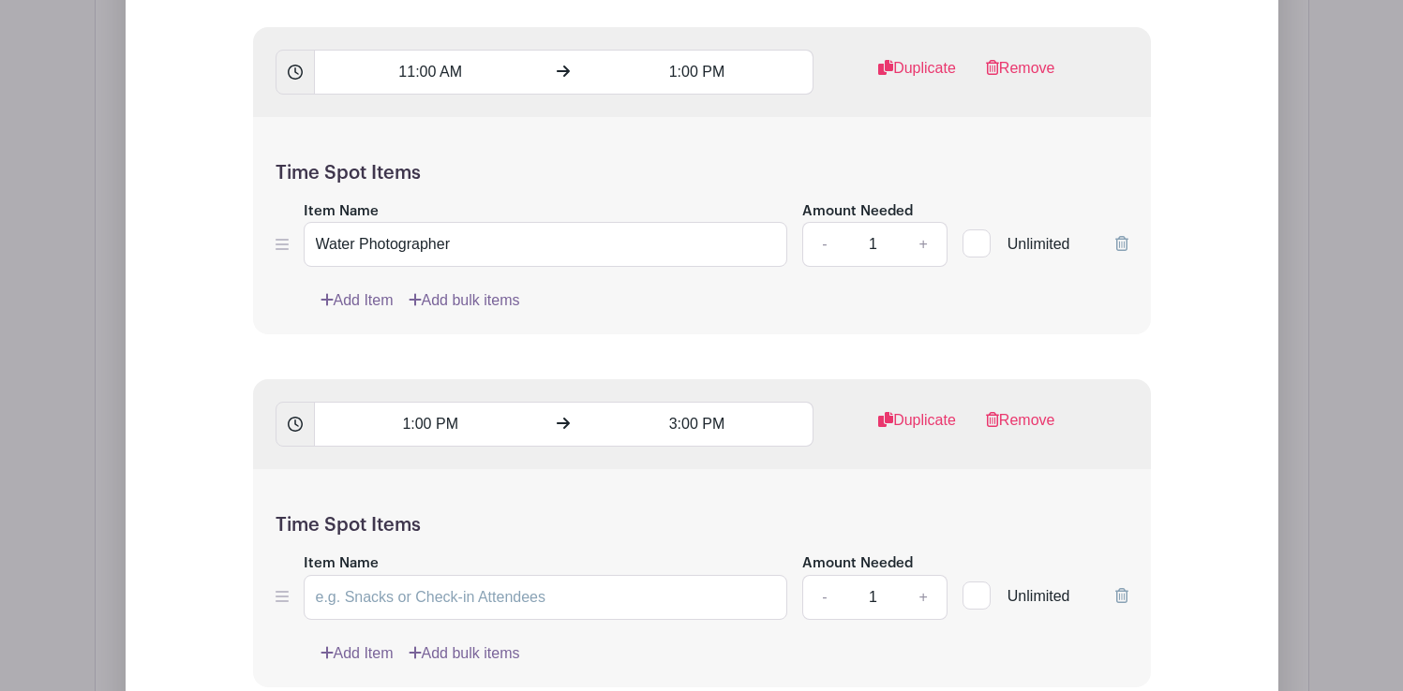
scroll to position [2279, 0]
click at [571, 596] on input "Item Name" at bounding box center [546, 596] width 484 height 45
type input "E"
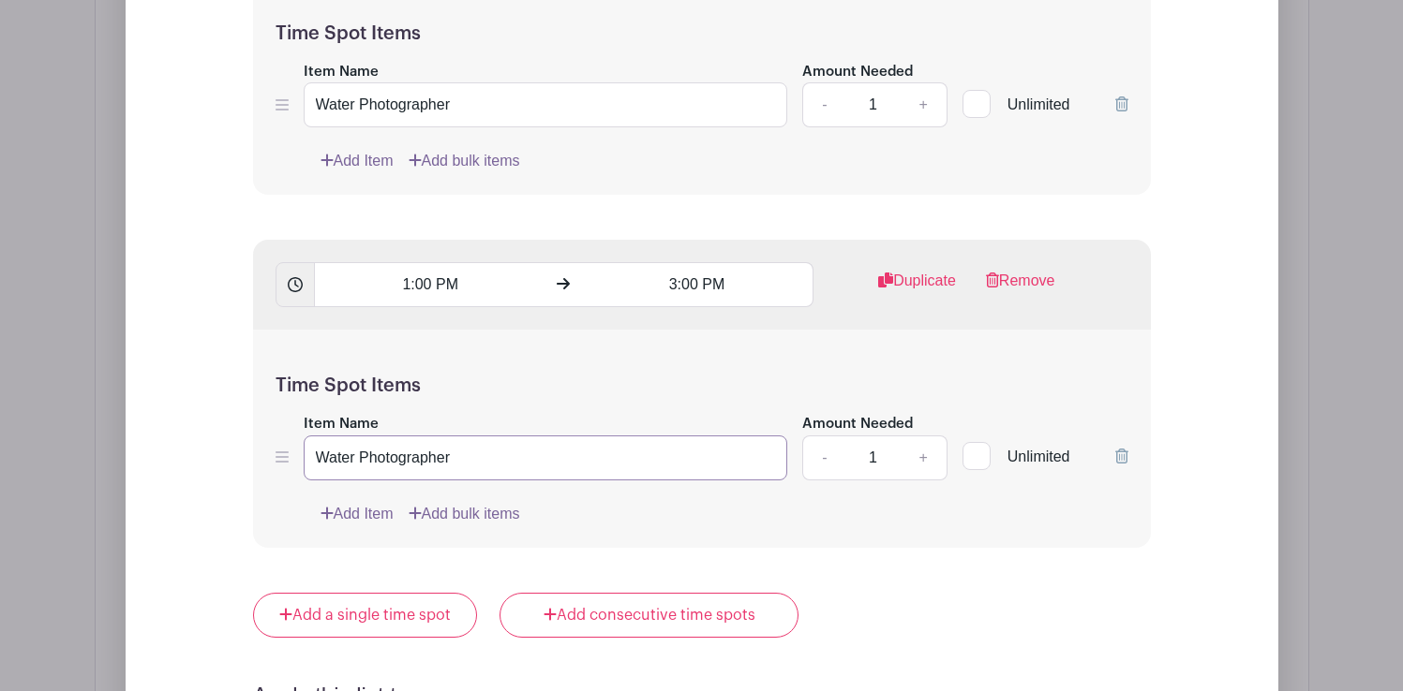
scroll to position [2418, 0]
type input "Water Photographer"
click at [376, 513] on link "Add Item" at bounding box center [356, 513] width 73 height 22
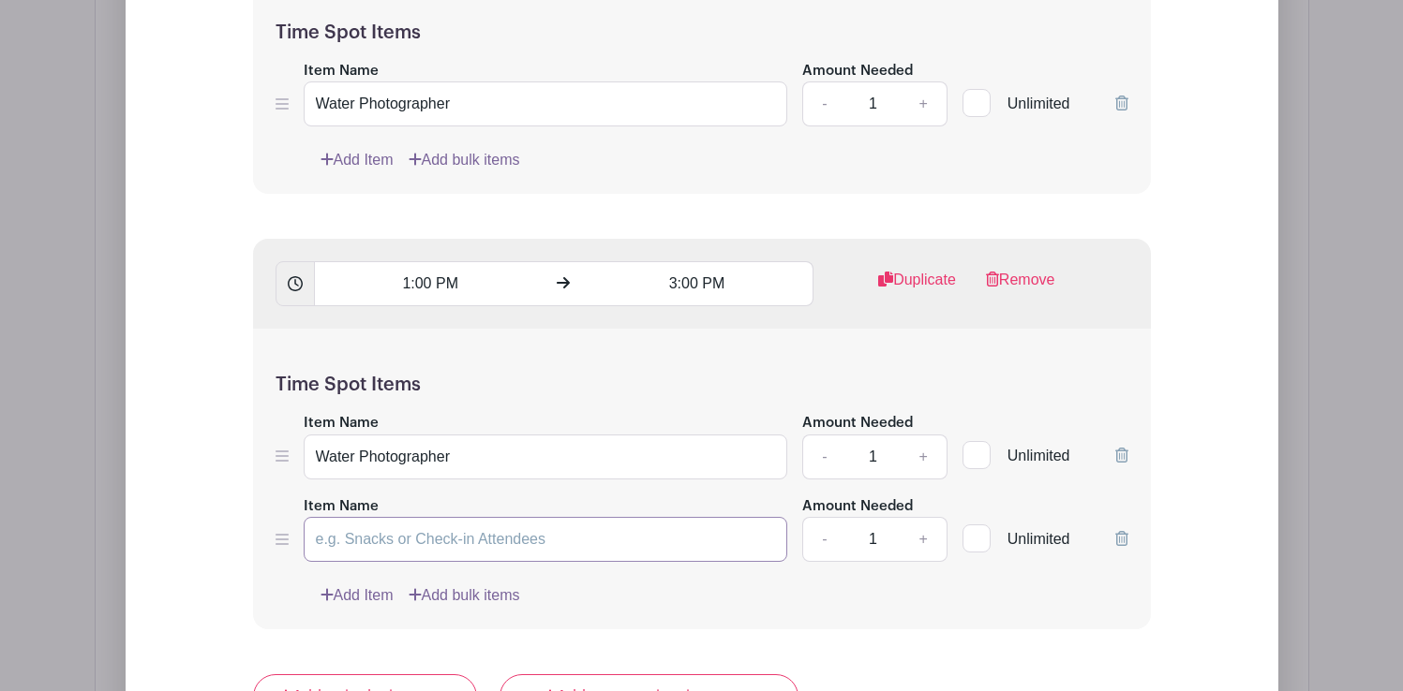
click at [367, 544] on input "Item Name" at bounding box center [546, 539] width 484 height 45
click at [1117, 542] on icon at bounding box center [1121, 538] width 13 height 15
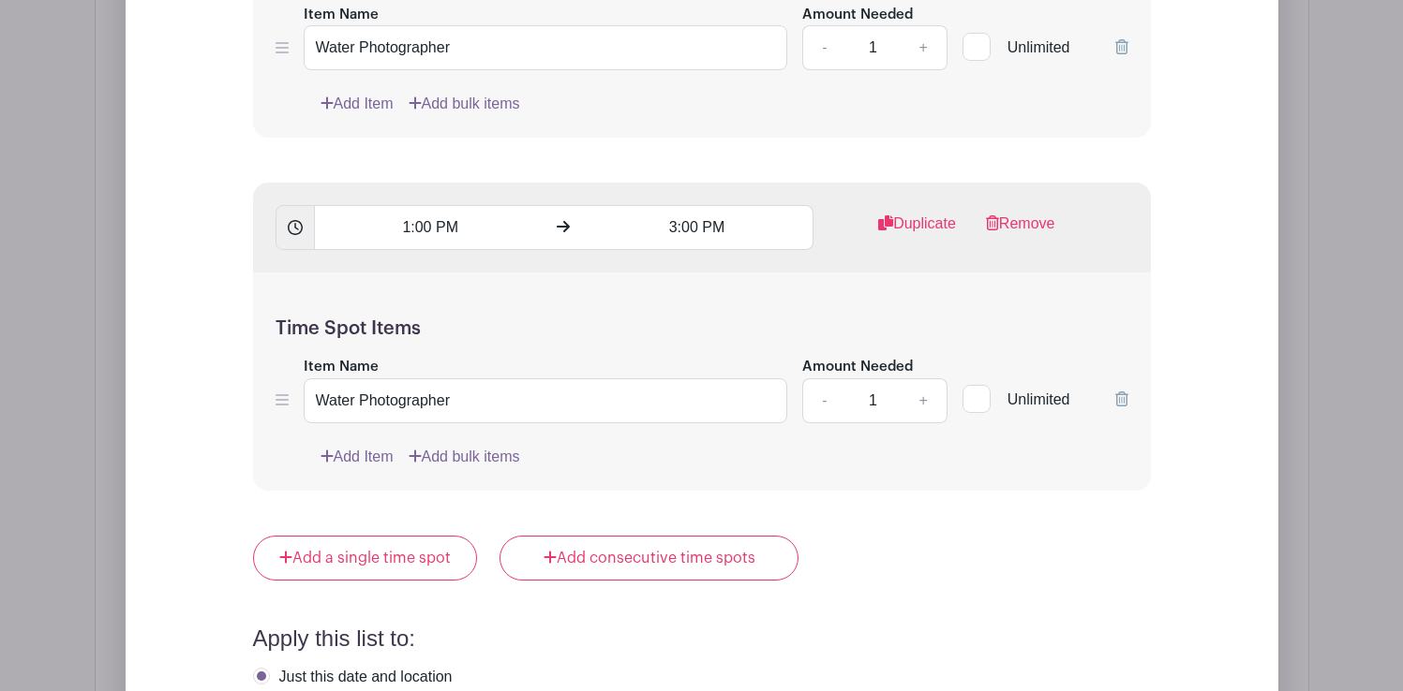
scroll to position [2480, 0]
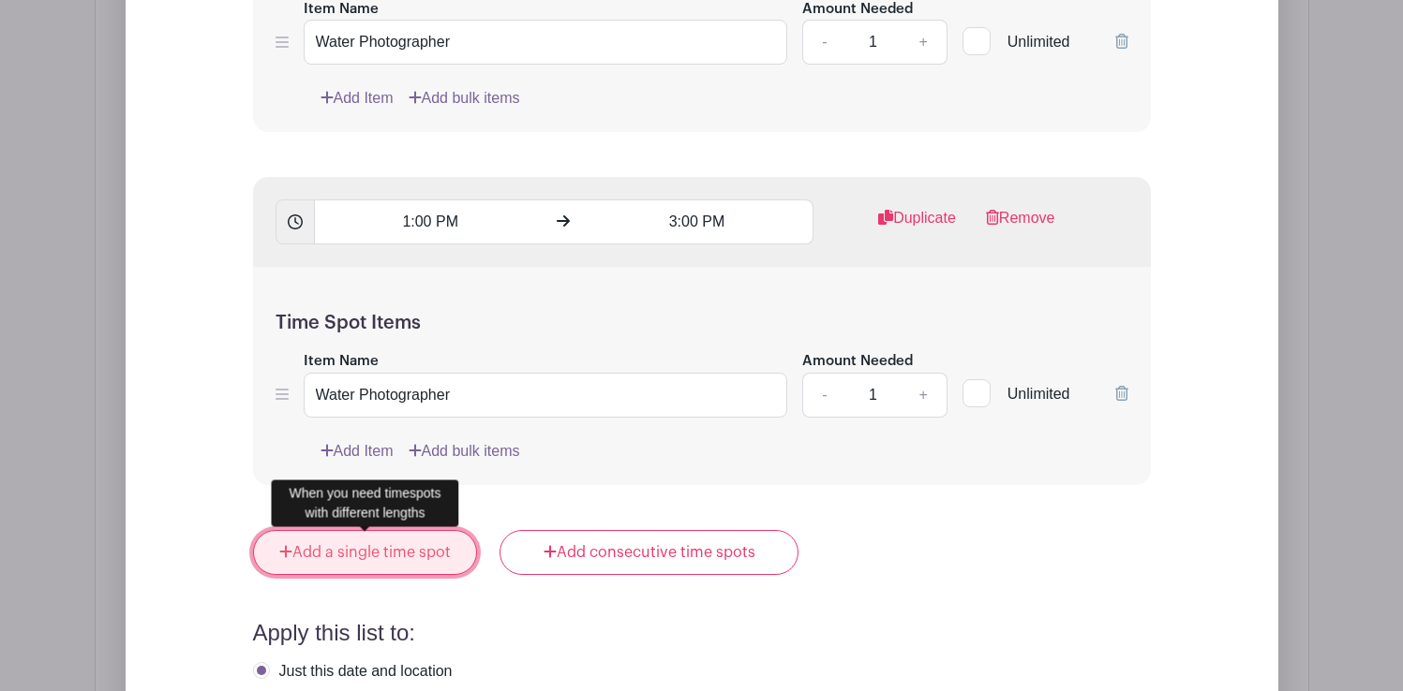
click at [388, 553] on link "Add a single time spot" at bounding box center [365, 552] width 225 height 45
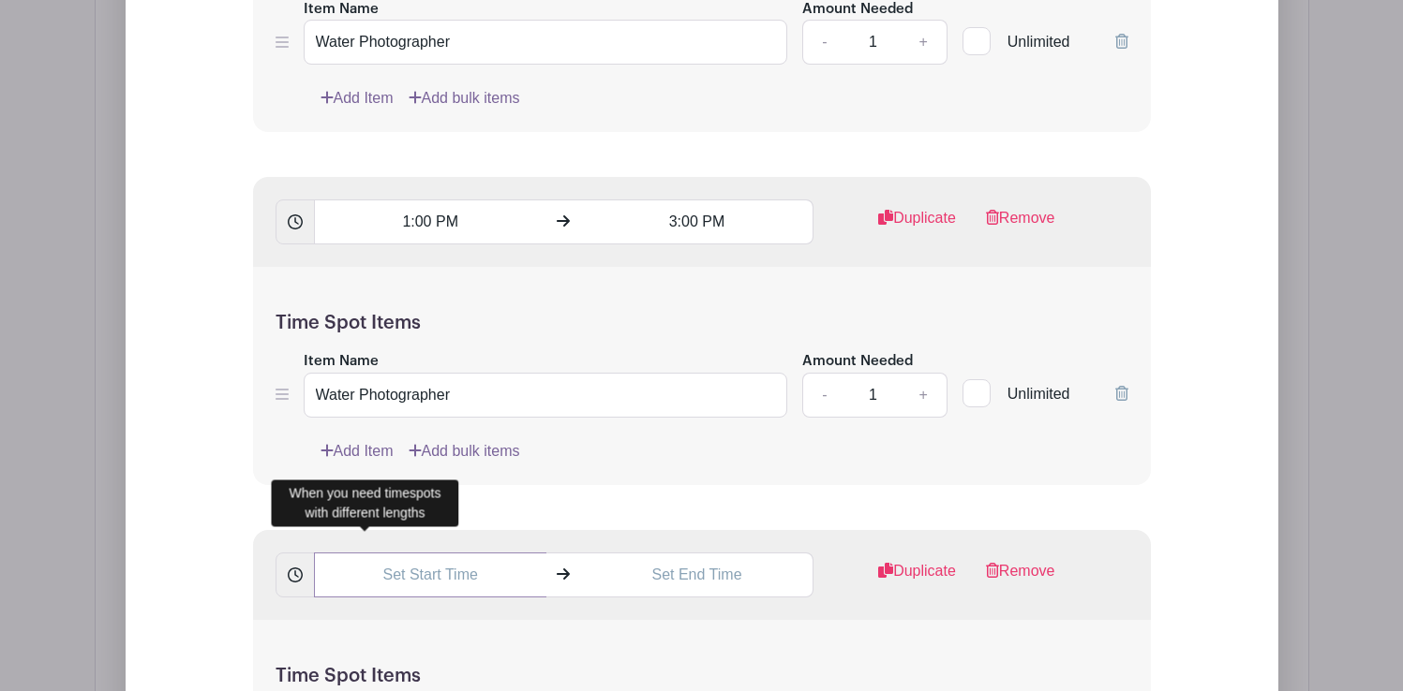
click at [423, 580] on input "text" at bounding box center [430, 575] width 232 height 45
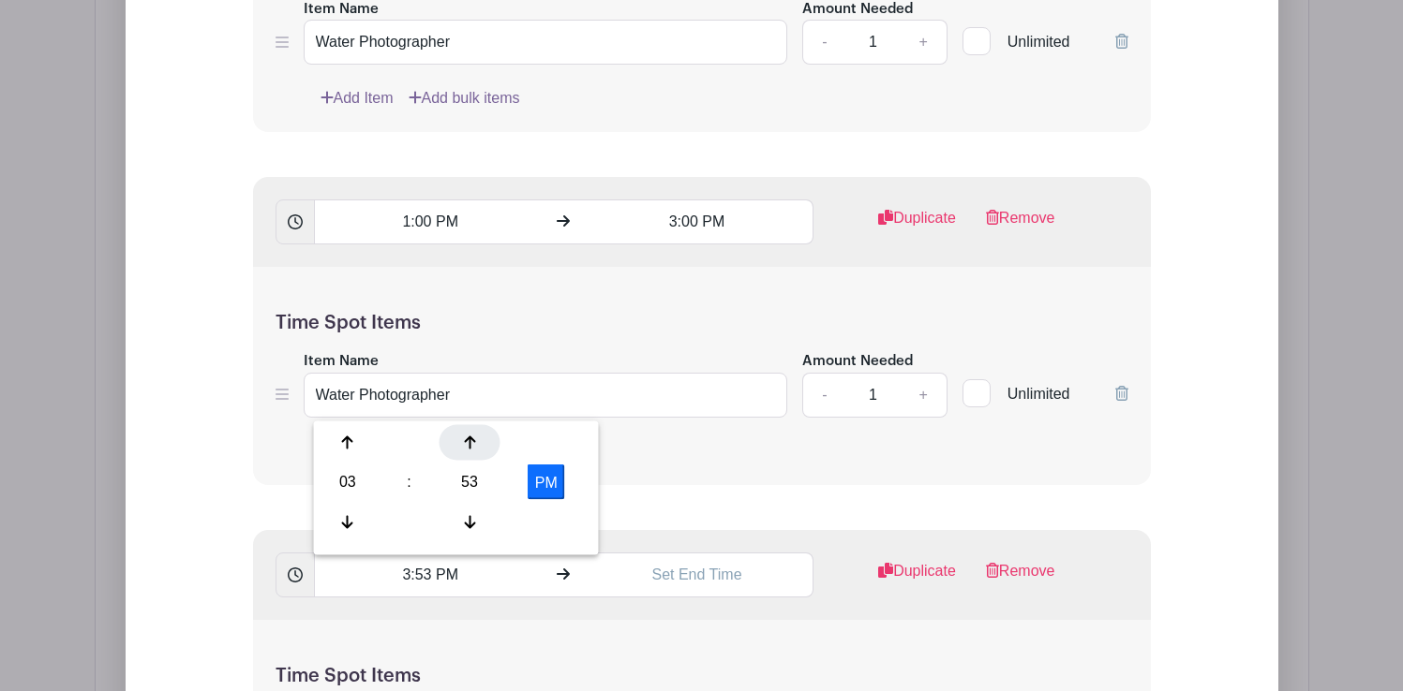
click at [466, 450] on div at bounding box center [469, 443] width 61 height 36
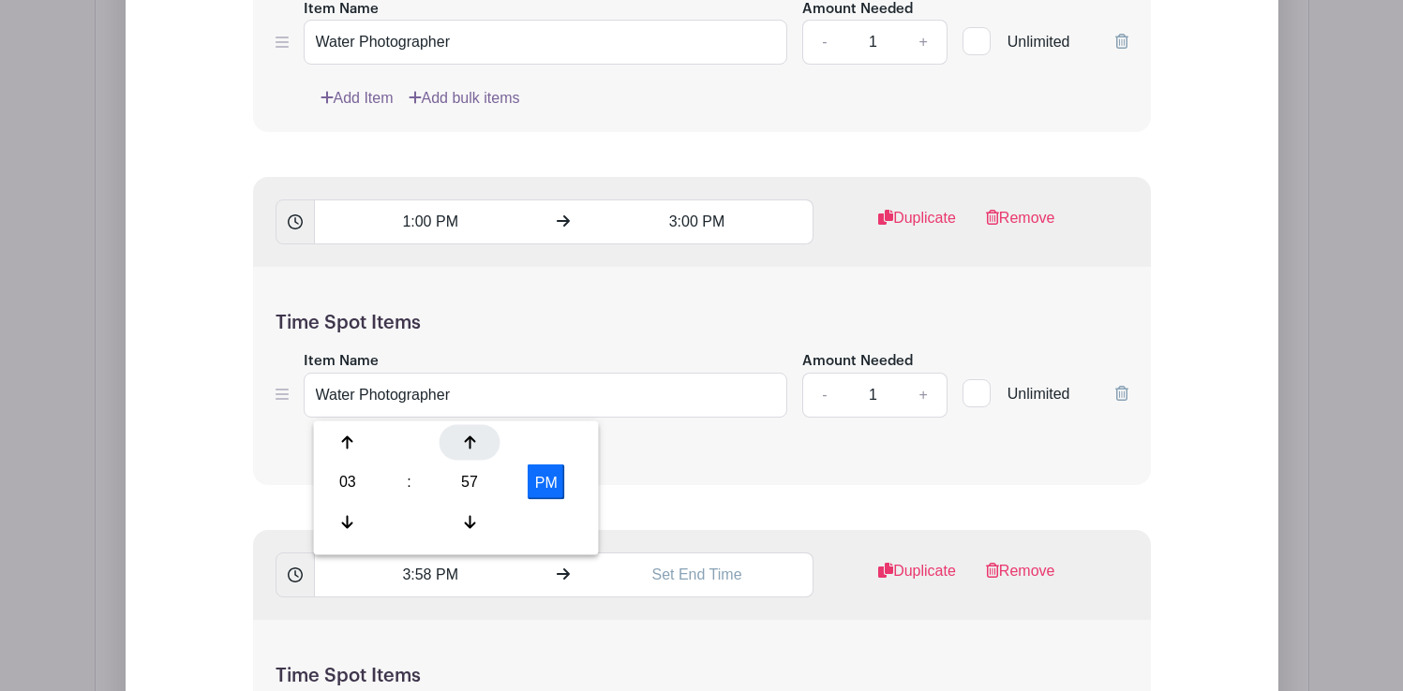
click at [466, 450] on div at bounding box center [469, 443] width 61 height 36
click at [475, 511] on div at bounding box center [469, 522] width 61 height 36
click at [351, 512] on div at bounding box center [348, 522] width 61 height 36
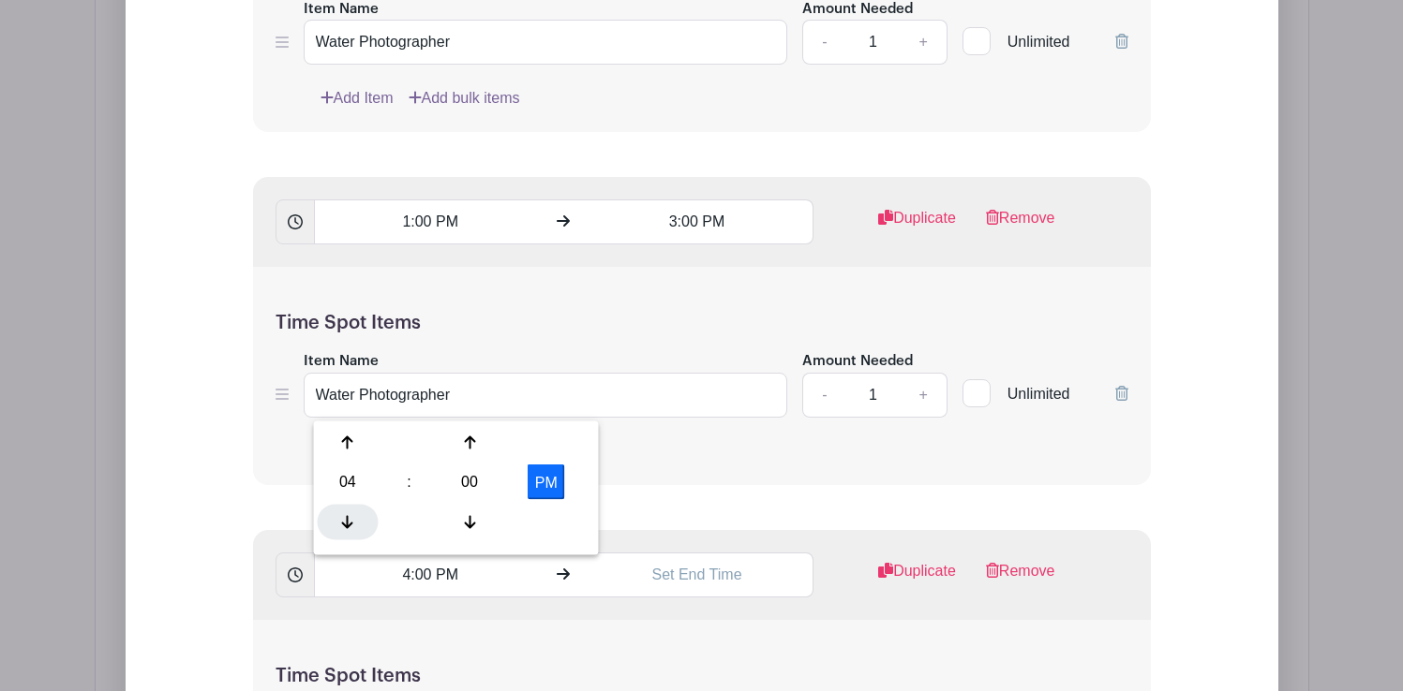
type input "3:00 PM"
click at [676, 579] on input "text" at bounding box center [697, 575] width 232 height 45
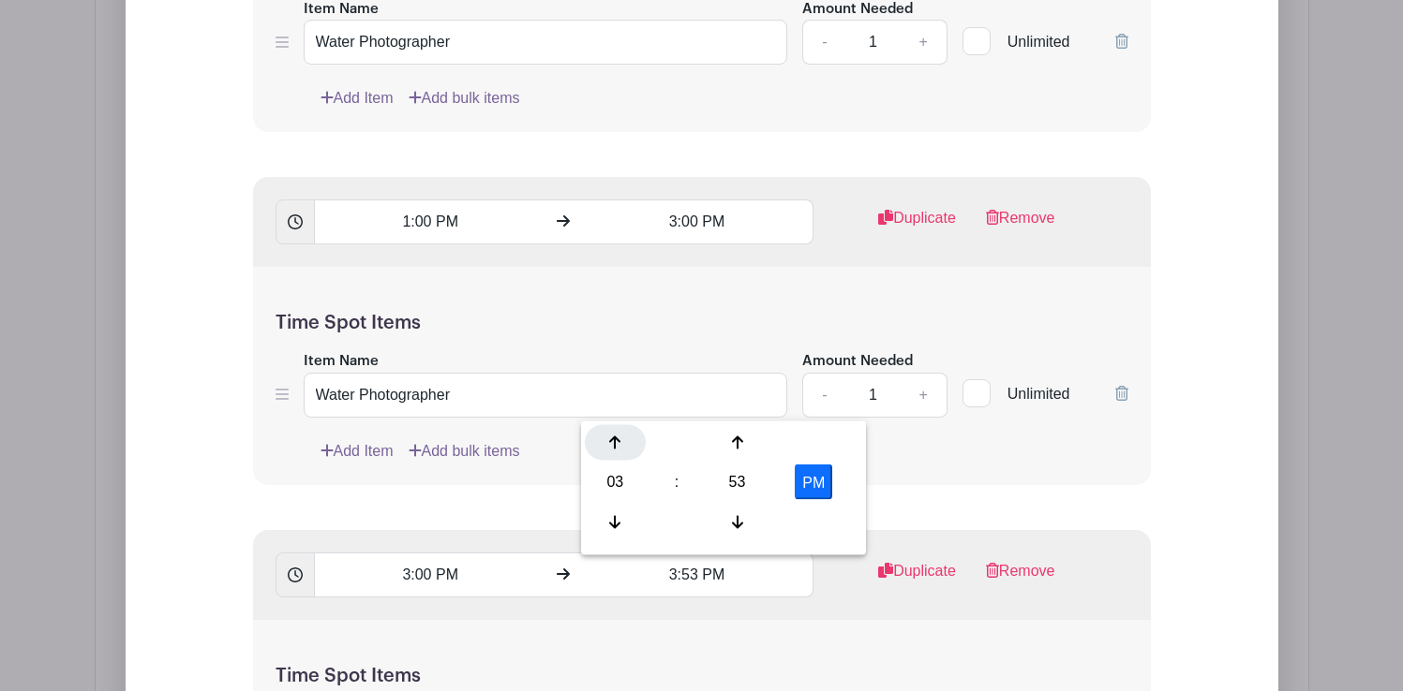
click at [618, 444] on icon at bounding box center [614, 443] width 11 height 15
click at [738, 453] on div at bounding box center [736, 443] width 61 height 36
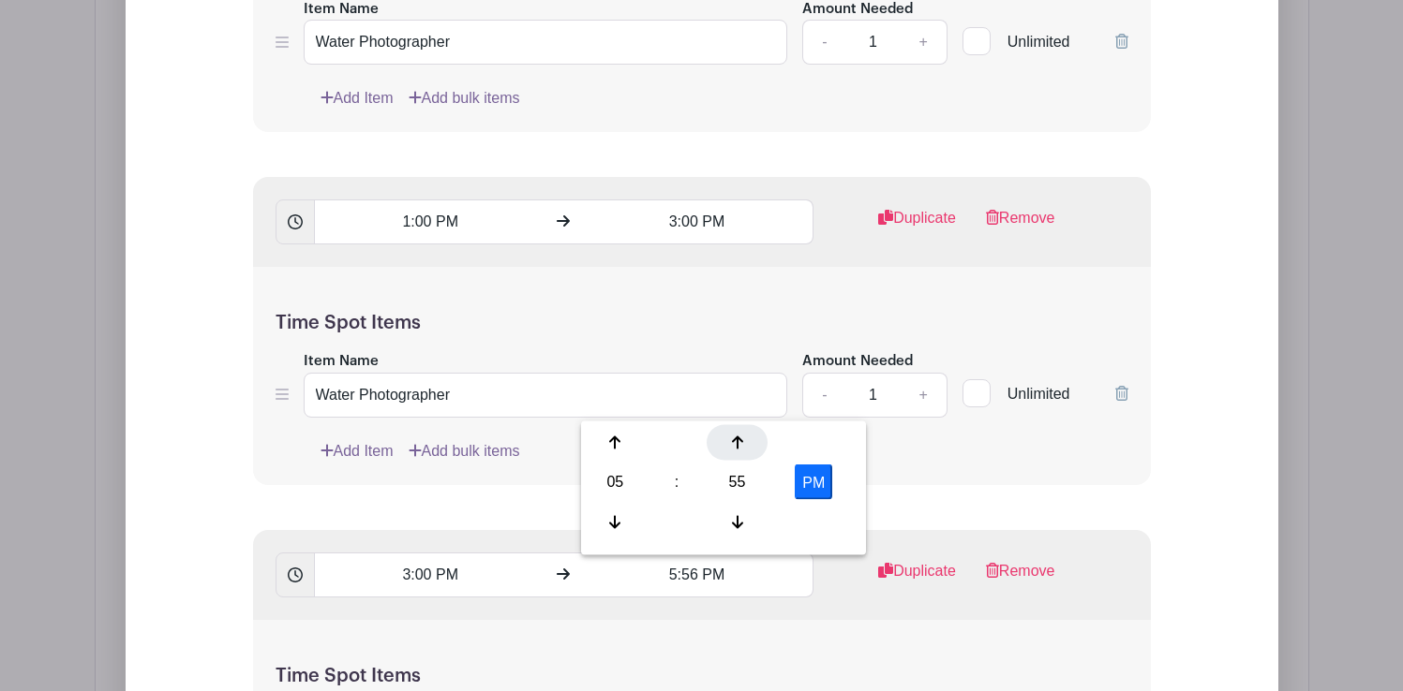
click at [738, 453] on div at bounding box center [736, 443] width 61 height 36
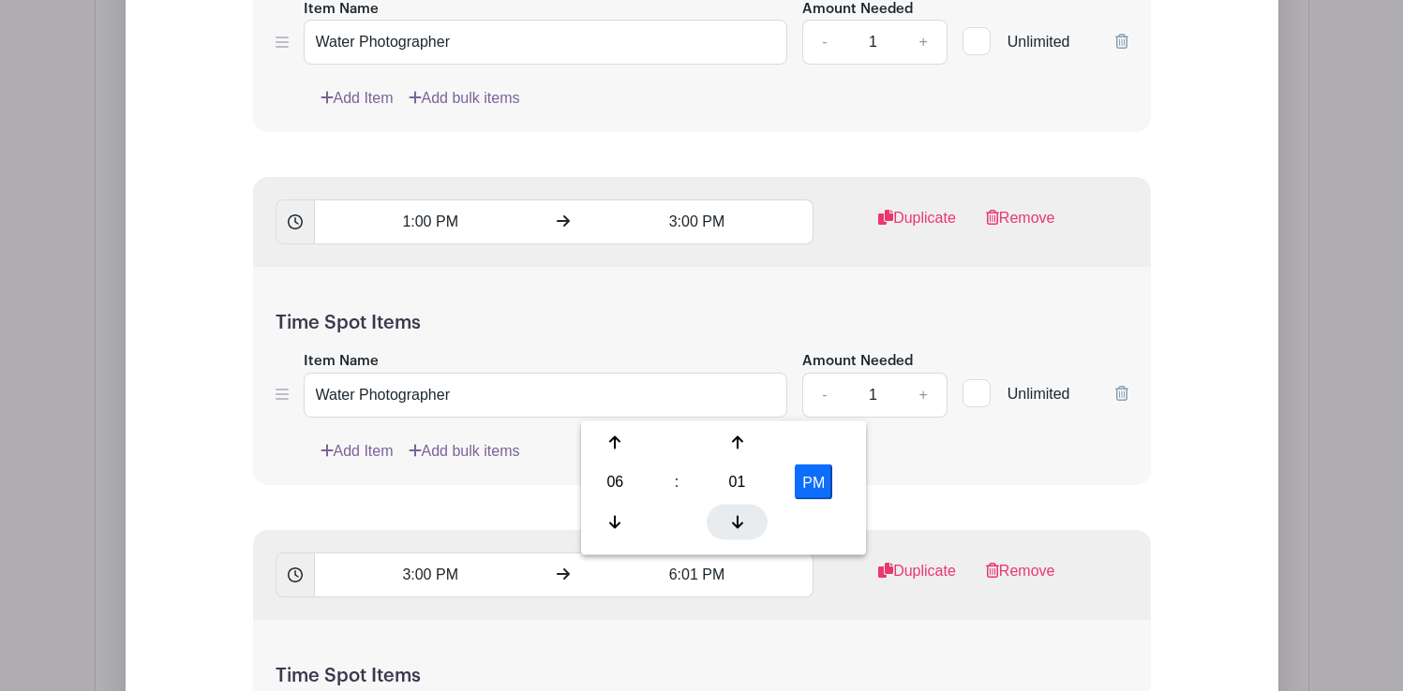
click at [740, 512] on div at bounding box center [736, 522] width 61 height 36
click at [620, 512] on div at bounding box center [615, 522] width 61 height 36
type input "5:00 PM"
click at [954, 478] on div "Time Spot Items Item Name Water Photographer Amount Needed - 1 + Unlimited Add …" at bounding box center [702, 376] width 898 height 218
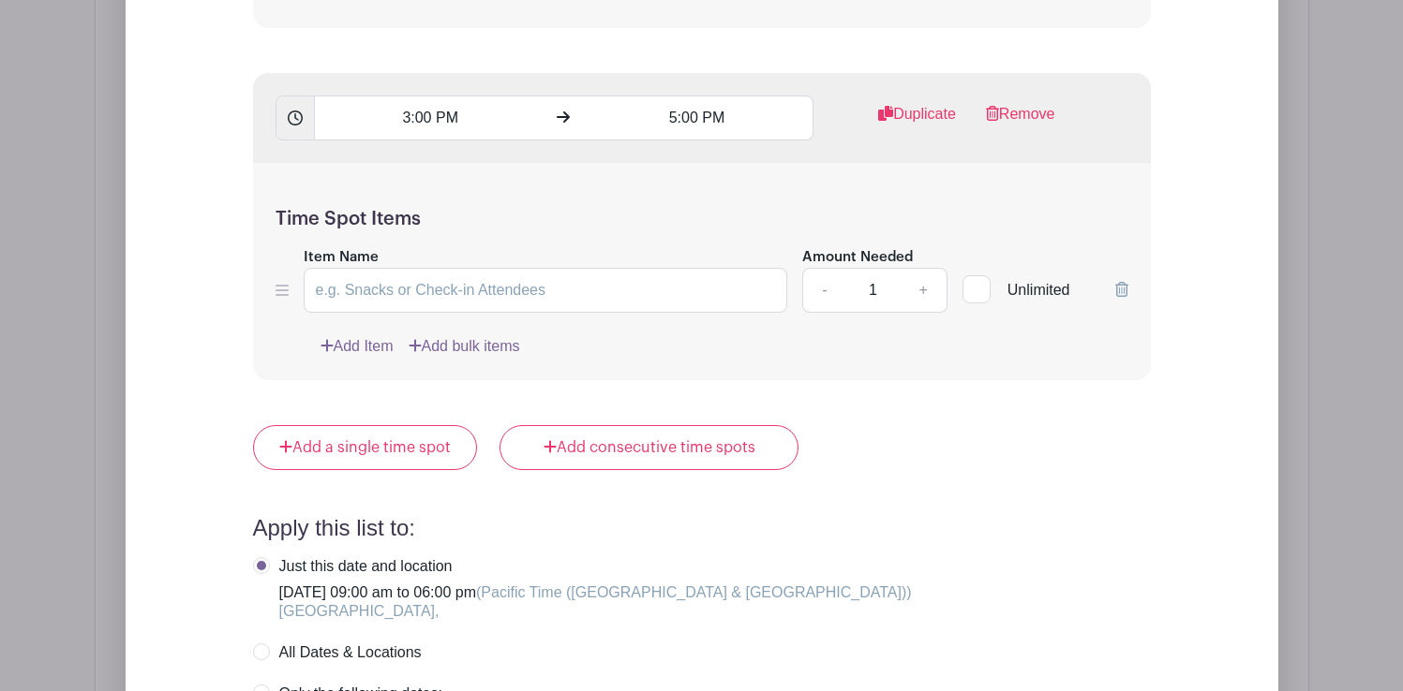
scroll to position [2939, 0]
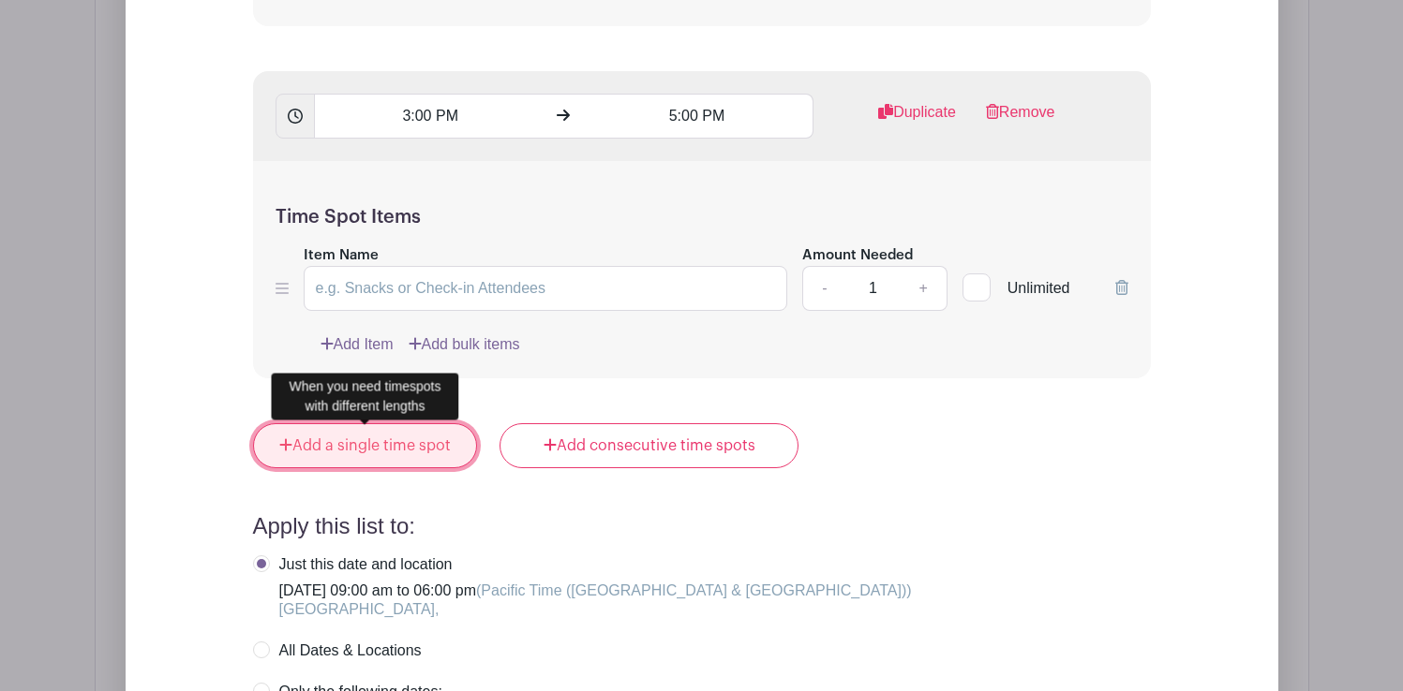
click at [396, 441] on link "Add a single time spot" at bounding box center [365, 445] width 225 height 45
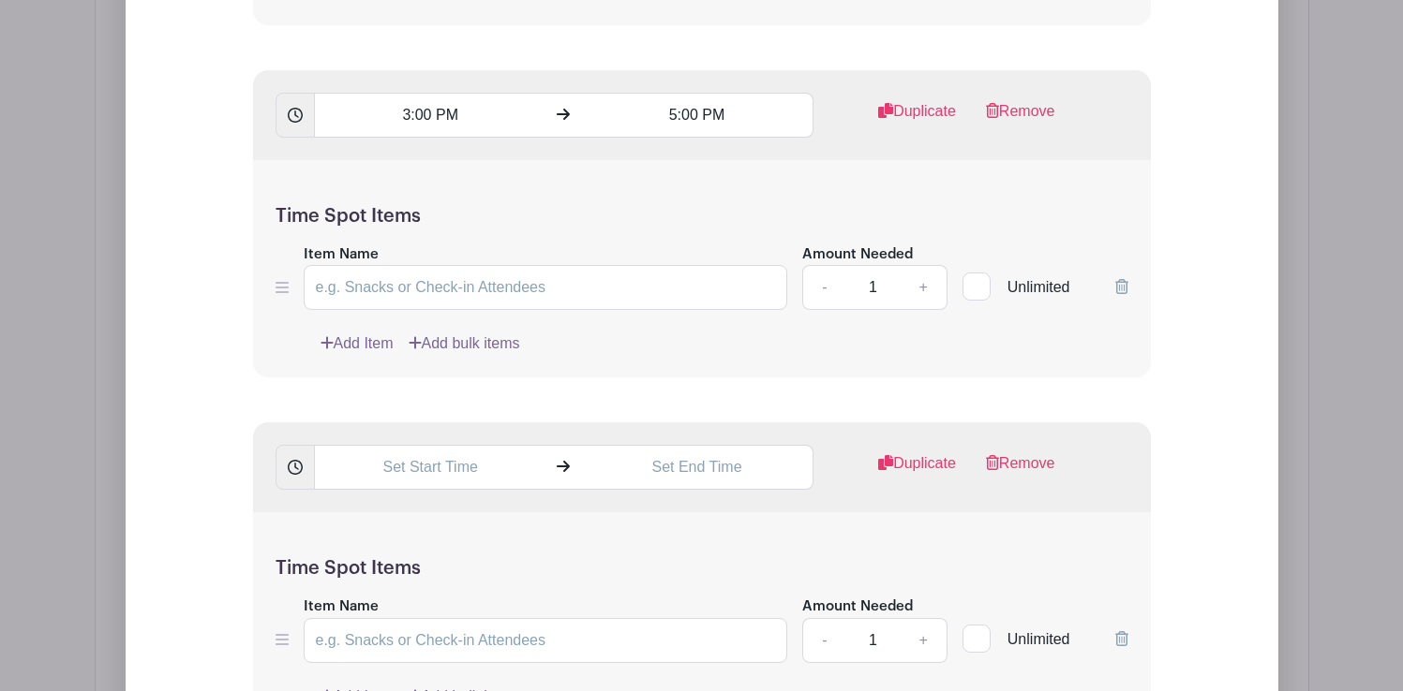
scroll to position [2975, 0]
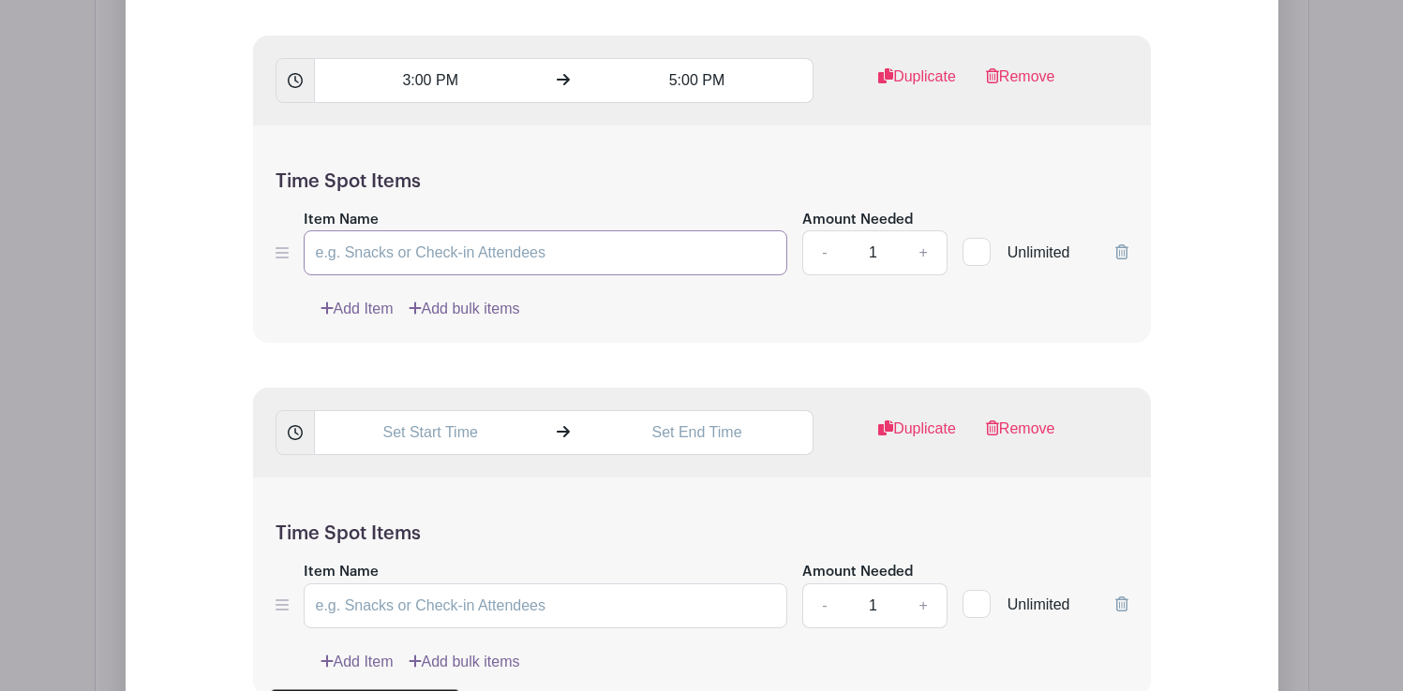
click at [381, 261] on input "Item Name" at bounding box center [546, 252] width 484 height 45
type input "Water Photographer"
click at [438, 435] on input "text" at bounding box center [430, 432] width 232 height 45
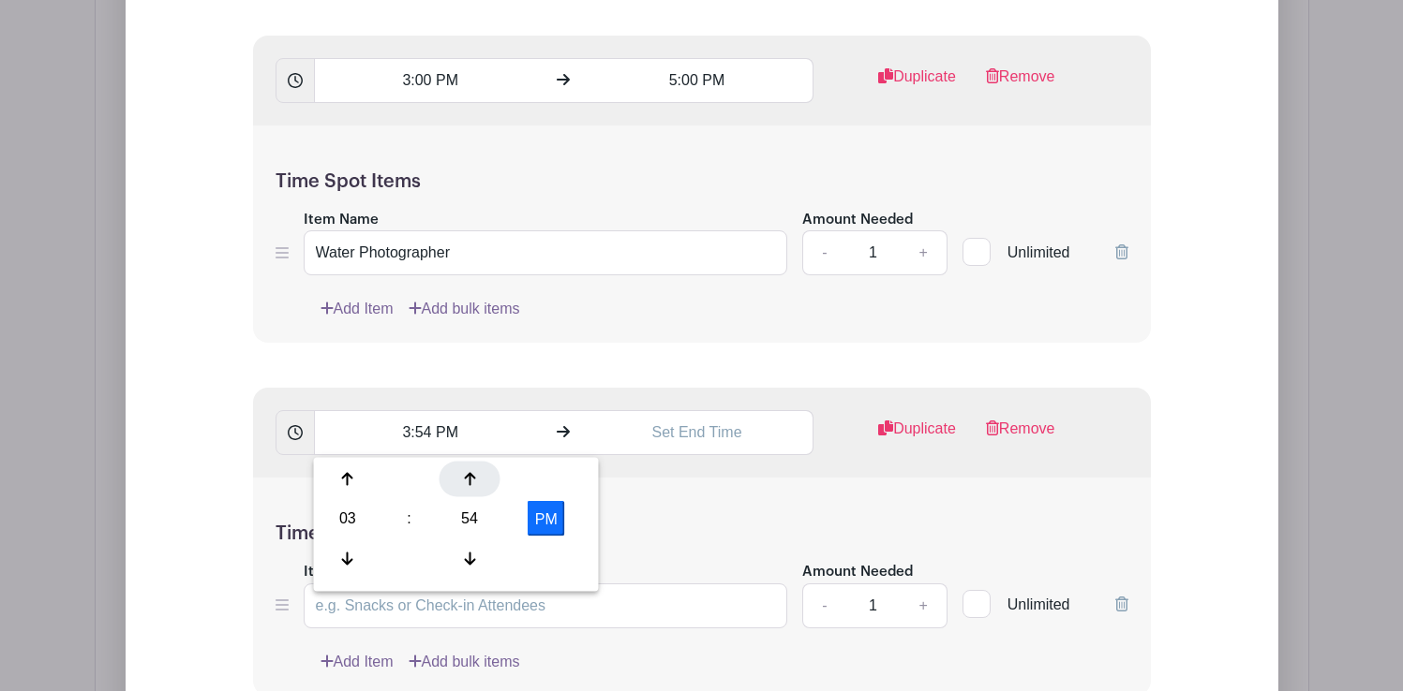
click at [462, 485] on div at bounding box center [469, 480] width 61 height 36
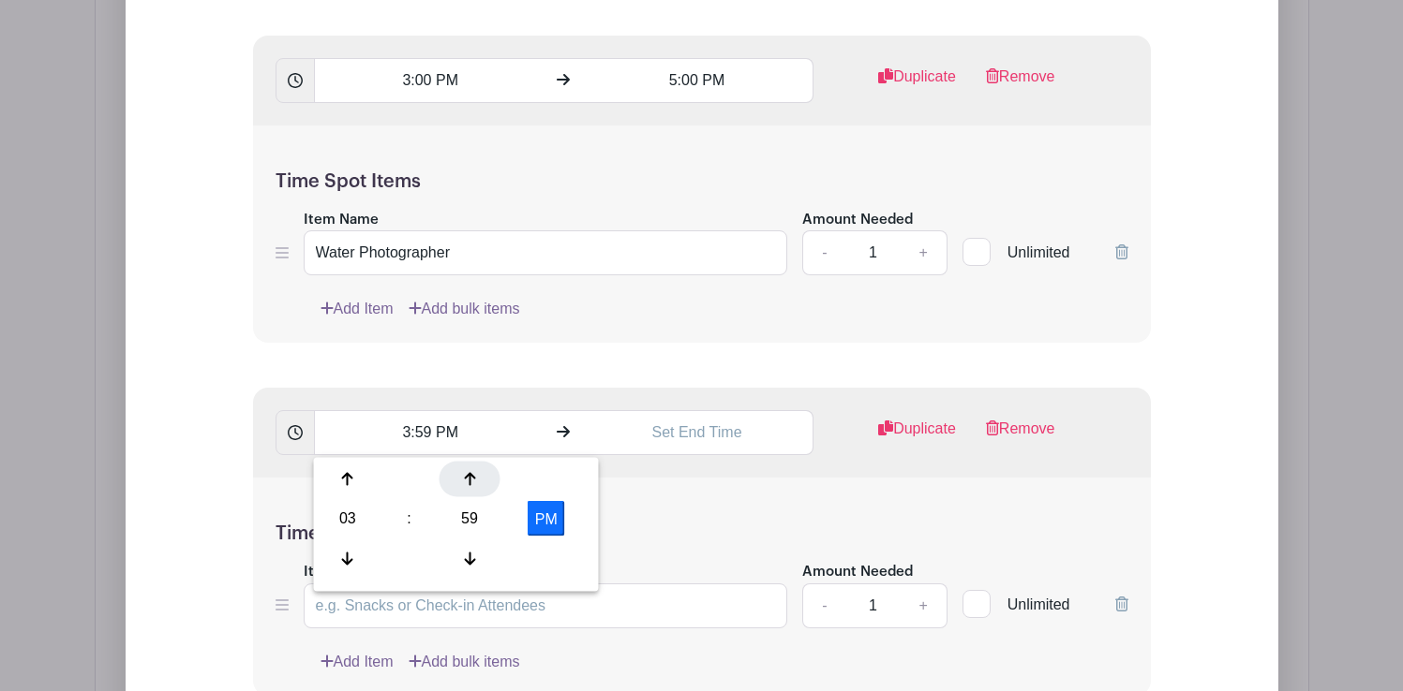
click at [462, 485] on div at bounding box center [469, 480] width 61 height 36
click at [472, 557] on icon at bounding box center [469, 558] width 11 height 15
click at [354, 480] on div at bounding box center [348, 480] width 61 height 36
type input "5:00 PM"
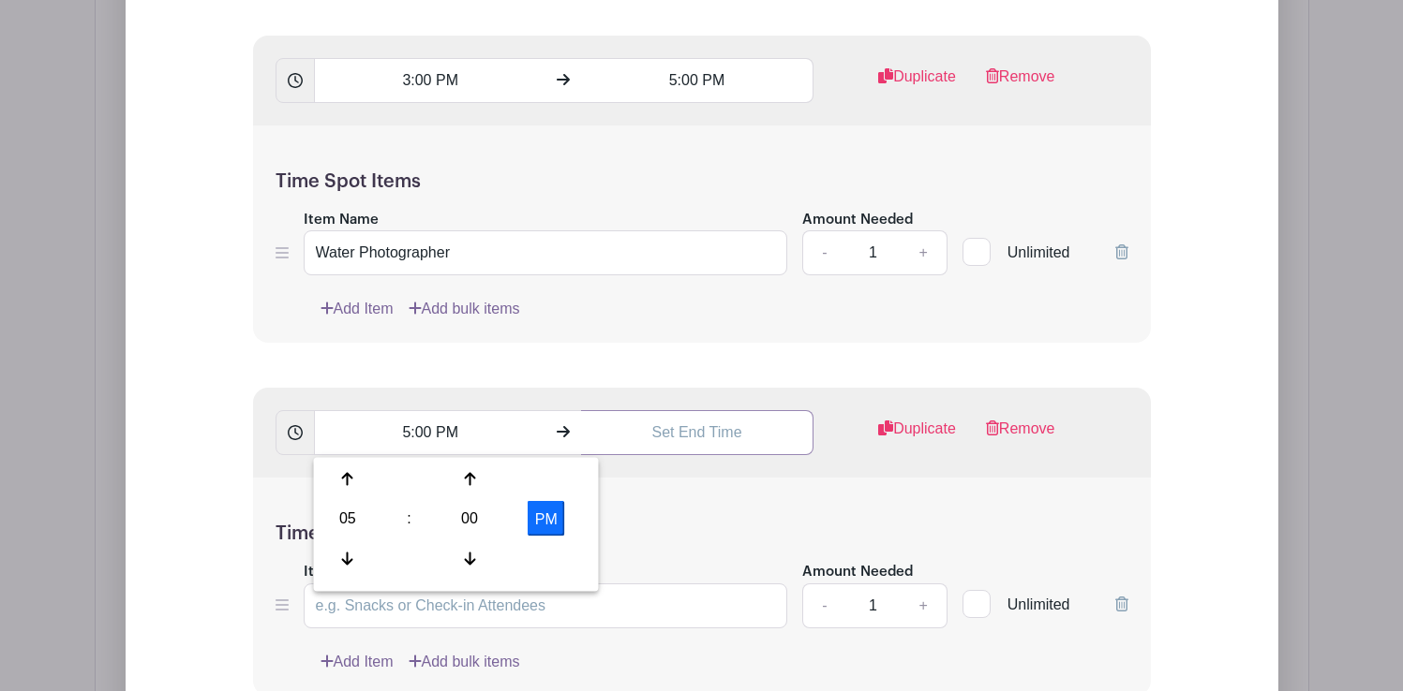
click at [676, 440] on input "text" at bounding box center [697, 432] width 232 height 45
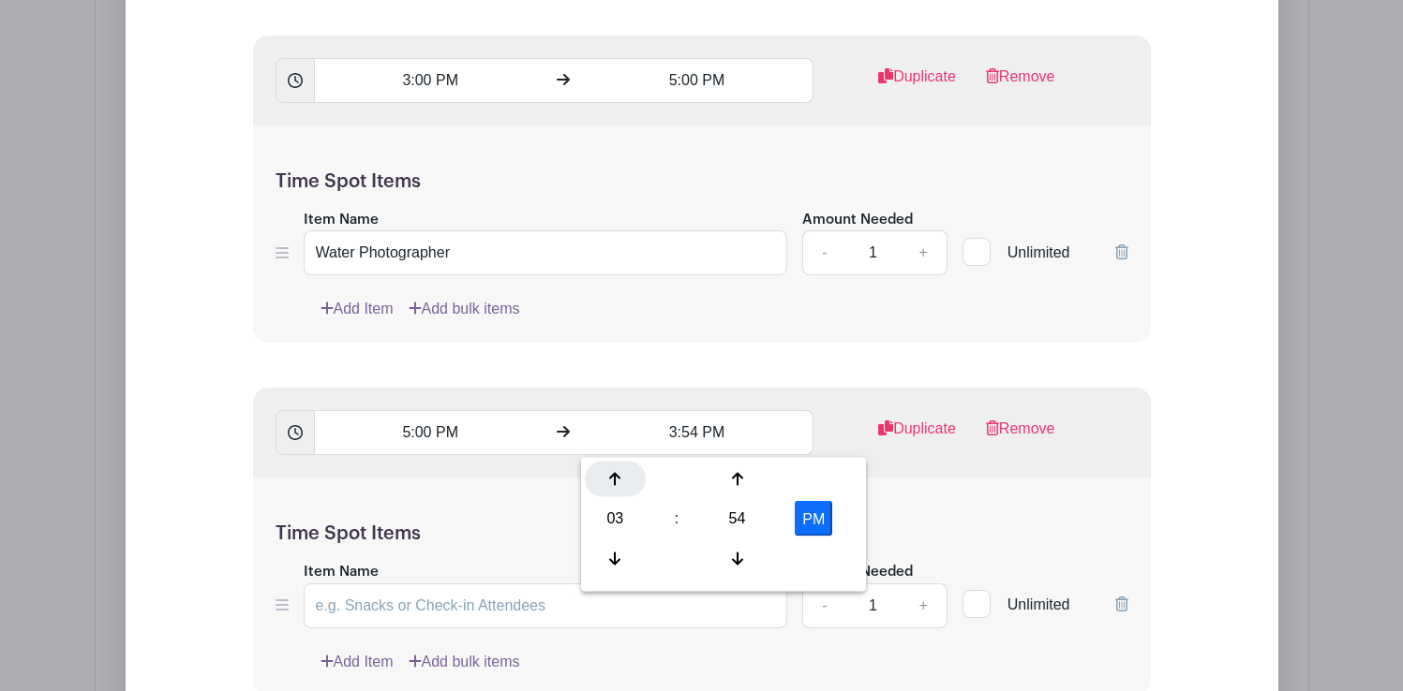
click at [615, 484] on icon at bounding box center [614, 479] width 11 height 13
click at [720, 474] on div at bounding box center [736, 480] width 61 height 36
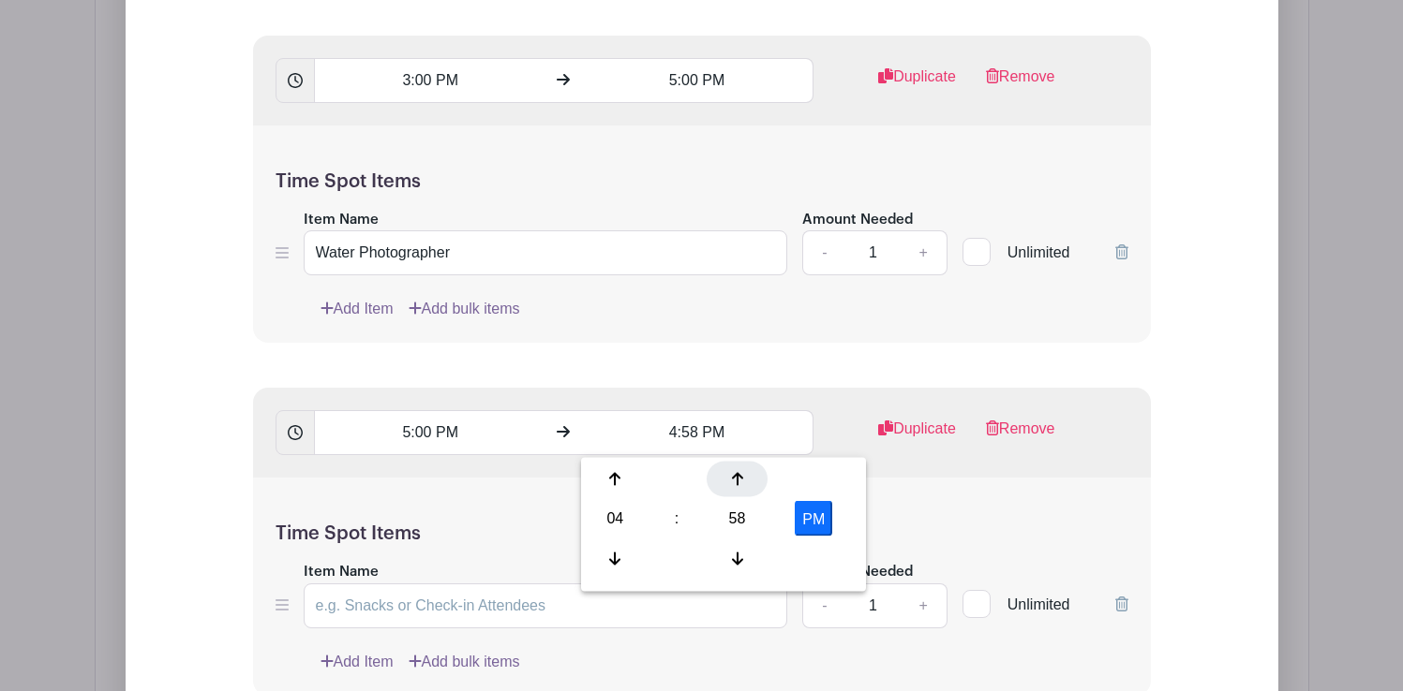
click at [720, 474] on div at bounding box center [736, 480] width 61 height 36
click at [617, 481] on icon at bounding box center [614, 479] width 11 height 15
click at [732, 476] on icon at bounding box center [737, 479] width 11 height 15
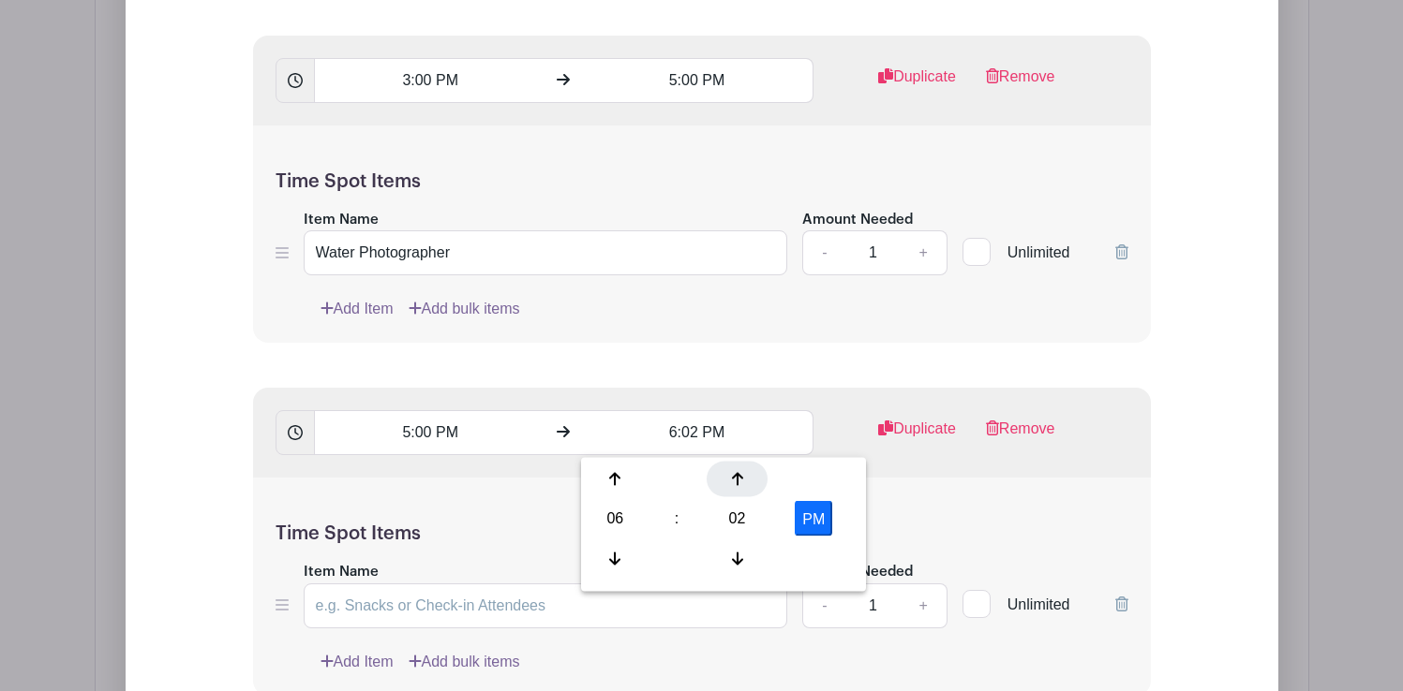
click at [732, 476] on icon at bounding box center [737, 479] width 11 height 15
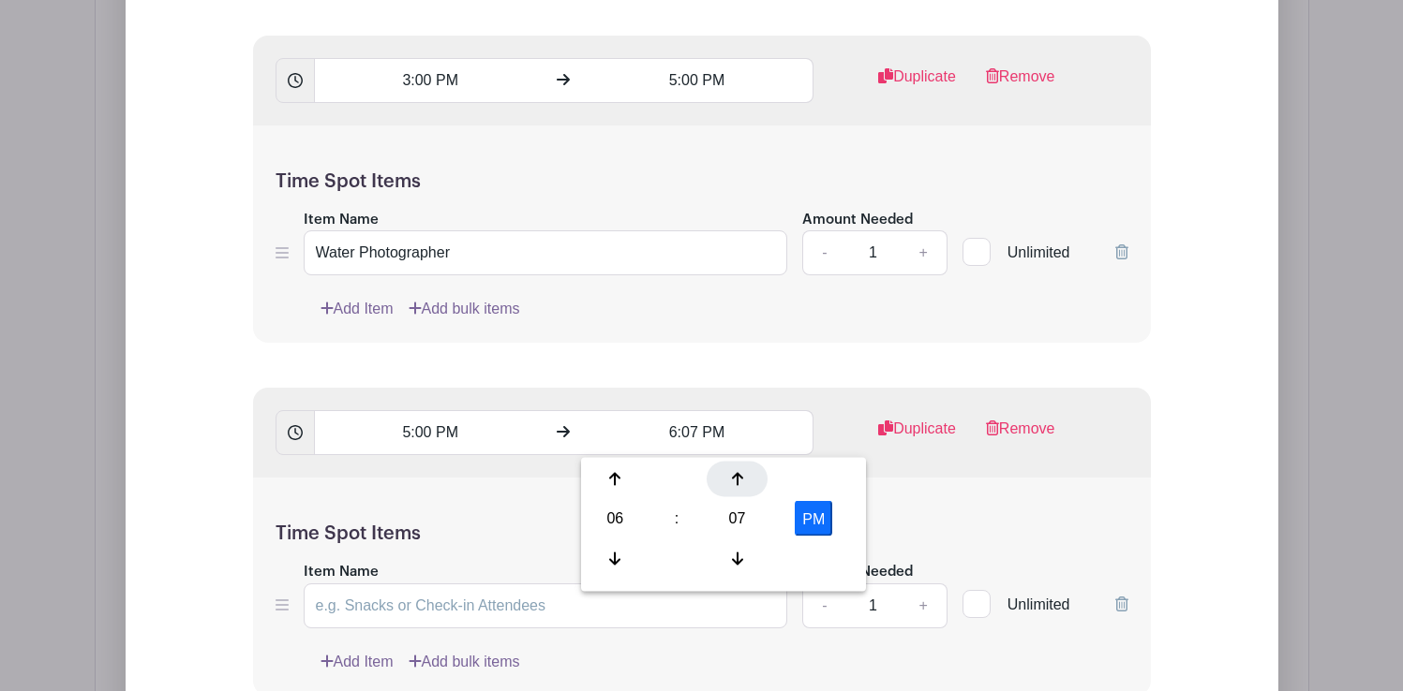
click at [732, 476] on icon at bounding box center [737, 479] width 11 height 15
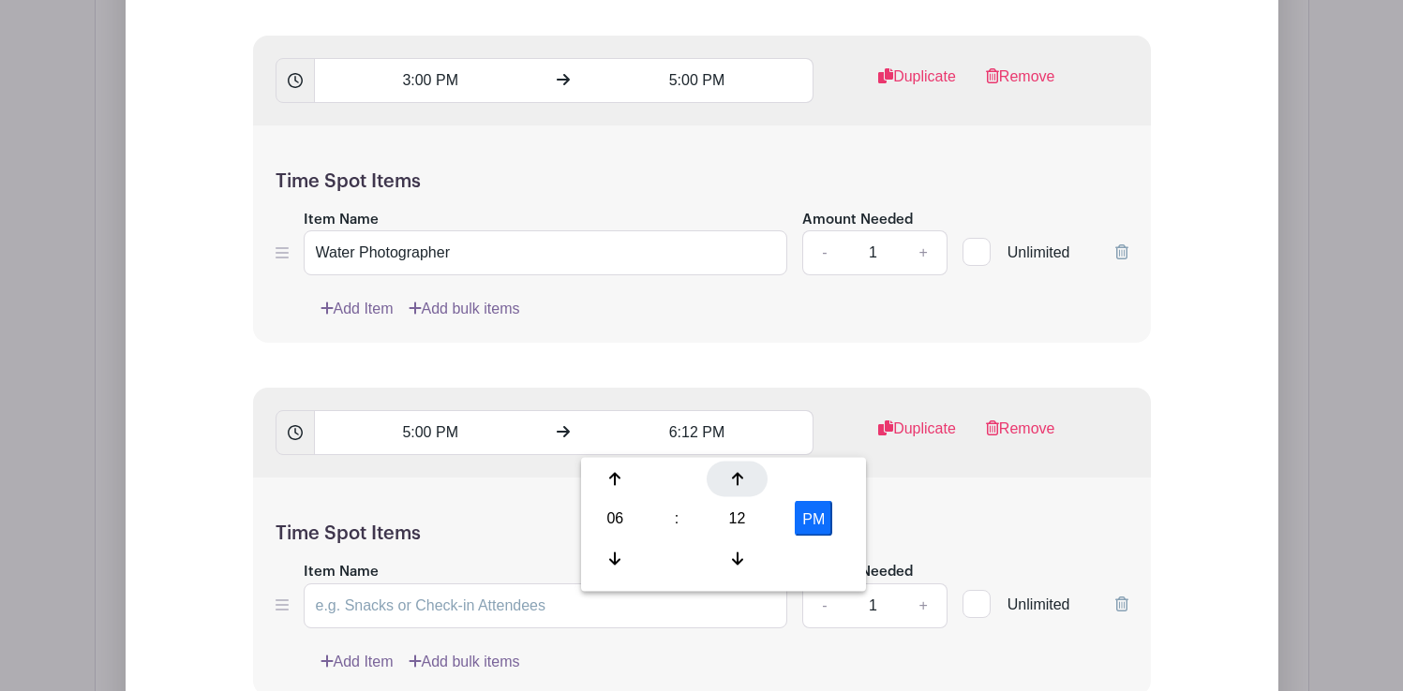
click at [732, 476] on icon at bounding box center [737, 479] width 11 height 15
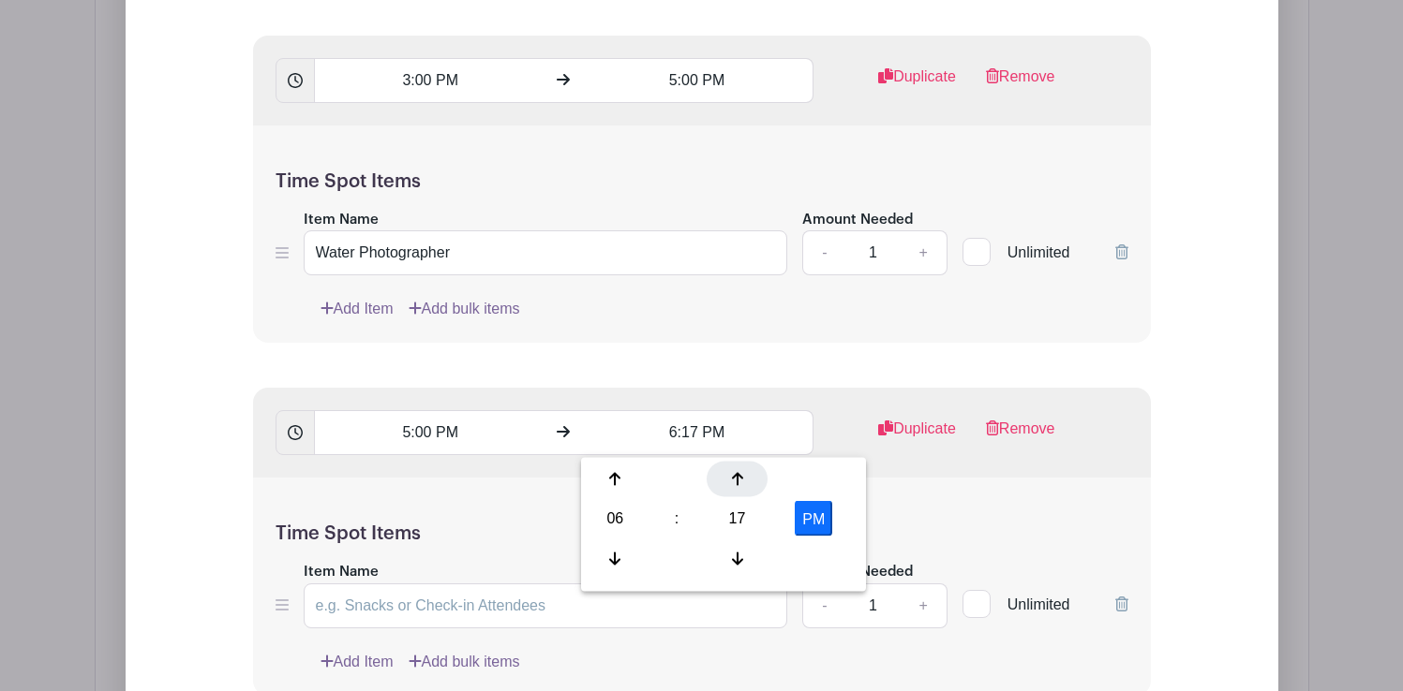
click at [732, 476] on icon at bounding box center [737, 479] width 11 height 15
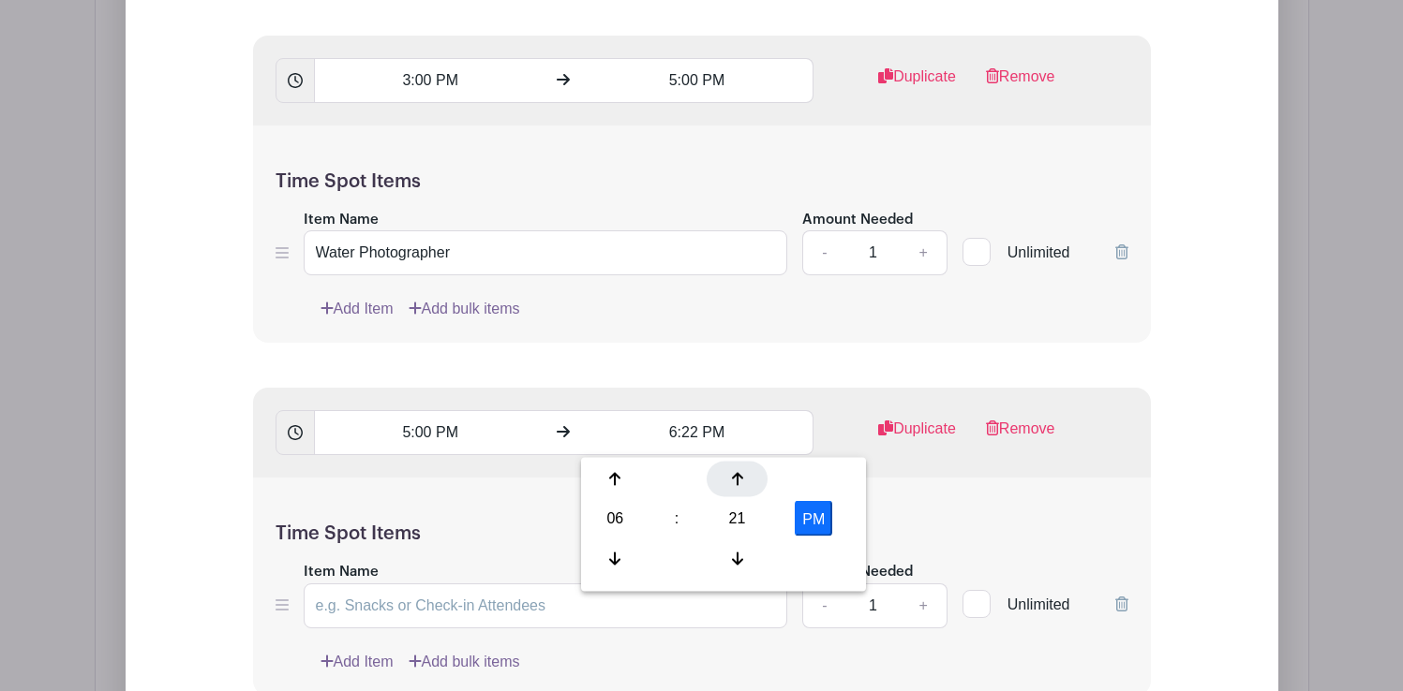
click at [732, 476] on icon at bounding box center [737, 479] width 11 height 15
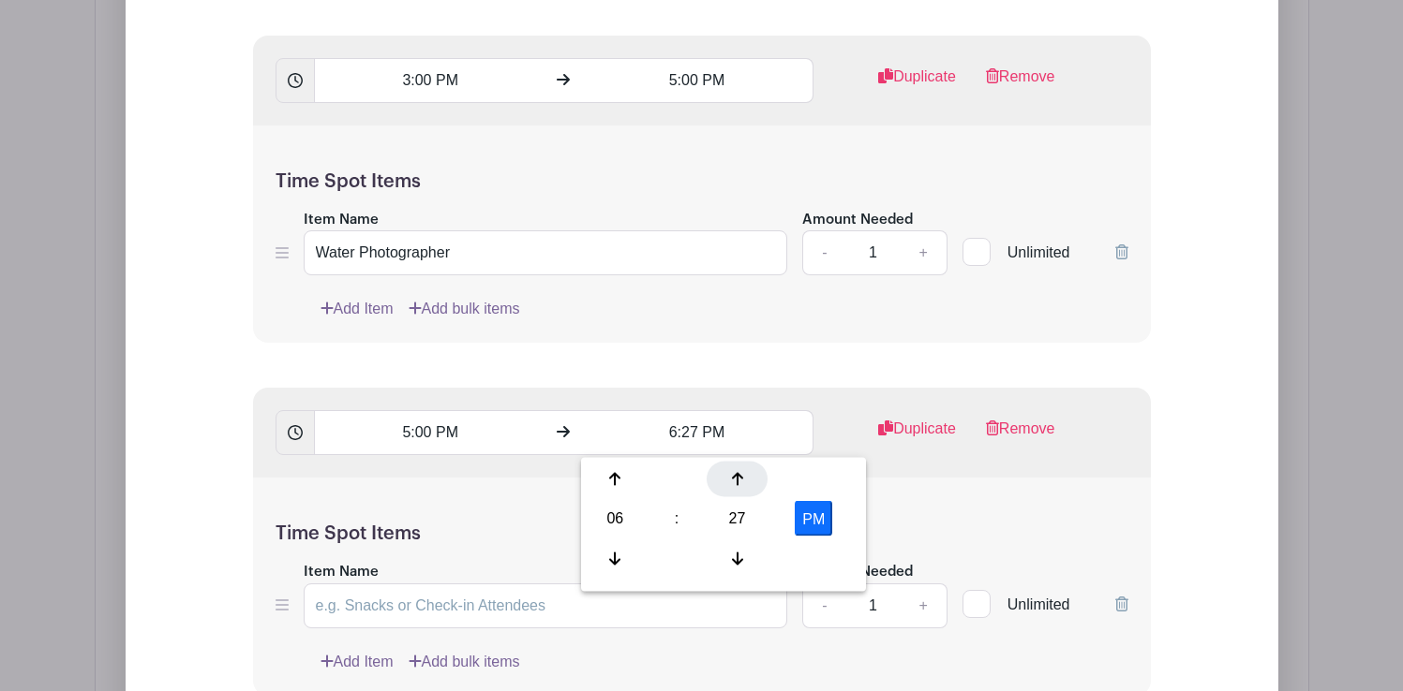
click at [732, 476] on icon at bounding box center [737, 479] width 11 height 15
type input "6:30 PM"
click at [913, 512] on div "Time Spot Items Item Name Amount Needed - 1 + Unlimited Add Item Add bulk items" at bounding box center [702, 587] width 898 height 218
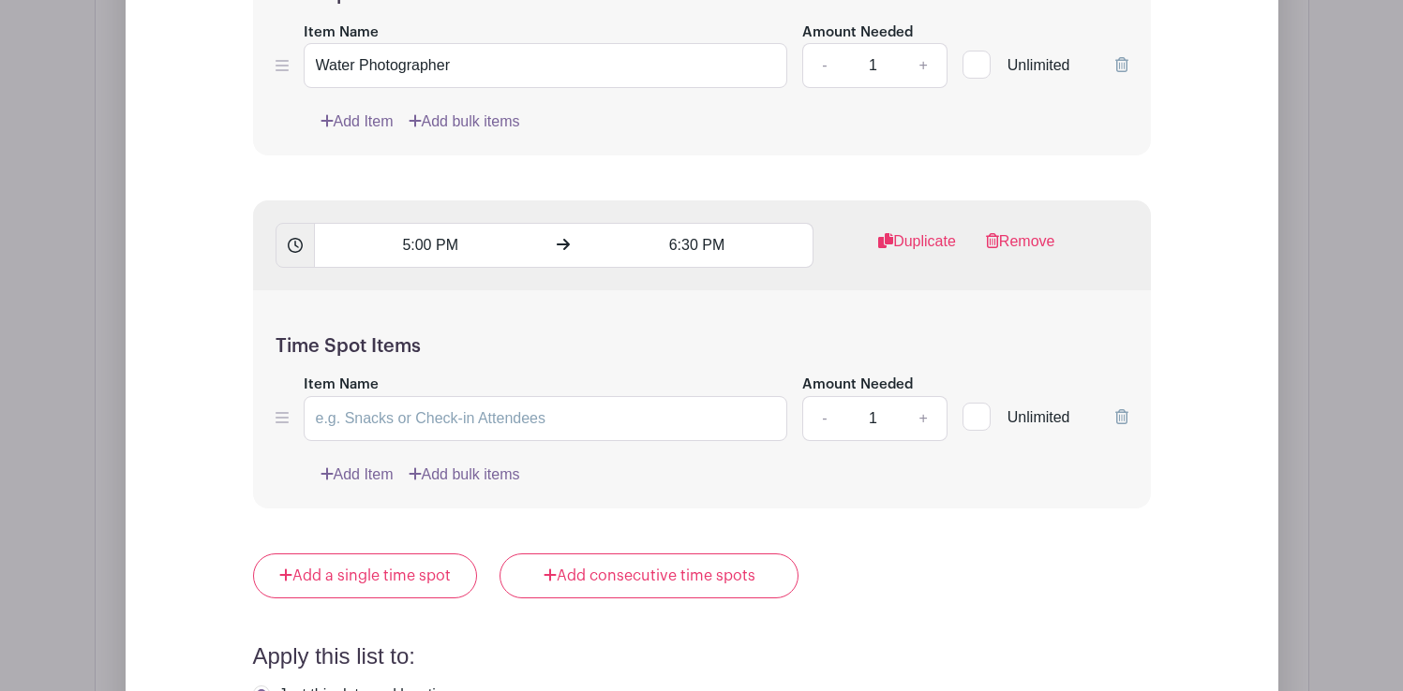
scroll to position [3145, 0]
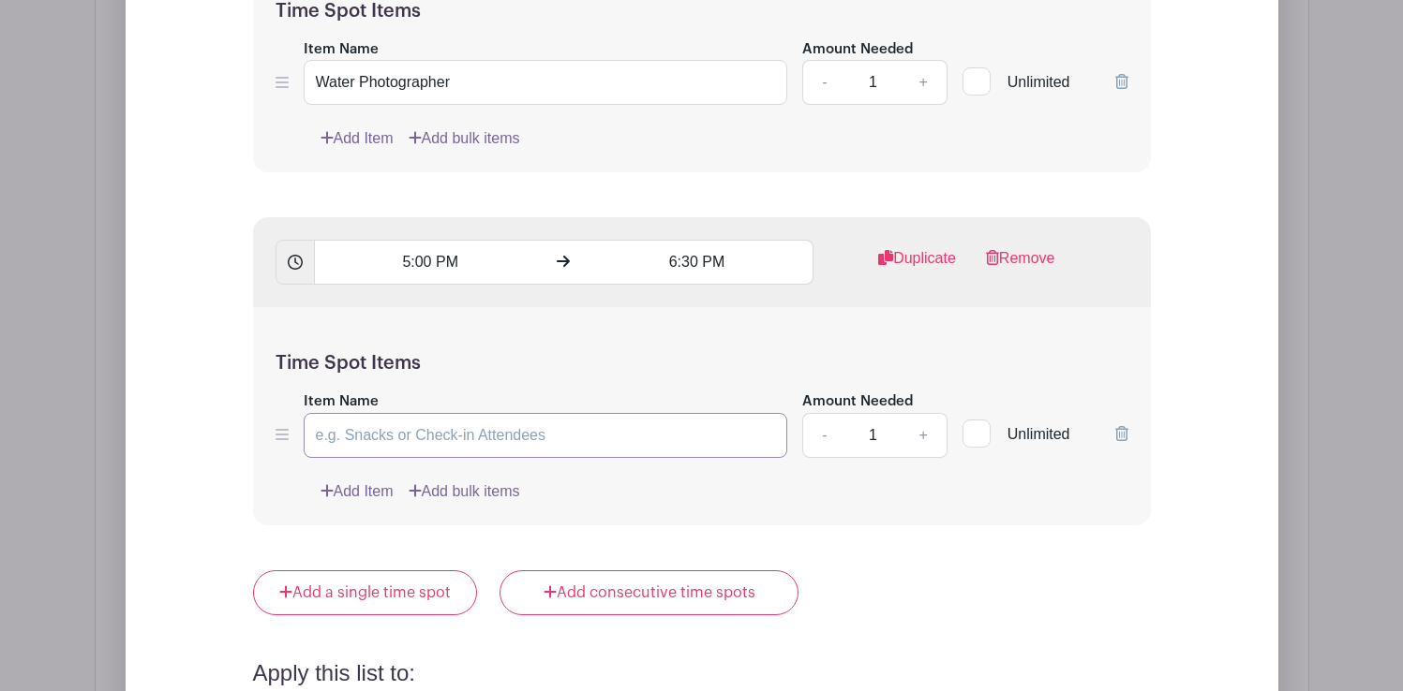
click at [598, 441] on input "Item Name" at bounding box center [546, 435] width 484 height 45
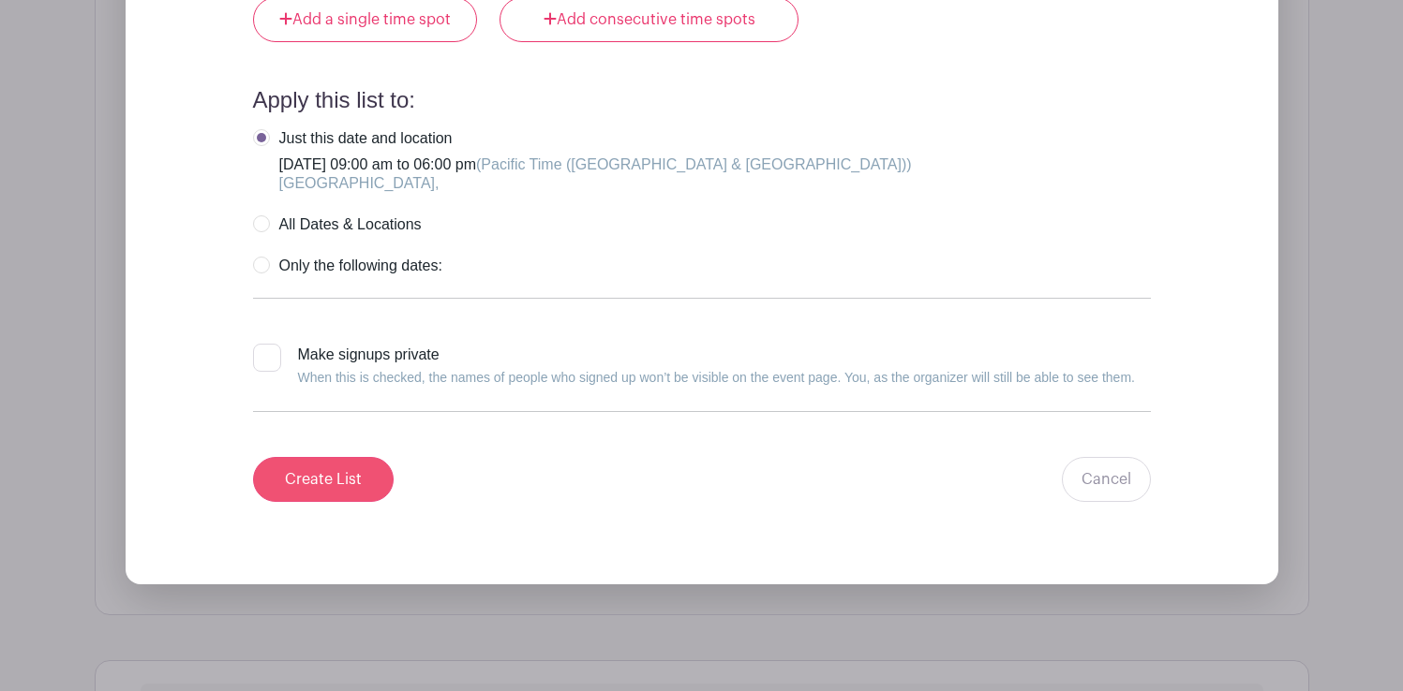
type input "Water Photographer"
click at [362, 476] on input "Create List" at bounding box center [323, 479] width 141 height 45
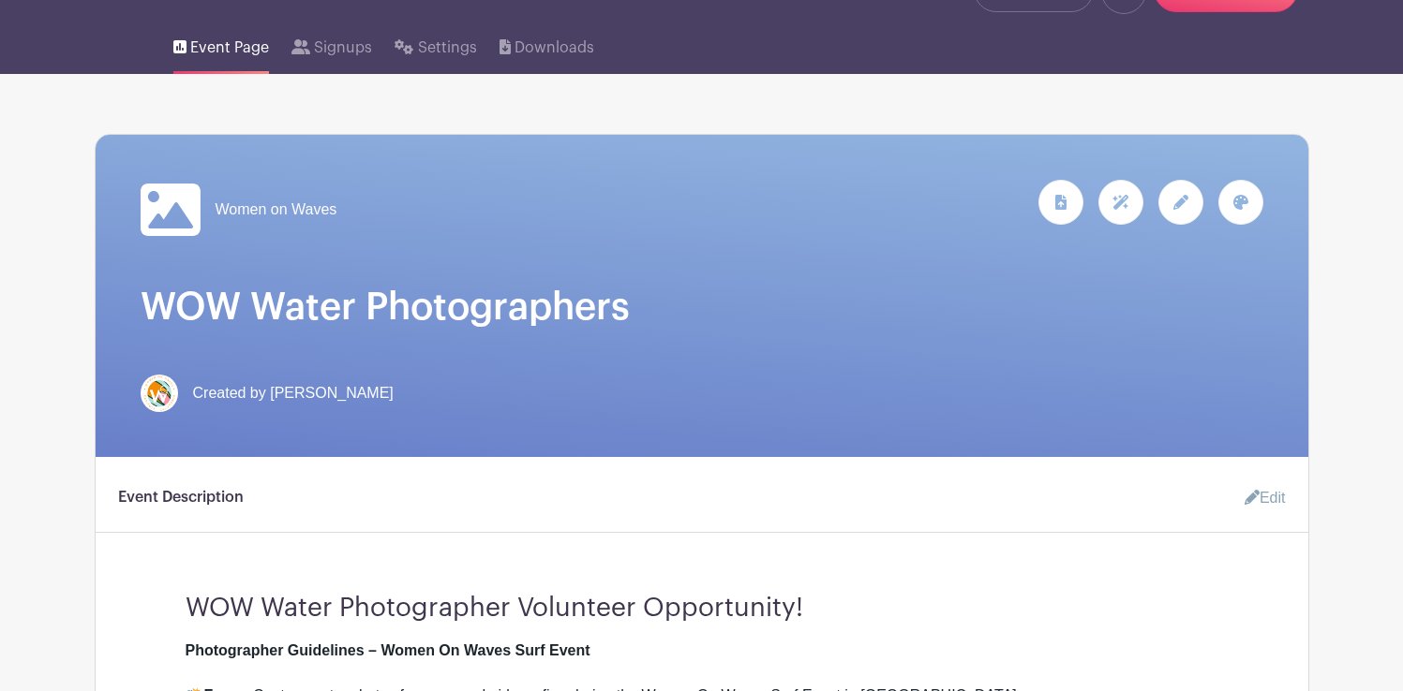
scroll to position [0, 0]
